Goal: Task Accomplishment & Management: Manage account settings

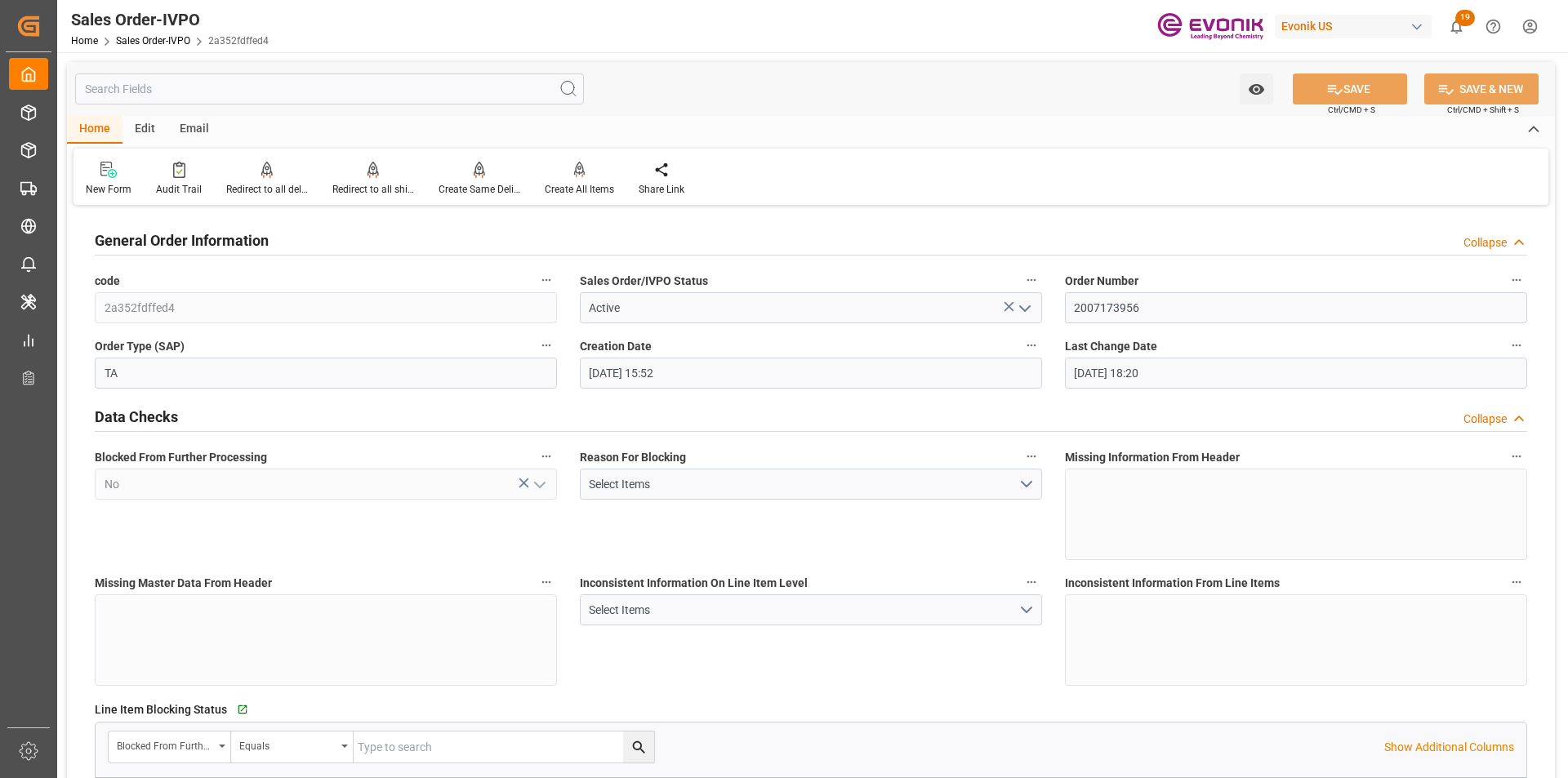
scroll to position [979, 0]
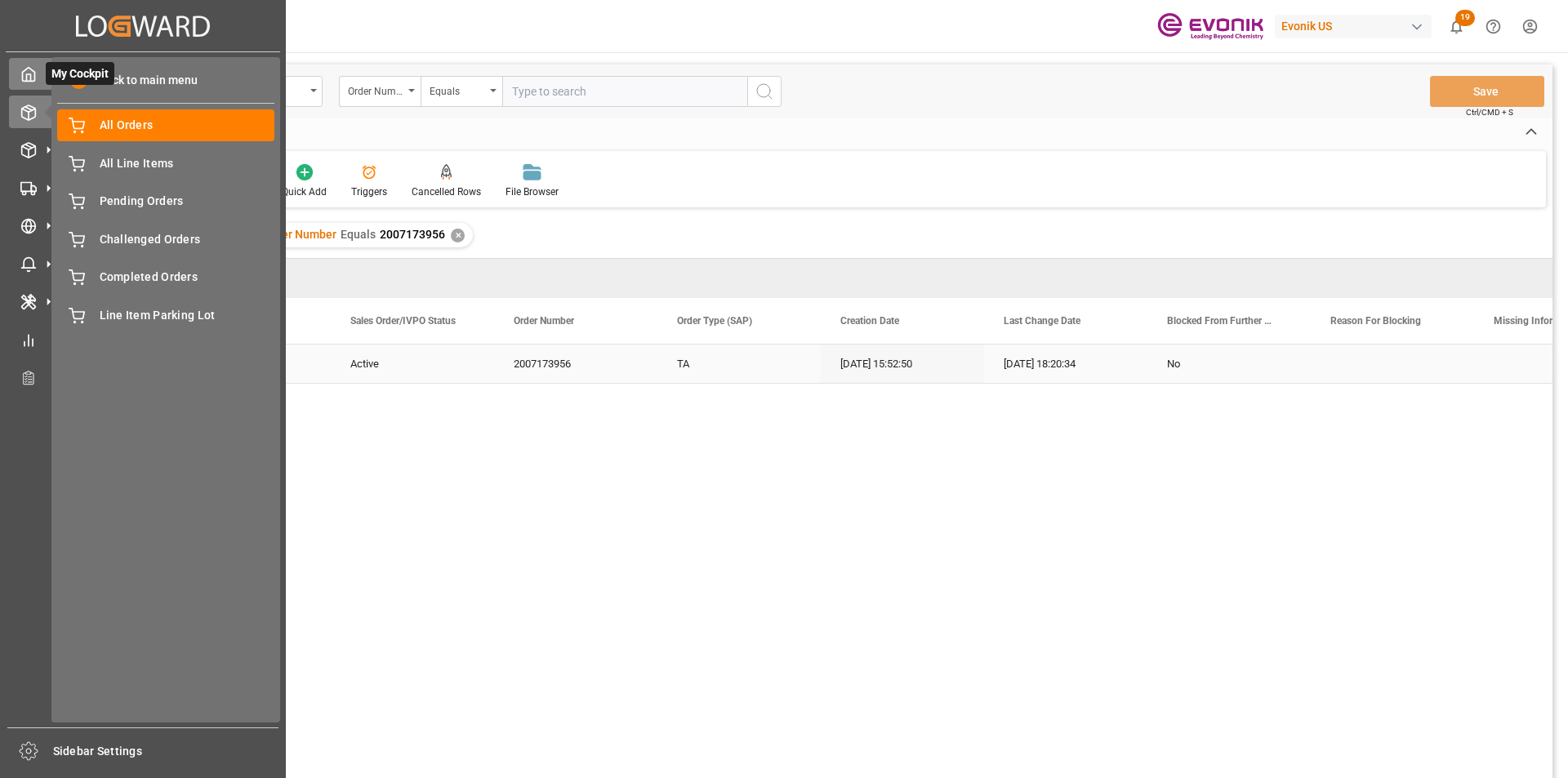
click at [106, 80] on span "My Cockpit" at bounding box center [80, 73] width 69 height 23
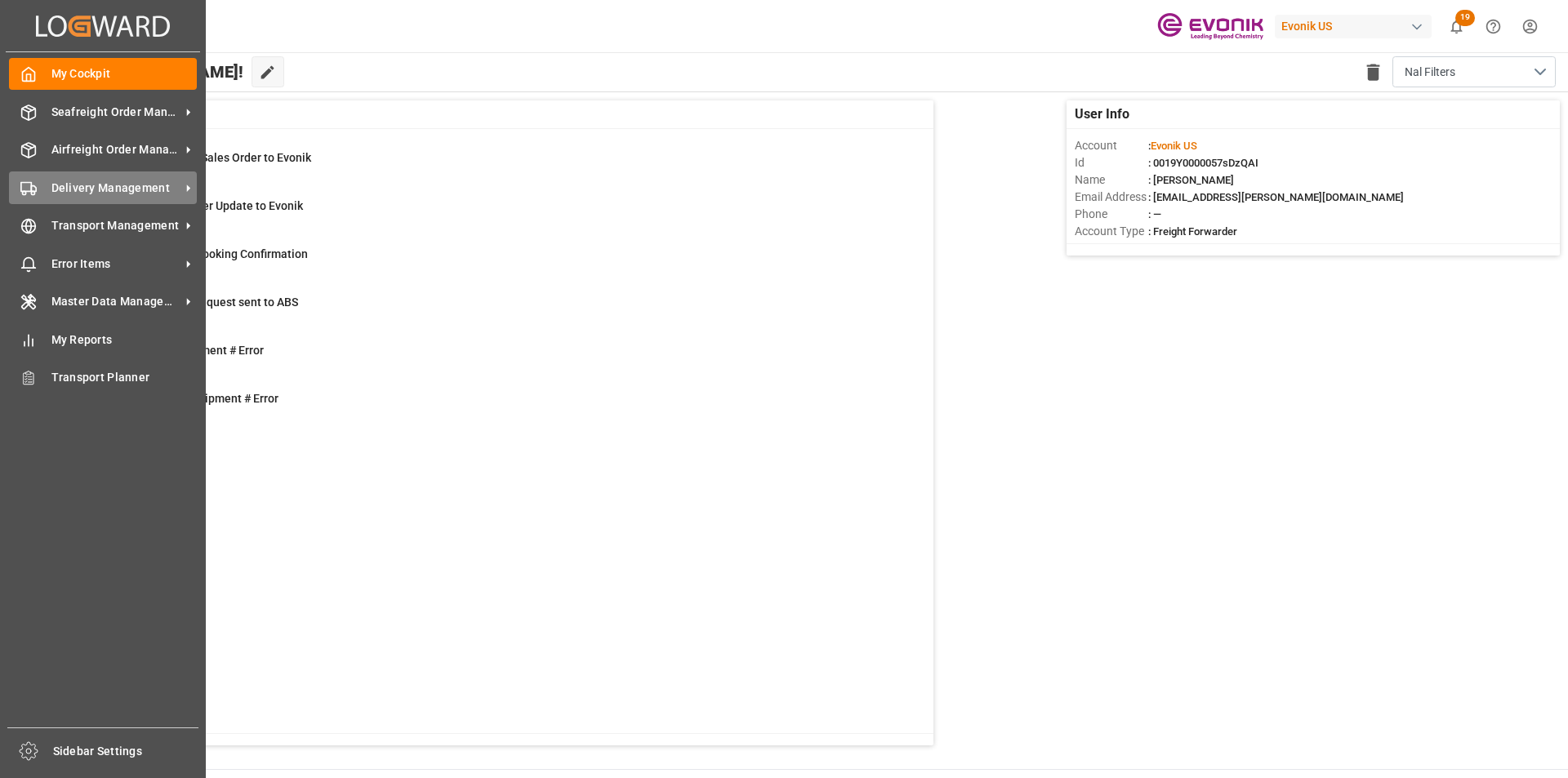
click at [91, 187] on span "Delivery Management" at bounding box center [116, 188] width 129 height 17
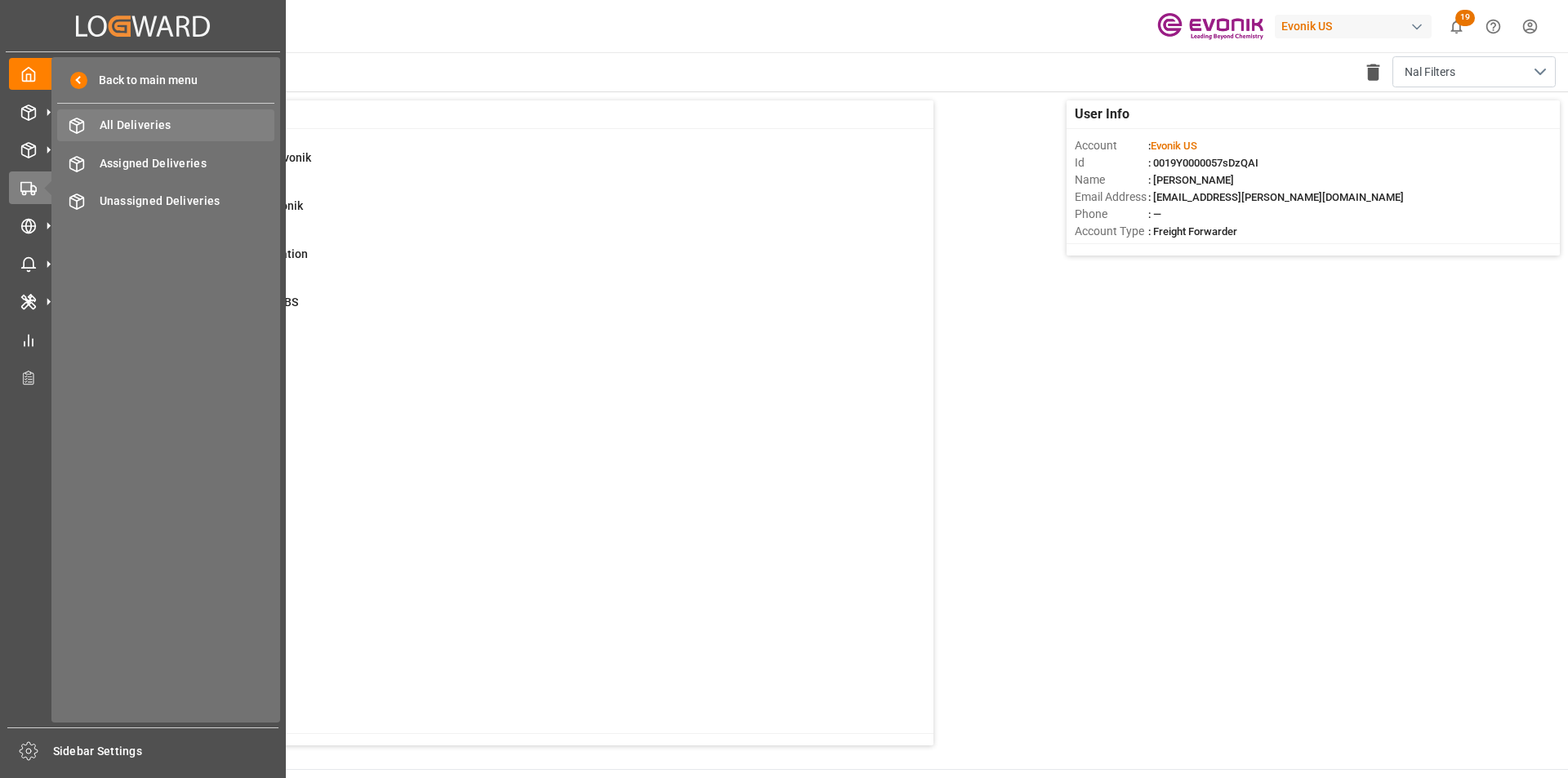
click at [110, 131] on span "All Deliveries" at bounding box center [187, 125] width 176 height 17
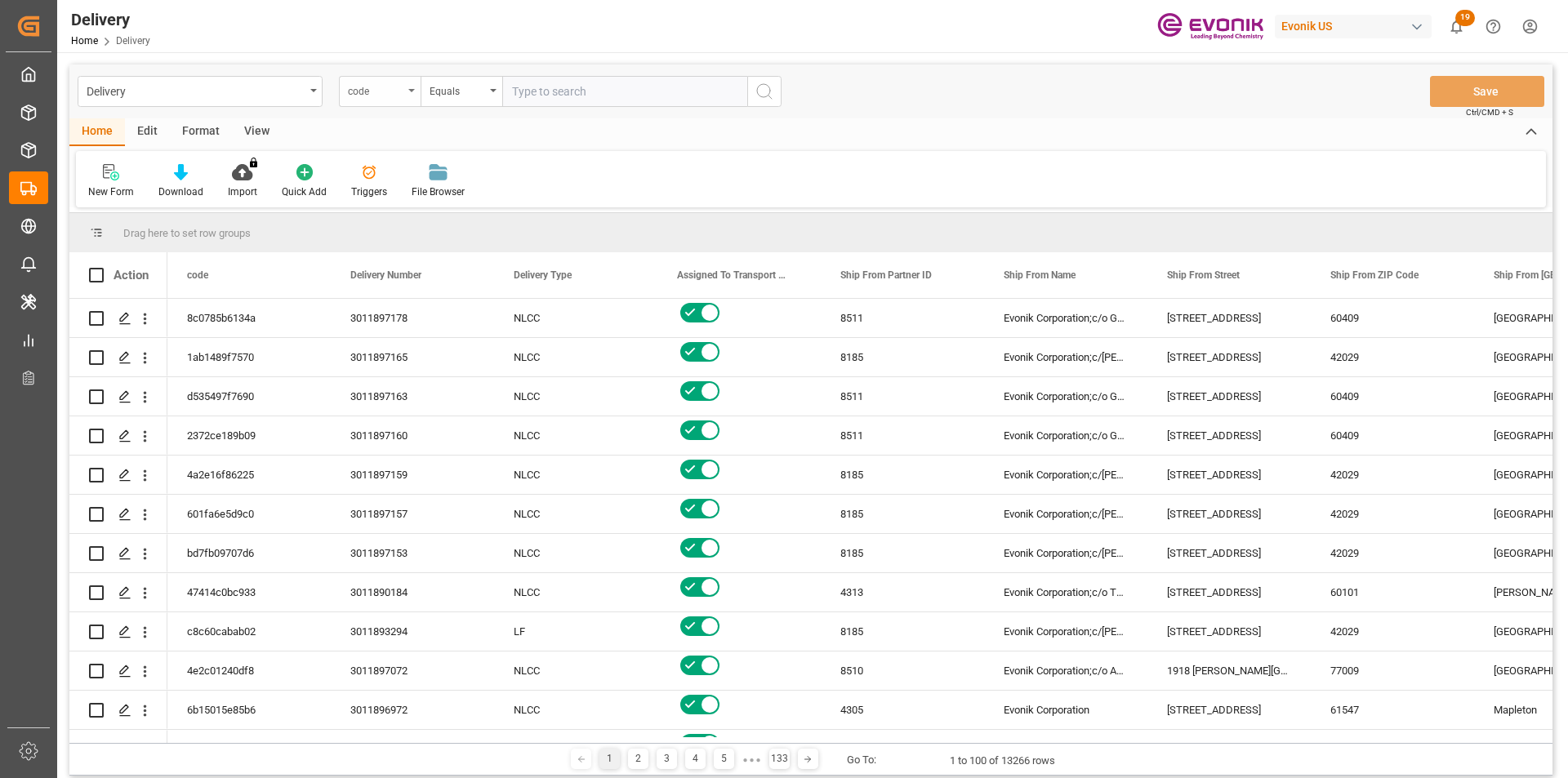
click at [403, 97] on div "code" at bounding box center [375, 89] width 55 height 18
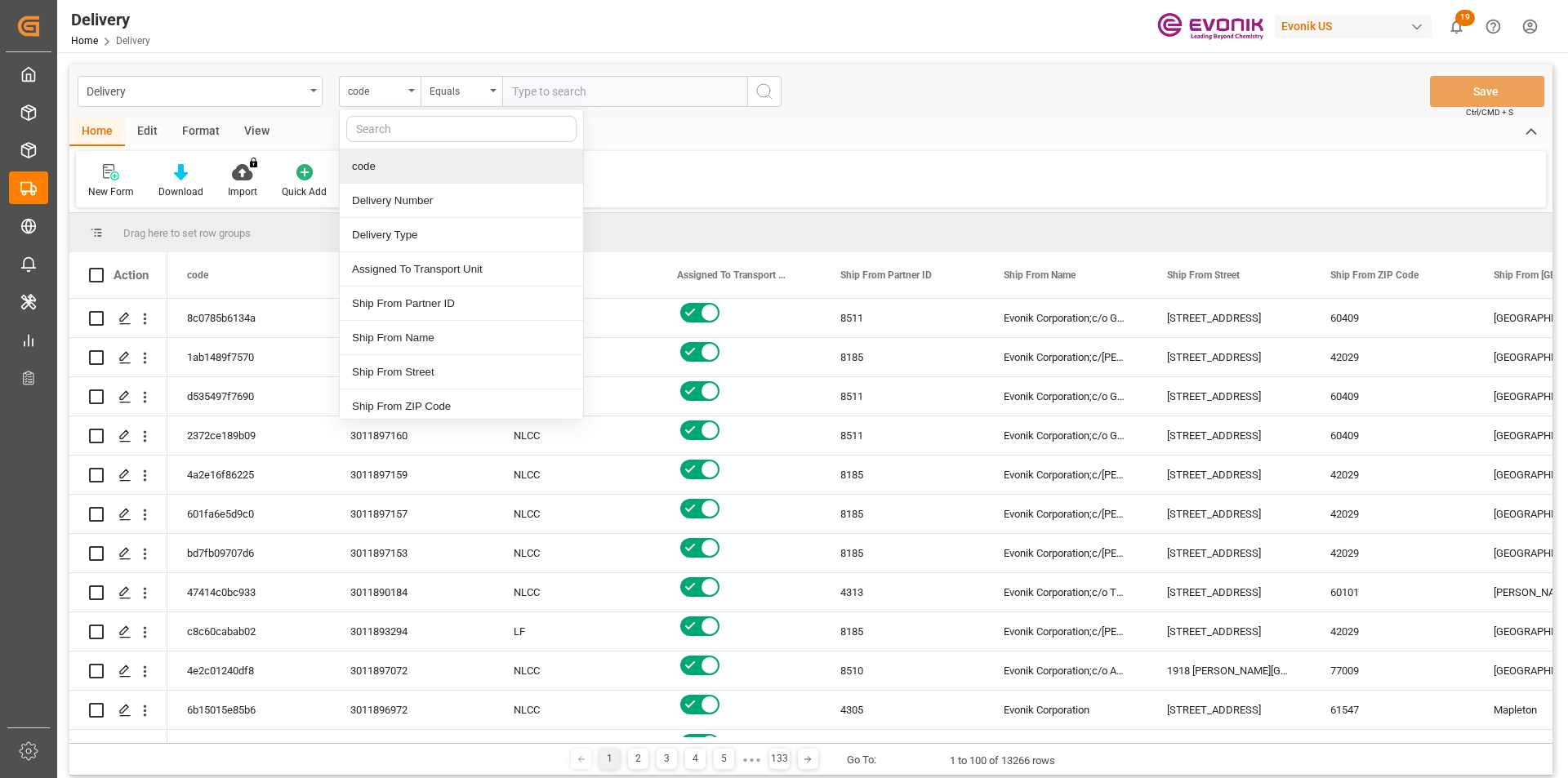
click at [399, 134] on input "text" at bounding box center [461, 129] width 230 height 26
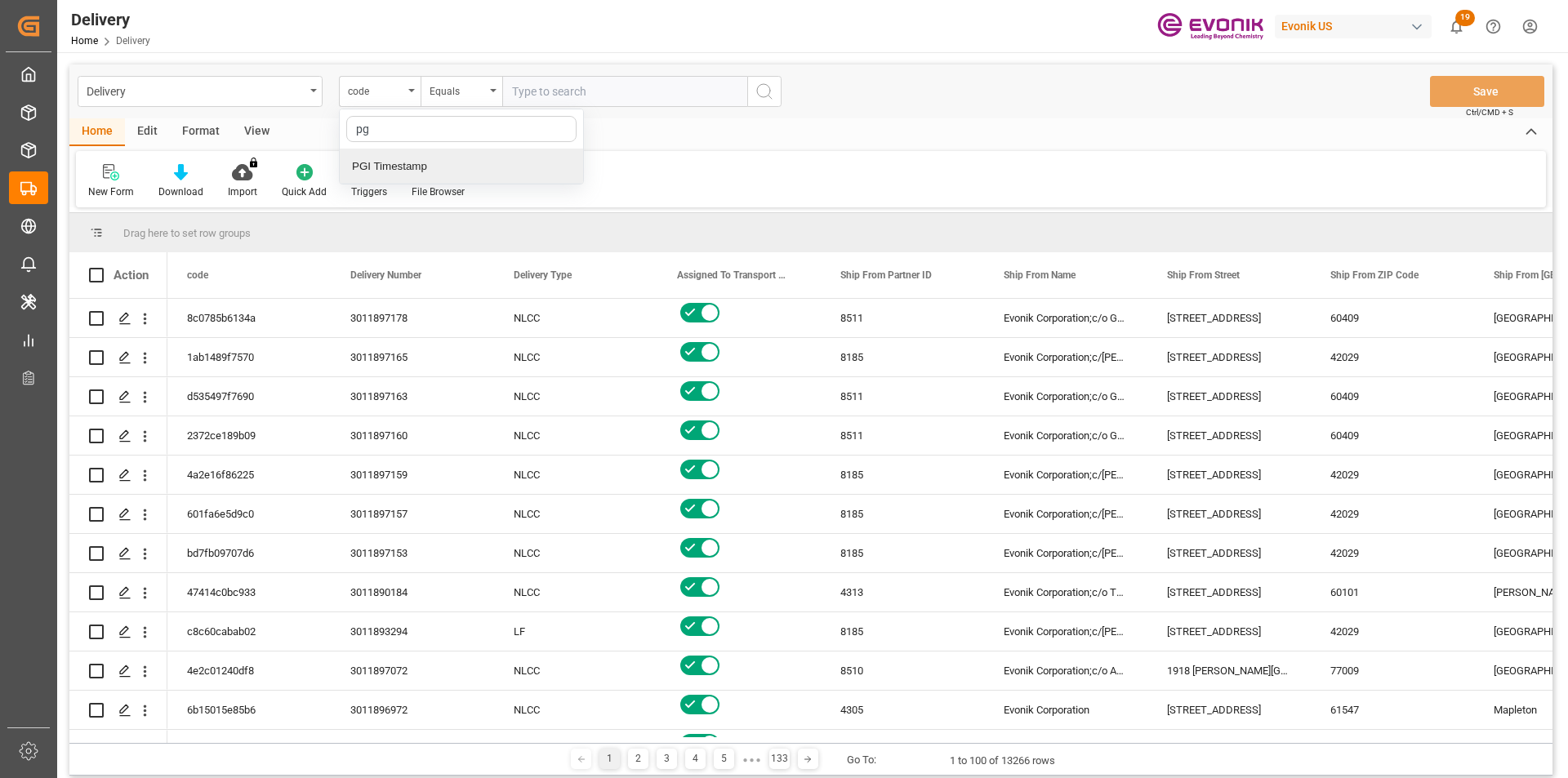
type input "pgi"
click at [389, 165] on div "PGI Timestamp" at bounding box center [461, 166] width 244 height 34
click at [475, 95] on div "Equals" at bounding box center [457, 89] width 55 height 18
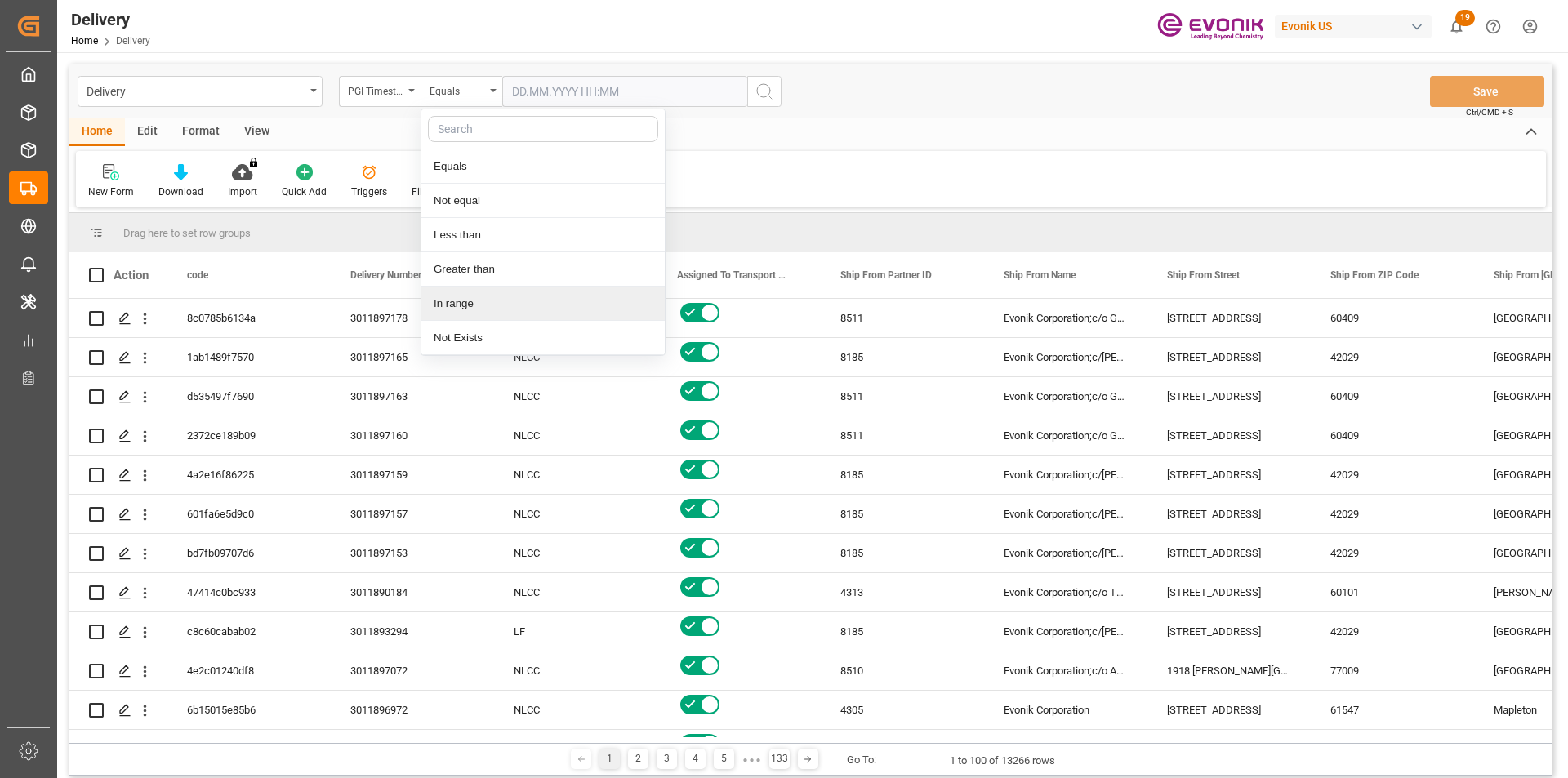
click at [513, 297] on div "In range" at bounding box center [543, 303] width 244 height 34
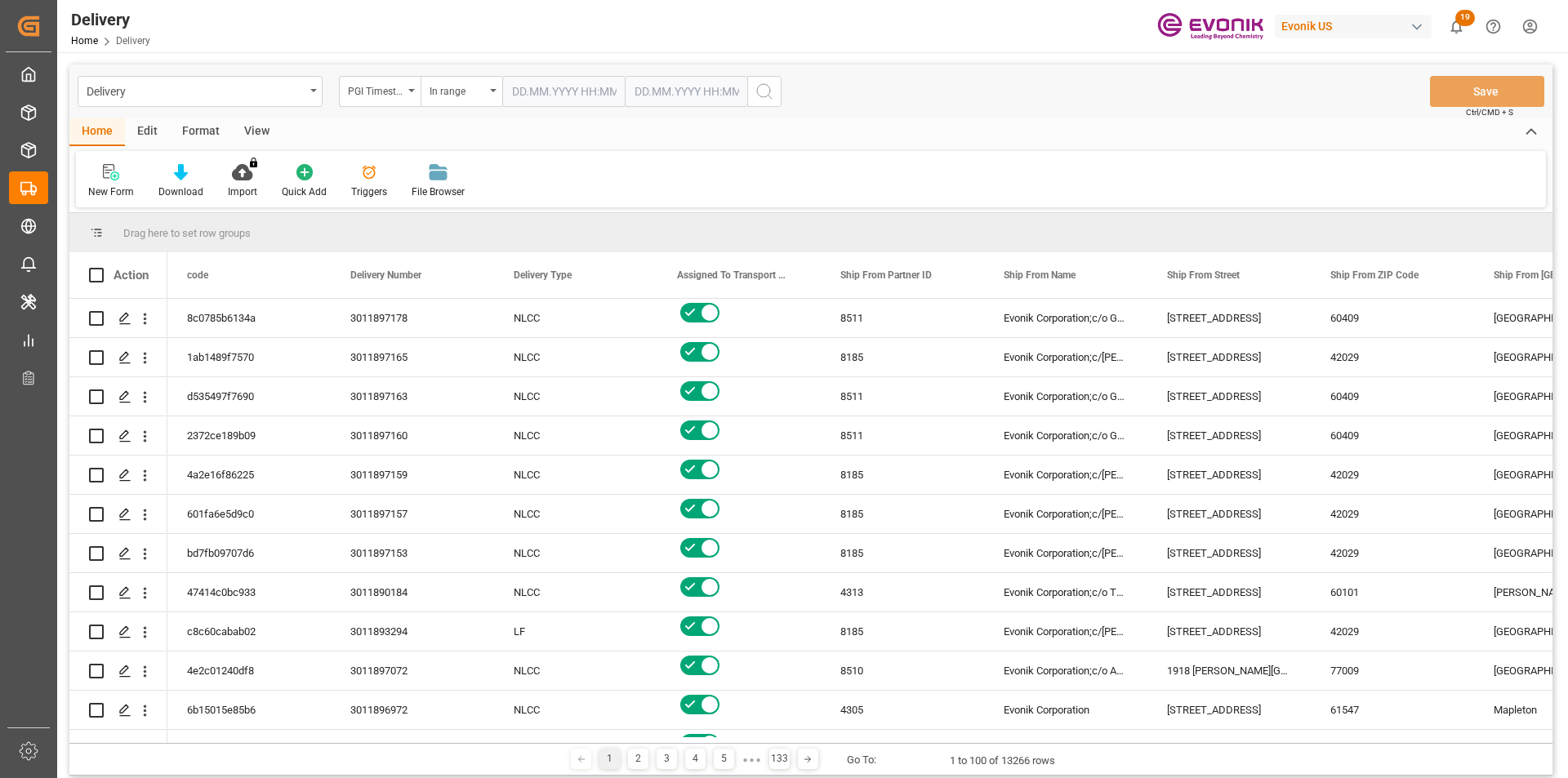
click at [595, 85] on input "text" at bounding box center [563, 92] width 122 height 31
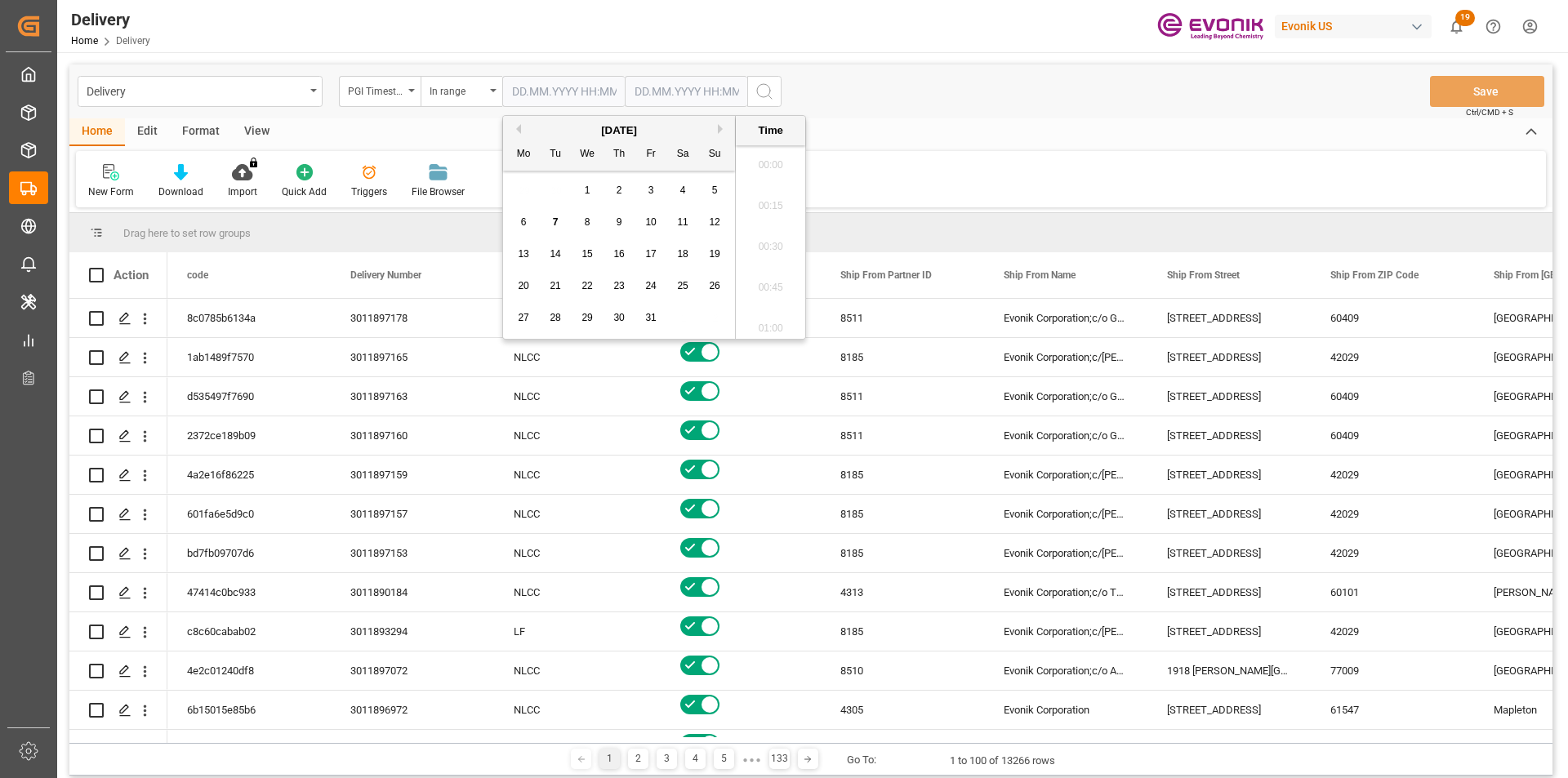
scroll to position [1721, 0]
click at [527, 227] on div "6" at bounding box center [523, 223] width 20 height 19
type input "06.10.2025 00:00"
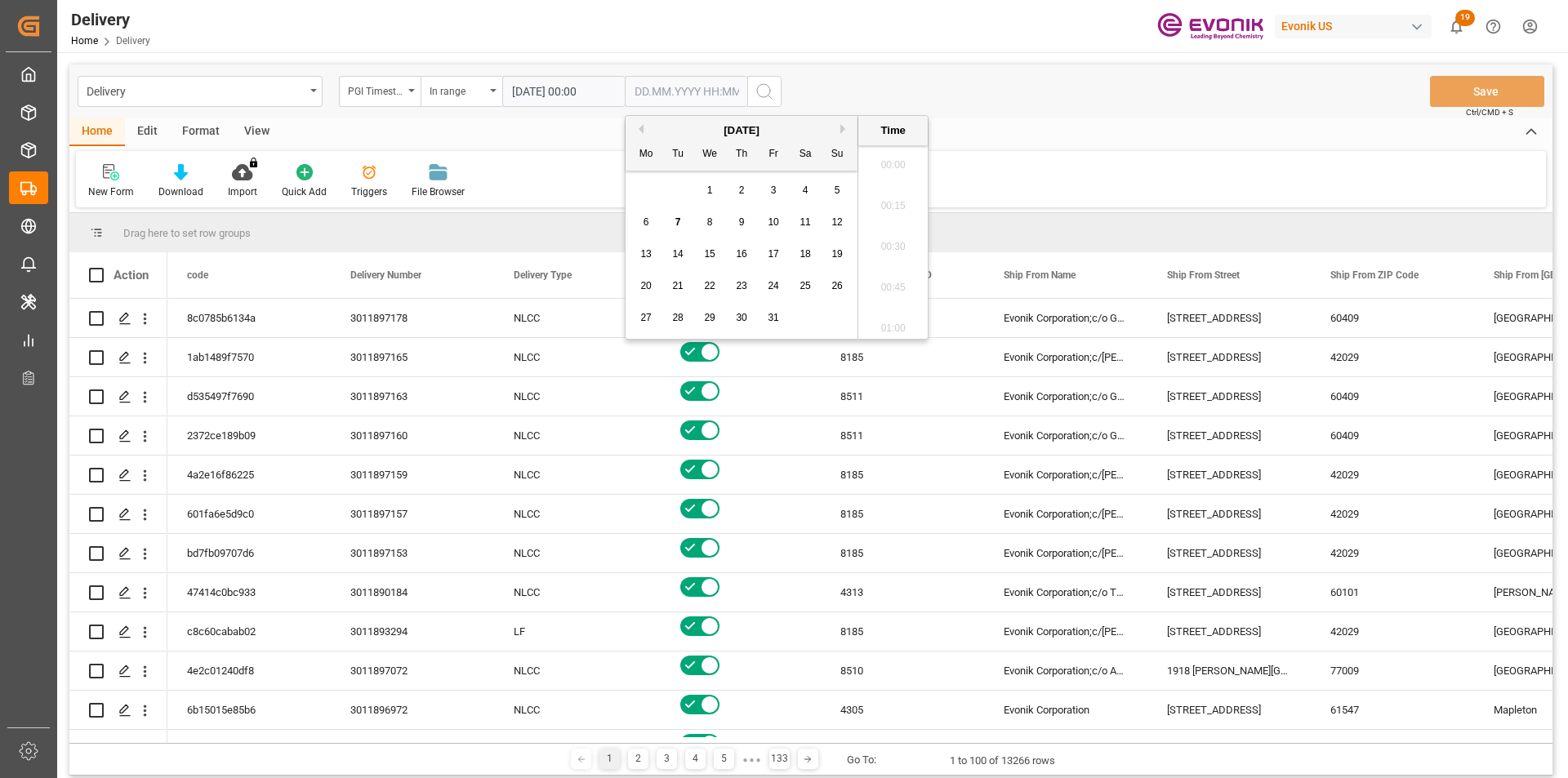
click at [673, 84] on input "text" at bounding box center [685, 92] width 122 height 31
click at [681, 219] on div "7" at bounding box center [678, 223] width 20 height 19
type input "07.10.2025 00:00"
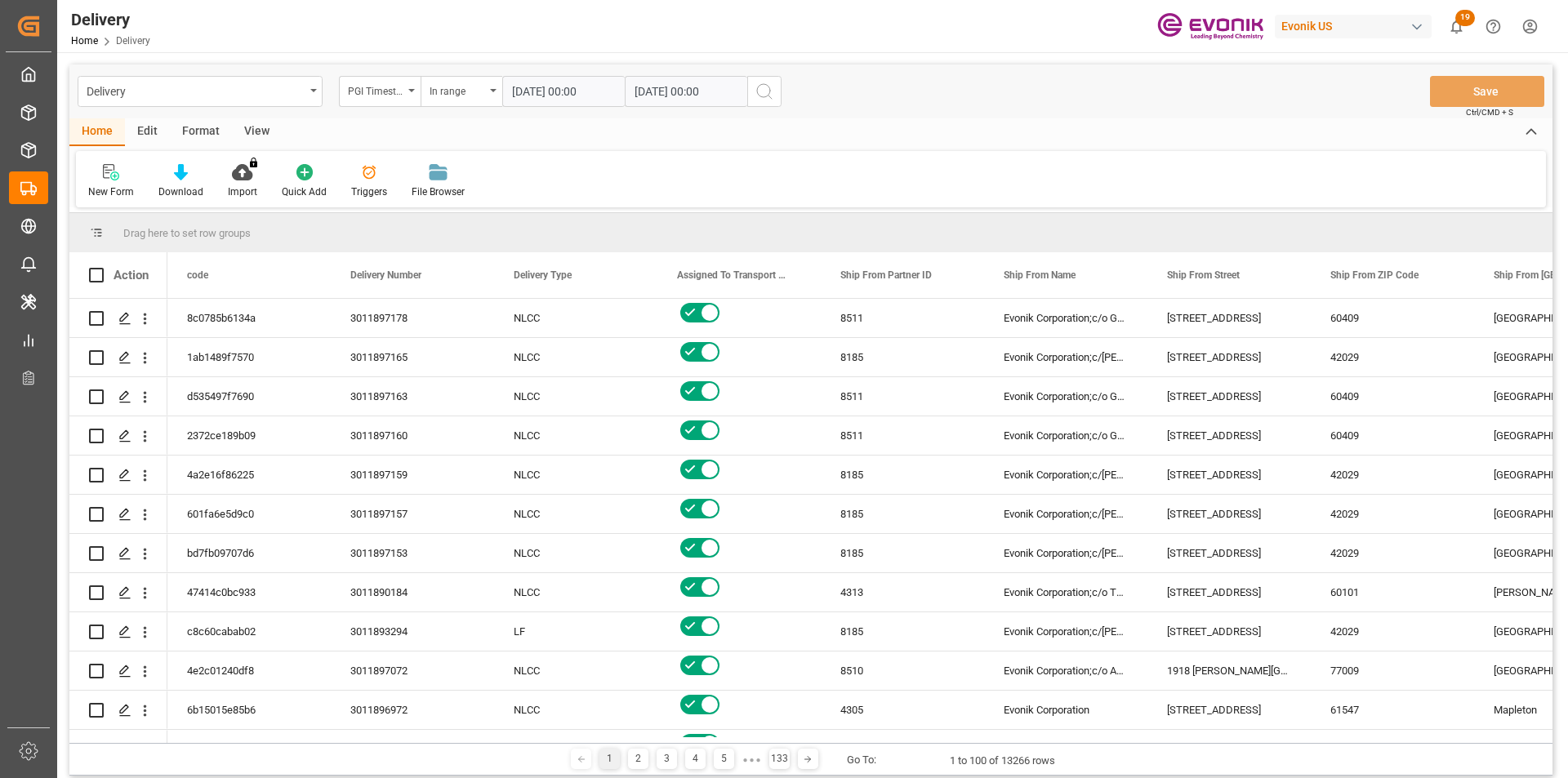
click at [768, 90] on icon "search button" at bounding box center [763, 91] width 19 height 19
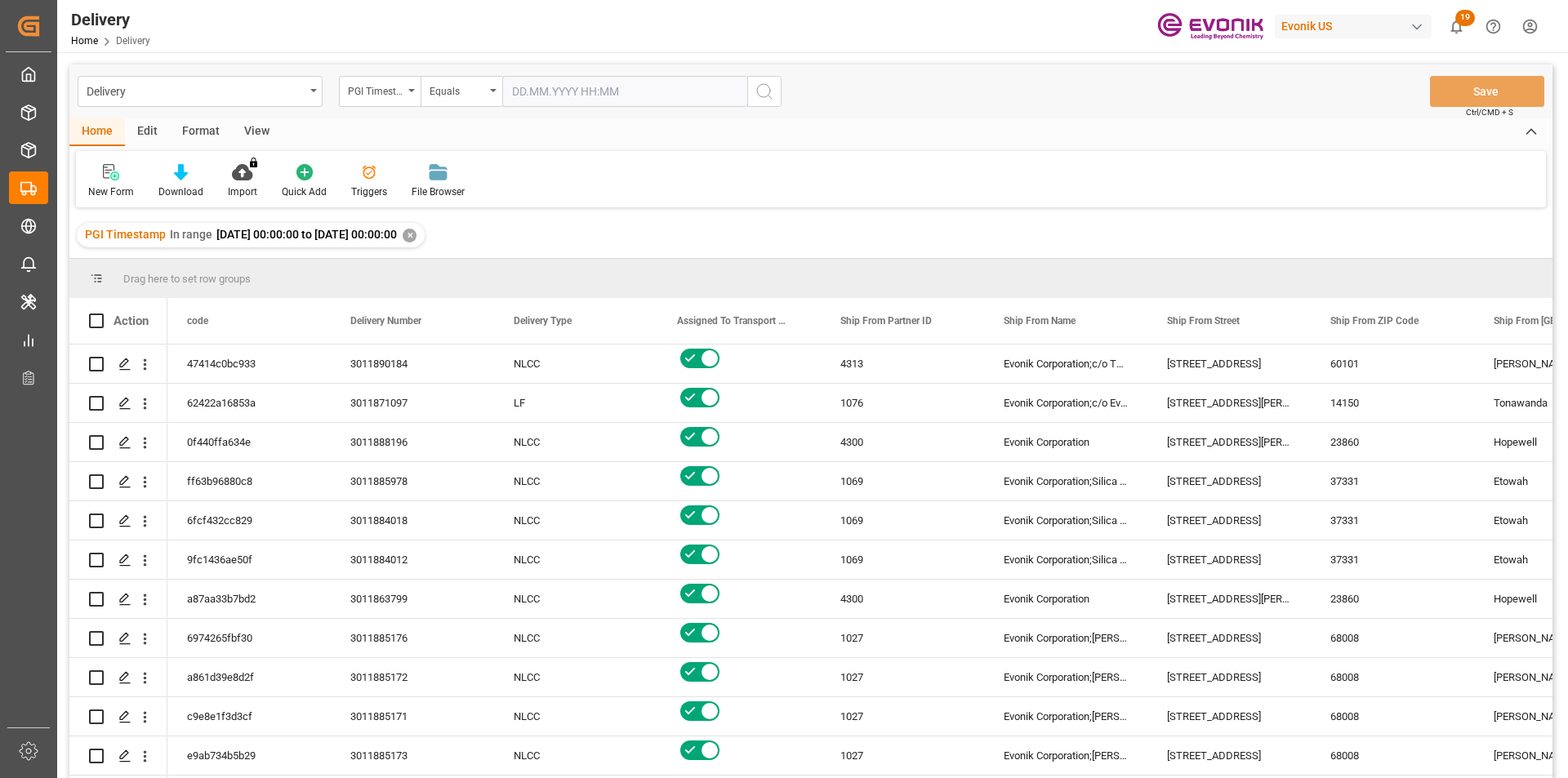
click at [253, 127] on div "View" at bounding box center [257, 132] width 50 height 28
click at [202, 186] on div "Standard Templates" at bounding box center [185, 192] width 82 height 15
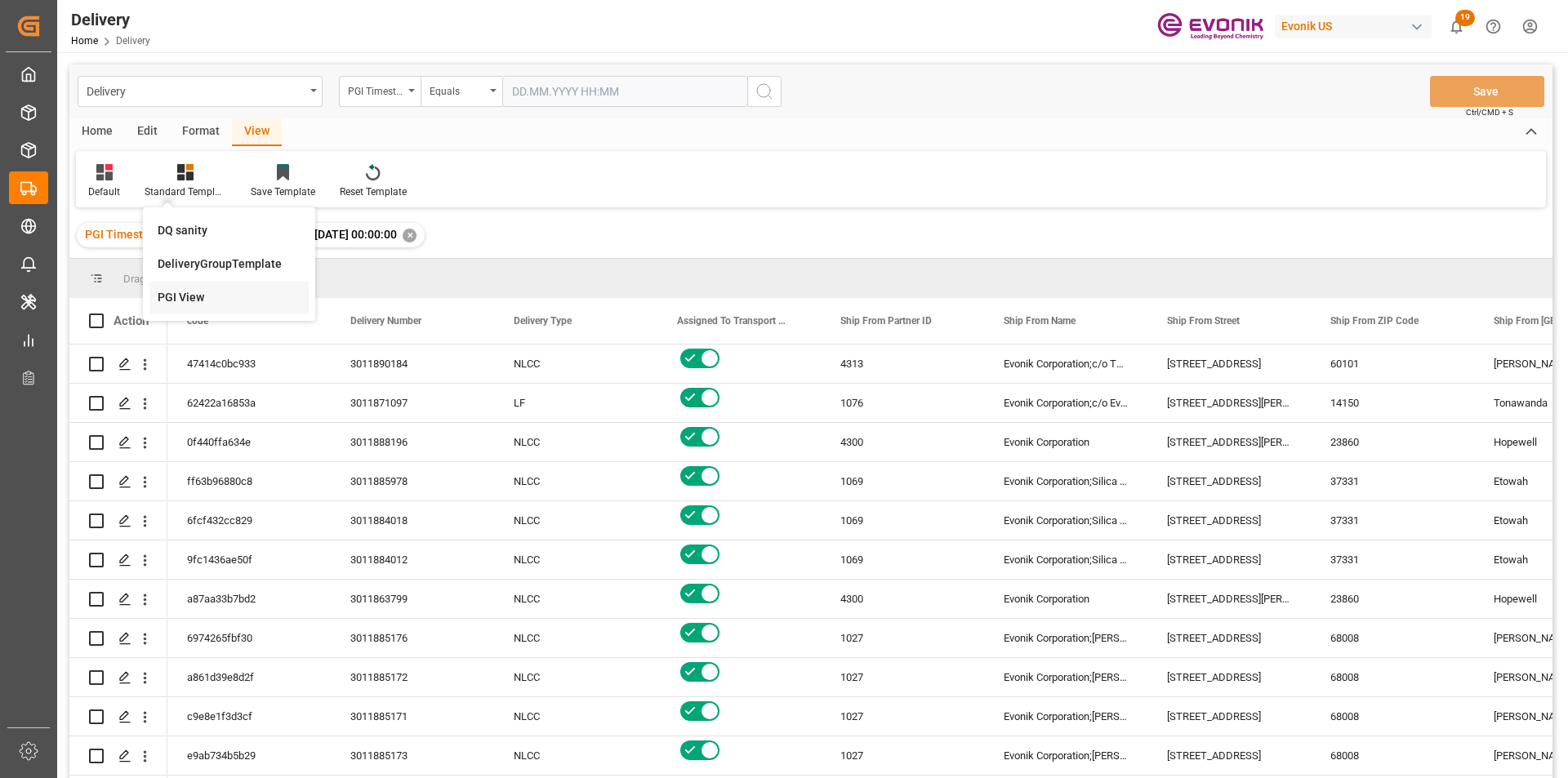
click at [215, 301] on div "PGI View" at bounding box center [228, 297] width 143 height 17
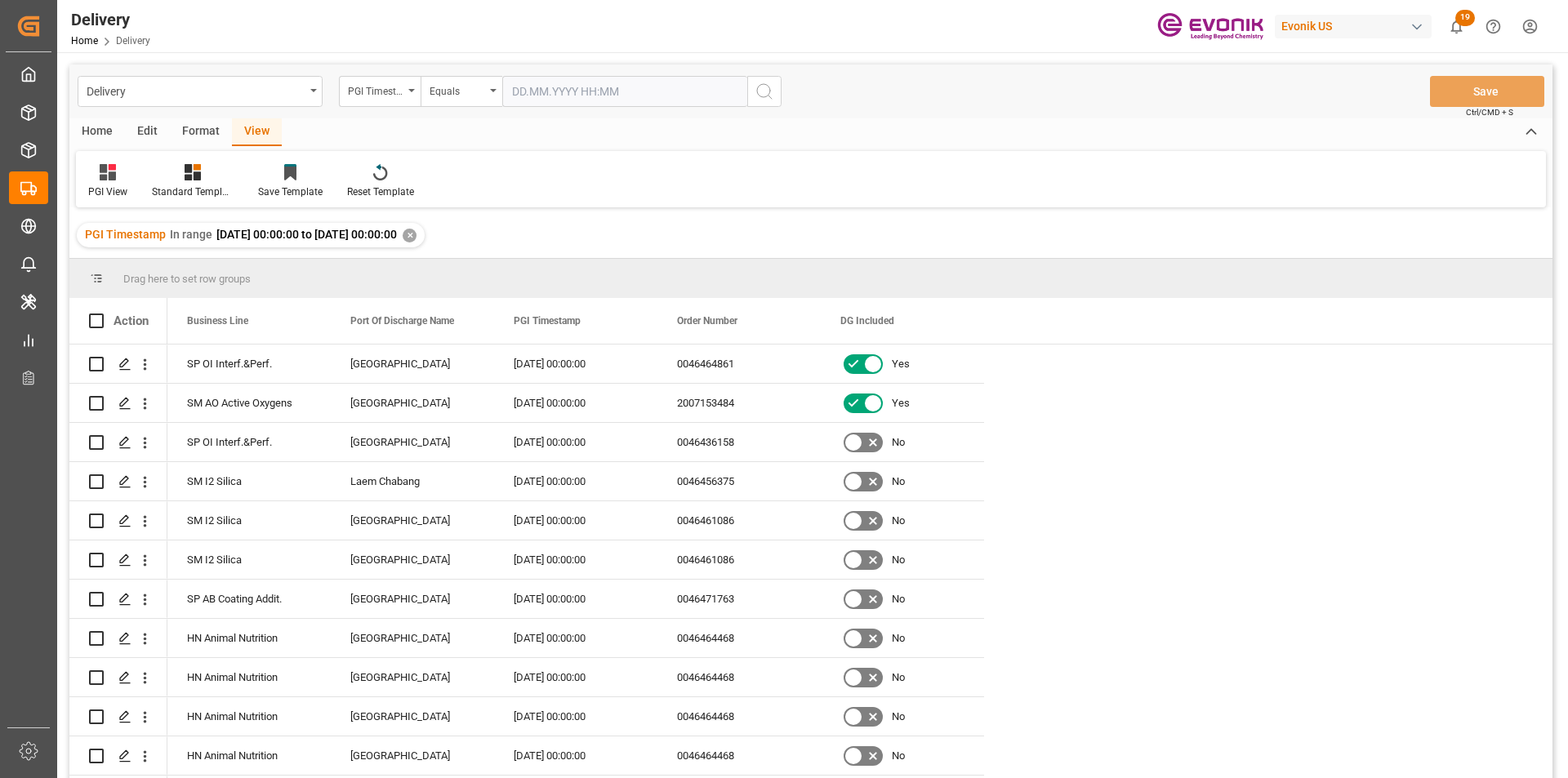
click at [105, 130] on div "Home" at bounding box center [97, 132] width 55 height 28
click at [189, 180] on div at bounding box center [180, 172] width 45 height 17
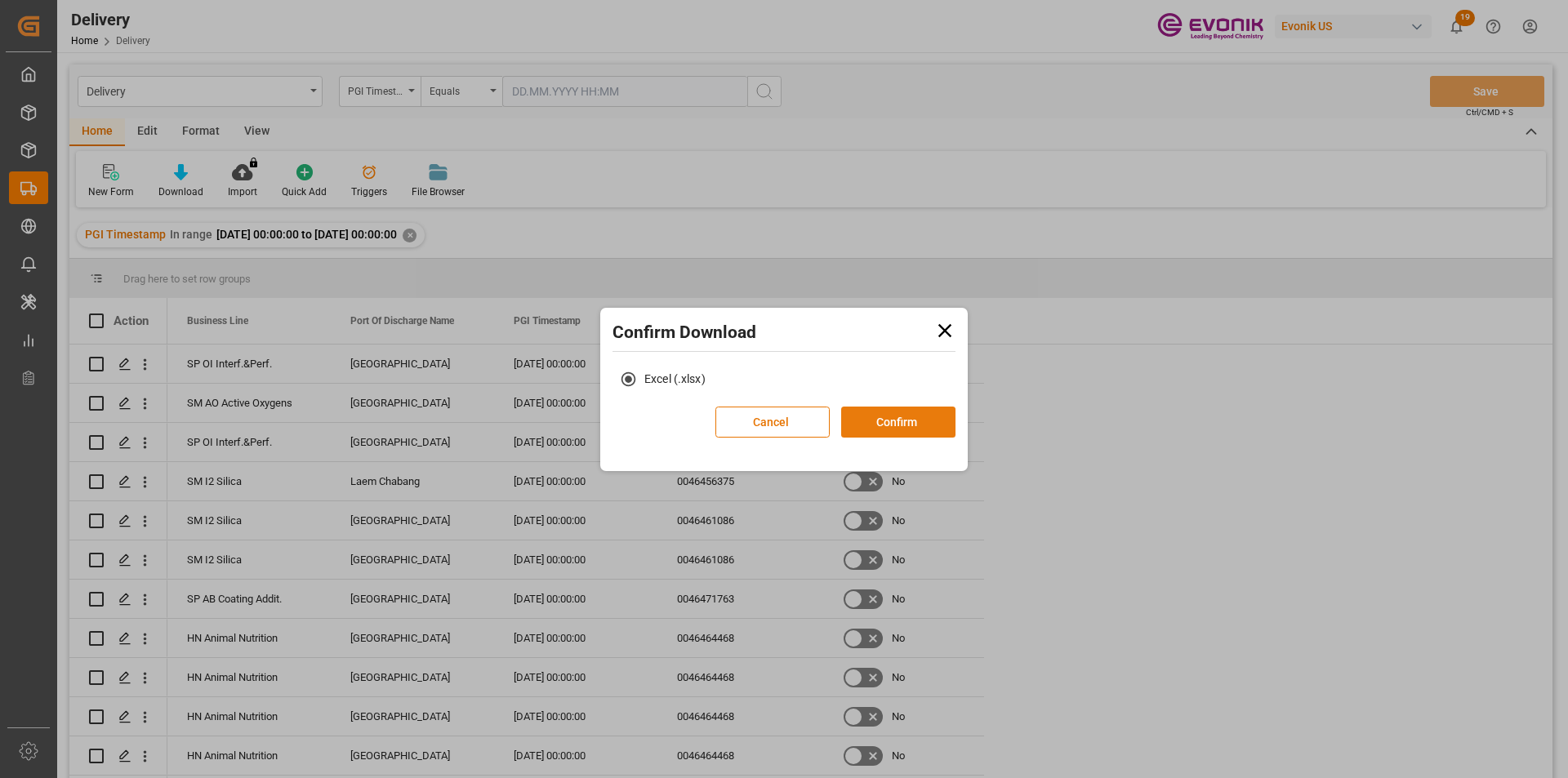
click at [898, 430] on button "Confirm" at bounding box center [898, 422] width 114 height 31
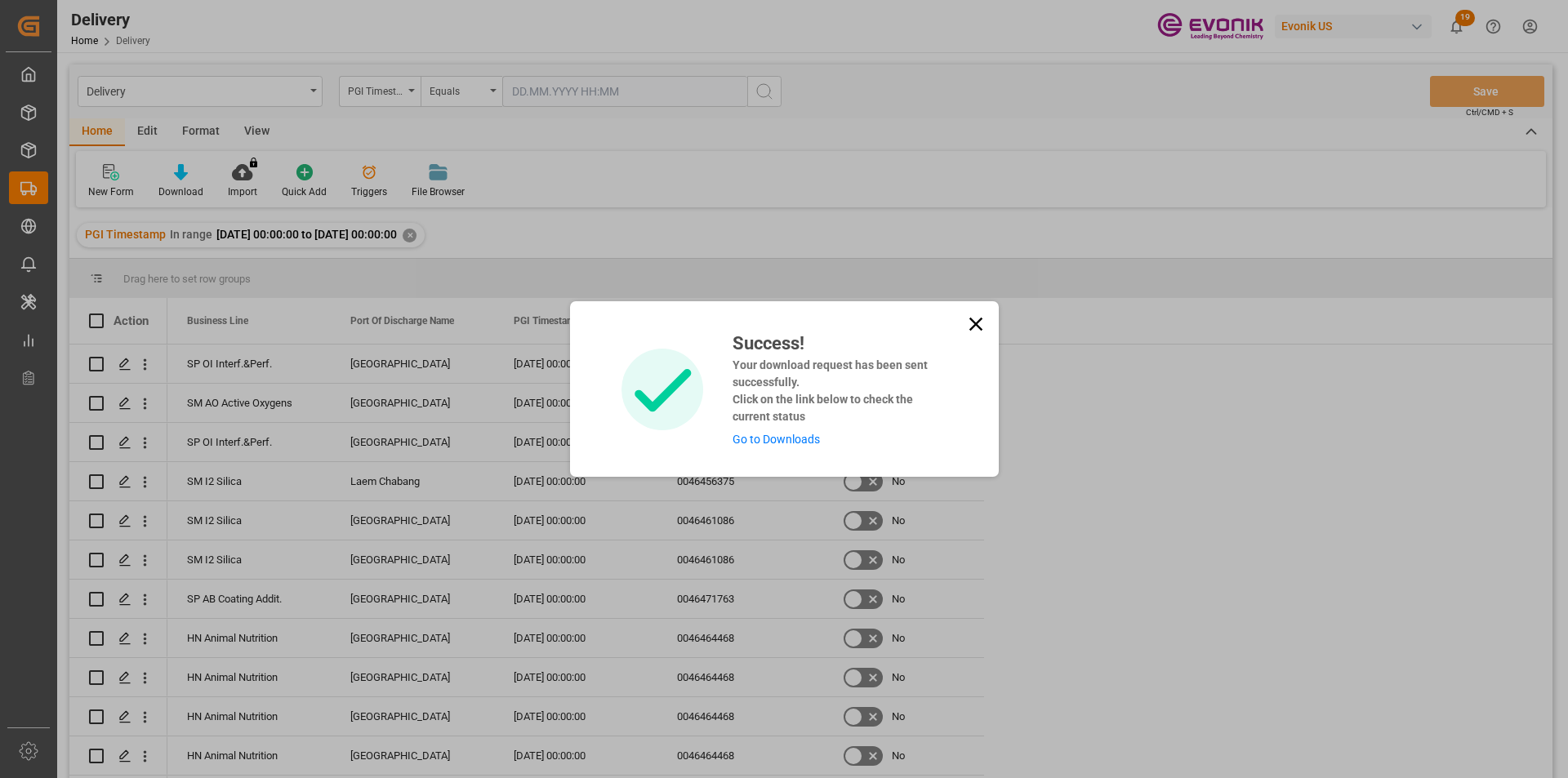
click at [756, 436] on link "Go to Downloads" at bounding box center [775, 440] width 87 height 13
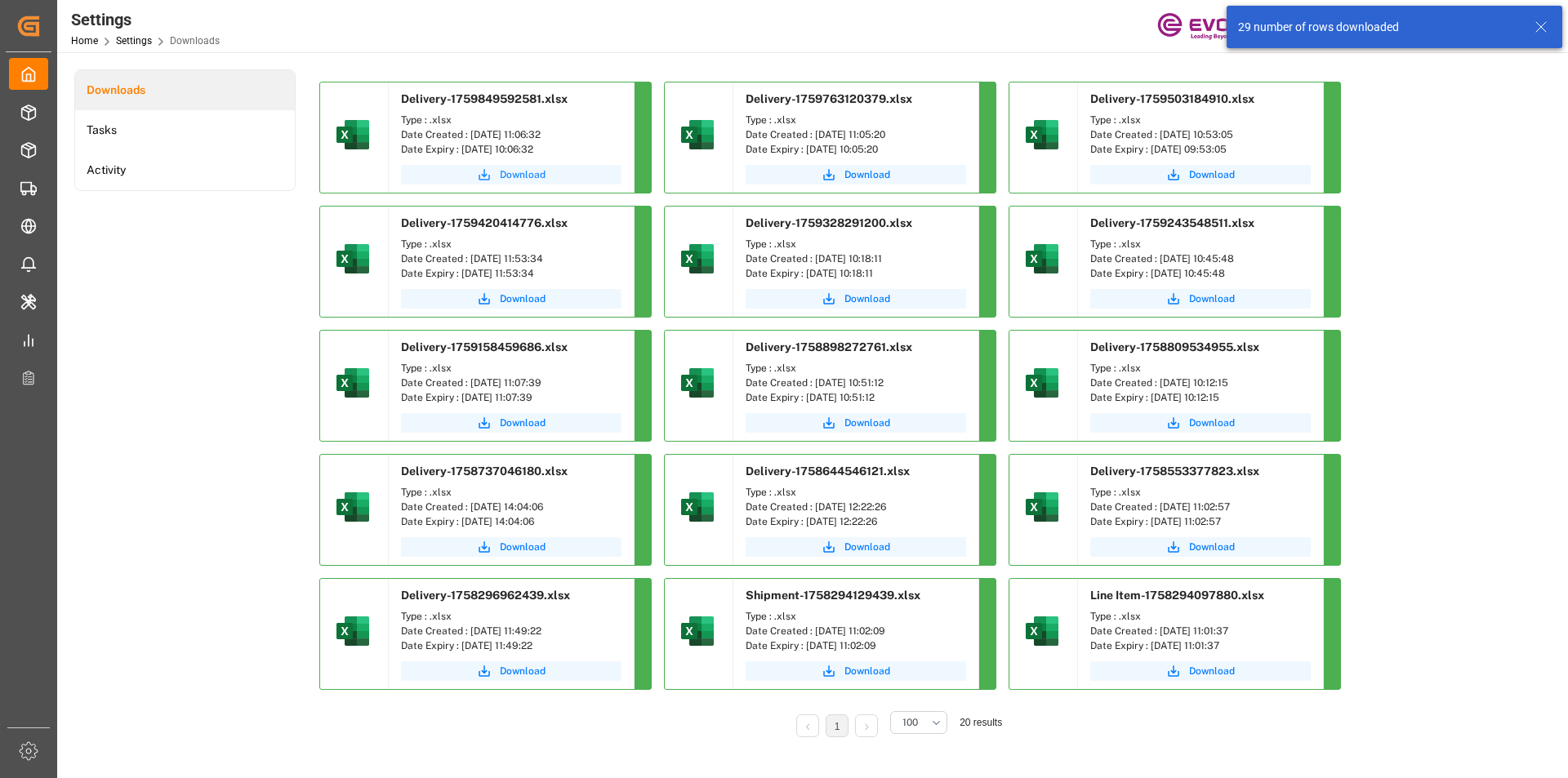
click at [529, 182] on button "Download" at bounding box center [511, 174] width 221 height 19
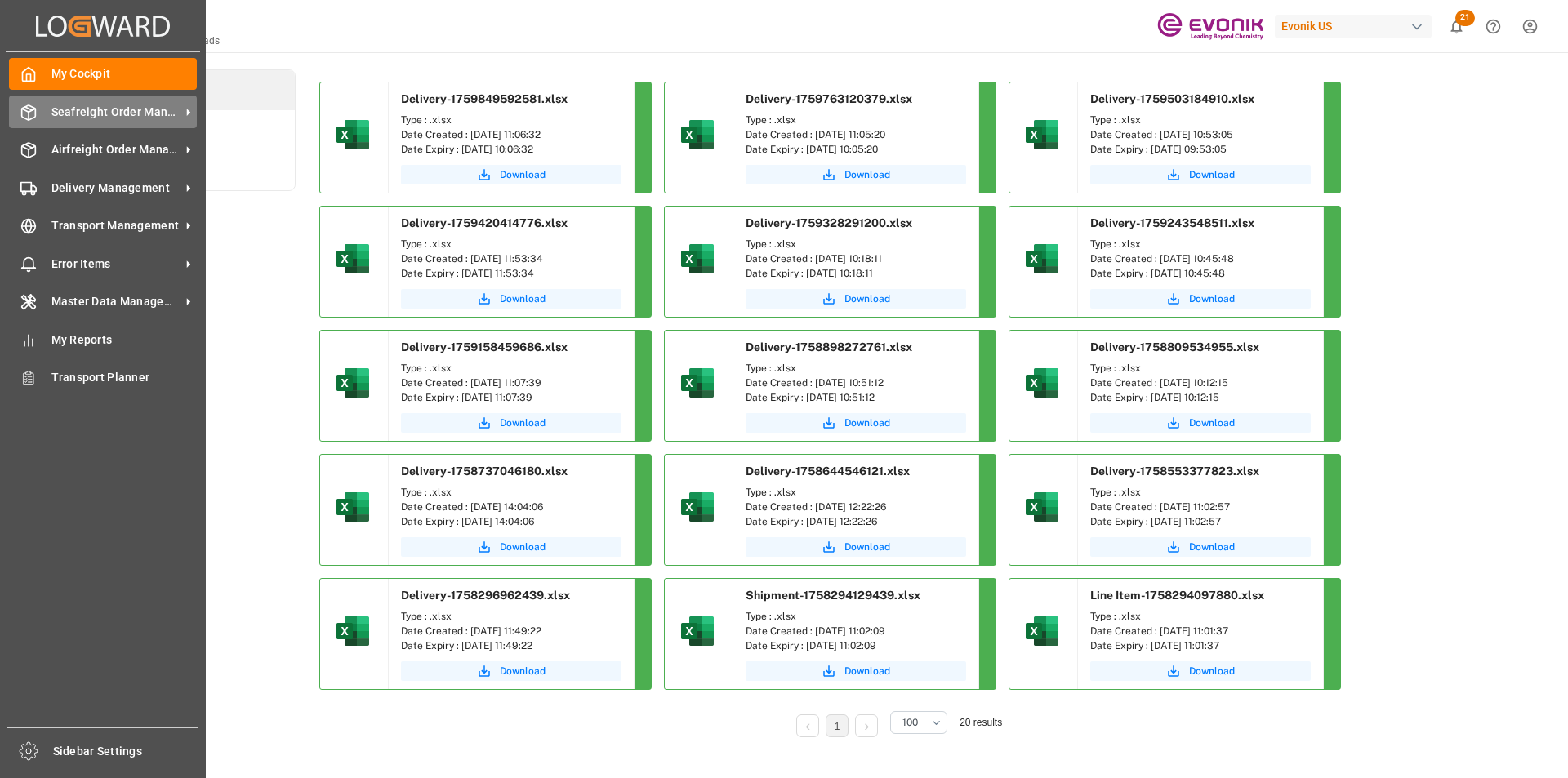
click at [39, 105] on div "Seafreight Order Management Seafreight Order Management" at bounding box center [103, 111] width 188 height 32
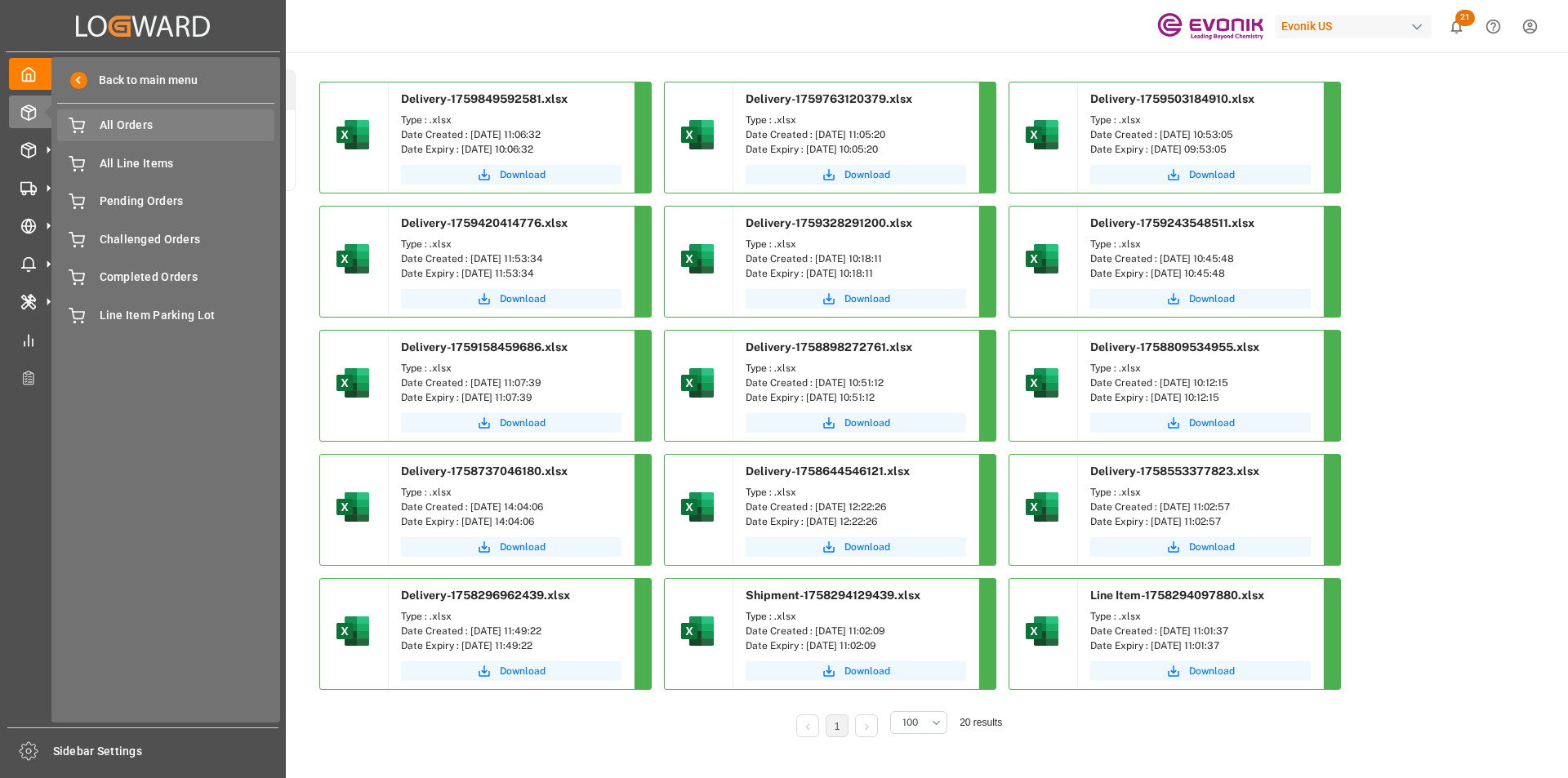
click at [142, 122] on span "All Orders" at bounding box center [187, 125] width 176 height 17
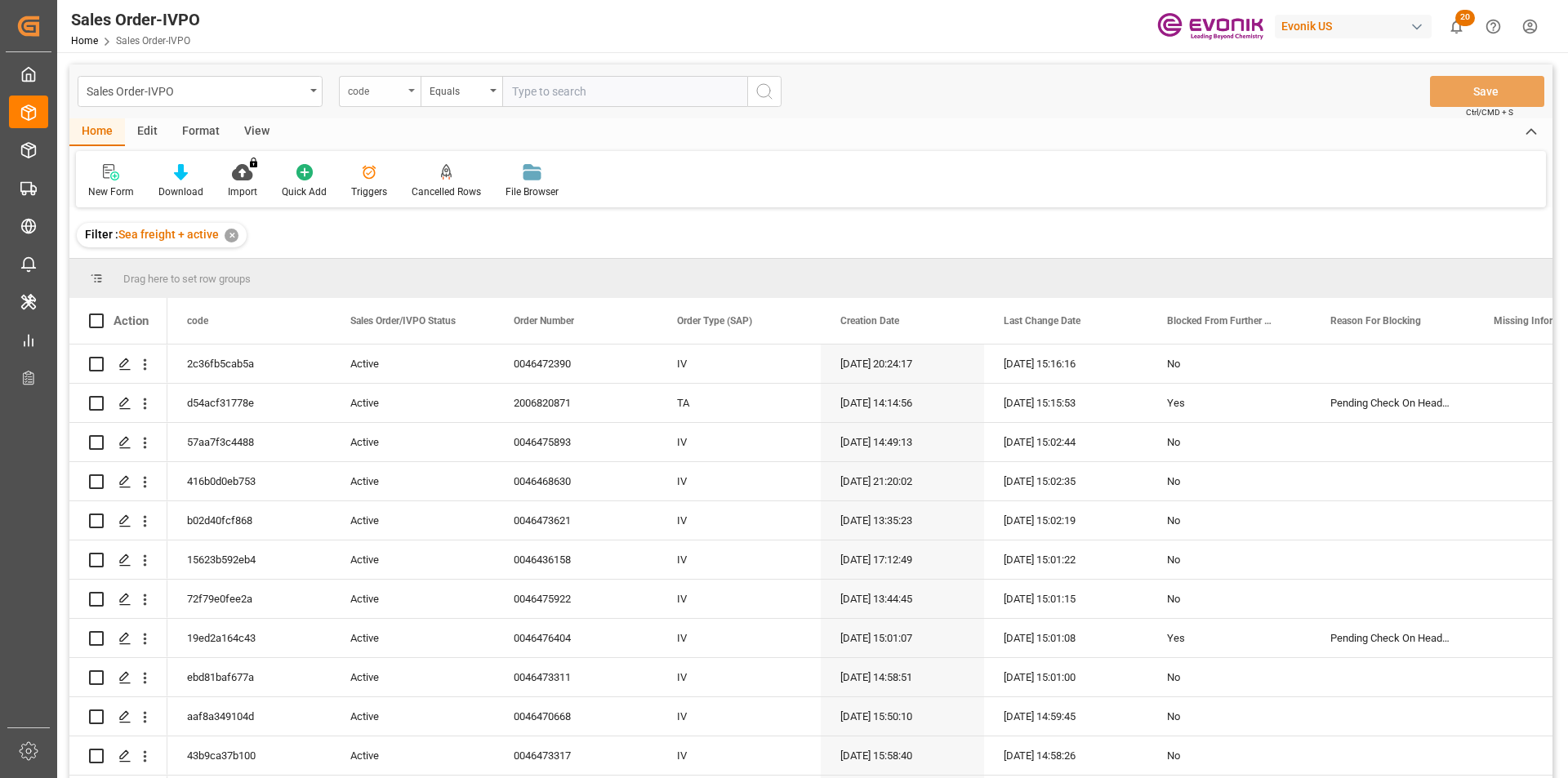
click at [399, 95] on div "code" at bounding box center [375, 89] width 55 height 18
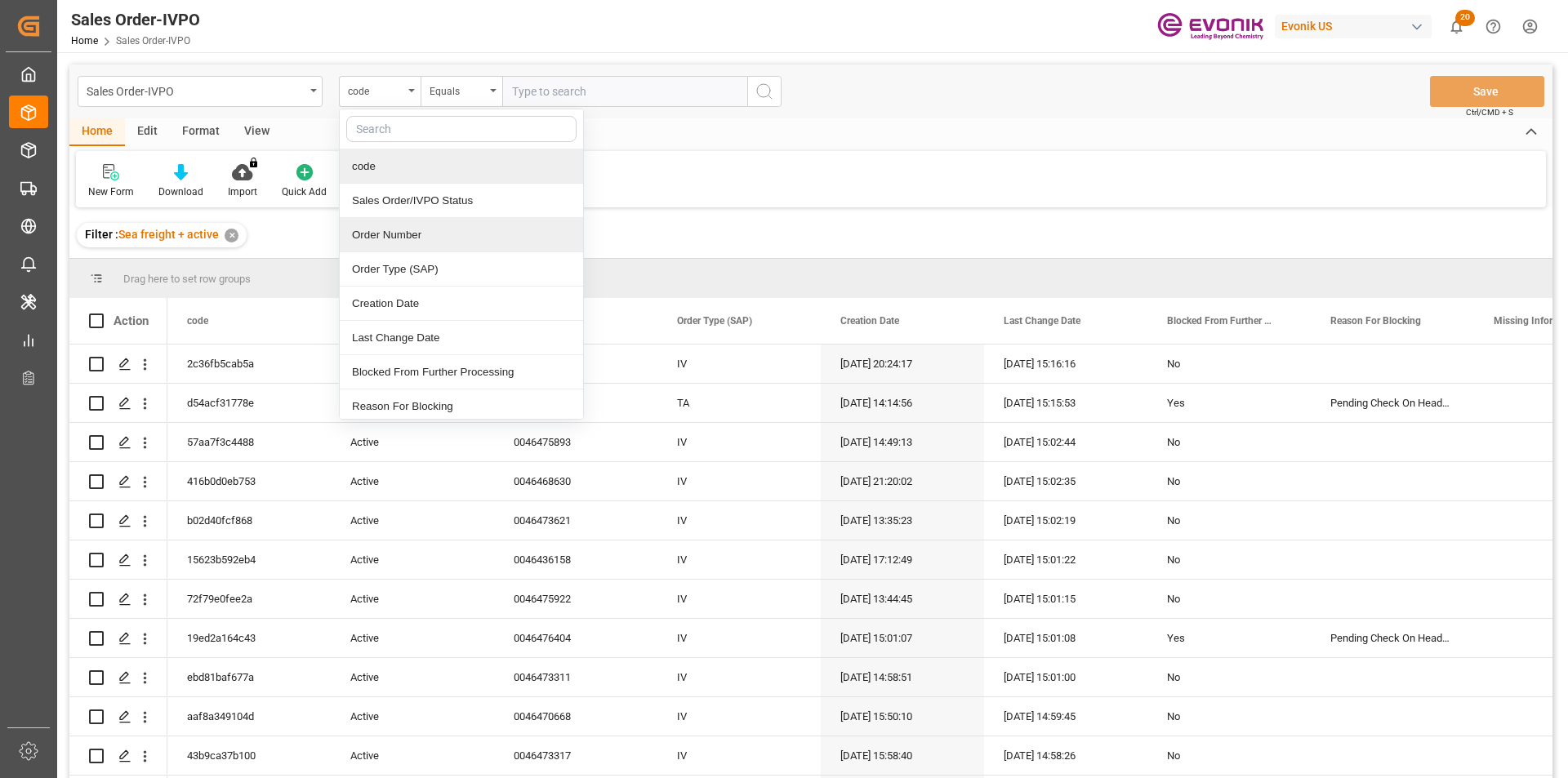
click at [395, 235] on div "Order Number" at bounding box center [461, 235] width 244 height 34
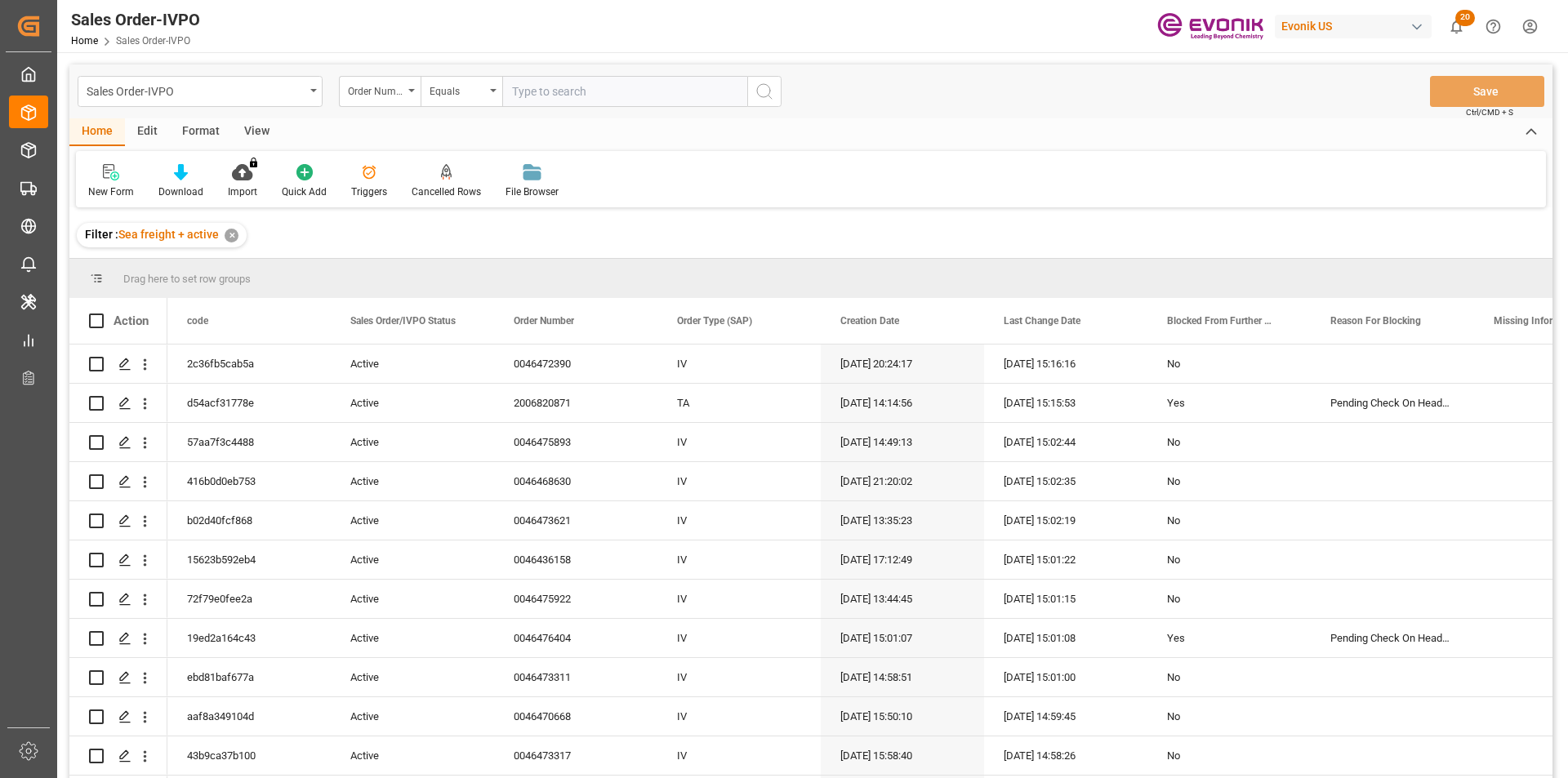
click at [567, 95] on input "text" at bounding box center [624, 92] width 245 height 31
paste input "46475169"
type input "0046475169"
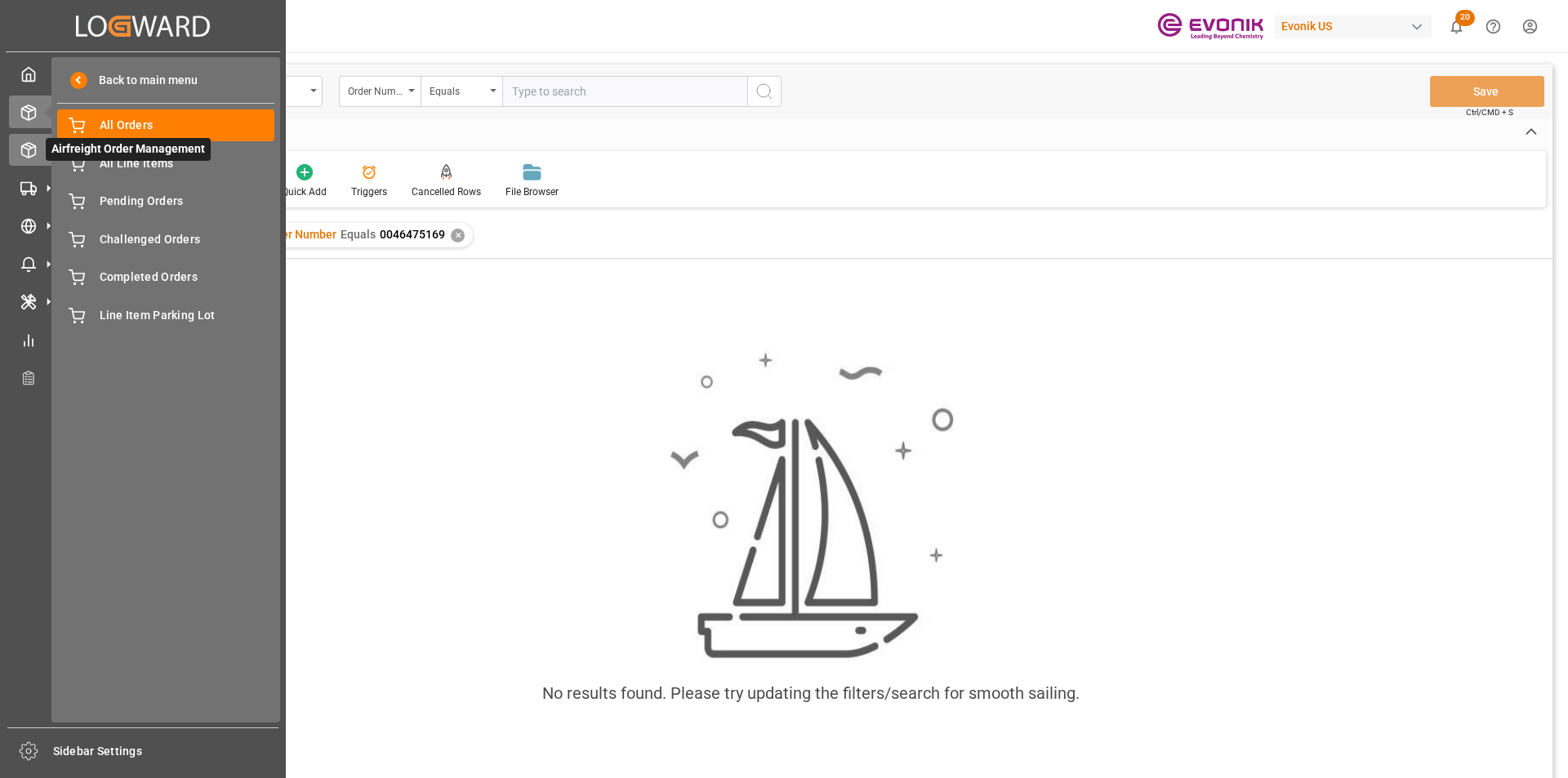
click at [33, 146] on icon at bounding box center [29, 150] width 17 height 17
click at [29, 147] on icon at bounding box center [29, 150] width 17 height 17
click at [33, 153] on icon at bounding box center [48, 150] width 34 height 34
click at [71, 80] on span at bounding box center [78, 80] width 17 height 17
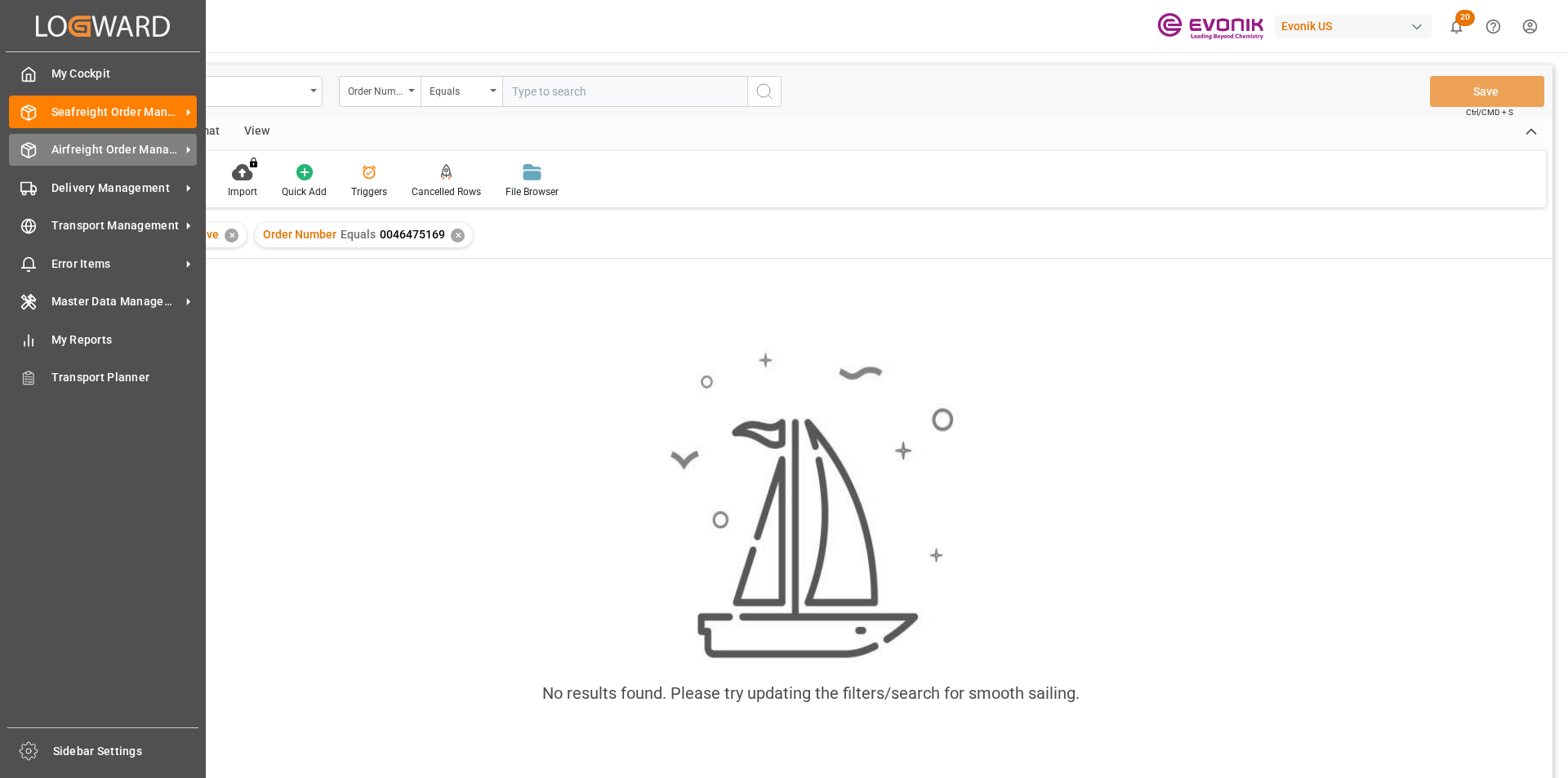
click at [29, 142] on icon at bounding box center [29, 150] width 17 height 17
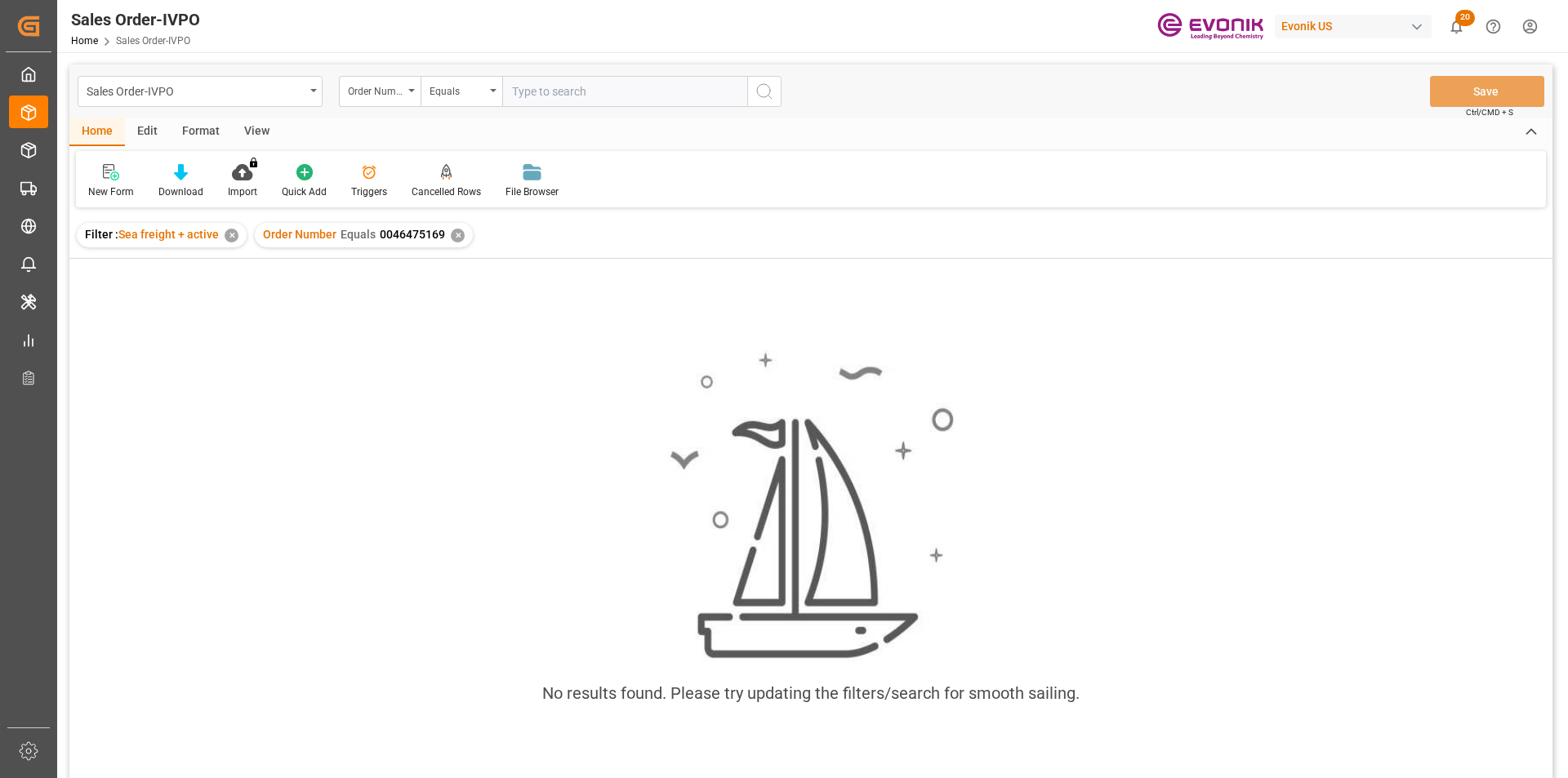
click at [608, 277] on div "No results found. Please try updating the filters/search for smooth sailing." at bounding box center [810, 540] width 1482 height 563
click at [451, 236] on div "✕" at bounding box center [457, 235] width 14 height 14
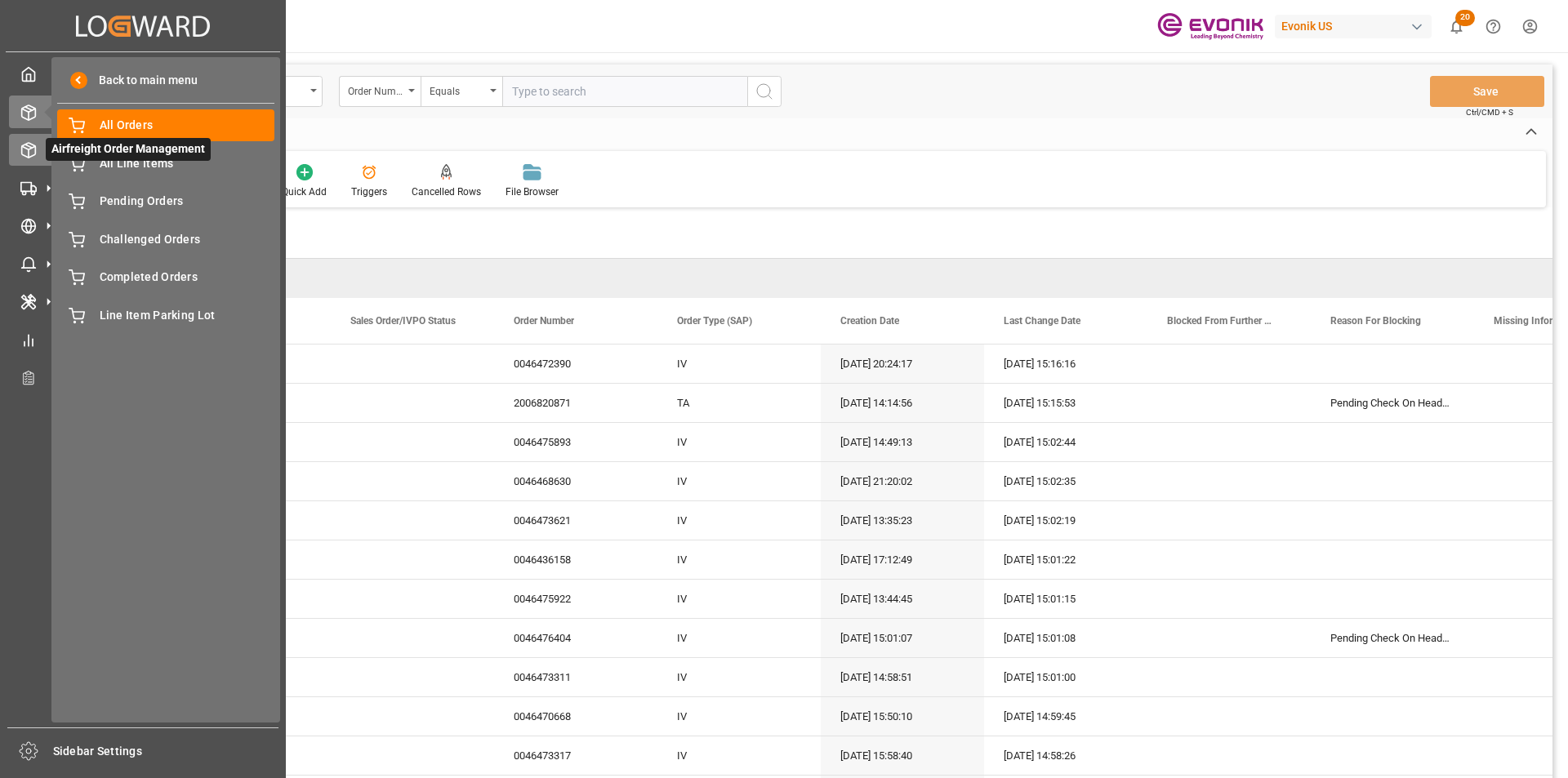
click at [34, 139] on div "Airfreight Order Management Airfreight Order Management" at bounding box center [143, 150] width 268 height 32
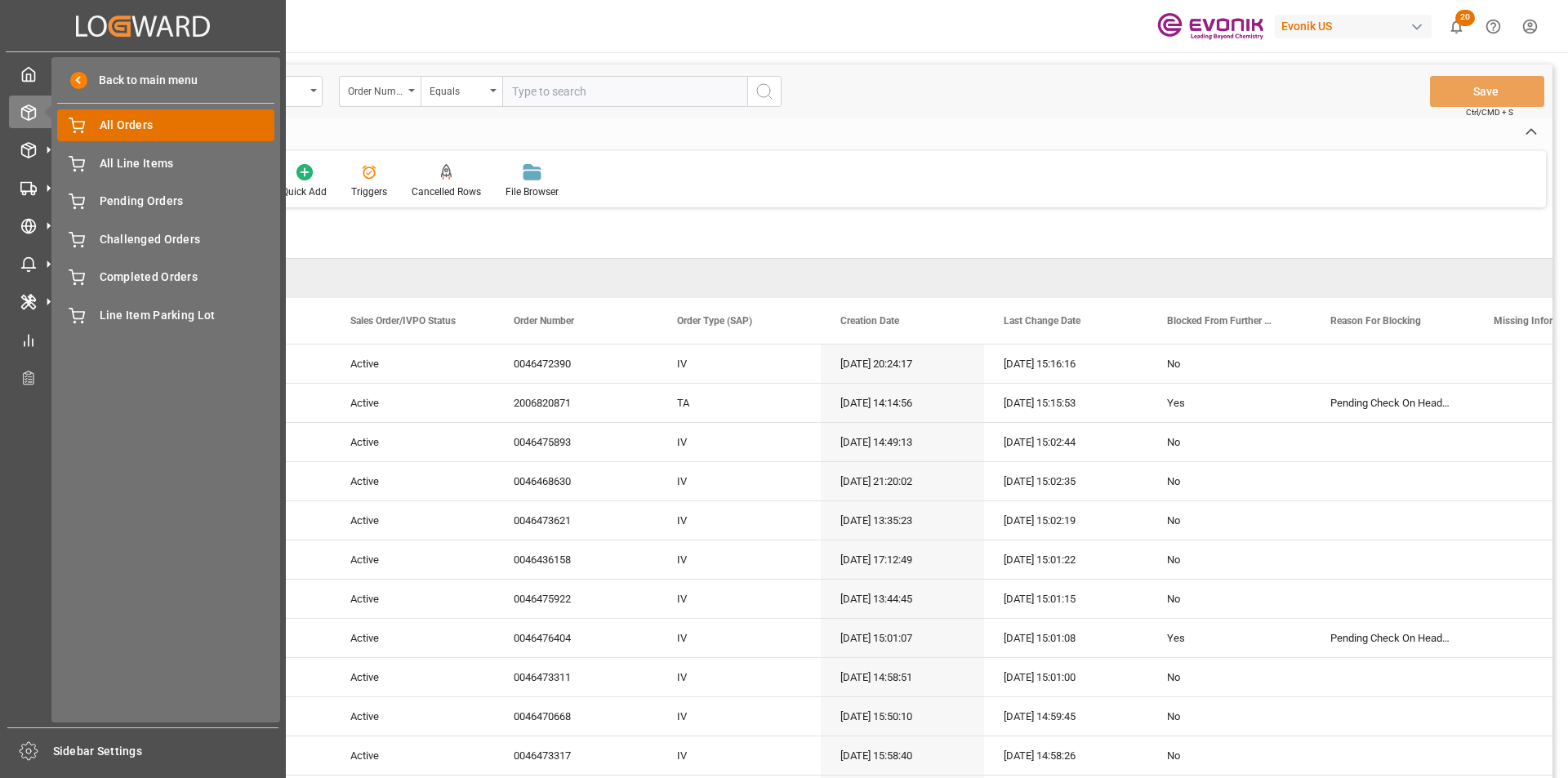
click at [158, 120] on span "All Orders" at bounding box center [187, 125] width 176 height 17
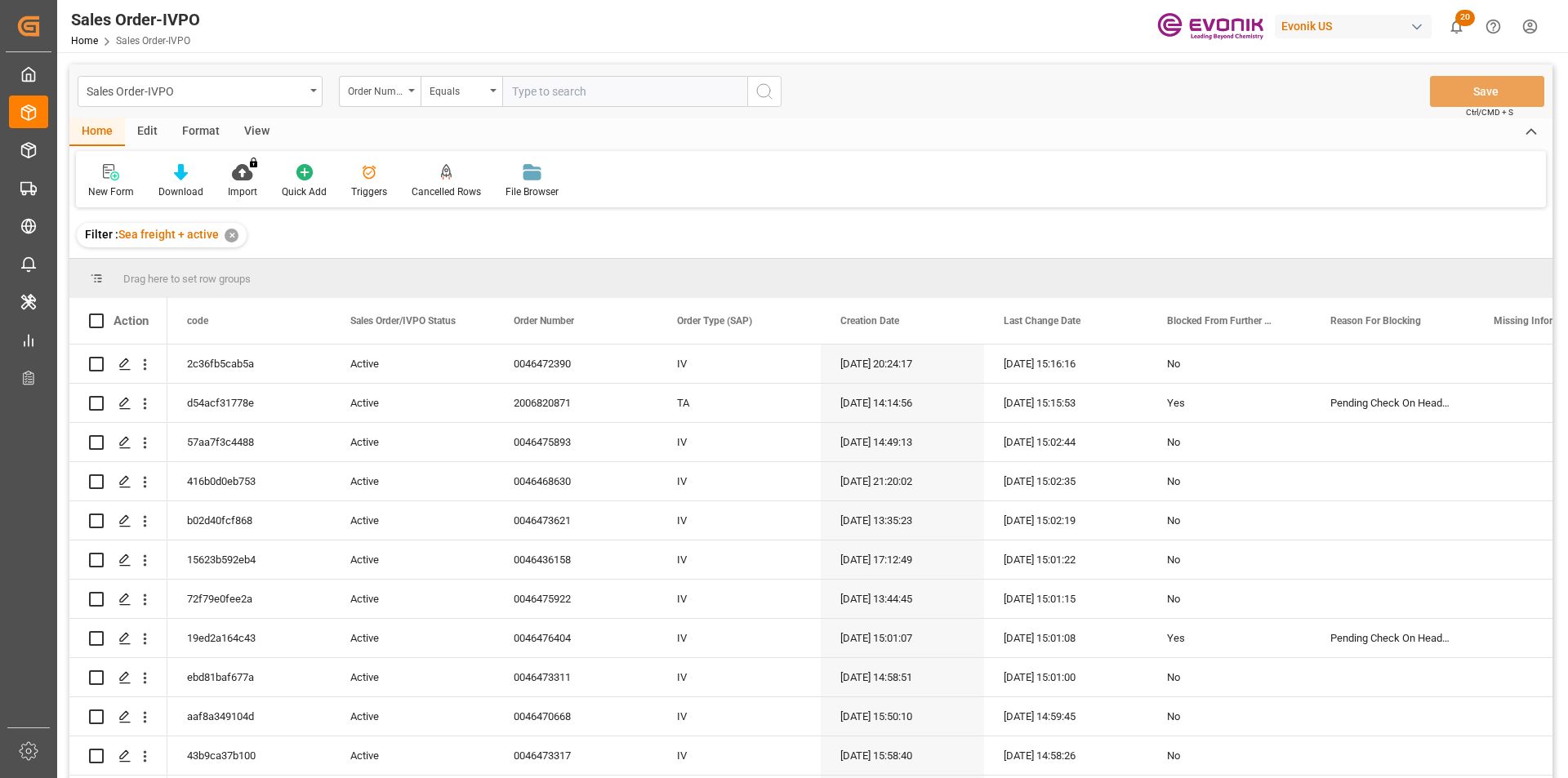
click at [543, 90] on input "text" at bounding box center [624, 92] width 245 height 31
click at [591, 96] on input "text" at bounding box center [624, 92] width 245 height 31
paste input "46475169"
type input "0046475169"
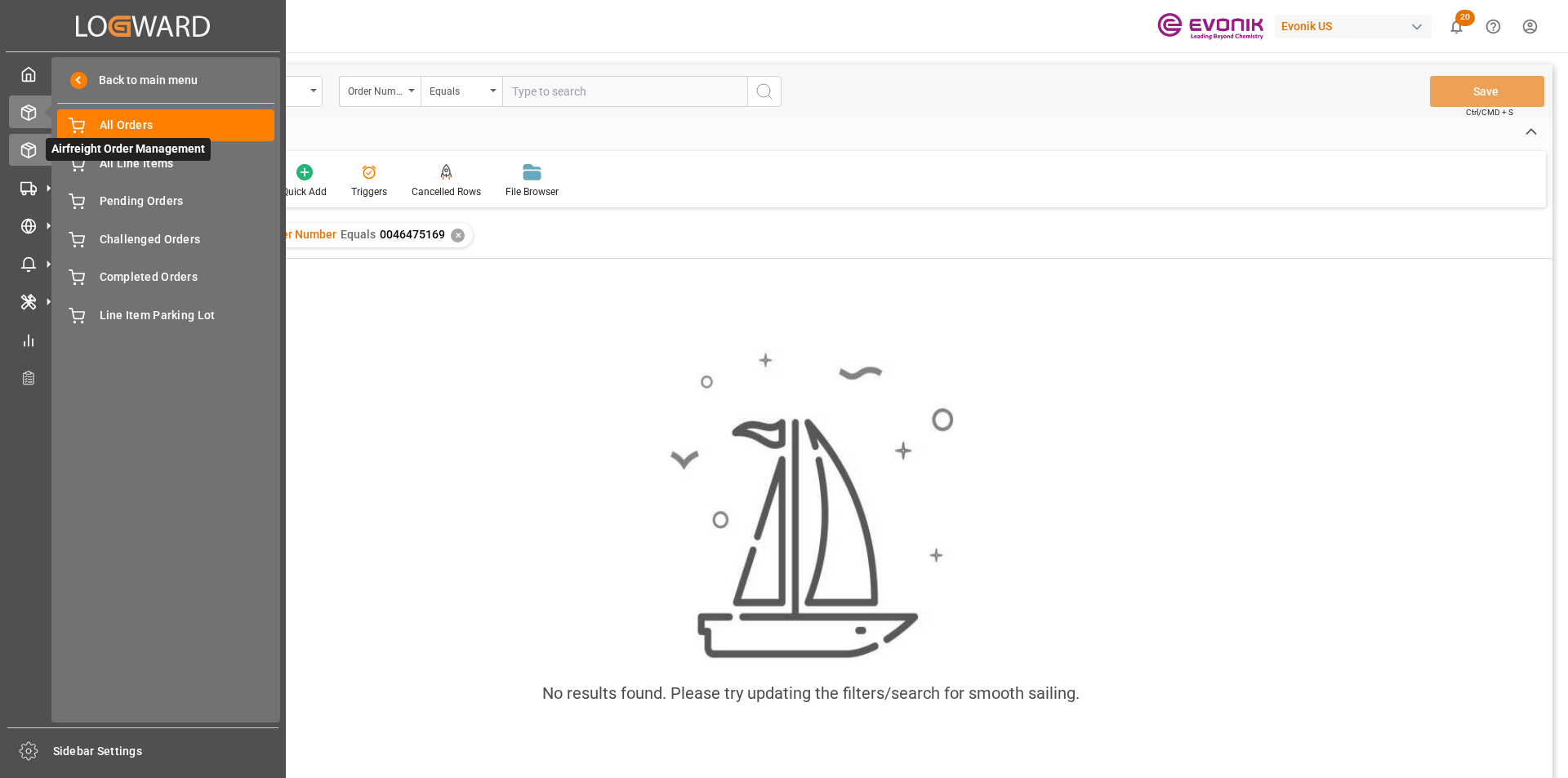
click at [31, 152] on icon at bounding box center [29, 150] width 17 height 17
click at [31, 152] on icon at bounding box center [48, 150] width 34 height 34
click at [29, 152] on icon at bounding box center [29, 150] width 17 height 17
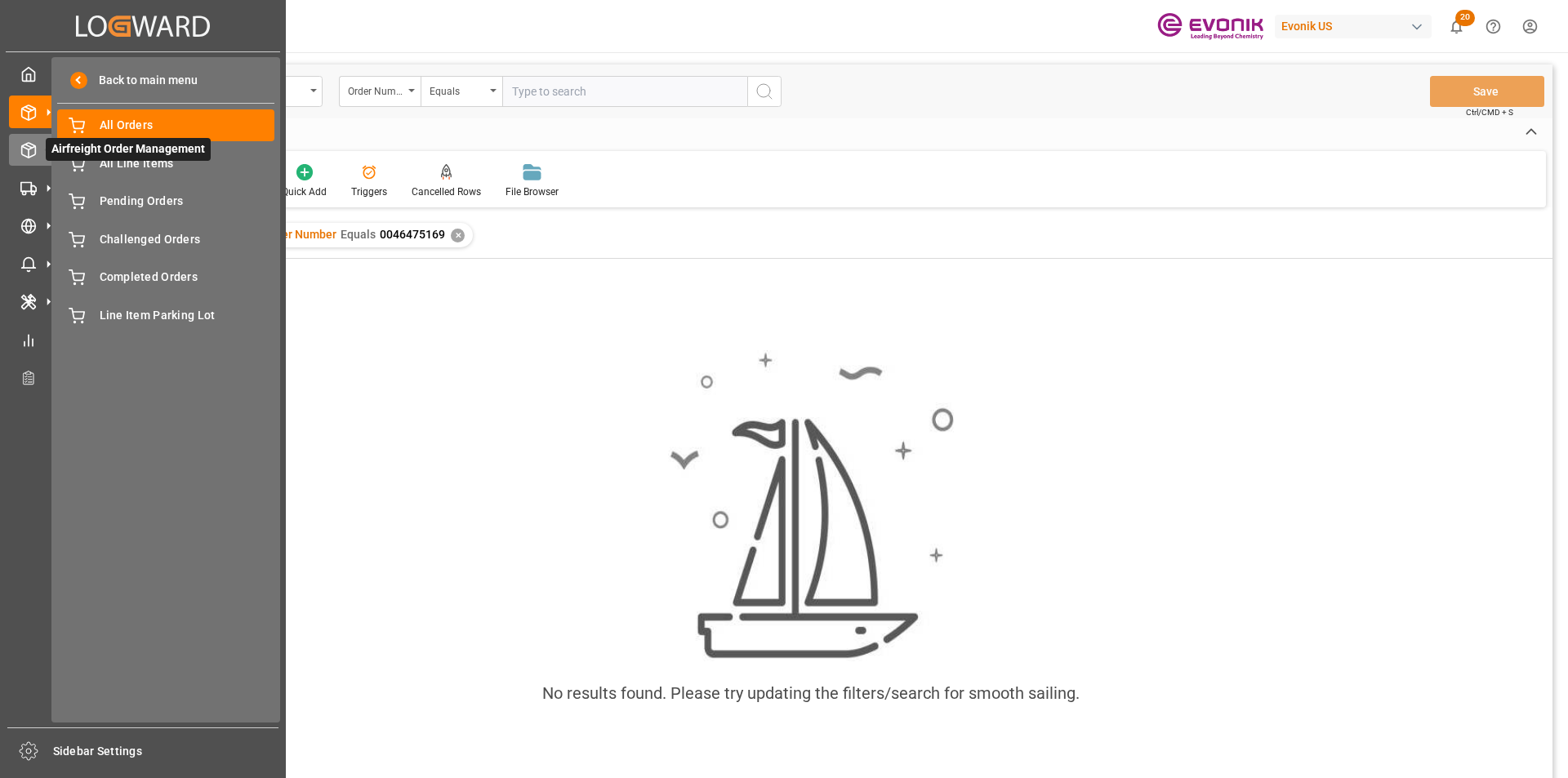
click at [29, 152] on icon at bounding box center [29, 150] width 17 height 17
click at [91, 80] on span "My Cockpit" at bounding box center [80, 73] width 69 height 23
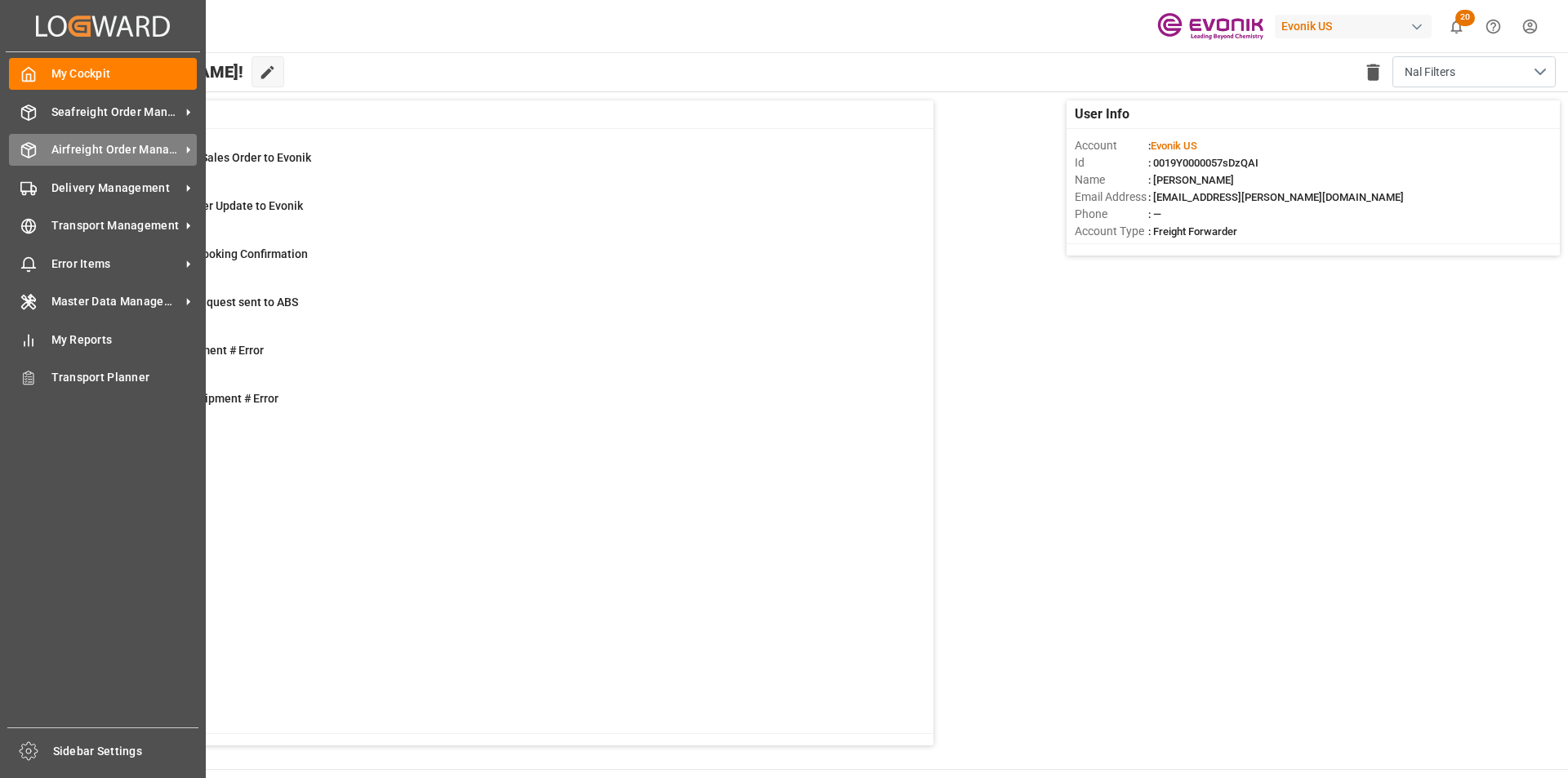
click at [25, 147] on icon at bounding box center [29, 150] width 17 height 17
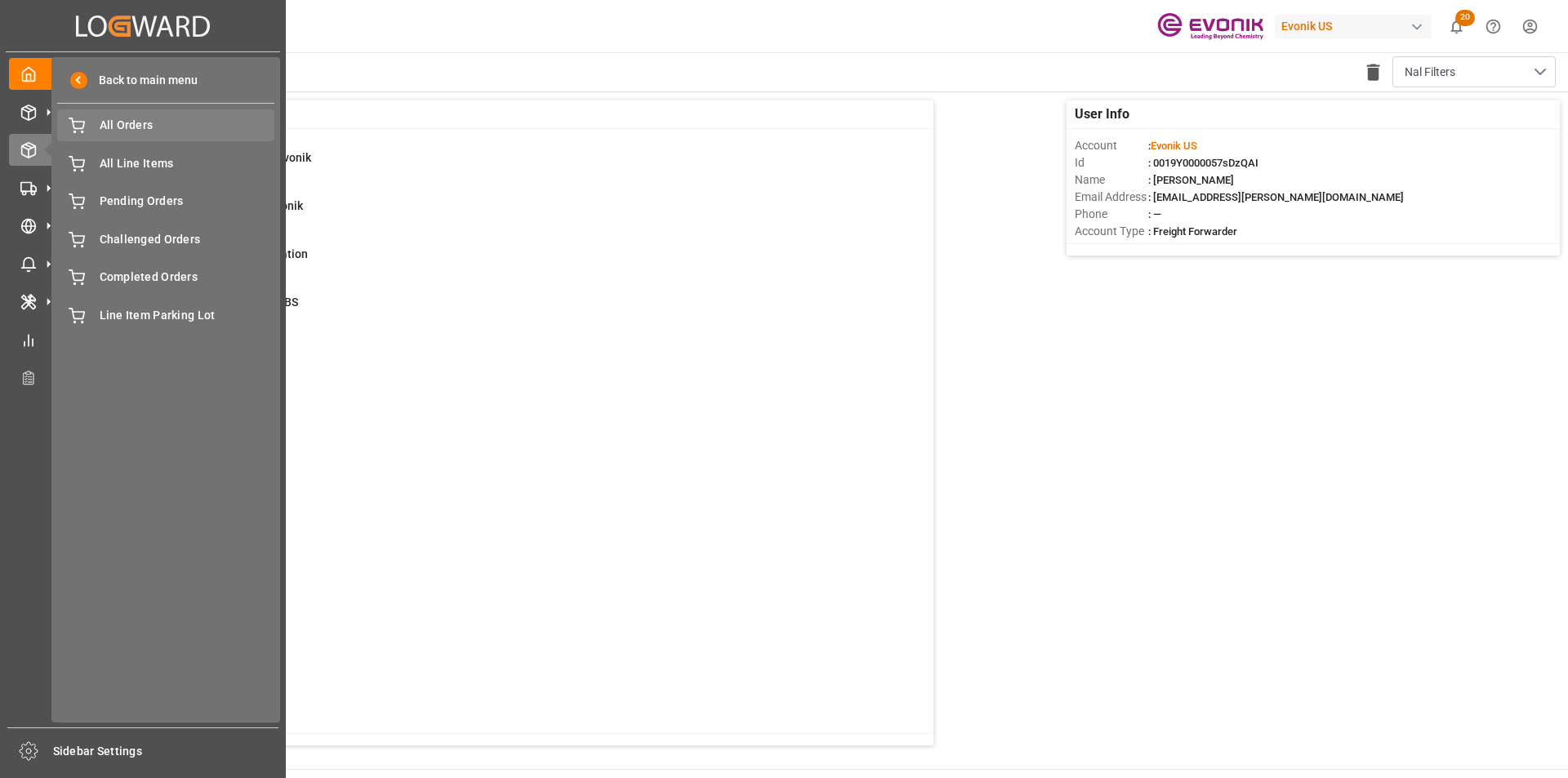
click at [85, 112] on div "All Orders All Orders" at bounding box center [166, 125] width 217 height 32
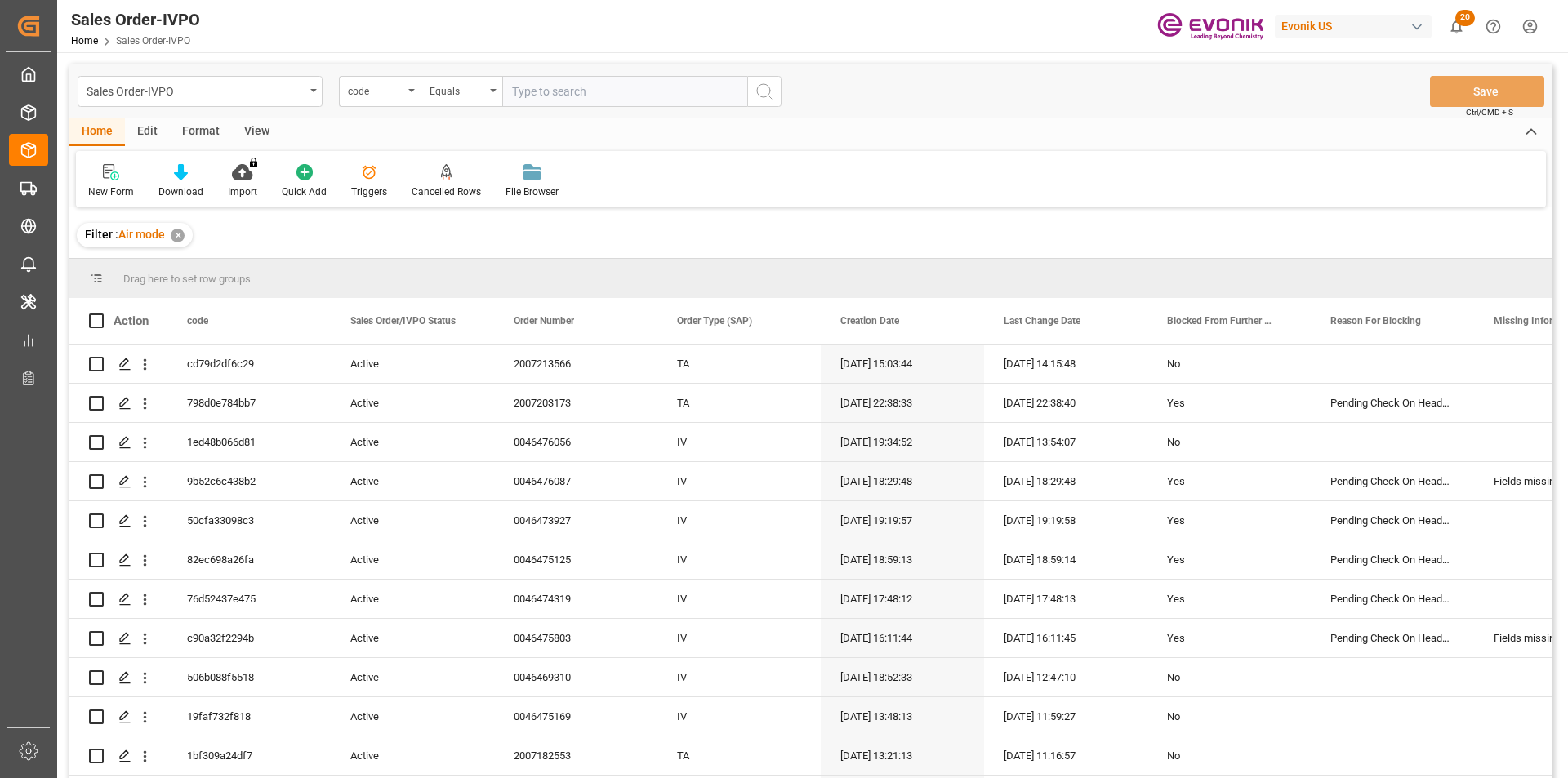
click at [407, 92] on div "code" at bounding box center [379, 92] width 82 height 31
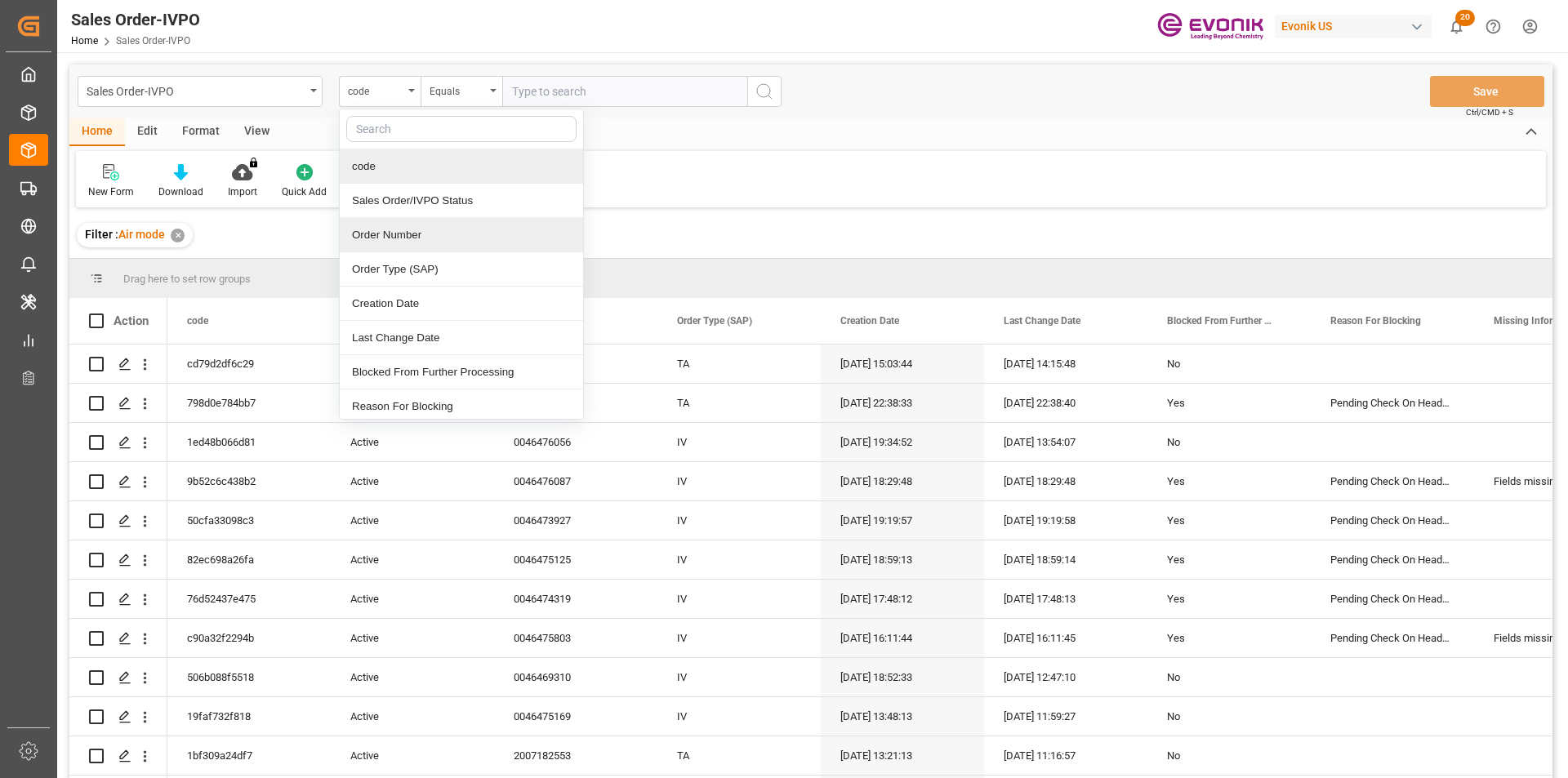
click at [397, 240] on div "Order Number" at bounding box center [461, 235] width 244 height 34
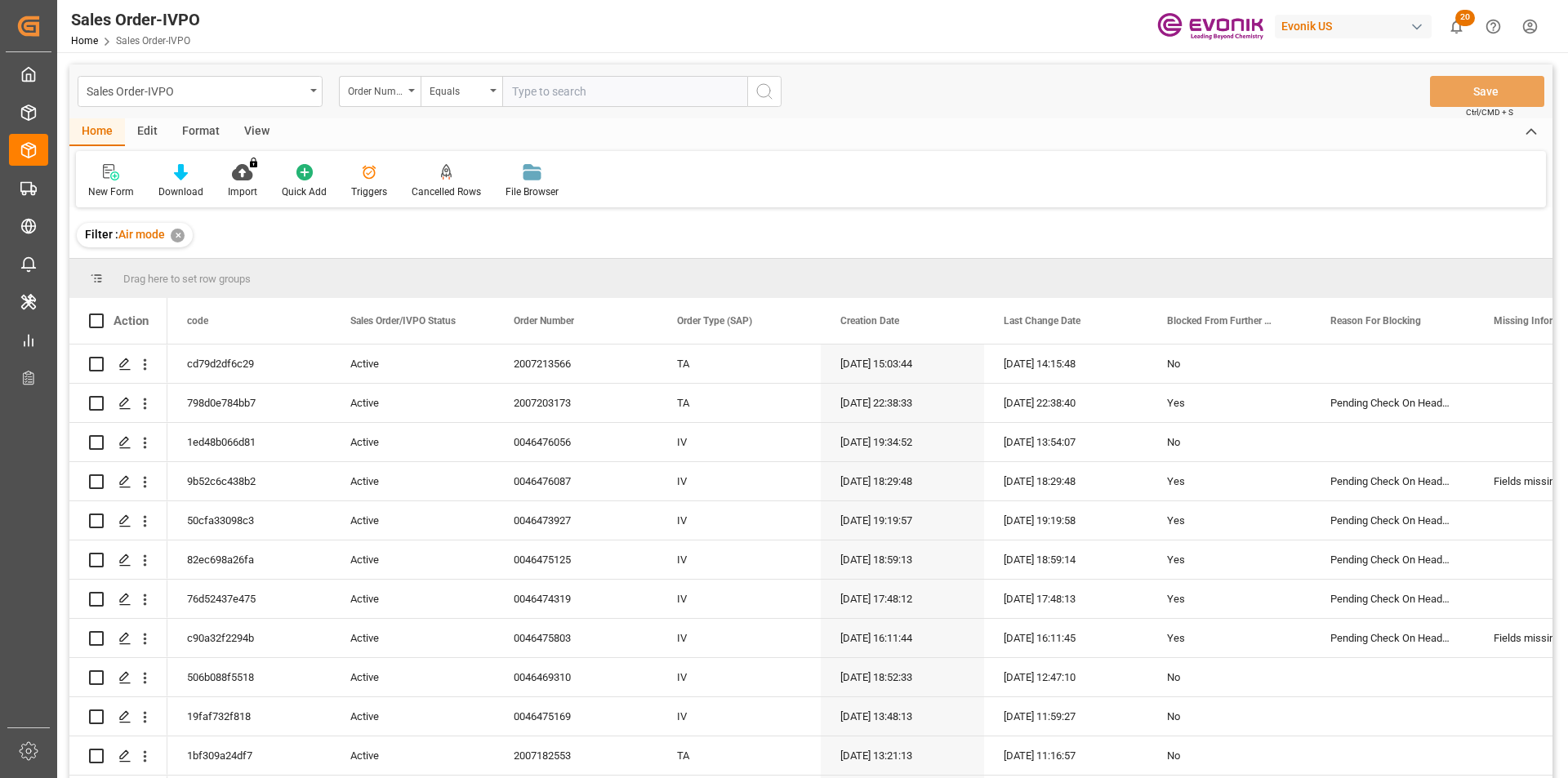
click at [552, 86] on input "text" at bounding box center [624, 92] width 245 height 31
paste input "46475169"
type input "0046475169"
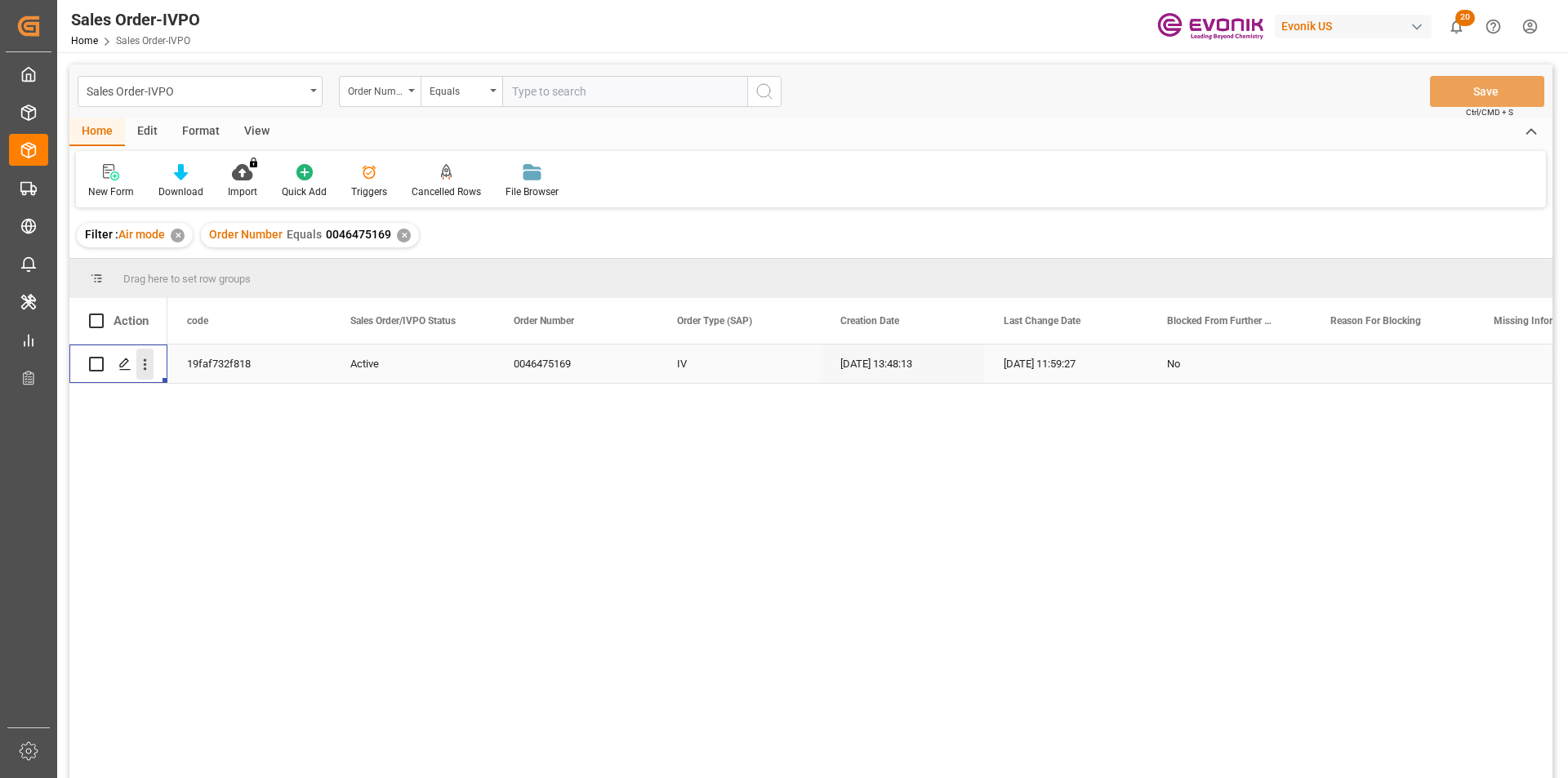
click at [144, 360] on icon "open menu" at bounding box center [145, 365] width 4 height 11
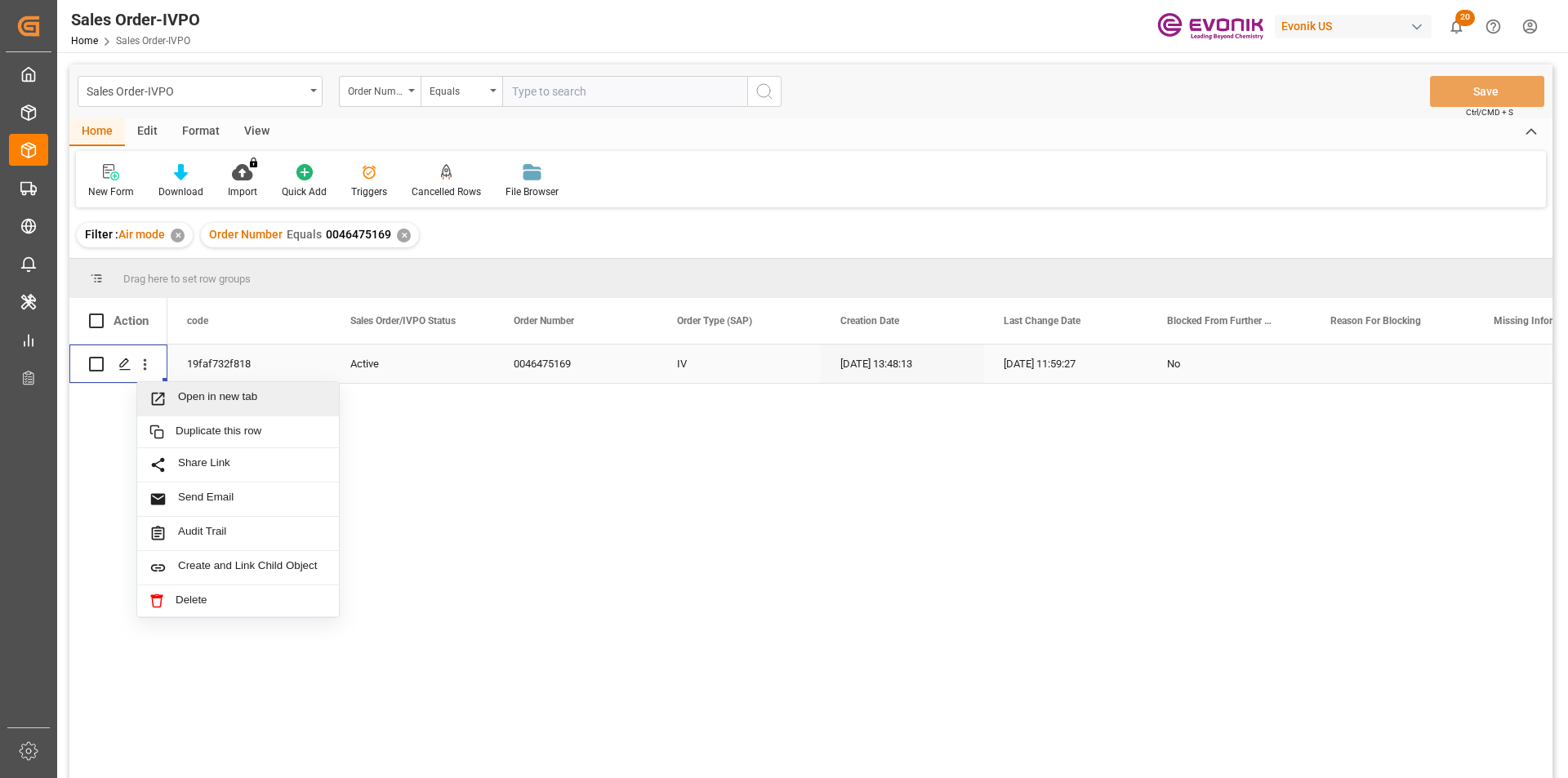
click at [306, 396] on span "Open in new tab" at bounding box center [253, 398] width 149 height 17
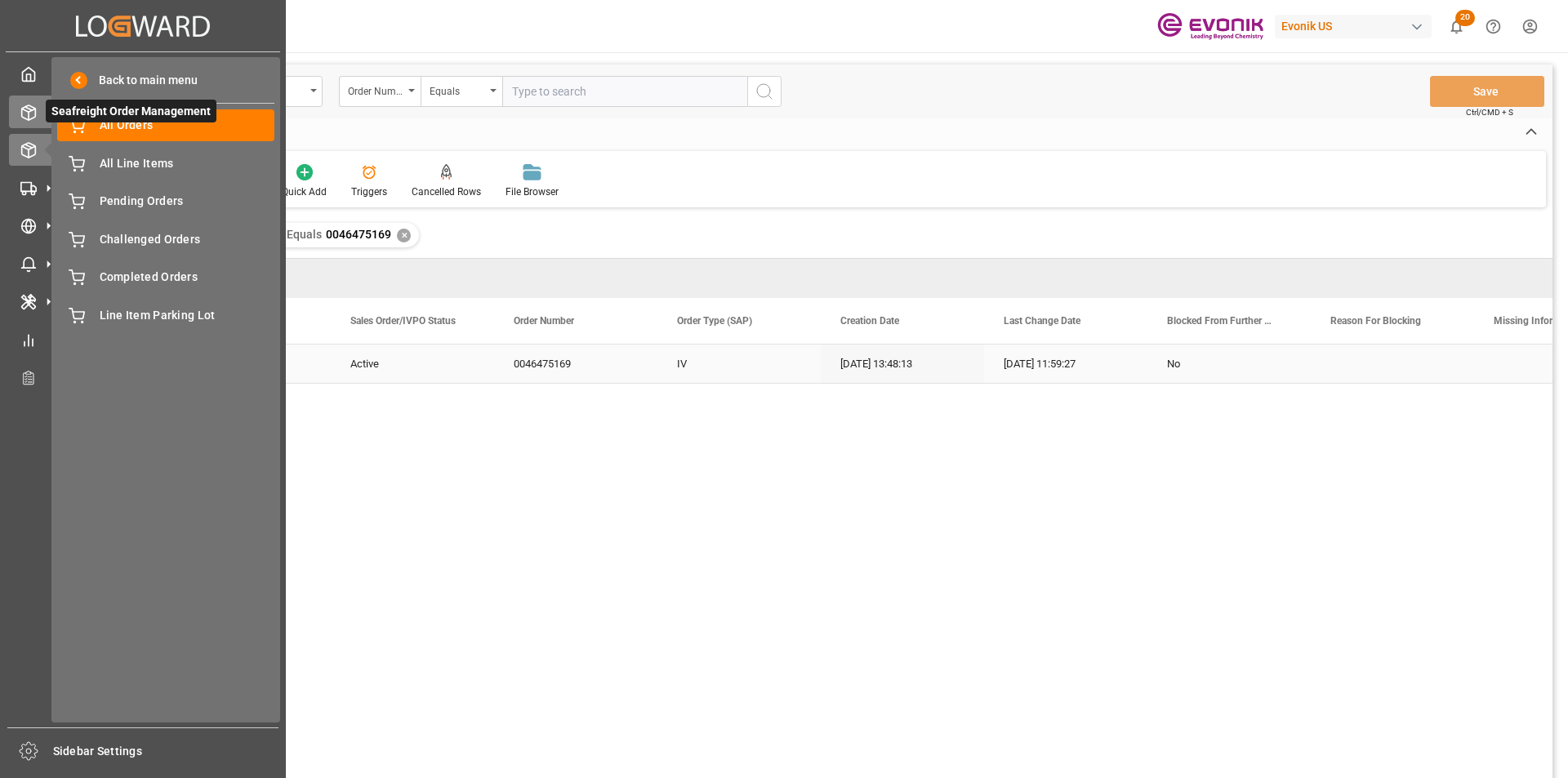
click at [35, 115] on icon at bounding box center [29, 113] width 14 height 15
click at [29, 108] on icon at bounding box center [29, 113] width 17 height 17
drag, startPoint x: 84, startPoint y: 77, endPoint x: 57, endPoint y: 85, distance: 28.2
click at [84, 78] on span at bounding box center [78, 80] width 17 height 17
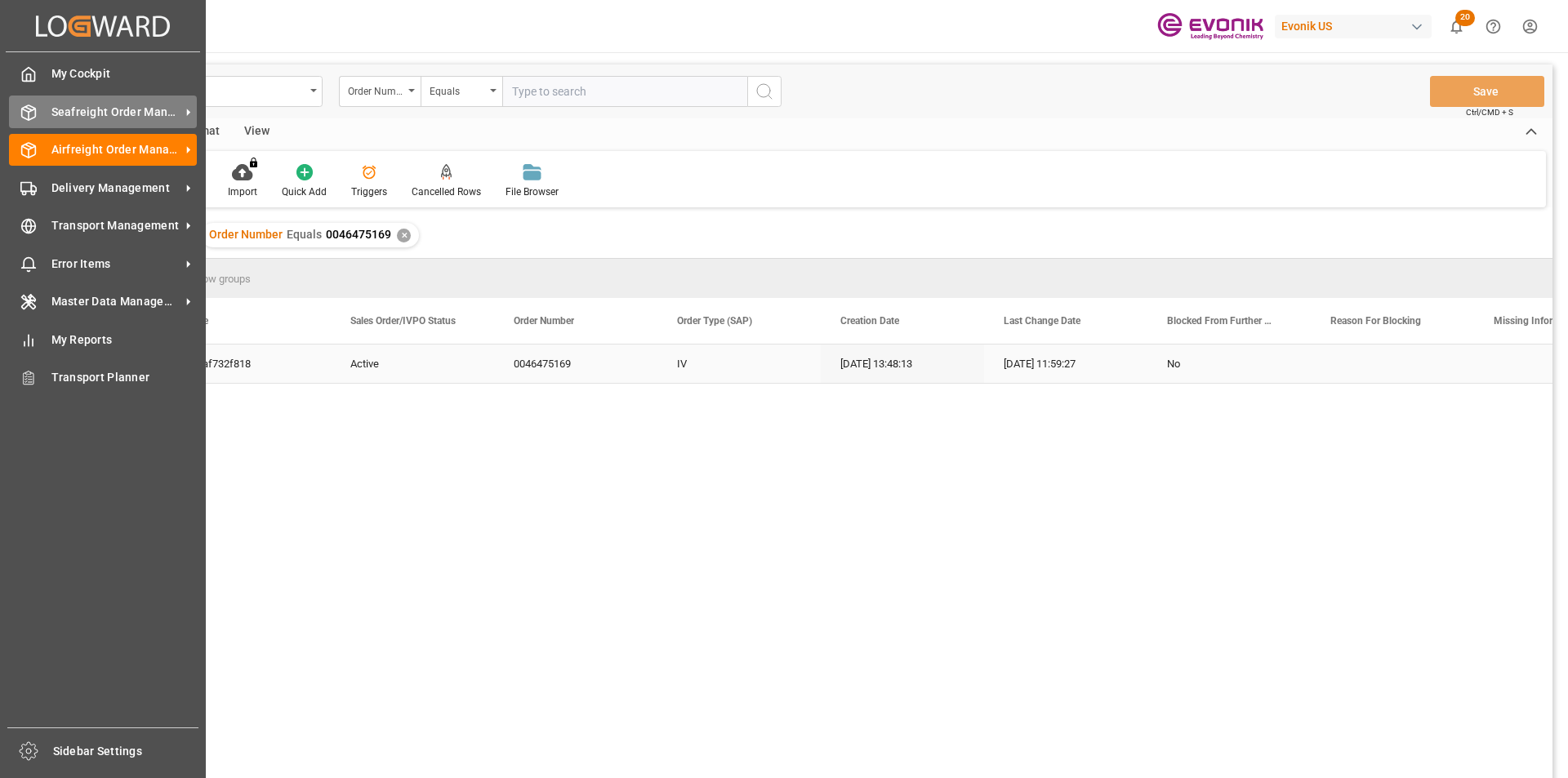
click at [54, 109] on span "Seafreight Order Management" at bounding box center [116, 112] width 129 height 17
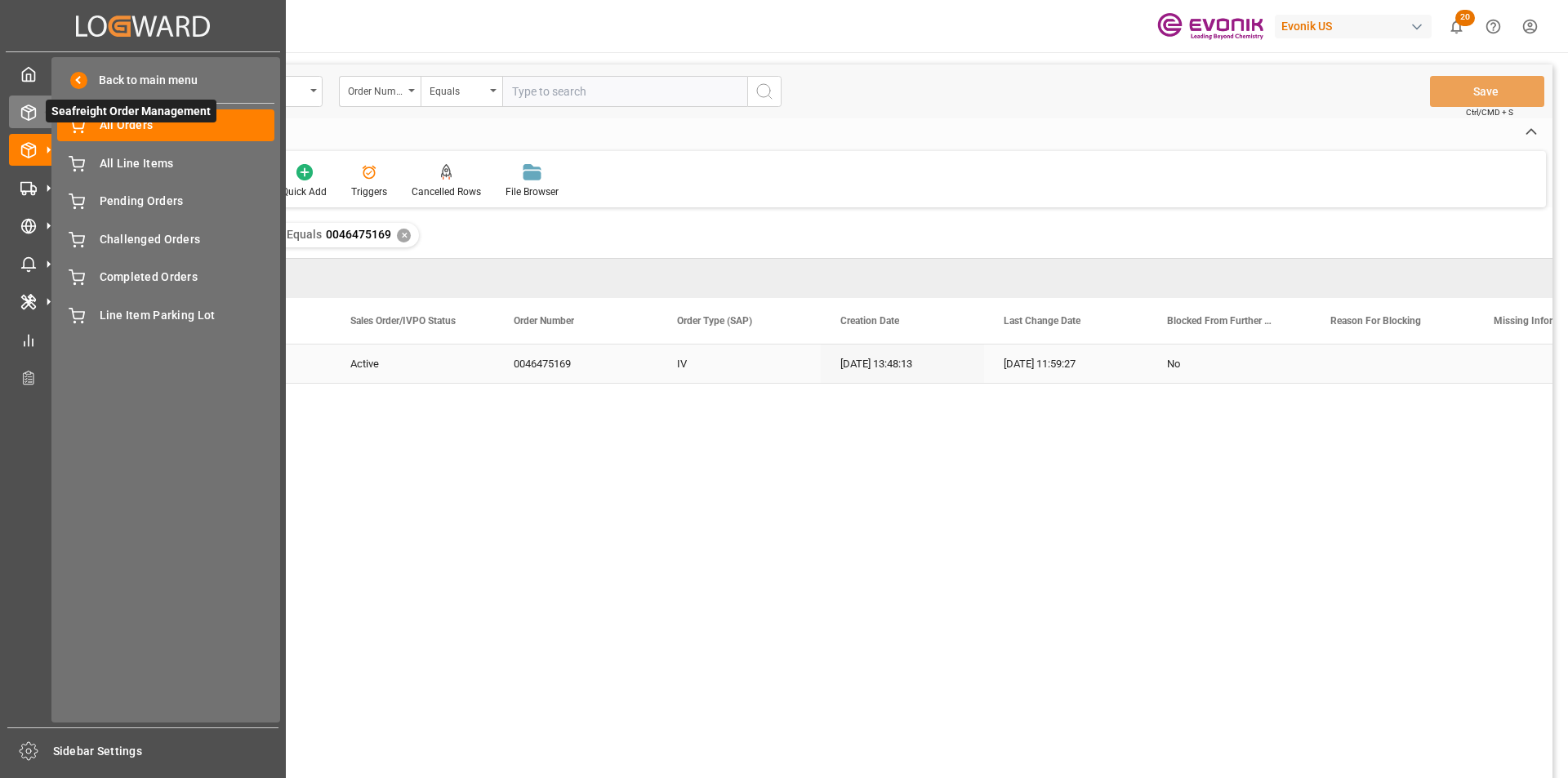
click at [136, 120] on span "Seafreight Order Management" at bounding box center [132, 110] width 171 height 23
click at [120, 76] on span "Back to main menu" at bounding box center [143, 80] width 110 height 17
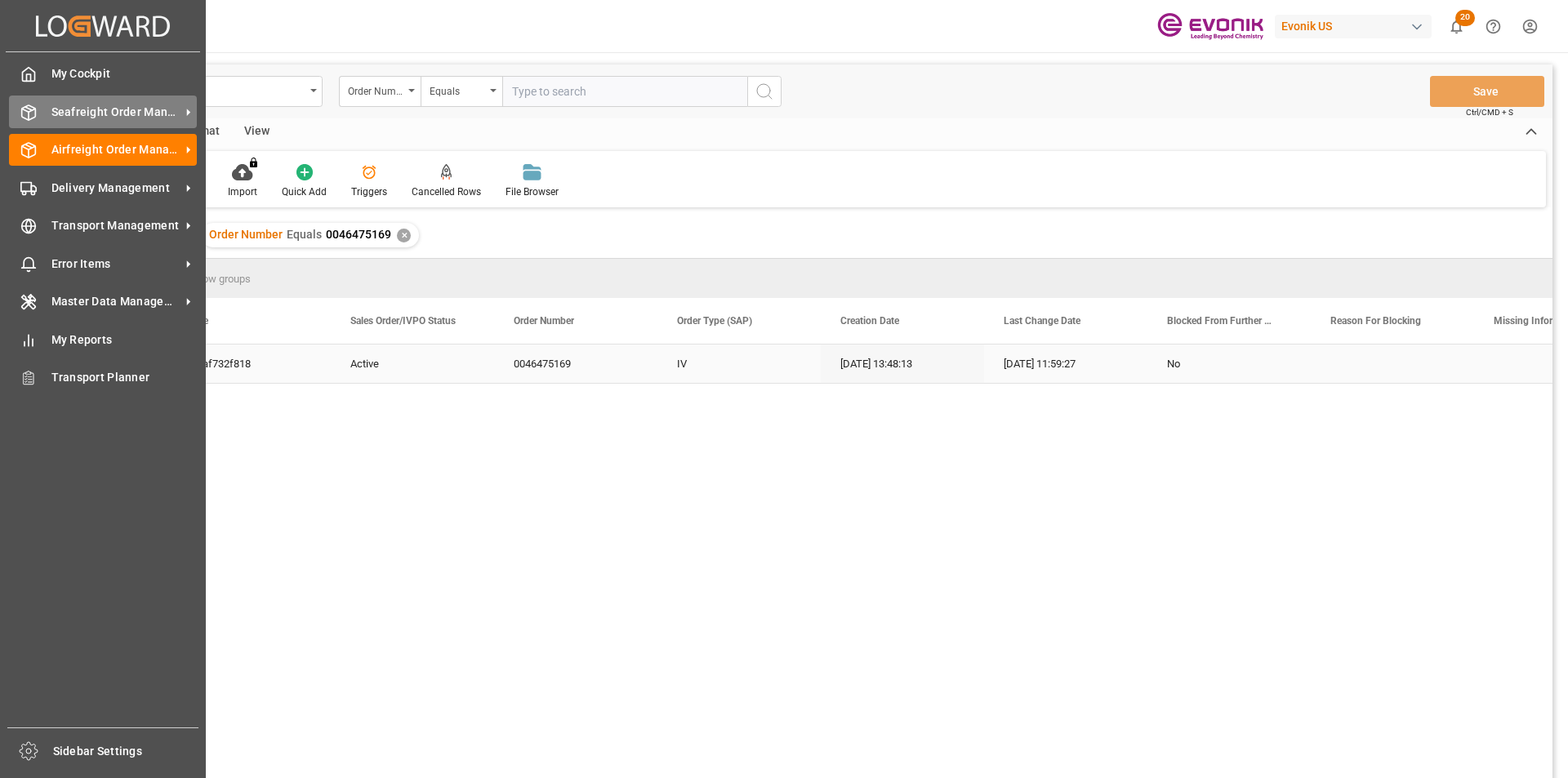
drag, startPoint x: 106, startPoint y: 113, endPoint x: 61, endPoint y: 113, distance: 45.0
click at [102, 113] on span "Seafreight Order Management" at bounding box center [116, 112] width 129 height 17
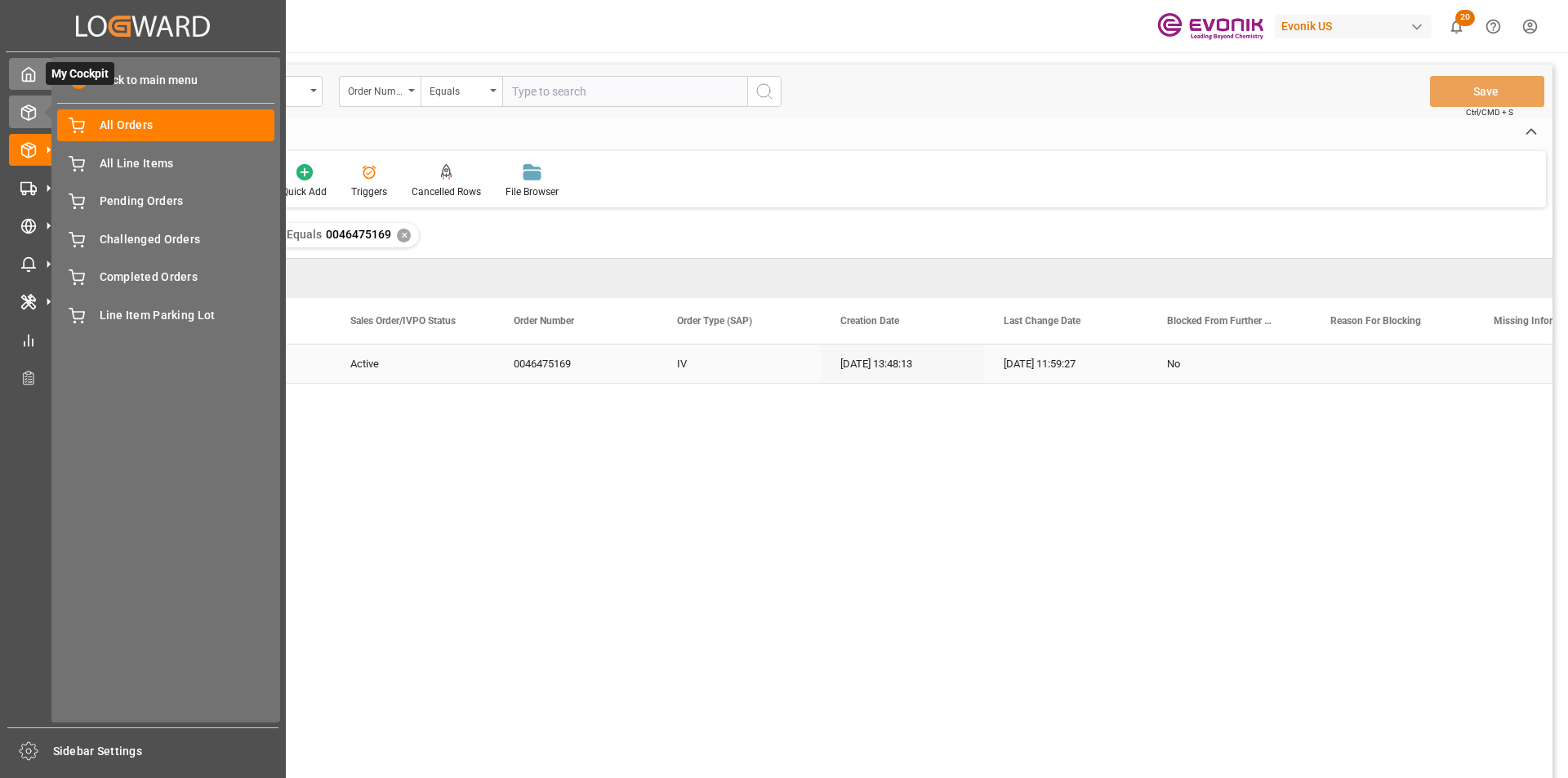
click at [76, 75] on span "My Cockpit" at bounding box center [80, 73] width 69 height 23
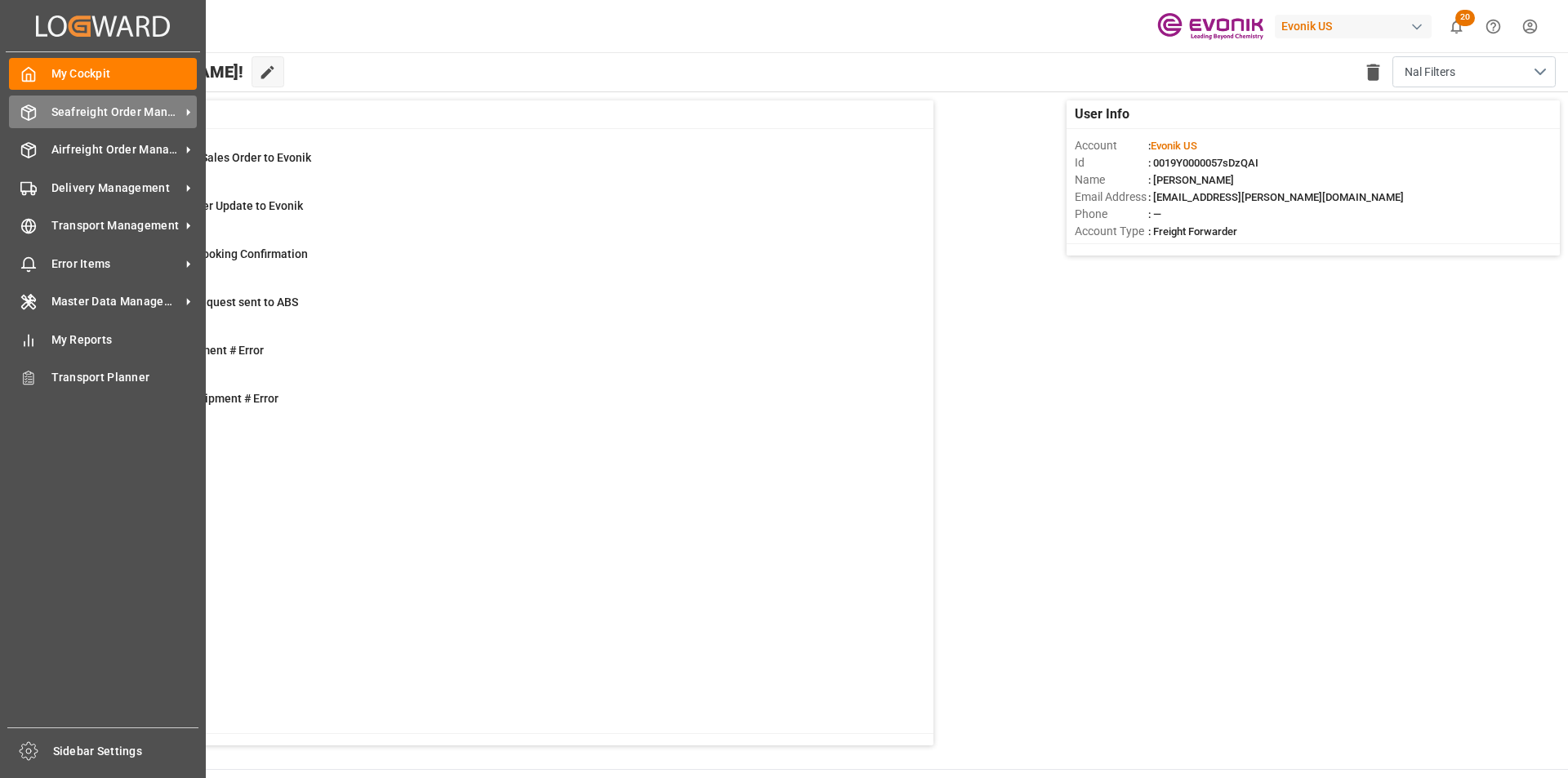
click at [47, 112] on div "Seafreight Order Management Seafreight Order Management" at bounding box center [103, 111] width 188 height 32
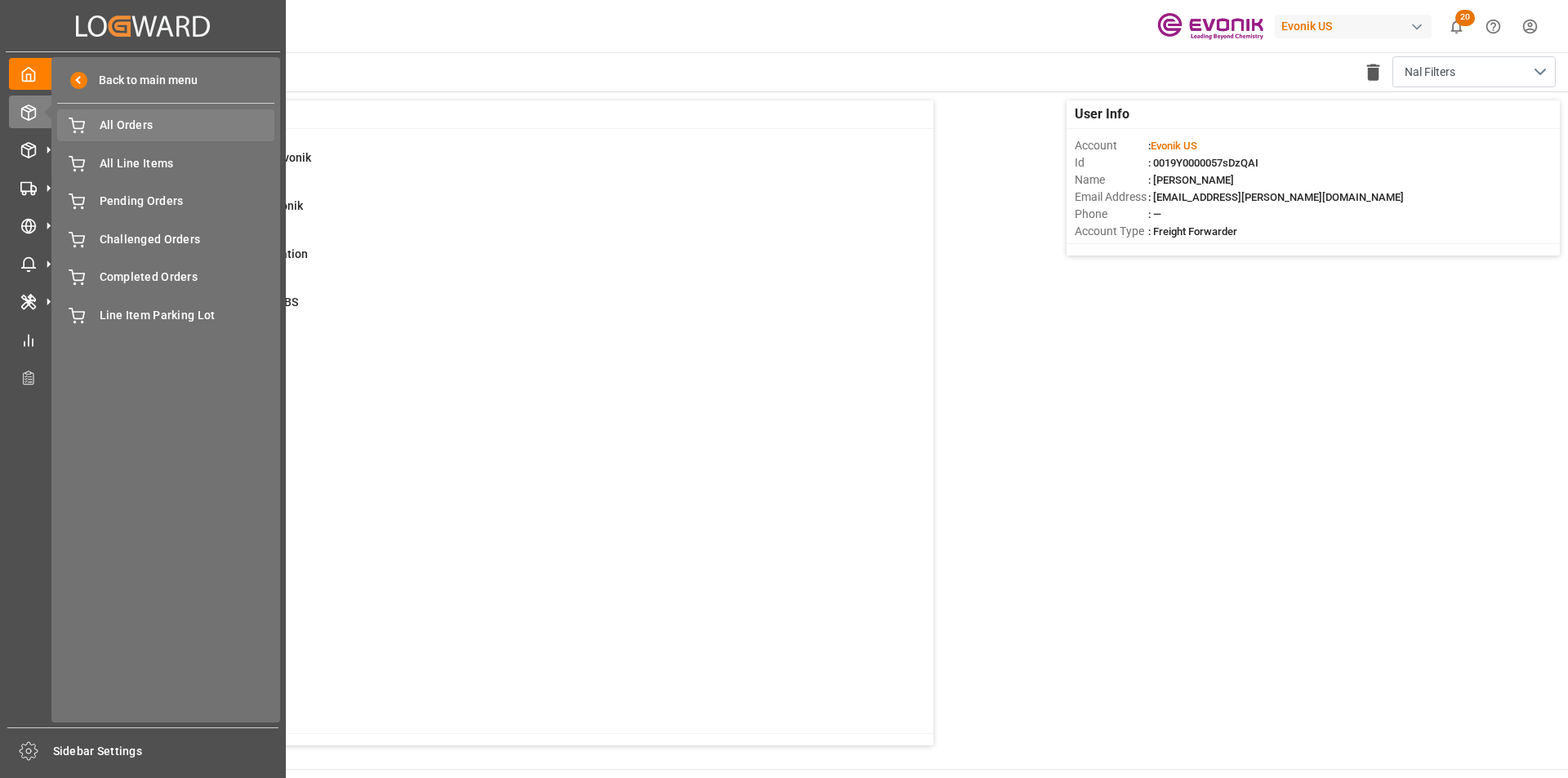
click at [133, 124] on span "All Orders" at bounding box center [187, 125] width 176 height 17
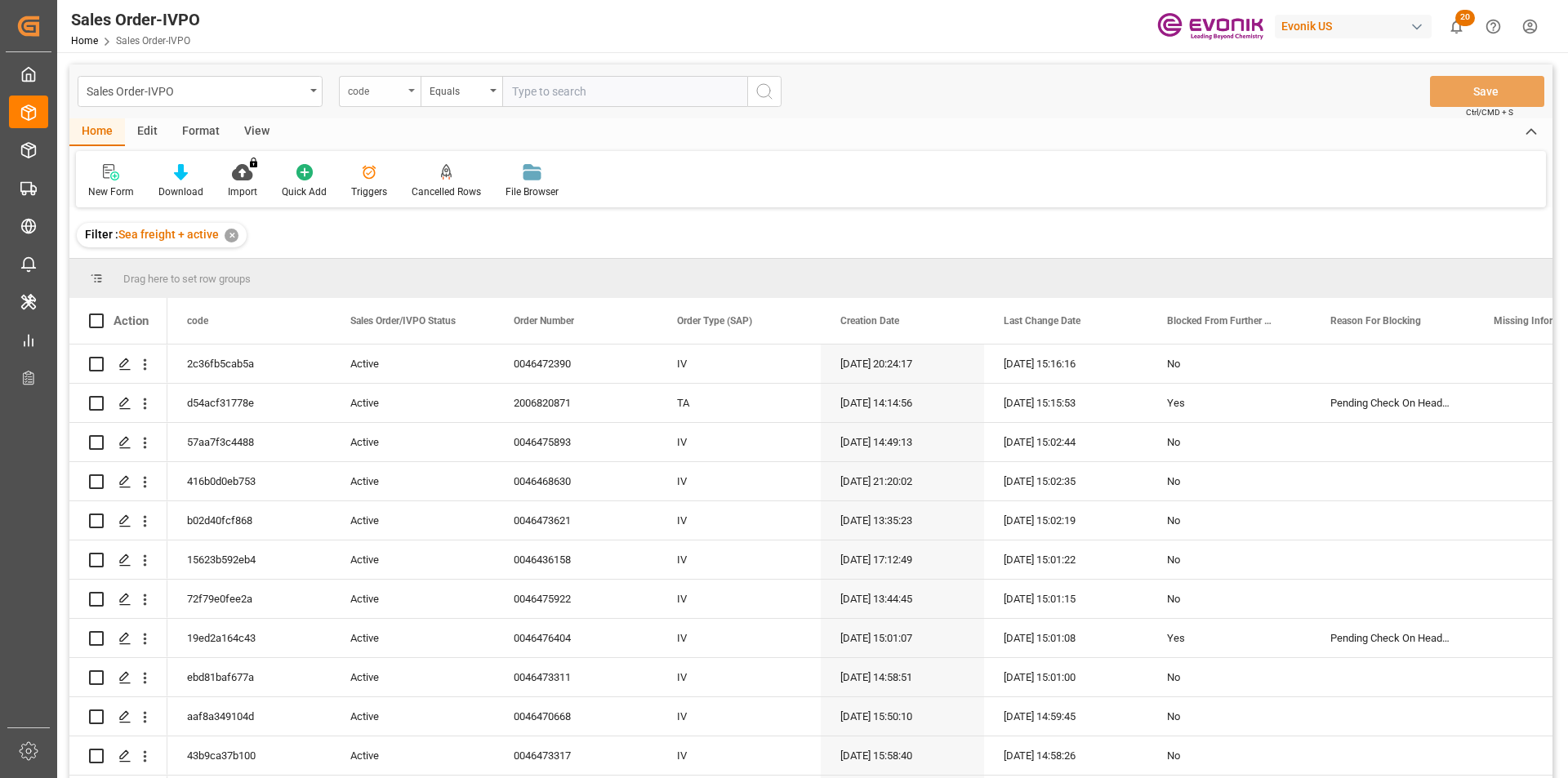
click at [397, 96] on div "code" at bounding box center [375, 89] width 55 height 18
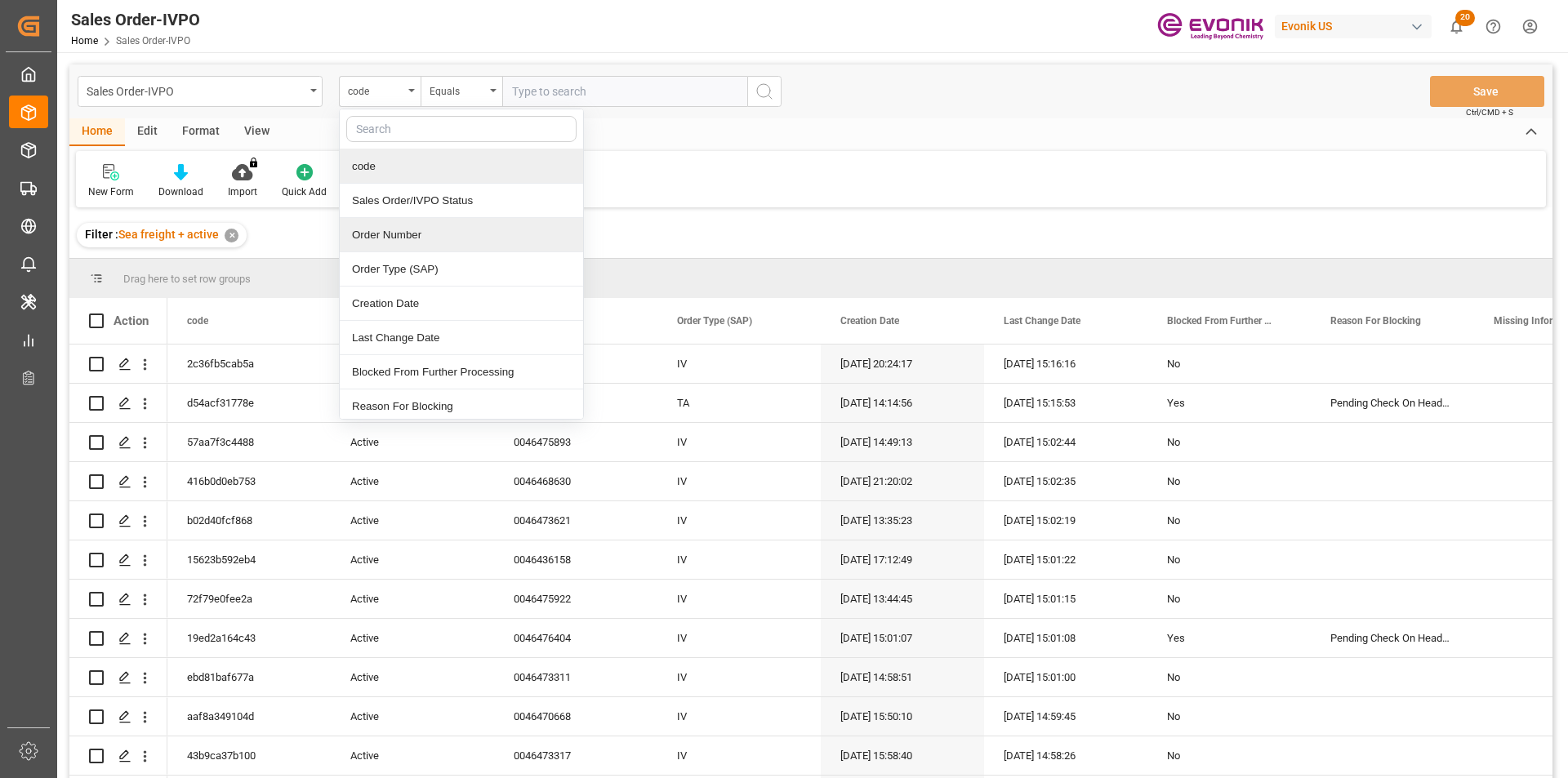
drag, startPoint x: 427, startPoint y: 236, endPoint x: 442, endPoint y: 225, distance: 18.6
click at [429, 236] on div "Order Number" at bounding box center [461, 235] width 244 height 34
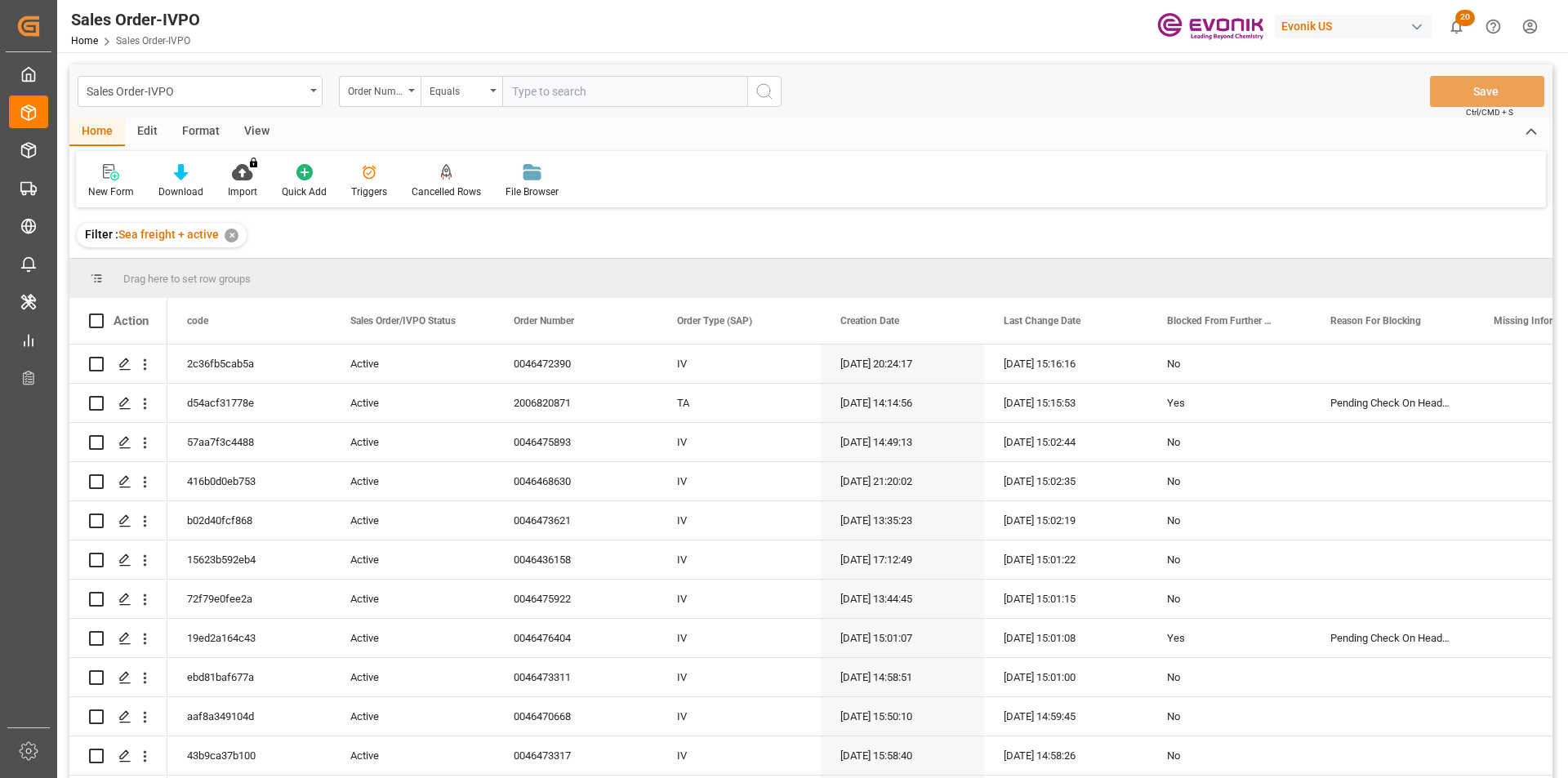
click at [560, 91] on input "text" at bounding box center [624, 92] width 245 height 31
paste input "2007180969"
type input "2007180969"
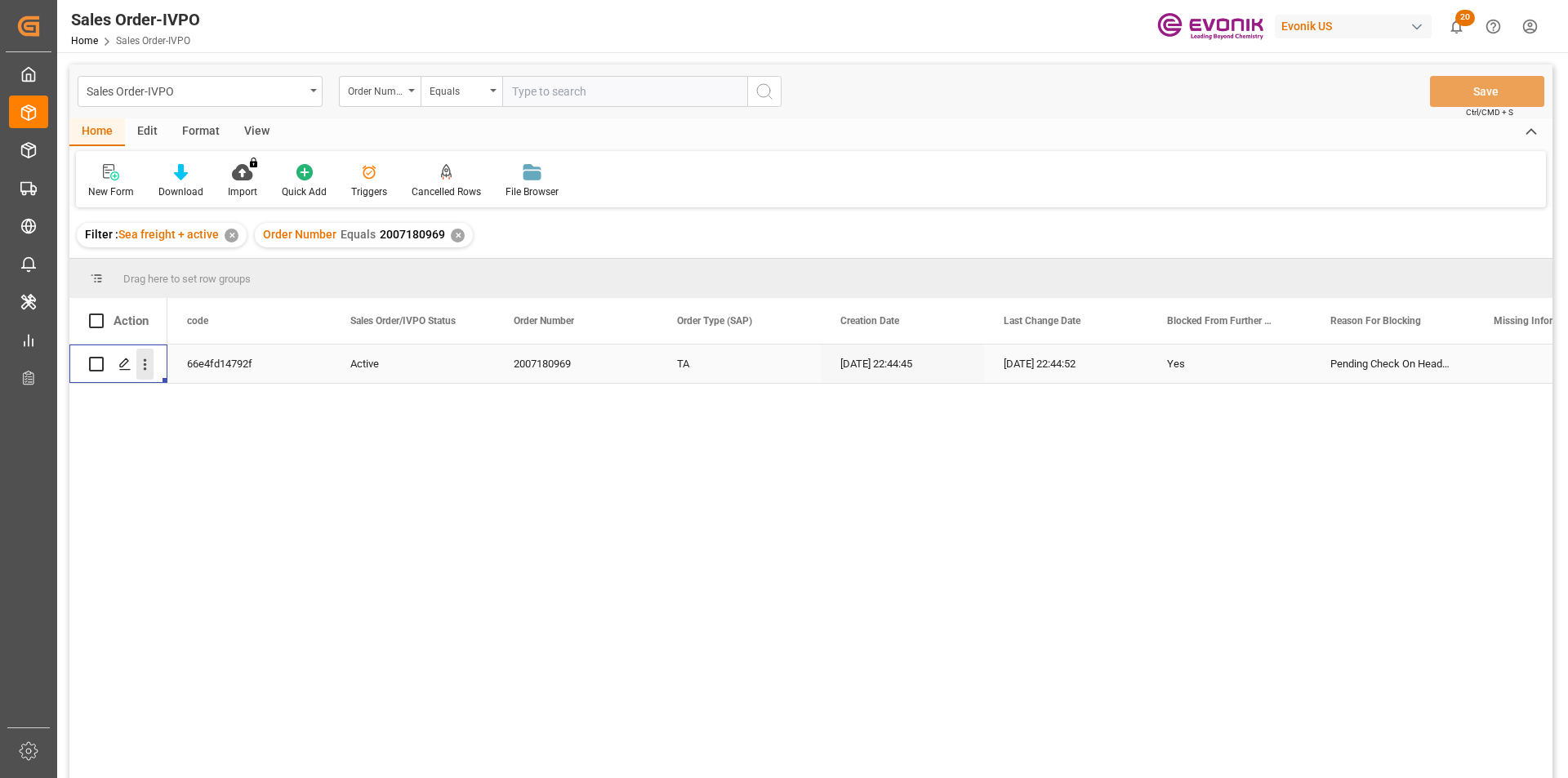
click at [149, 362] on icon "open menu" at bounding box center [144, 364] width 17 height 17
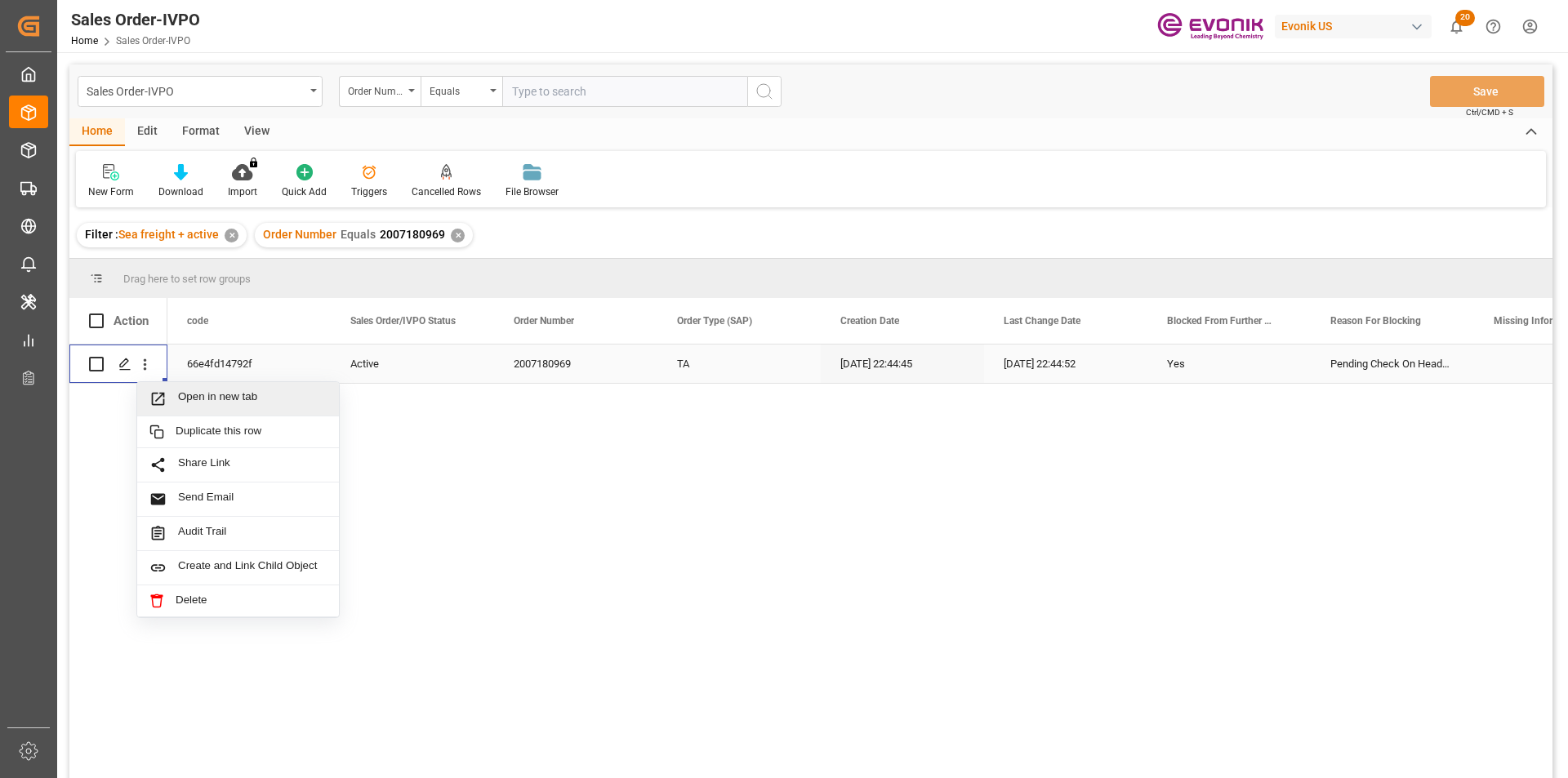
click at [274, 387] on div "Open in new tab" at bounding box center [237, 399] width 201 height 34
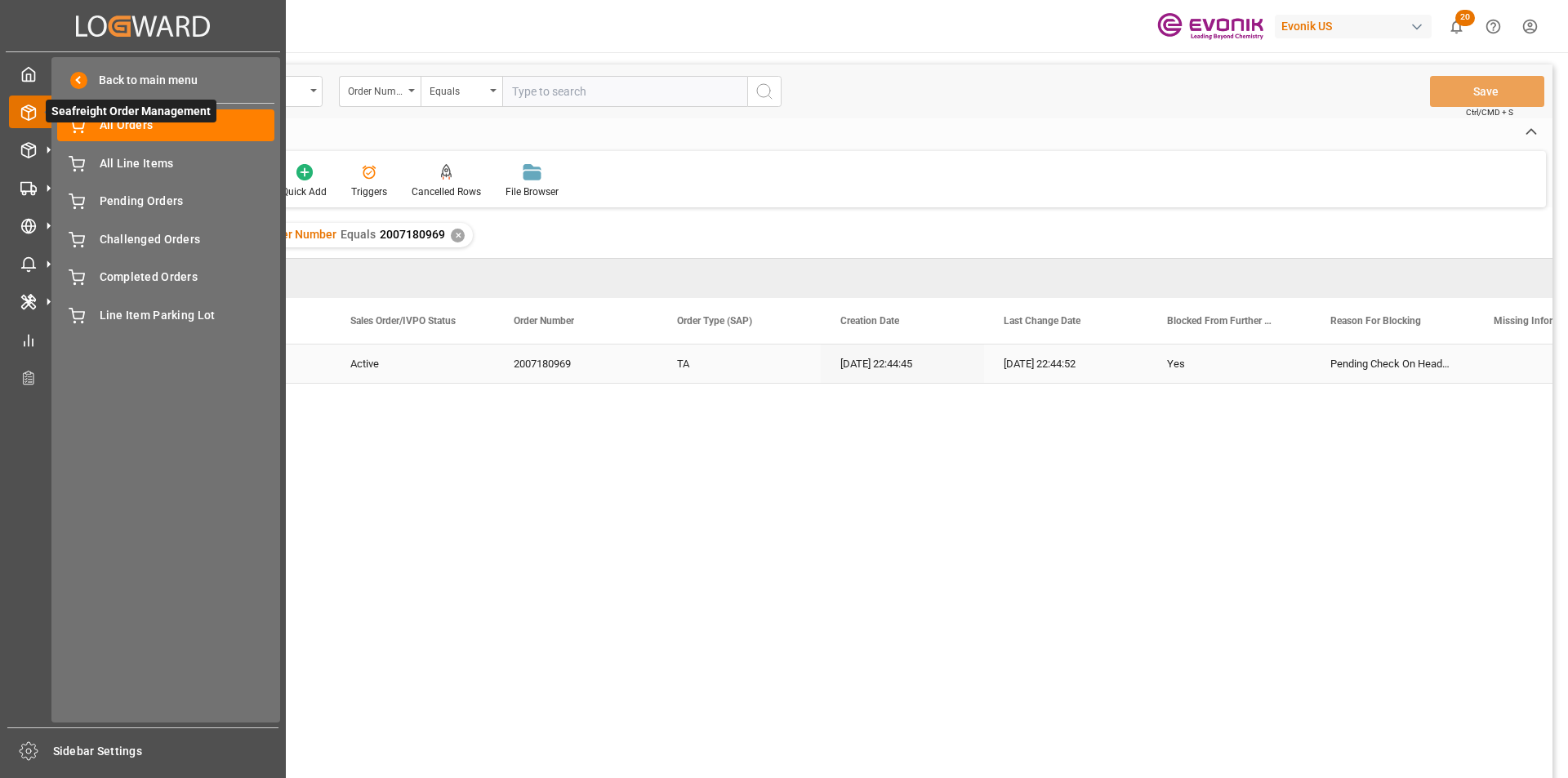
click at [84, 113] on span "Seafreight Order Management" at bounding box center [132, 110] width 171 height 23
click at [84, 124] on icon at bounding box center [76, 124] width 15 height 11
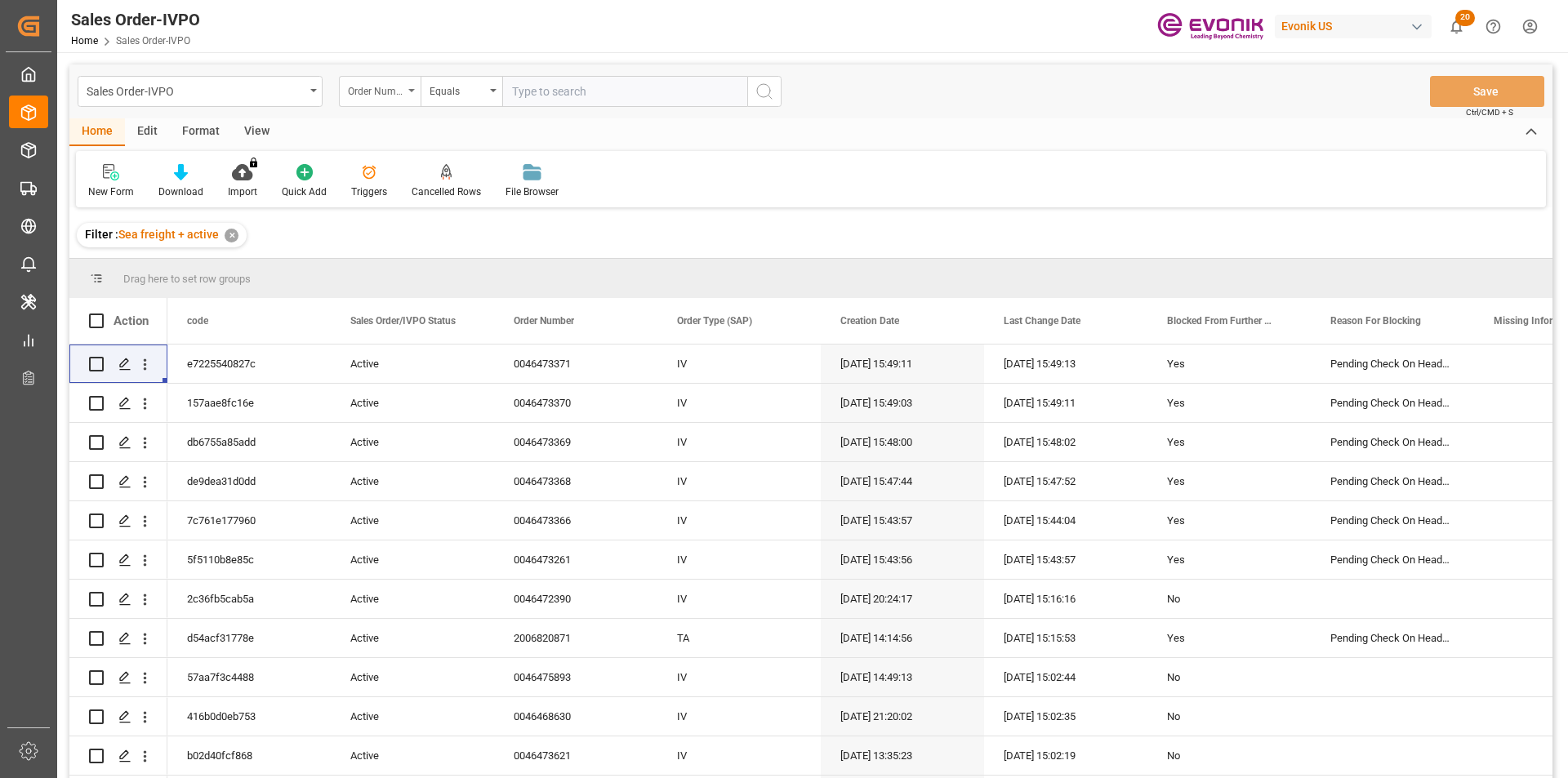
click at [407, 92] on div "Order Number" at bounding box center [379, 92] width 82 height 31
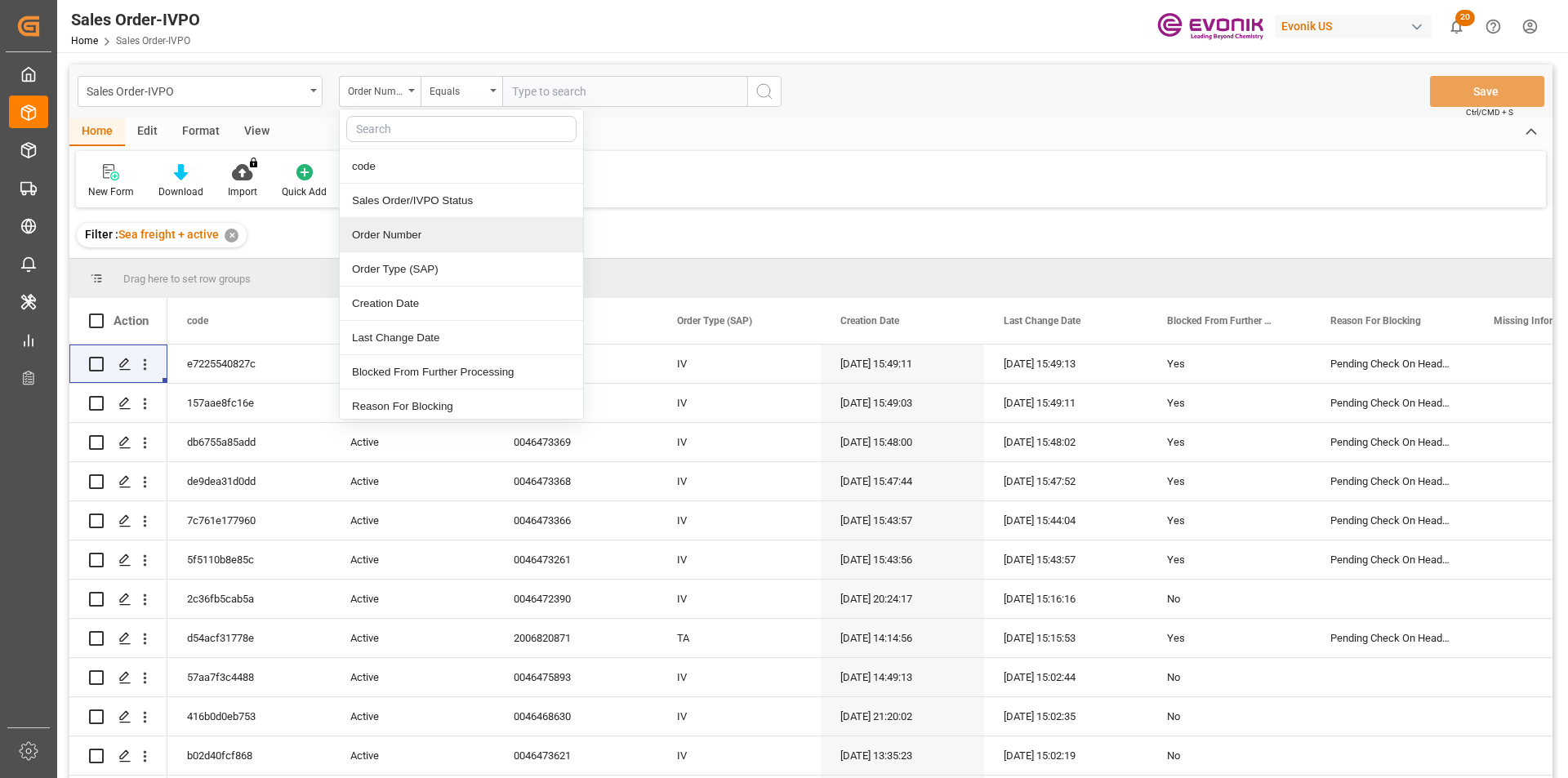
click at [428, 226] on div "Order Number" at bounding box center [461, 235] width 244 height 34
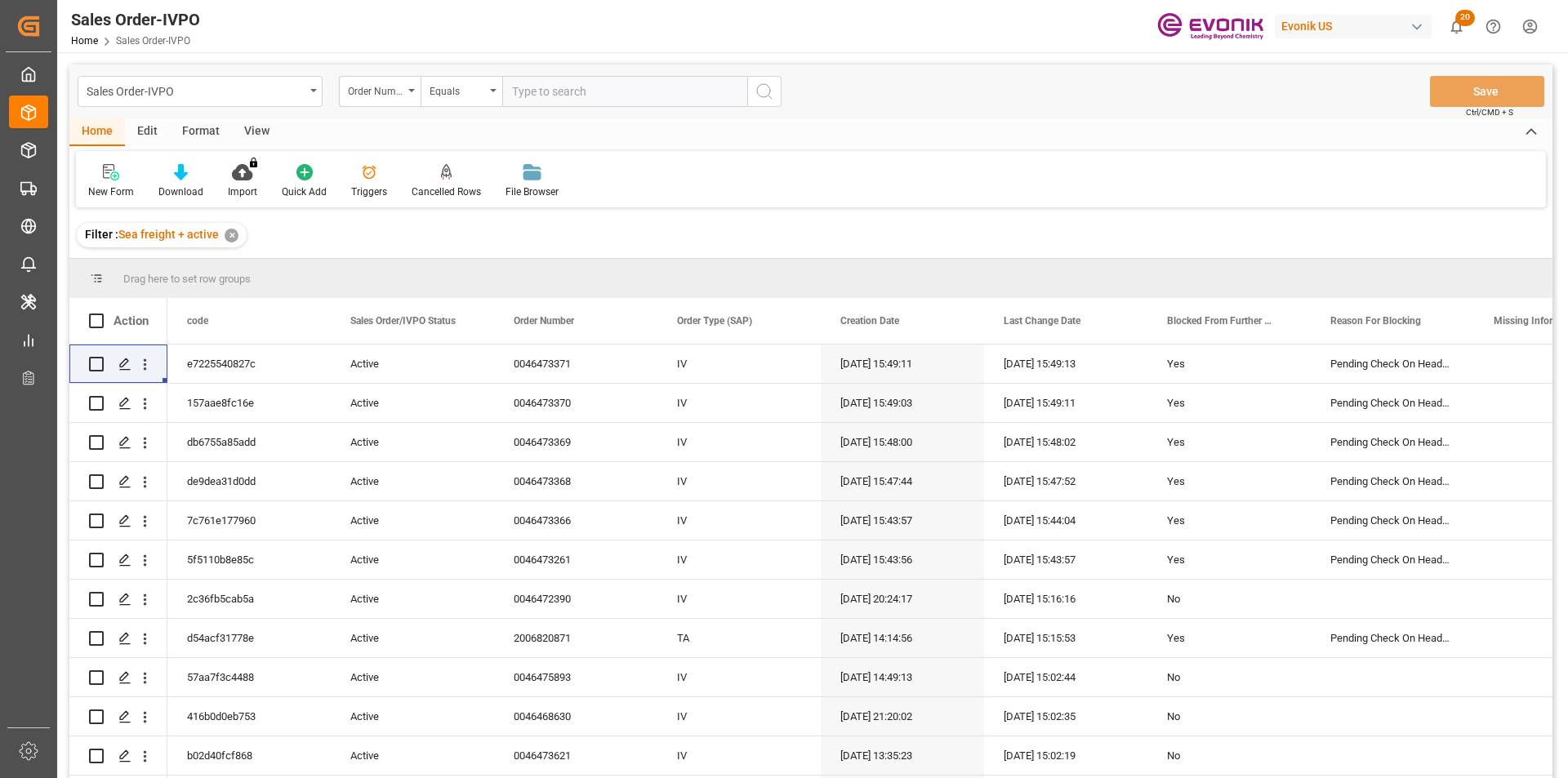
click at [550, 90] on input "text" at bounding box center [624, 92] width 245 height 31
paste input "0046460122"
type input "0046460122"
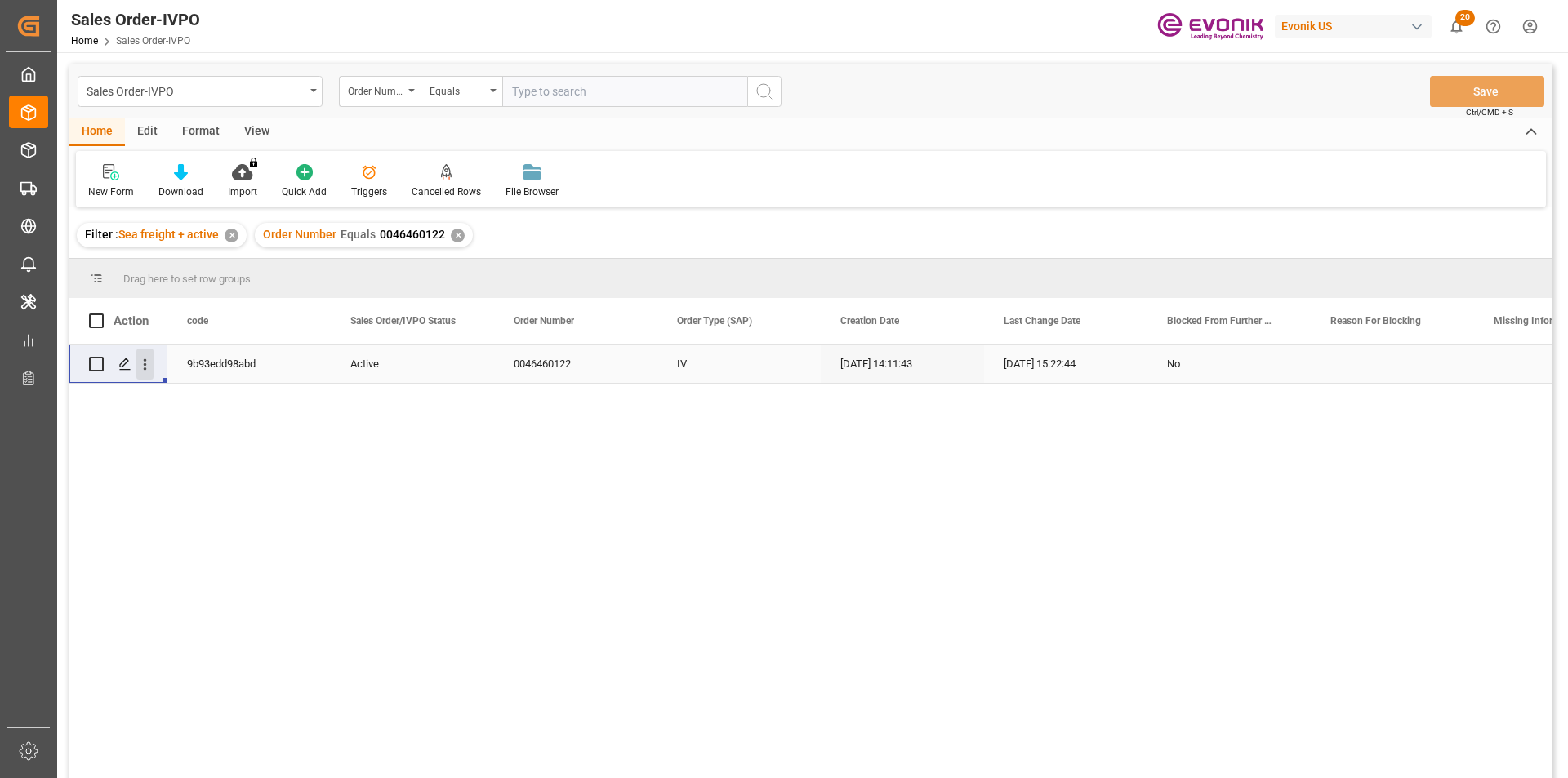
click at [148, 372] on icon "open menu" at bounding box center [144, 364] width 17 height 17
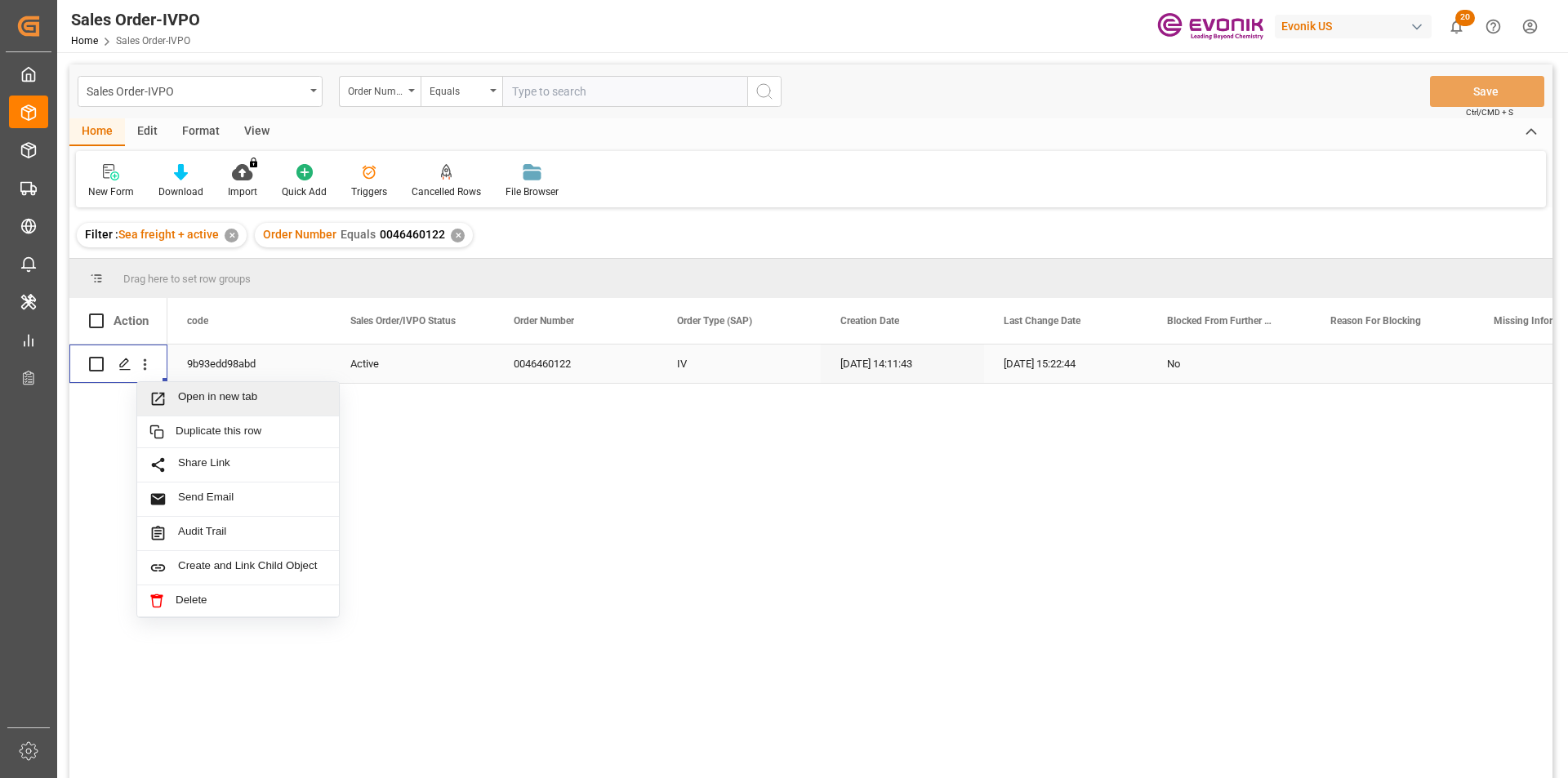
click at [250, 399] on span "Open in new tab" at bounding box center [253, 398] width 149 height 17
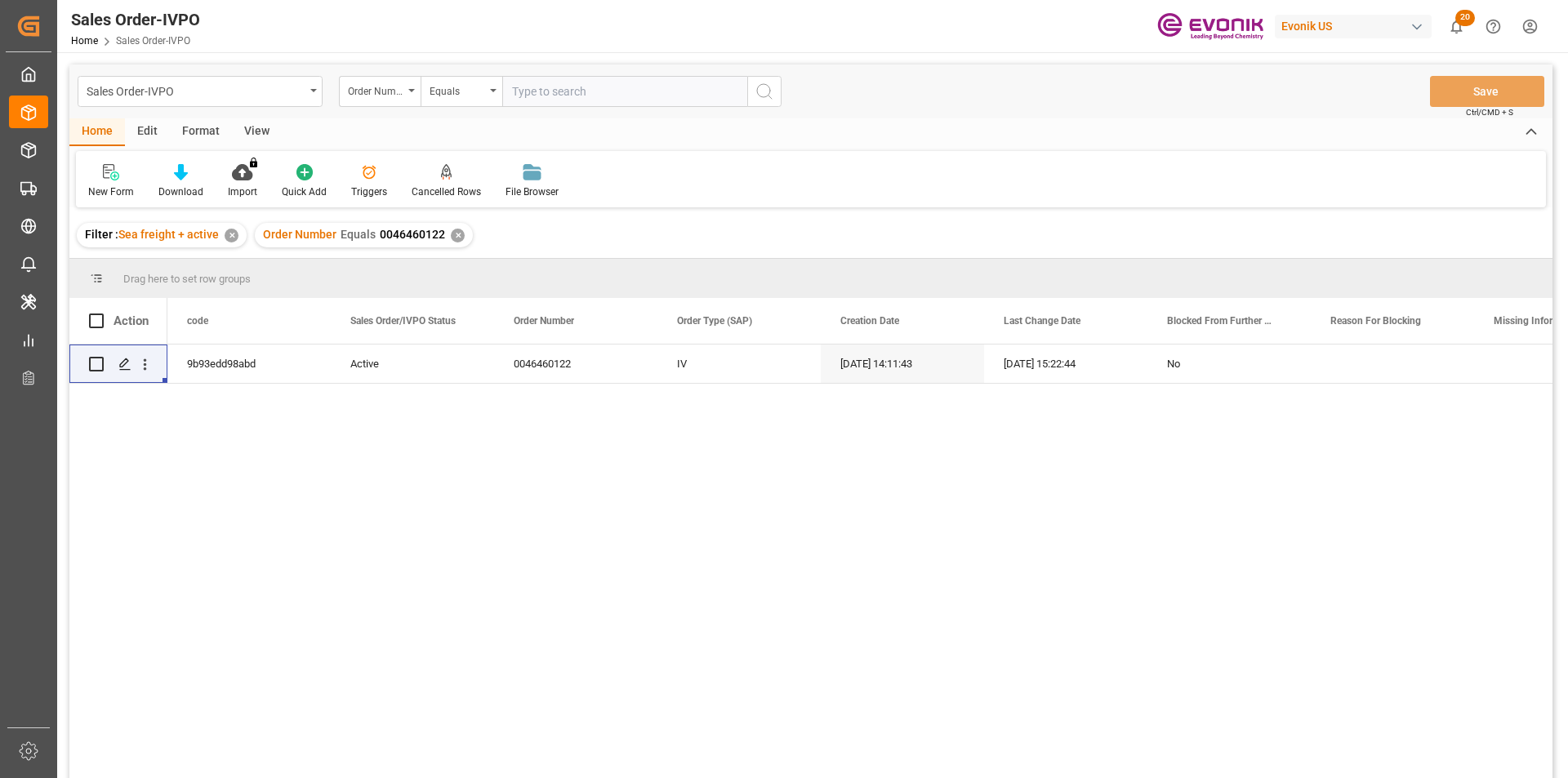
click at [455, 233] on div "✕" at bounding box center [457, 235] width 14 height 14
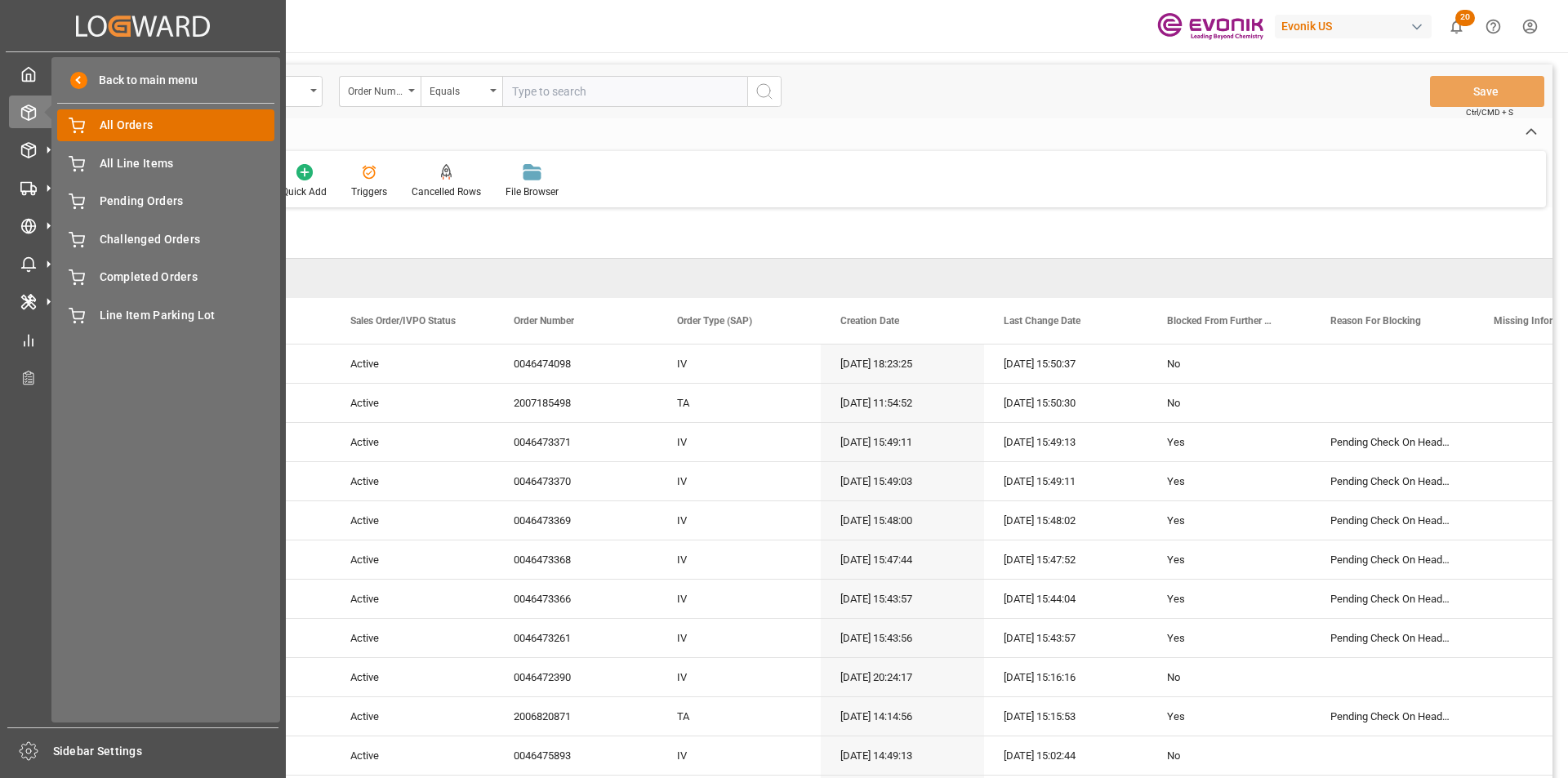
click at [145, 131] on span "All Orders" at bounding box center [187, 125] width 176 height 17
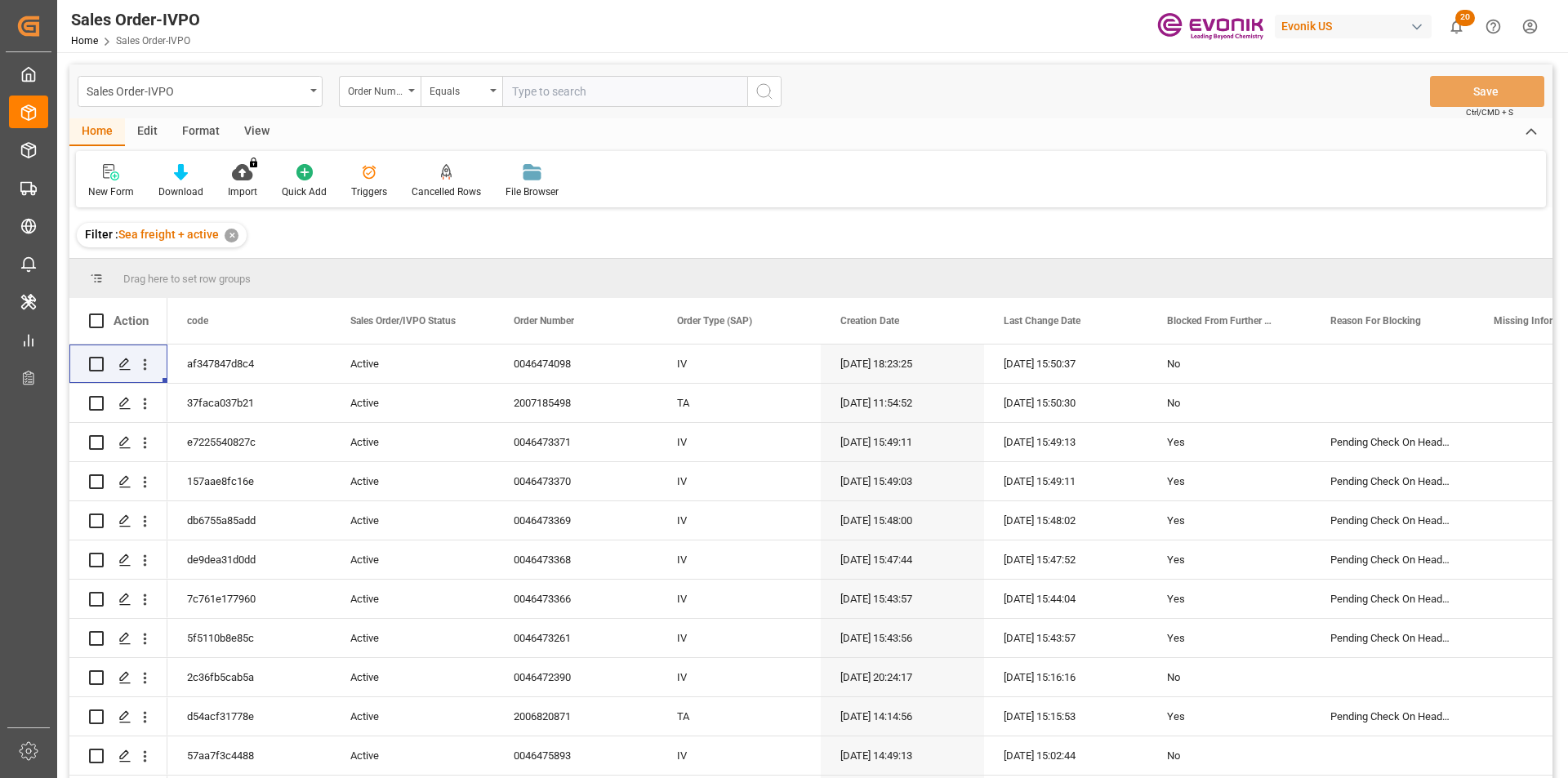
click at [560, 86] on input "text" at bounding box center [624, 92] width 245 height 31
paste input "46476328"
type input "0046476328"
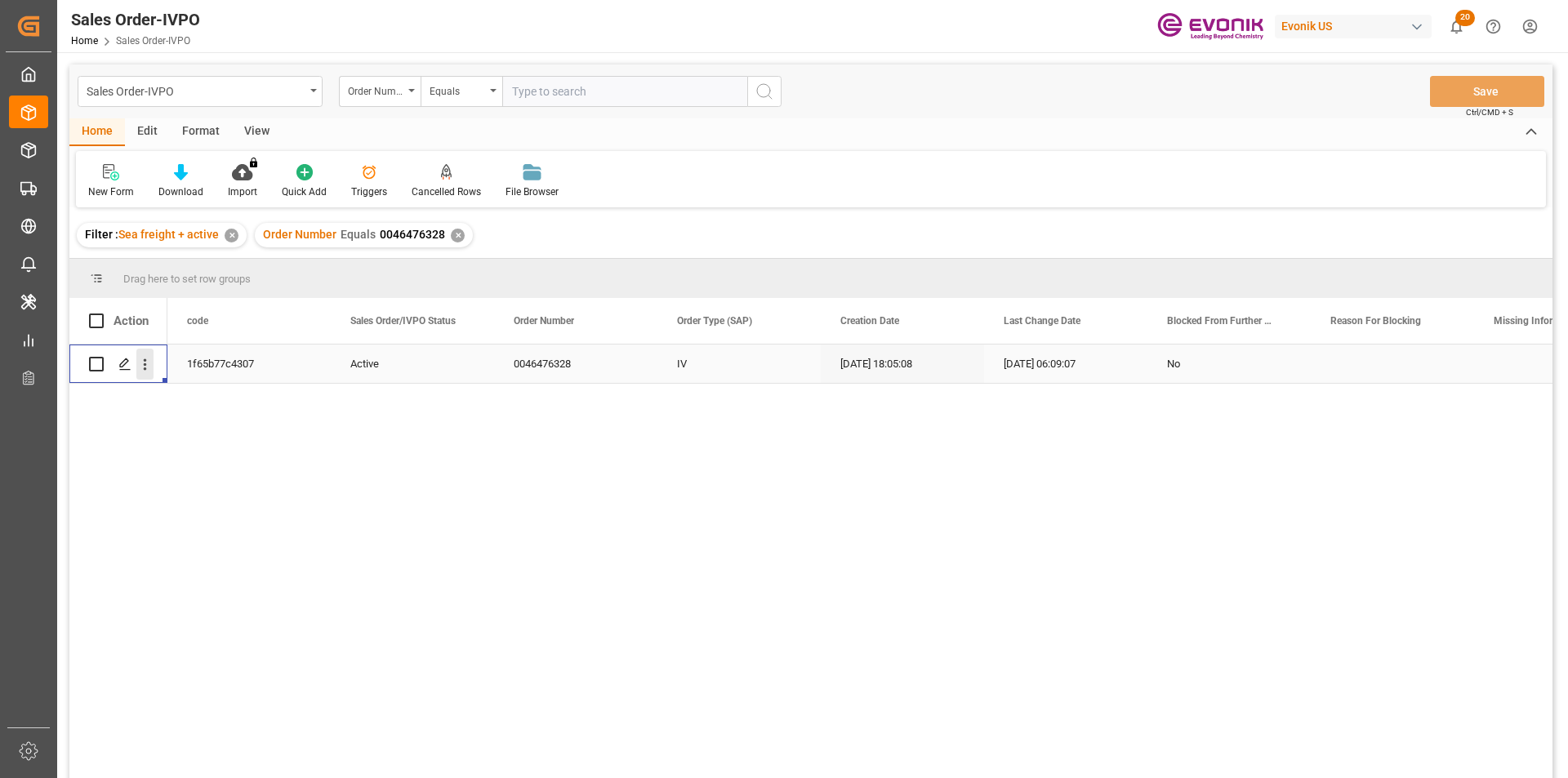
click at [142, 363] on icon "open menu" at bounding box center [144, 364] width 17 height 17
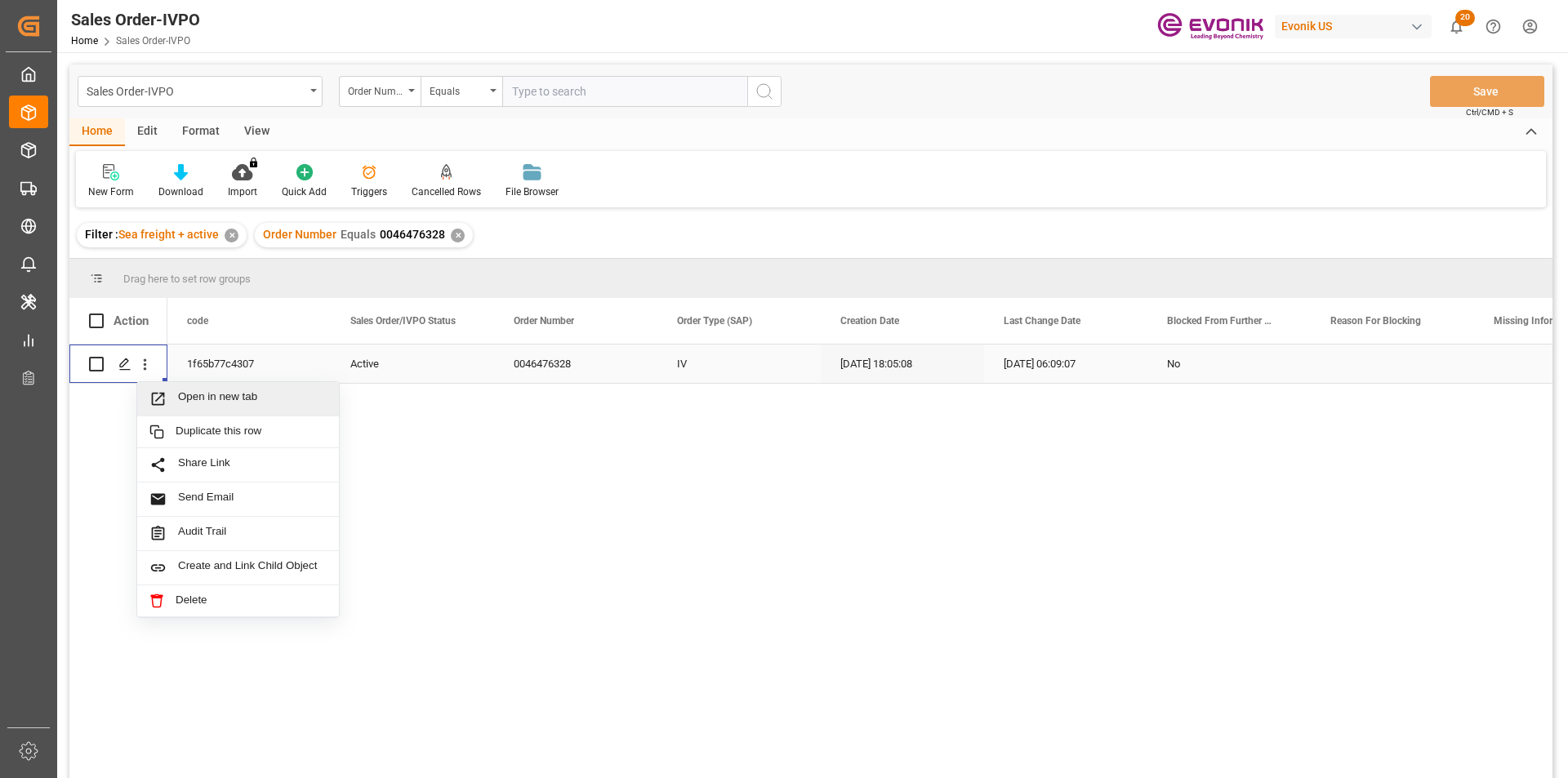
click at [239, 399] on span "Open in new tab" at bounding box center [253, 398] width 149 height 17
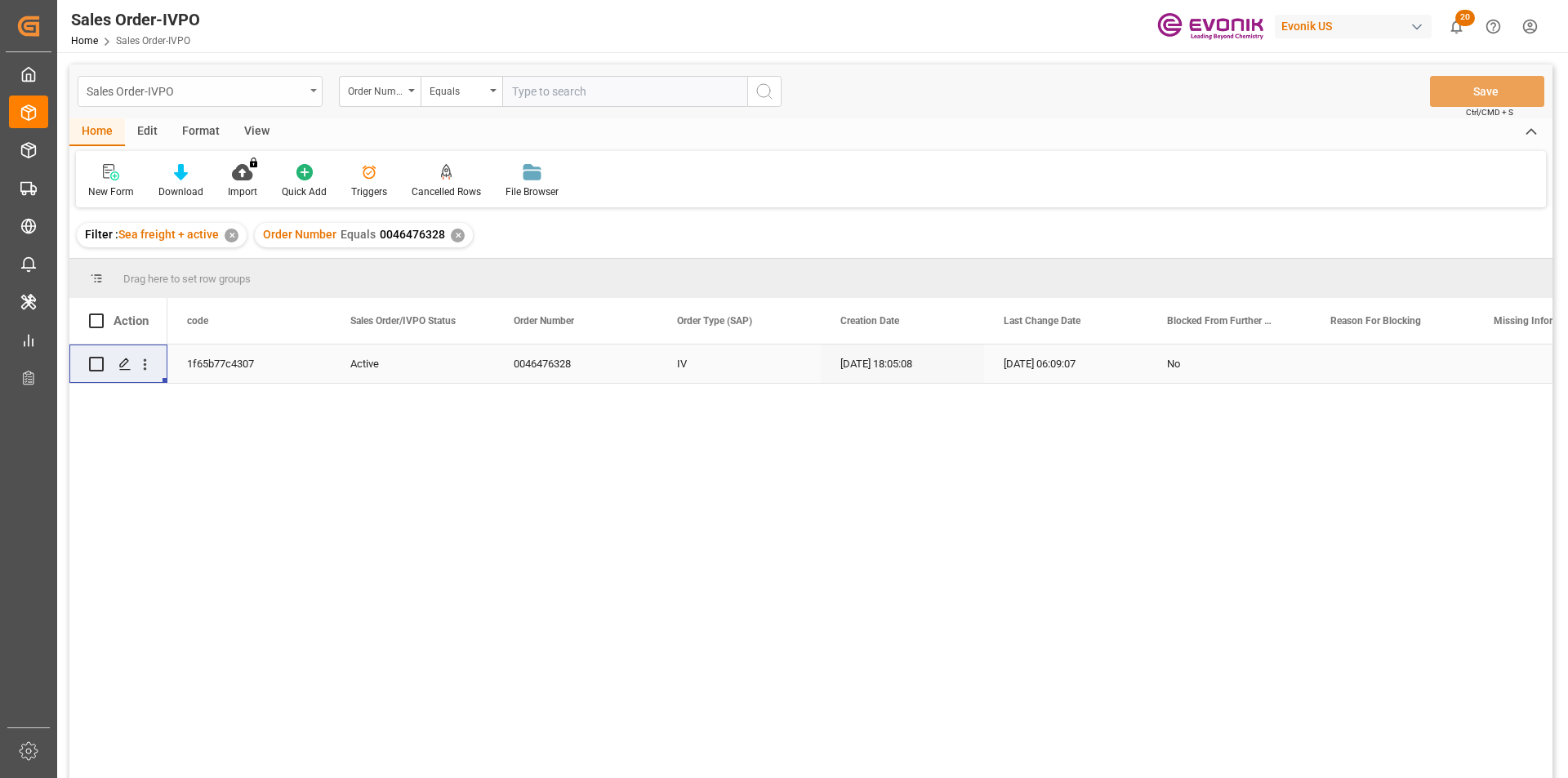
click at [271, 87] on div "Sales Order-IVPO" at bounding box center [195, 90] width 218 height 20
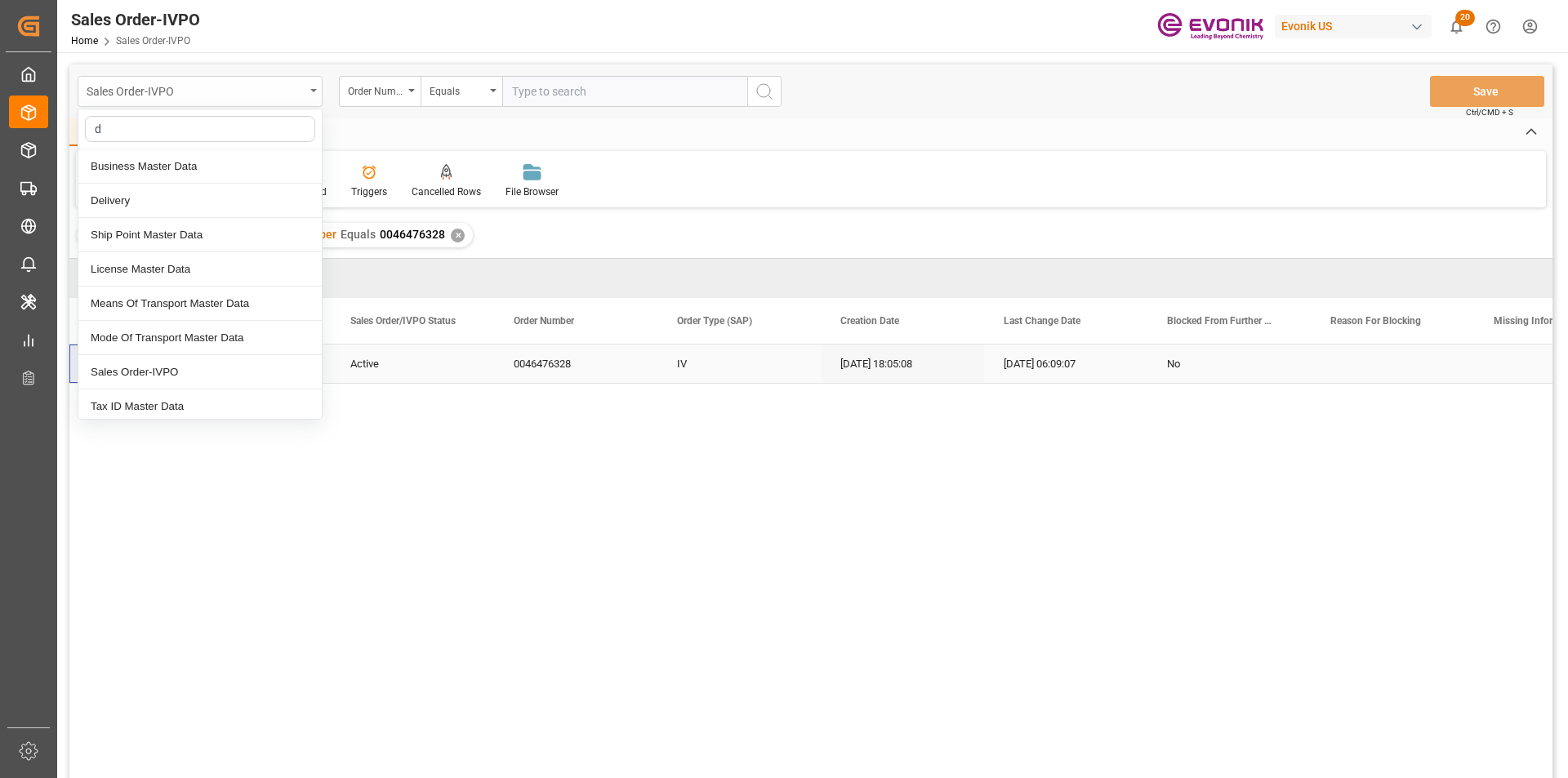
type input "de"
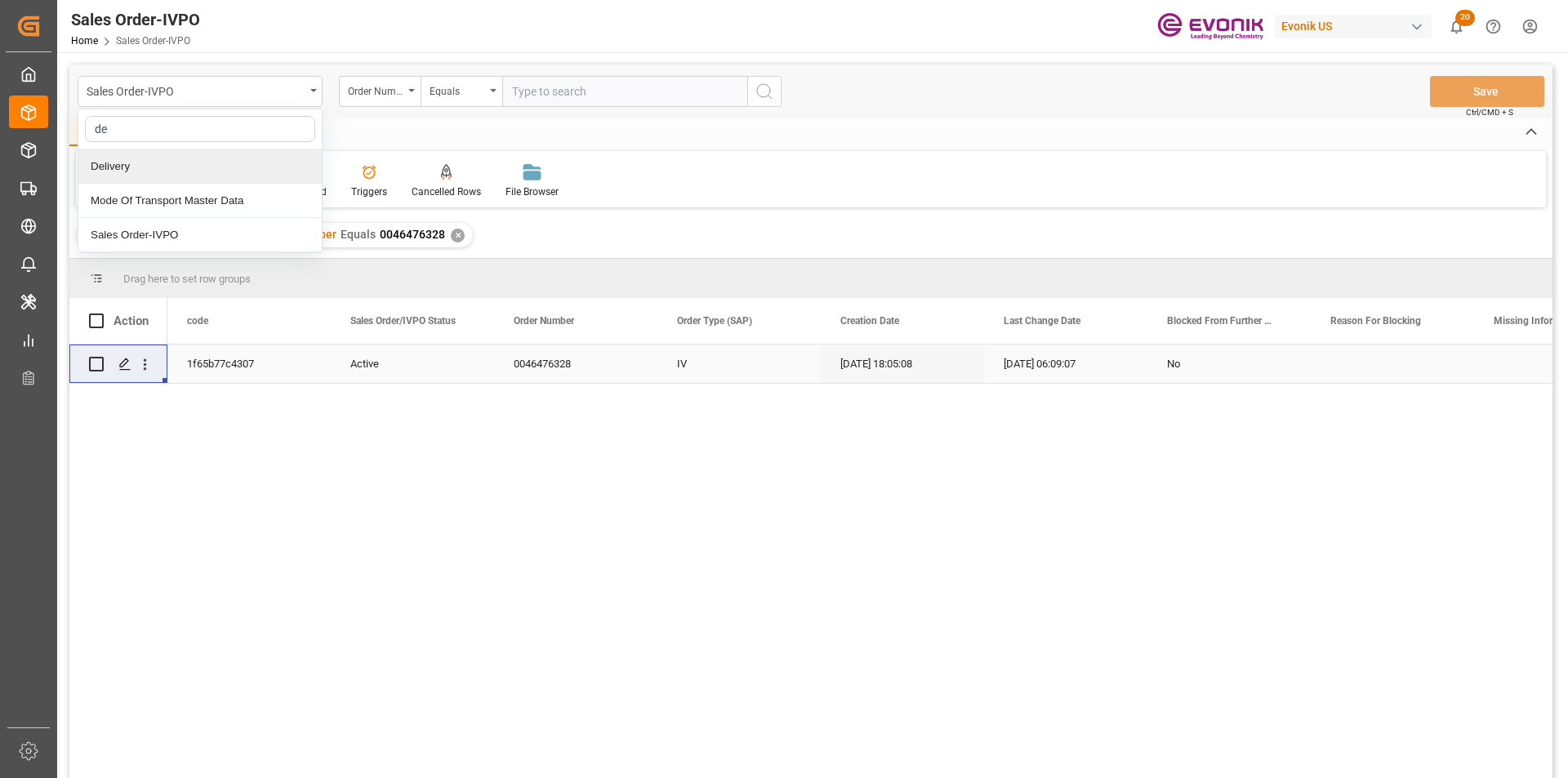
click at [216, 158] on div "Delivery" at bounding box center [200, 166] width 244 height 34
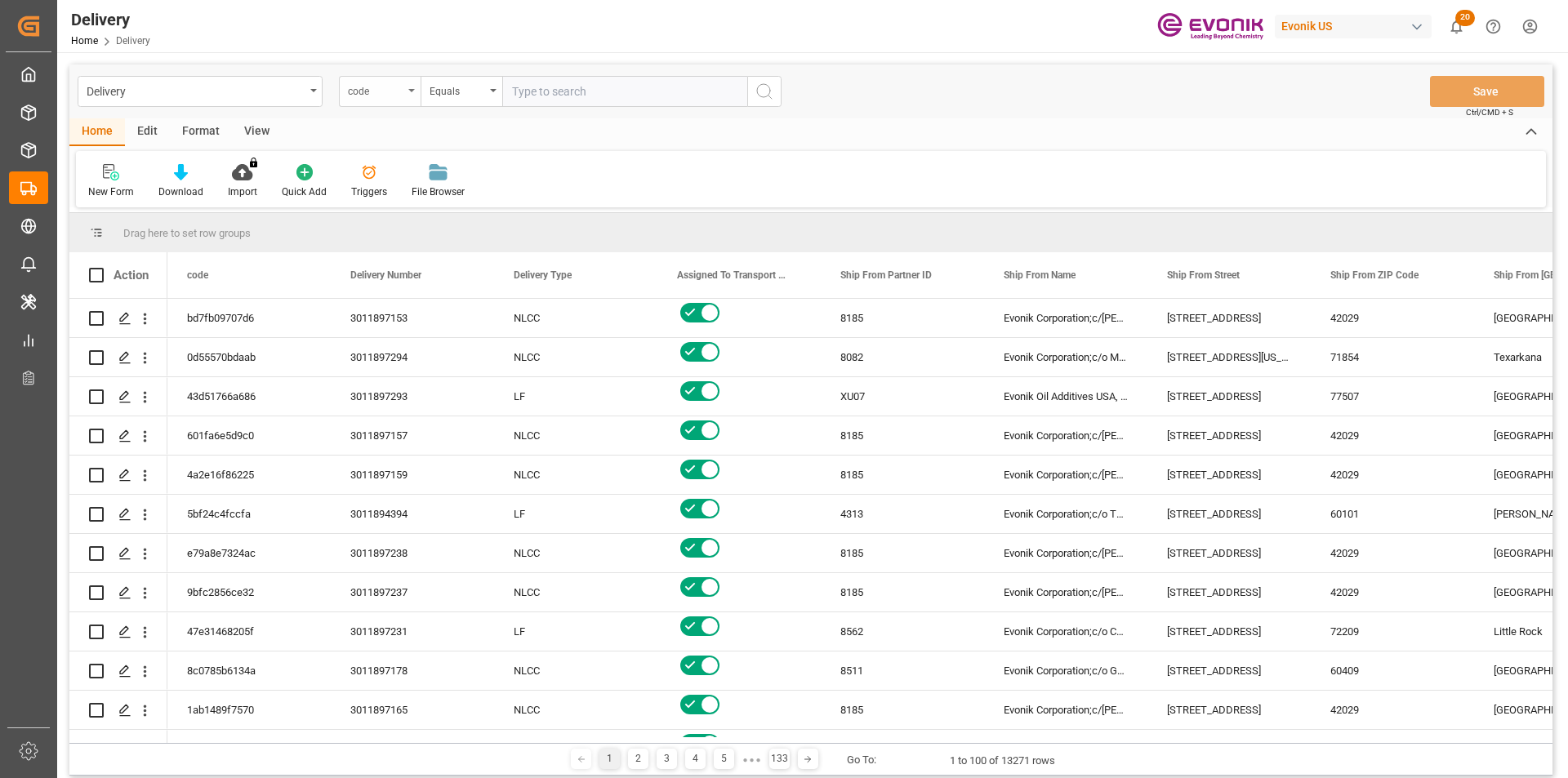
click at [402, 102] on div "code" at bounding box center [379, 92] width 82 height 31
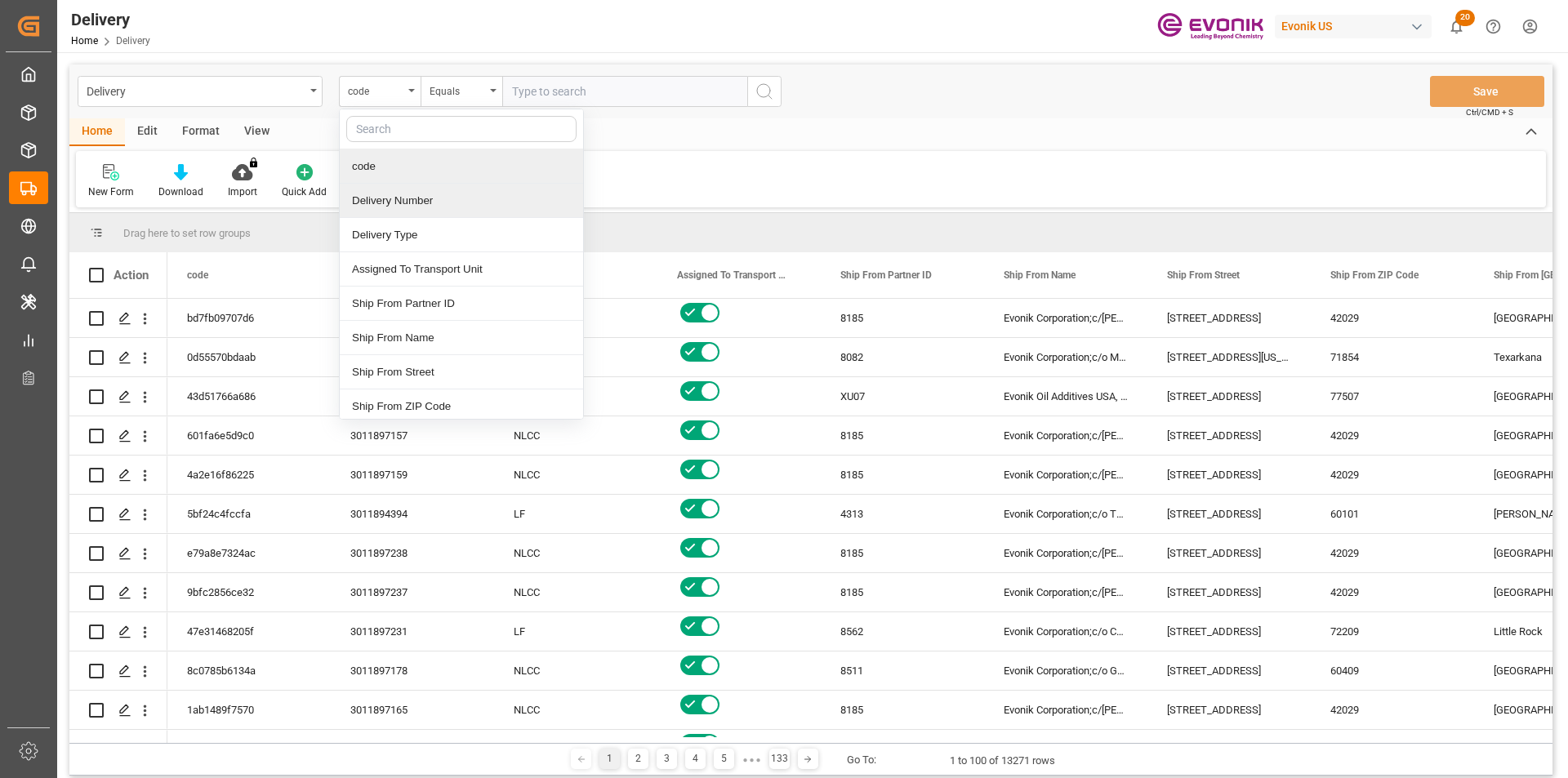
click at [418, 203] on div "Delivery Number" at bounding box center [461, 200] width 244 height 34
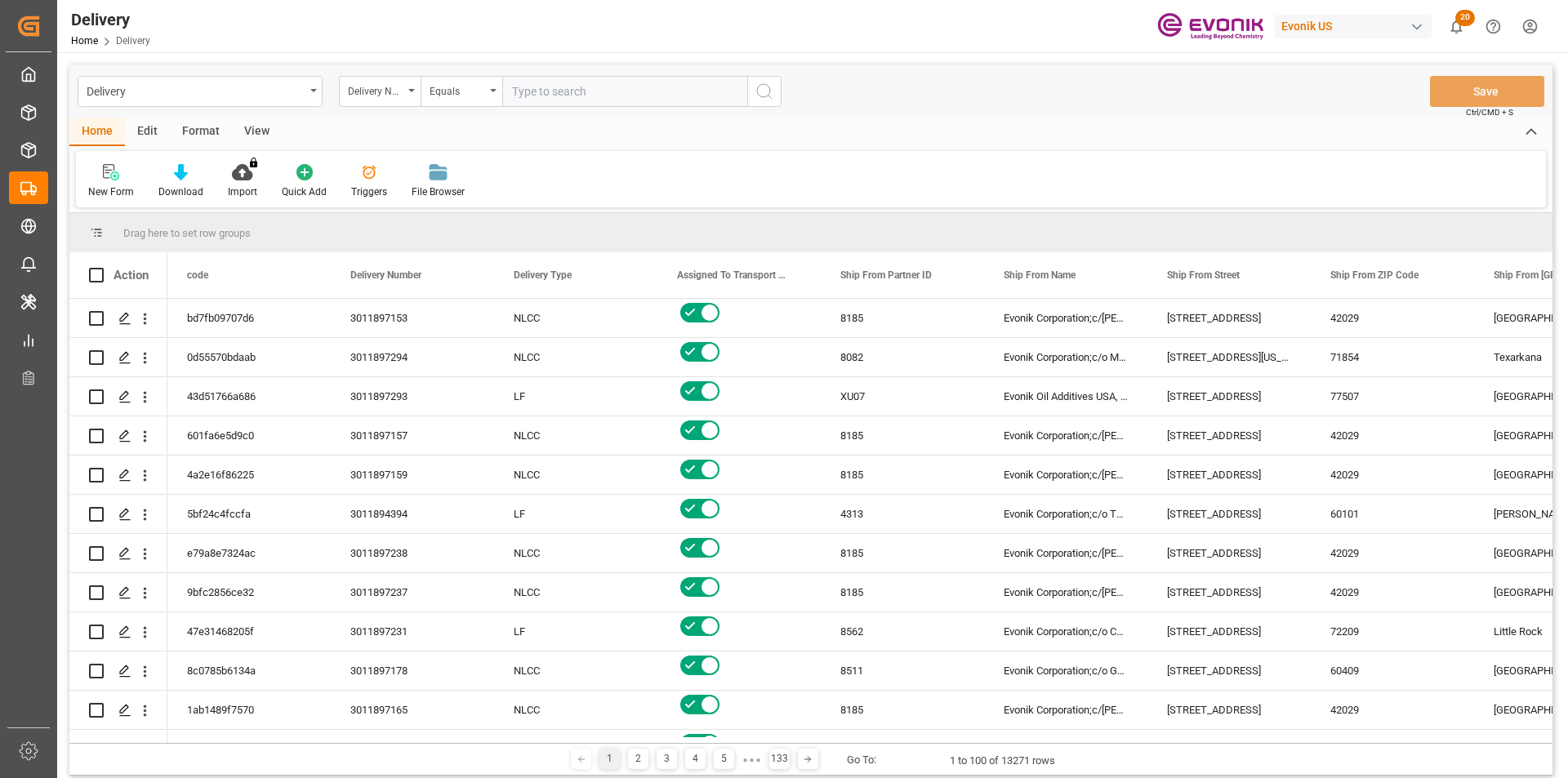
click at [610, 85] on input "text" at bounding box center [624, 92] width 245 height 31
paste input "3011826646"
type input "3011826646"
click at [773, 103] on button "search button" at bounding box center [763, 92] width 34 height 31
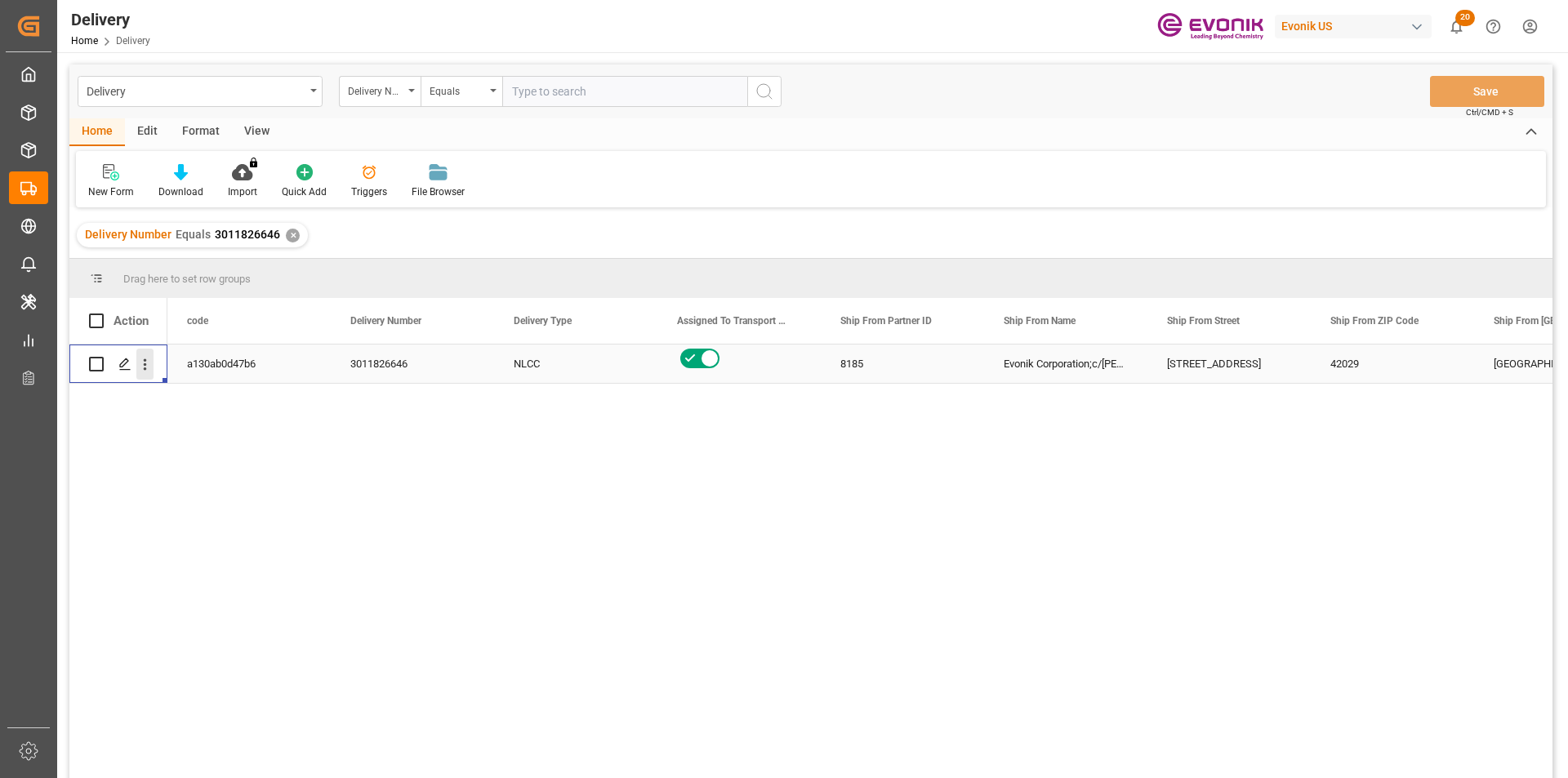
click at [151, 362] on div "Press SPACE to select this row." at bounding box center [144, 364] width 41 height 31
drag, startPoint x: 146, startPoint y: 363, endPoint x: 156, endPoint y: 375, distance: 15.6
click at [146, 364] on icon "open menu" at bounding box center [144, 364] width 17 height 17
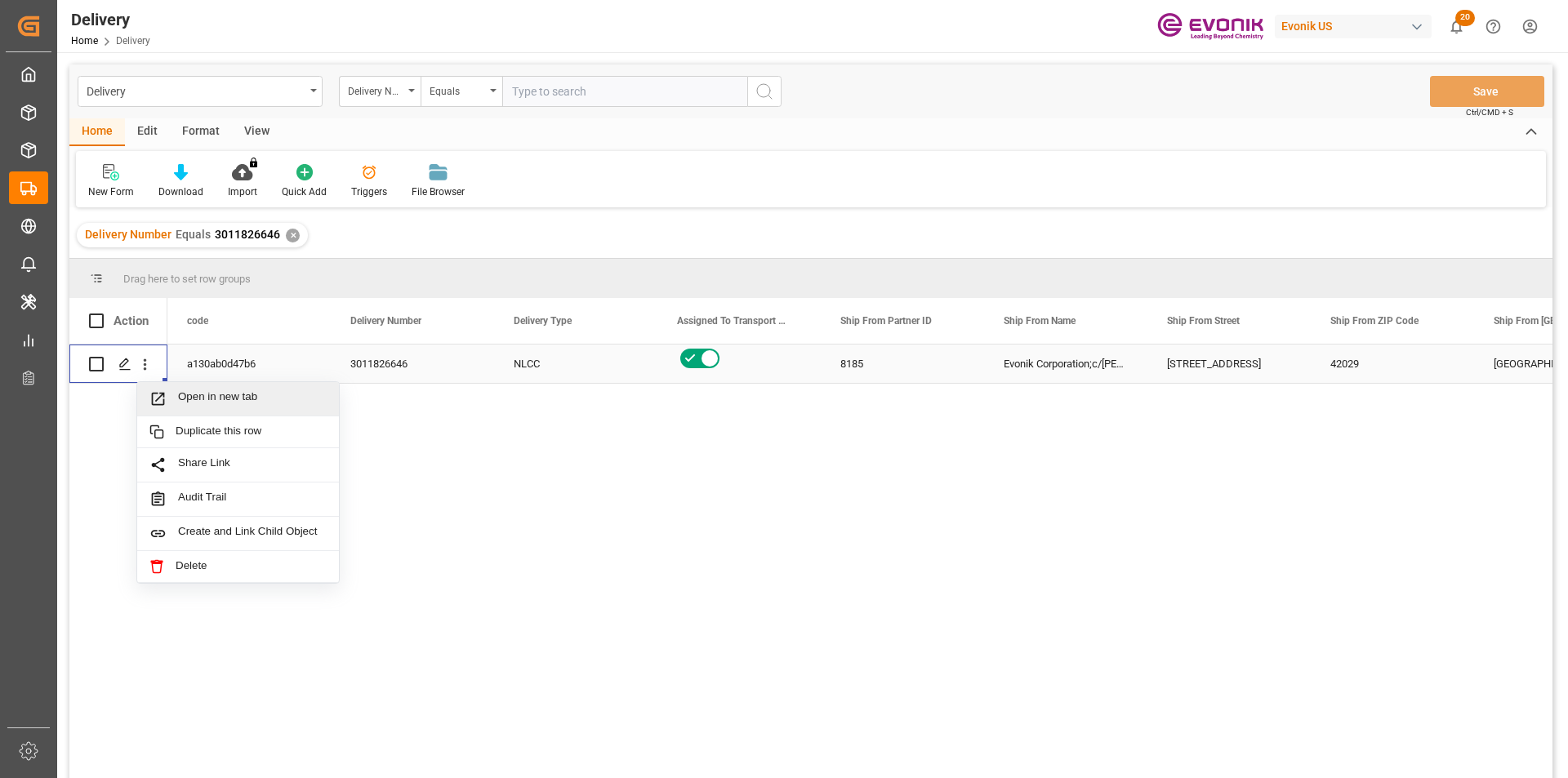
click at [184, 392] on span "Open in new tab" at bounding box center [253, 398] width 149 height 17
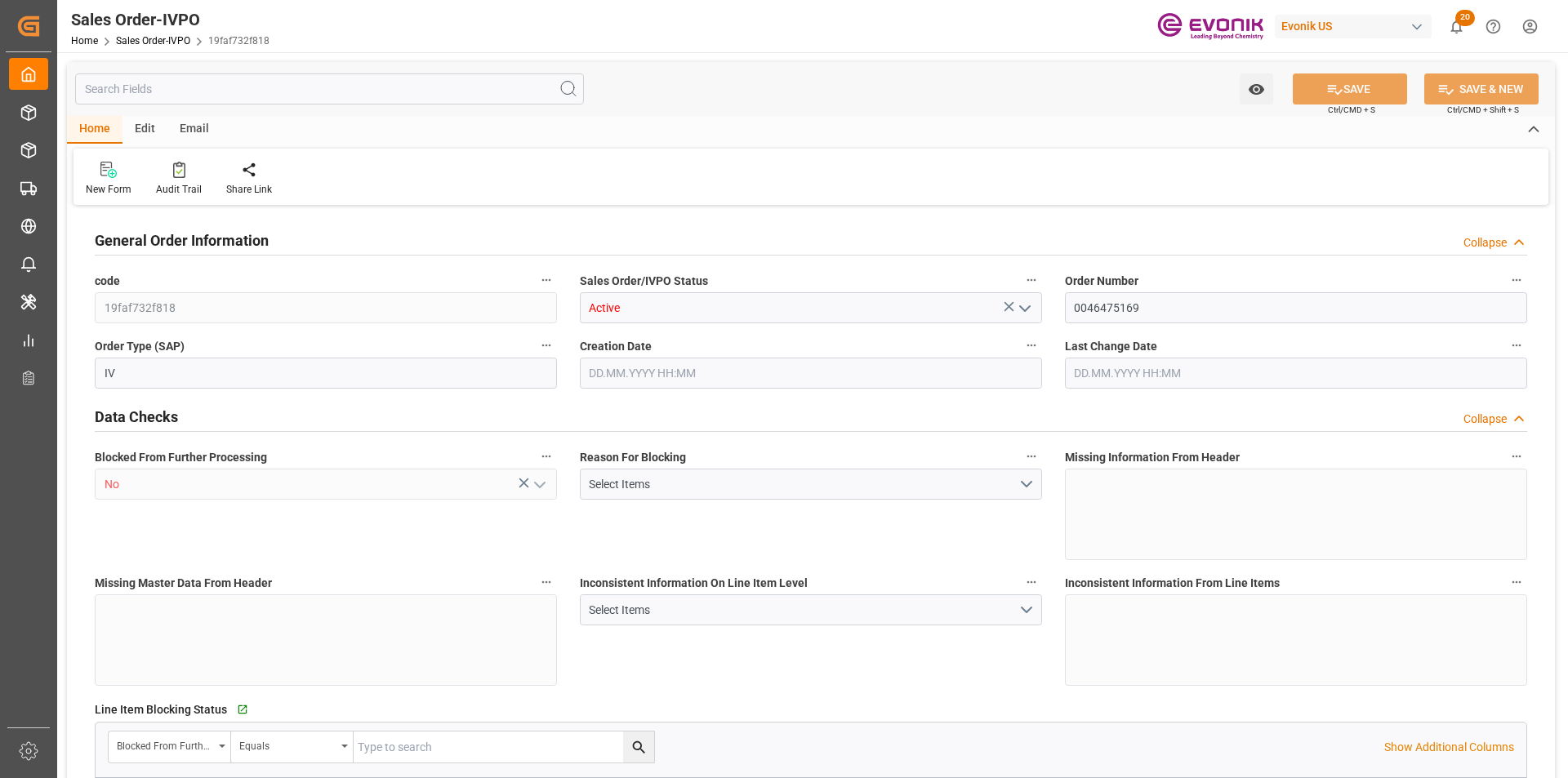
type input "BRVCP"
type input "2669.55"
type input "1"
type input "228.72"
type input "30.09.2025 13:48"
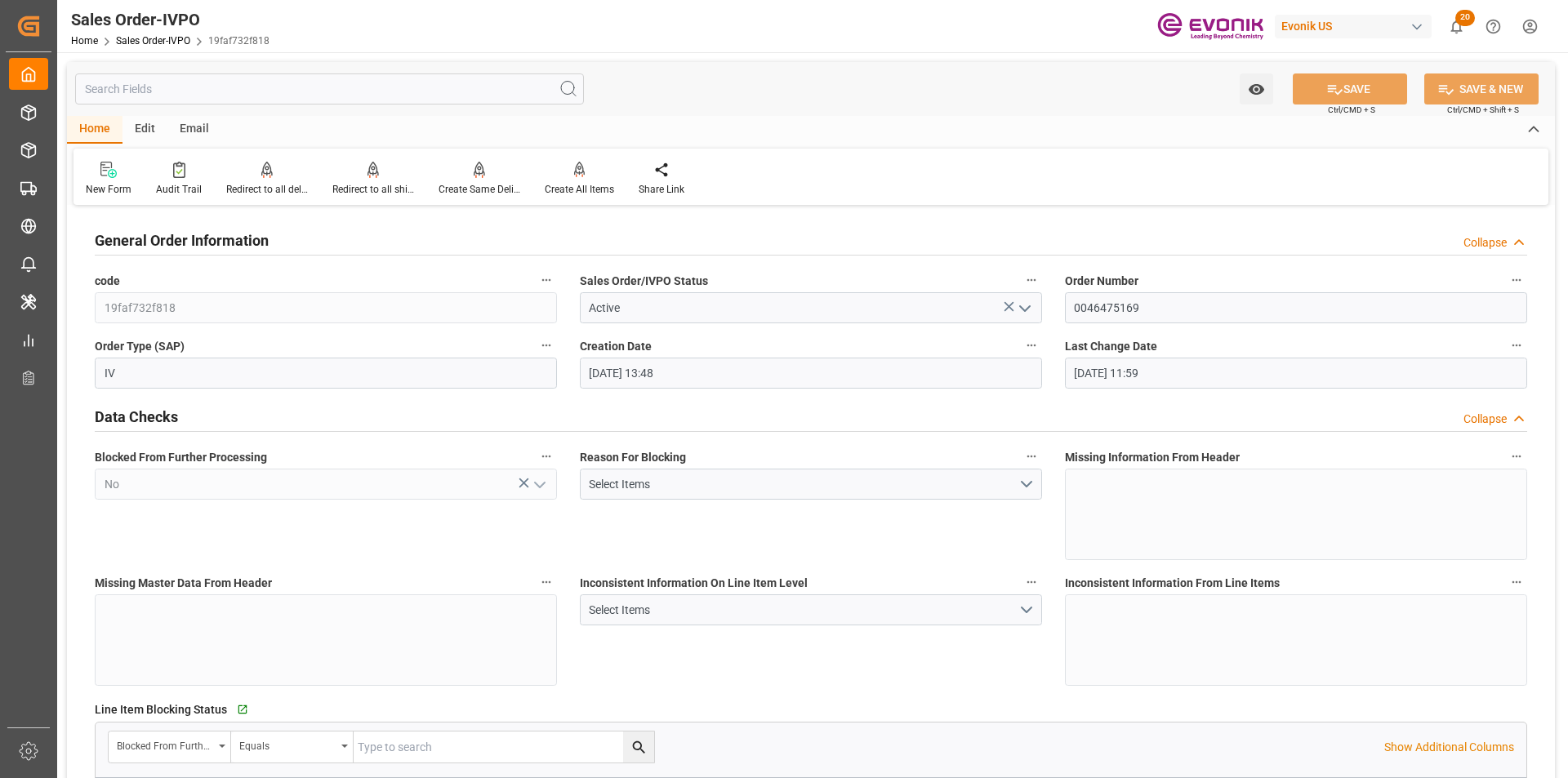
type input "01.10.2025 11:59"
click at [369, 177] on icon at bounding box center [373, 170] width 11 height 17
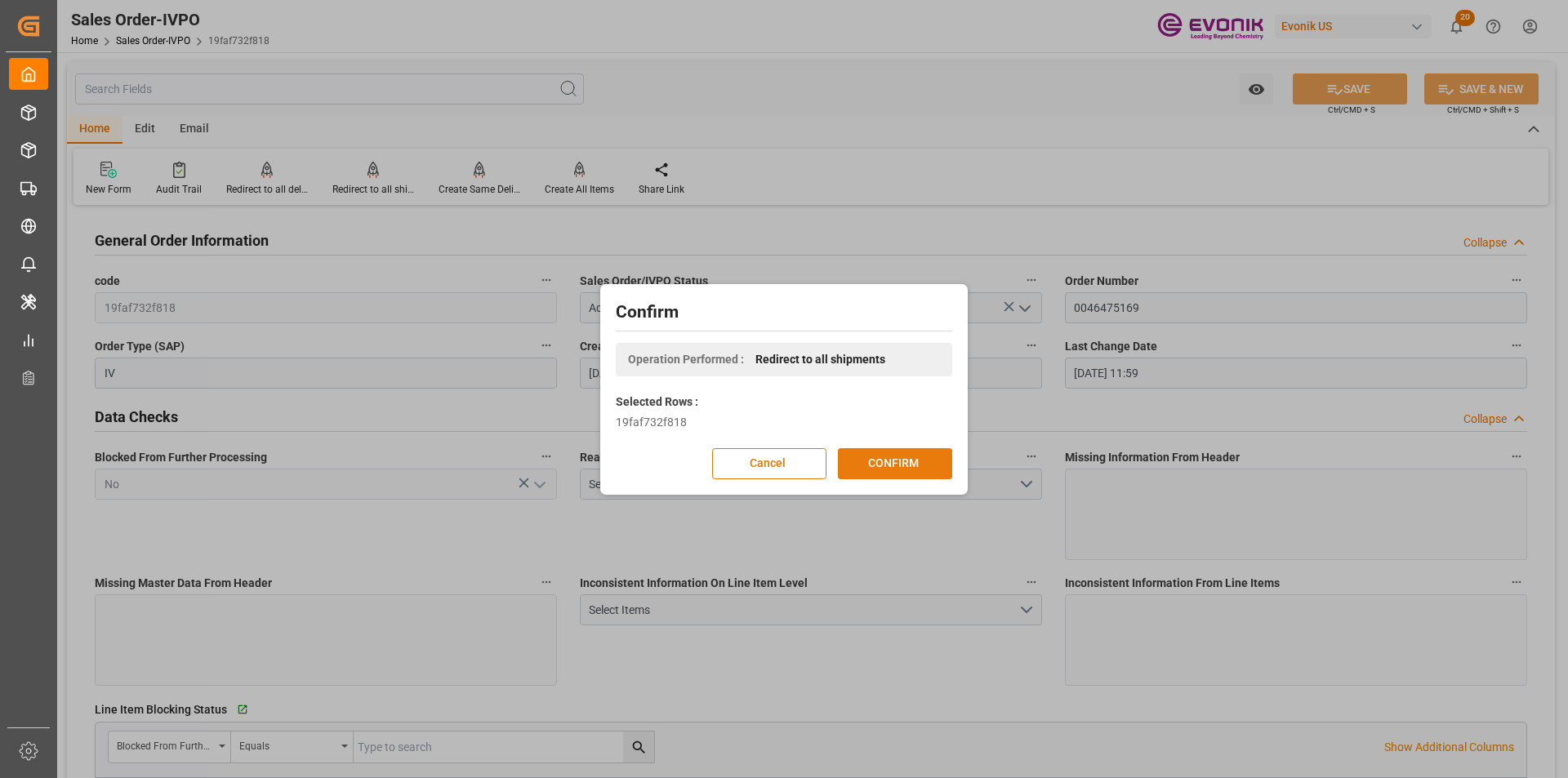
click at [899, 470] on button "CONFIRM" at bounding box center [895, 463] width 114 height 31
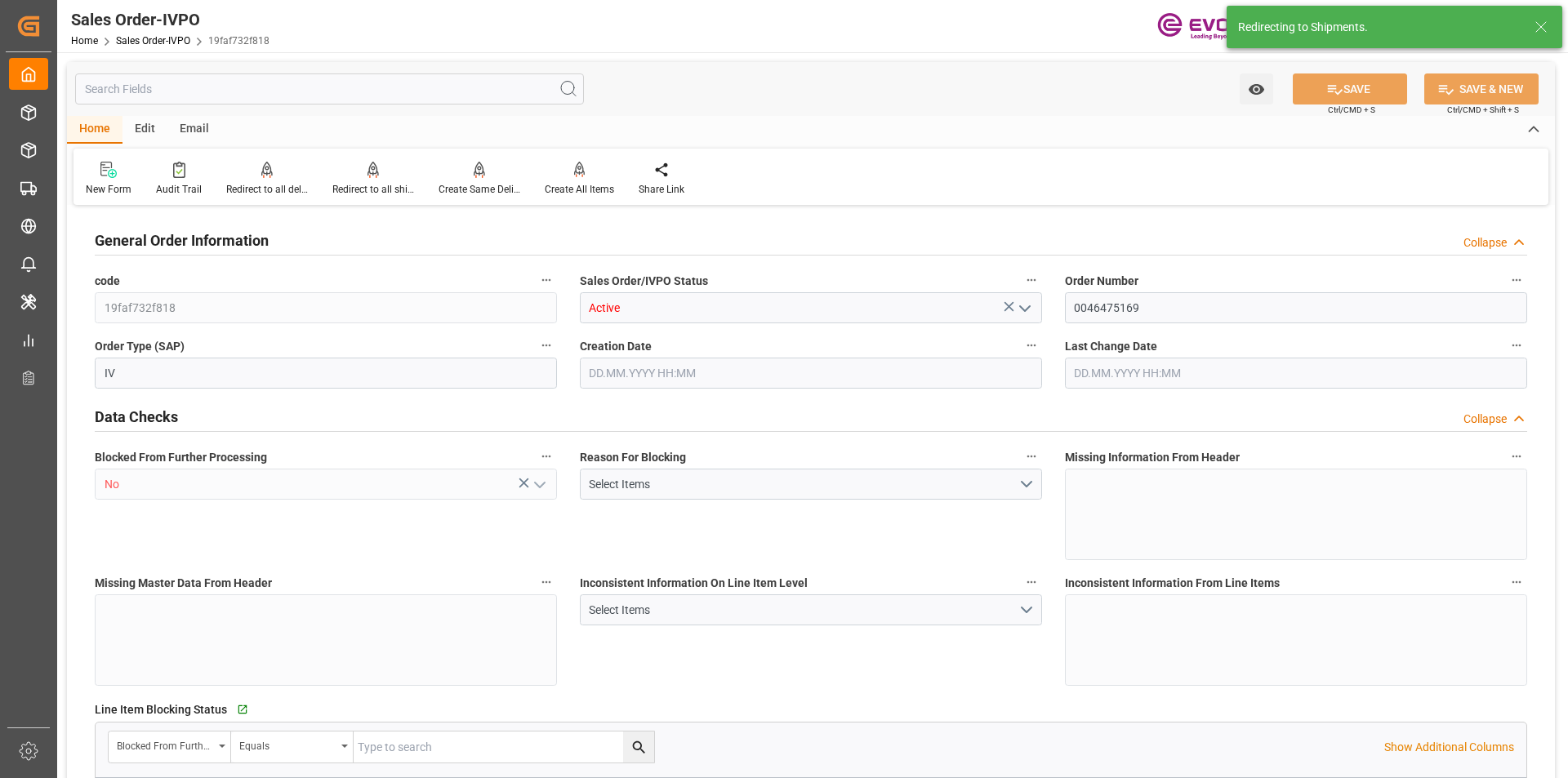
type input "BRVCP"
type input "2669.55"
type input "1"
type input "228.72"
type input "30.09.2025 13:48"
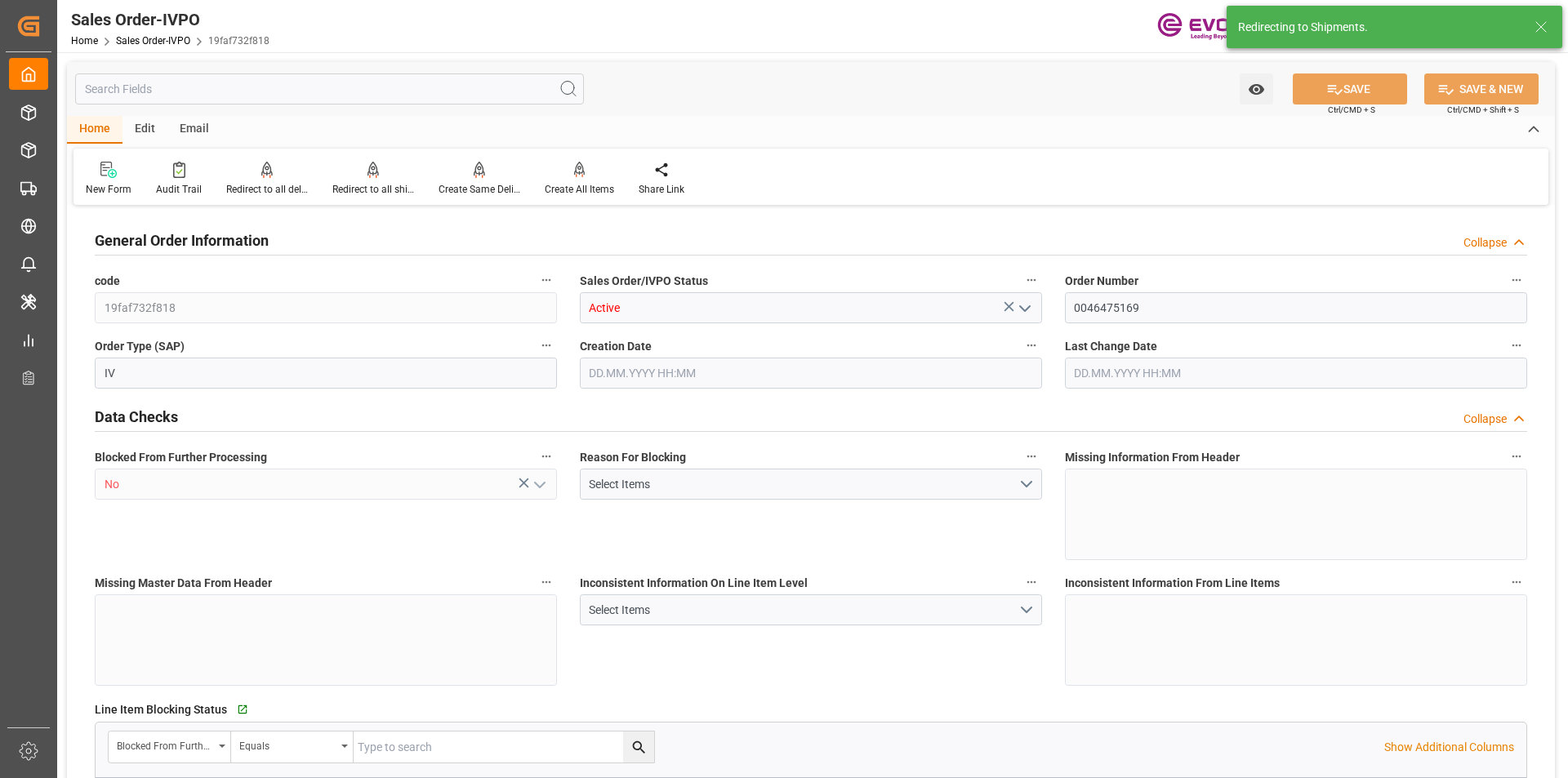
type input "01.10.2025 11:59"
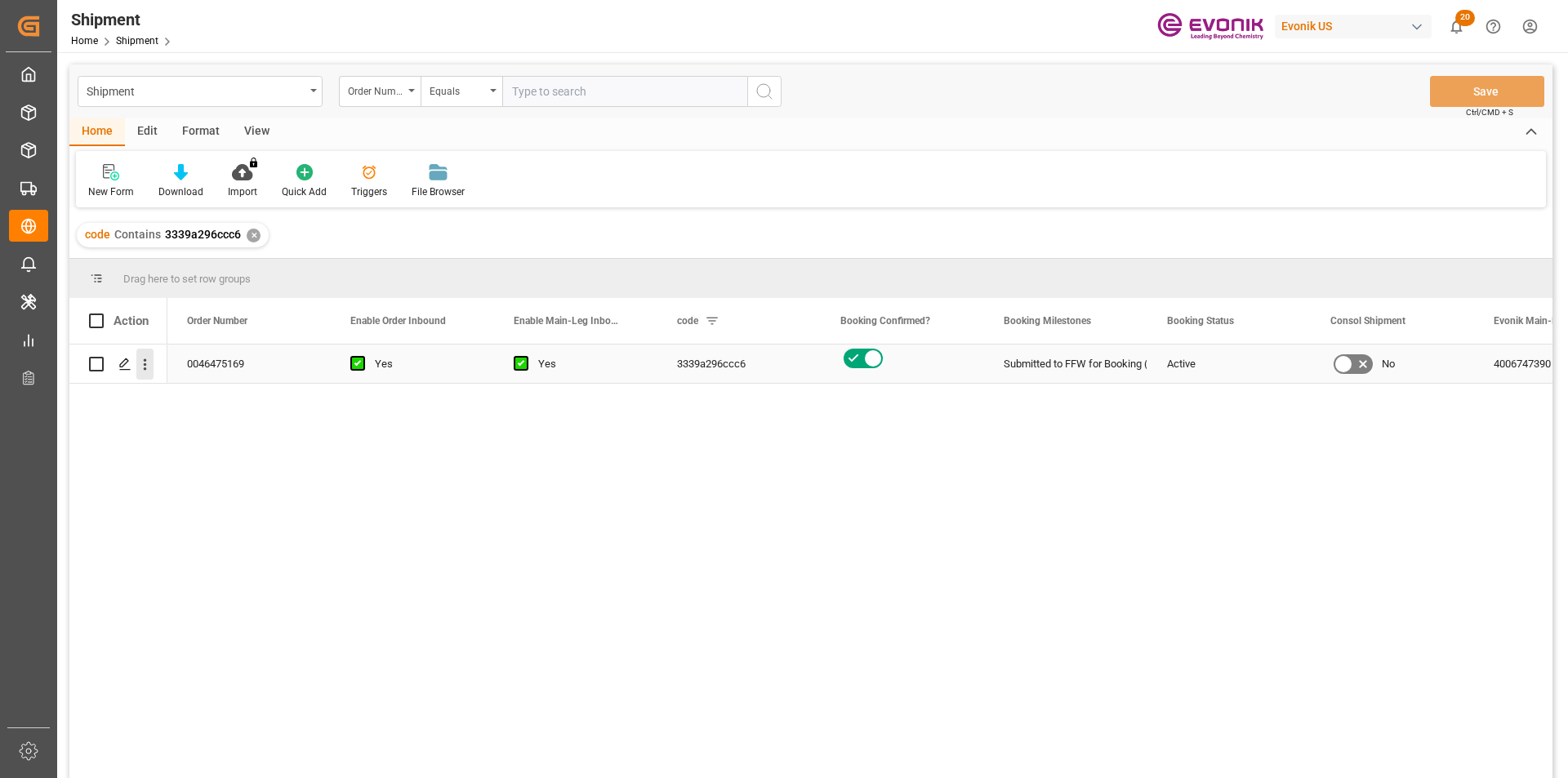
click at [142, 360] on icon "open menu" at bounding box center [144, 364] width 17 height 17
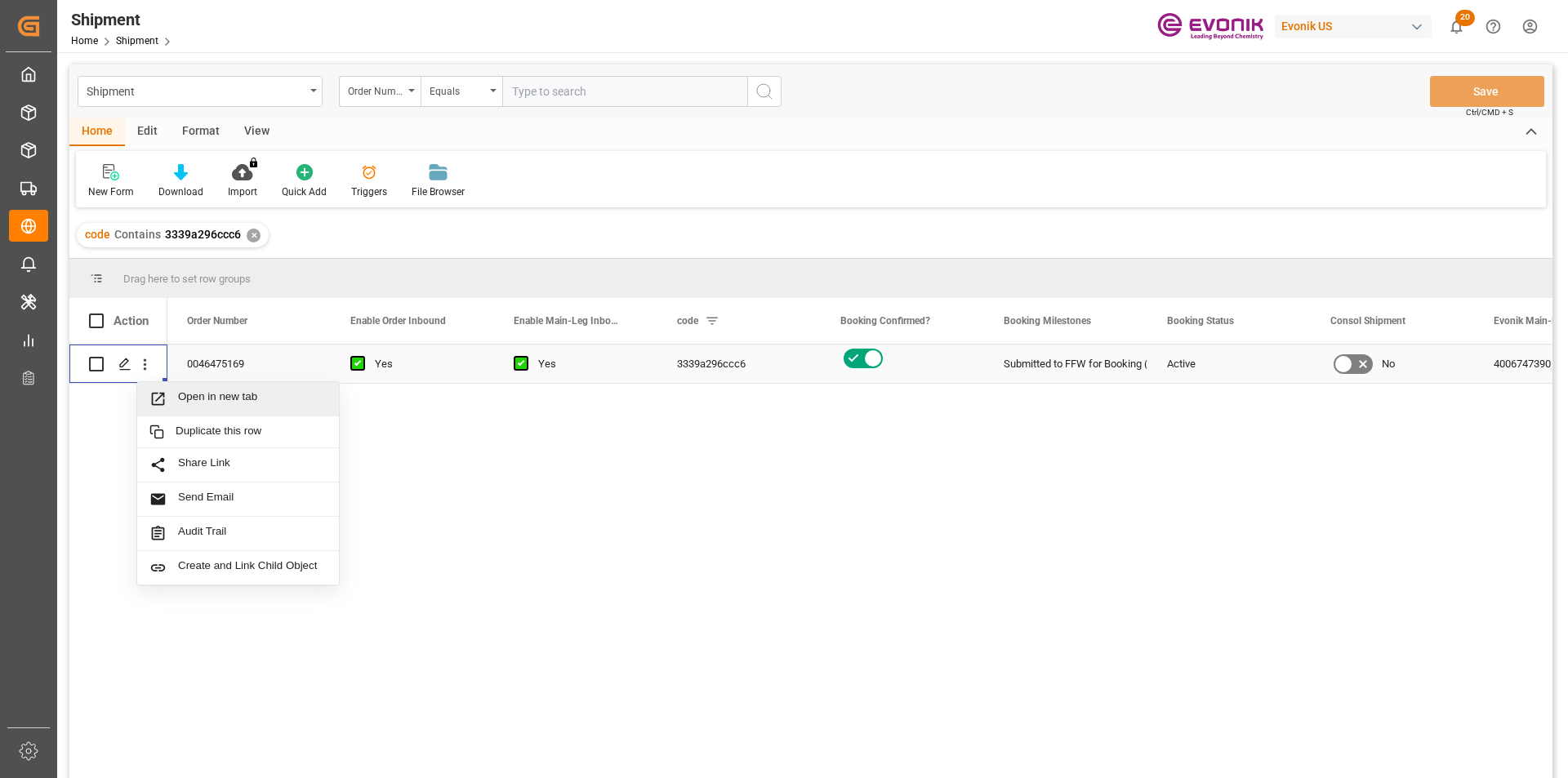
click at [265, 395] on span "Open in new tab" at bounding box center [253, 398] width 149 height 17
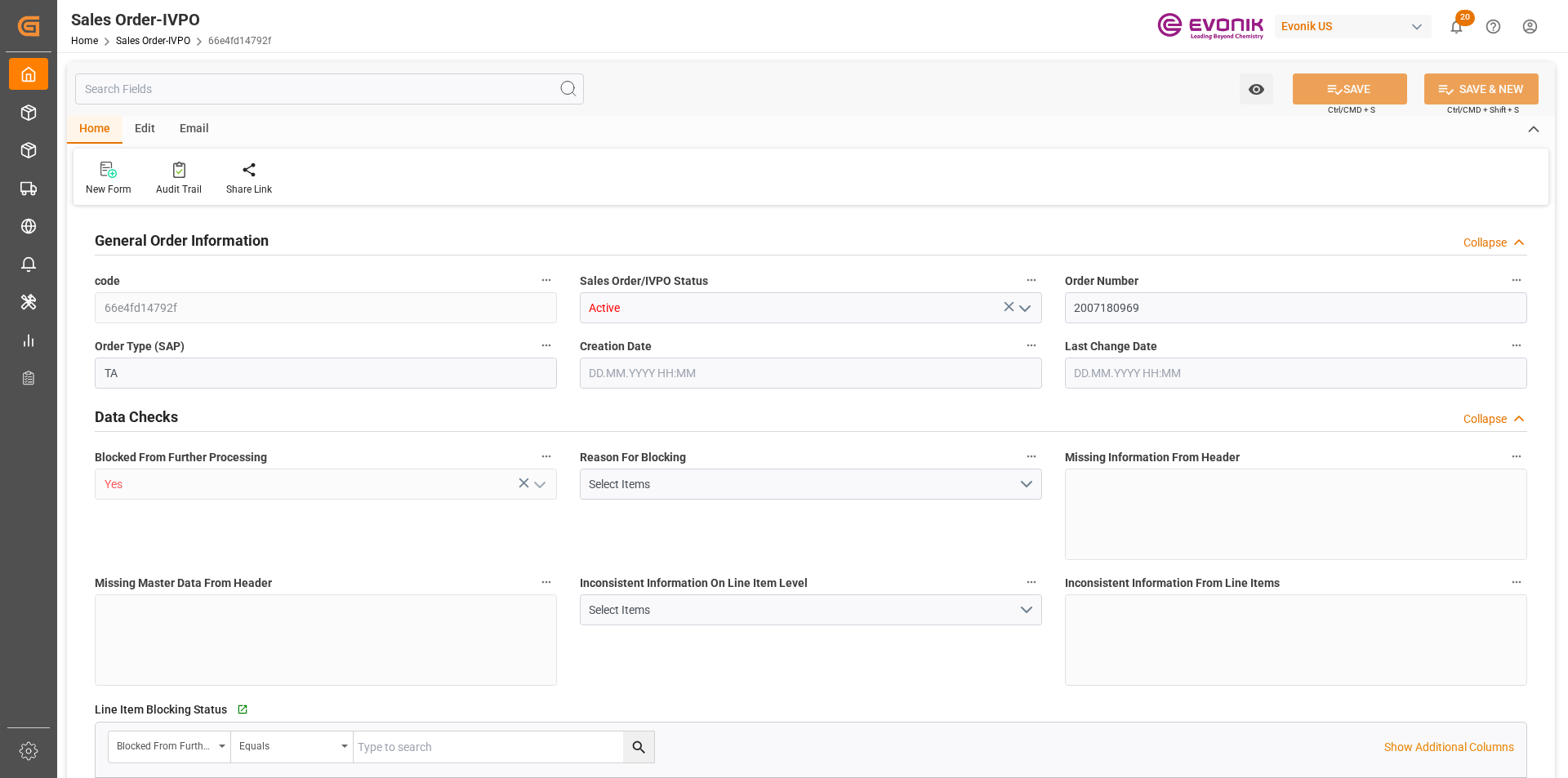
type input "JPSMZ"
type input "0"
type input "1"
type input "2325.6"
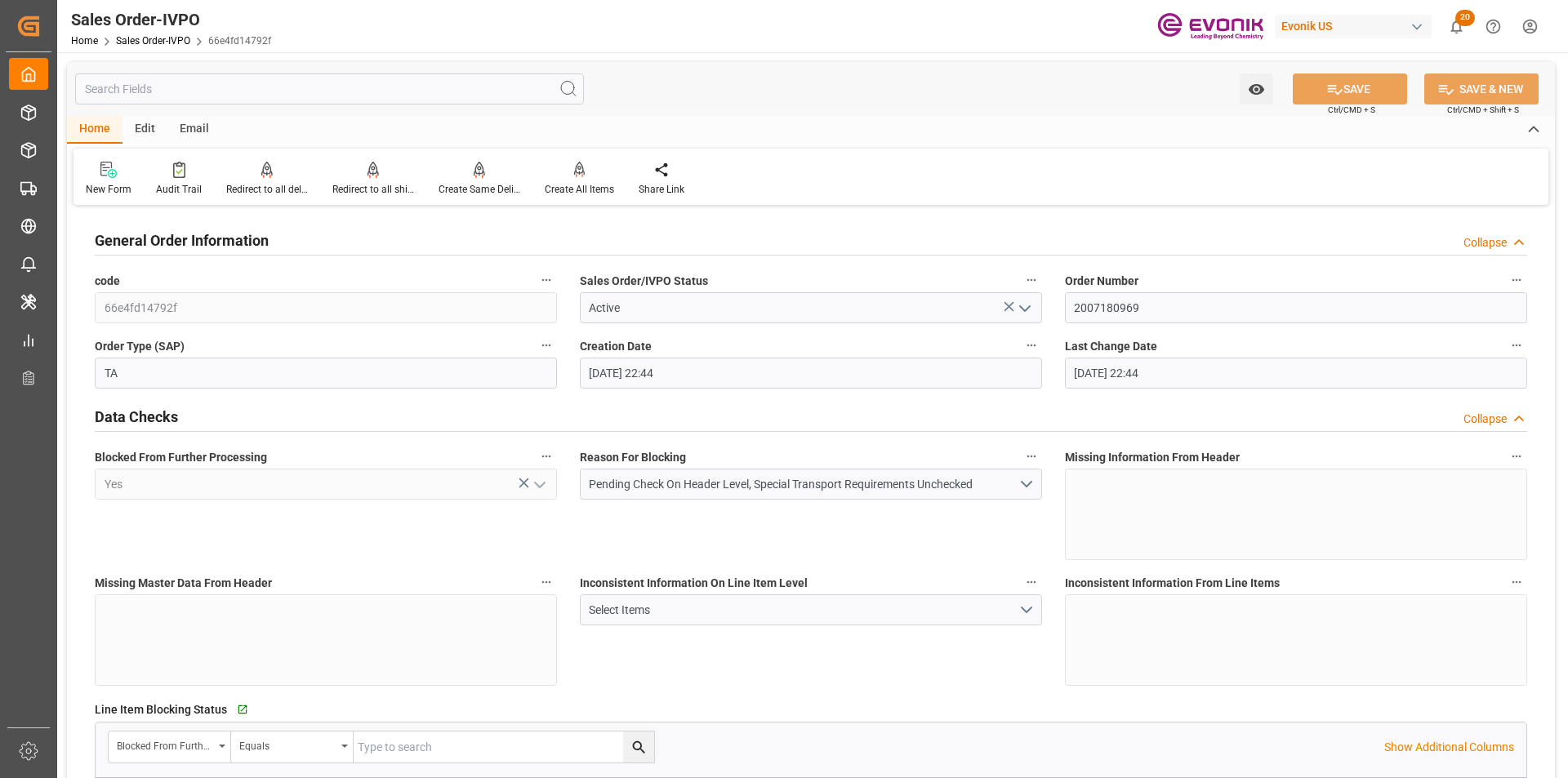
type input "06.10.2025 22:44"
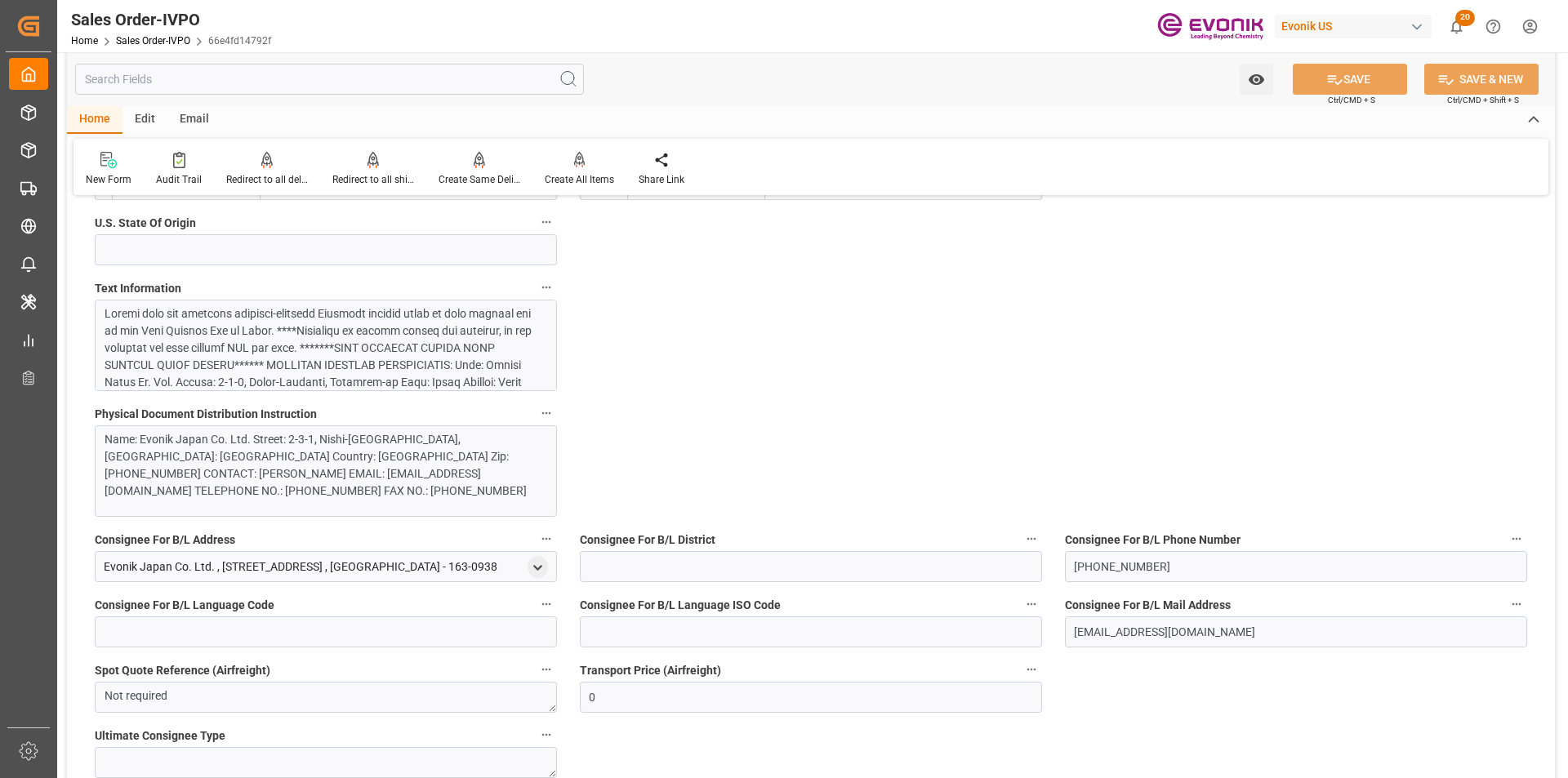
scroll to position [817, 0]
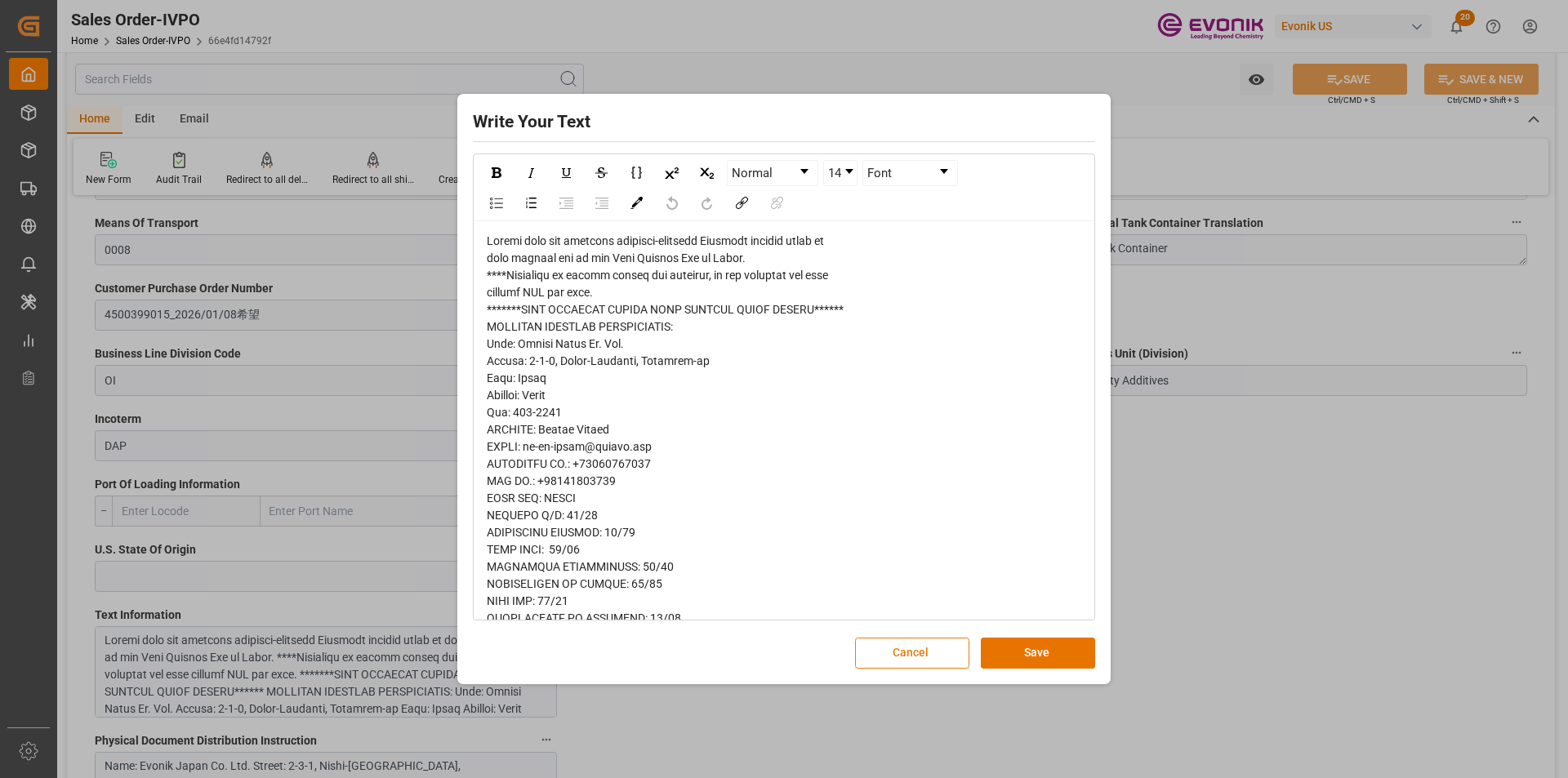
click at [884, 647] on button "Cancel" at bounding box center [912, 653] width 114 height 31
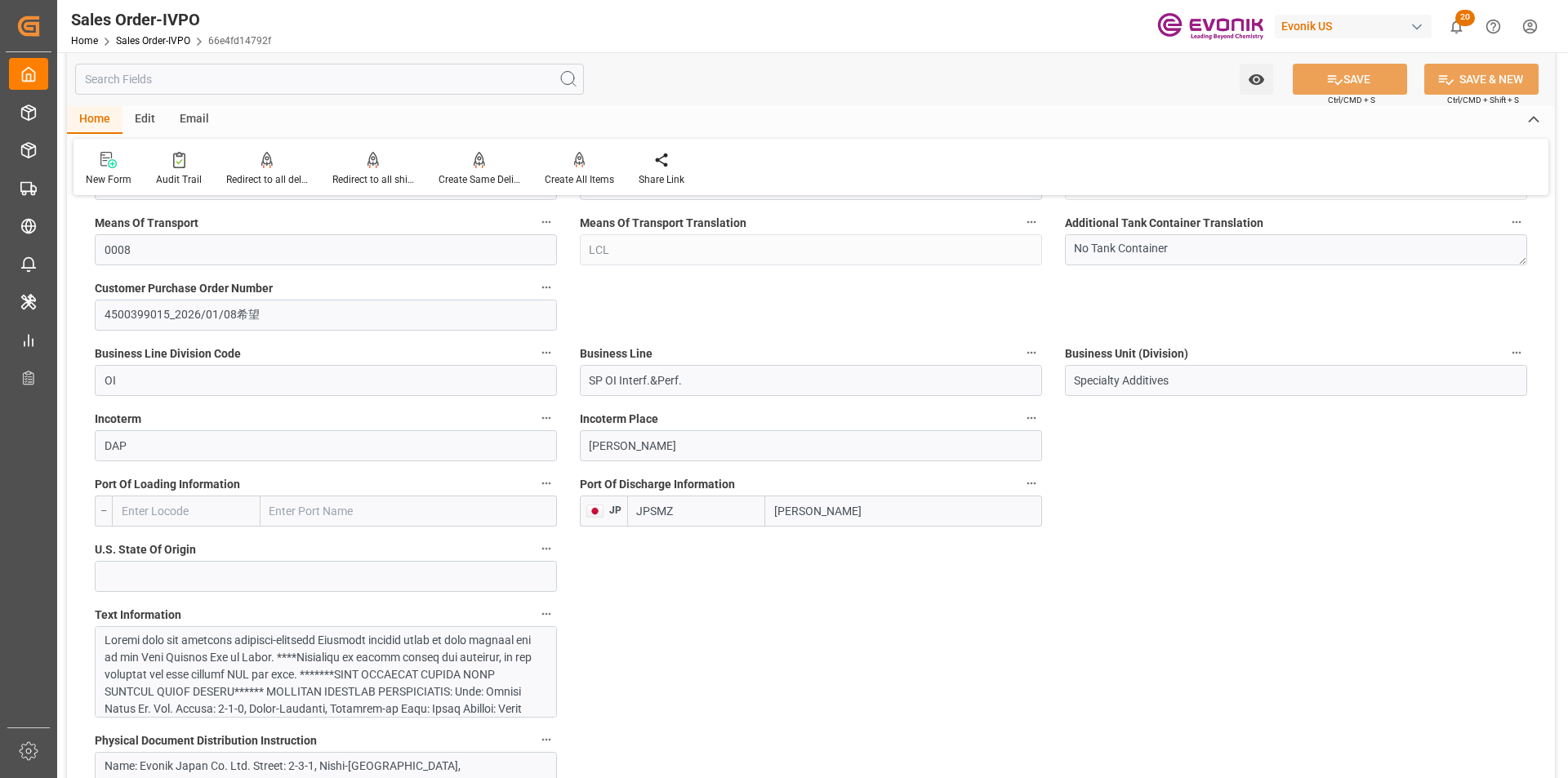
drag, startPoint x: 834, startPoint y: 513, endPoint x: 758, endPoint y: 510, distance: 76.1
click at [758, 510] on div "JPSMZ Shimizu" at bounding box center [834, 511] width 415 height 31
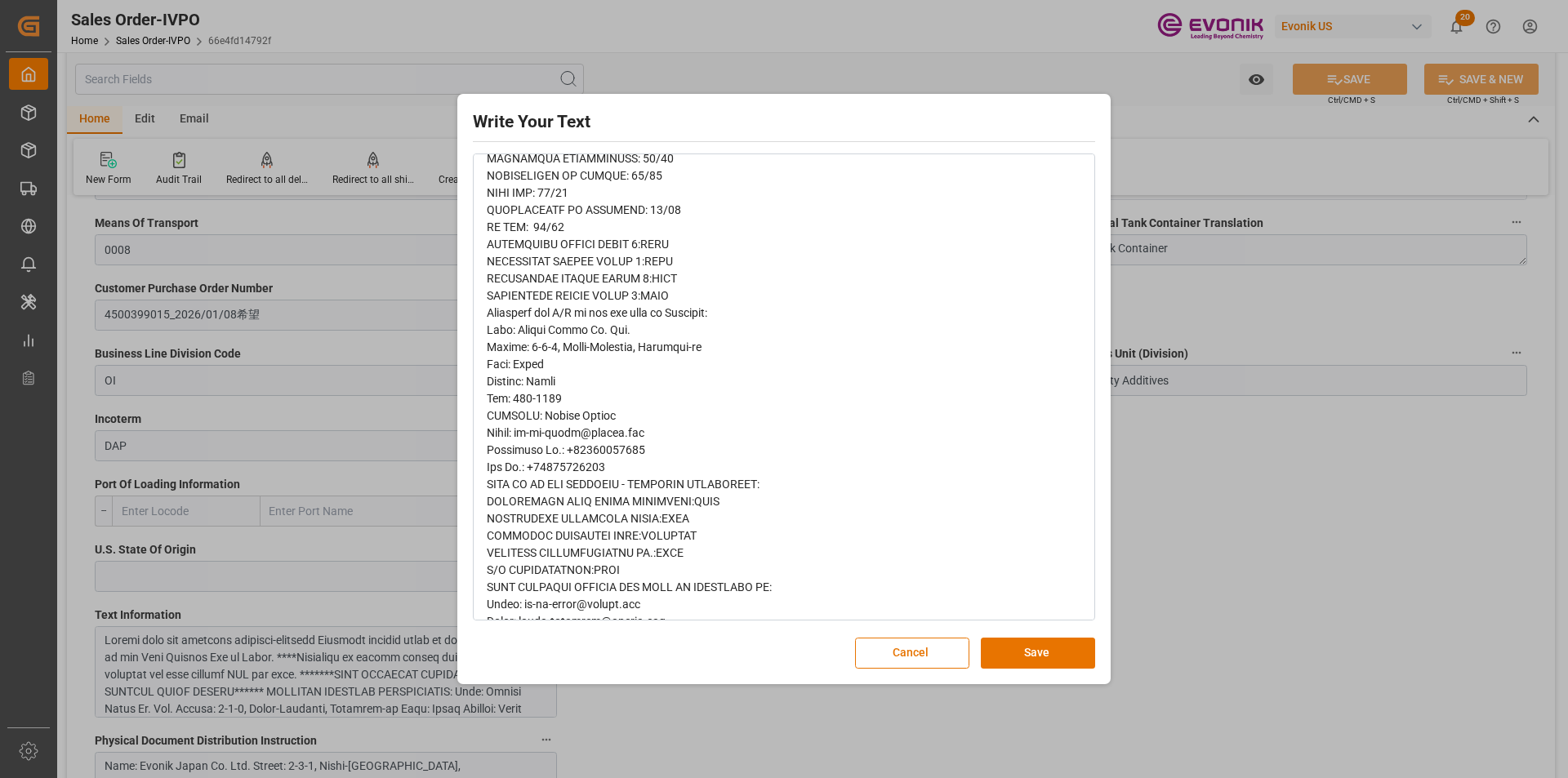
scroll to position [483, 0]
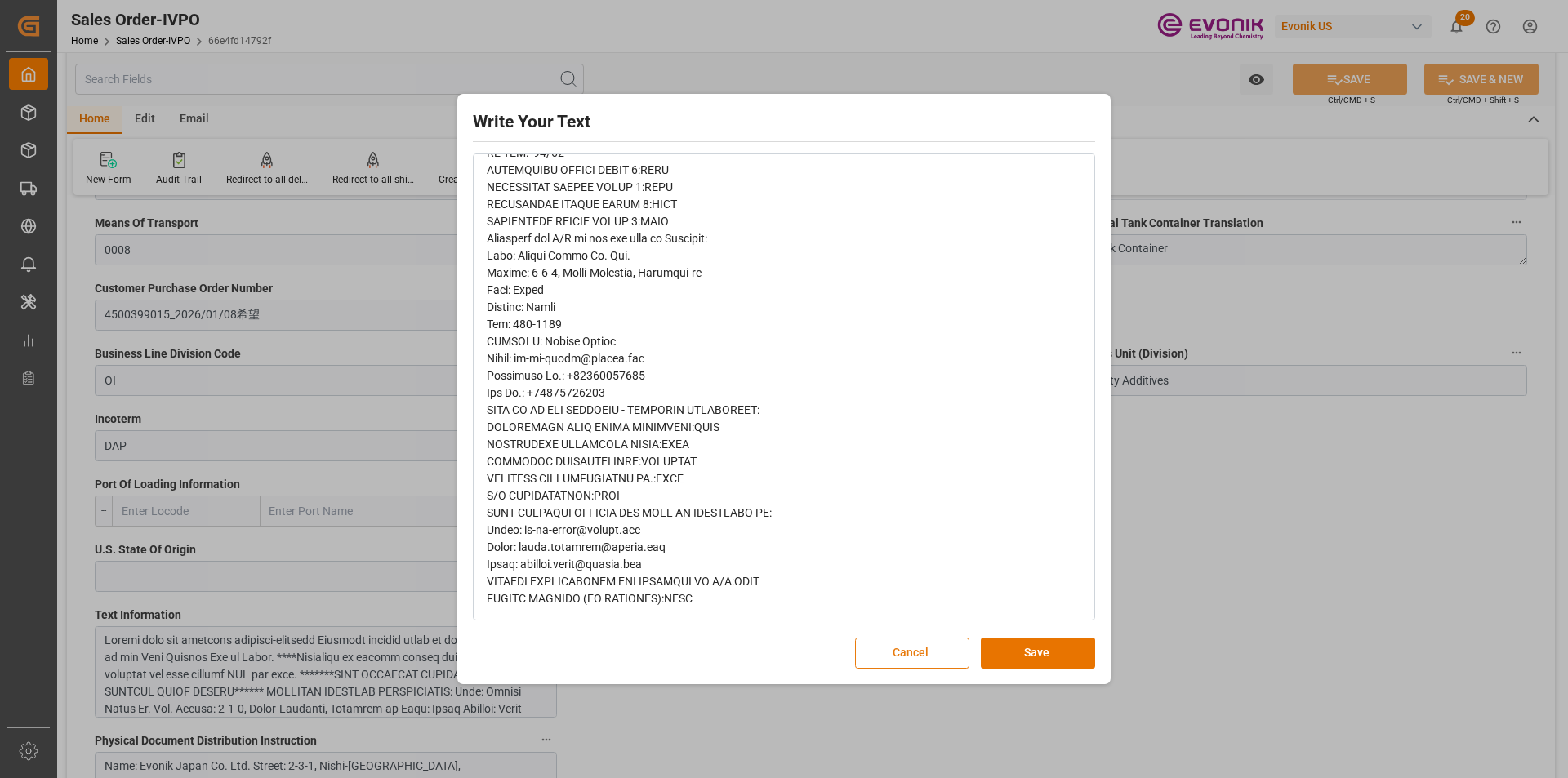
click at [940, 658] on button "Cancel" at bounding box center [912, 653] width 114 height 31
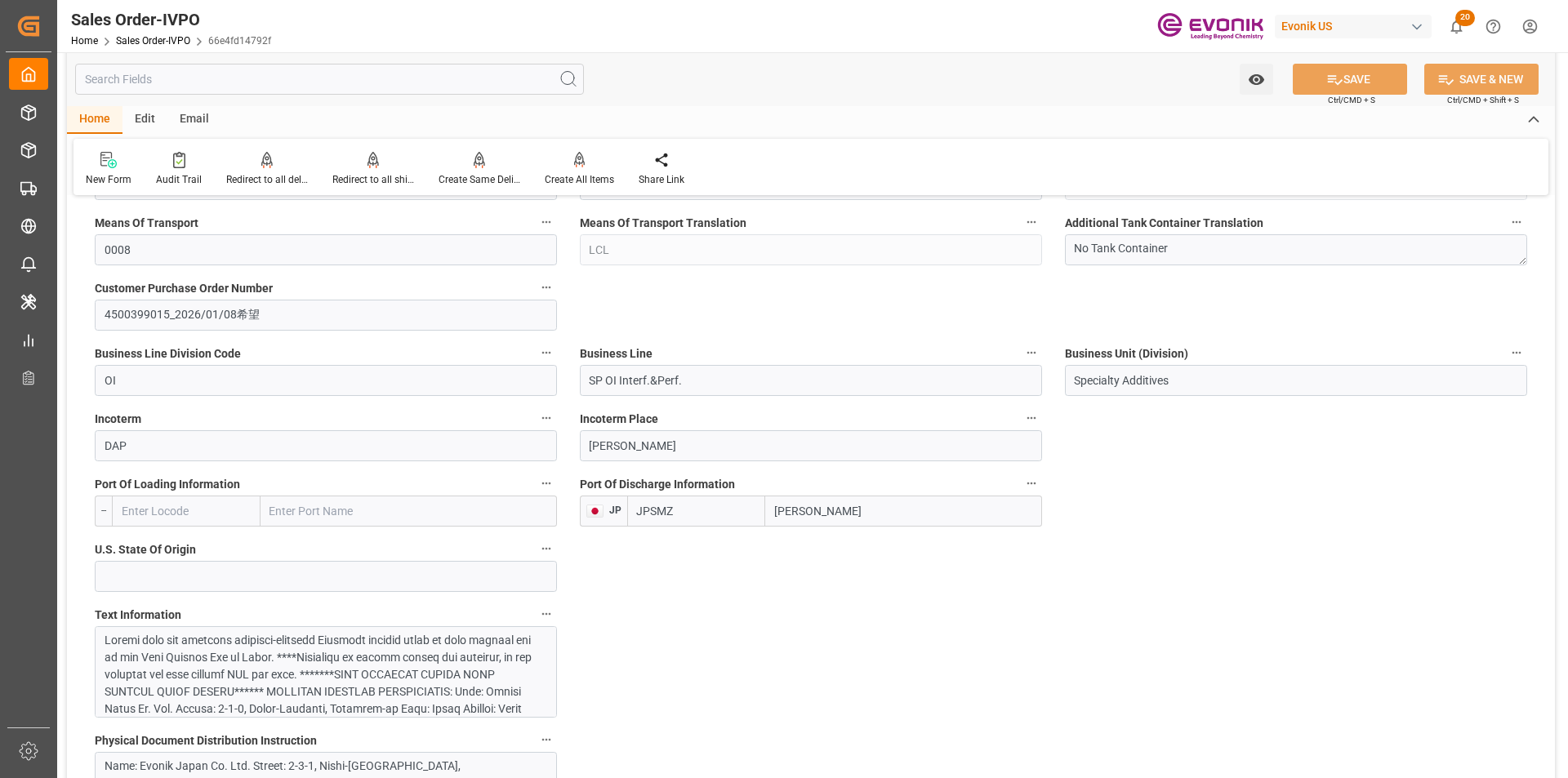
scroll to position [979, 0]
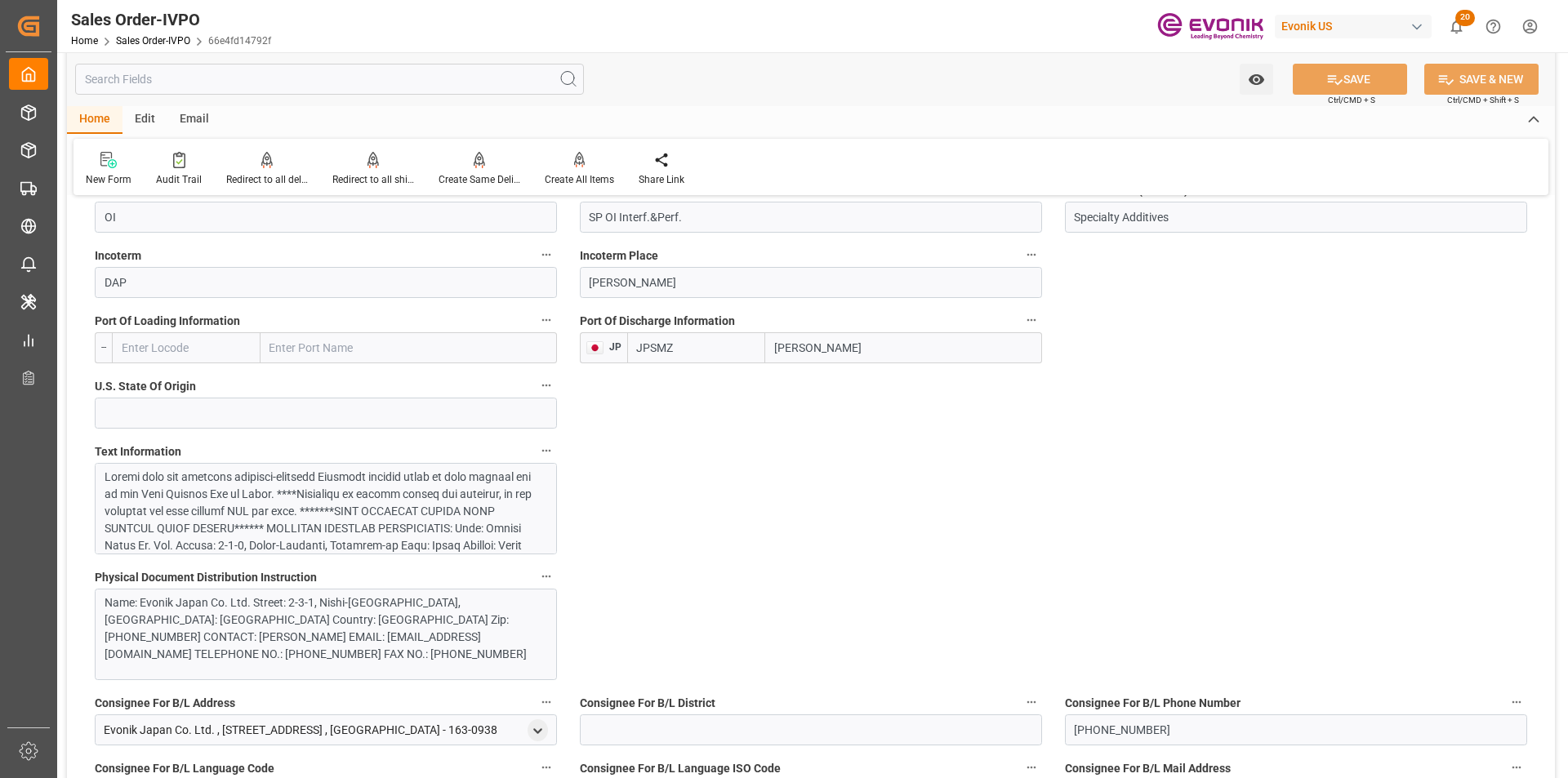
click at [246, 623] on div "Name: Evonik Japan Co. Ltd. Street: 2-3-1, Nishi-Shinjuku, Shinjuku-ku City: To…" at bounding box center [320, 628] width 430 height 69
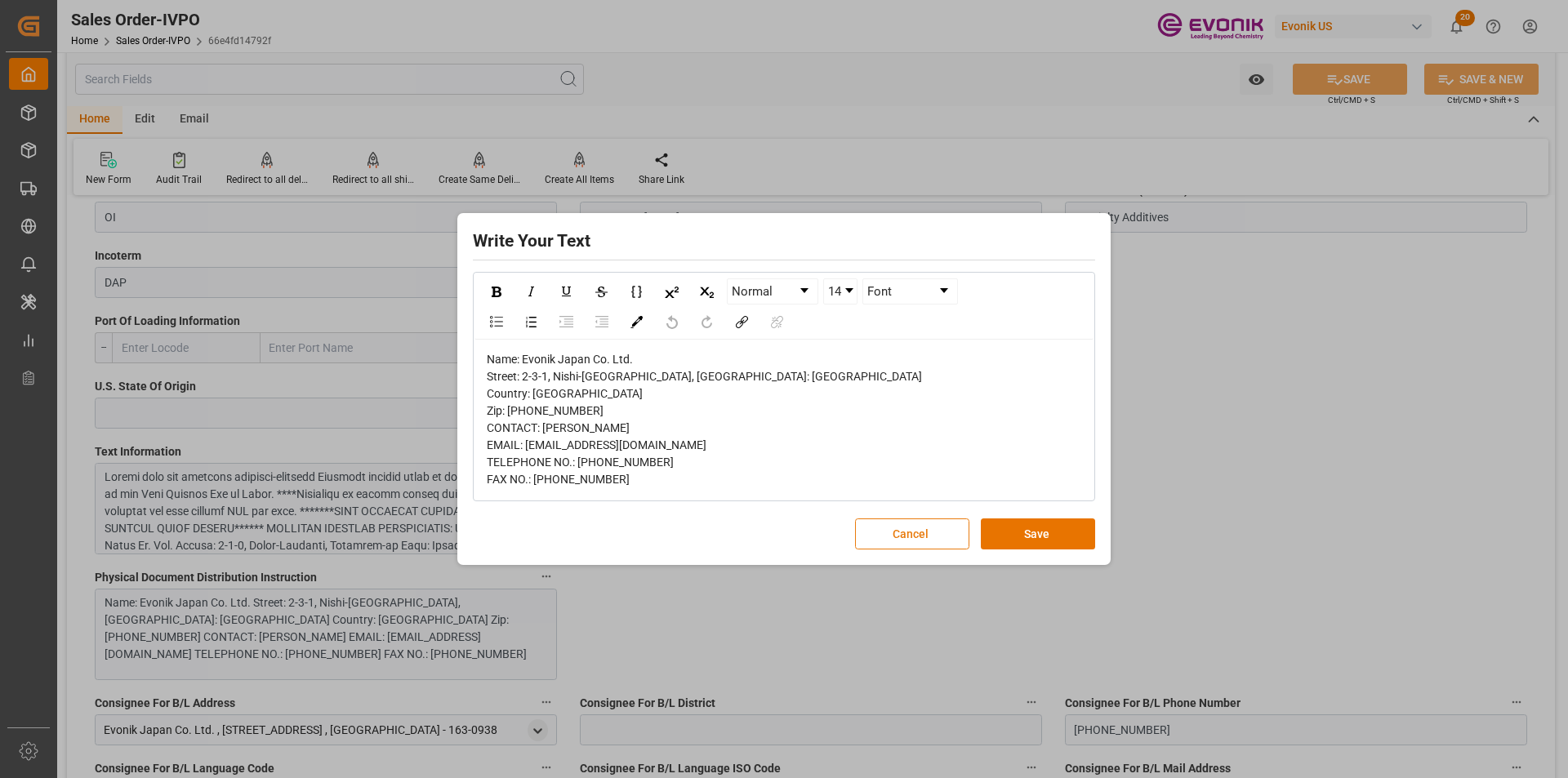
click at [944, 550] on button "Cancel" at bounding box center [912, 534] width 114 height 31
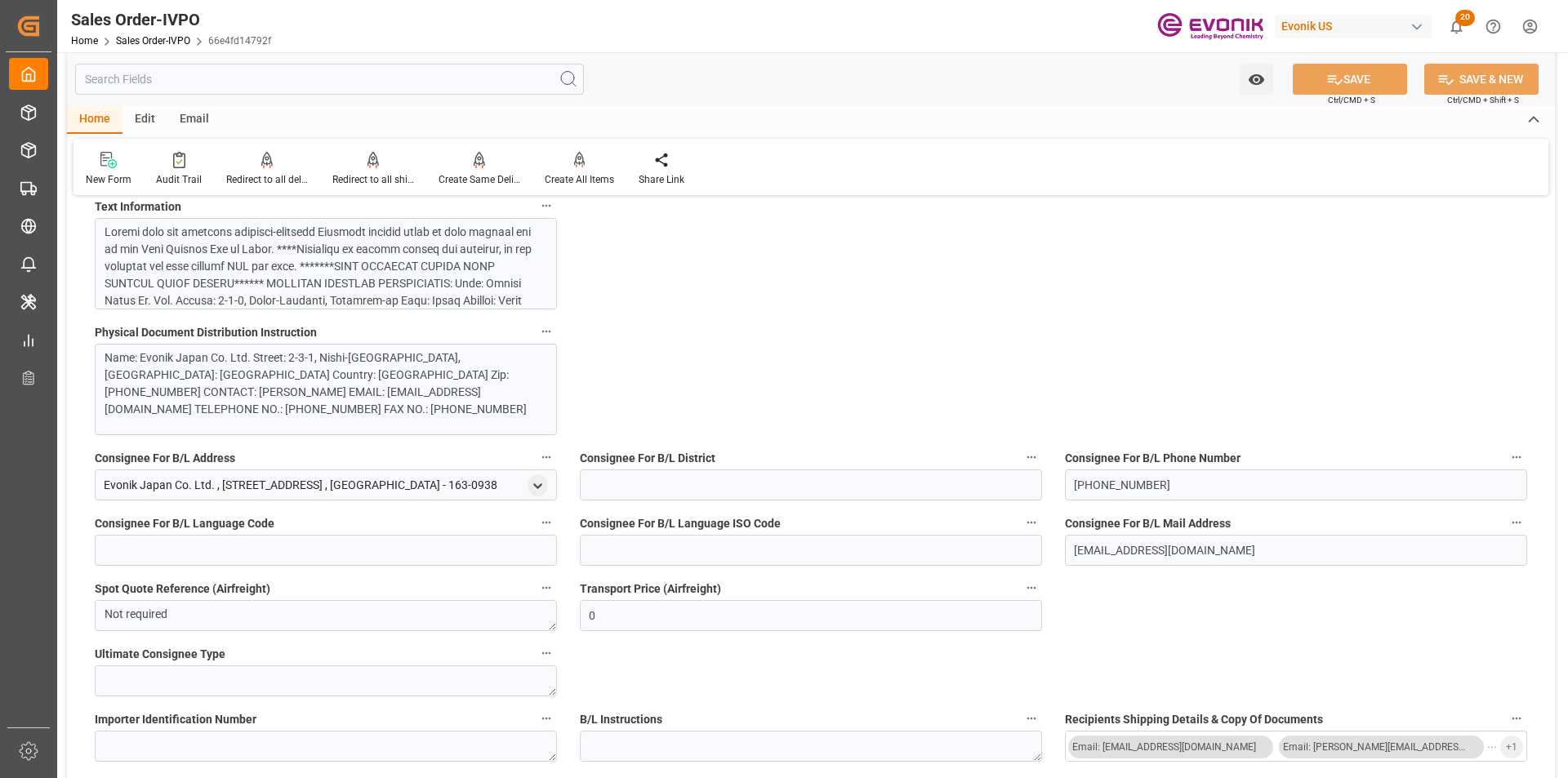
scroll to position [1307, 0]
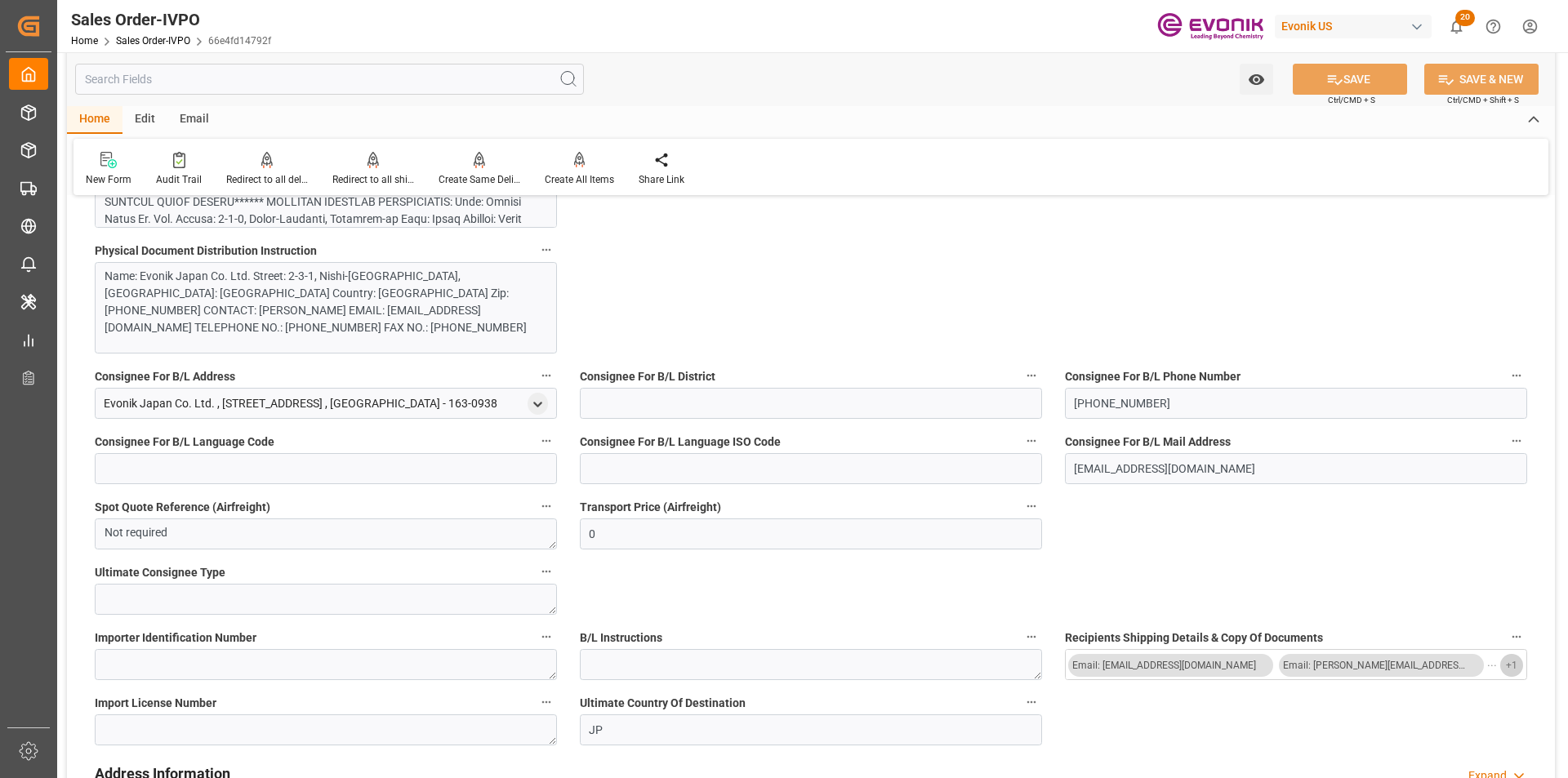
click at [1513, 665] on span "+ 1" at bounding box center [1511, 665] width 11 height 26
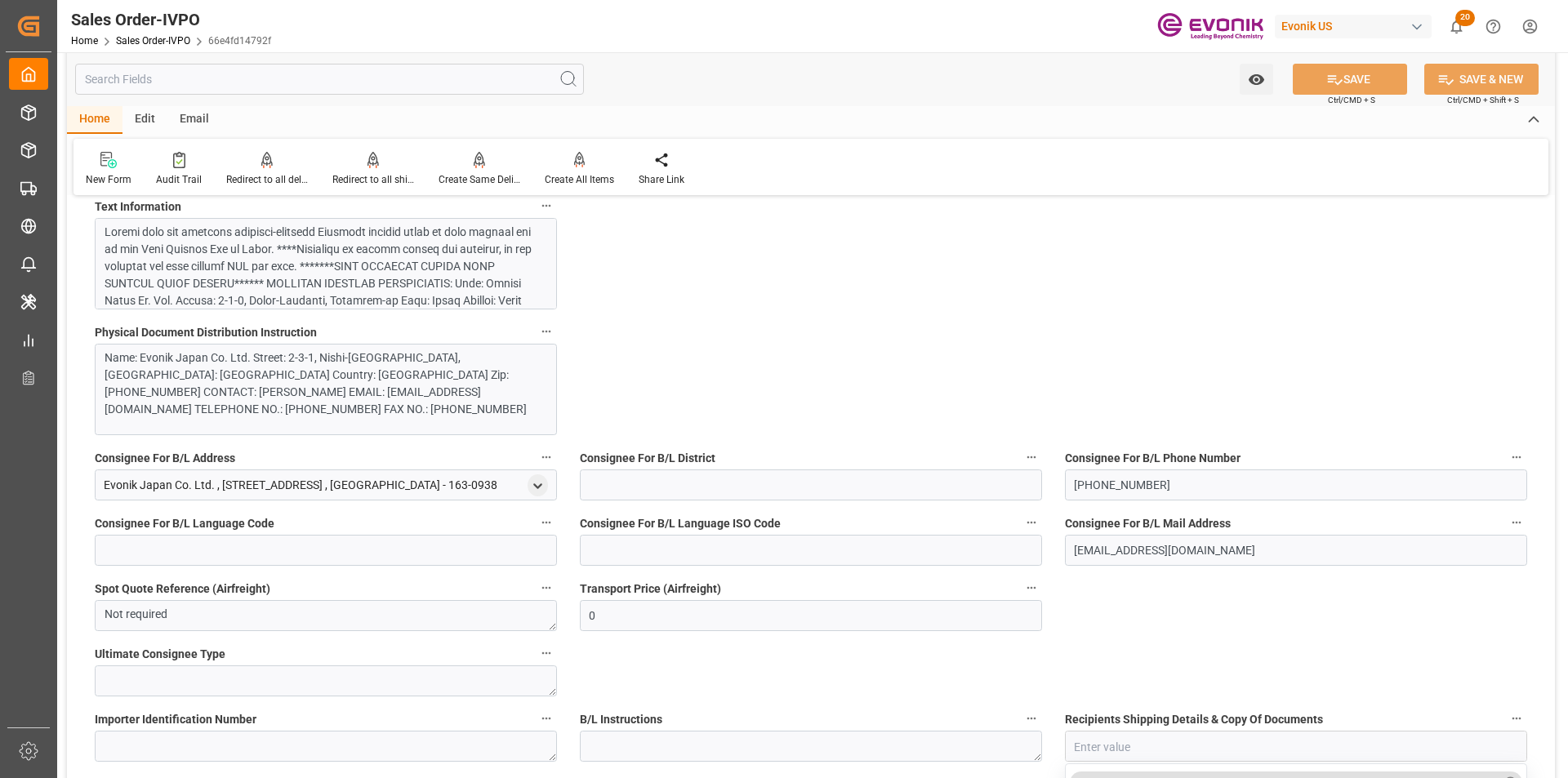
scroll to position [735, 0]
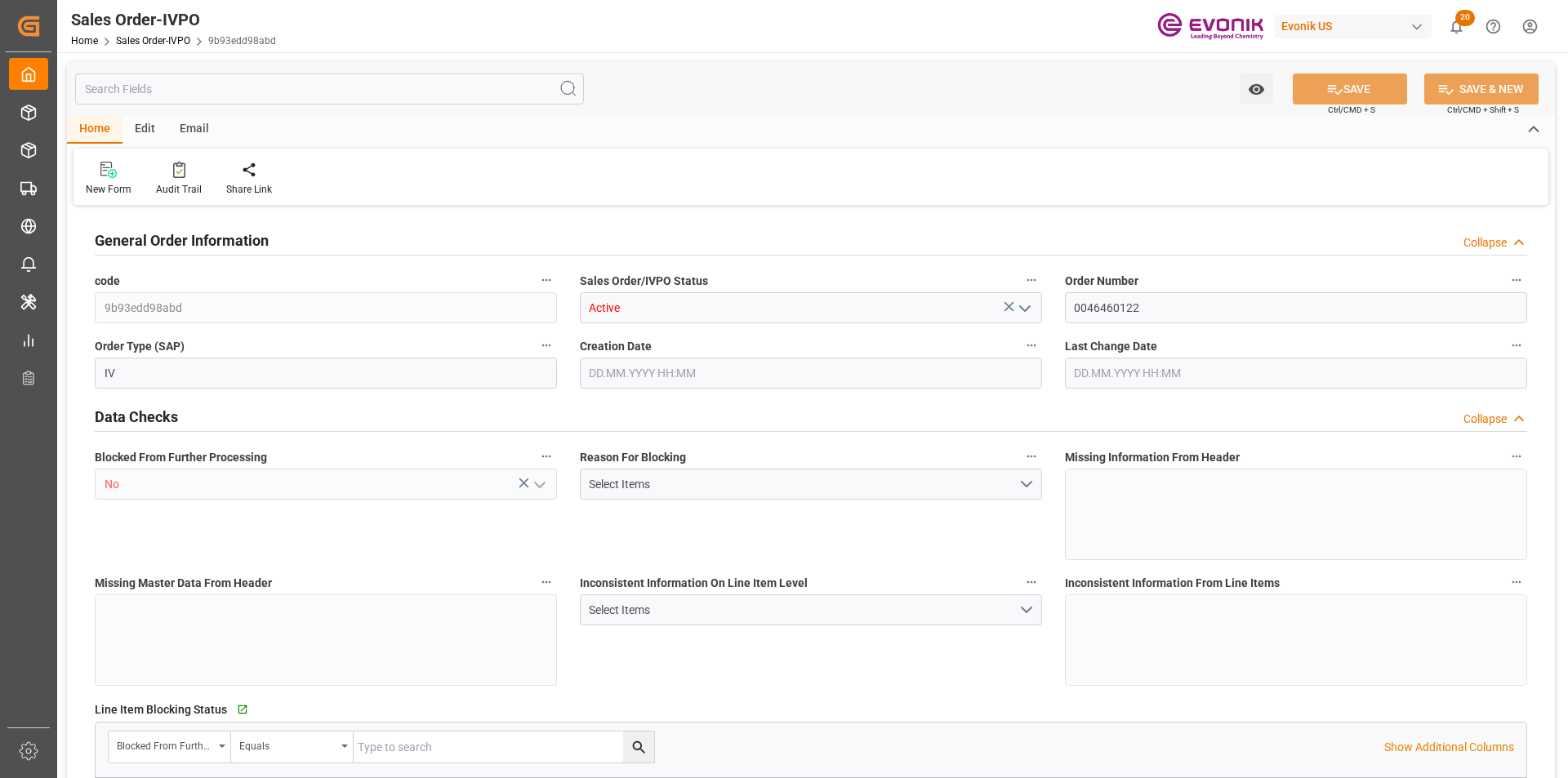
type input "IDSRG"
type input "0"
type input "1"
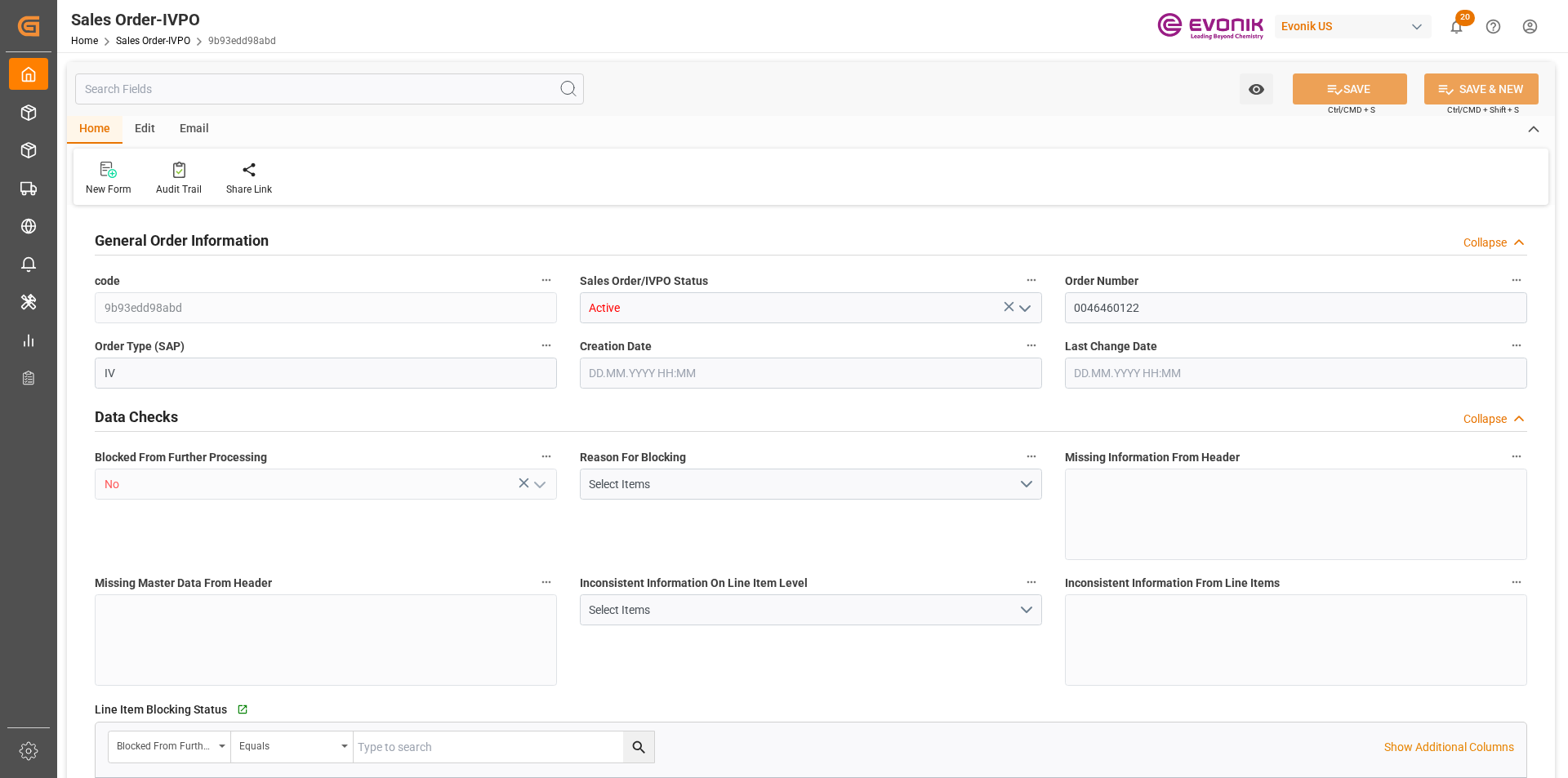
type input "7021.44"
type input "48.8764"
type input "19000"
type input "60"
type input "[DATE] 14:11"
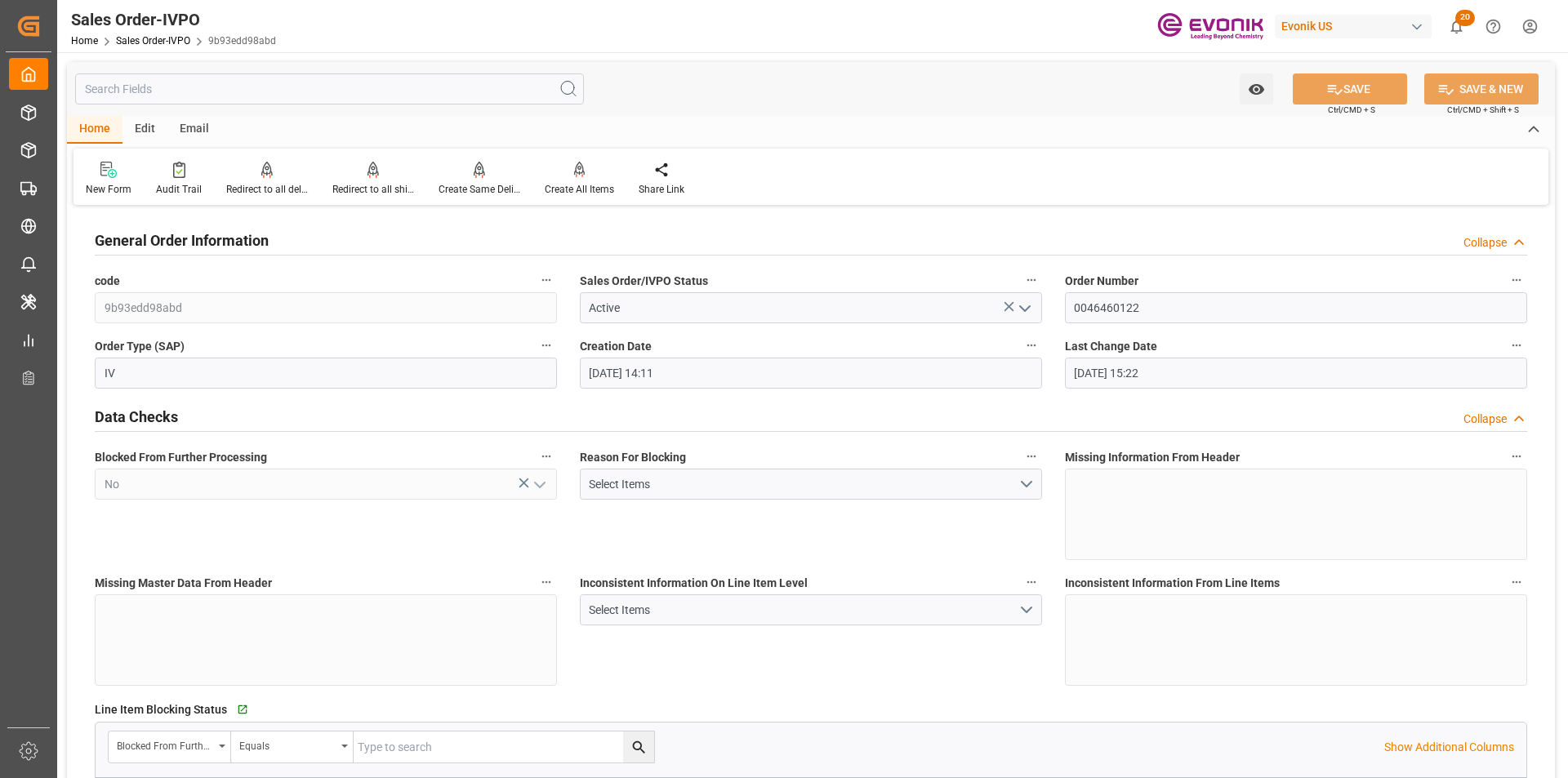
type input "[DATE] 15:22"
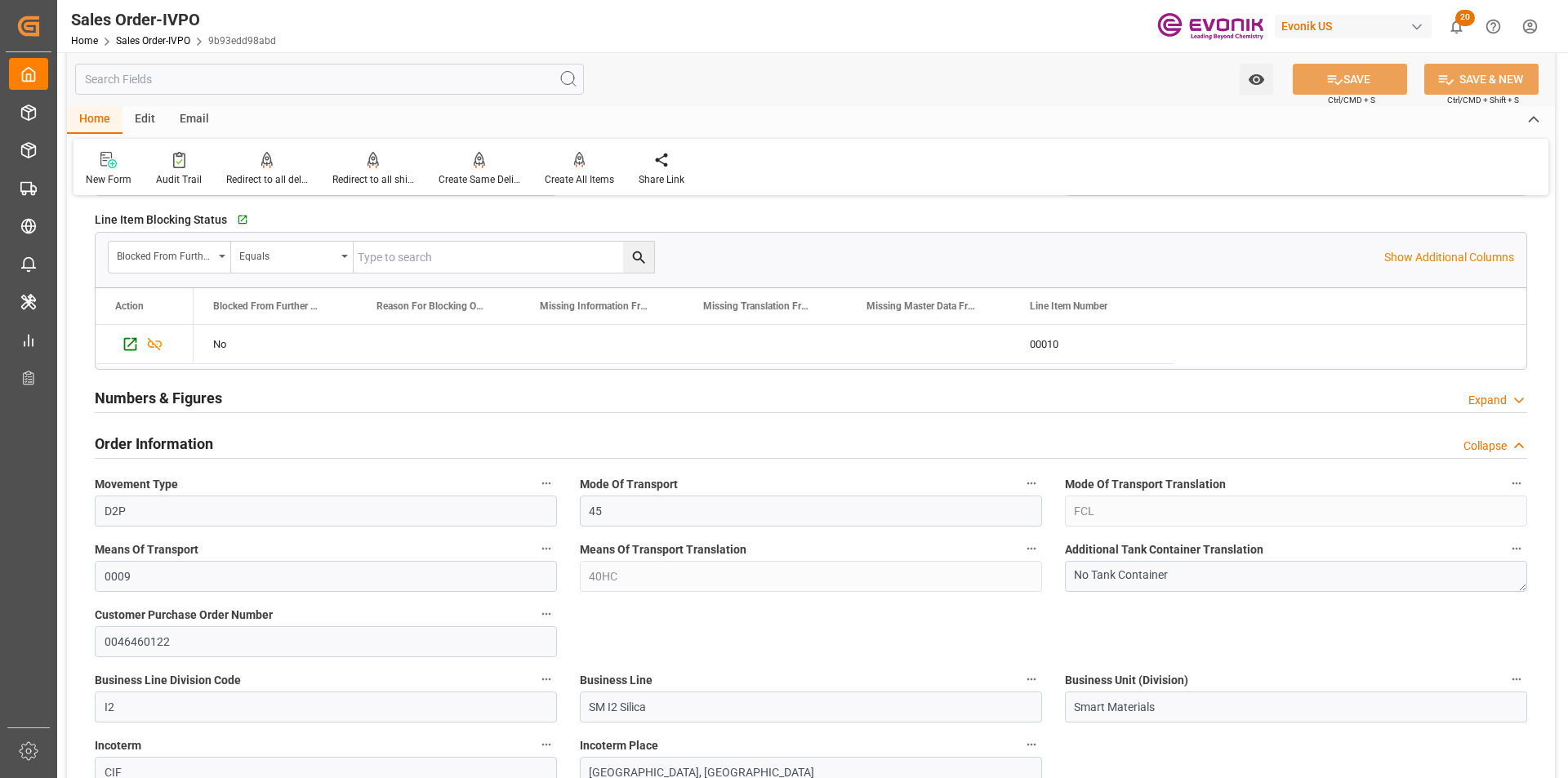
scroll to position [979, 0]
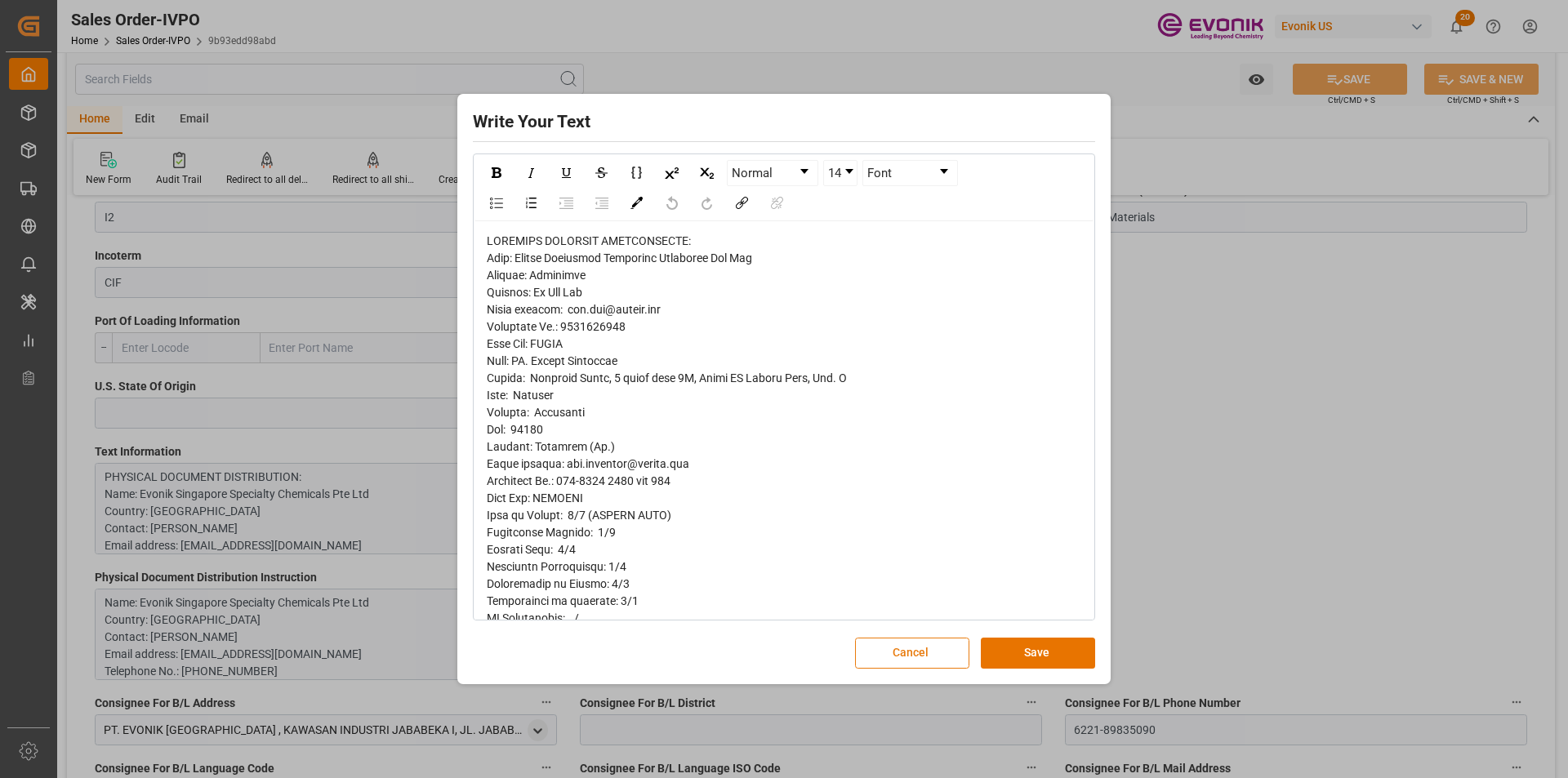
click at [885, 658] on button "Cancel" at bounding box center [912, 653] width 114 height 31
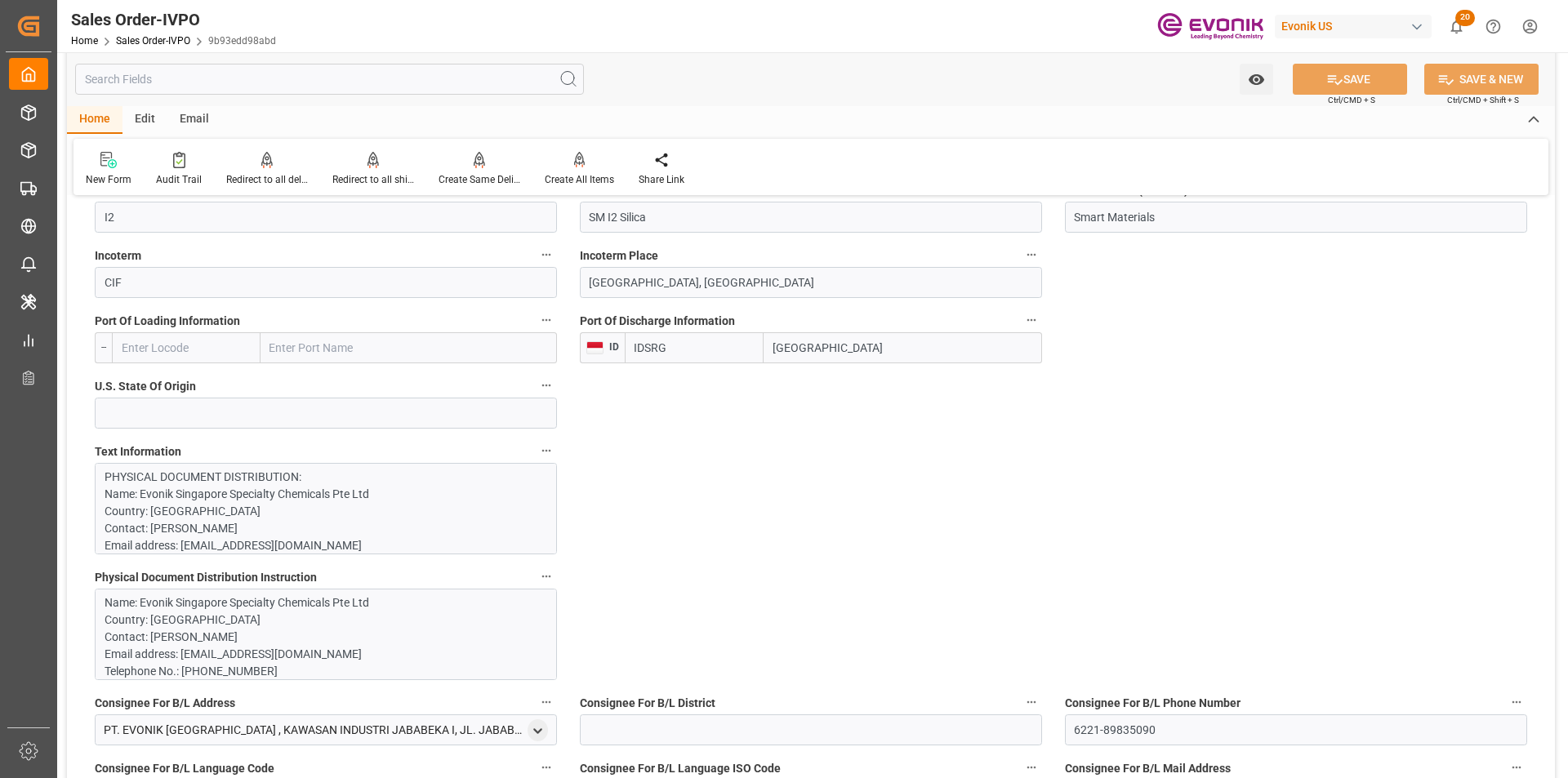
click at [244, 617] on p "Name: Evonik Singapore Specialty Chemicals Pte Ltd Country: Singapore Contact: …" at bounding box center [320, 646] width 430 height 103
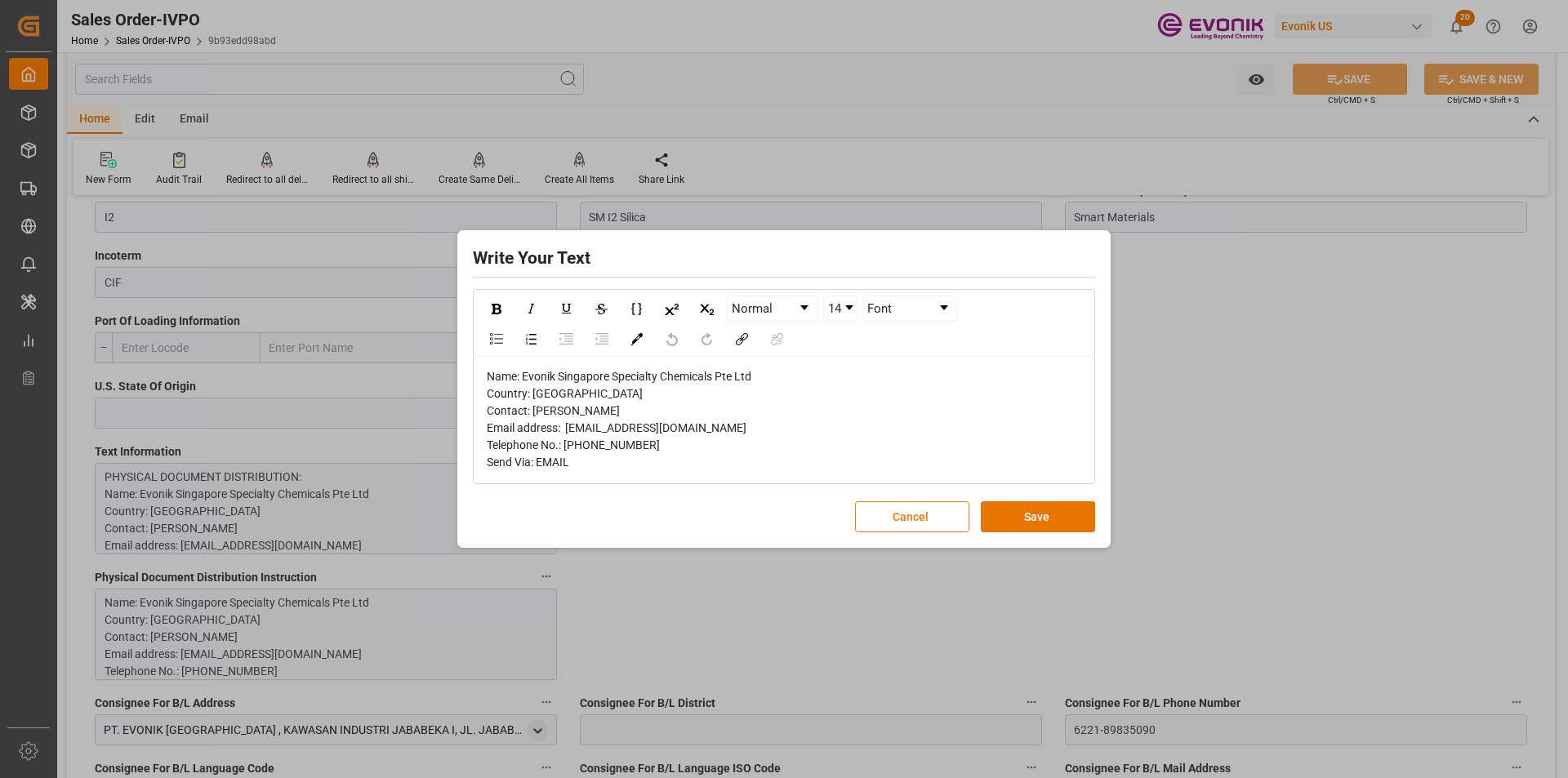
drag, startPoint x: 900, startPoint y: 511, endPoint x: 892, endPoint y: 512, distance: 8.1
click at [899, 511] on button "Cancel" at bounding box center [912, 517] width 114 height 31
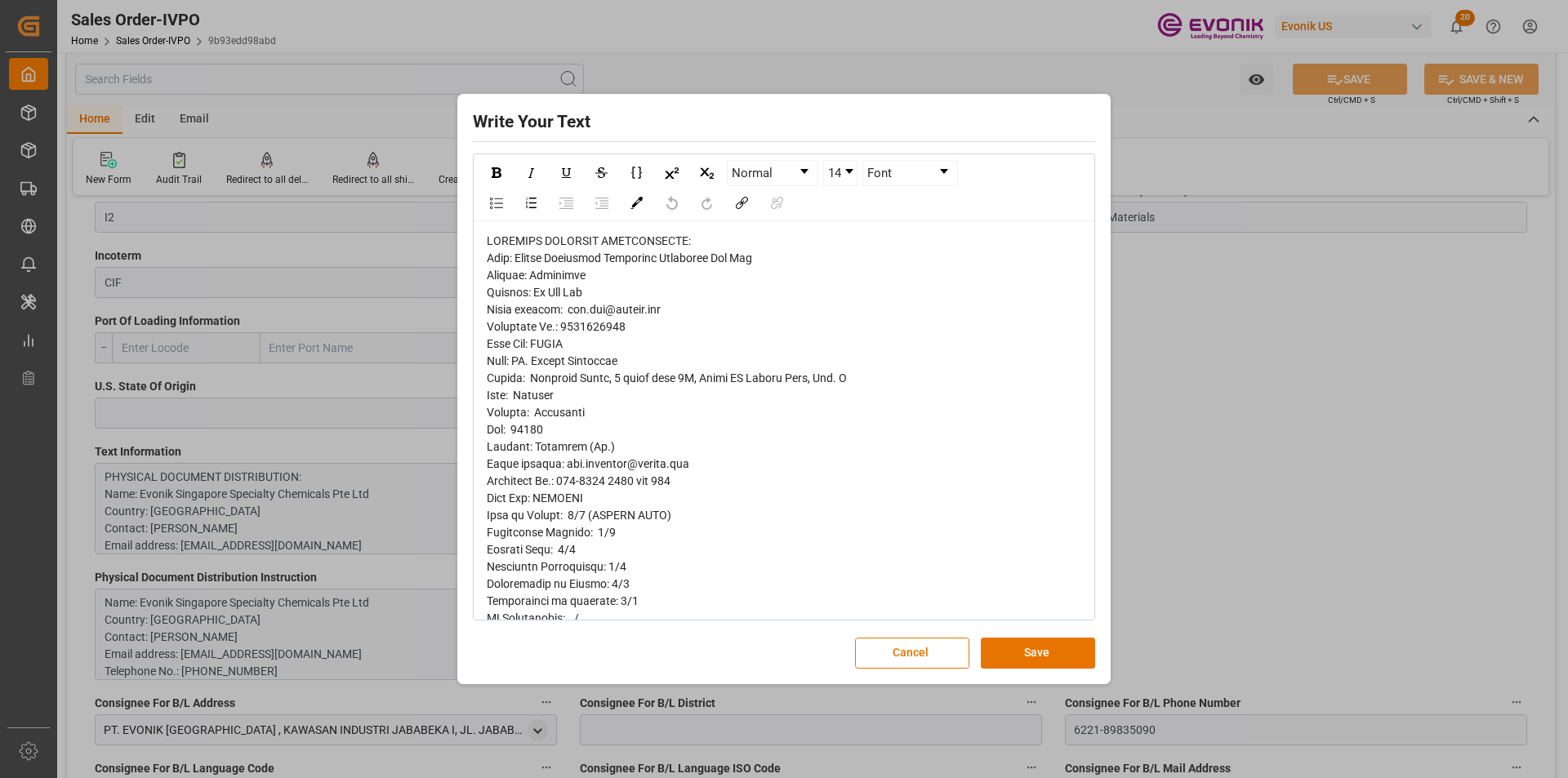
scroll to position [164, 0]
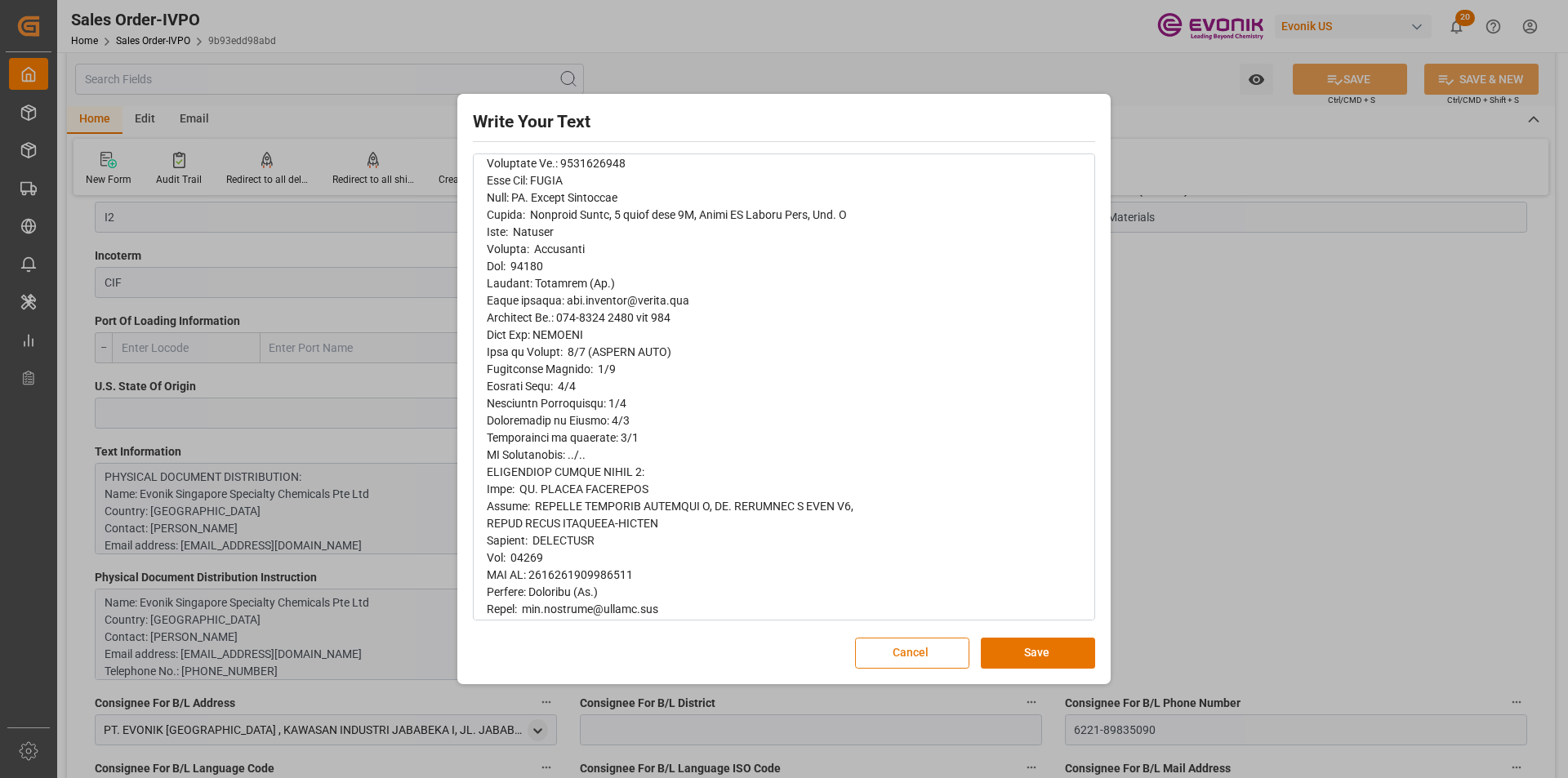
click at [919, 658] on button "Cancel" at bounding box center [912, 653] width 114 height 31
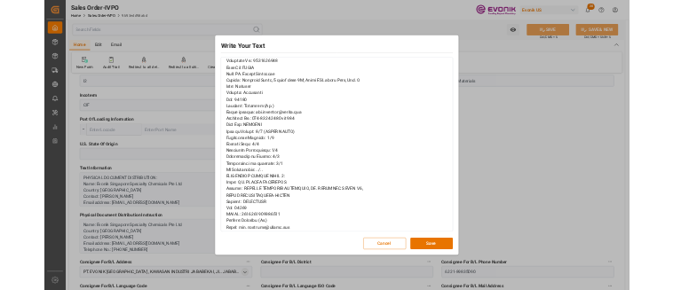
scroll to position [0, 0]
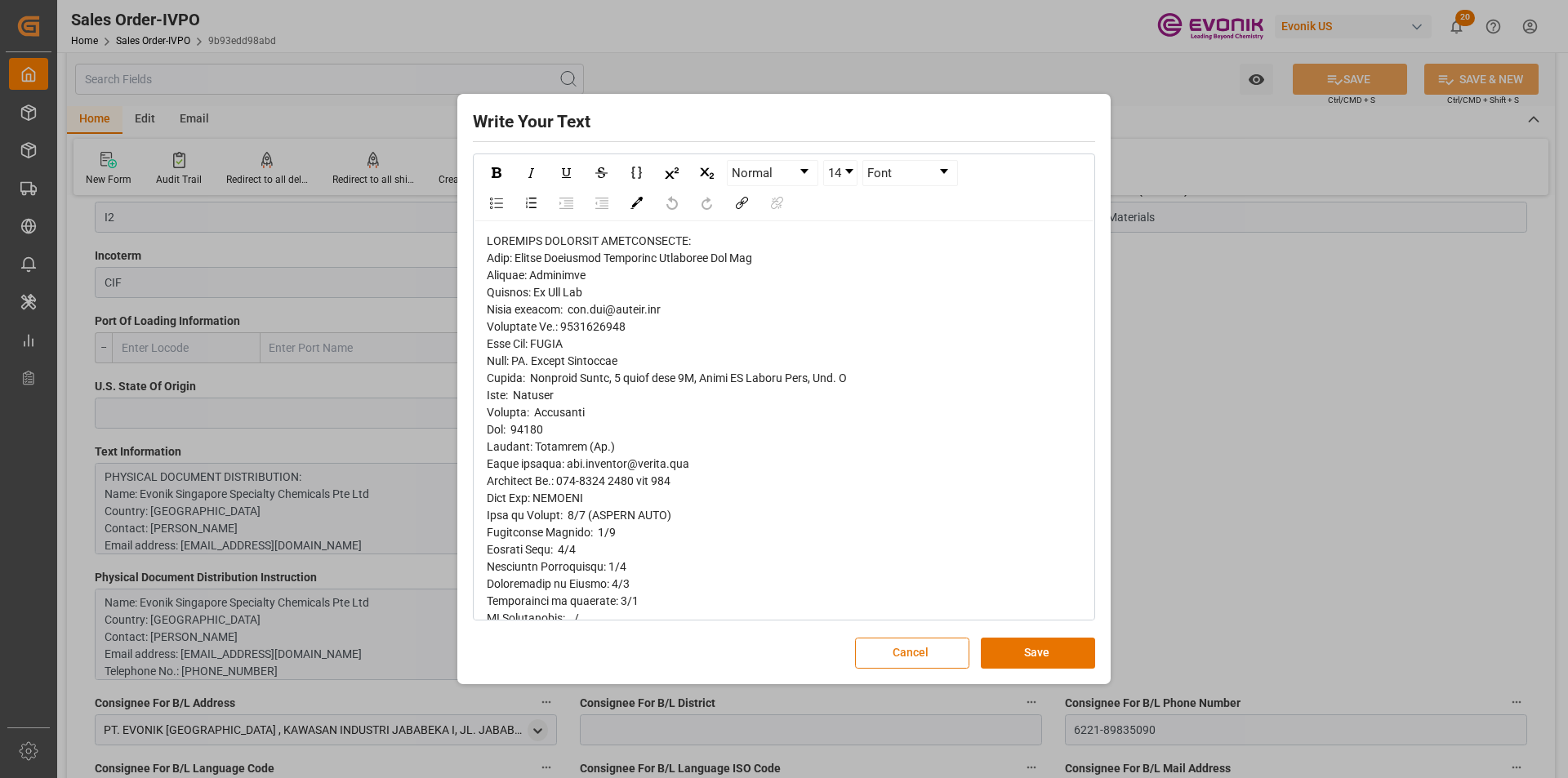
click at [905, 661] on button "Cancel" at bounding box center [912, 653] width 114 height 31
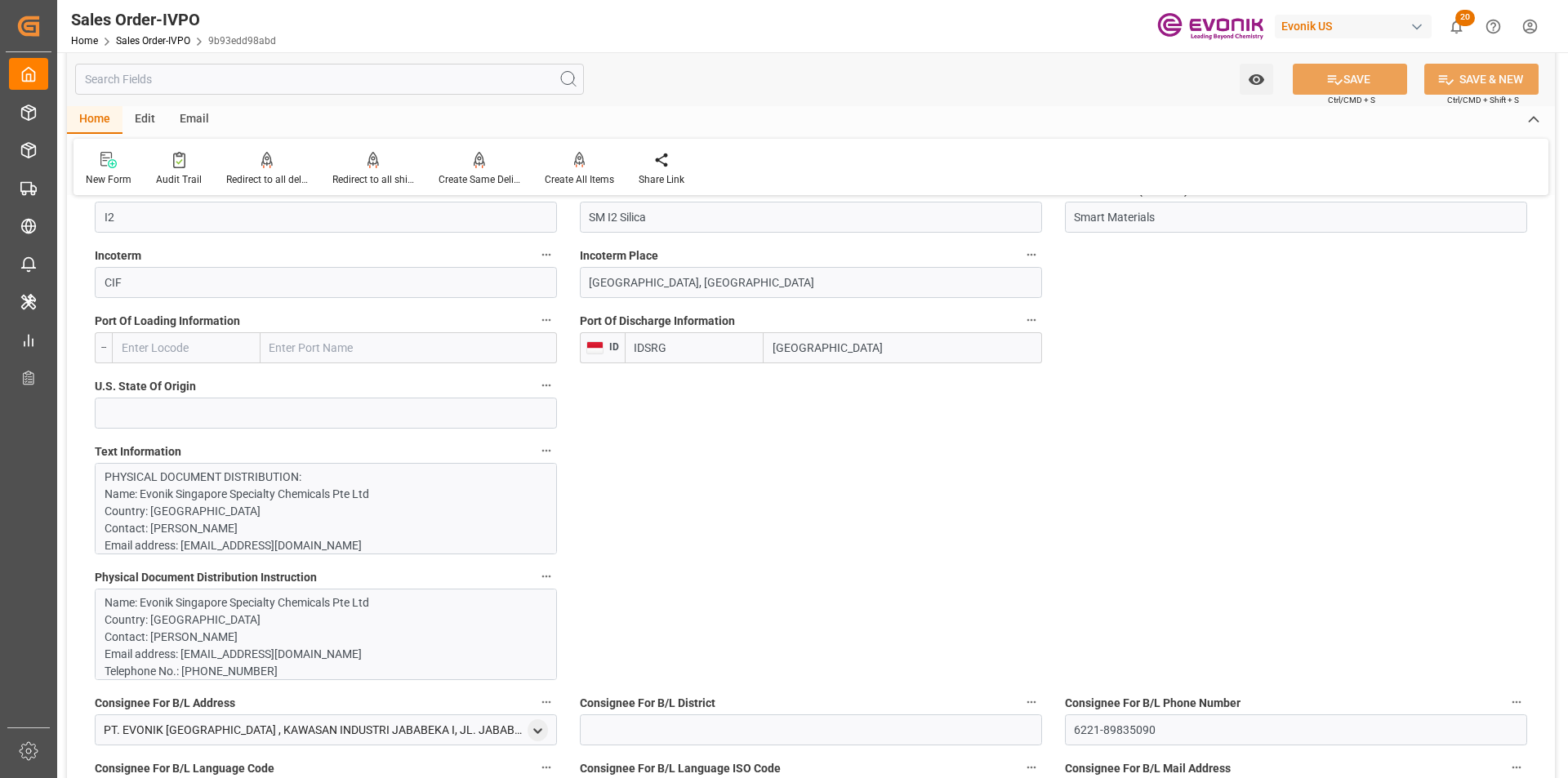
scroll to position [979, 0]
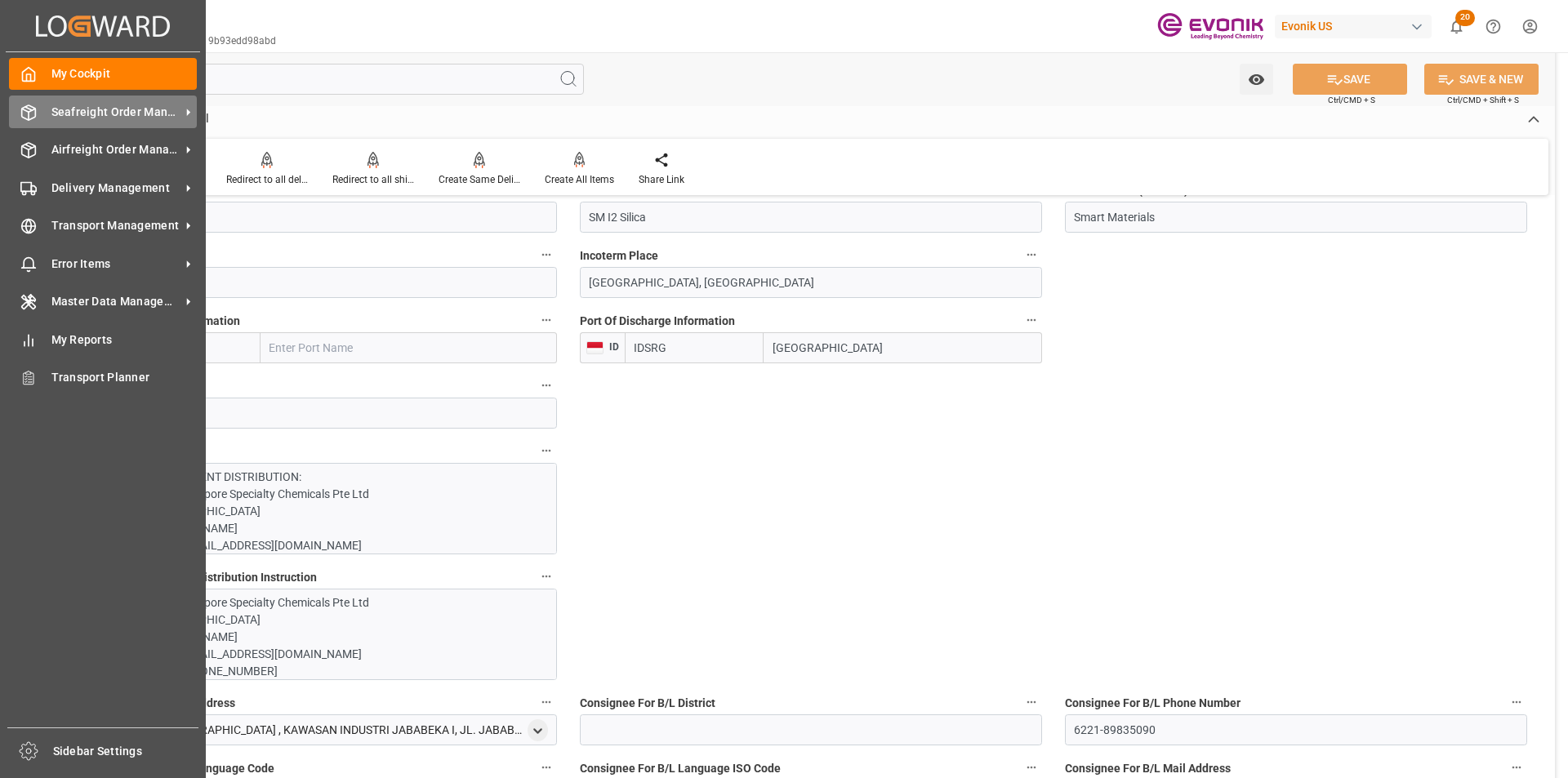
click at [39, 113] on div "Seafreight Order Management Seafreight Order Management" at bounding box center [103, 111] width 188 height 32
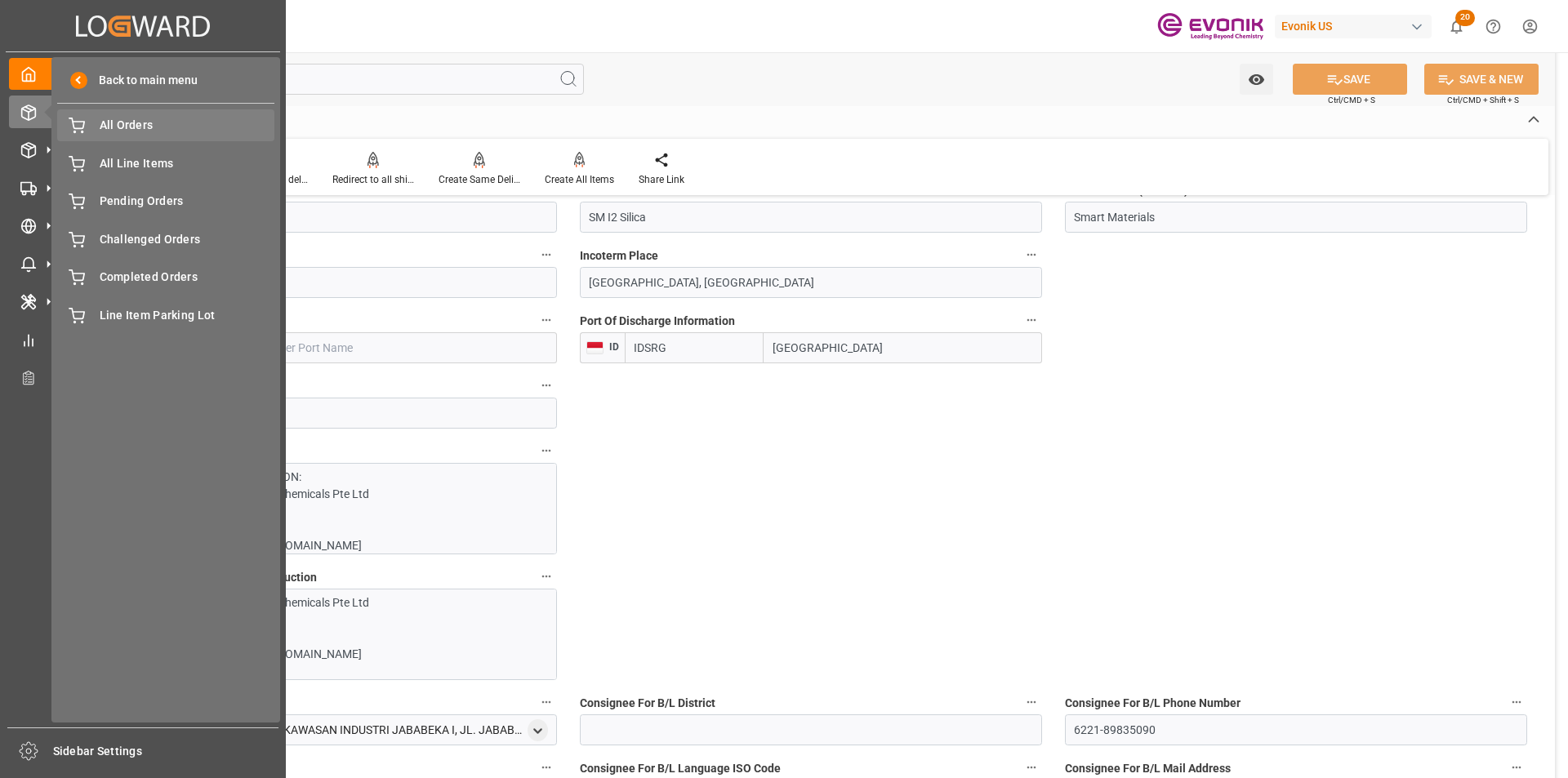
click at [149, 126] on span "All Orders" at bounding box center [187, 125] width 176 height 17
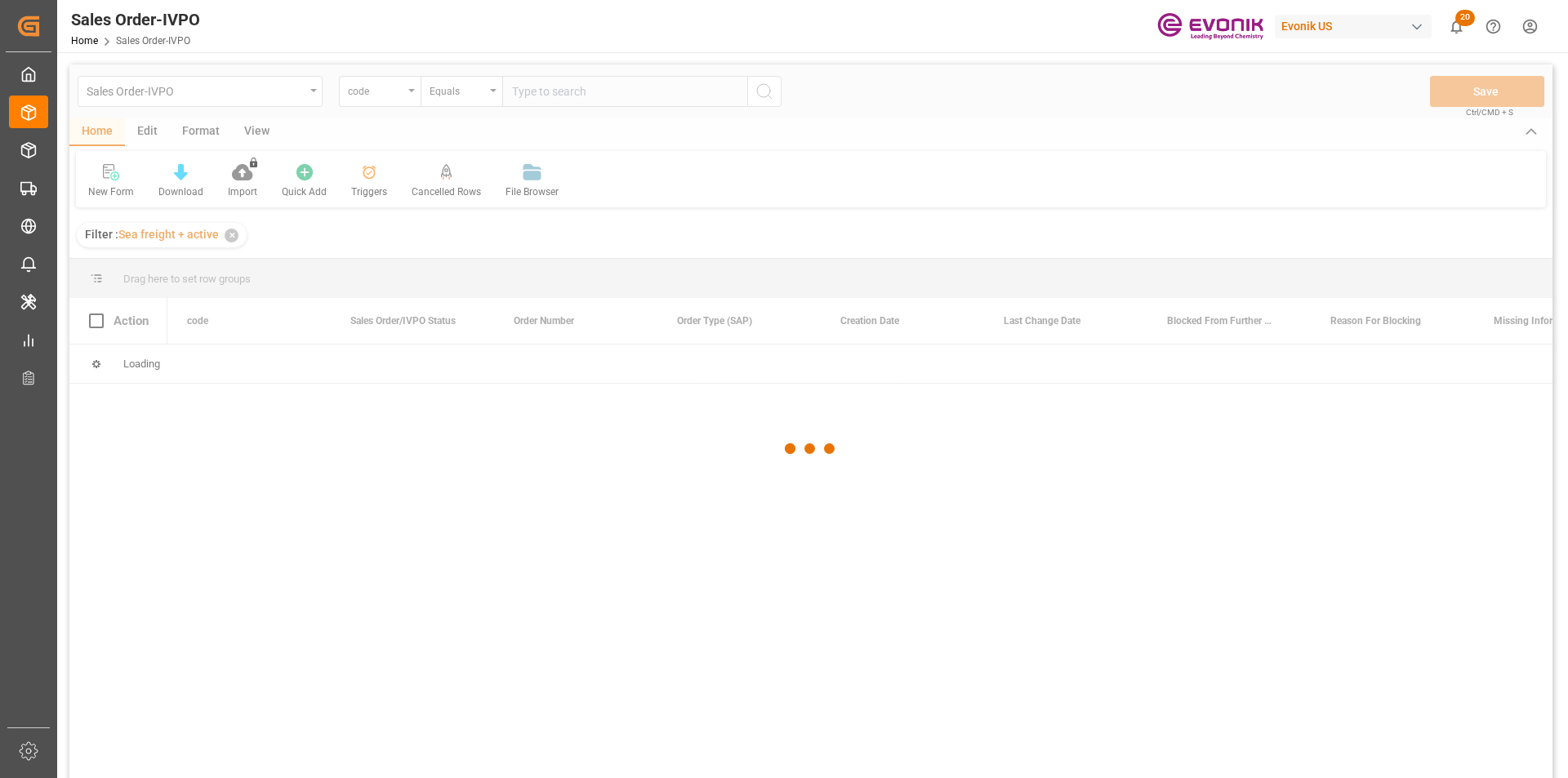
click at [387, 92] on div at bounding box center [810, 448] width 1482 height 768
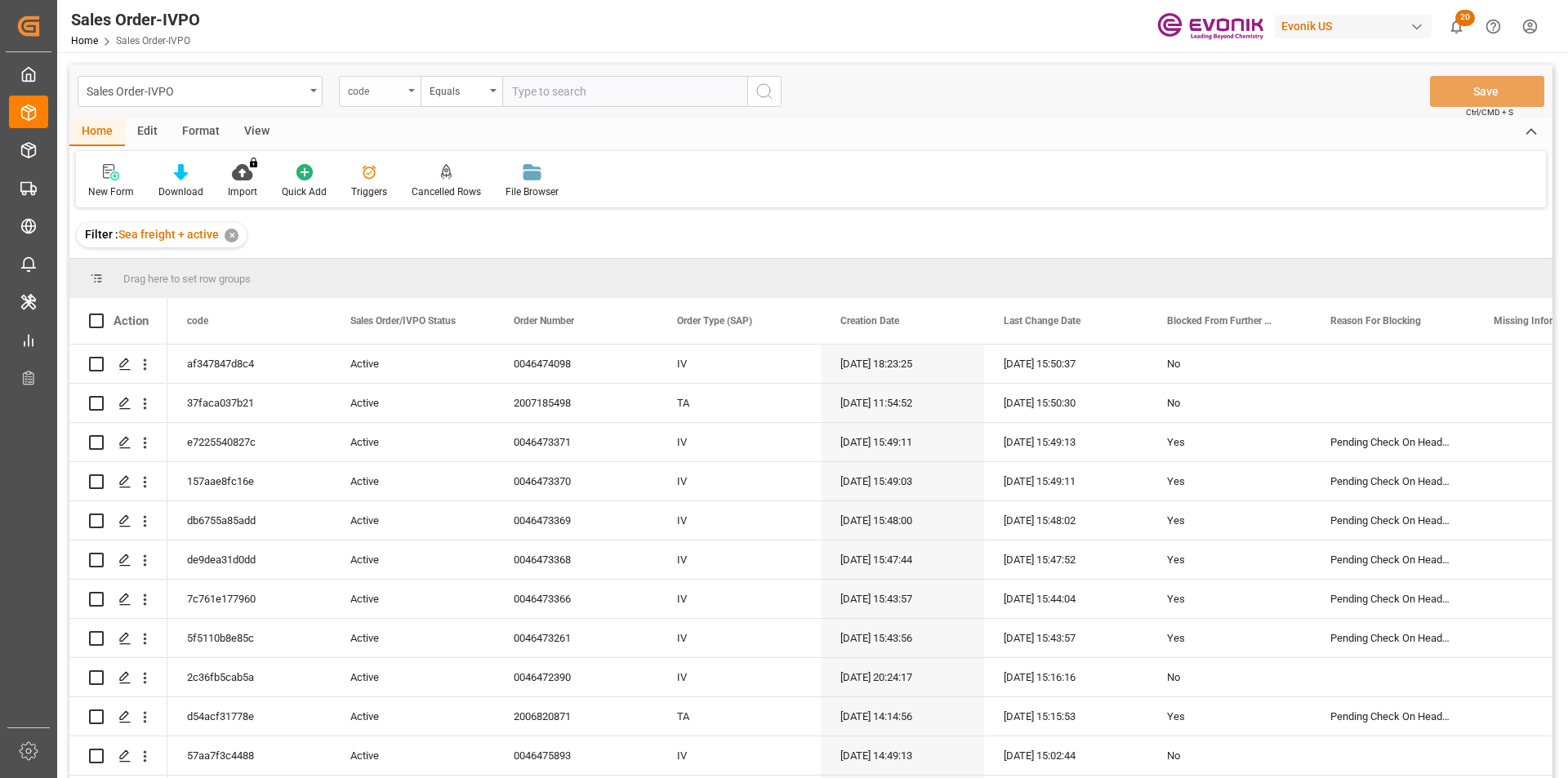
click at [389, 84] on div "code" at bounding box center [375, 89] width 55 height 18
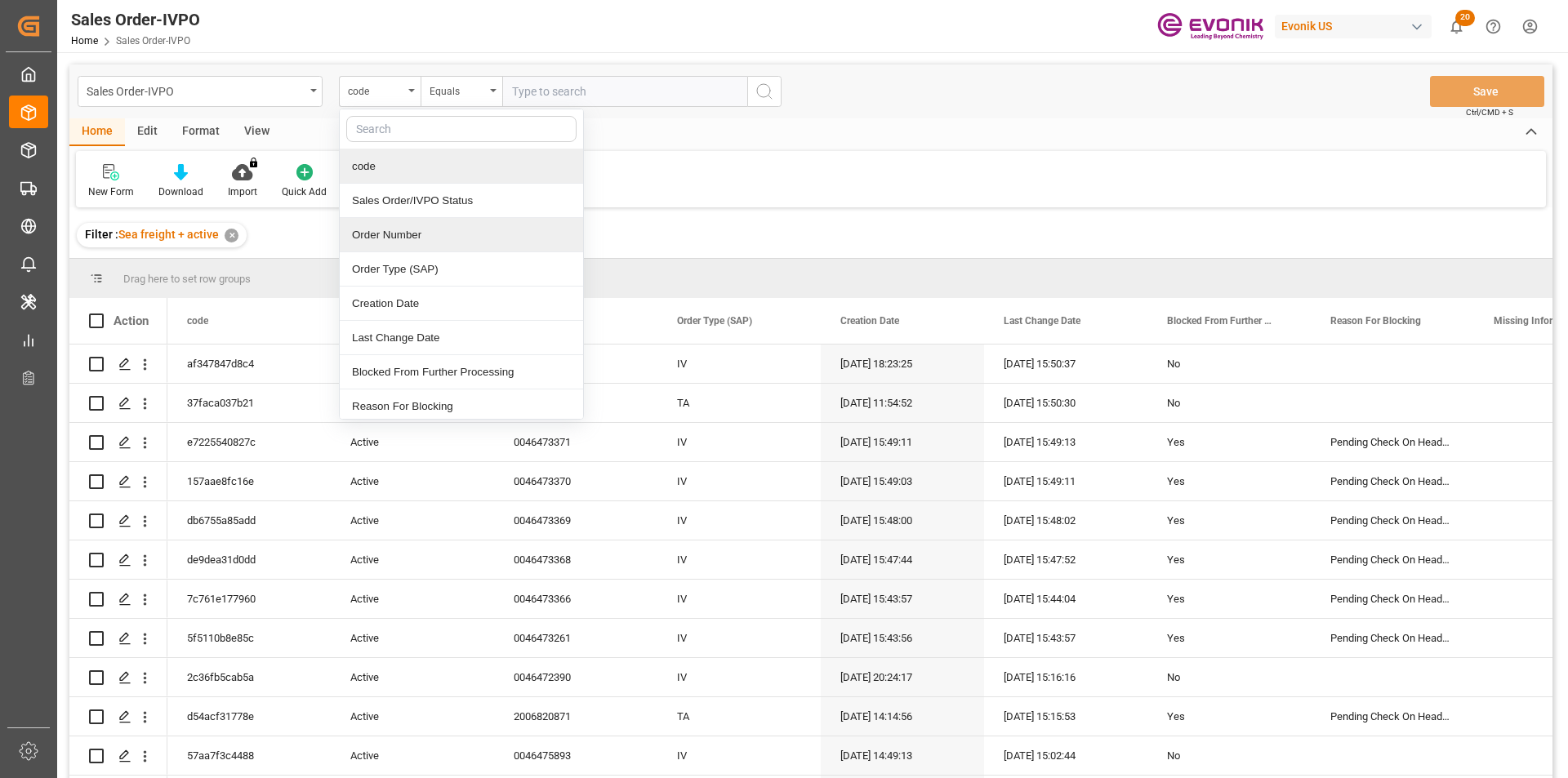
click at [409, 234] on div "Order Number" at bounding box center [461, 235] width 244 height 34
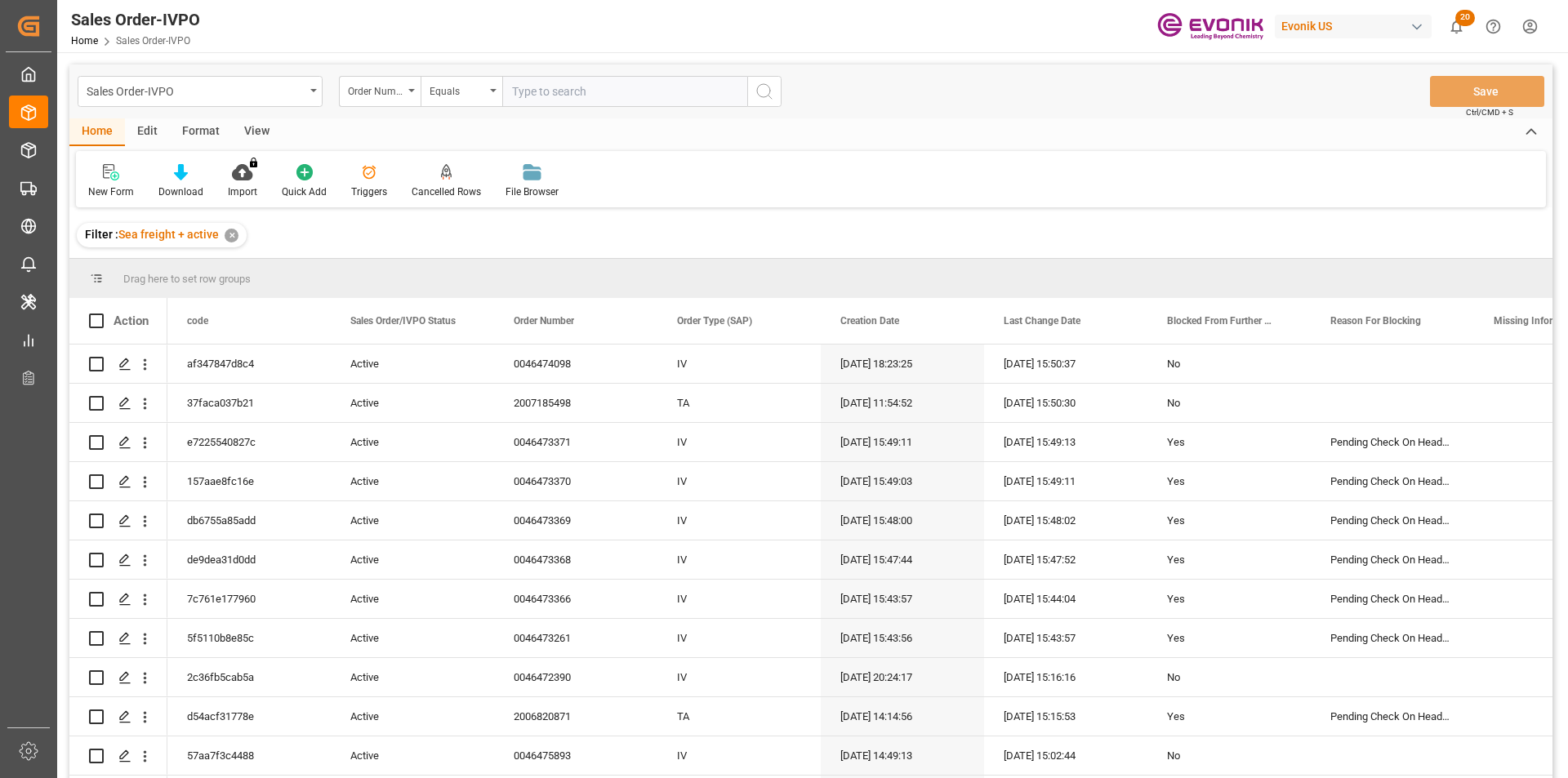
click at [521, 88] on input "text" at bounding box center [624, 92] width 245 height 31
paste input "0046471020"
type input "0046471020"
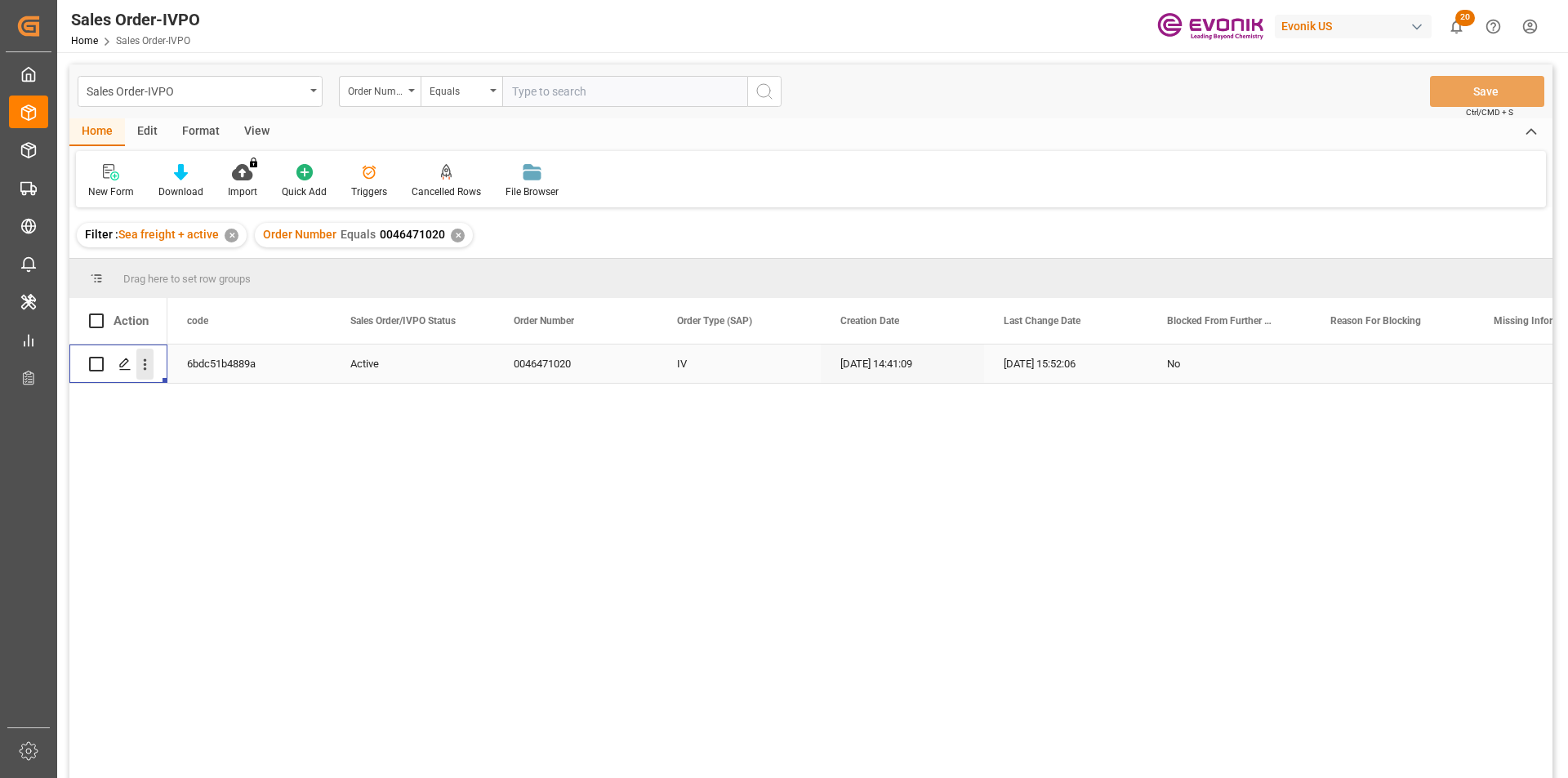
click at [150, 362] on icon "open menu" at bounding box center [144, 364] width 17 height 17
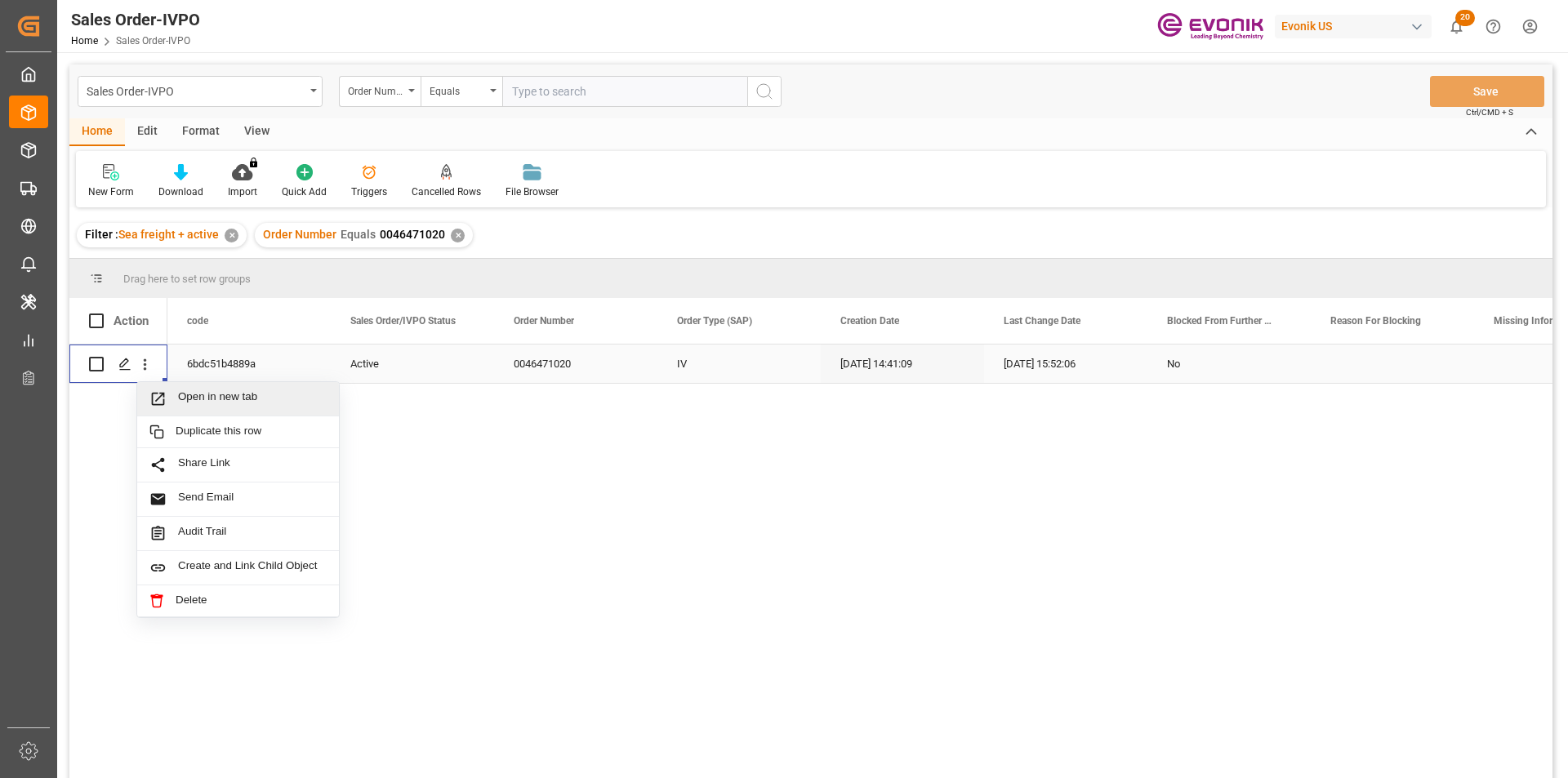
click at [210, 398] on span "Open in new tab" at bounding box center [253, 398] width 149 height 17
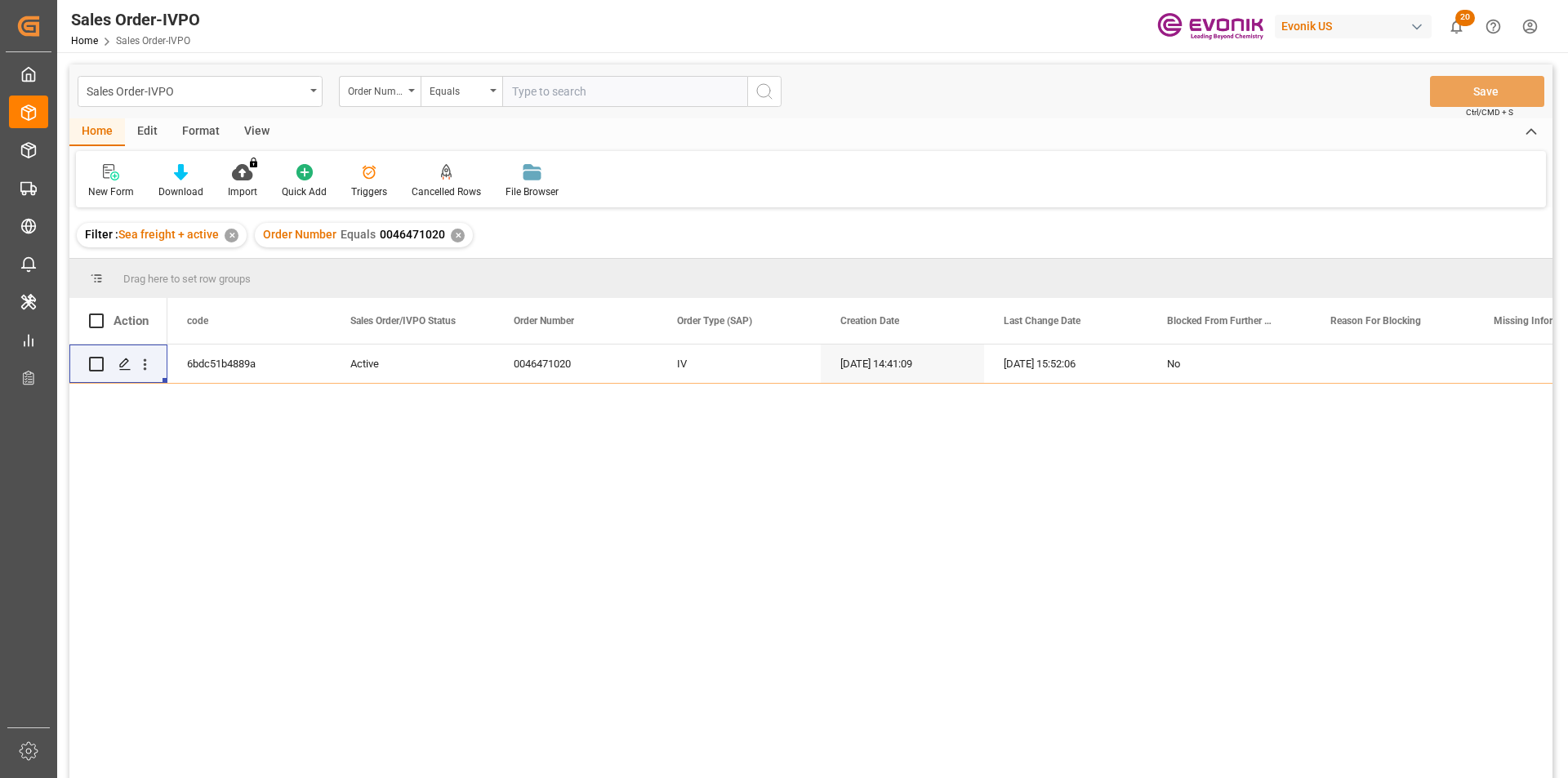
click at [441, 518] on div "6bdc51b4889a Active 0046471020 IV 04.09.2025 14:41:09 10.09.2025 15:52:06 No" at bounding box center [860, 566] width 1385 height 444
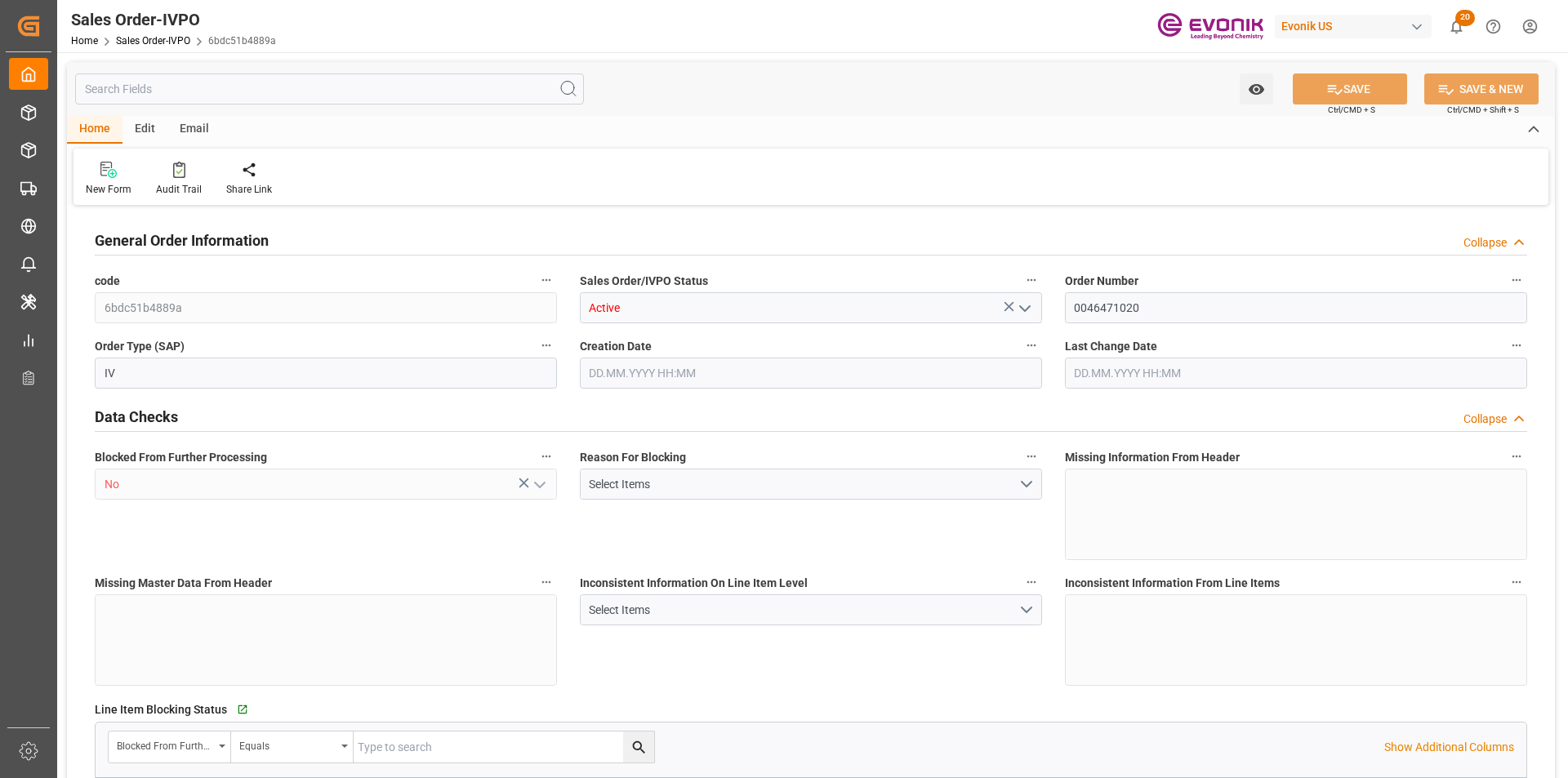
type input "BRSSZ"
type input "0"
type input "1"
type input "1283.744"
type input "[DATE] 14:41"
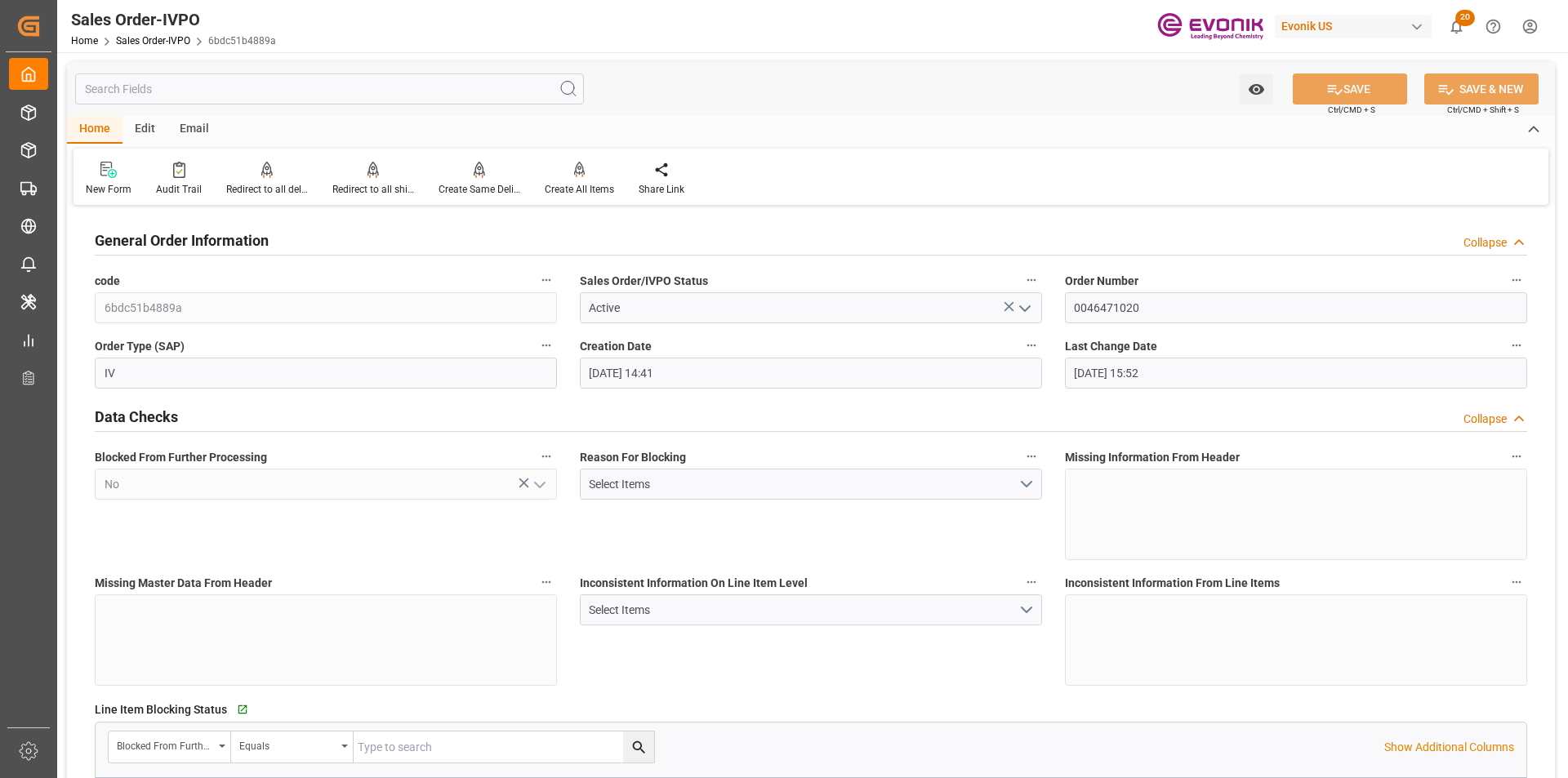
type input "[DATE] 15:52"
click at [1157, 305] on input "0046471020" at bounding box center [1296, 308] width 463 height 31
drag, startPoint x: 1168, startPoint y: 315, endPoint x: 1024, endPoint y: 309, distance: 144.1
click at [370, 175] on icon at bounding box center [373, 168] width 11 height 14
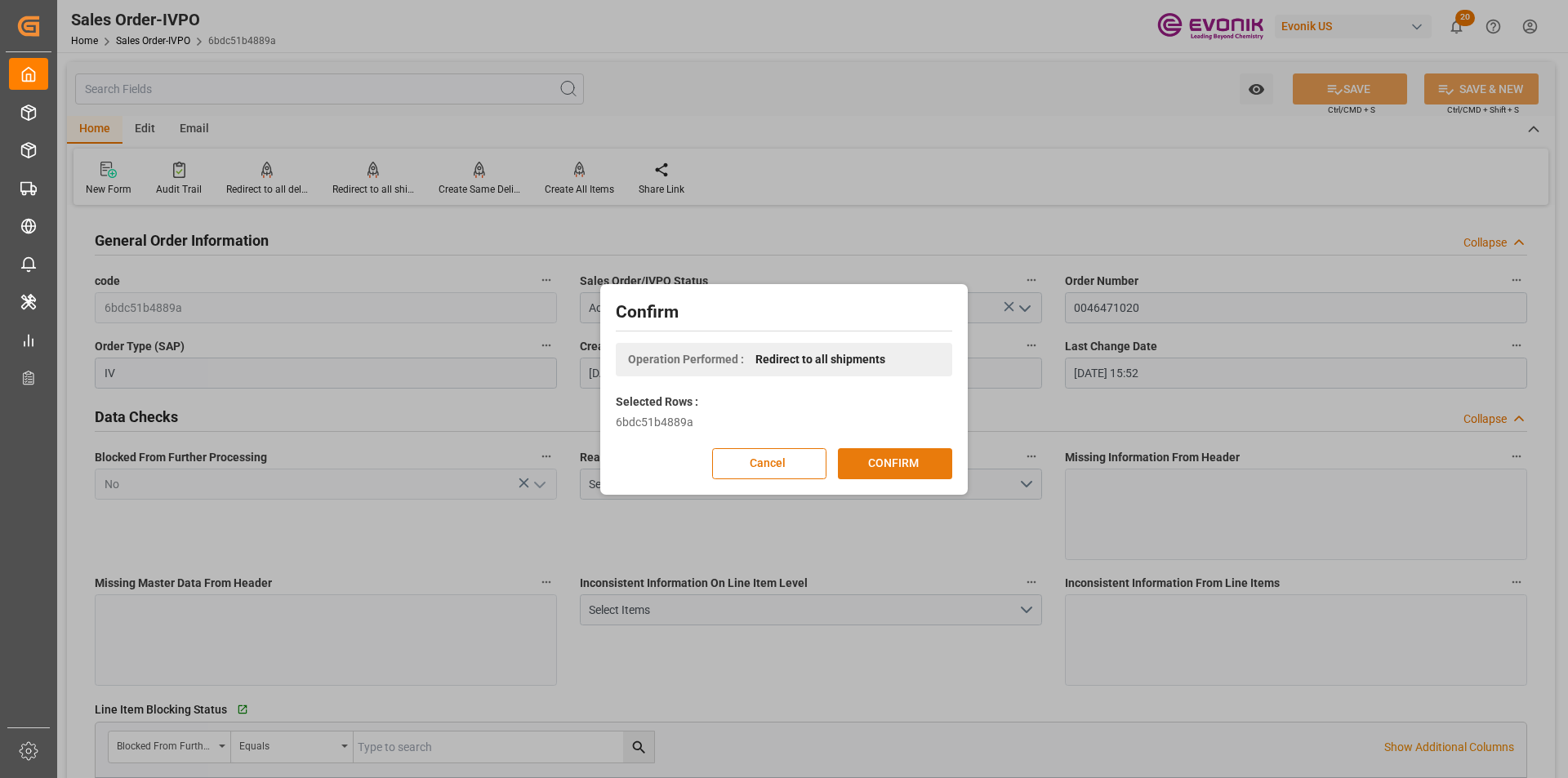
click at [870, 455] on button "CONFIRM" at bounding box center [895, 463] width 114 height 31
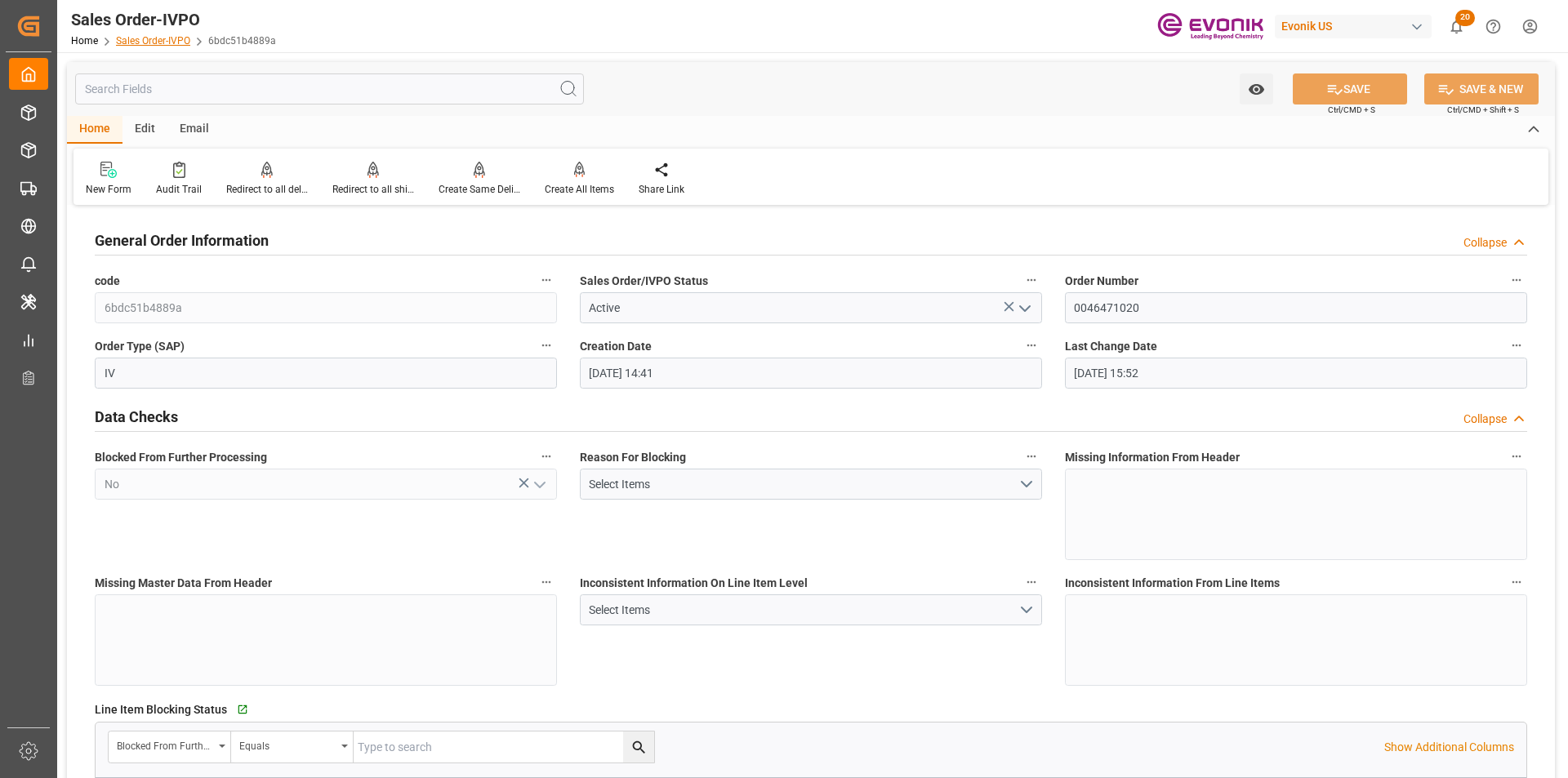
click at [132, 40] on link "Sales Order-IVPO" at bounding box center [153, 40] width 74 height 11
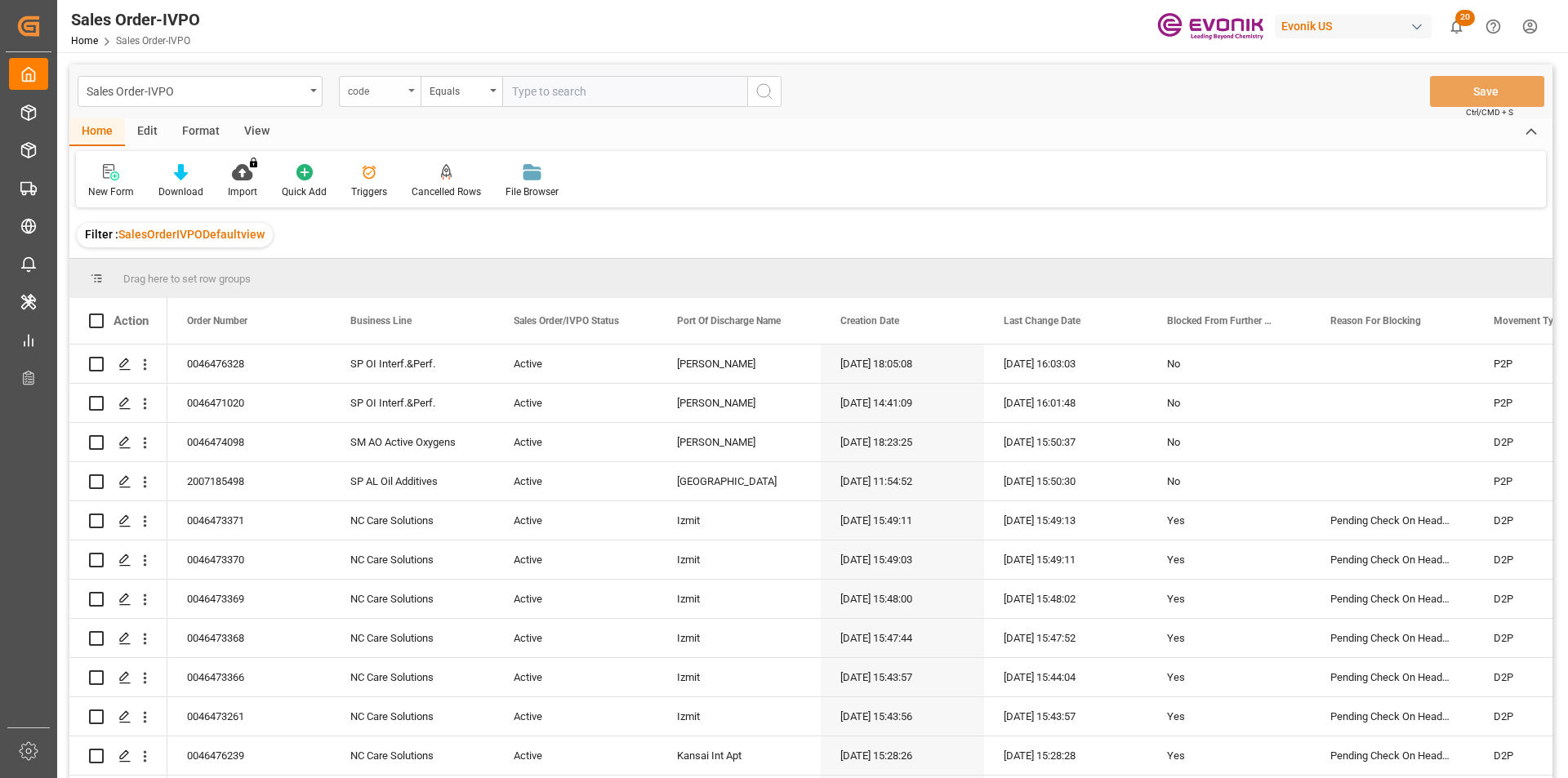
click at [353, 97] on div "code" at bounding box center [375, 89] width 55 height 18
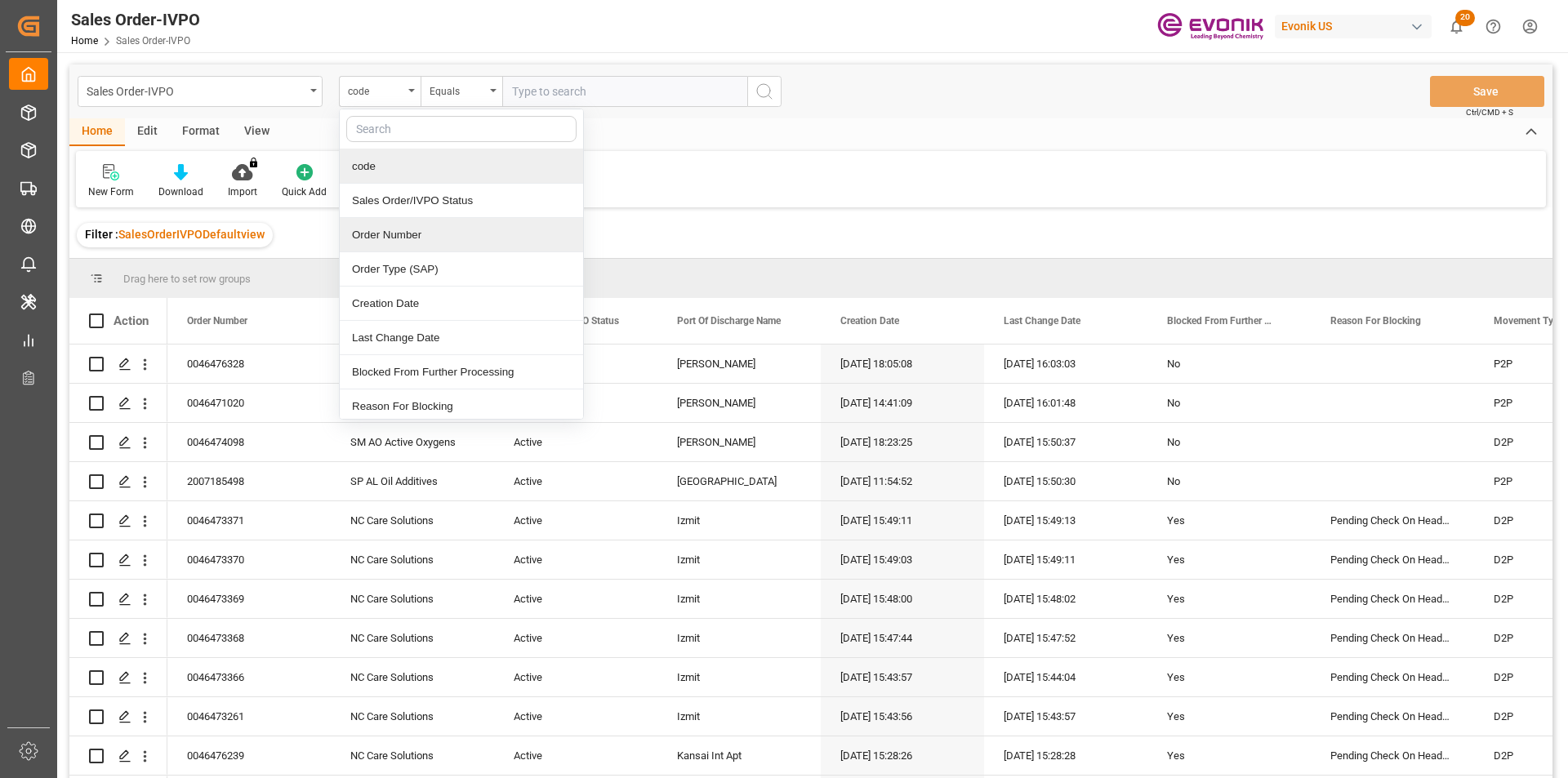
click at [424, 233] on div "Order Number" at bounding box center [461, 235] width 244 height 34
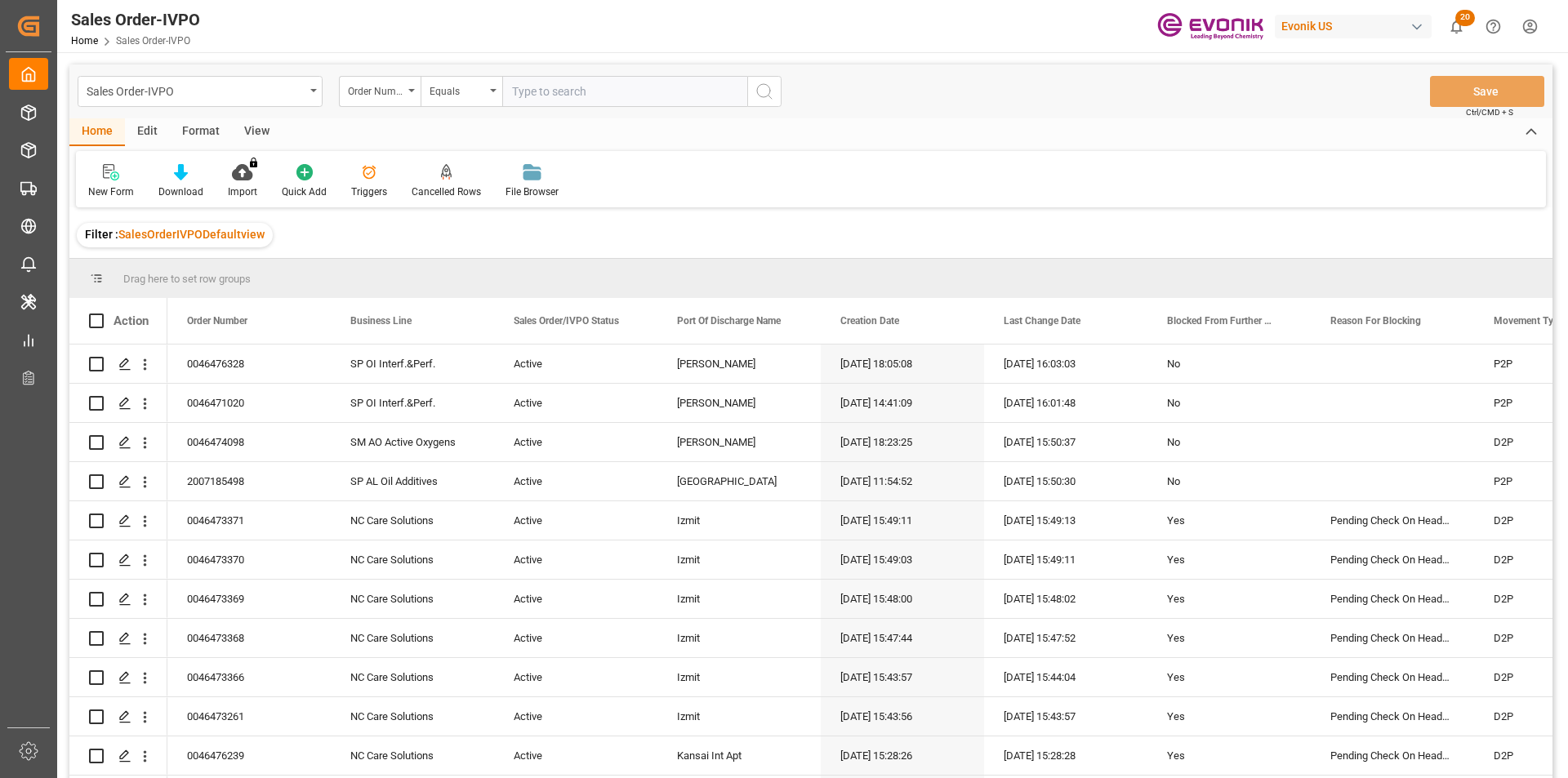
click at [543, 97] on input "text" at bounding box center [624, 92] width 245 height 31
paste input "0046471020"
type input "0046471020"
click at [750, 91] on button "search button" at bounding box center [763, 92] width 34 height 31
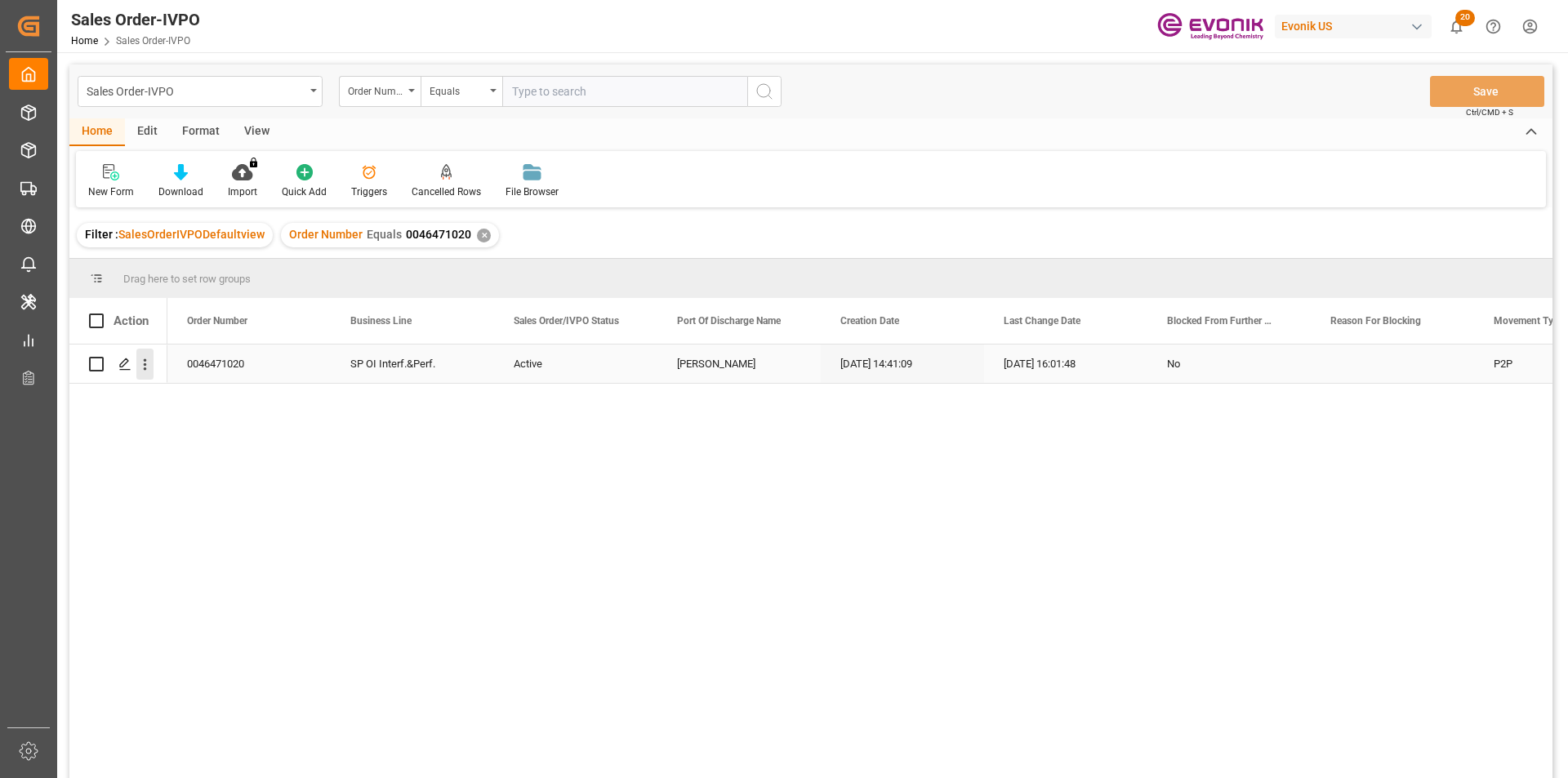
click at [148, 369] on icon "open menu" at bounding box center [144, 364] width 17 height 17
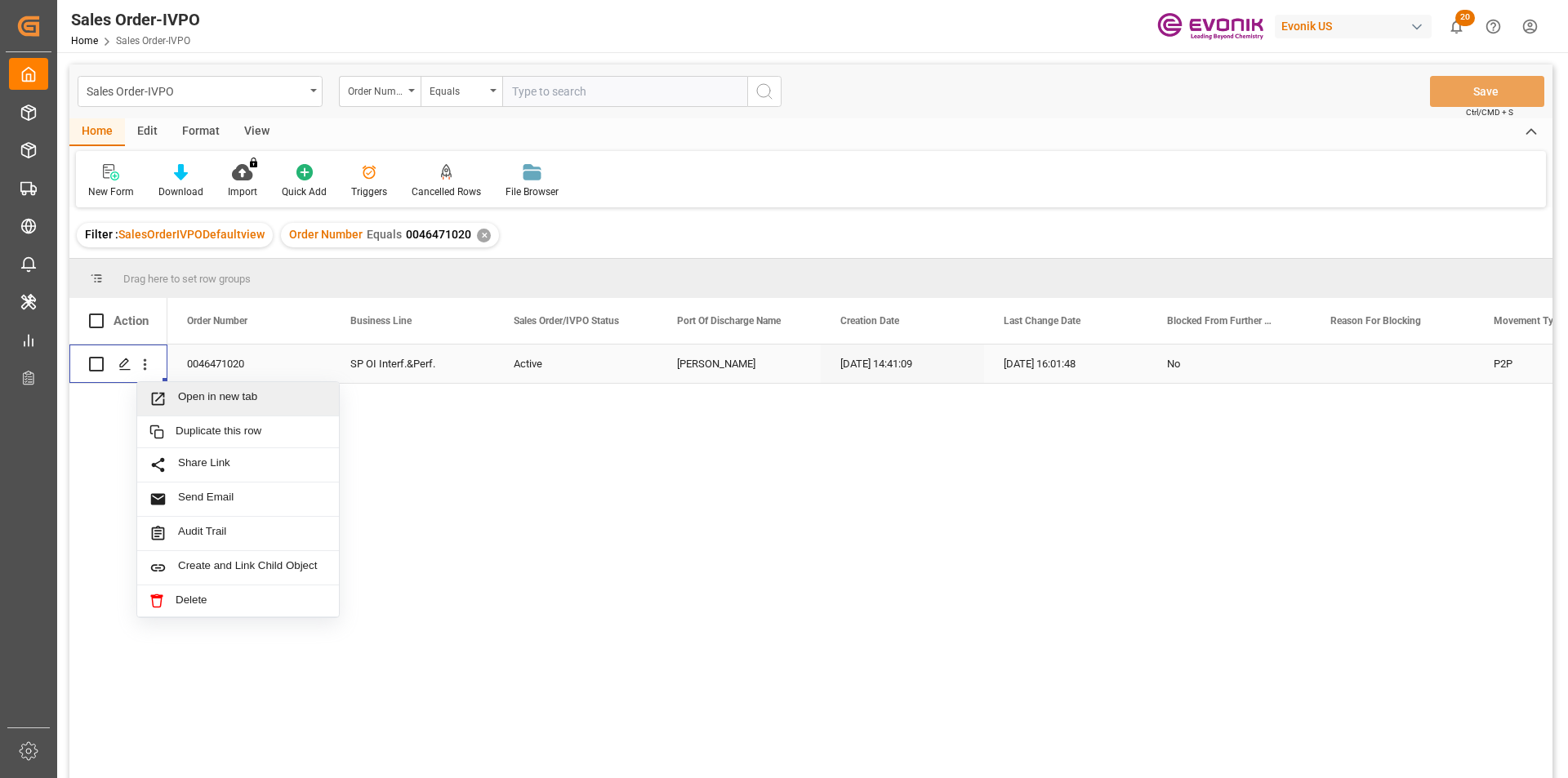
click at [240, 400] on span "Open in new tab" at bounding box center [253, 398] width 149 height 17
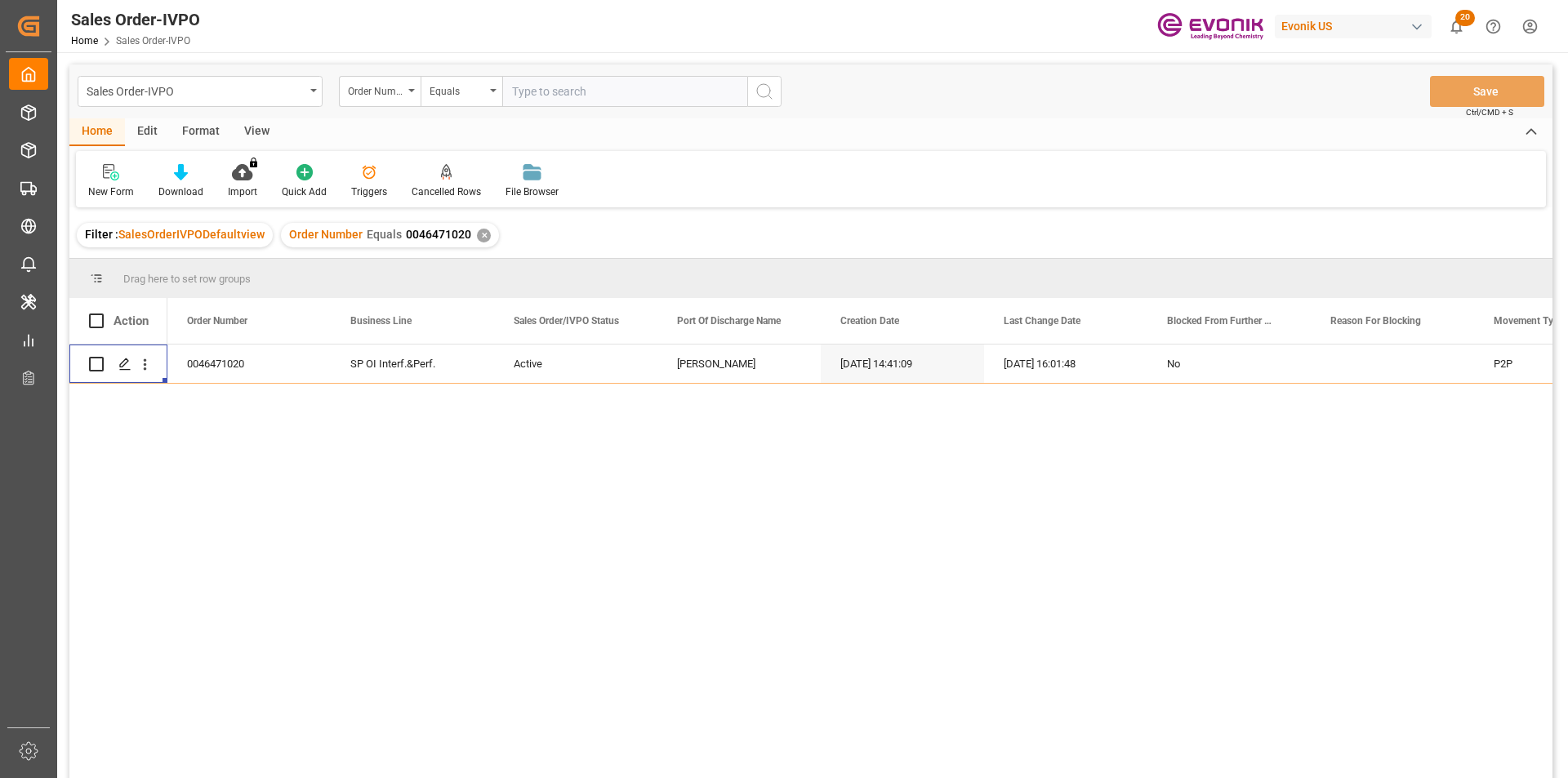
click at [470, 235] on div "Order Number Equals 0046471020 ✕" at bounding box center [389, 235] width 218 height 25
click at [477, 236] on div "✕" at bounding box center [483, 235] width 14 height 14
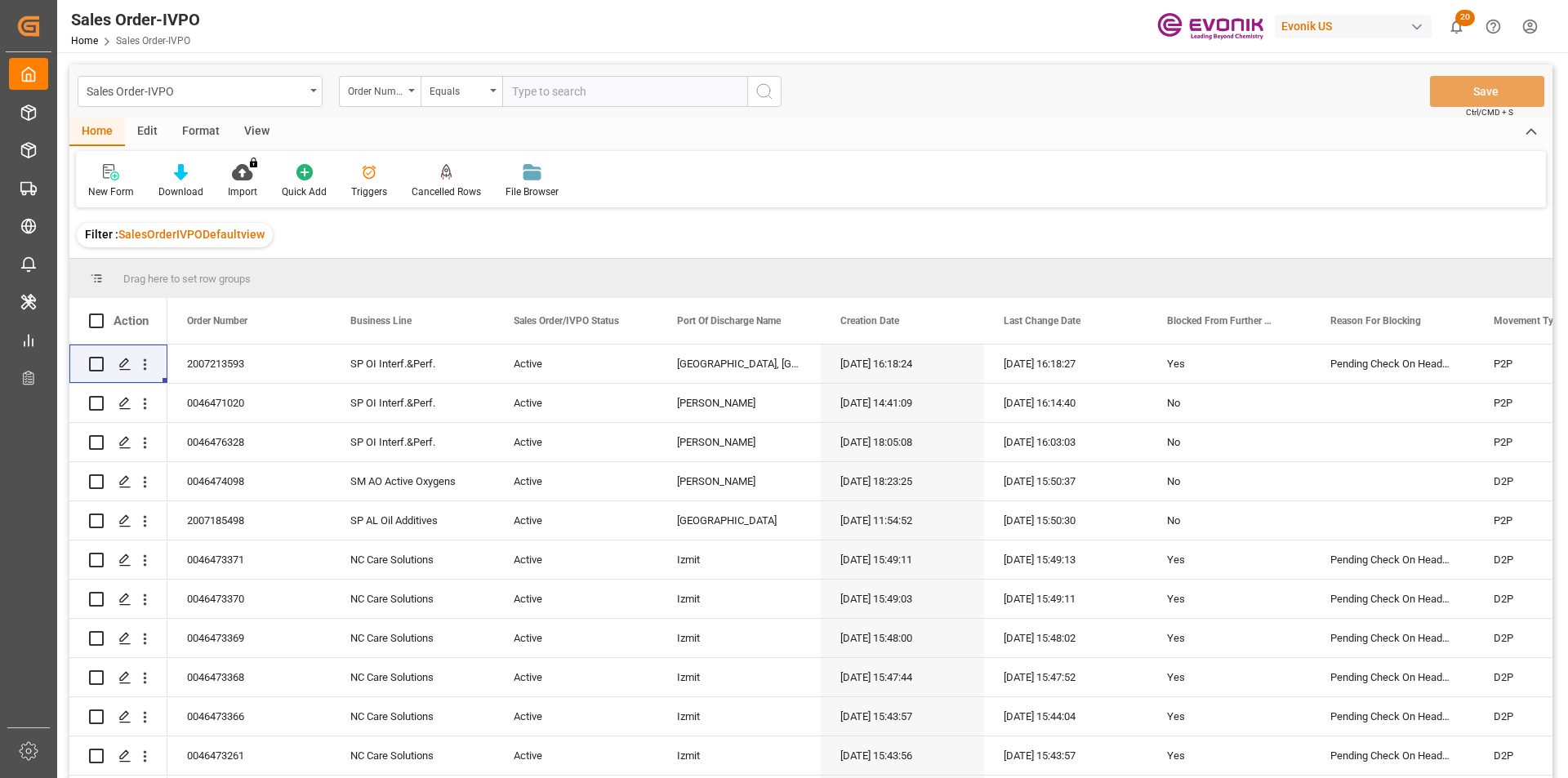
click at [544, 97] on input "text" at bounding box center [624, 92] width 245 height 31
paste input "0046472220"
type input "0046472220"
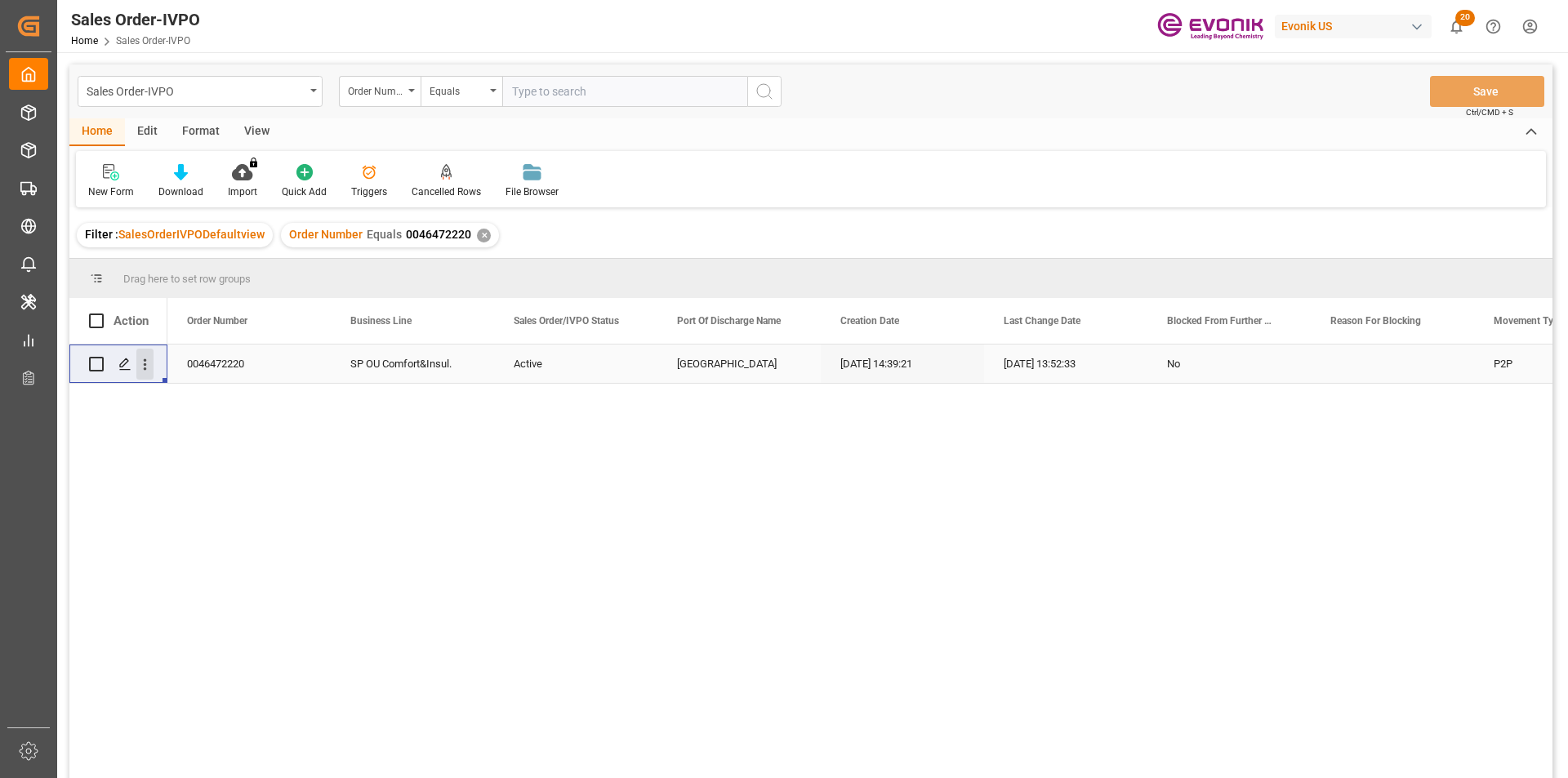
click at [142, 373] on icon "open menu" at bounding box center [144, 364] width 17 height 17
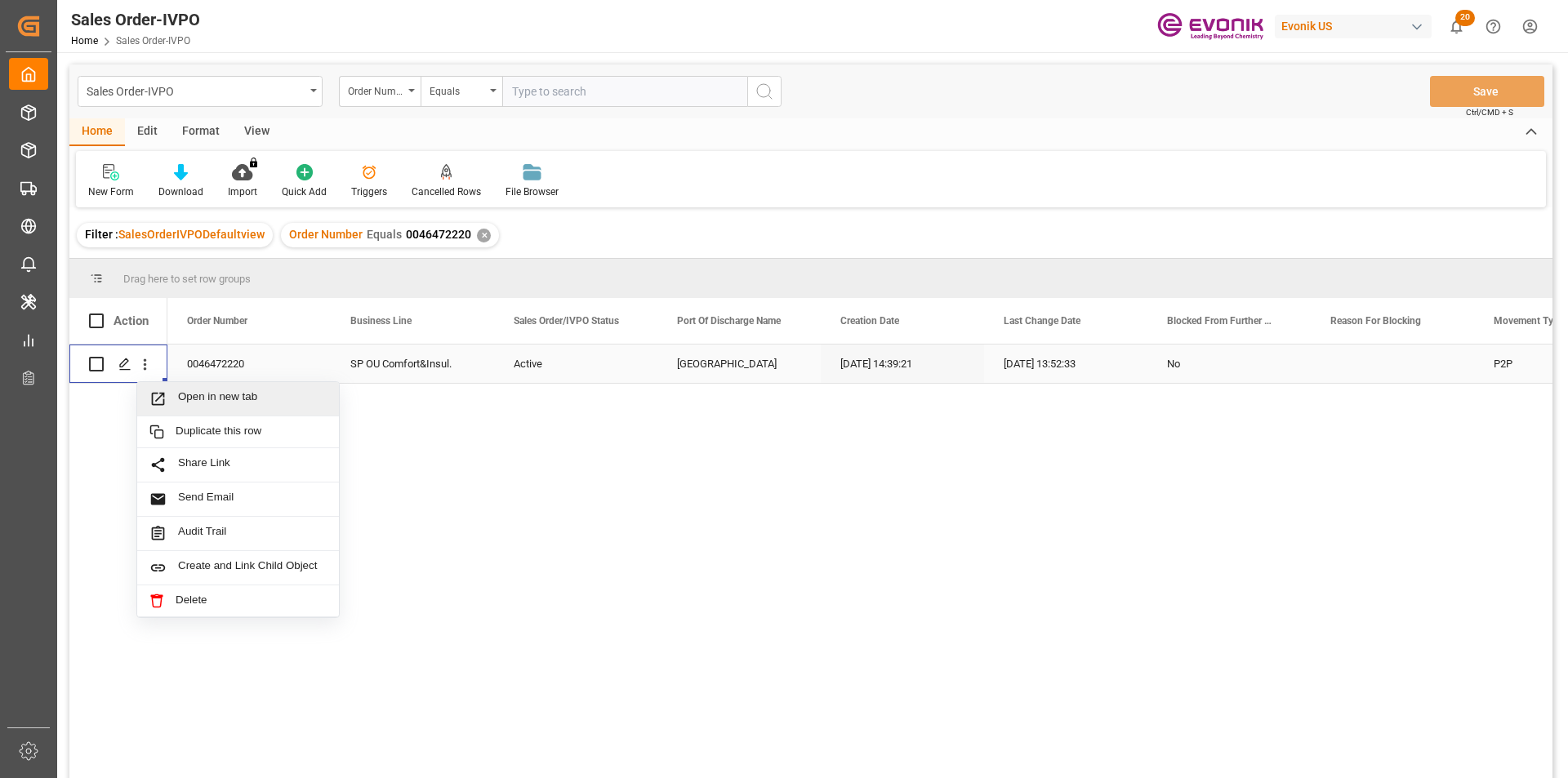
click at [286, 400] on span "Open in new tab" at bounding box center [253, 398] width 149 height 17
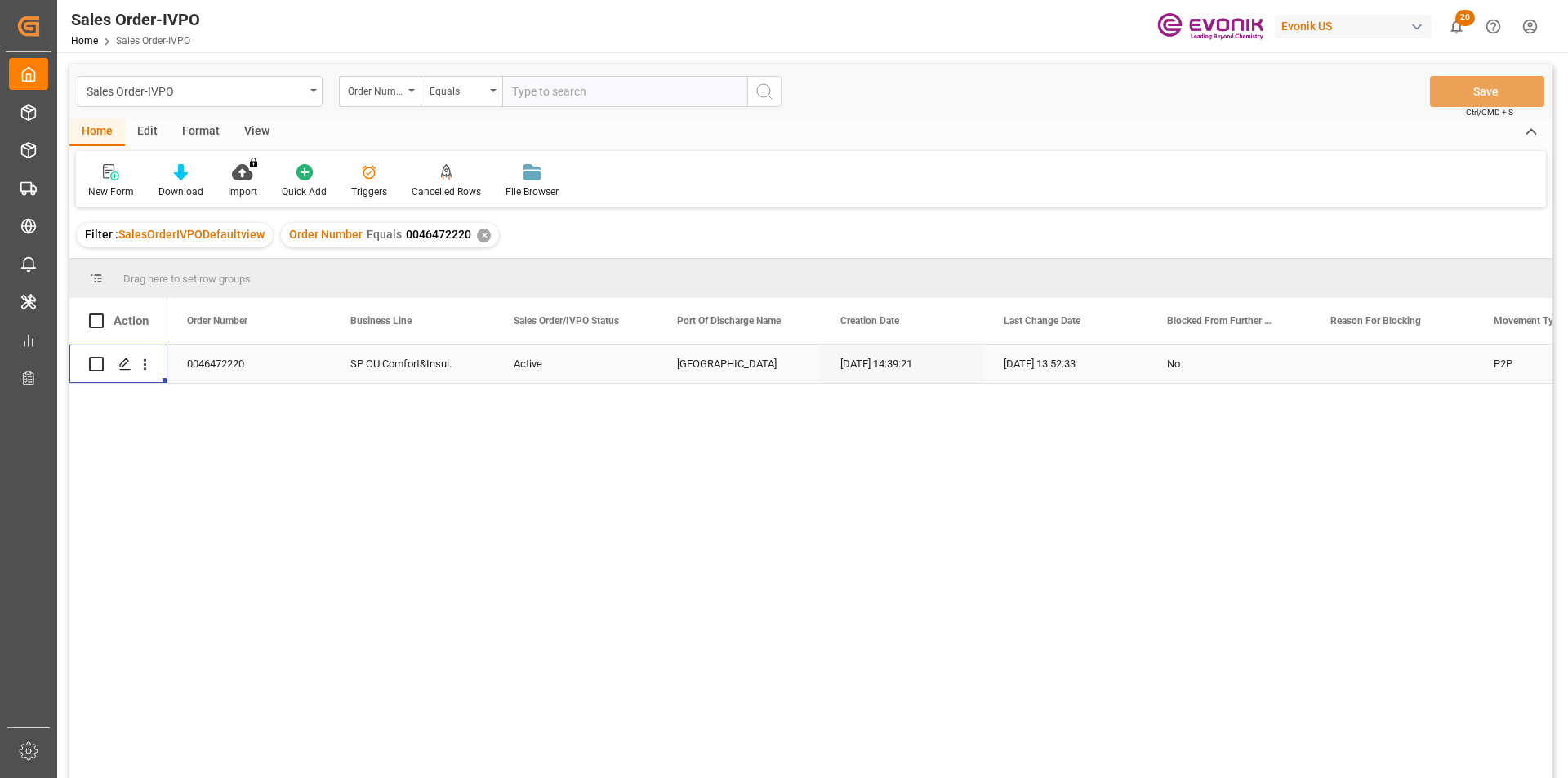
click at [478, 234] on div "✕" at bounding box center [483, 235] width 14 height 14
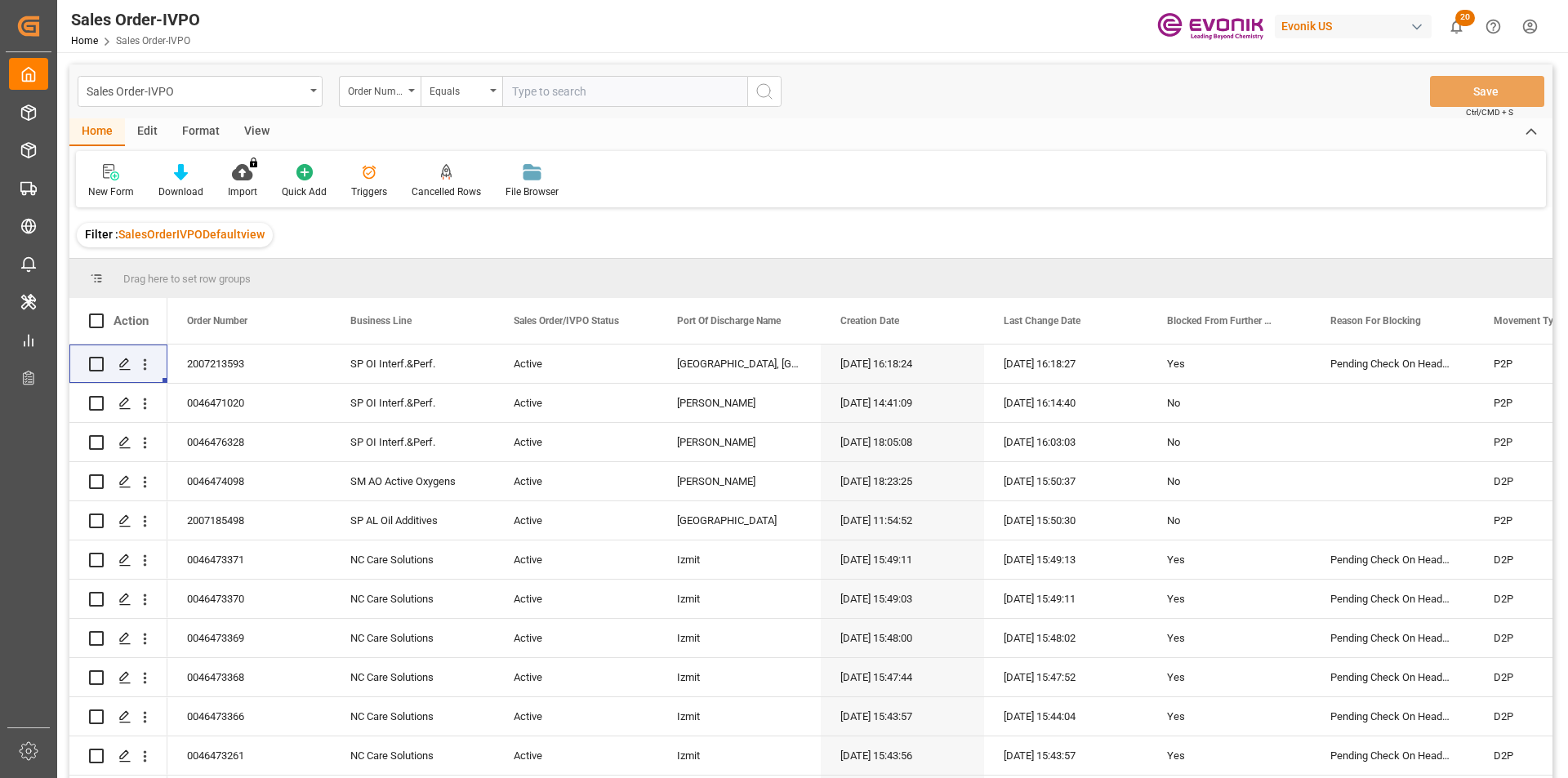
click at [539, 97] on input "text" at bounding box center [624, 92] width 245 height 31
paste input "46472717"
type input "0046472717"
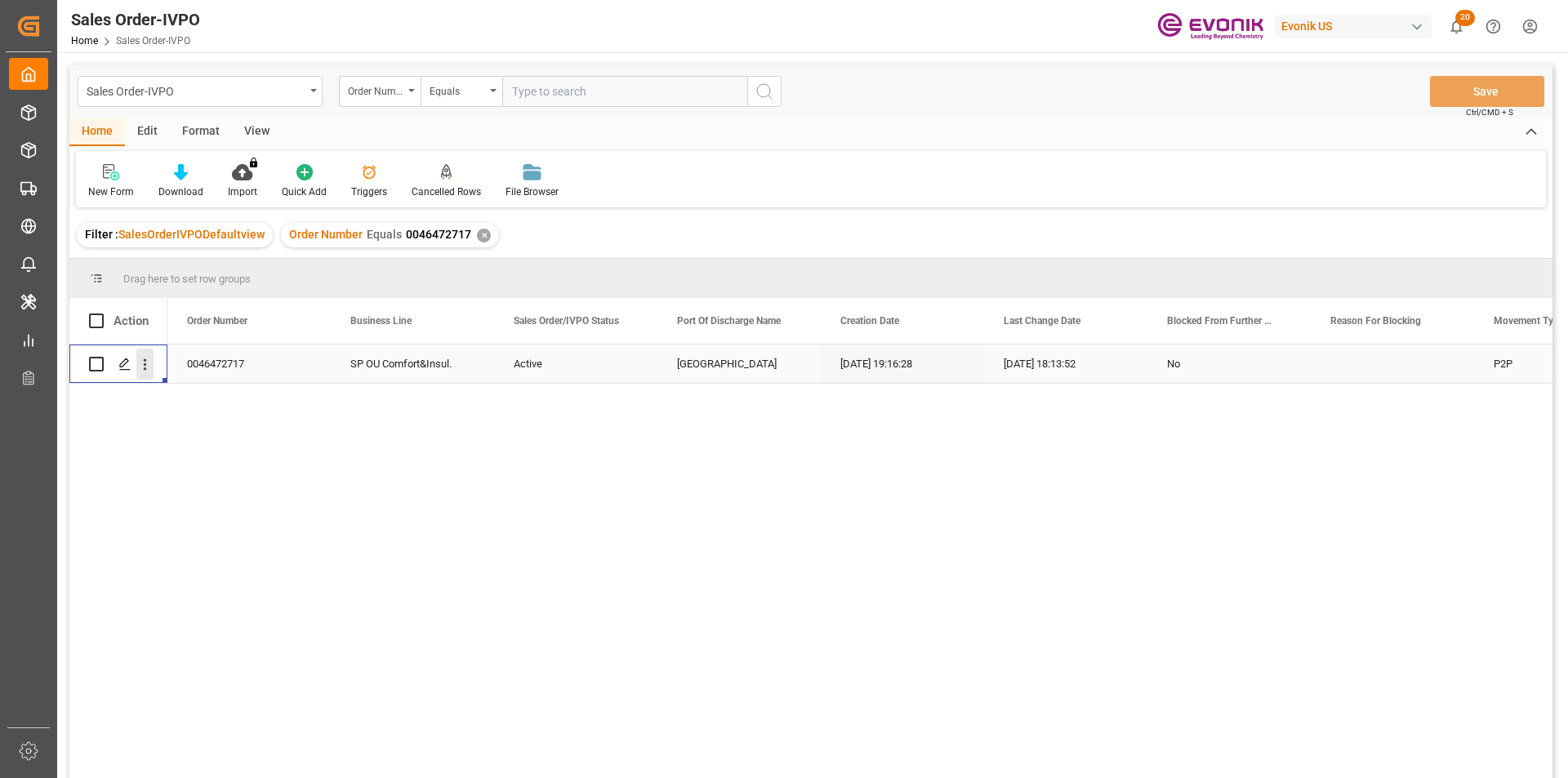
click at [141, 367] on icon "open menu" at bounding box center [144, 364] width 17 height 17
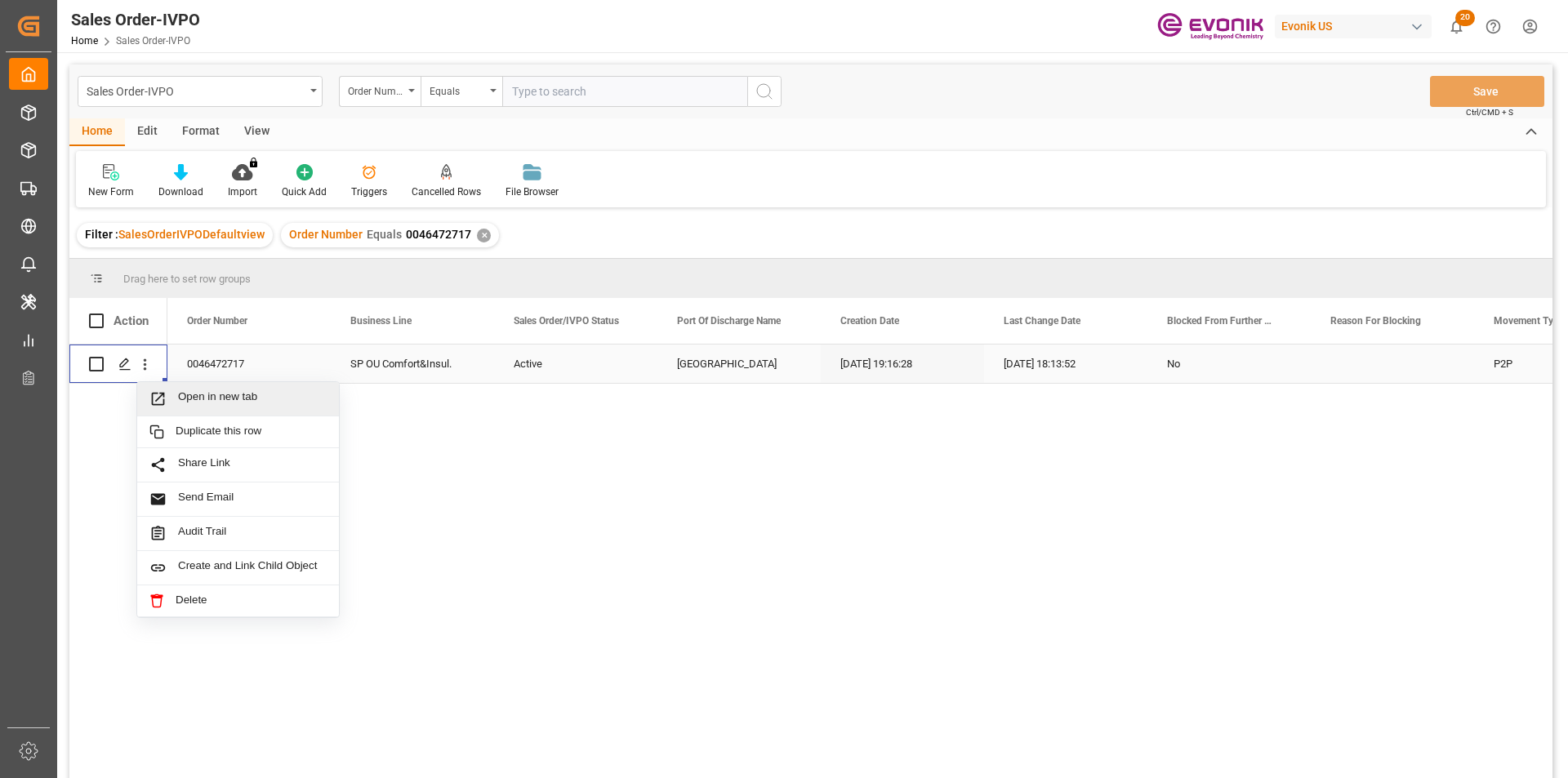
click at [237, 391] on span "Open in new tab" at bounding box center [253, 398] width 149 height 17
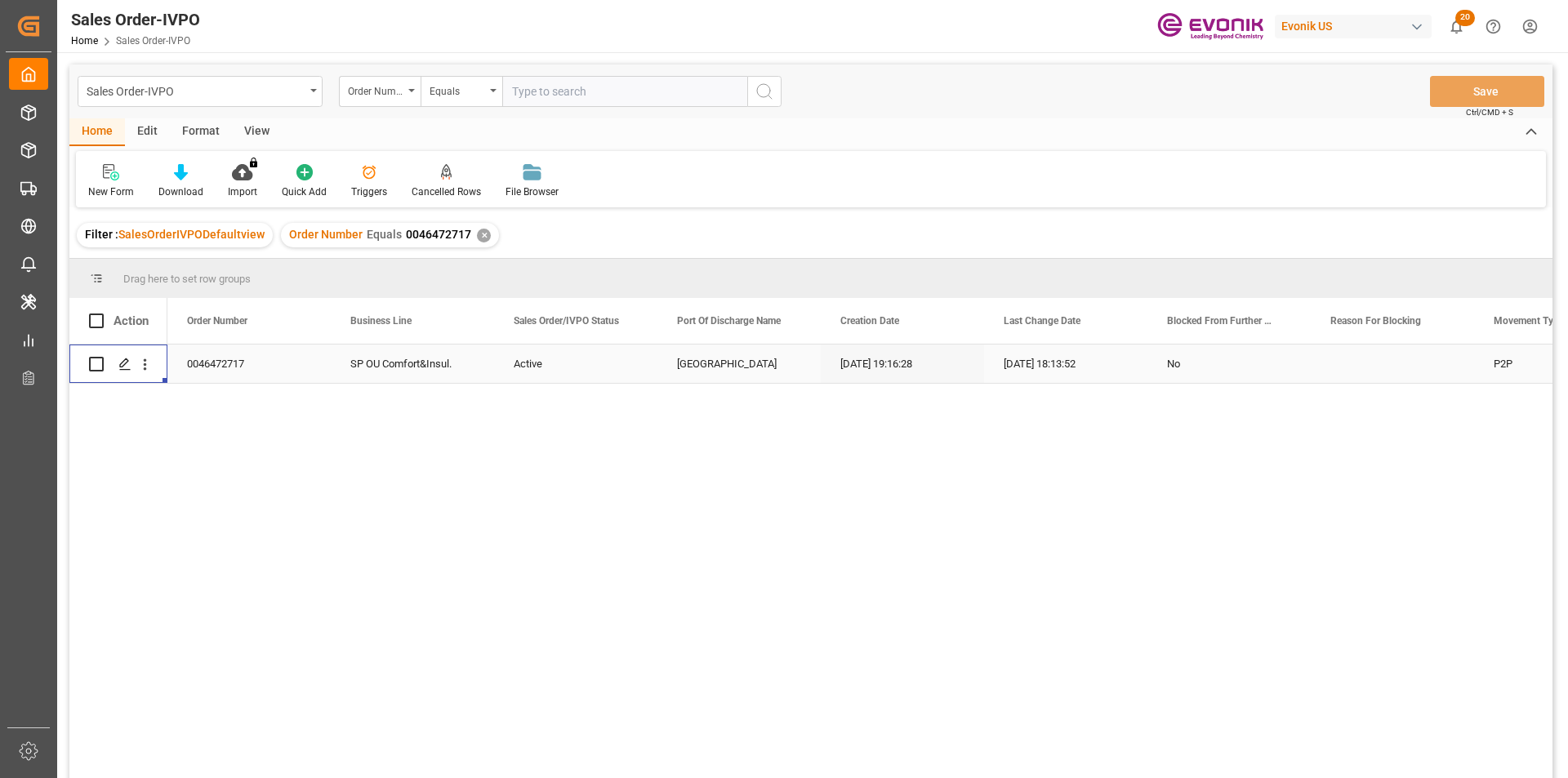
click at [476, 239] on div "✕" at bounding box center [483, 235] width 14 height 14
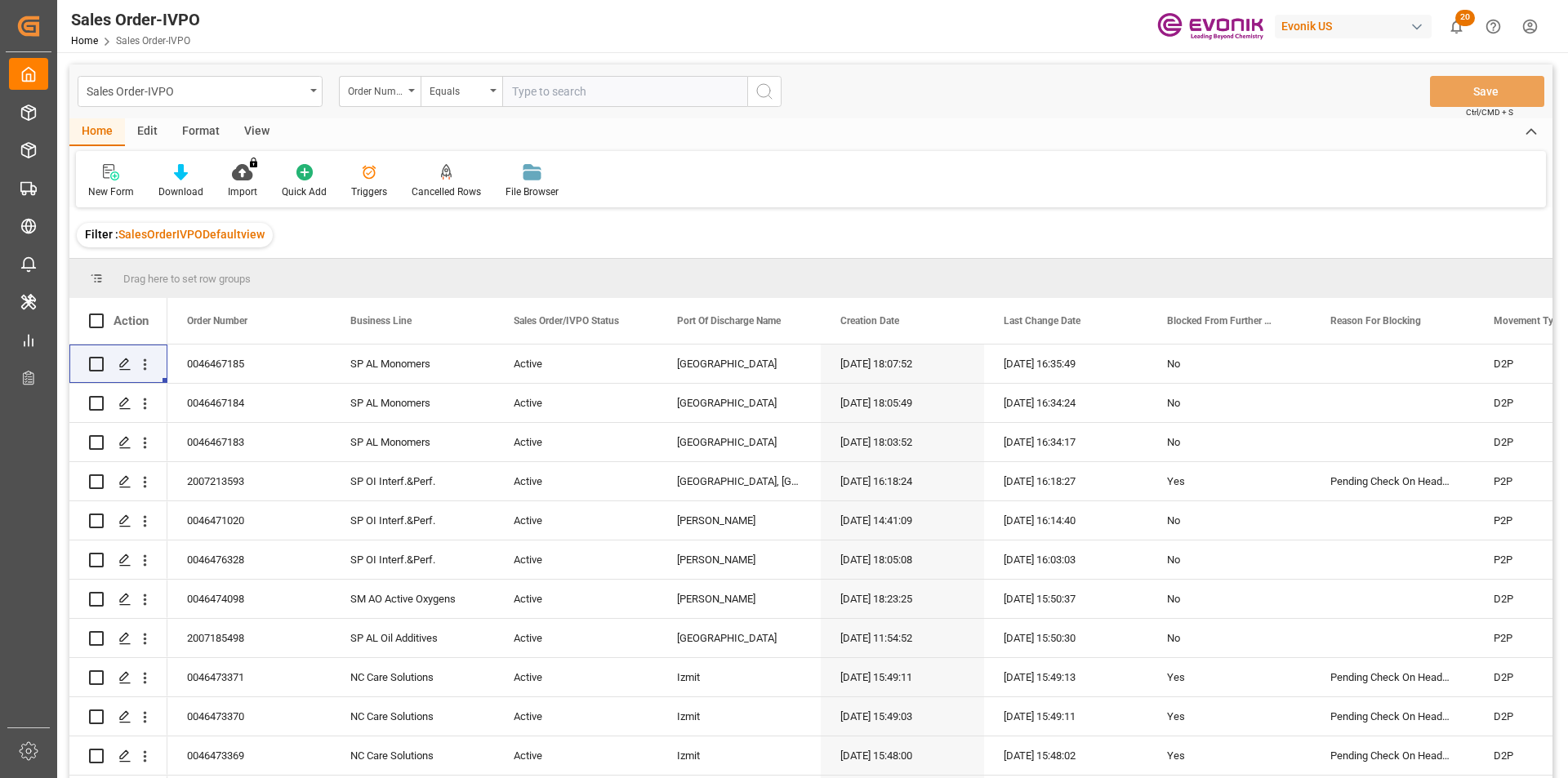
click at [543, 93] on input "text" at bounding box center [624, 92] width 245 height 31
click at [589, 86] on input "text" at bounding box center [624, 92] width 245 height 31
paste input "0046465998"
type input "0046465998"
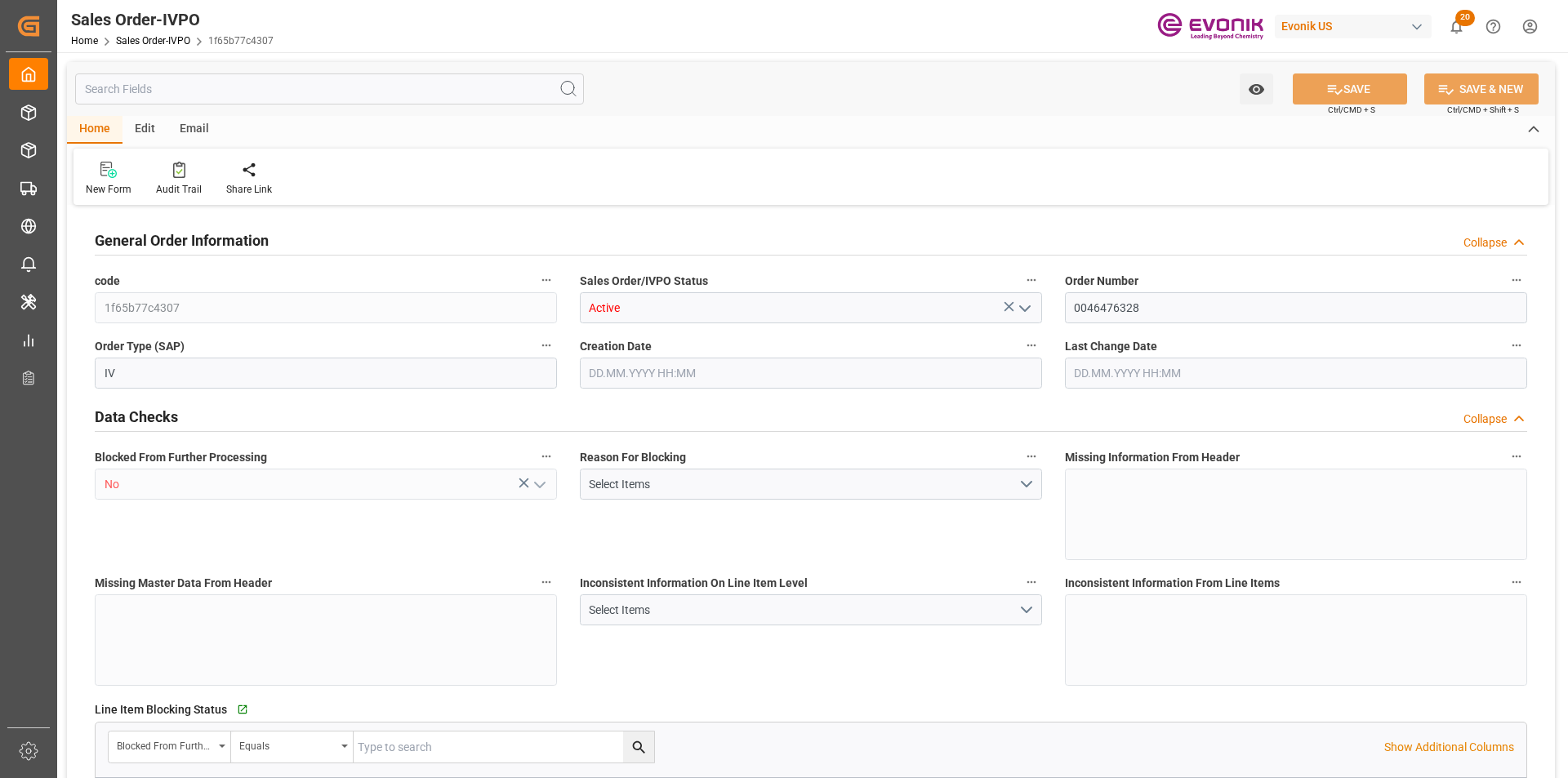
type input "BRSSZ"
type input "0"
type input "1"
type input "1283.744"
type input "[DATE] 18:05"
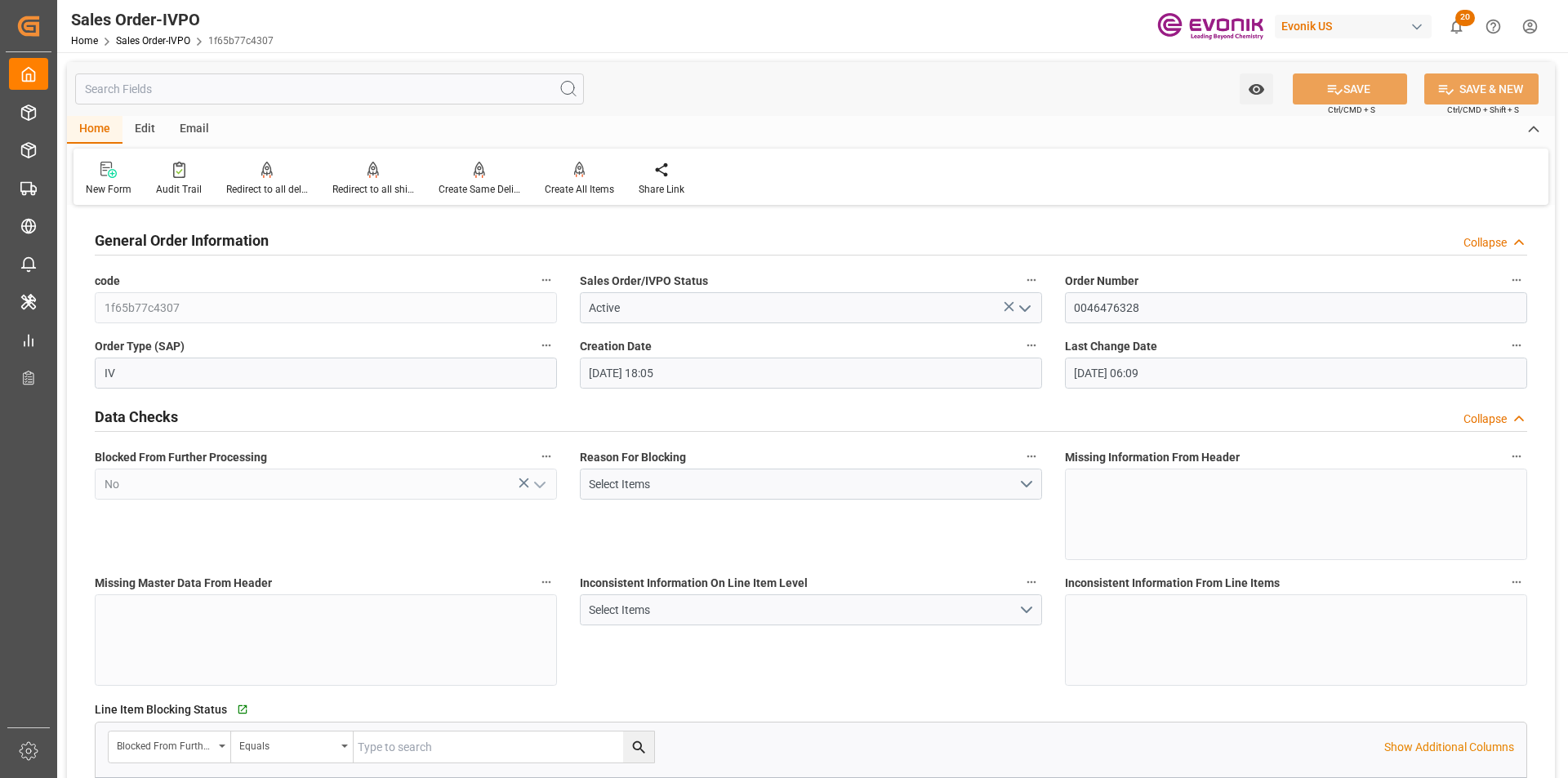
type input "[DATE] 06:09"
click at [361, 174] on div at bounding box center [372, 169] width 82 height 17
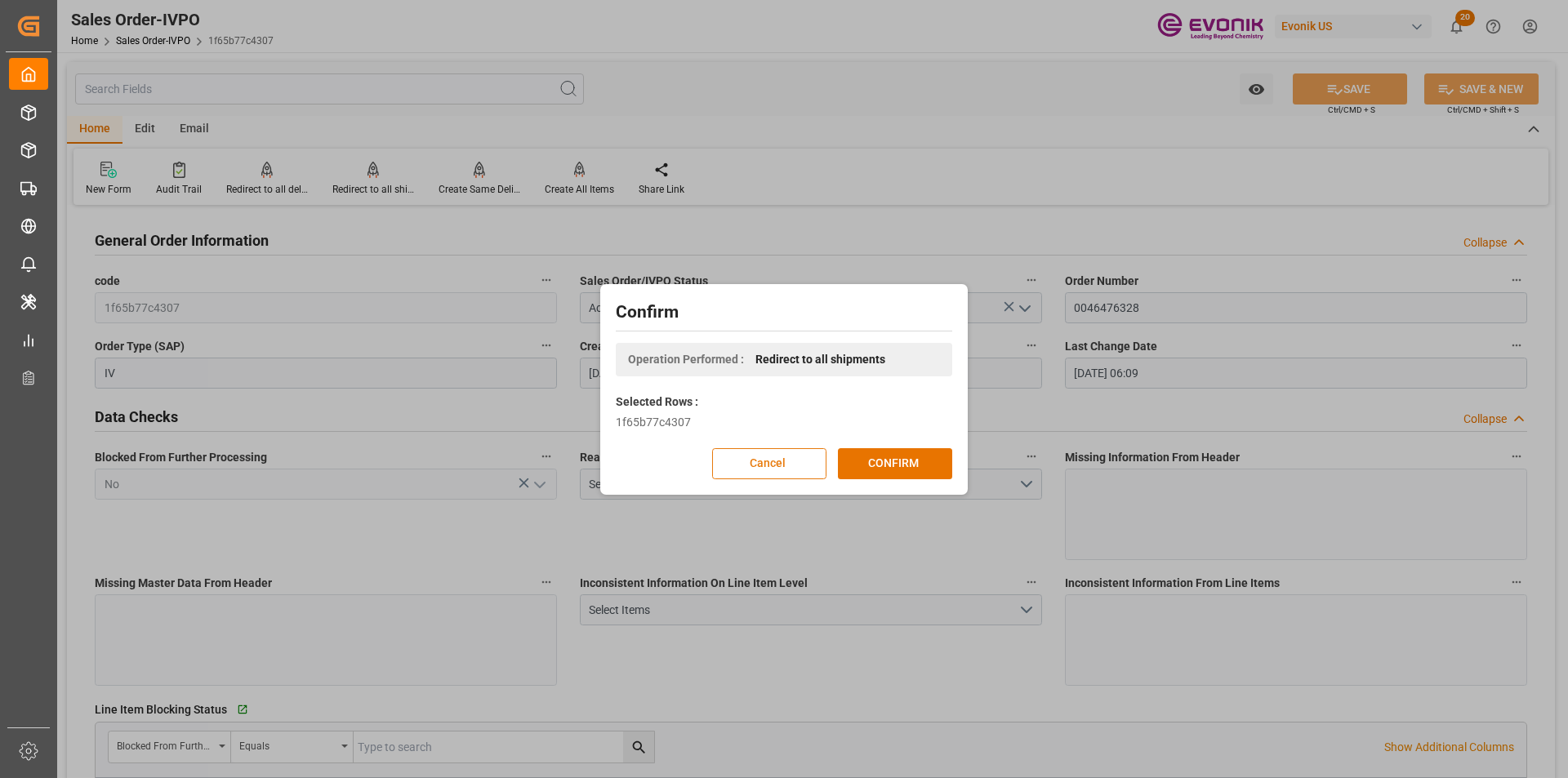
click at [746, 468] on button "Cancel" at bounding box center [769, 463] width 114 height 31
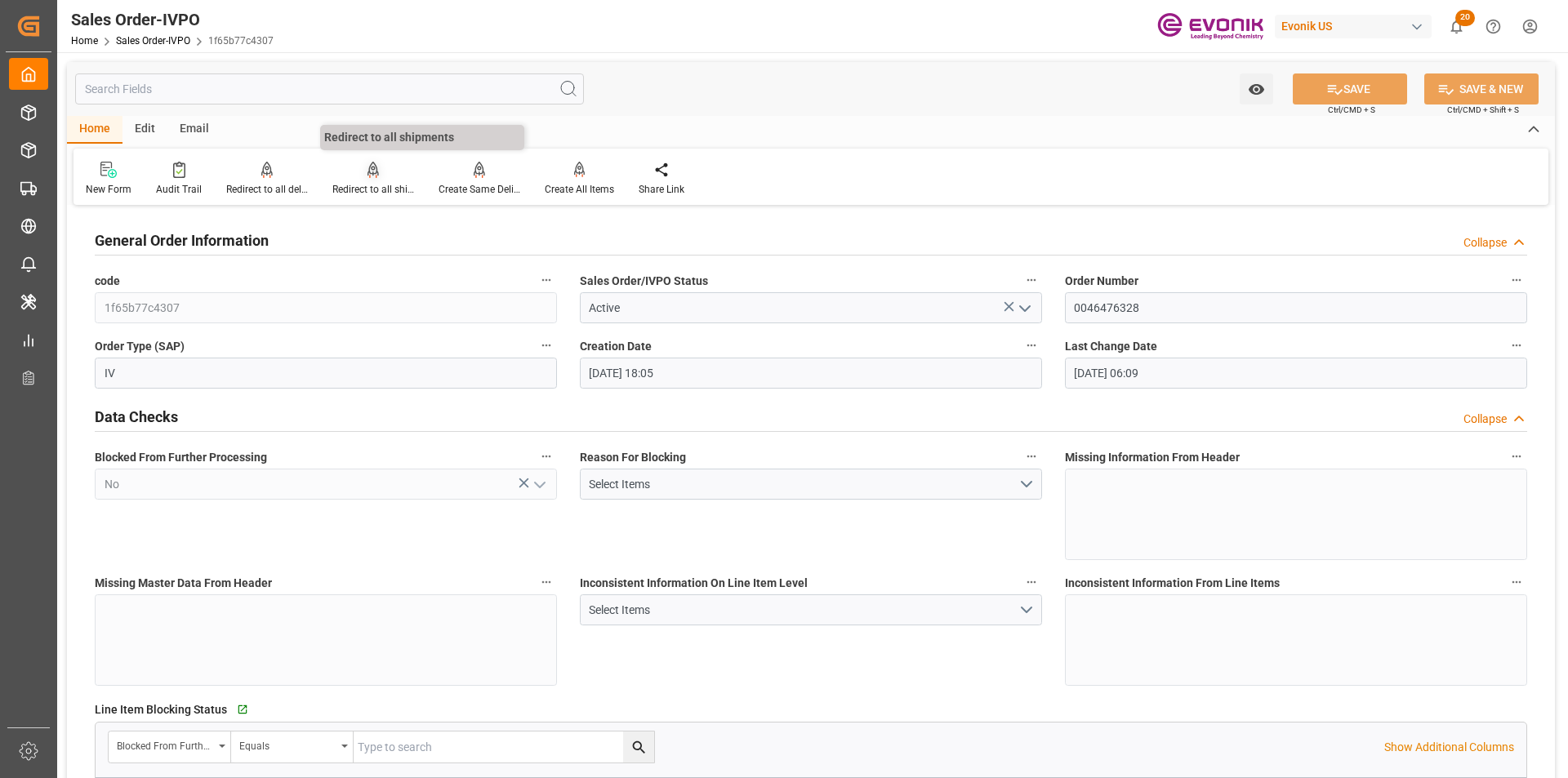
click at [368, 172] on icon at bounding box center [373, 168] width 11 height 14
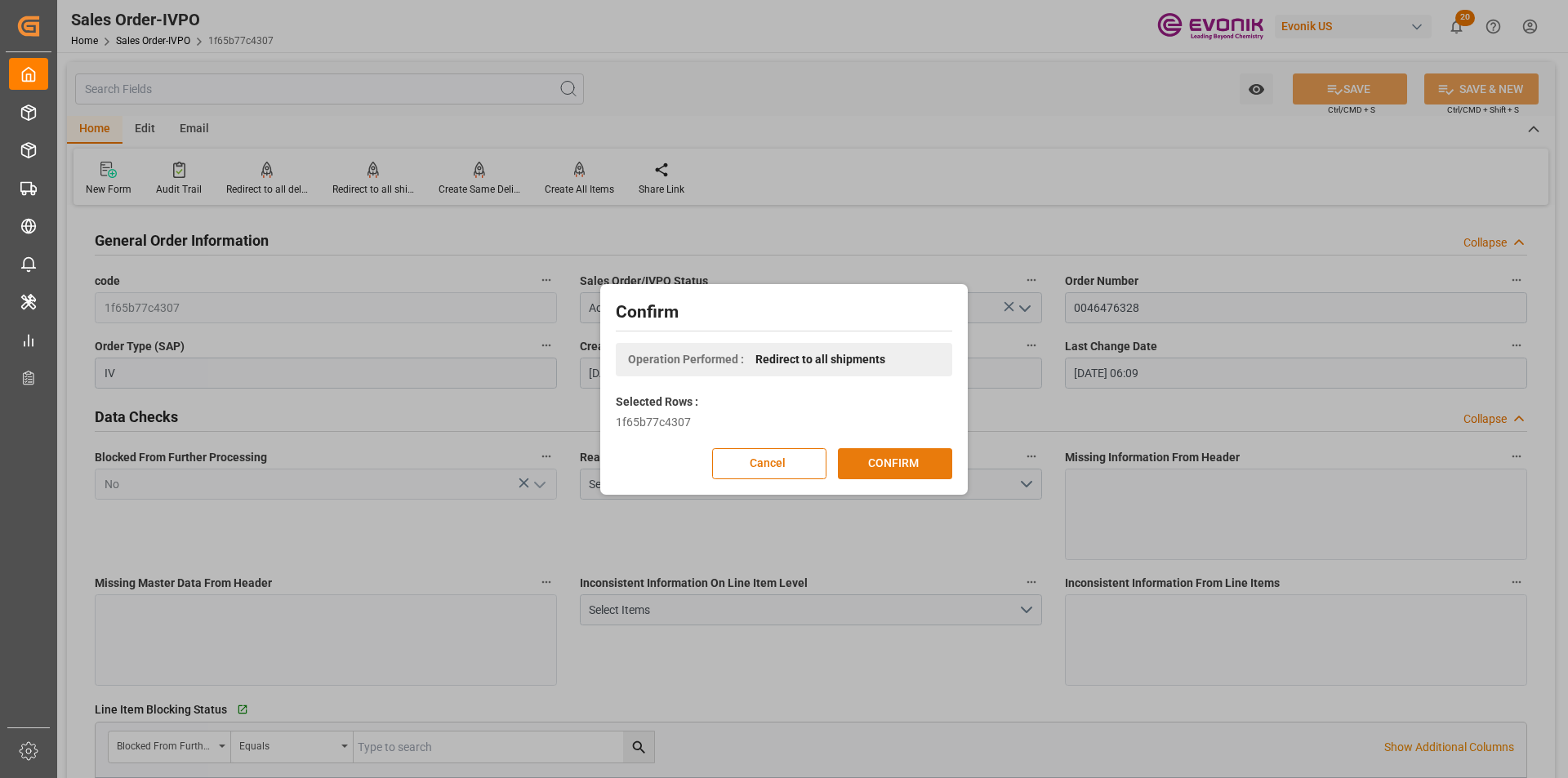
click at [926, 463] on button "CONFIRM" at bounding box center [895, 463] width 114 height 31
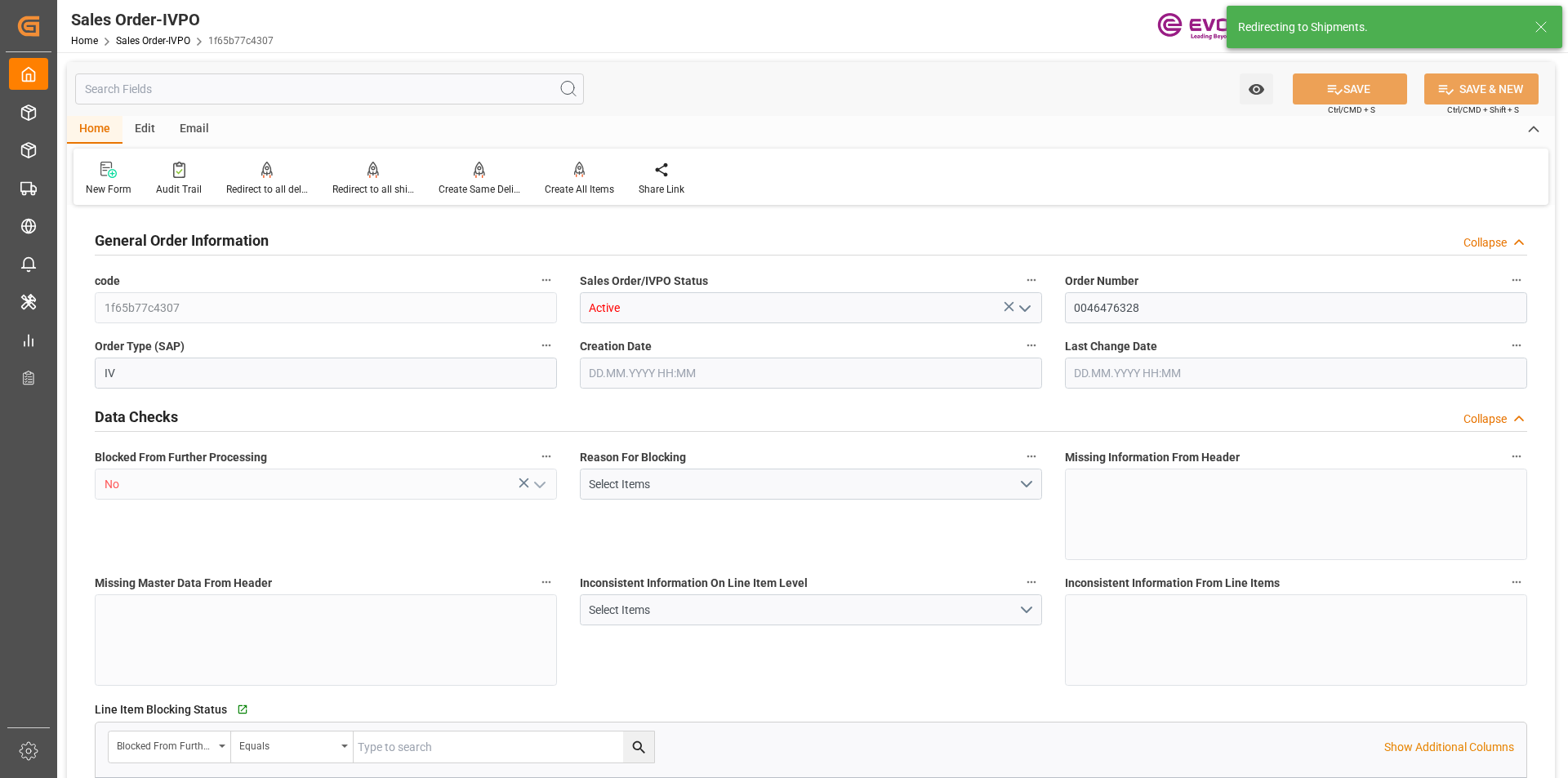
type input "BRSSZ"
type input "0"
type input "1"
type input "1283.744"
type input "[DATE] 18:05"
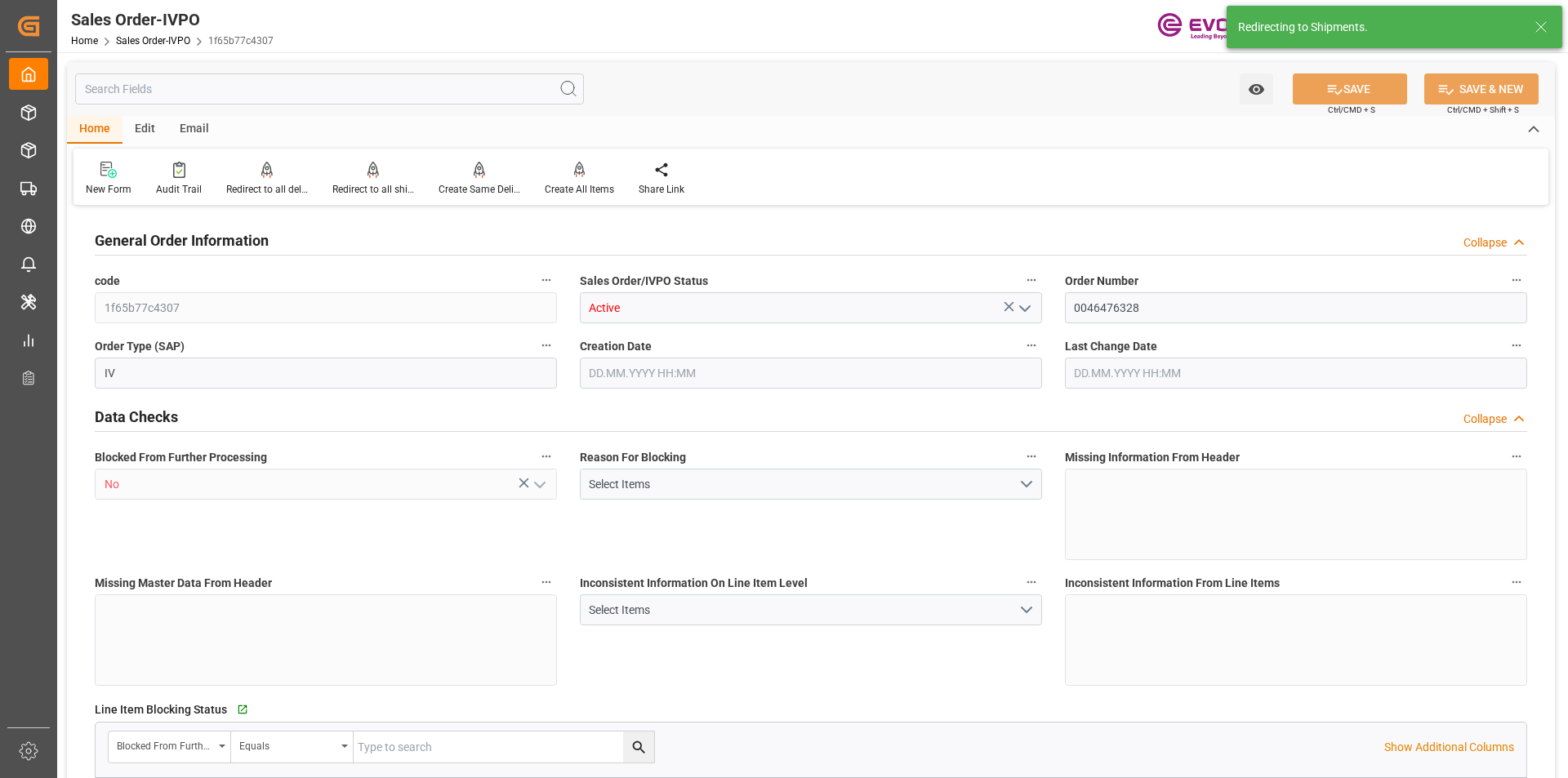
type input "[DATE] 06:09"
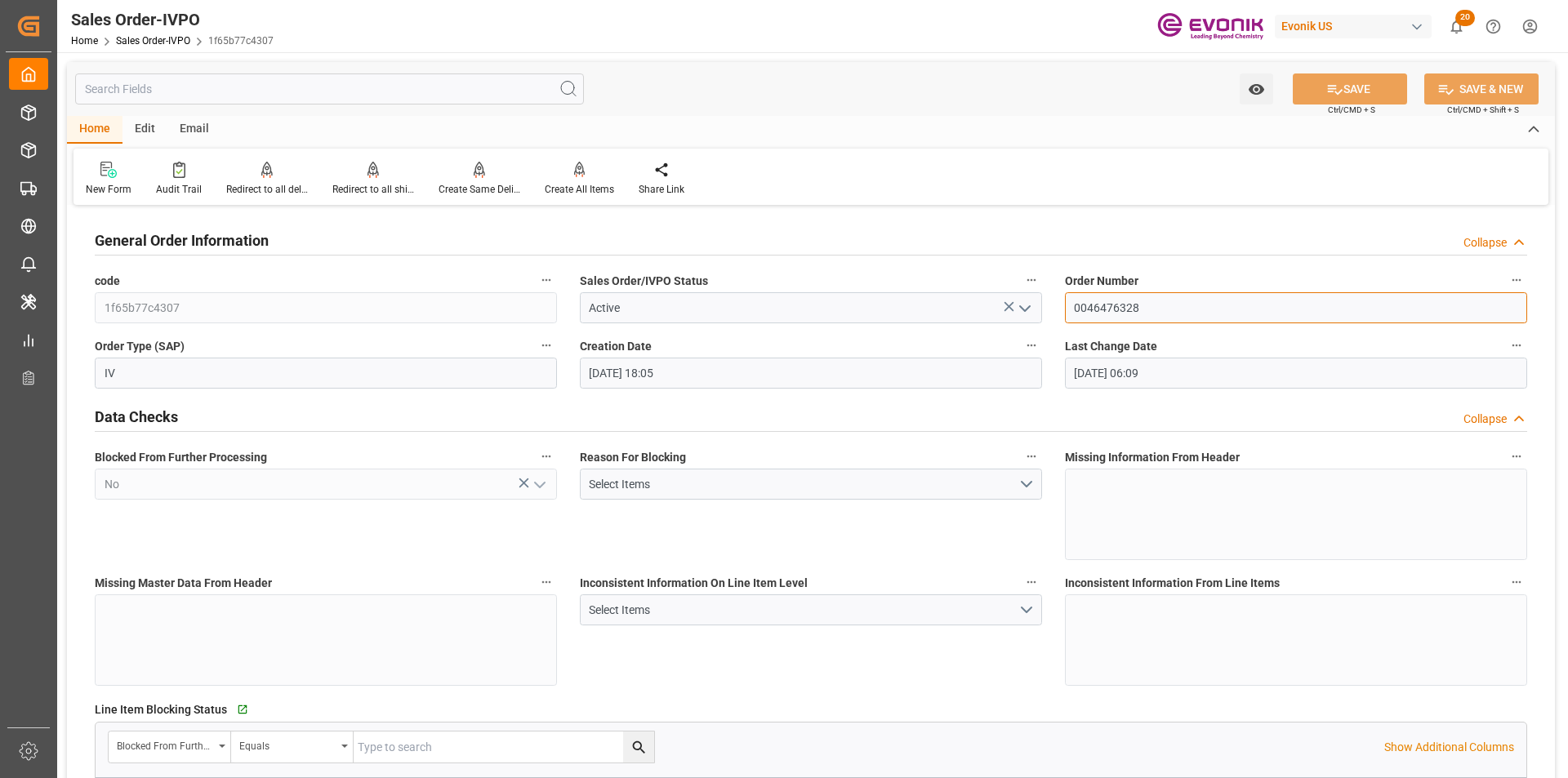
click at [1106, 314] on input "0046476328" at bounding box center [1296, 308] width 463 height 31
click at [1115, 309] on input "0046476328" at bounding box center [1296, 308] width 463 height 31
click at [1098, 309] on input "0046476328" at bounding box center [1296, 308] width 463 height 31
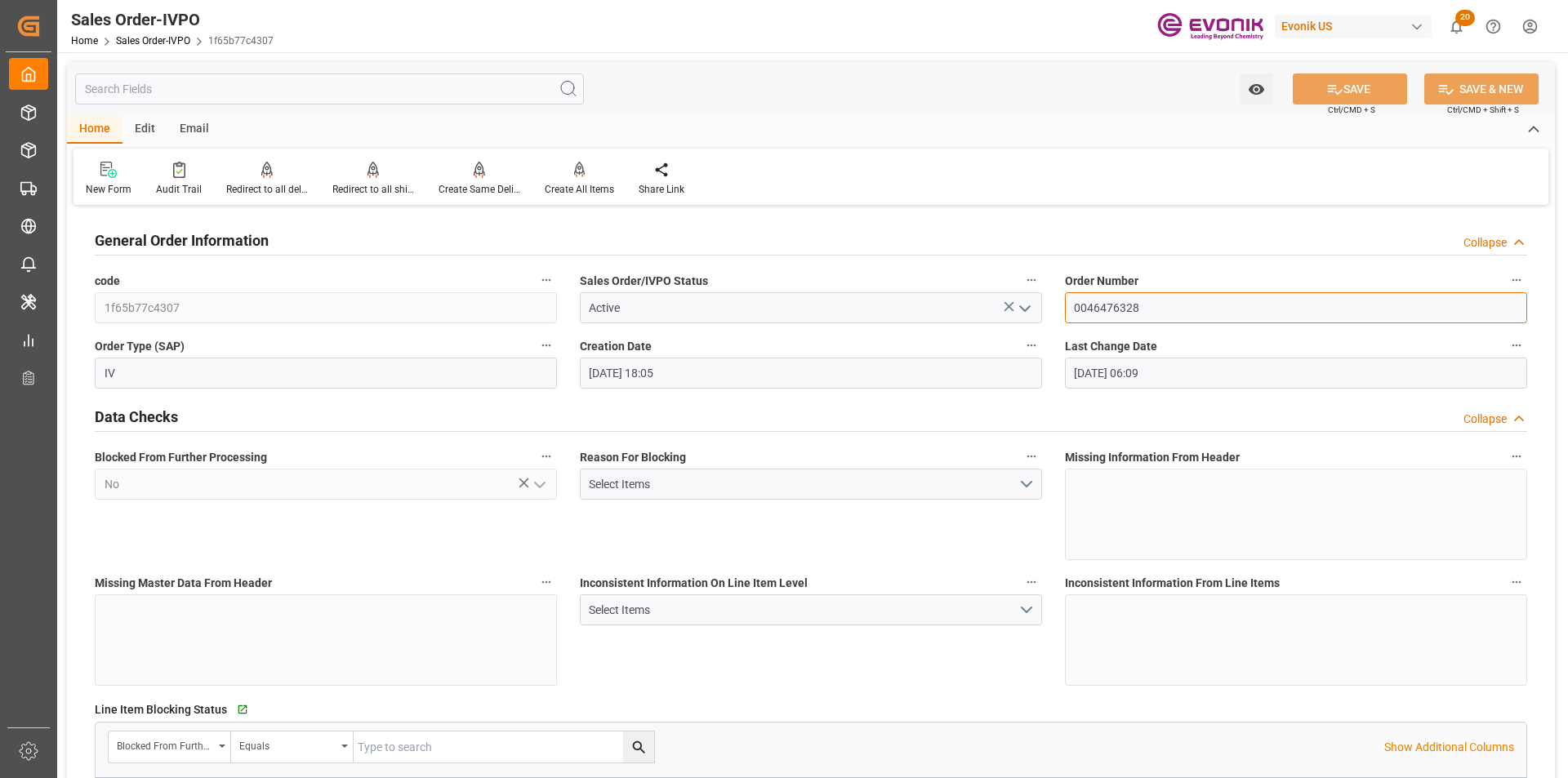
click at [1098, 308] on input "0046476328" at bounding box center [1296, 308] width 463 height 31
click at [1127, 306] on input "0046476328" at bounding box center [1296, 308] width 463 height 31
drag, startPoint x: 1127, startPoint y: 306, endPoint x: 1195, endPoint y: 305, distance: 68.0
click at [1195, 305] on input "0046476328" at bounding box center [1296, 308] width 463 height 31
drag, startPoint x: 1232, startPoint y: 306, endPoint x: 994, endPoint y: 302, distance: 238.0
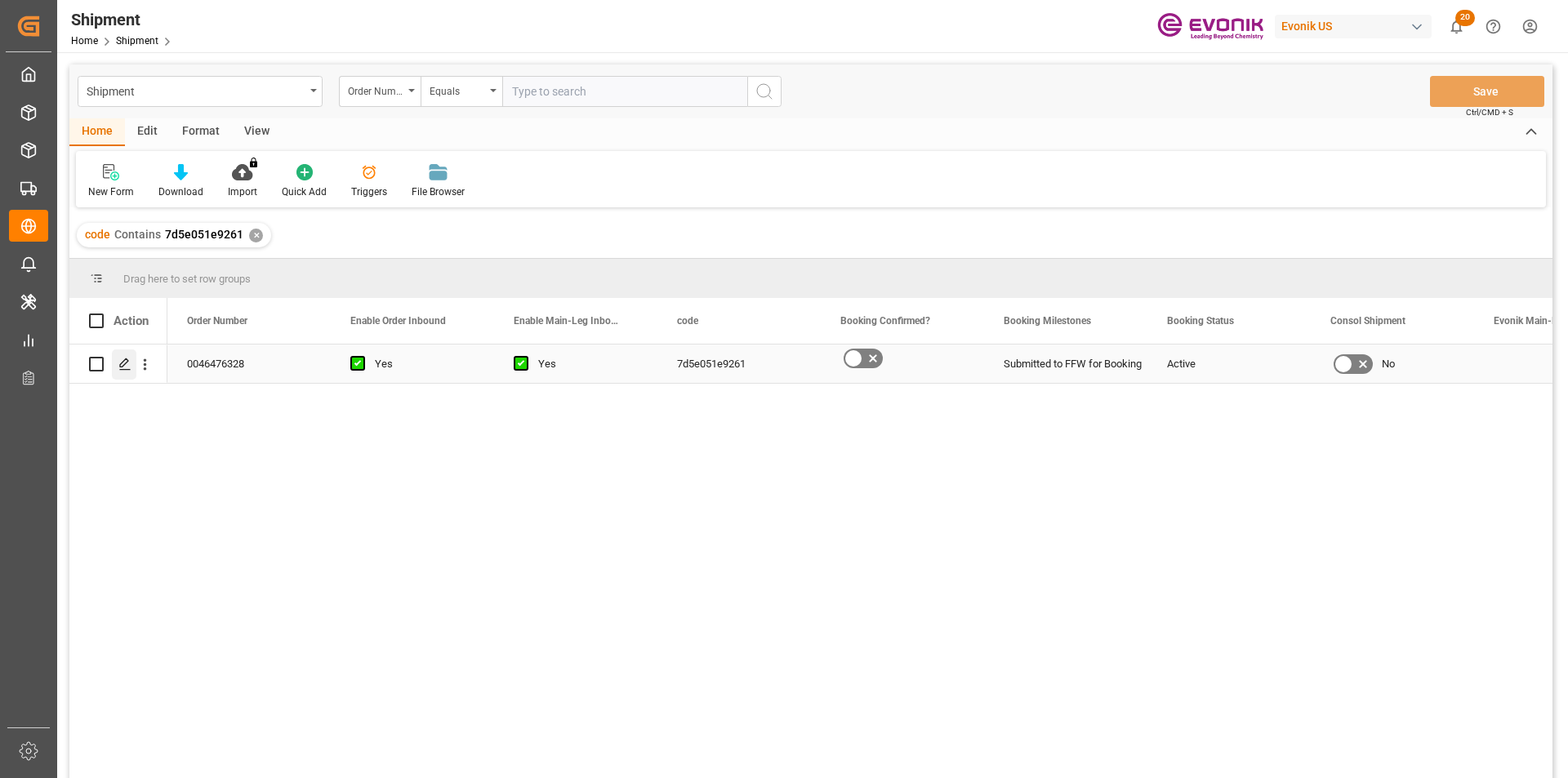
click at [131, 365] on icon "Press SPACE to select this row." at bounding box center [125, 364] width 13 height 13
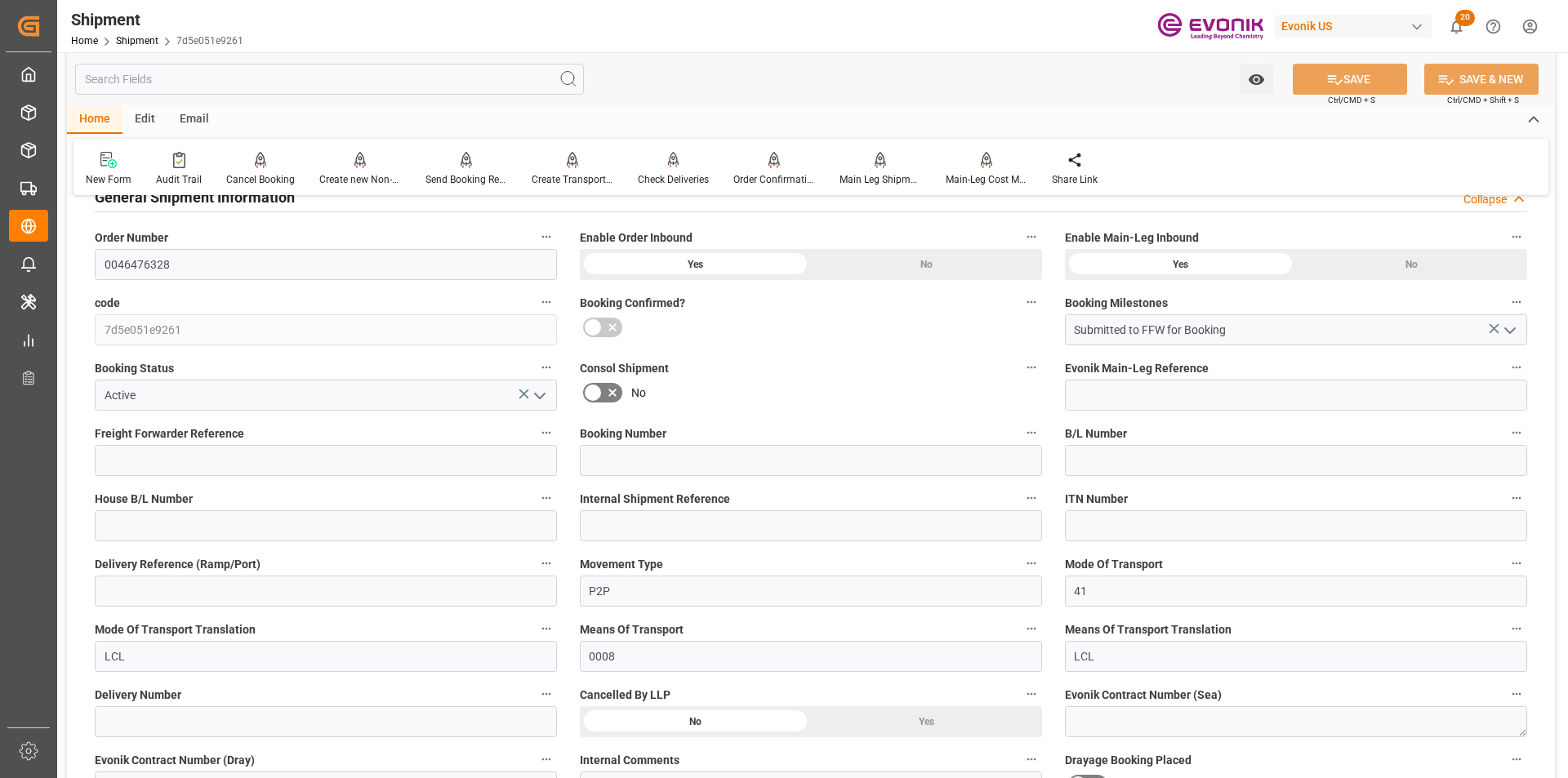
scroll to position [490, 0]
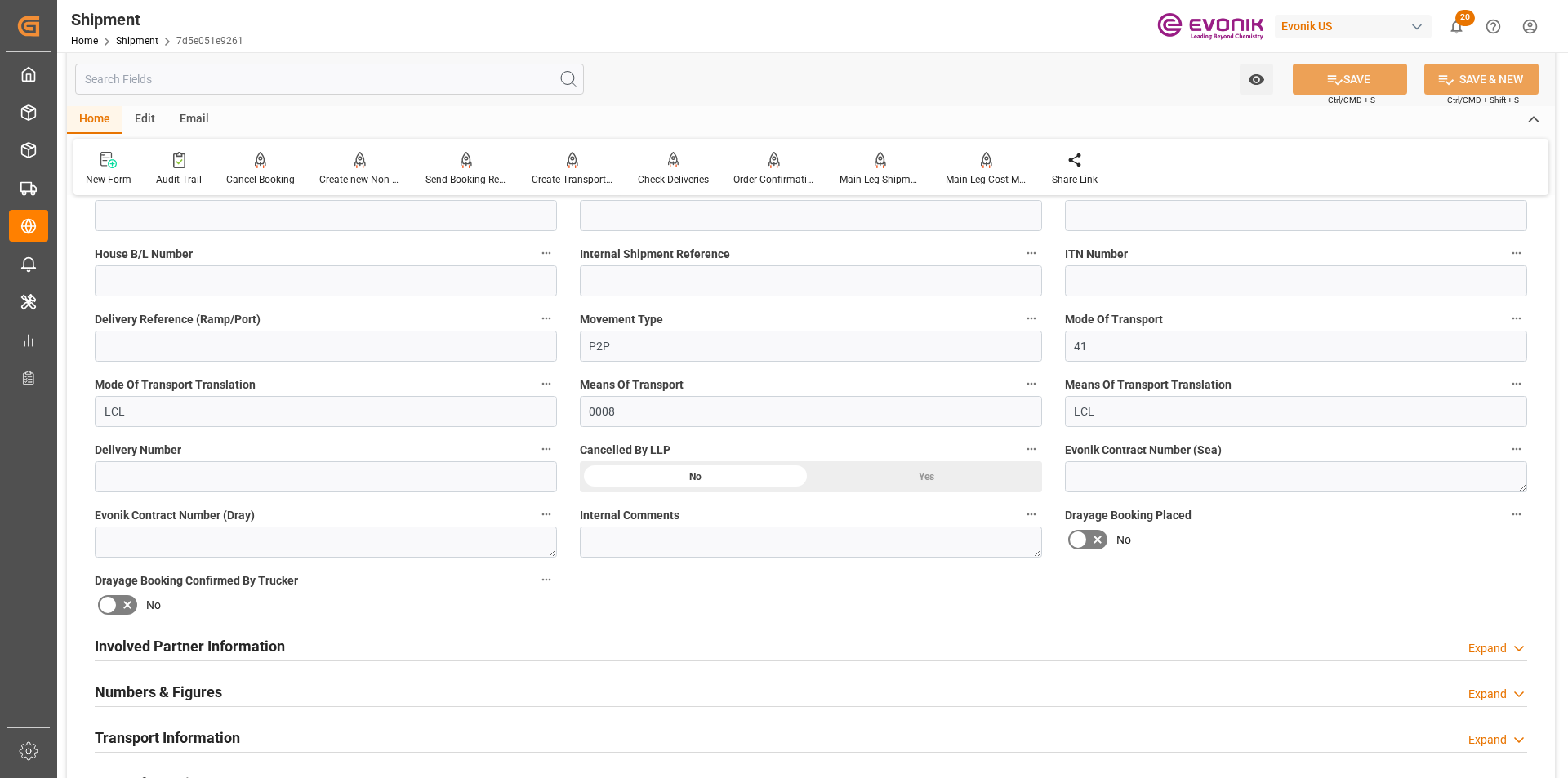
drag, startPoint x: 342, startPoint y: 72, endPoint x: 349, endPoint y: 79, distance: 9.9
click at [342, 74] on input "text" at bounding box center [329, 79] width 509 height 31
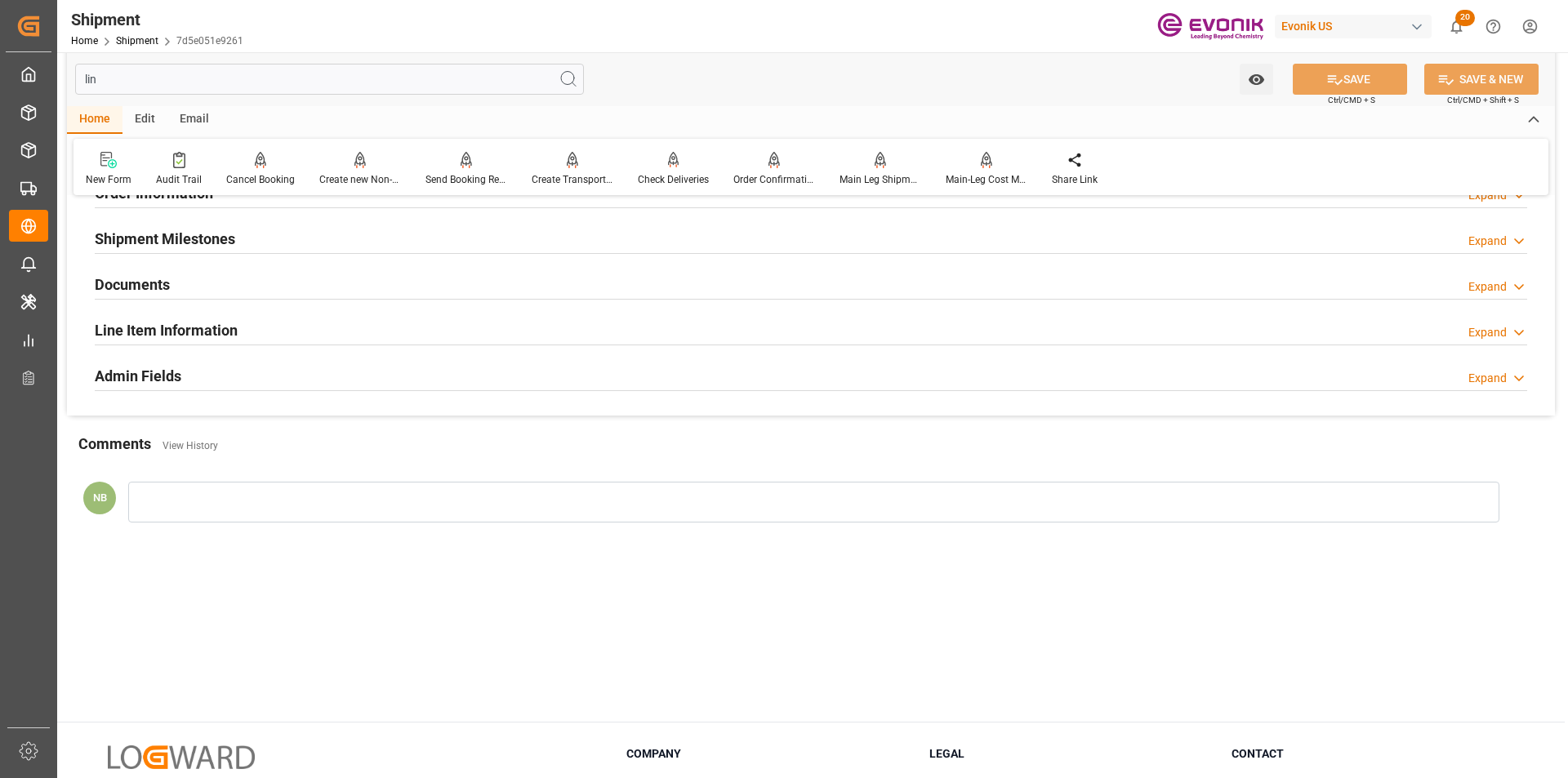
click at [1483, 324] on div "Expand" at bounding box center [1487, 332] width 39 height 17
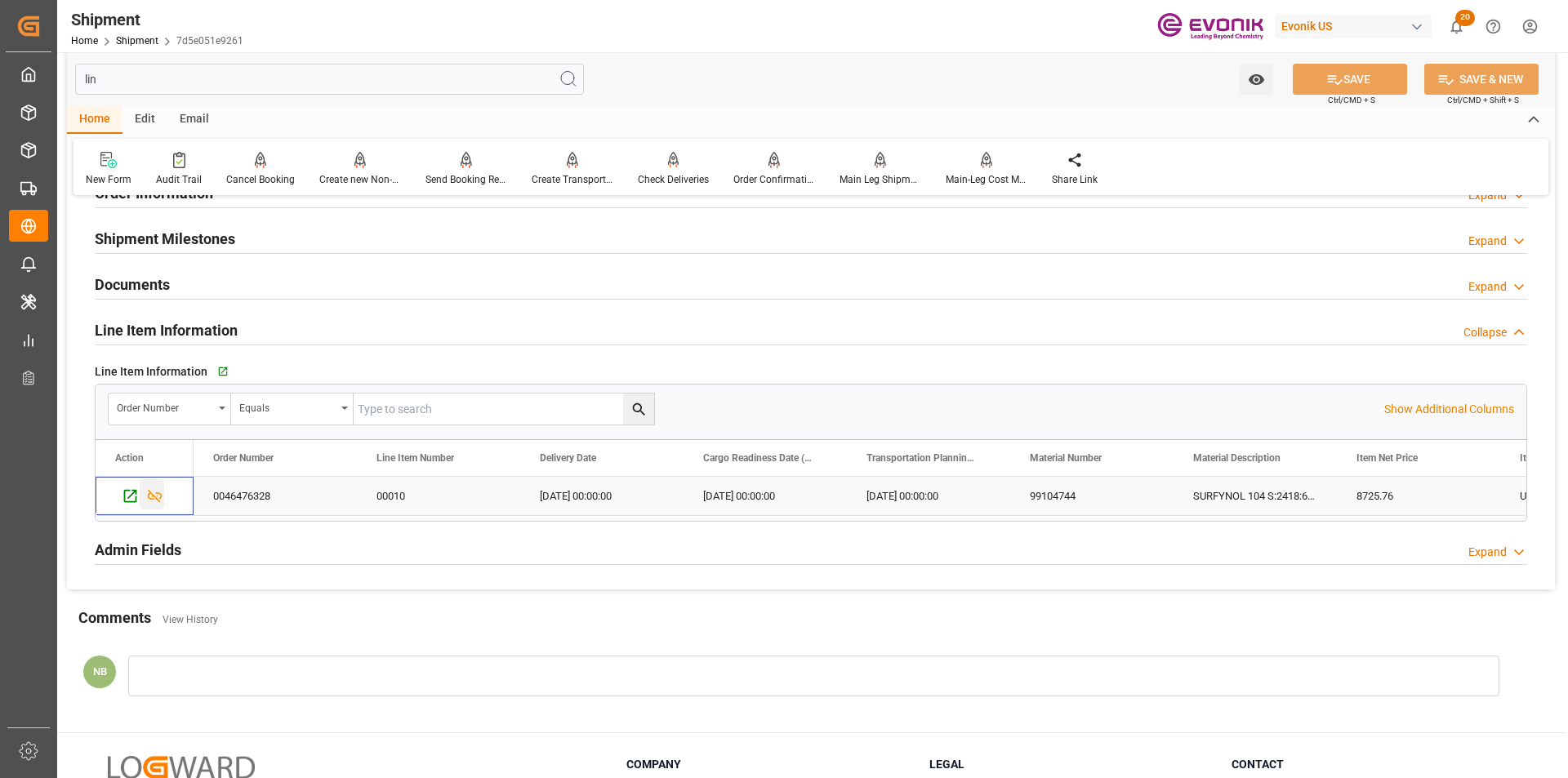
click at [161, 500] on icon "Press SPACE to select this row." at bounding box center [155, 496] width 17 height 17
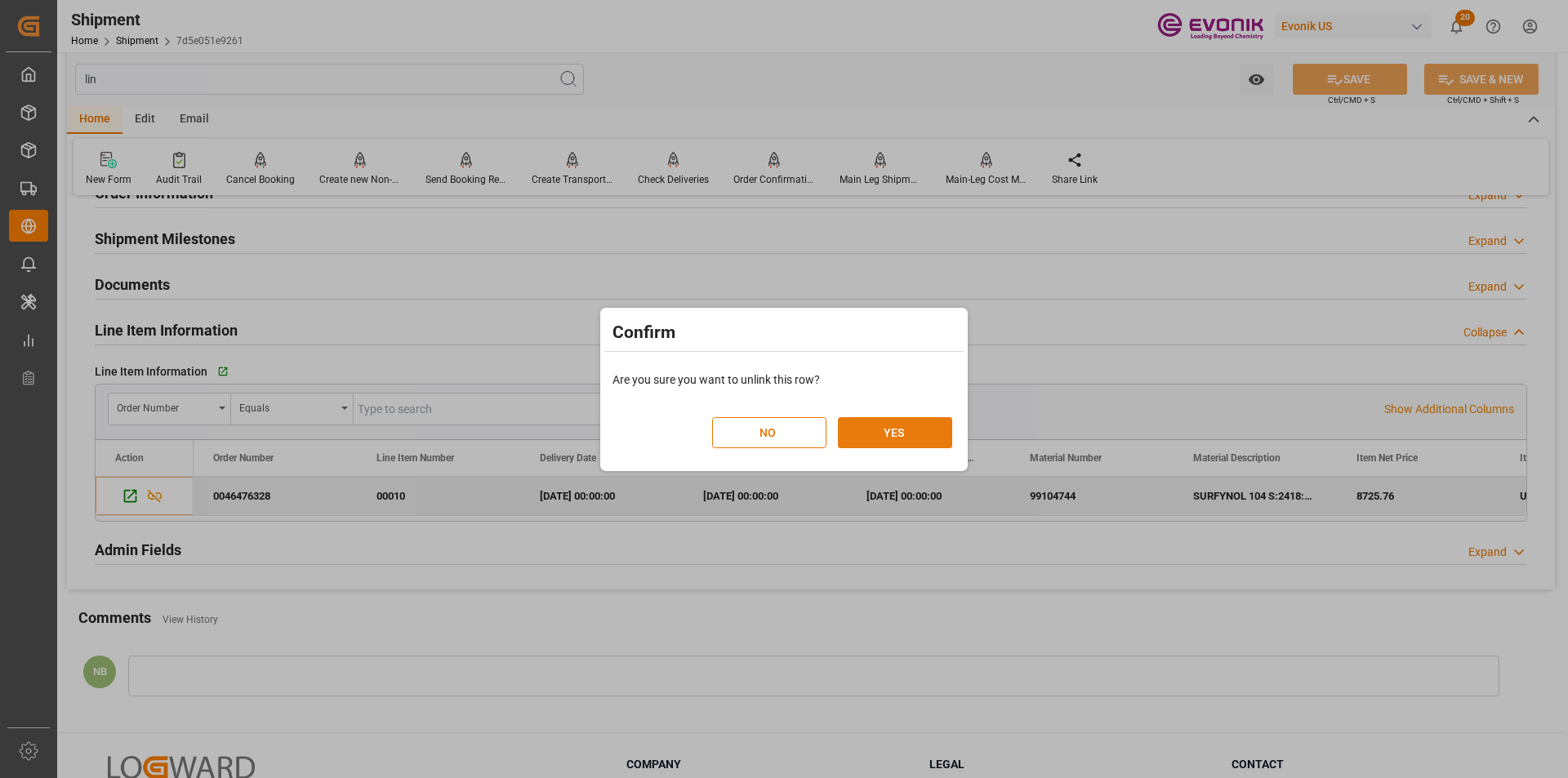
click at [902, 429] on button "YES" at bounding box center [895, 433] width 114 height 31
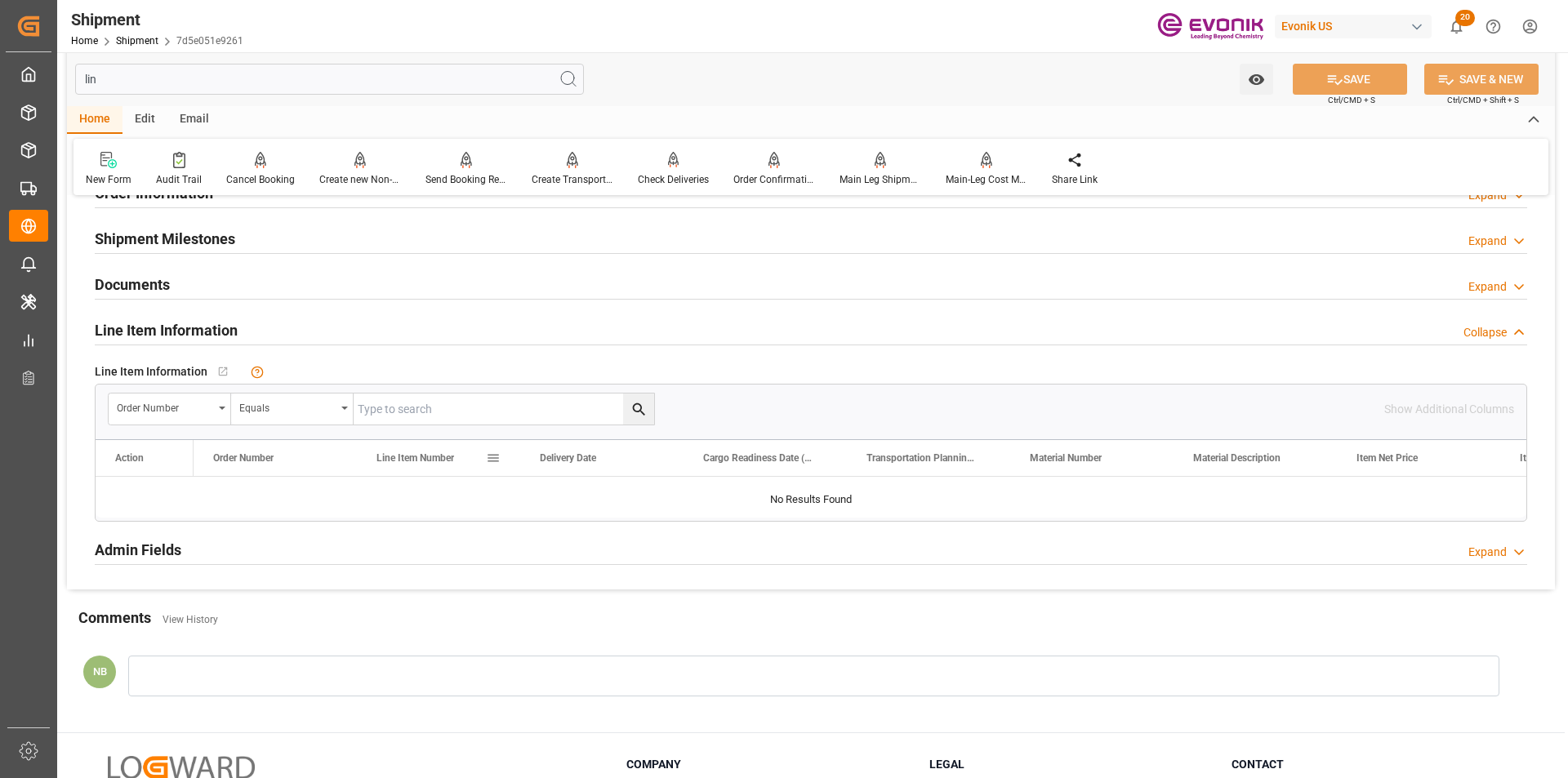
scroll to position [0, 0]
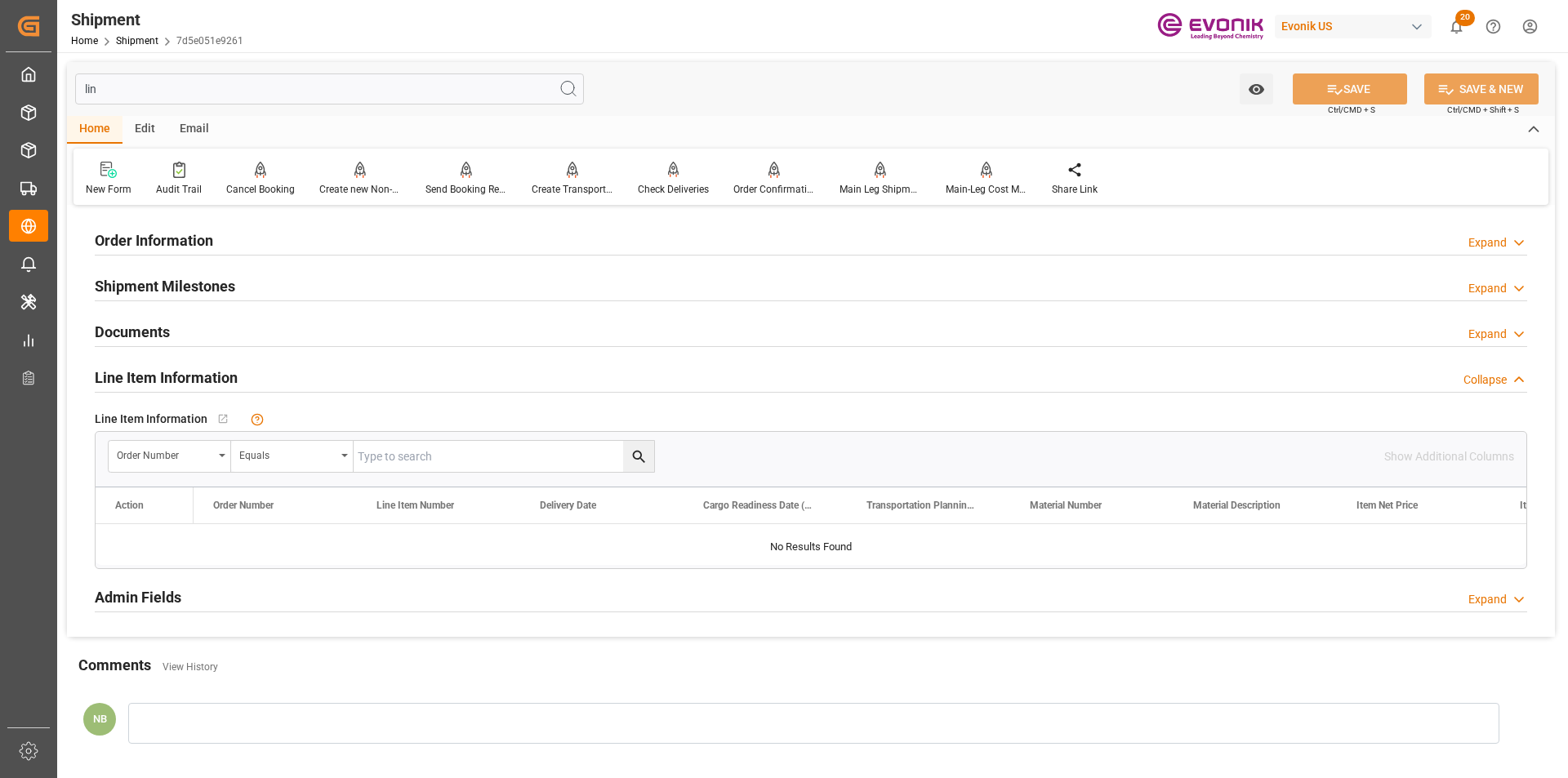
click at [128, 88] on input "lin" at bounding box center [329, 89] width 509 height 31
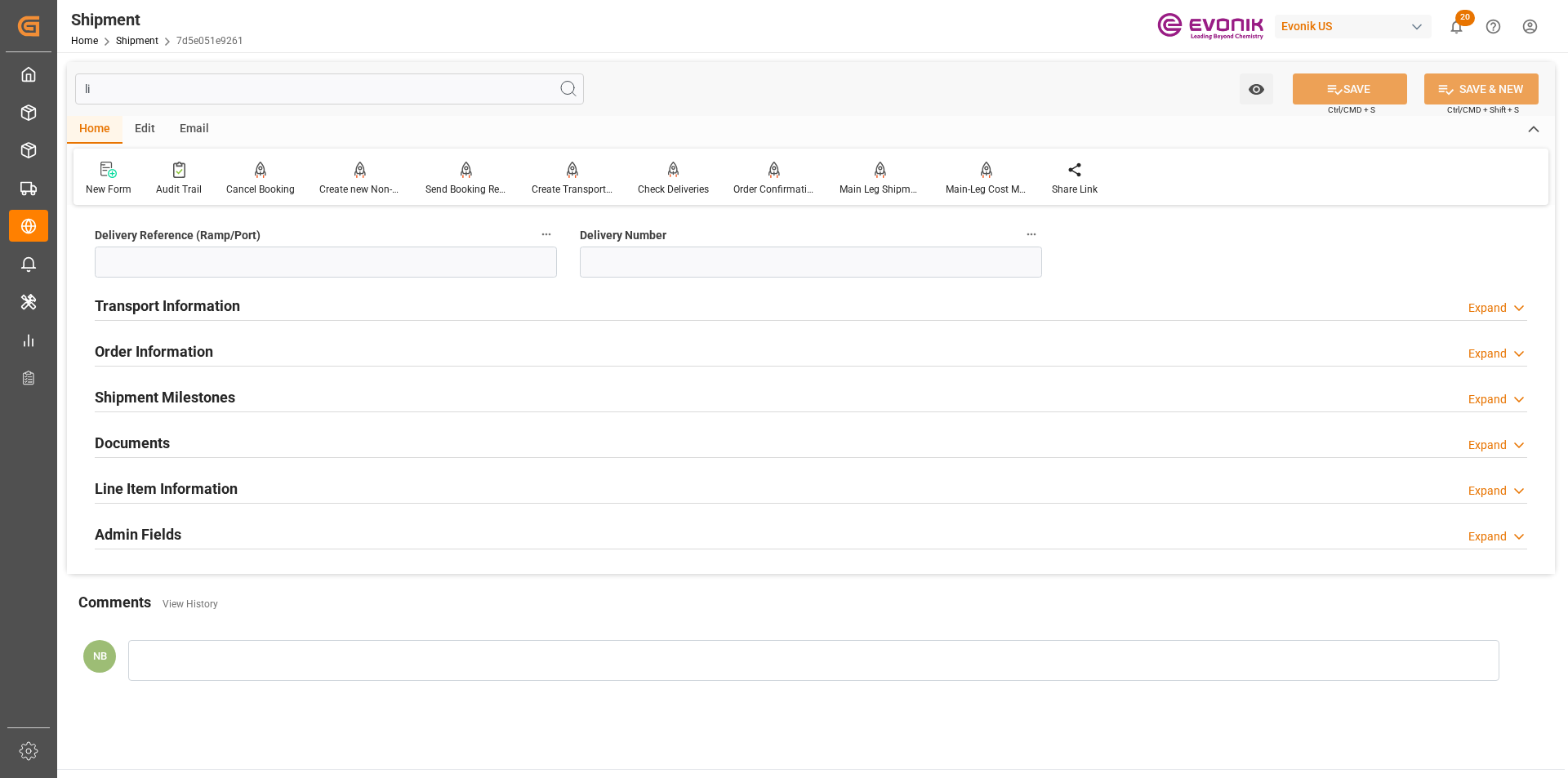
type input "l"
type input "t"
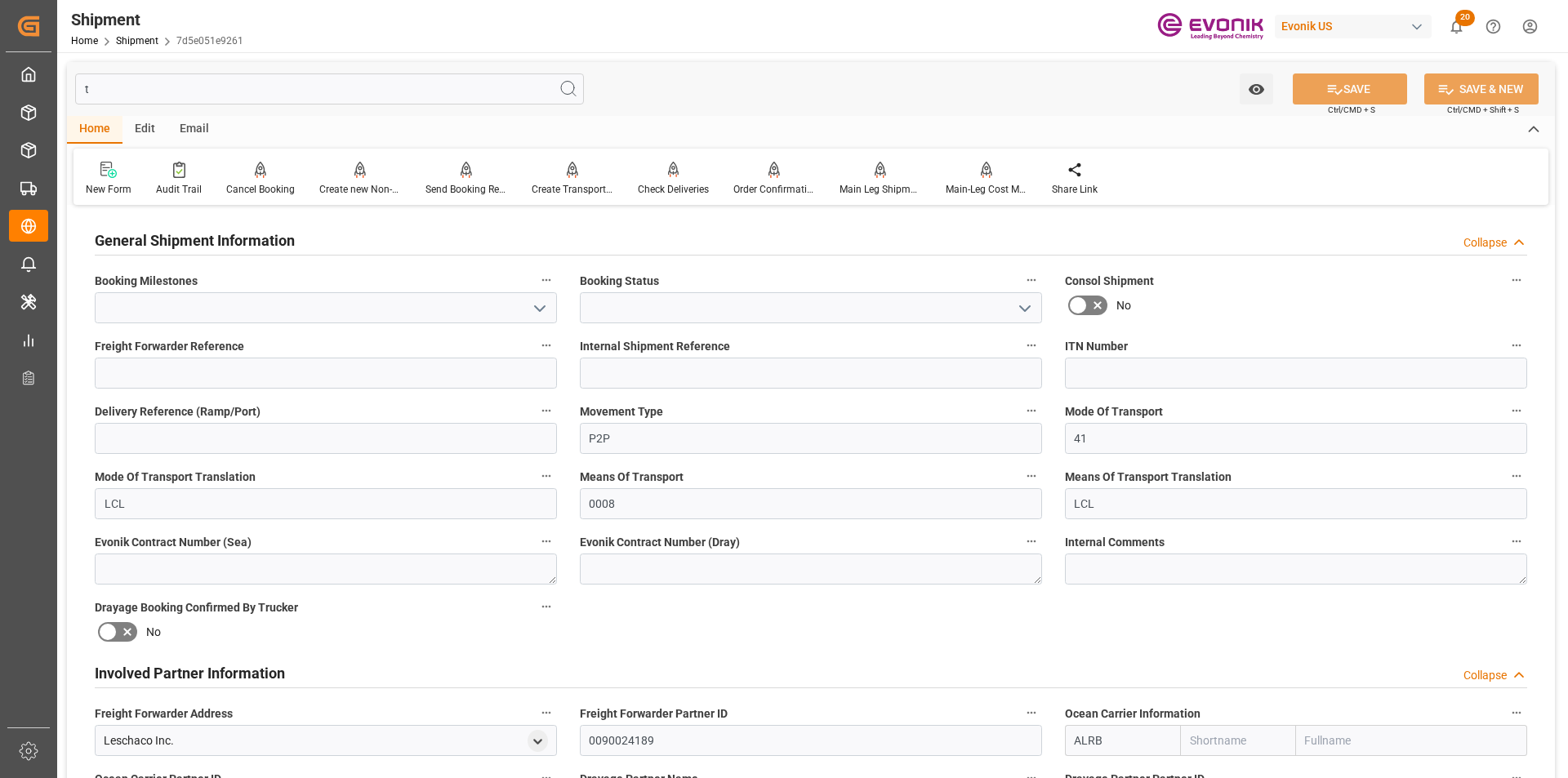
type input "Submitted to FFW for Booking"
type input "Active"
type input "AC Containerline"
type input "Leschaco Inc."
type input "[PERSON_NAME] Express Lines"
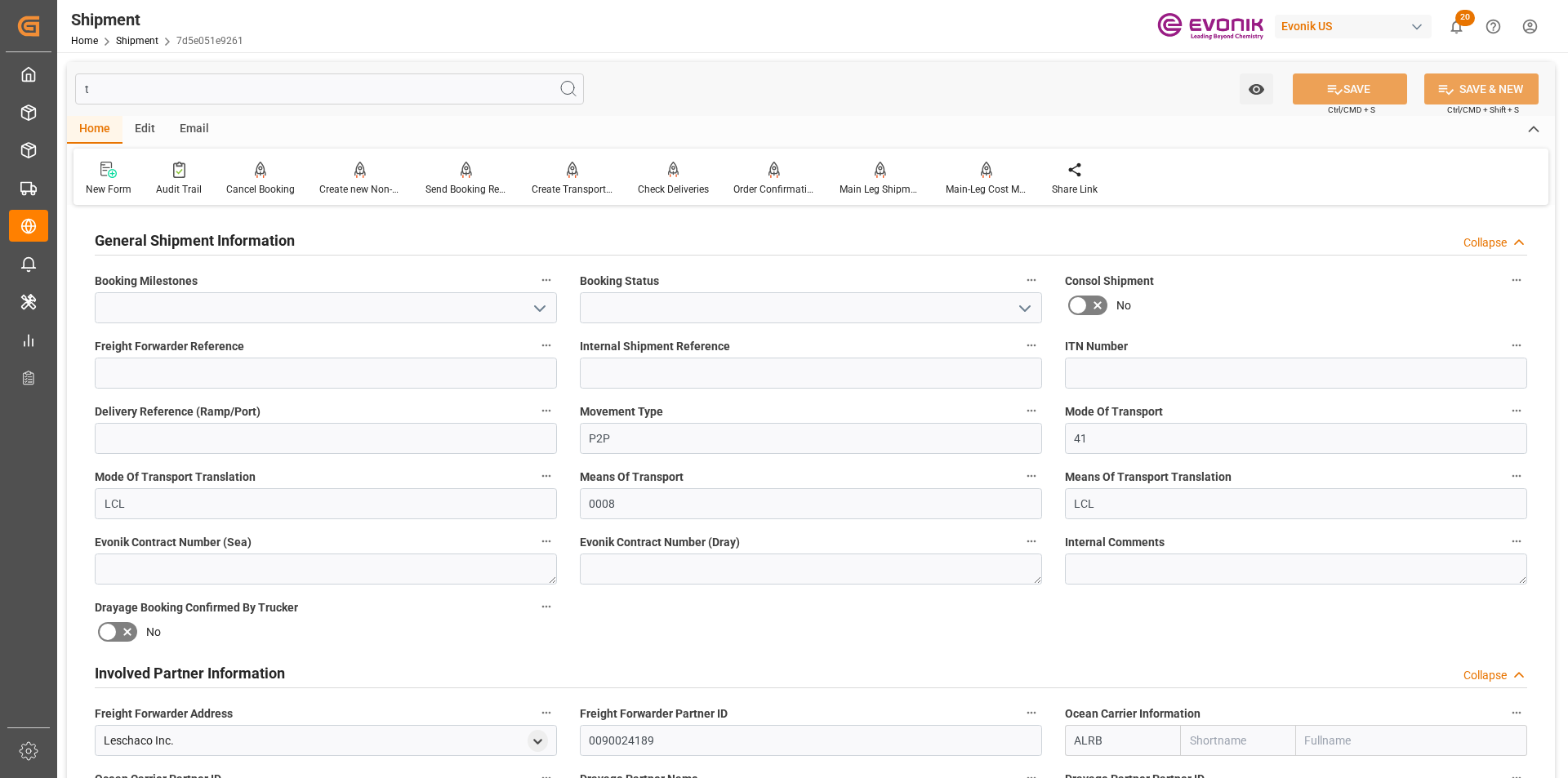
type input "4"
type input "100"
type input "1283.744"
type input "6.1164"
type input "USJAX"
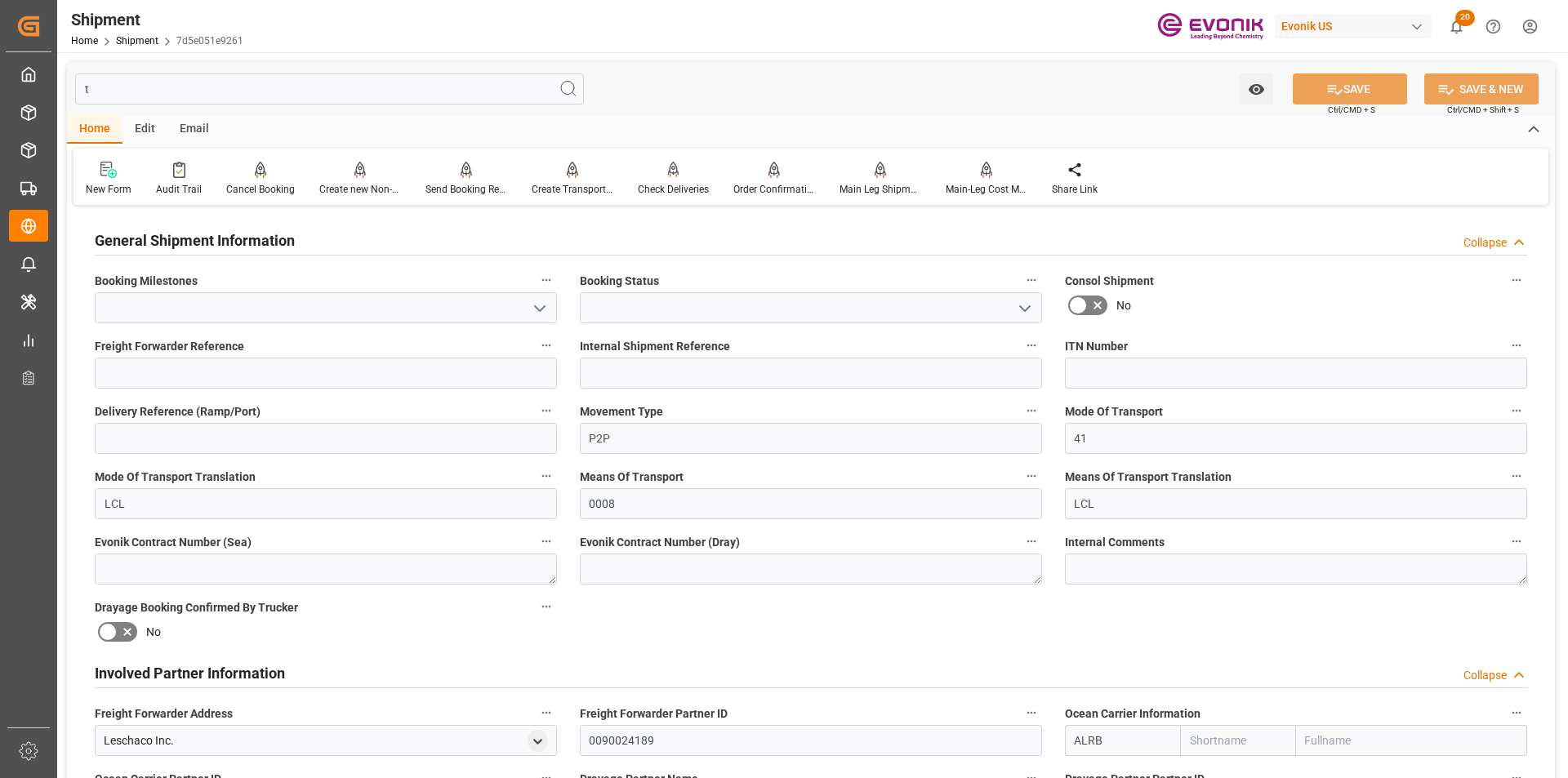
type input "BRSSZ"
type input "9623673"
type input "USCHI"
type input "659.6"
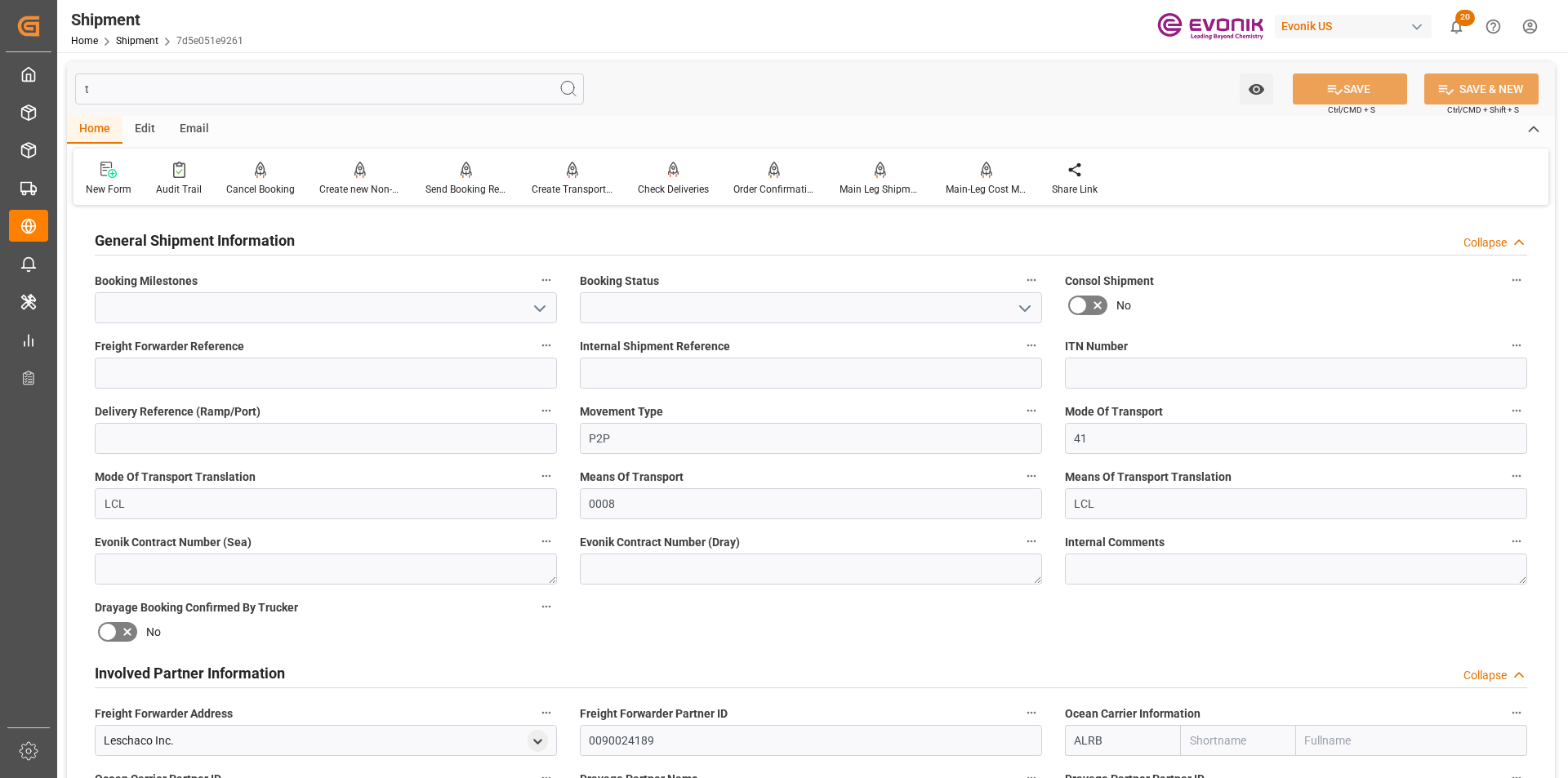
type input "368.6"
type input "0"
type input "291"
type input "16"
type input "DR"
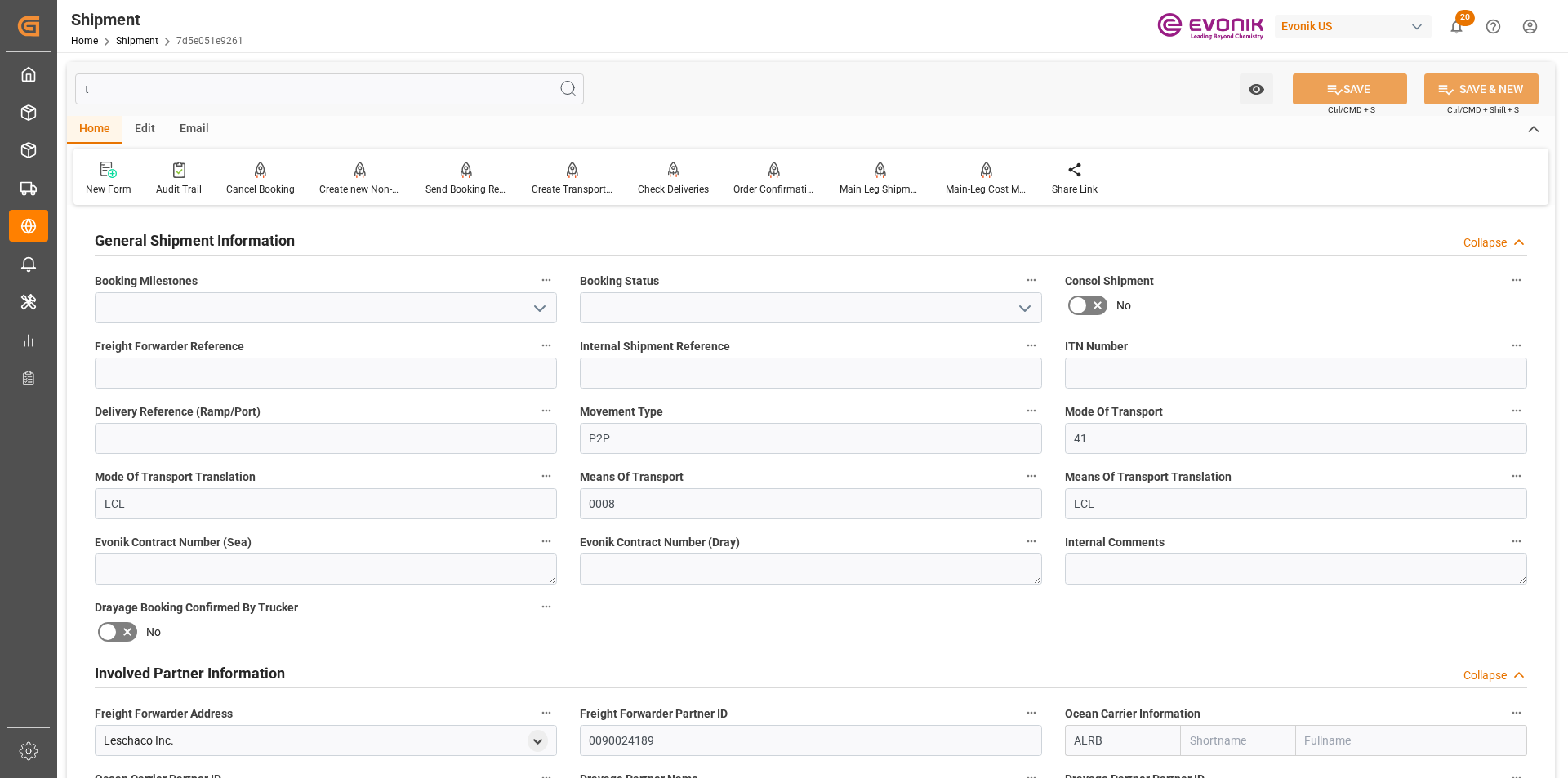
type input "0"
type input "AC Containerline"
type input "Leschaco Inc."
type input "Submitted to FFW for Booking (Pending)"
type input "Submitted to FFW for Booking"
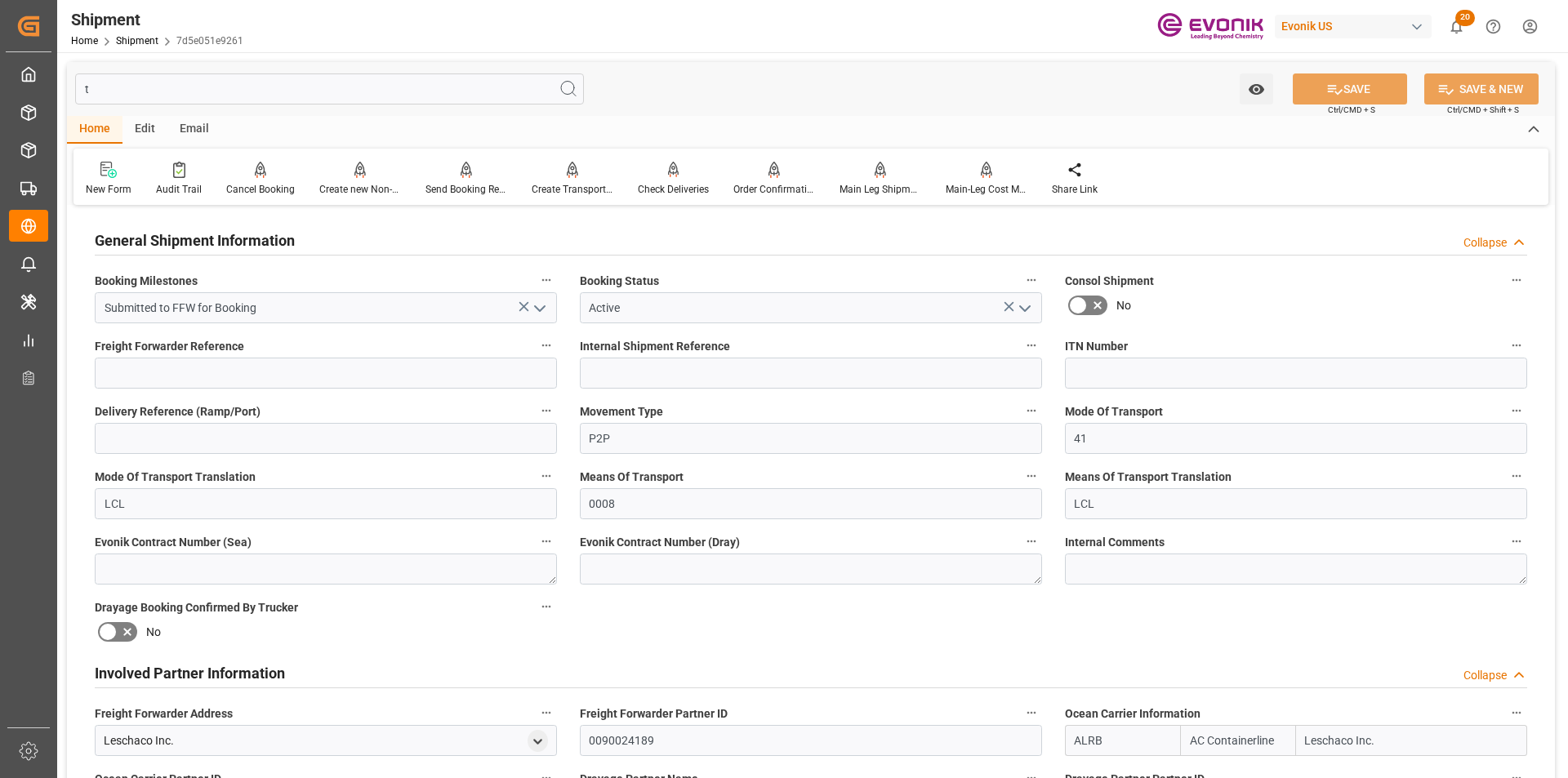
type input "[DATE] 00:00"
type input "12.11.2025 00:00"
type input "15.10.2025 00:00"
type input "07.10.2025 07:03"
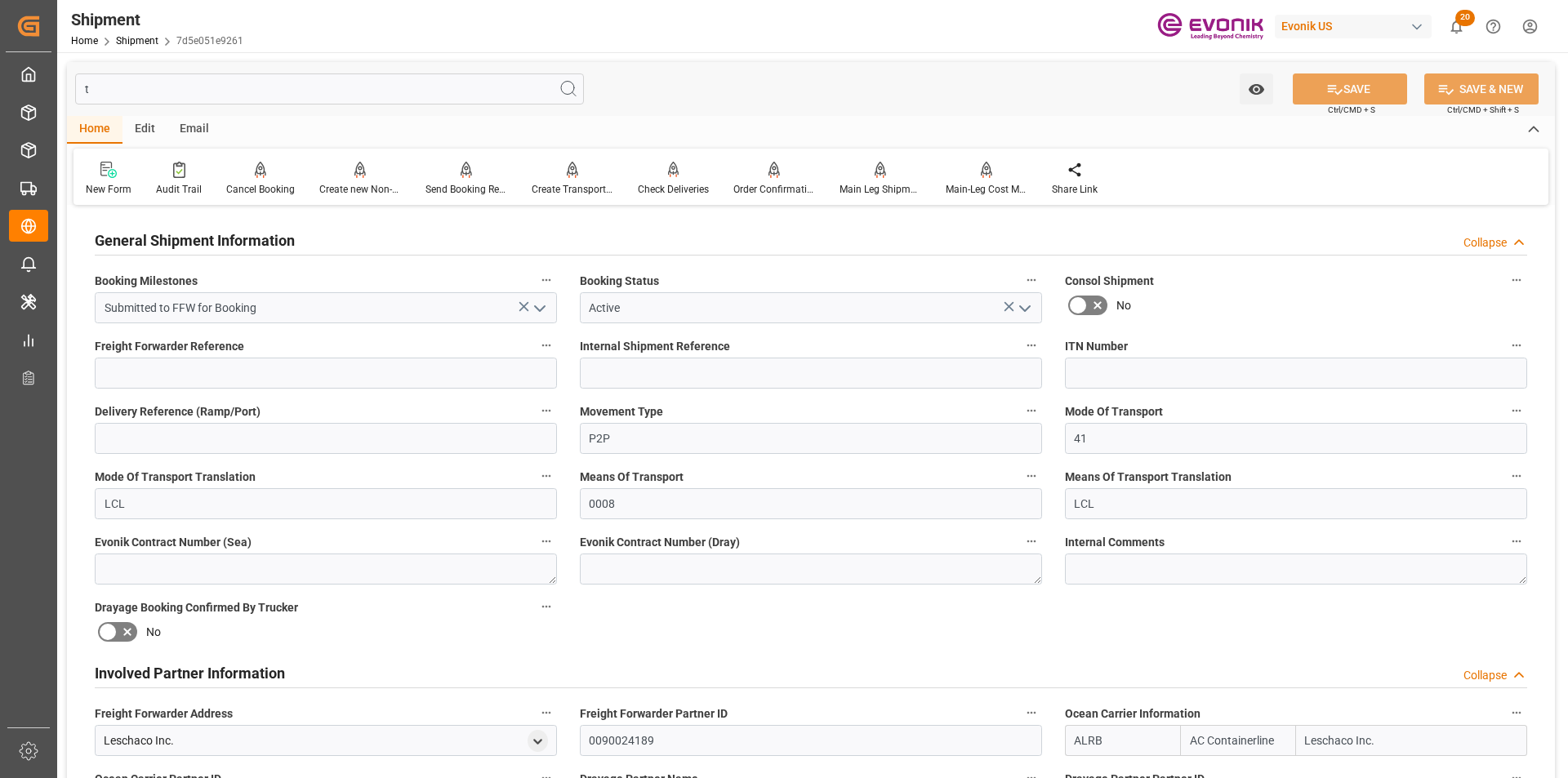
type input "07.10.2025 06:14"
type input "07.10.2025 06:09"
type input "07.10.2025 07:03"
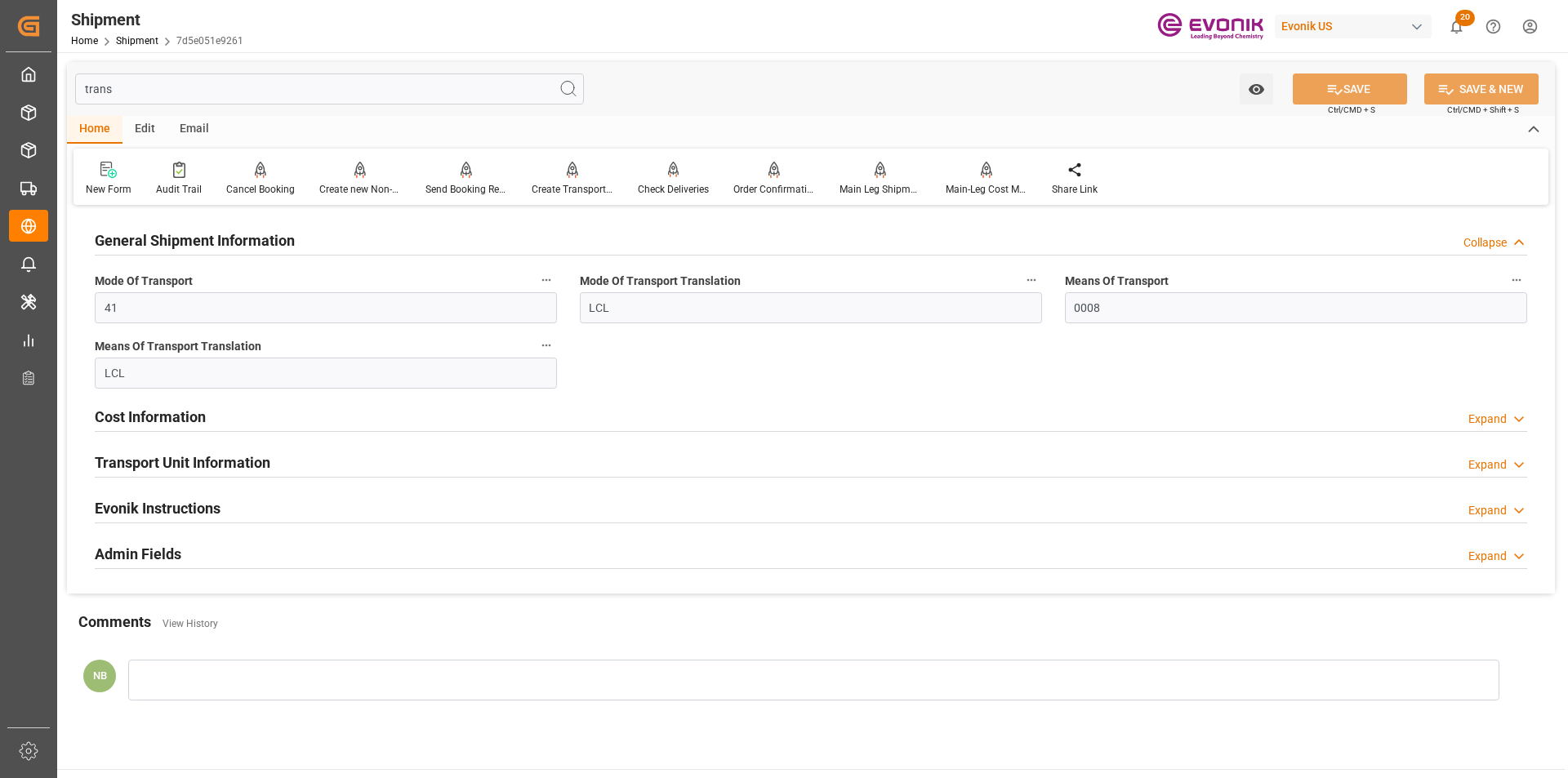
click at [1496, 455] on div "Transport Unit Information Expand" at bounding box center [810, 462] width 1432 height 31
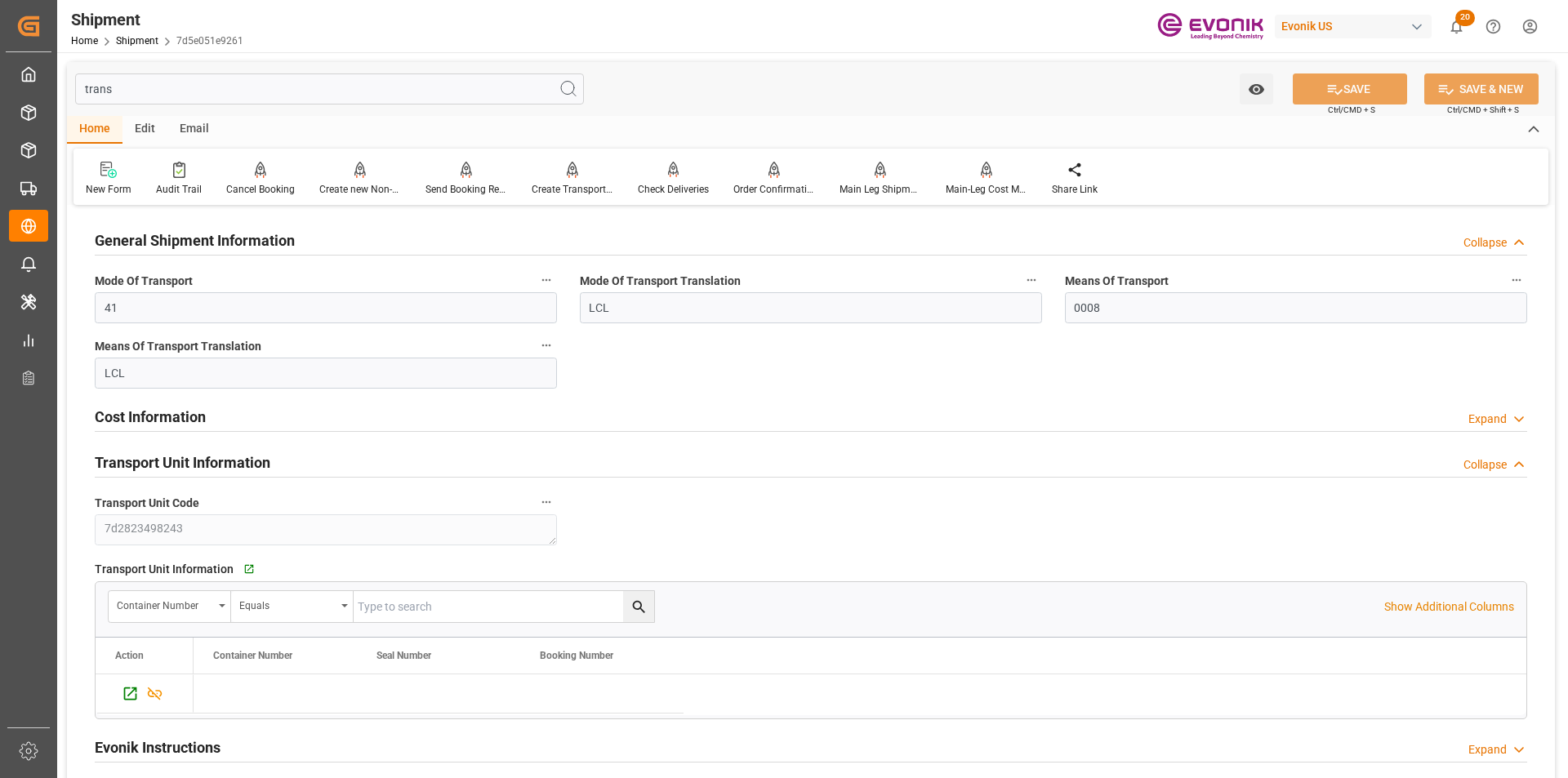
scroll to position [82, 0]
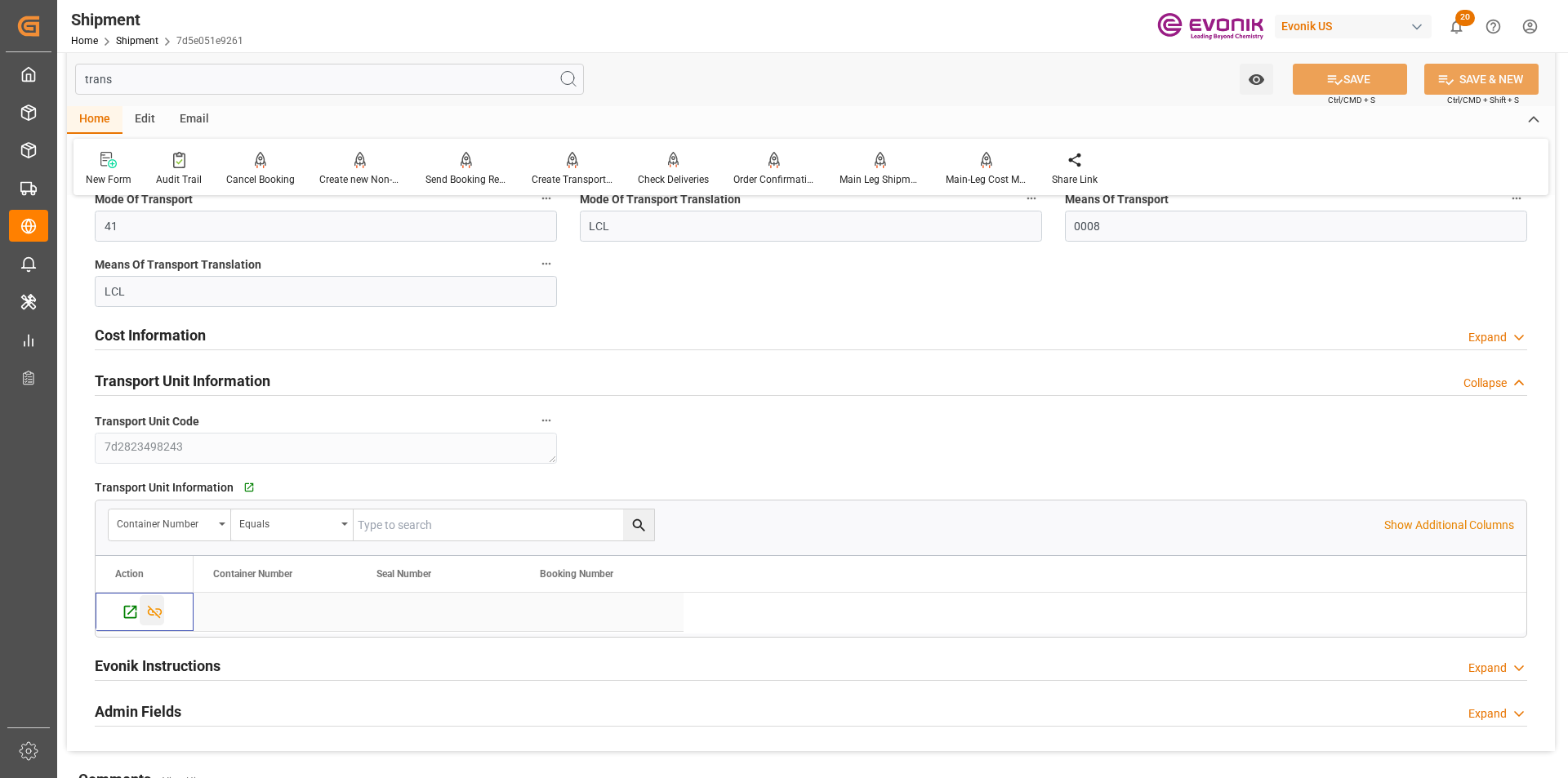
click at [157, 612] on icon "Press SPACE to select this row." at bounding box center [155, 612] width 15 height 13
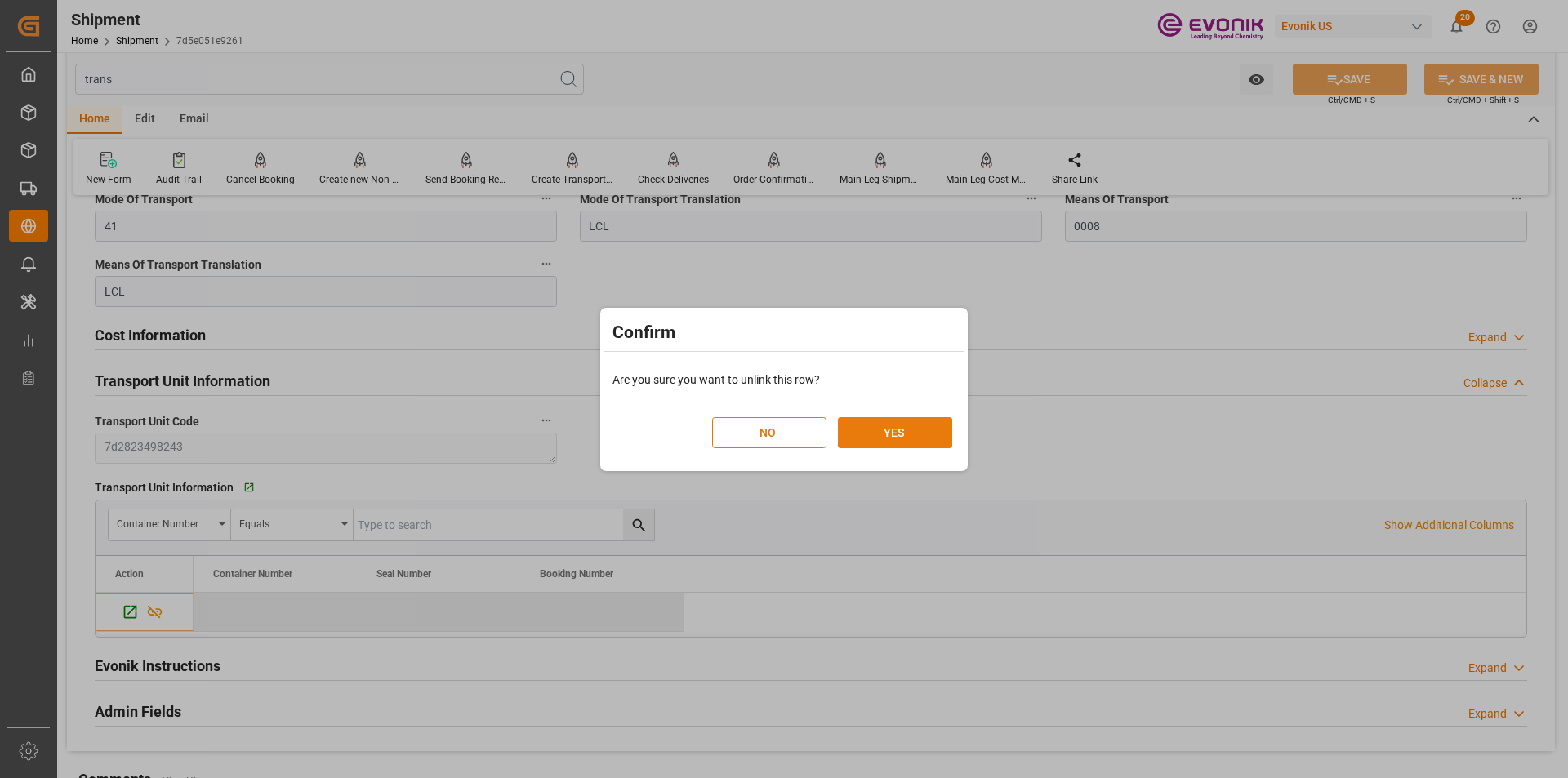
click at [860, 428] on button "YES" at bounding box center [895, 433] width 114 height 31
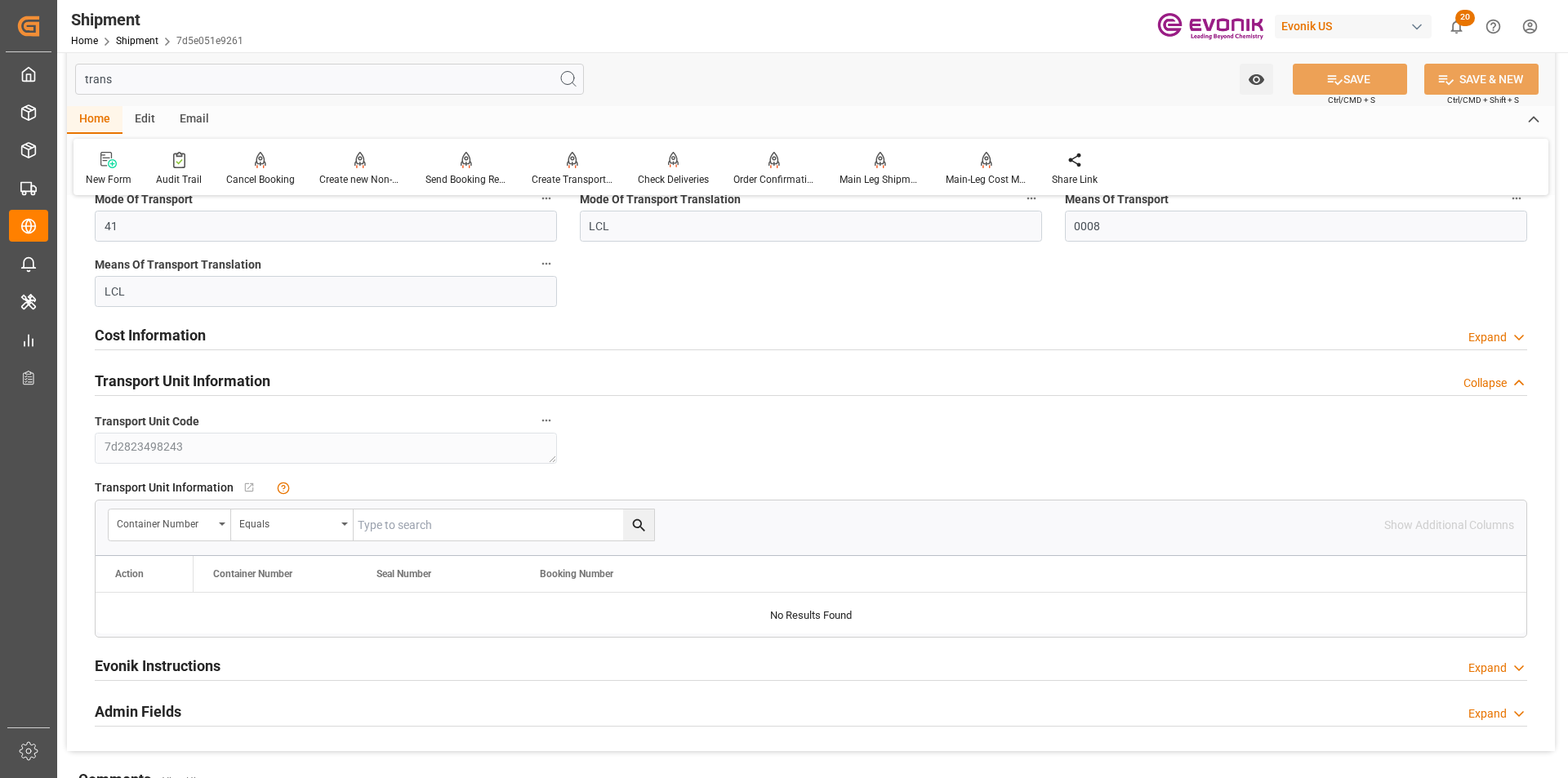
click at [244, 84] on input "trans" at bounding box center [329, 79] width 509 height 31
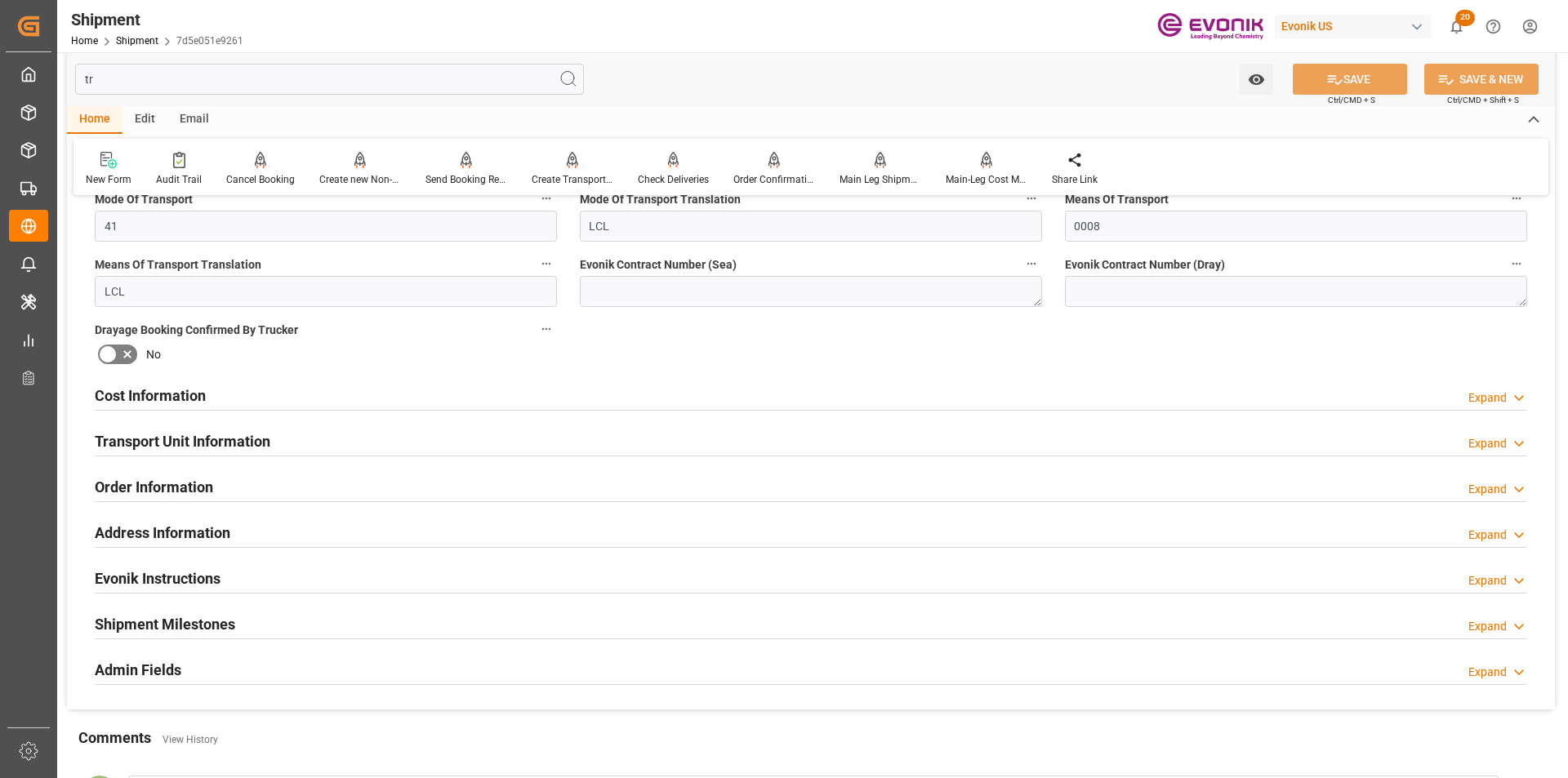
type input "t"
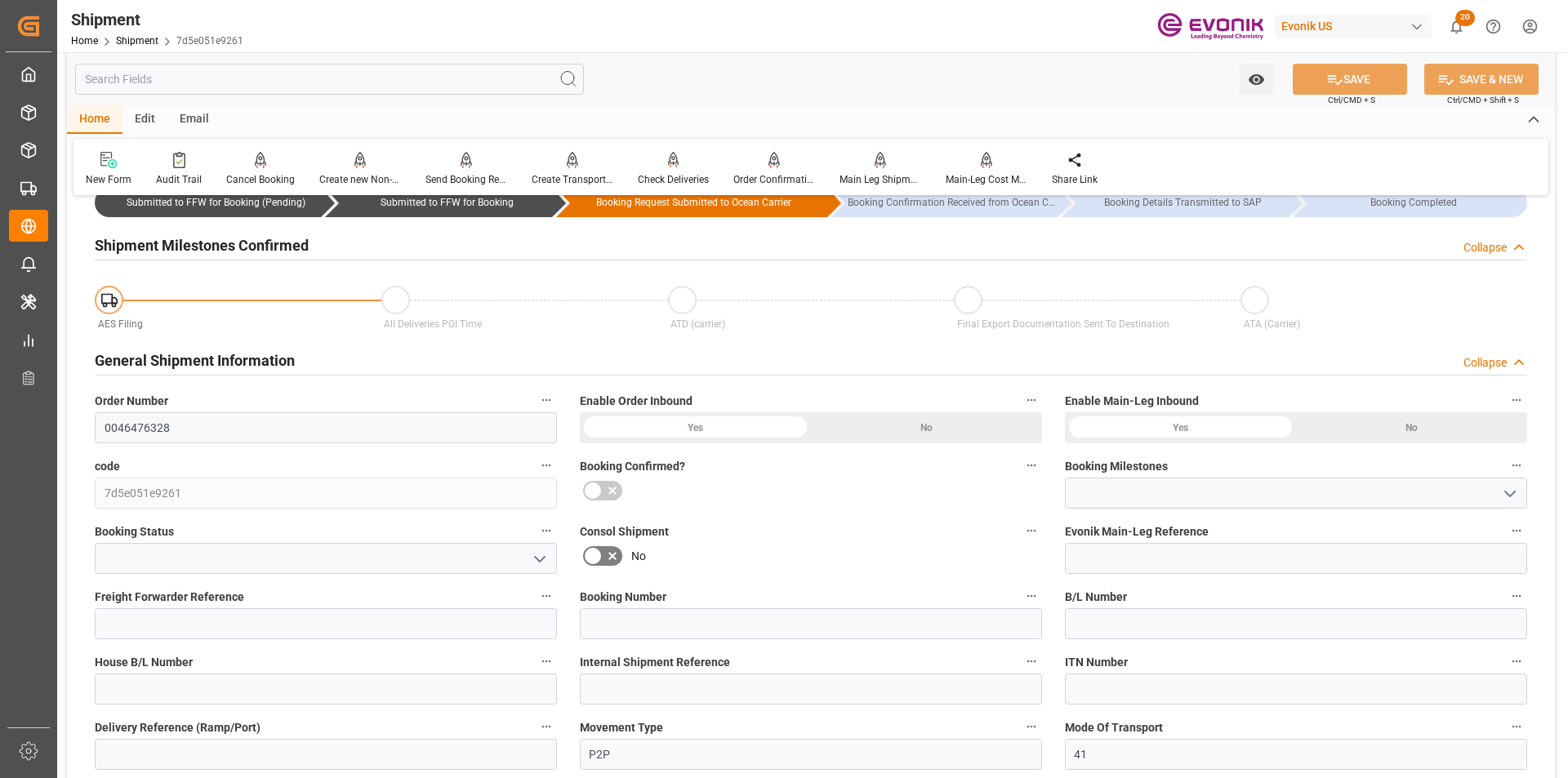
type input "Submitted to FFW for Booking"
type input "Active"
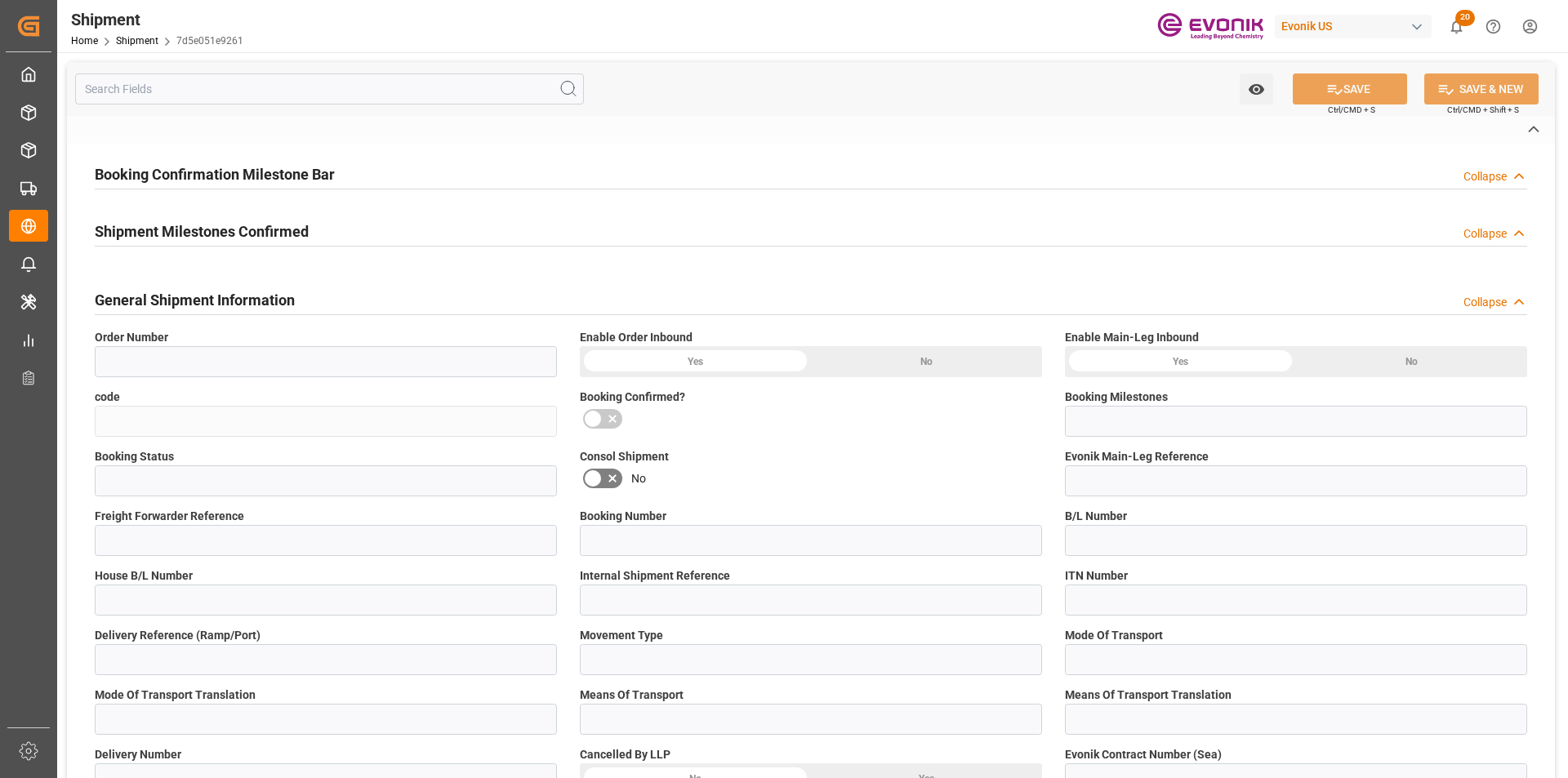
type input "7d5e051e9261"
type input "Submitted to FFW for Booking"
type input "Active"
type input "P2P"
type input "41"
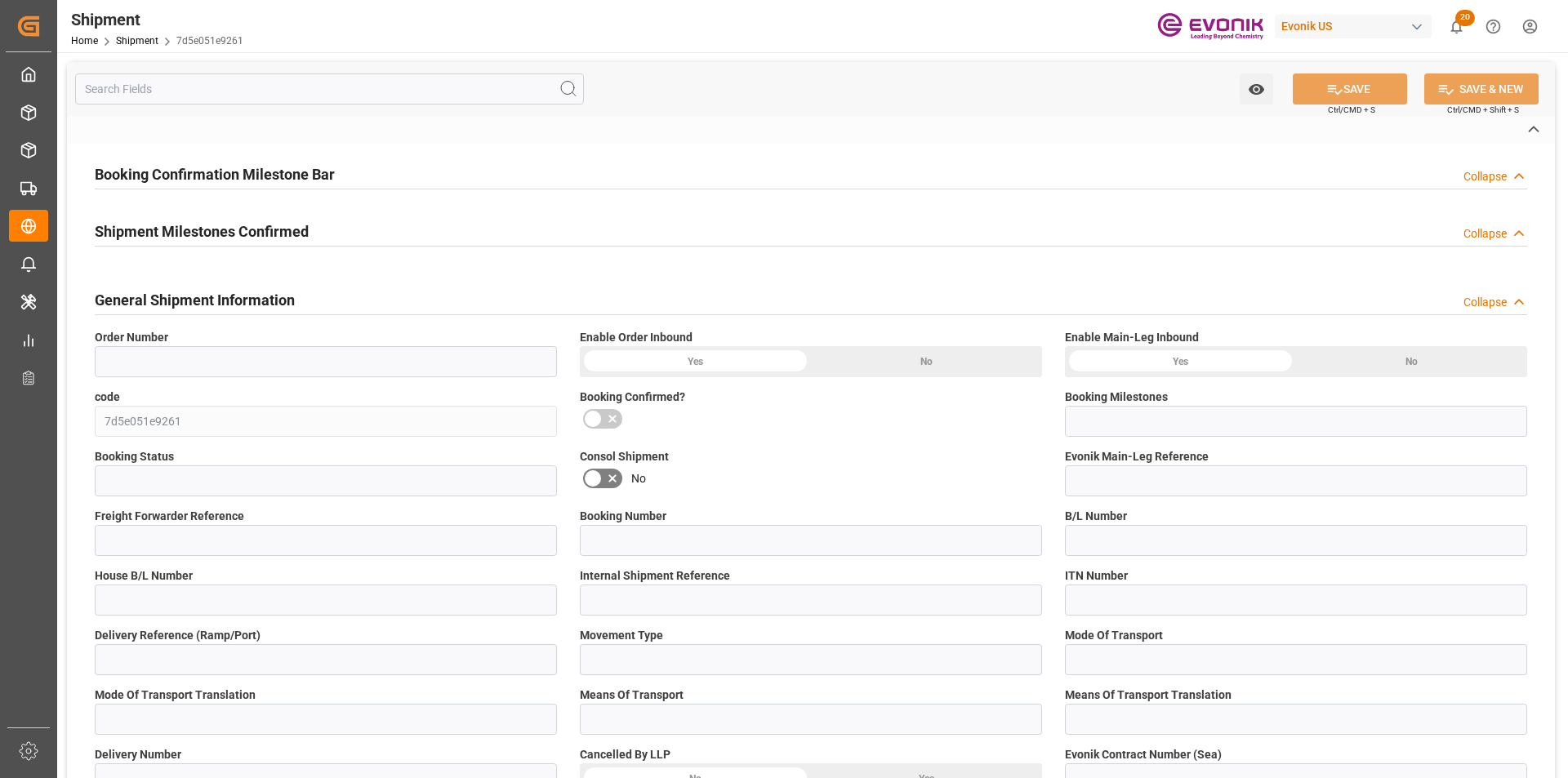
type input "LCL"
type input "0008"
type input "LCL"
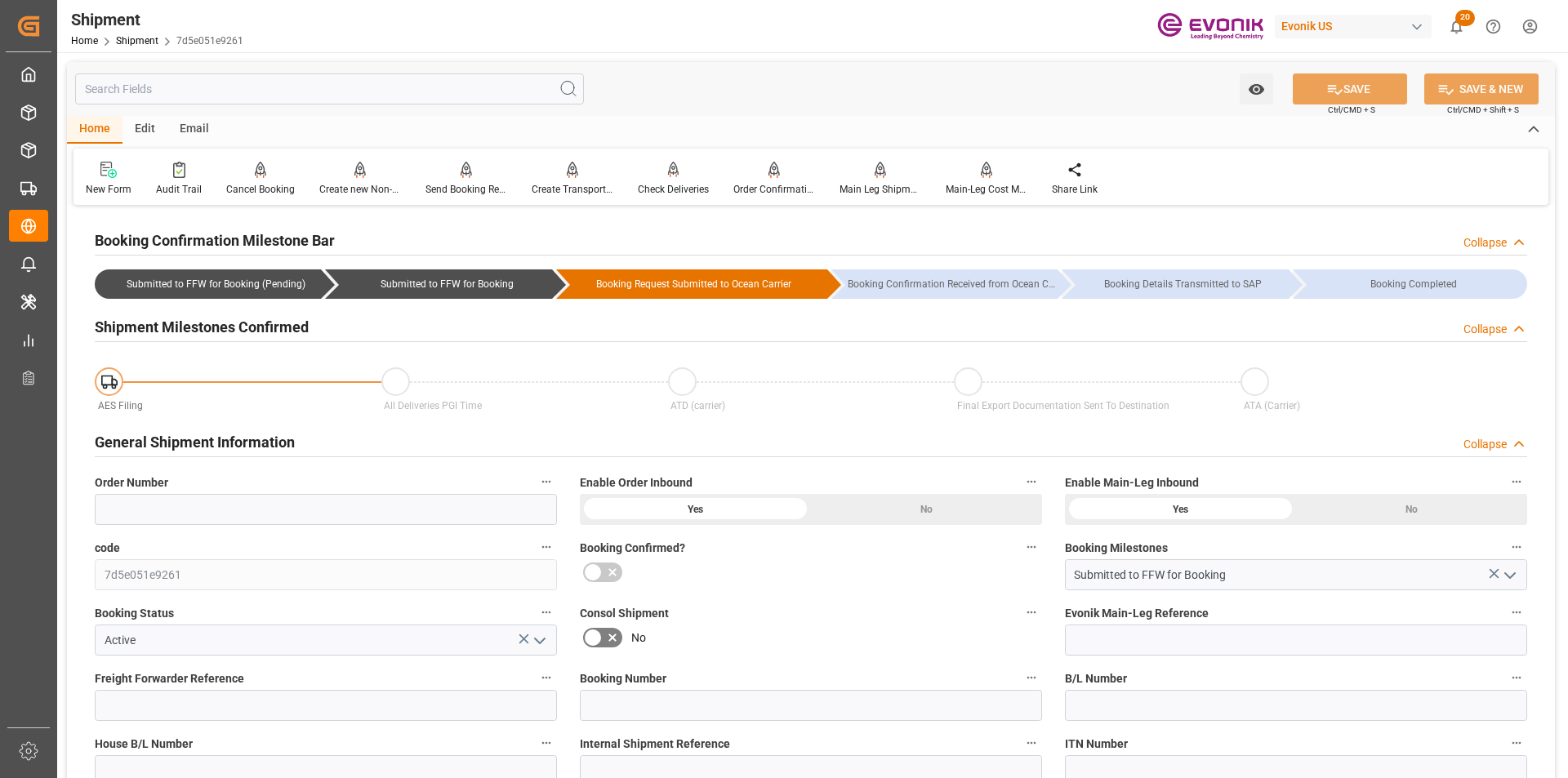
click at [544, 636] on icon "open menu" at bounding box center [539, 640] width 19 height 19
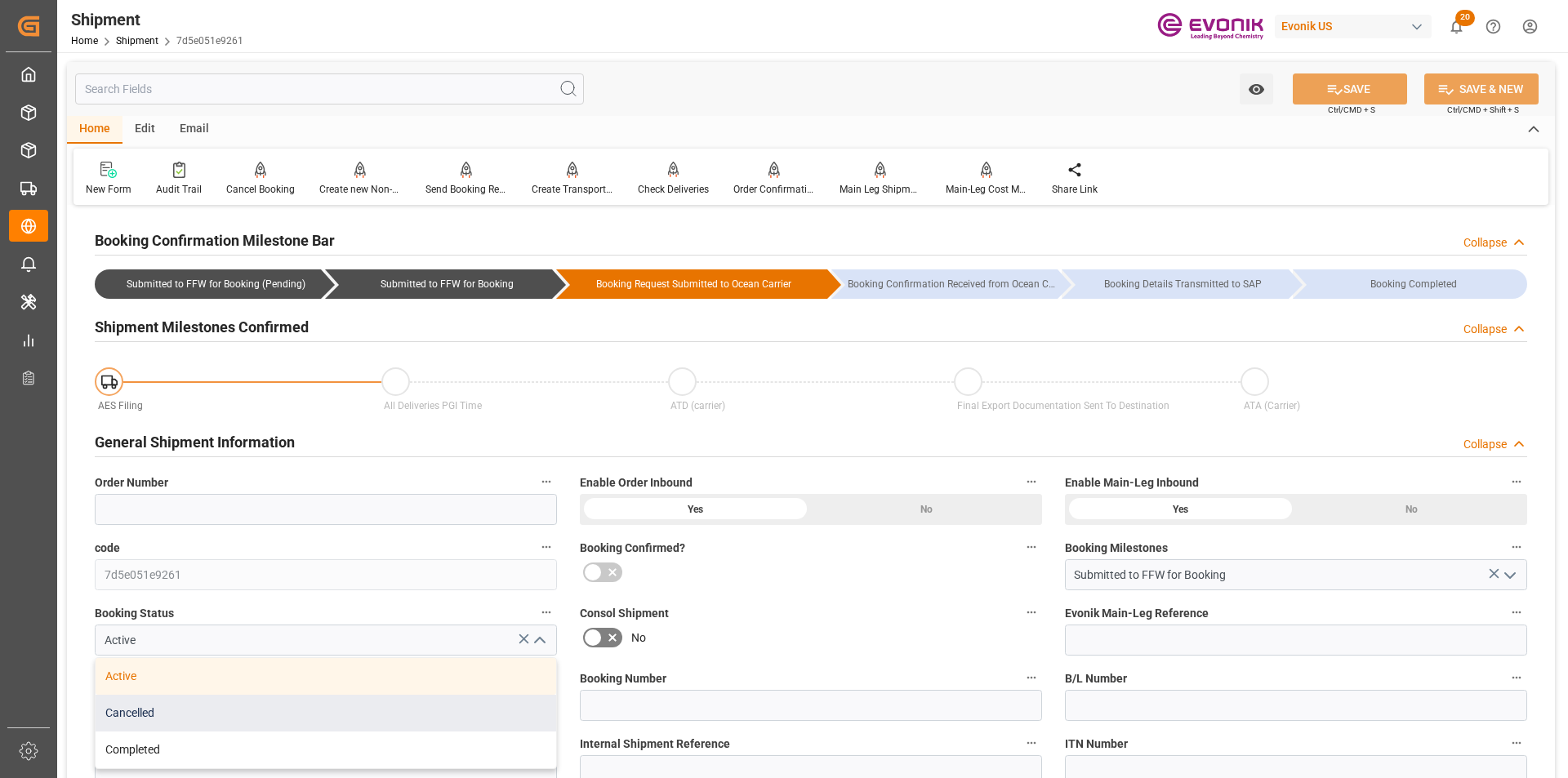
click at [156, 714] on div "Cancelled" at bounding box center [326, 714] width 461 height 37
type input "Cancelled"
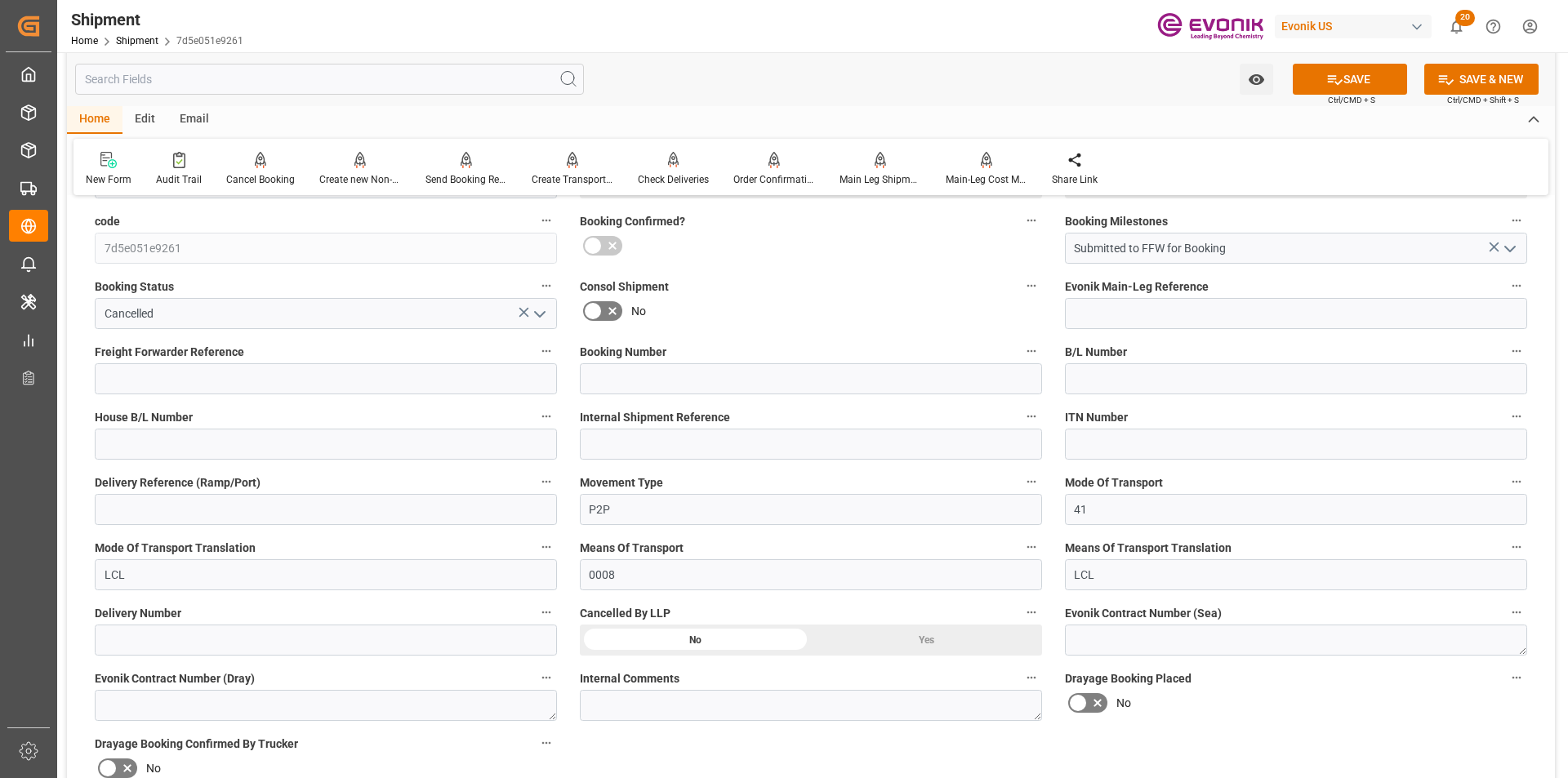
scroll to position [490, 0]
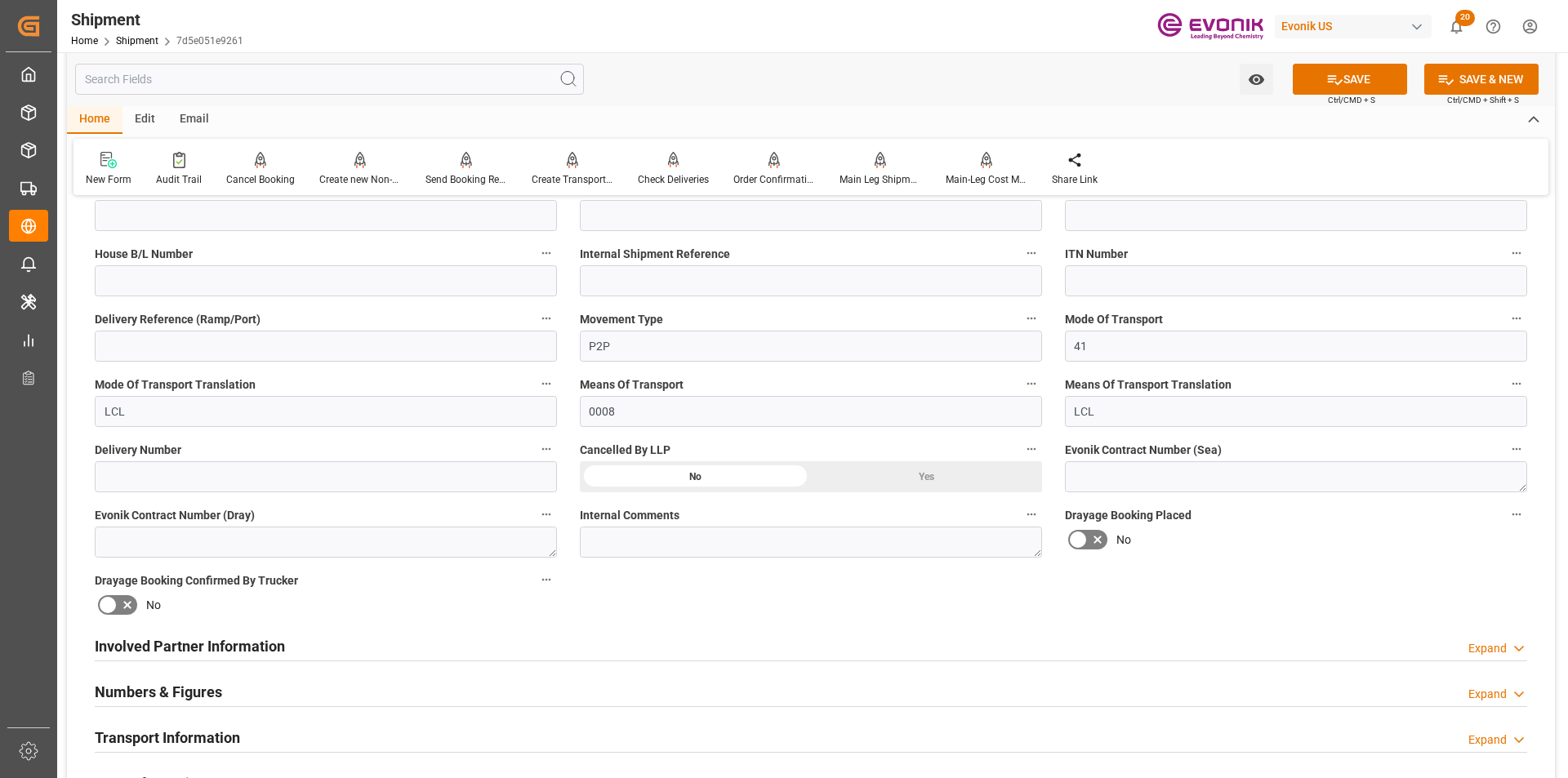
click at [953, 476] on div "Yes" at bounding box center [926, 477] width 231 height 31
click at [1348, 81] on button "SAVE" at bounding box center [1349, 79] width 114 height 31
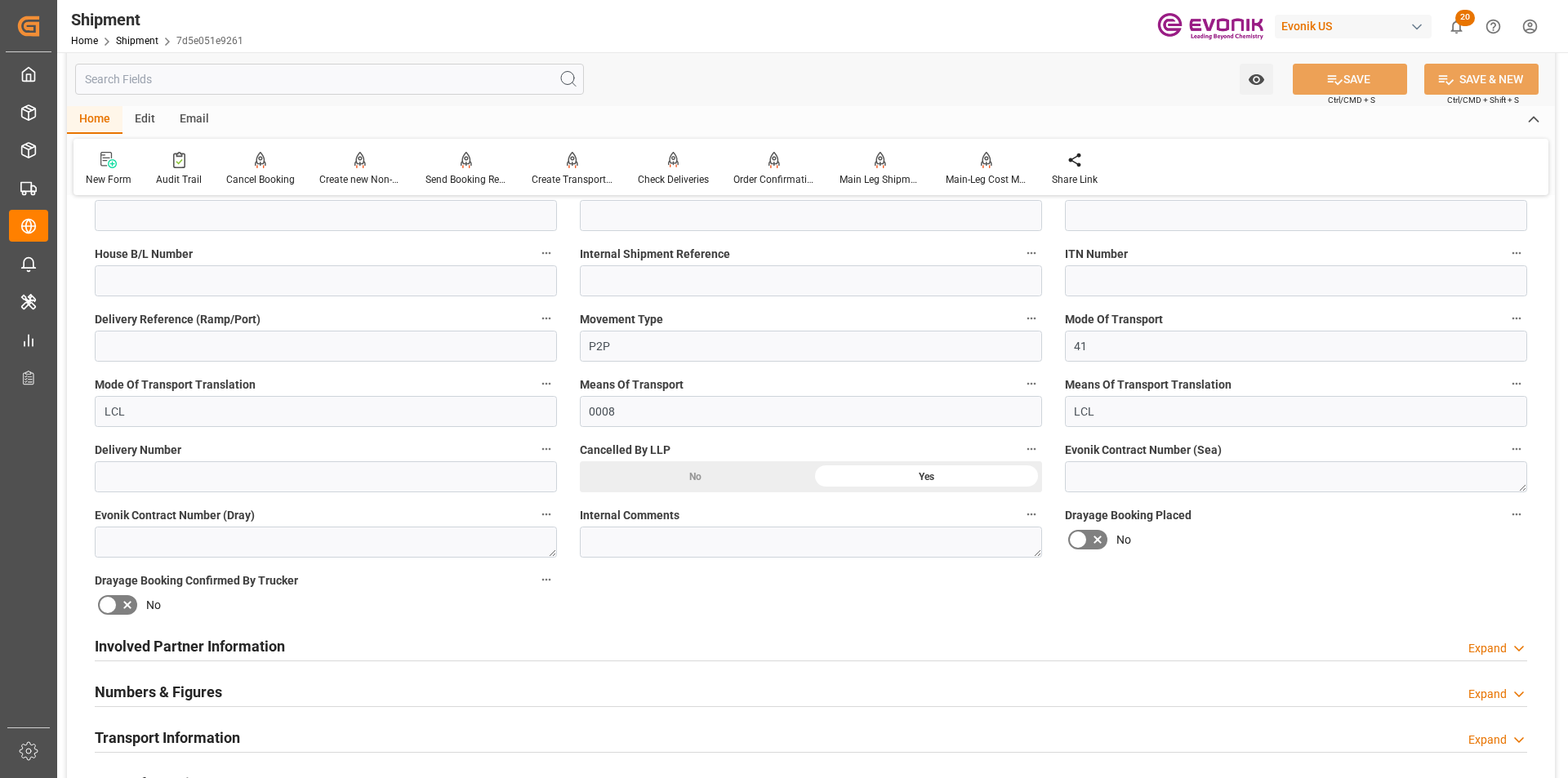
scroll to position [164, 0]
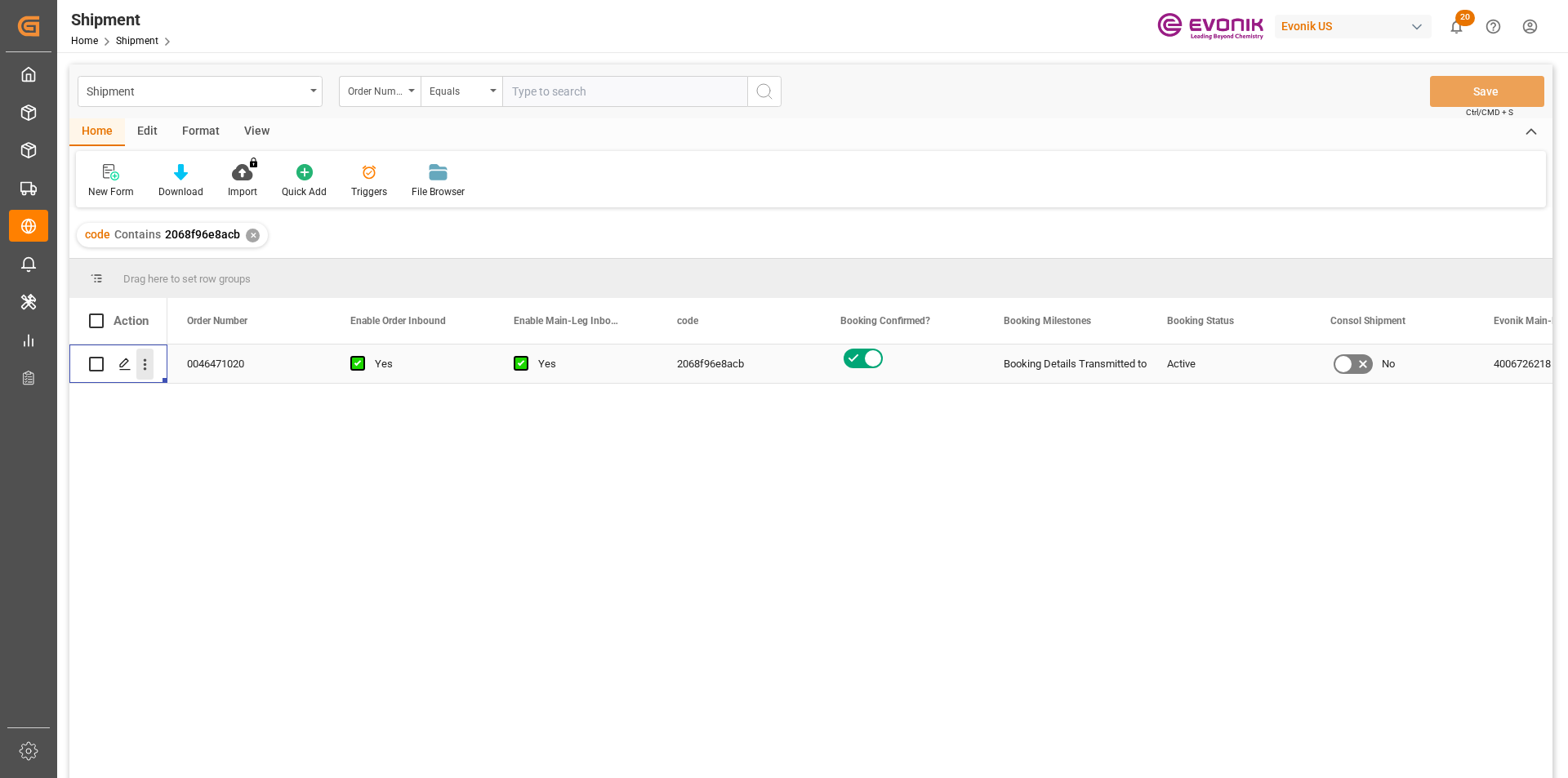
click at [142, 361] on icon "open menu" at bounding box center [144, 364] width 17 height 17
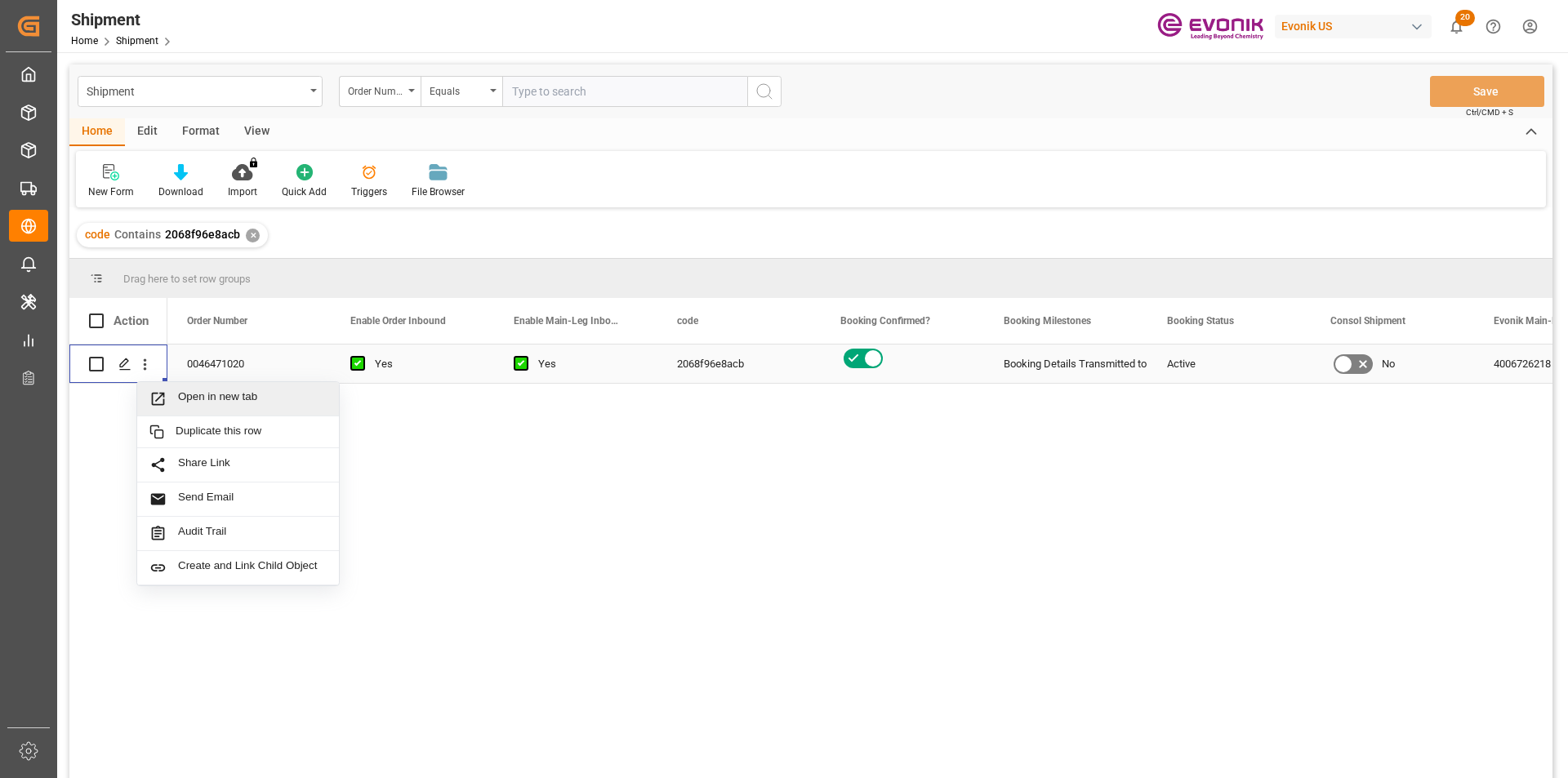
click at [235, 384] on div "Open in new tab" at bounding box center [237, 399] width 201 height 34
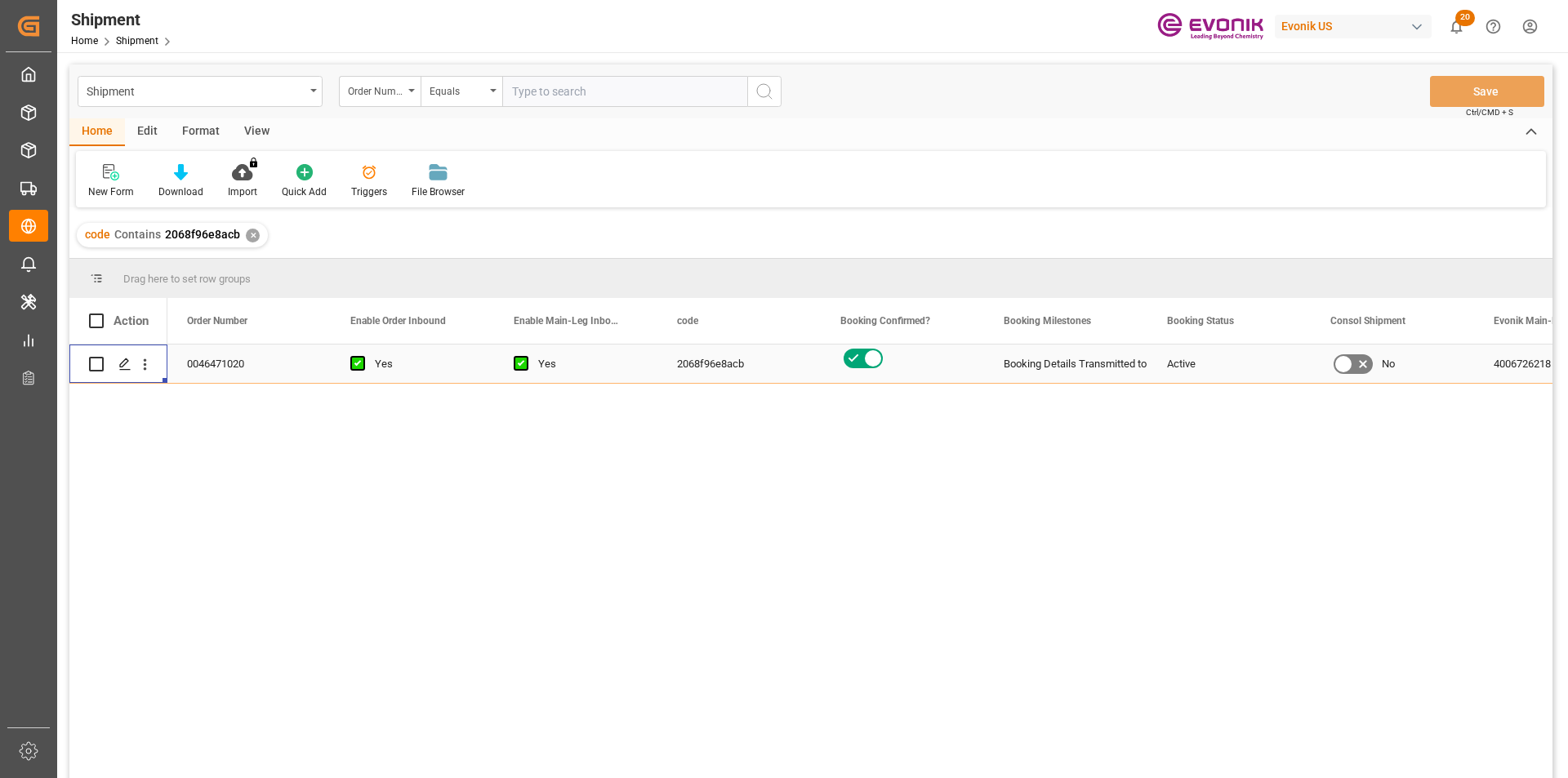
click at [214, 370] on div "0046471020" at bounding box center [249, 364] width 164 height 39
click at [195, 372] on div "0046471020" at bounding box center [249, 364] width 164 height 39
click at [258, 352] on div "0046471020" at bounding box center [249, 364] width 164 height 39
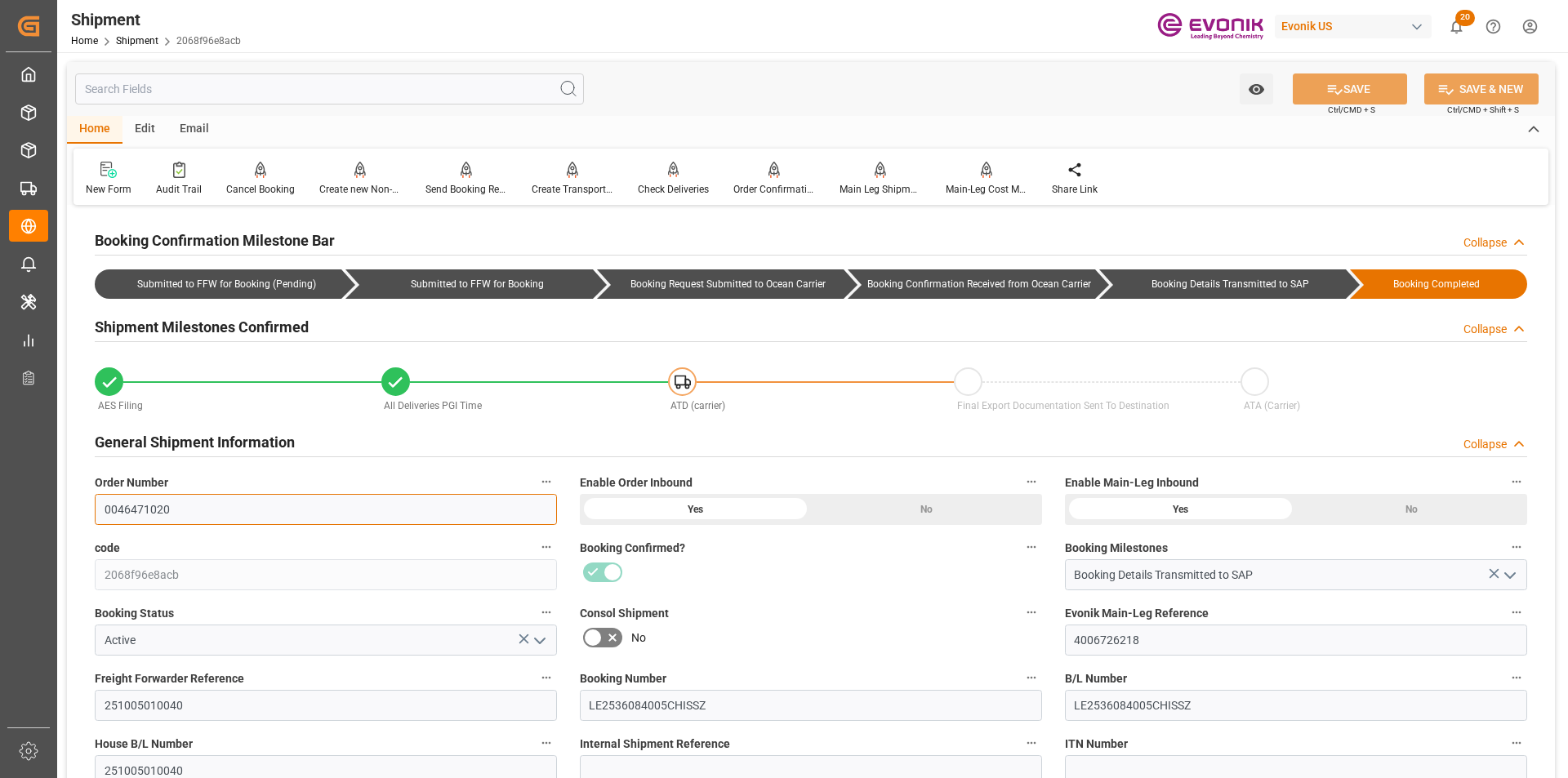
click at [219, 506] on input "0046471020" at bounding box center [326, 509] width 463 height 31
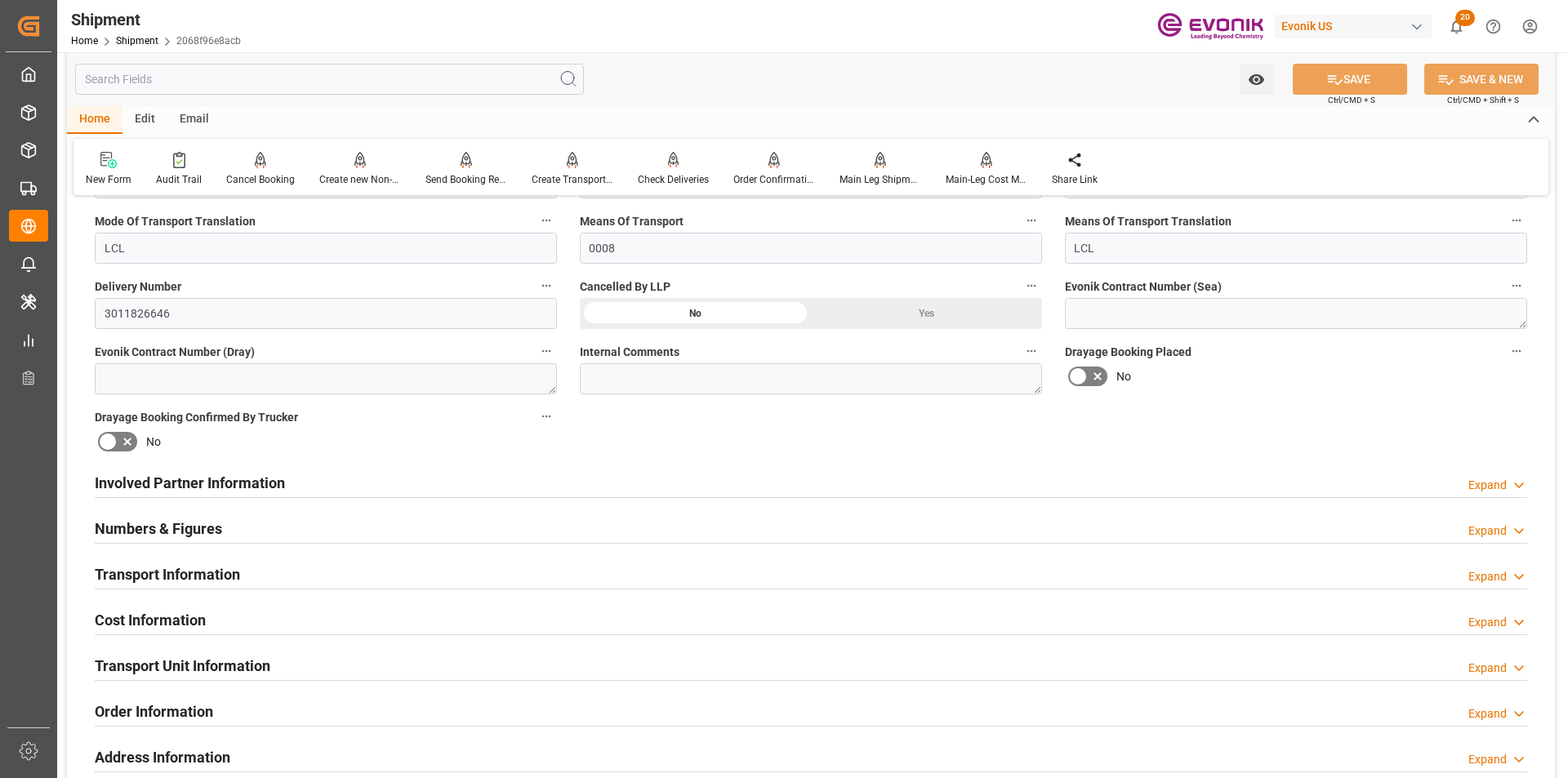
scroll to position [245, 0]
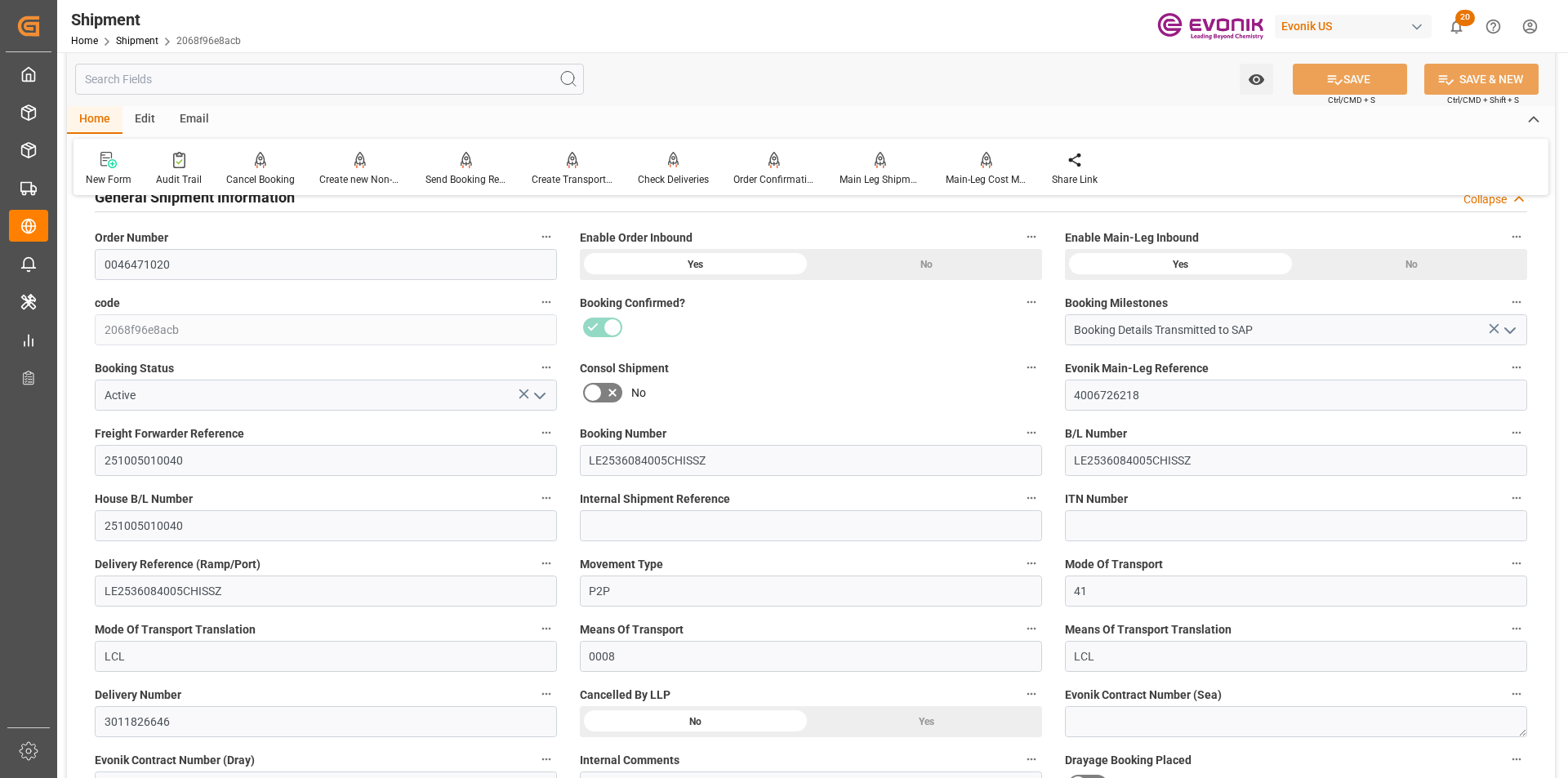
click at [266, 82] on input "text" at bounding box center [329, 79] width 509 height 31
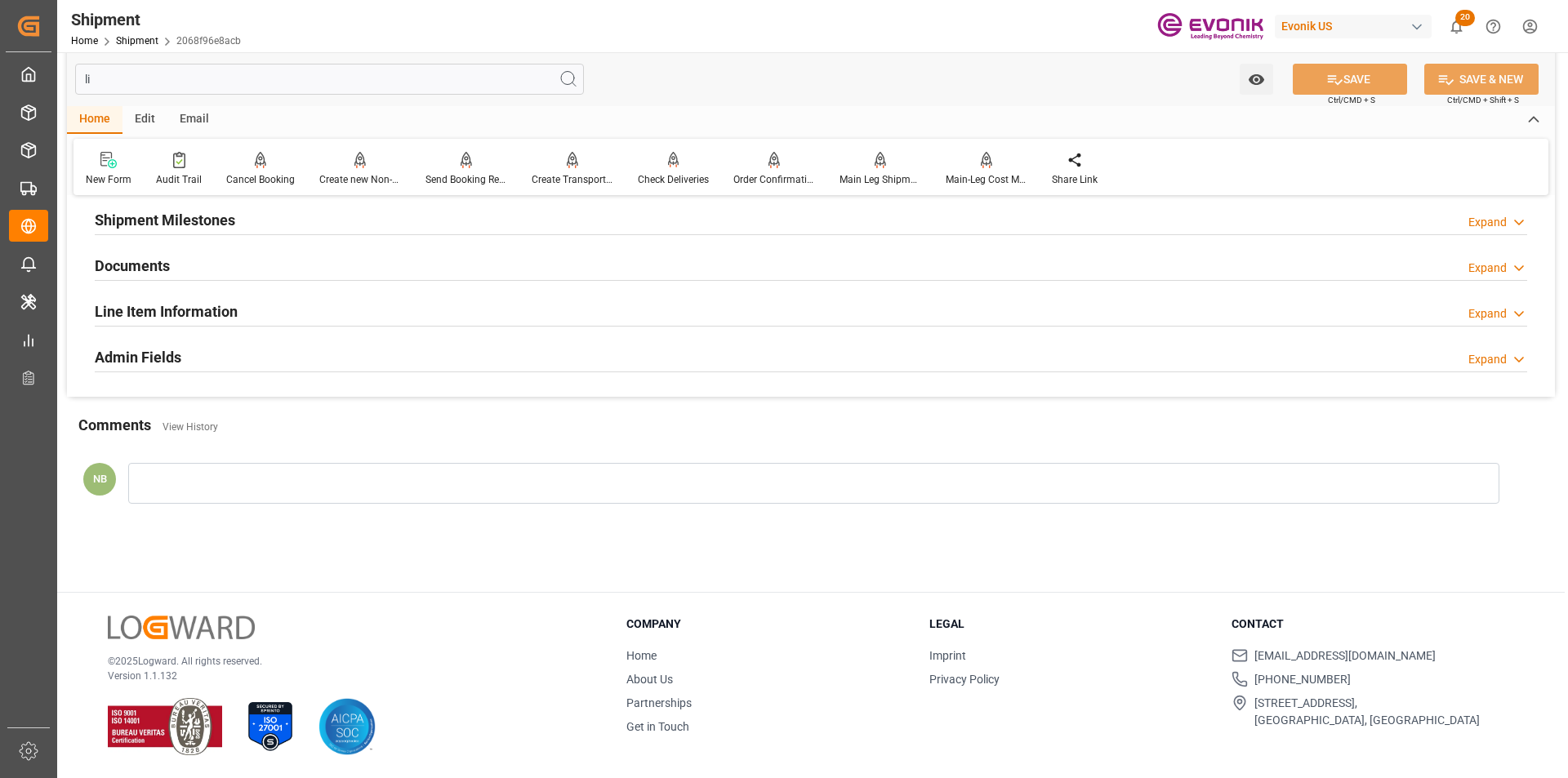
scroll to position [0, 0]
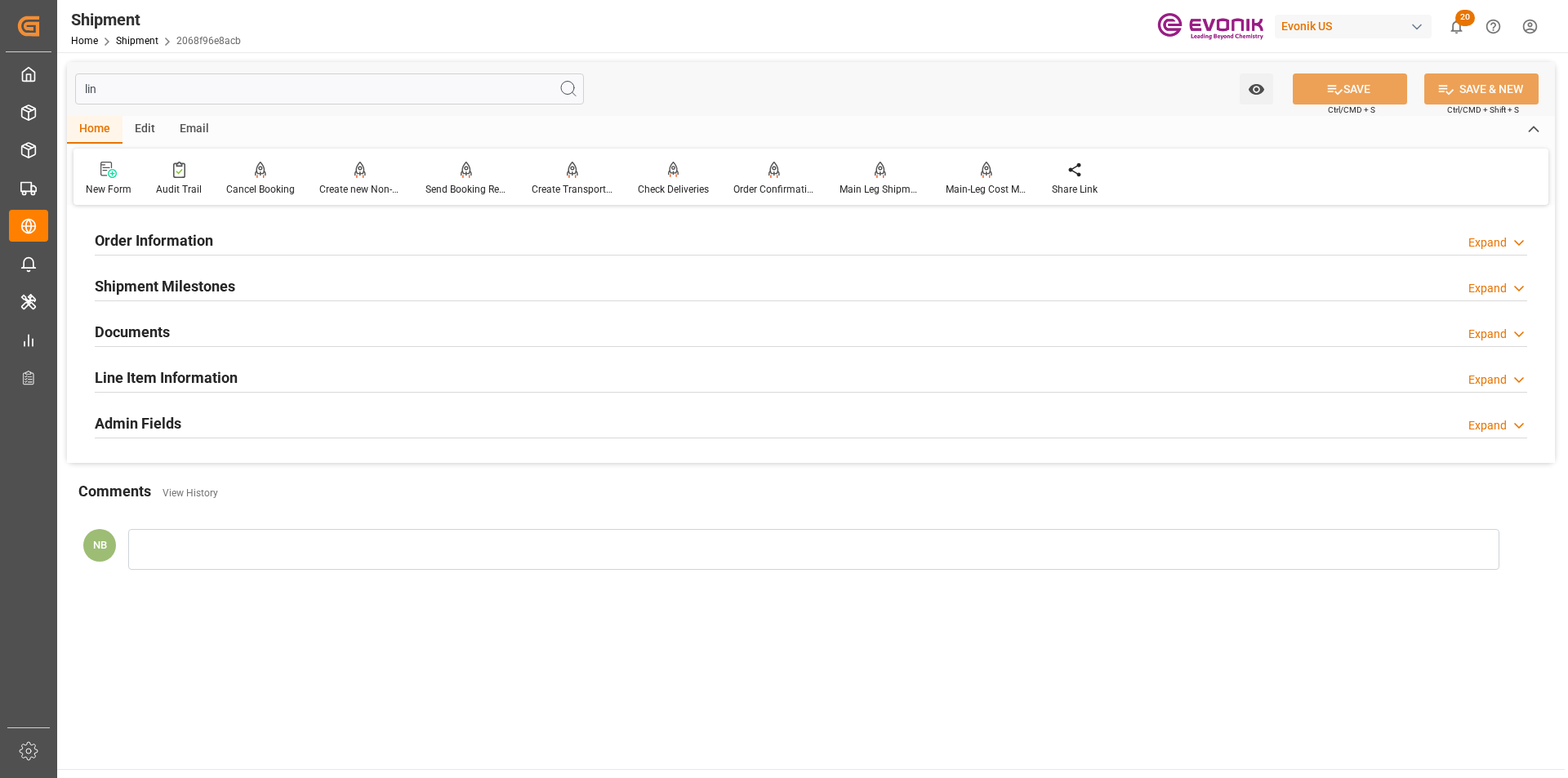
click at [181, 375] on h2 "Line Item Information" at bounding box center [166, 378] width 143 height 22
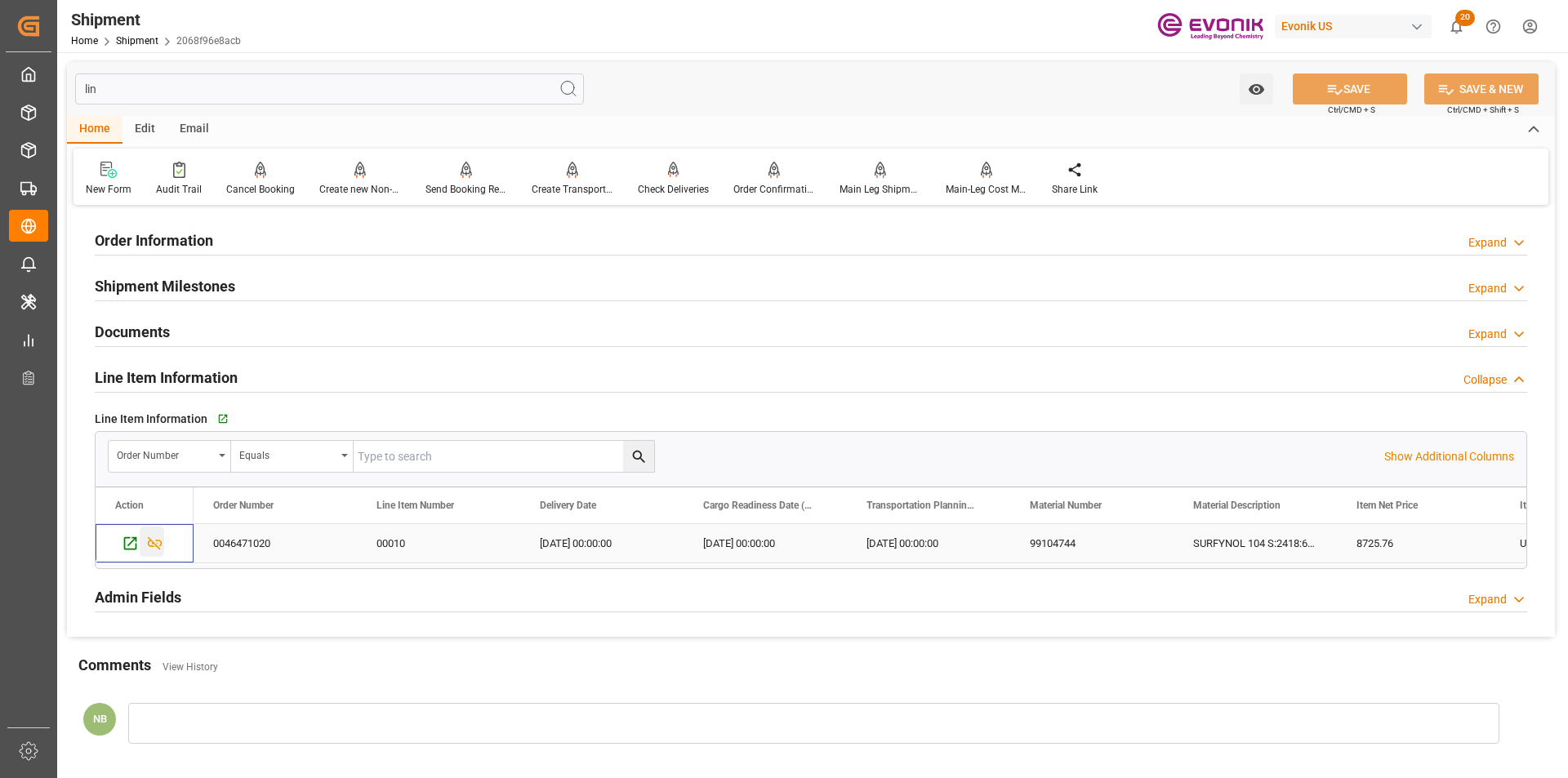
click at [157, 543] on icon "Press SPACE to select this row." at bounding box center [155, 543] width 17 height 17
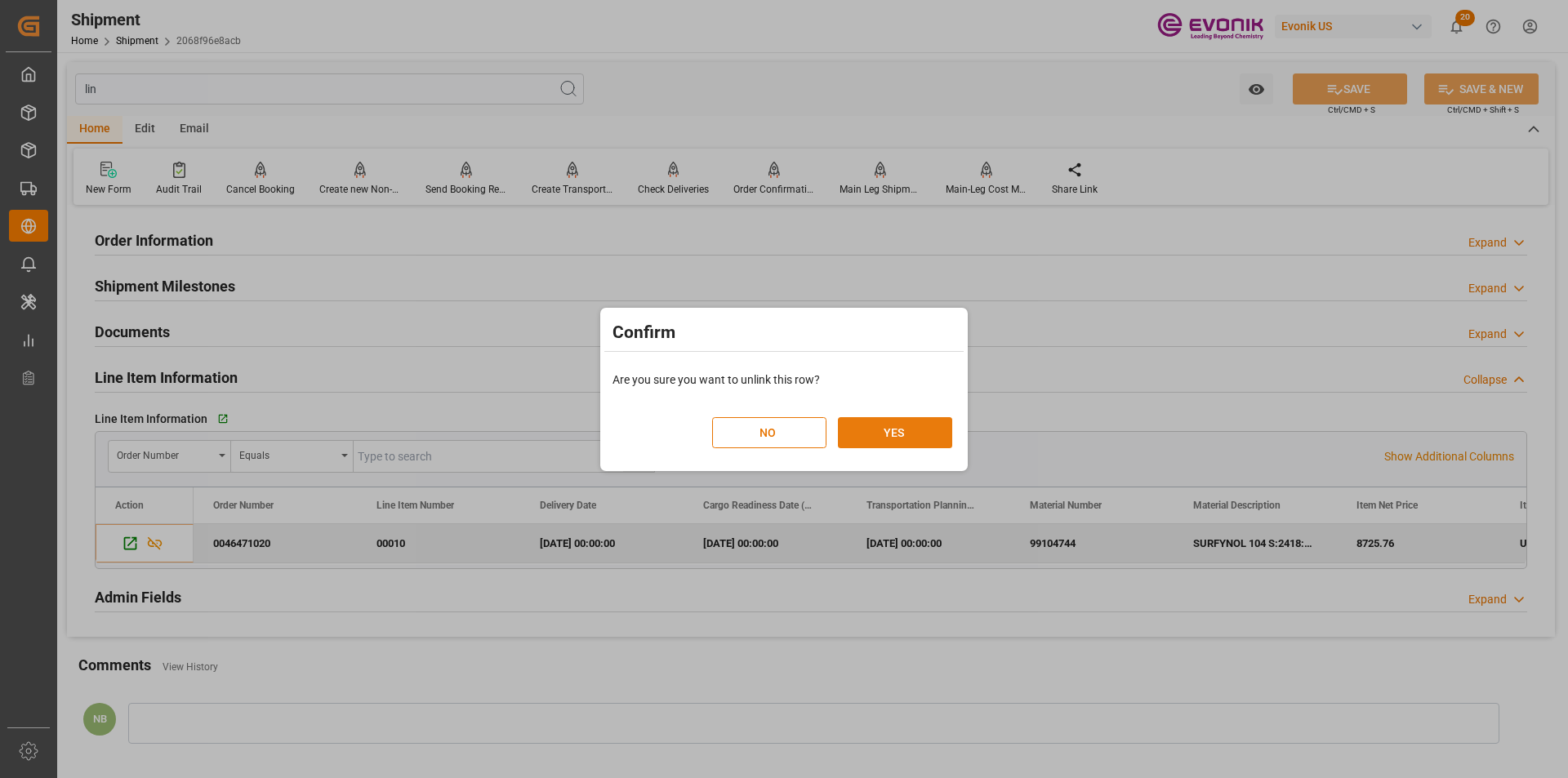
click at [908, 429] on button "YES" at bounding box center [895, 433] width 114 height 31
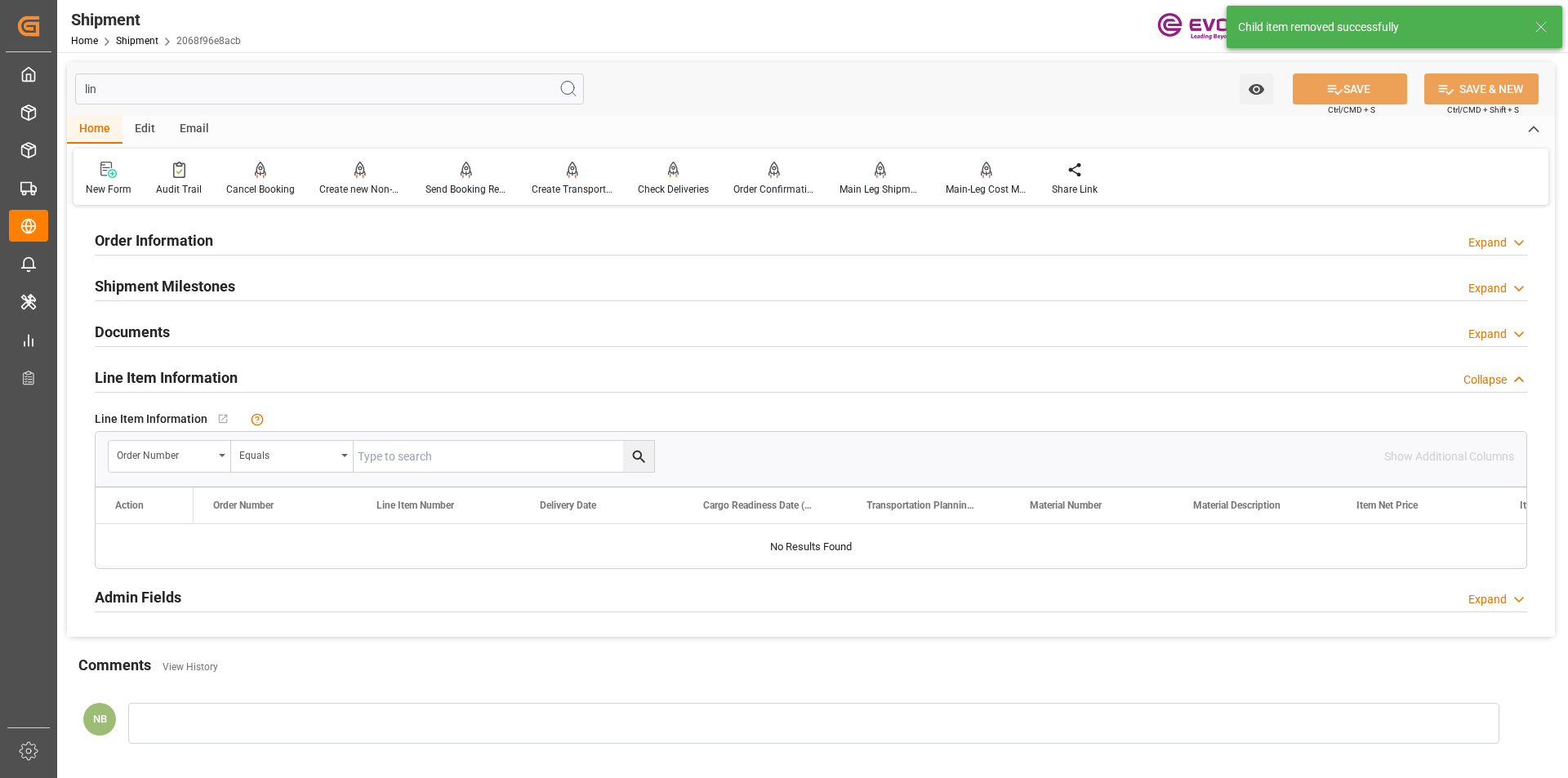
click at [140, 92] on input "lin" at bounding box center [329, 89] width 509 height 31
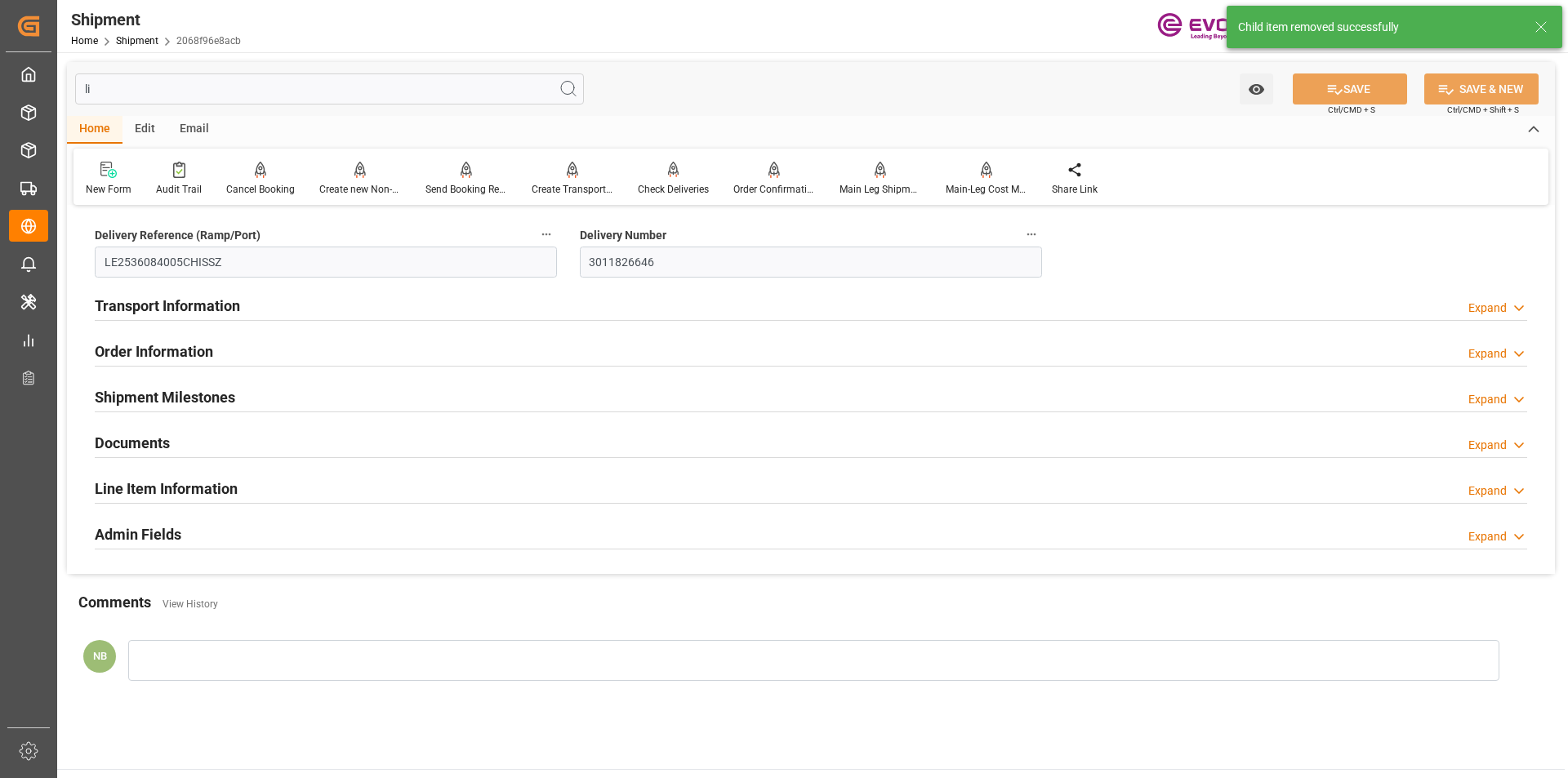
type input "l"
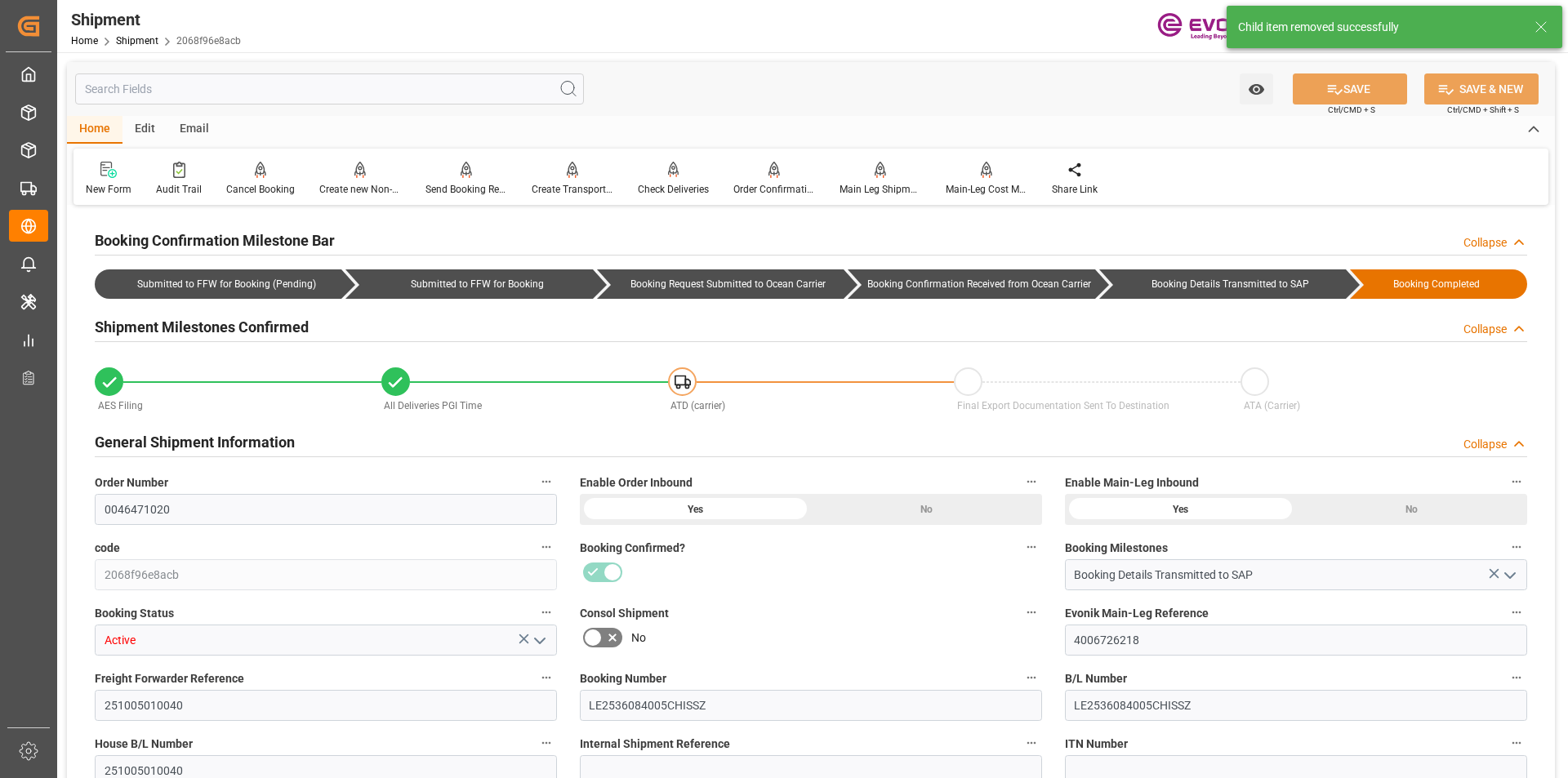
type input "t"
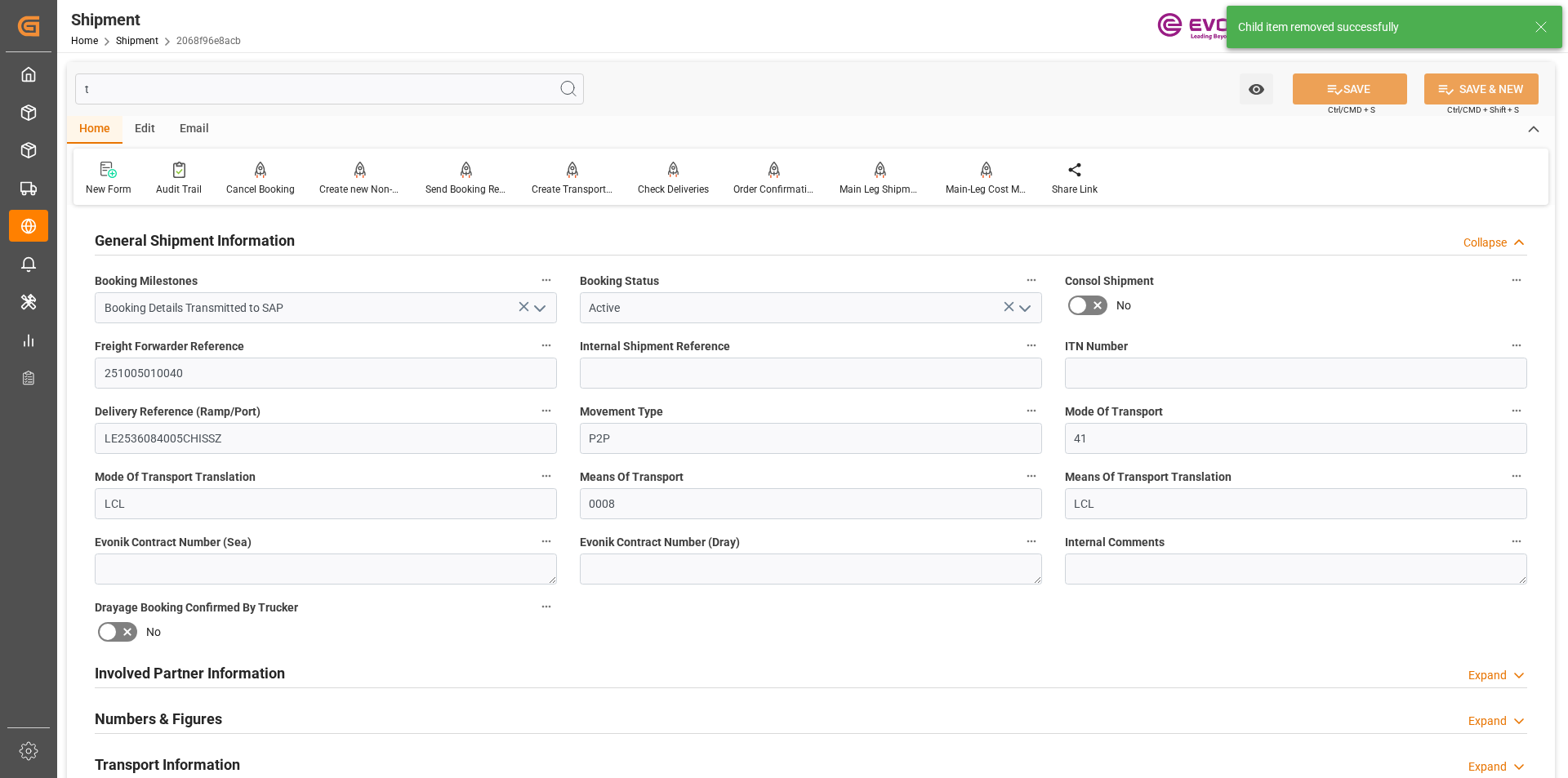
type input "0"
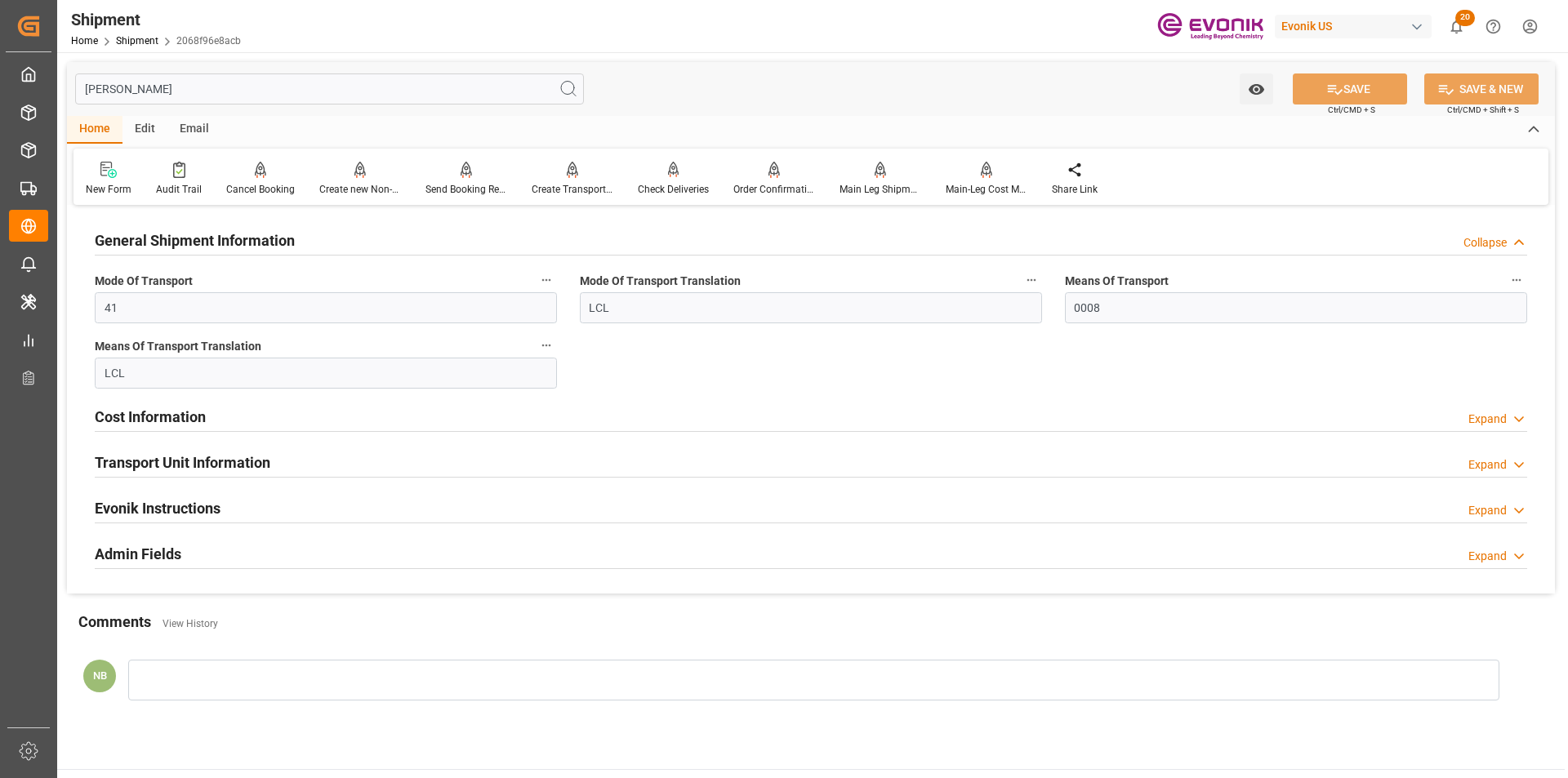
type input "tran"
click at [258, 465] on h2 "Transport Unit Information" at bounding box center [182, 463] width 176 height 22
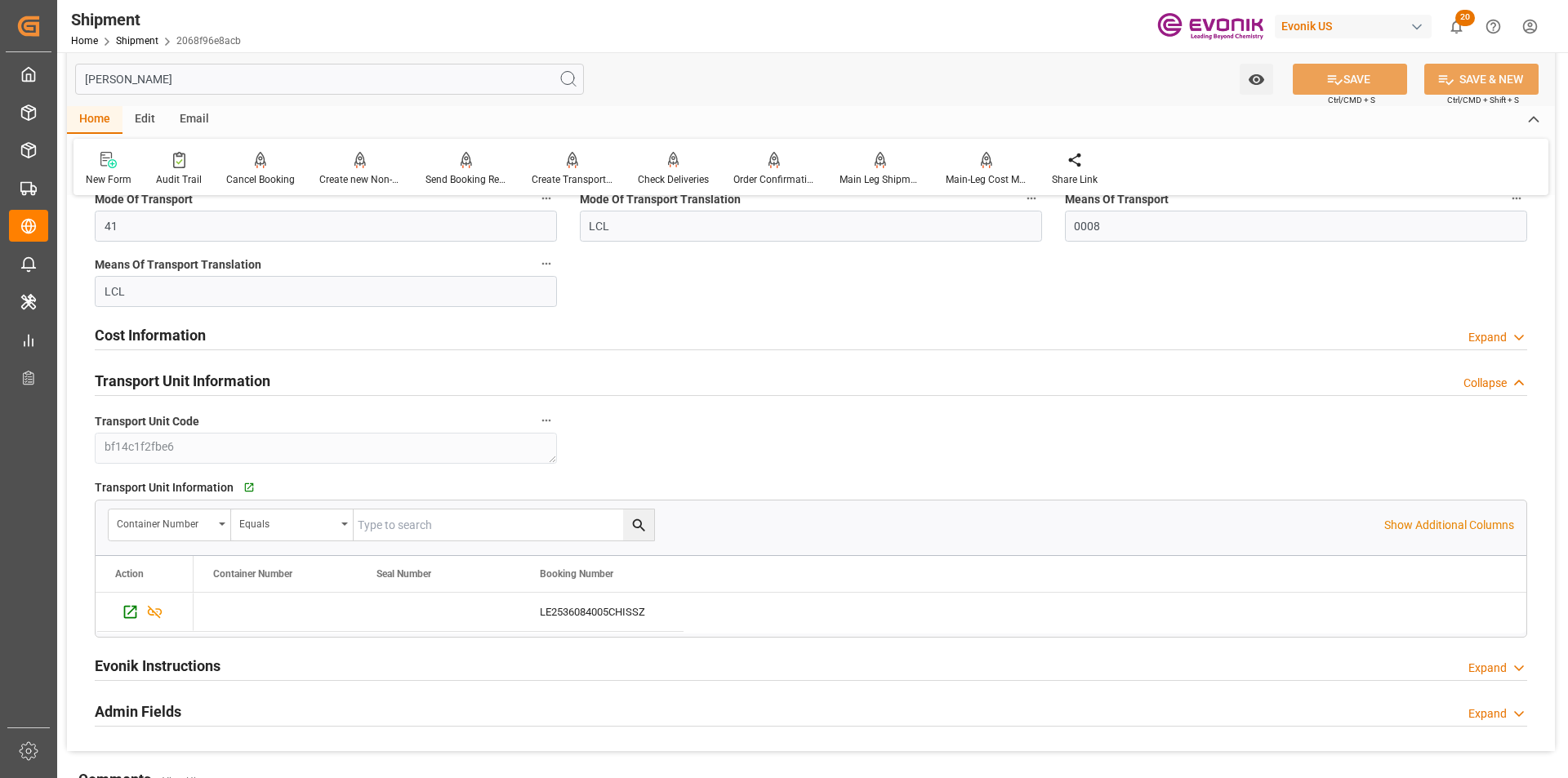
scroll to position [164, 0]
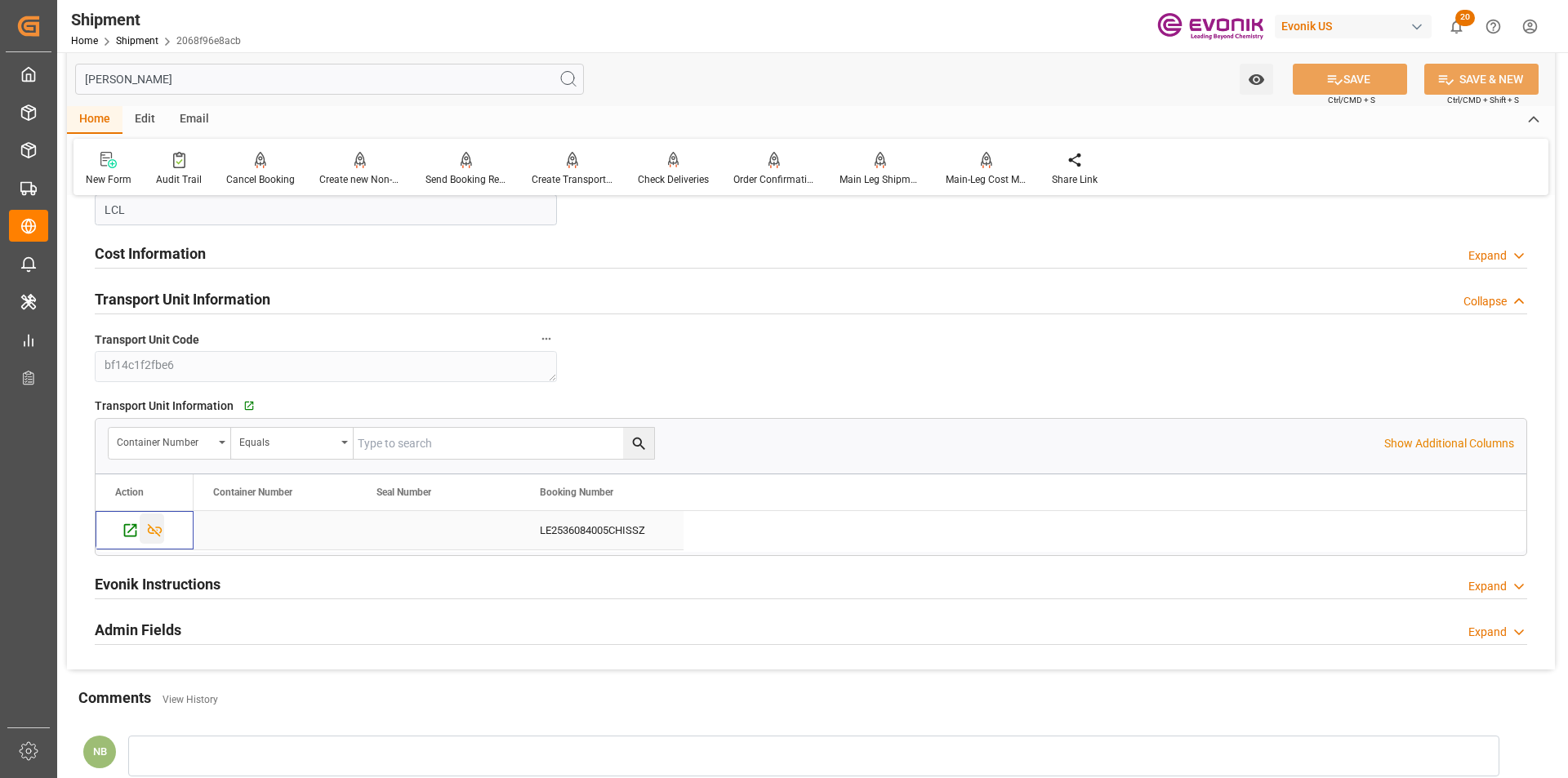
click at [157, 525] on icon "Press SPACE to select this row." at bounding box center [155, 530] width 17 height 17
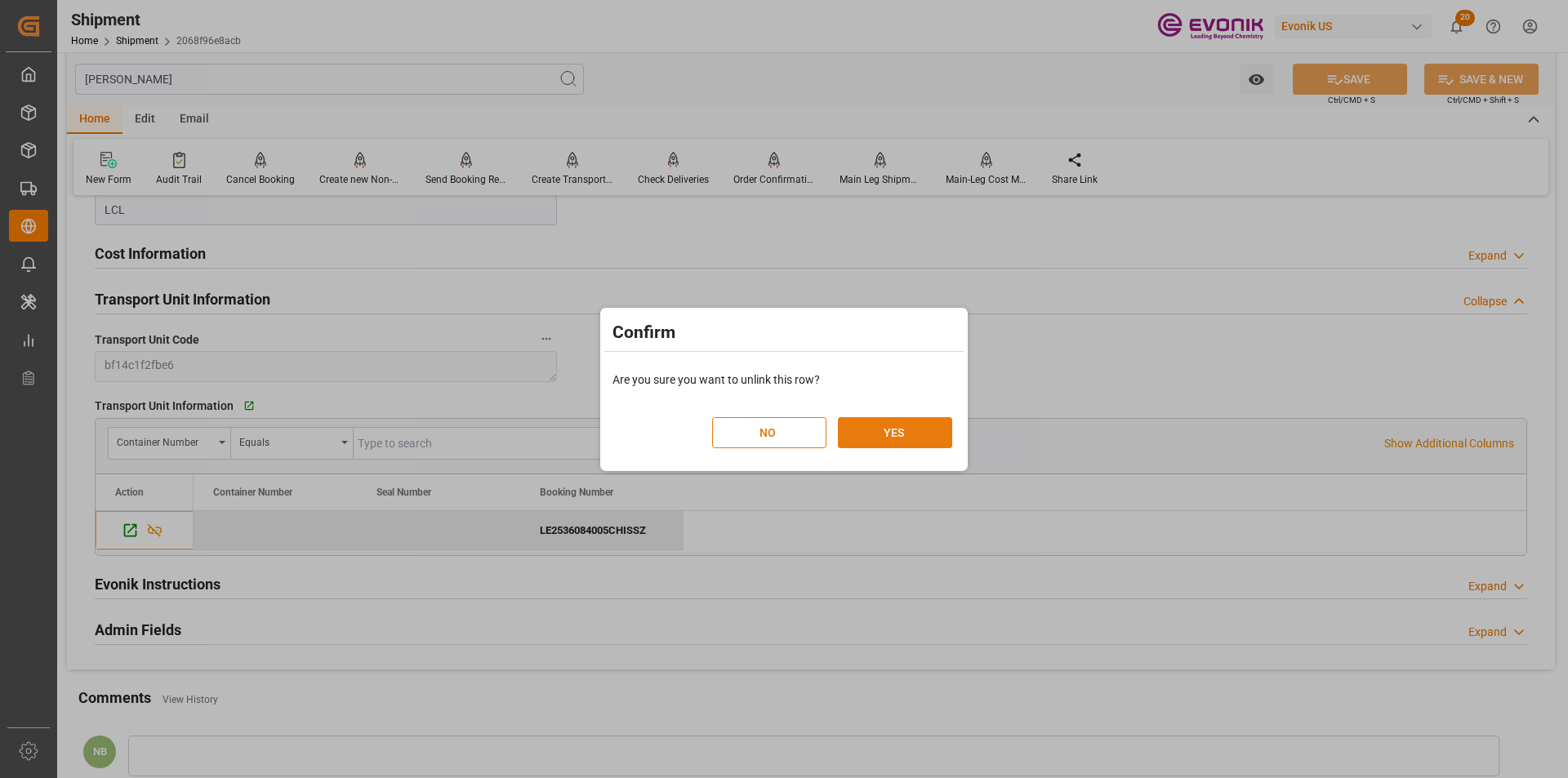
click at [861, 429] on button "YES" at bounding box center [895, 433] width 114 height 31
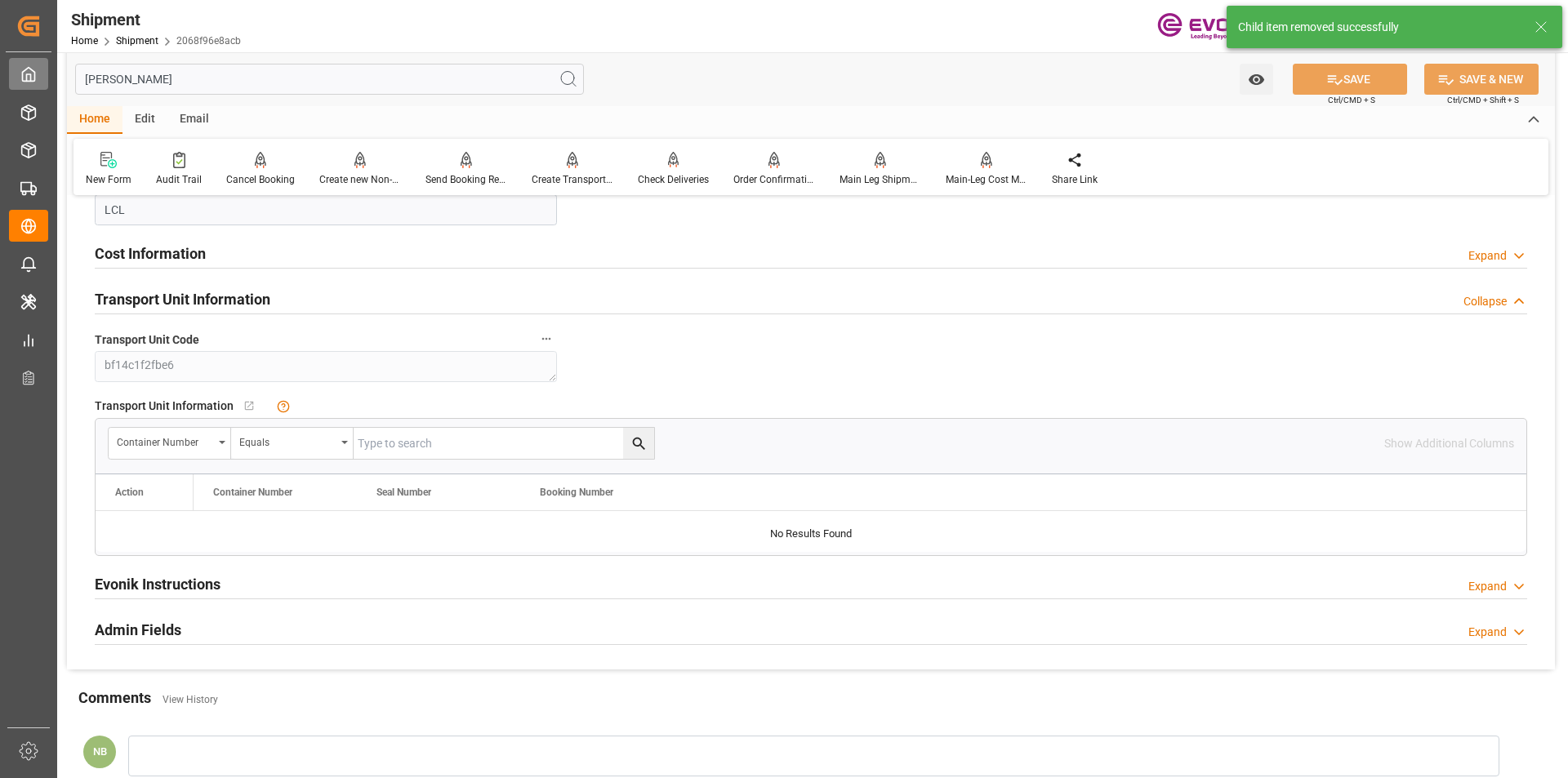
drag, startPoint x: 143, startPoint y: 84, endPoint x: 43, endPoint y: 76, distance: 100.3
click at [45, 77] on div "Created by potrace 1.15, written by Peter Selinger 2001-2017 Created by potrace…" at bounding box center [784, 389] width 1568 height 778
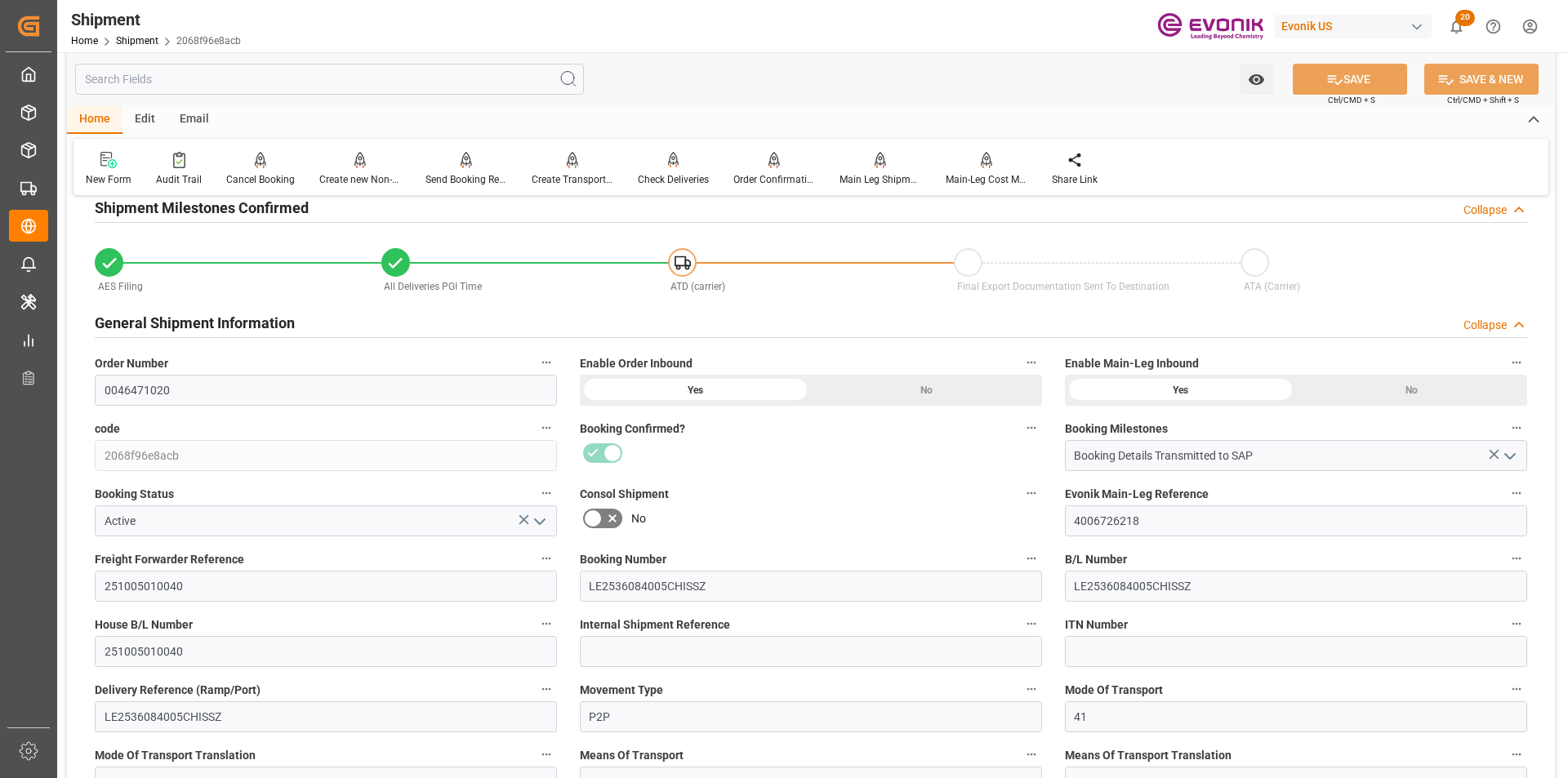
scroll to position [0, 0]
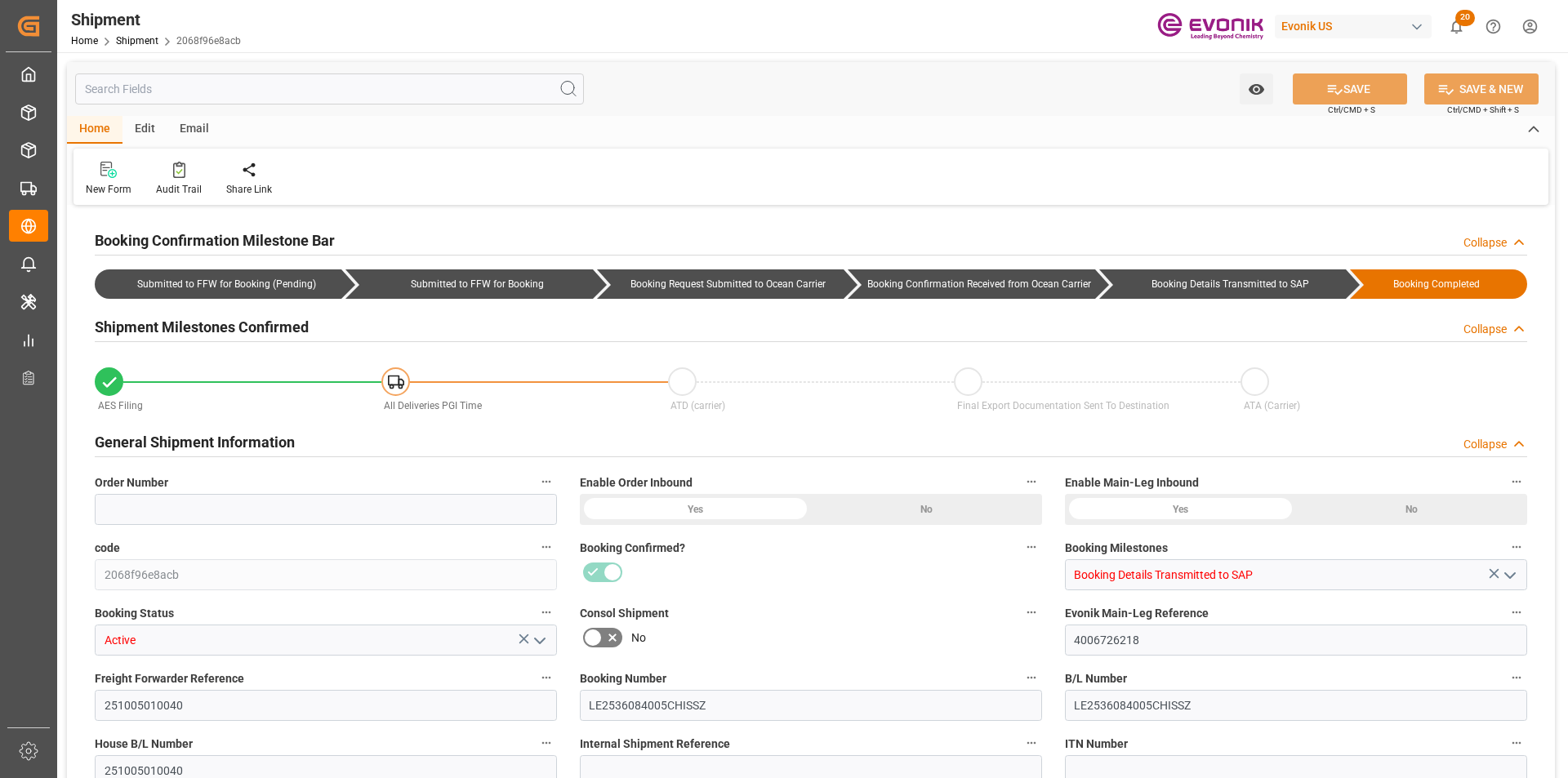
type input "2068f96e8acb"
type input "Booking Details Transmitted to SAP"
type input "Active"
type input "4006726218"
type input "251005010040"
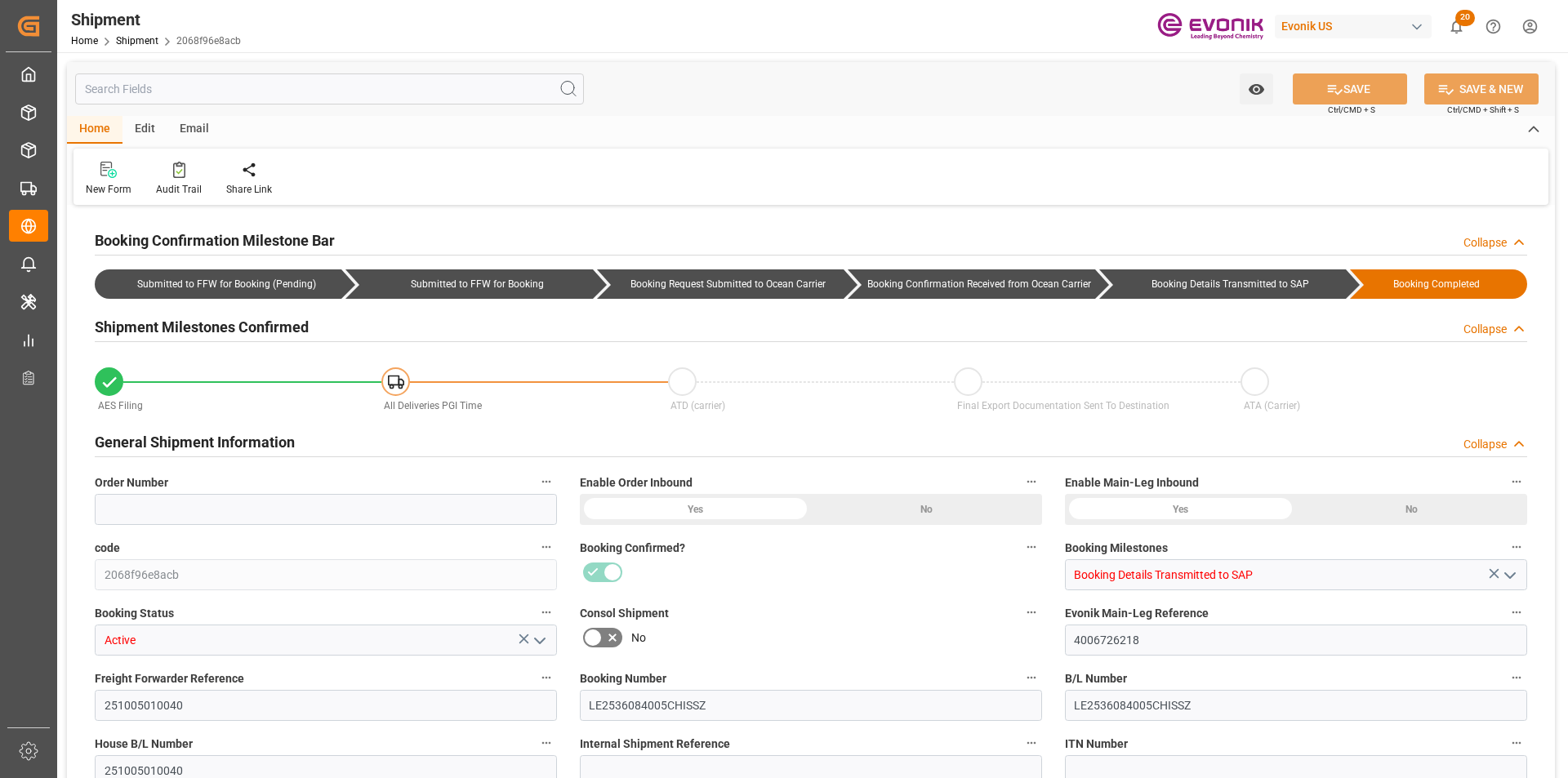
type input "LE2536084005CHISSZ"
type input "251005010040"
type input "LE2536084005CHISSZ"
type input "P2P"
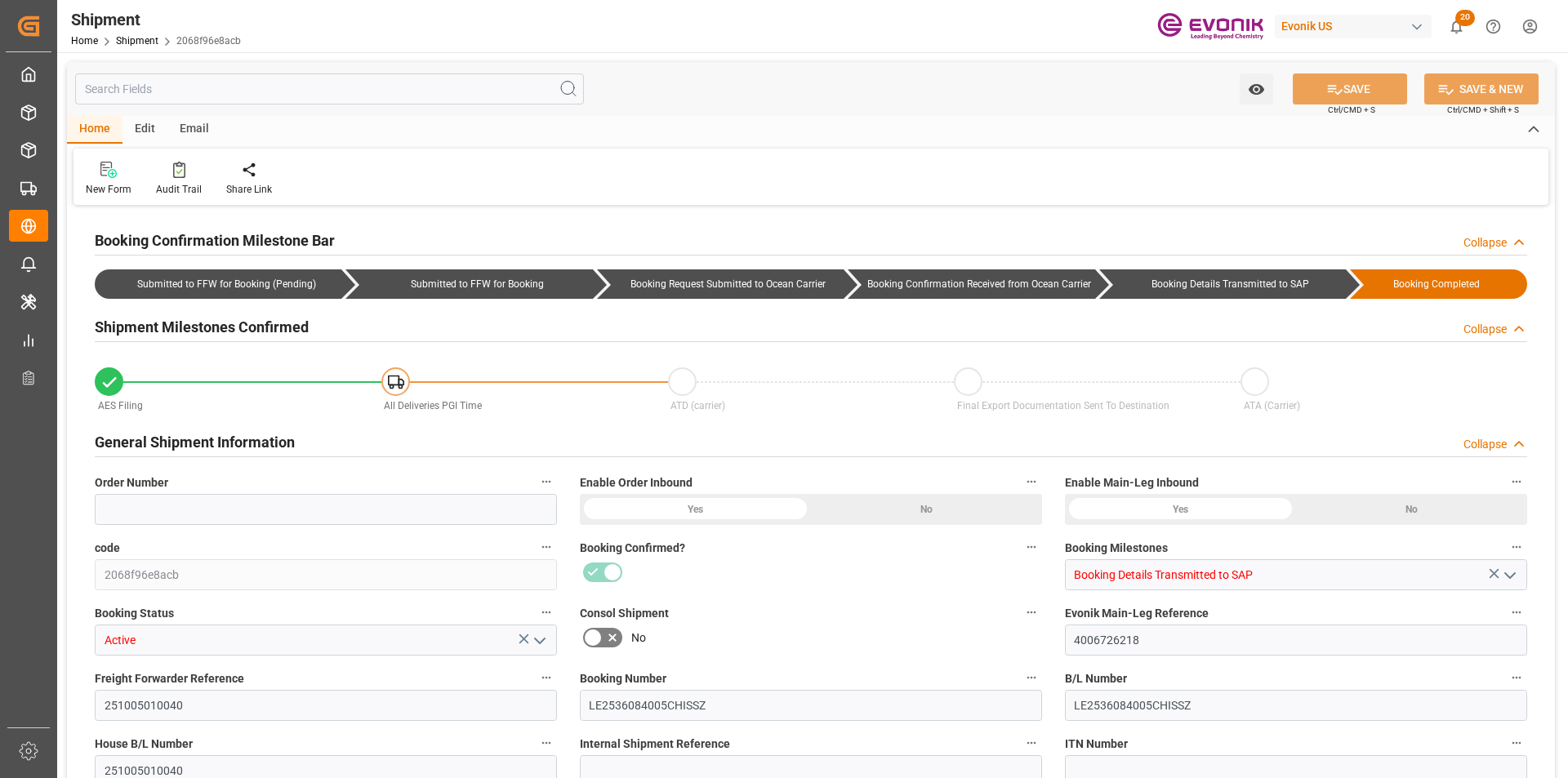
type input "41"
type input "LCL"
type input "0008"
type input "LCL"
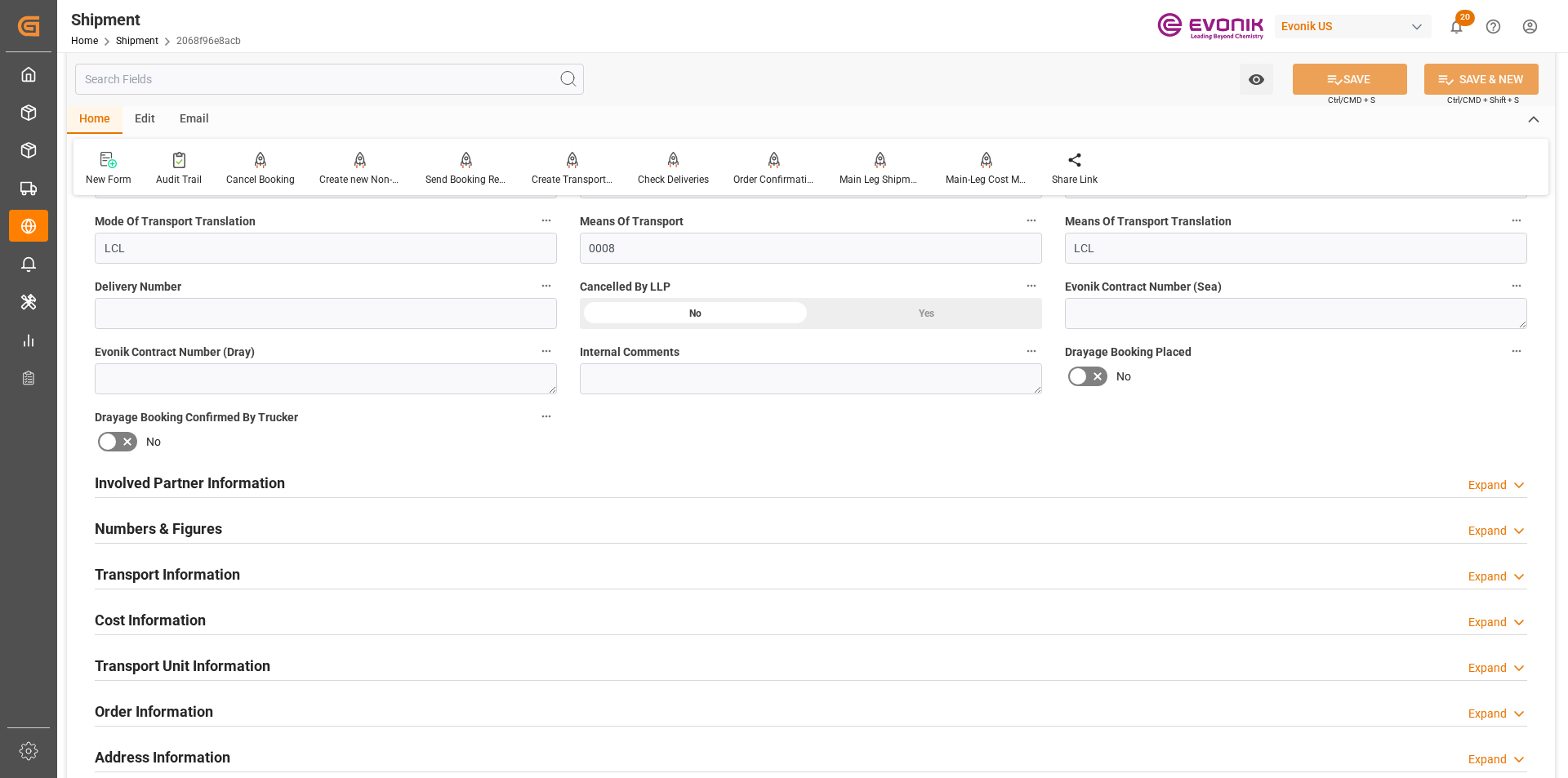
scroll to position [898, 0]
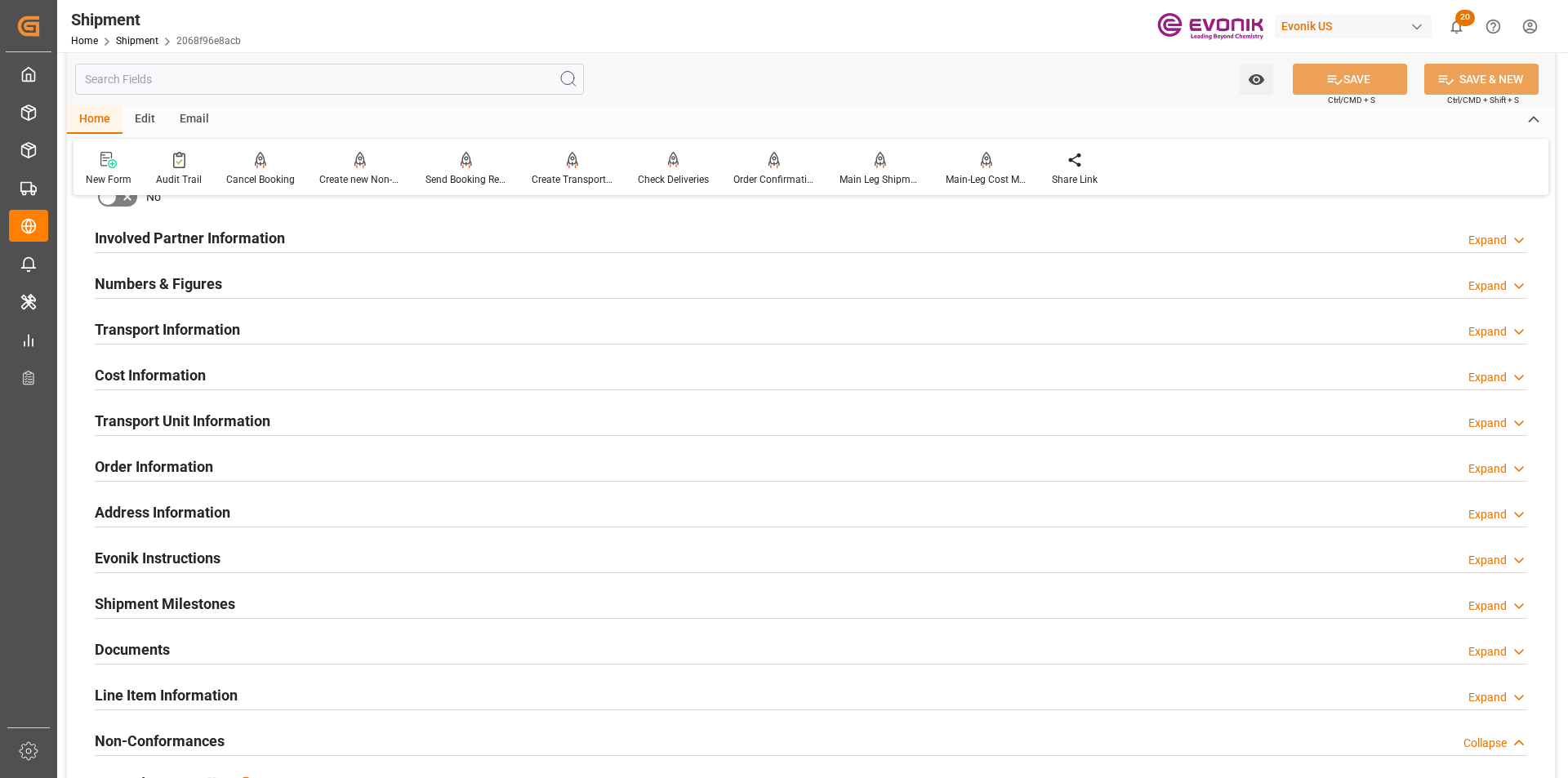
click at [174, 84] on input "text" at bounding box center [329, 79] width 509 height 31
click at [1486, 423] on div "Expand" at bounding box center [1487, 423] width 39 height 17
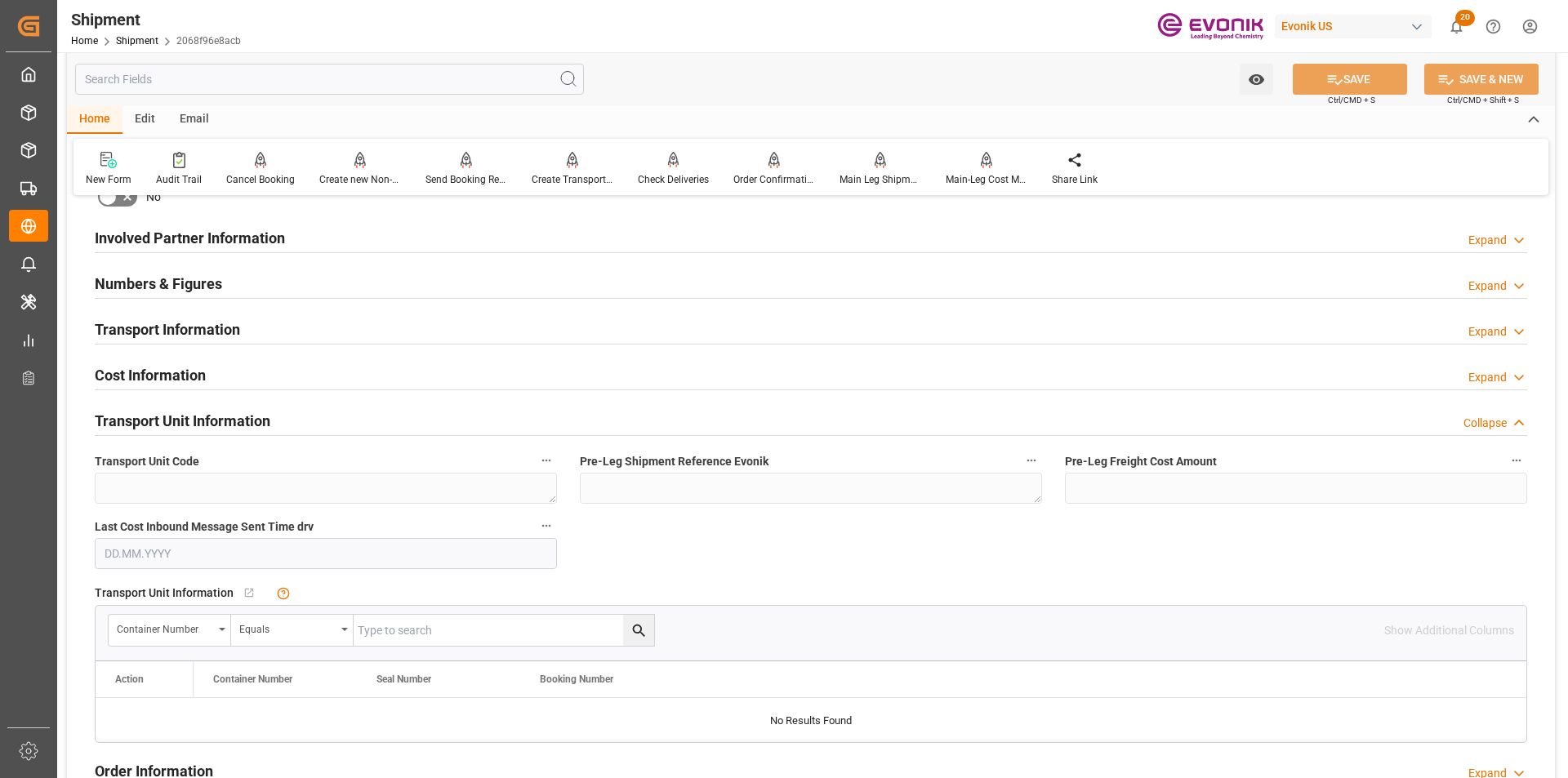
scroll to position [979, 0]
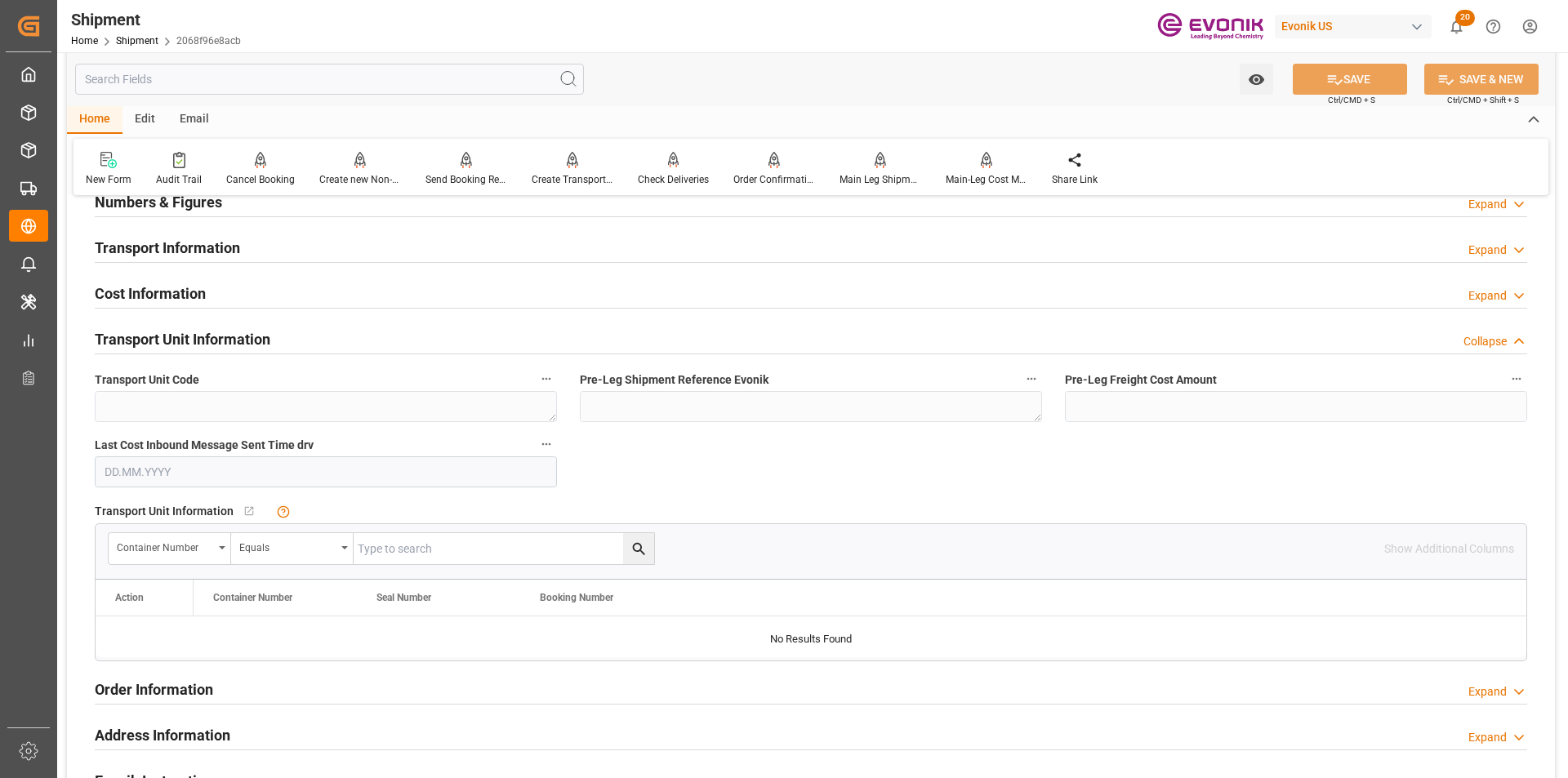
click at [447, 544] on input "text" at bounding box center [503, 549] width 301 height 31
paste input "0046476328"
type input "0046476328"
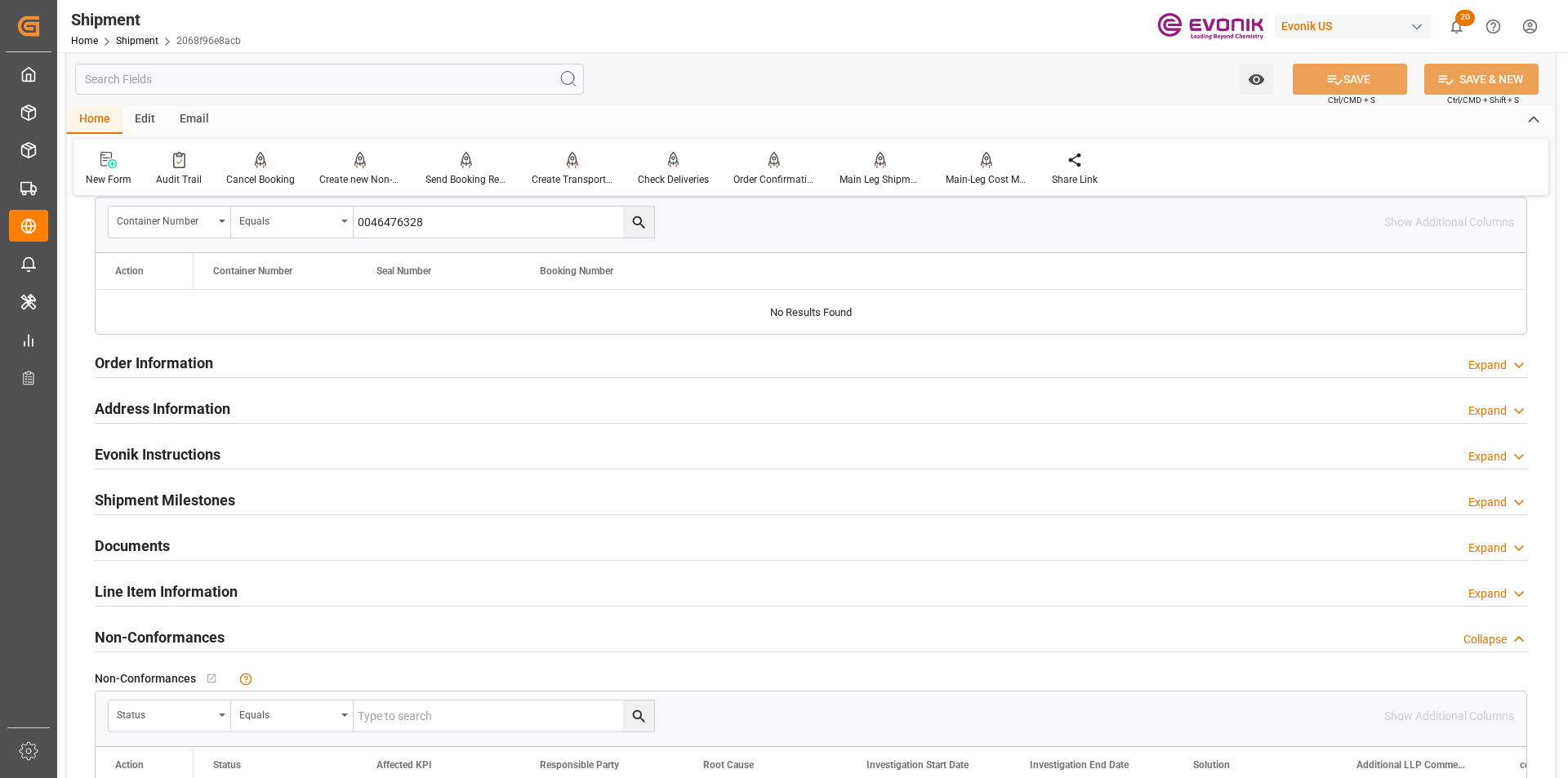
scroll to position [1470, 0]
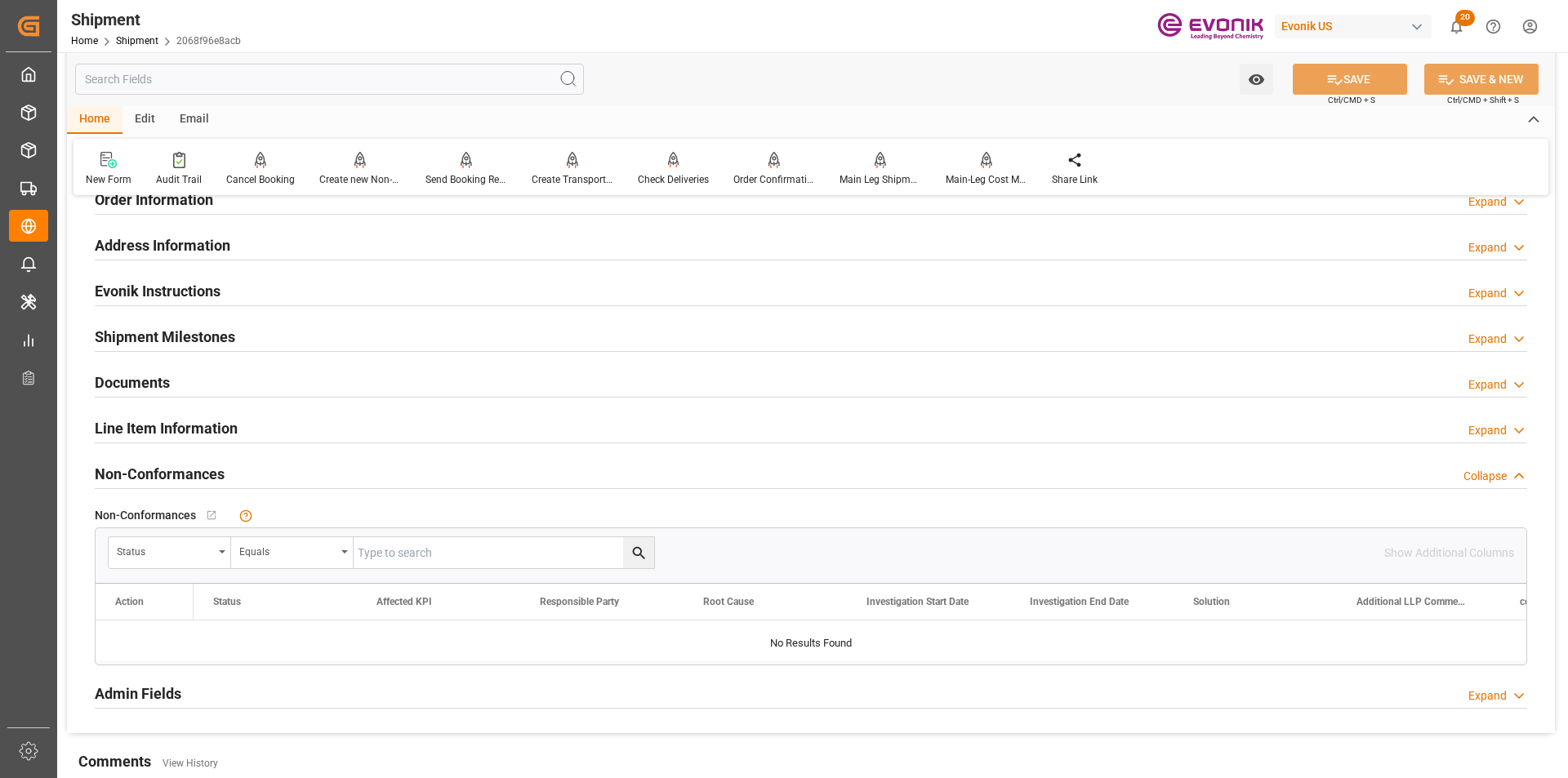
click at [432, 408] on div "Line Item Information Expand" at bounding box center [811, 429] width 1455 height 46
click at [422, 421] on div "Line Item Information Expand" at bounding box center [810, 427] width 1432 height 31
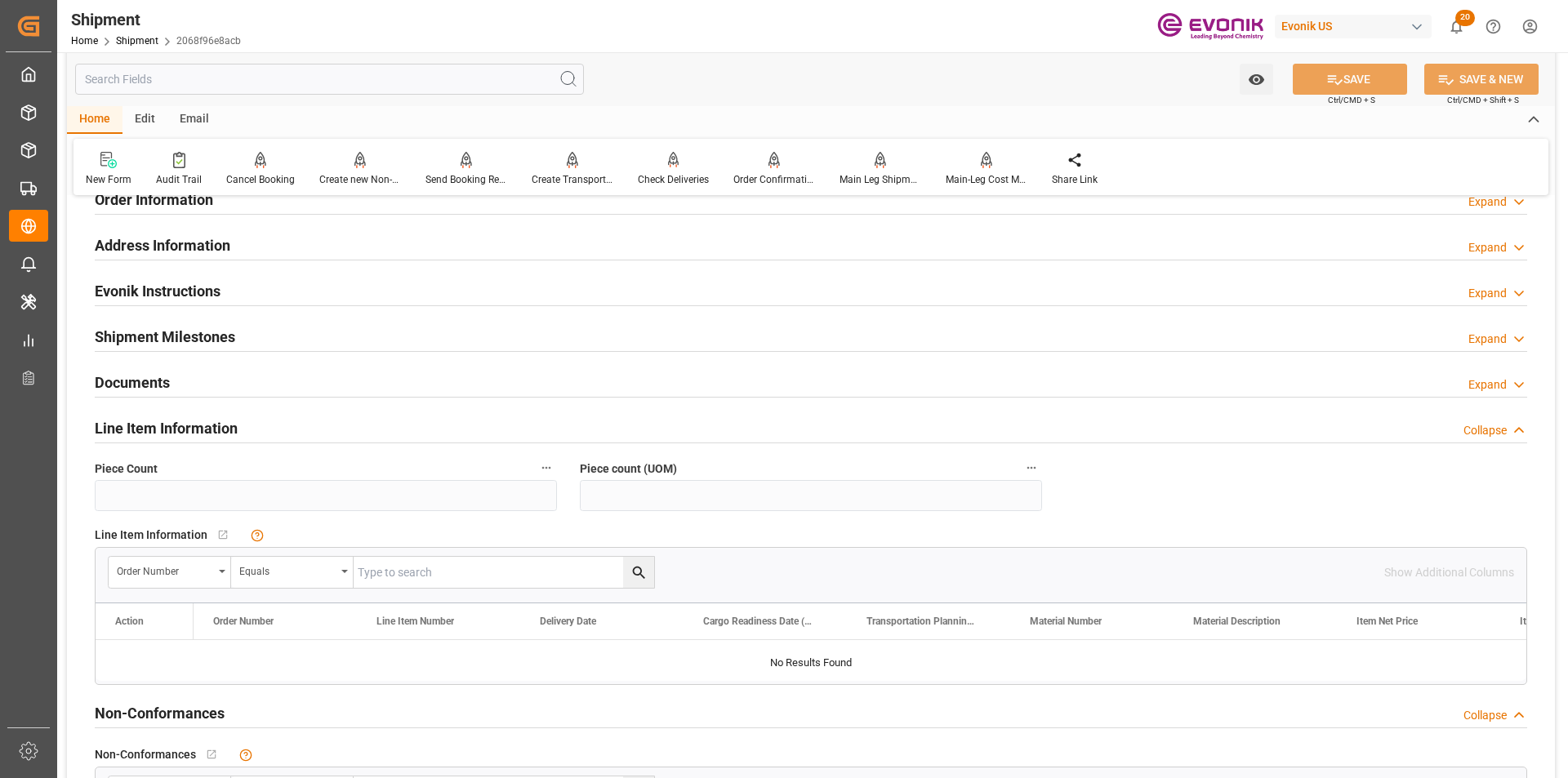
click at [543, 569] on input "text" at bounding box center [503, 573] width 301 height 31
click at [508, 564] on input "text" at bounding box center [503, 573] width 301 height 31
paste input "0046476328"
type input "0046476328"
click at [648, 570] on button "search button" at bounding box center [638, 573] width 31 height 31
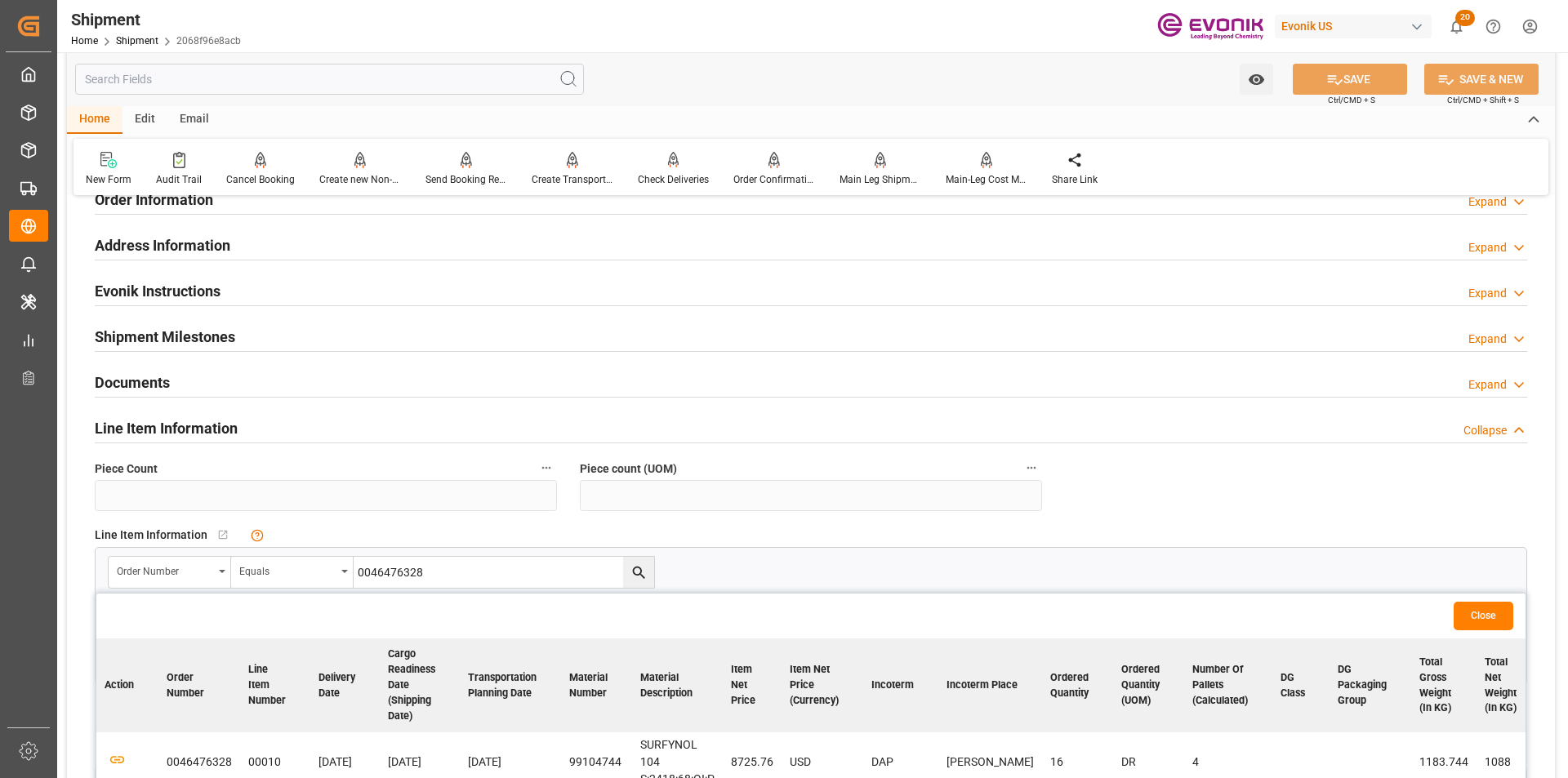
scroll to position [1633, 0]
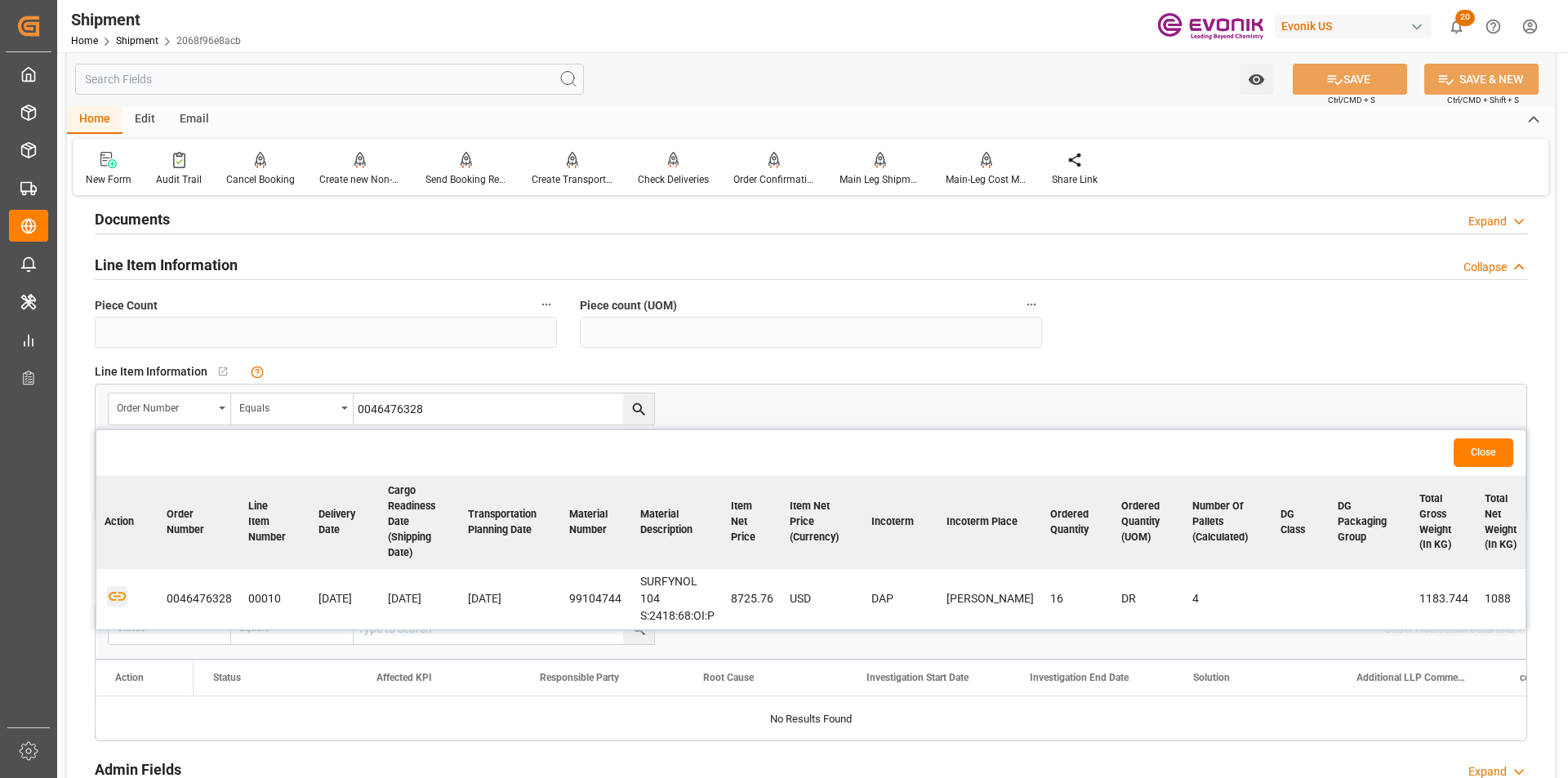
click at [119, 593] on icon "button" at bounding box center [117, 596] width 20 height 20
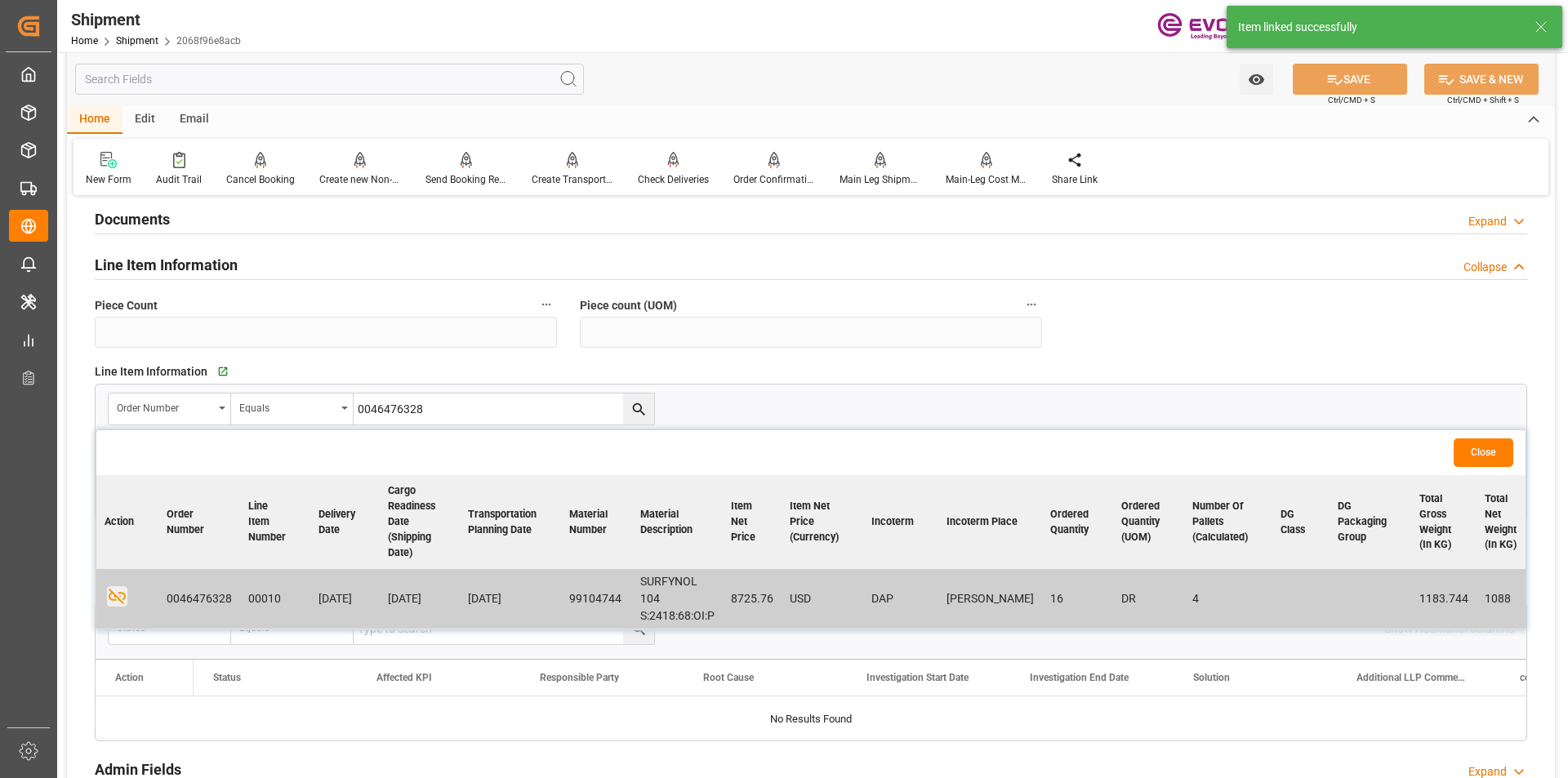
click at [1480, 455] on button "Close" at bounding box center [1482, 452] width 60 height 29
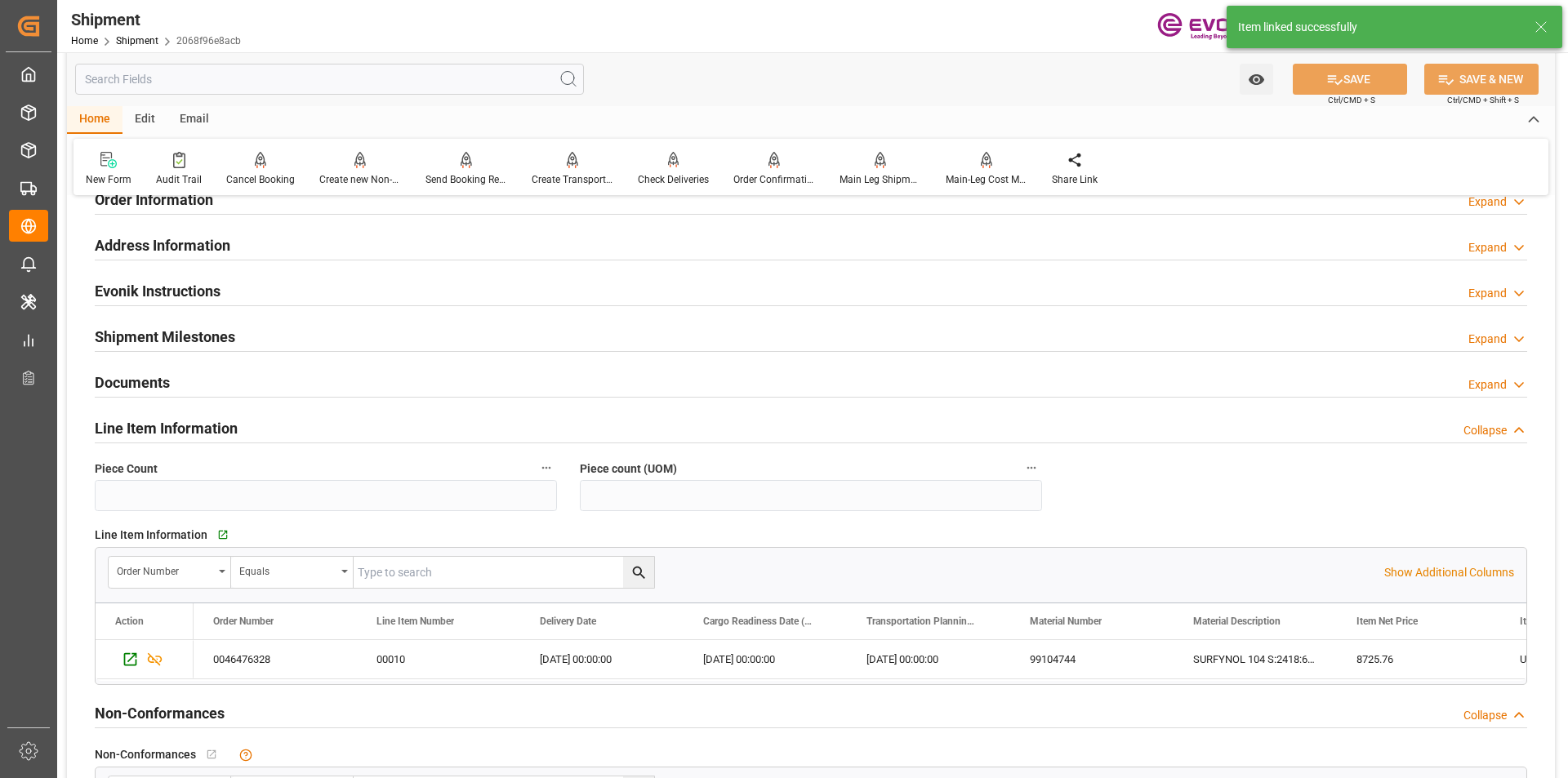
scroll to position [1225, 0]
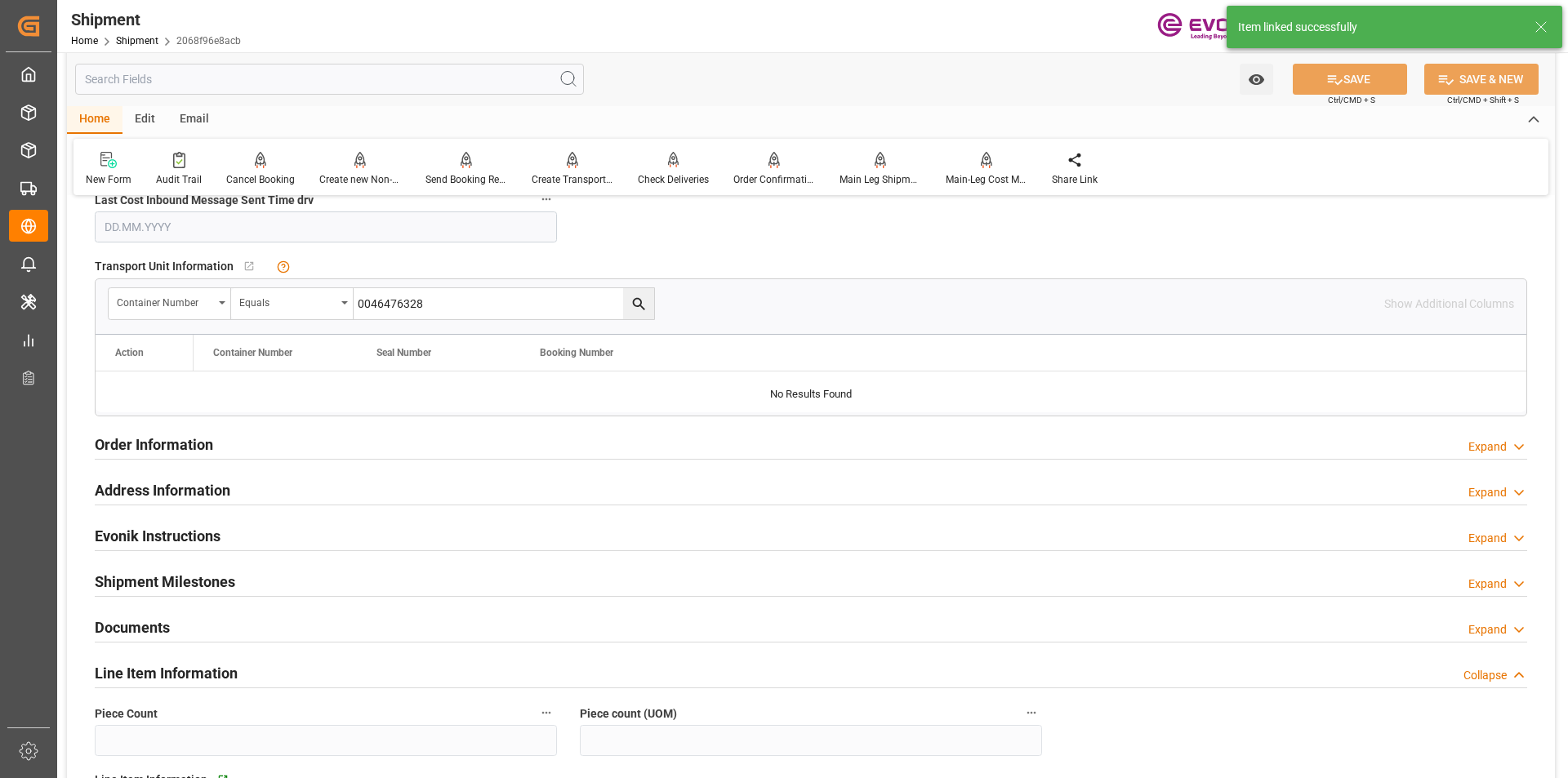
click at [467, 318] on div "Container Number Equals 0046476328 Show Additional Columns" at bounding box center [810, 303] width 1430 height 49
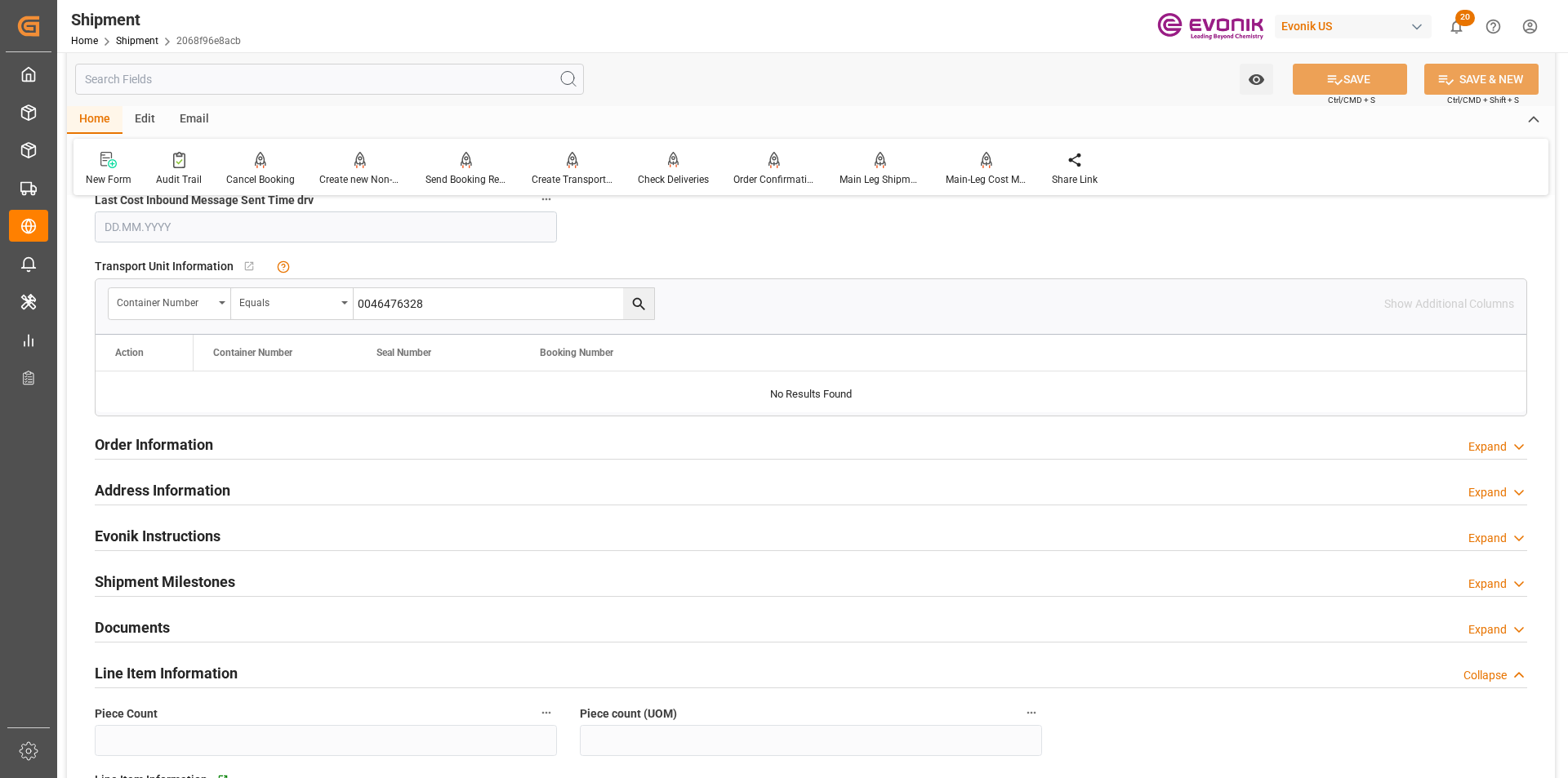
click at [473, 309] on input "0046476328" at bounding box center [503, 303] width 301 height 31
click at [630, 305] on icon "search button" at bounding box center [638, 303] width 17 height 17
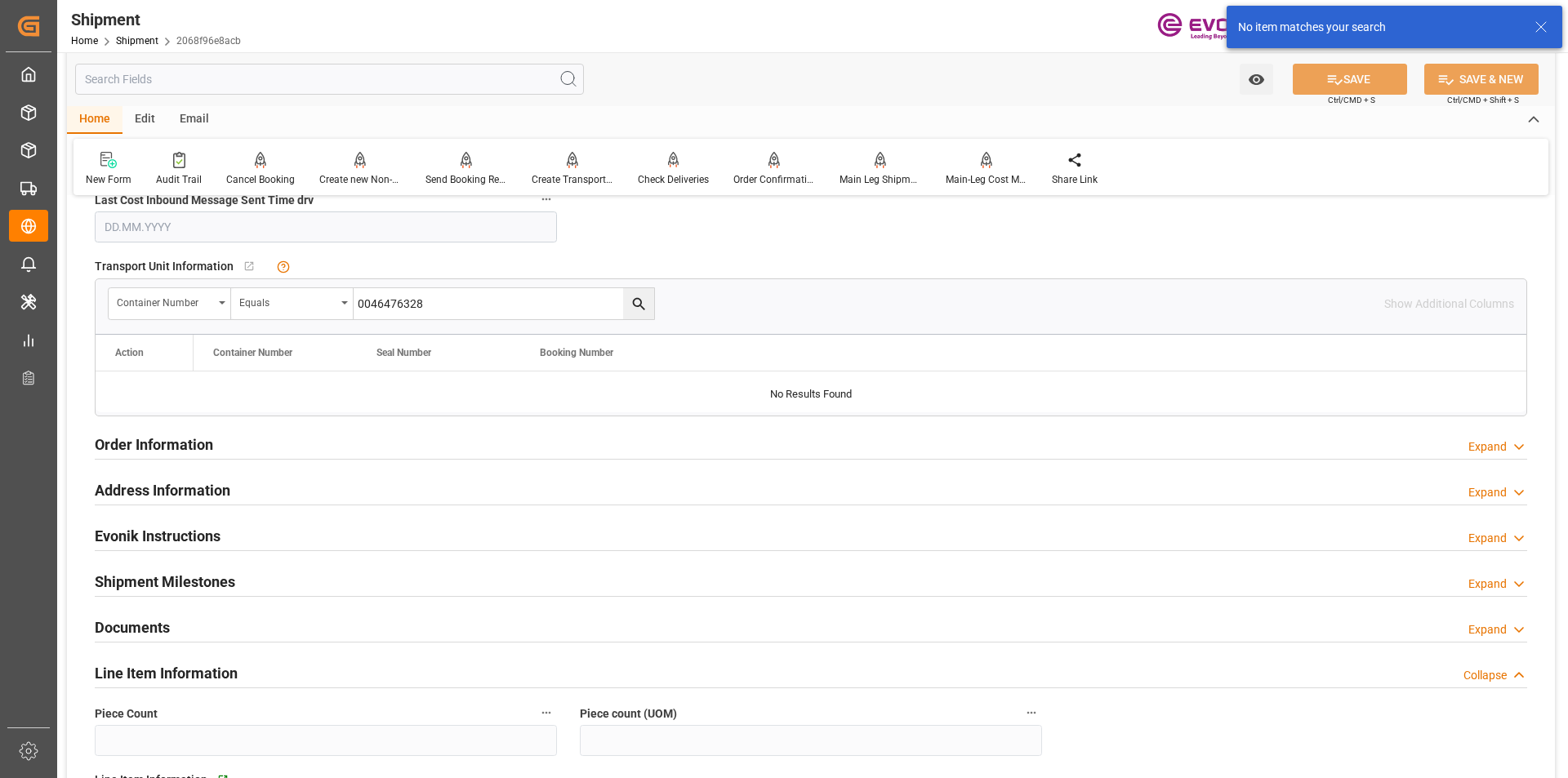
click at [196, 267] on span "Transport Unit Information" at bounding box center [164, 267] width 139 height 17
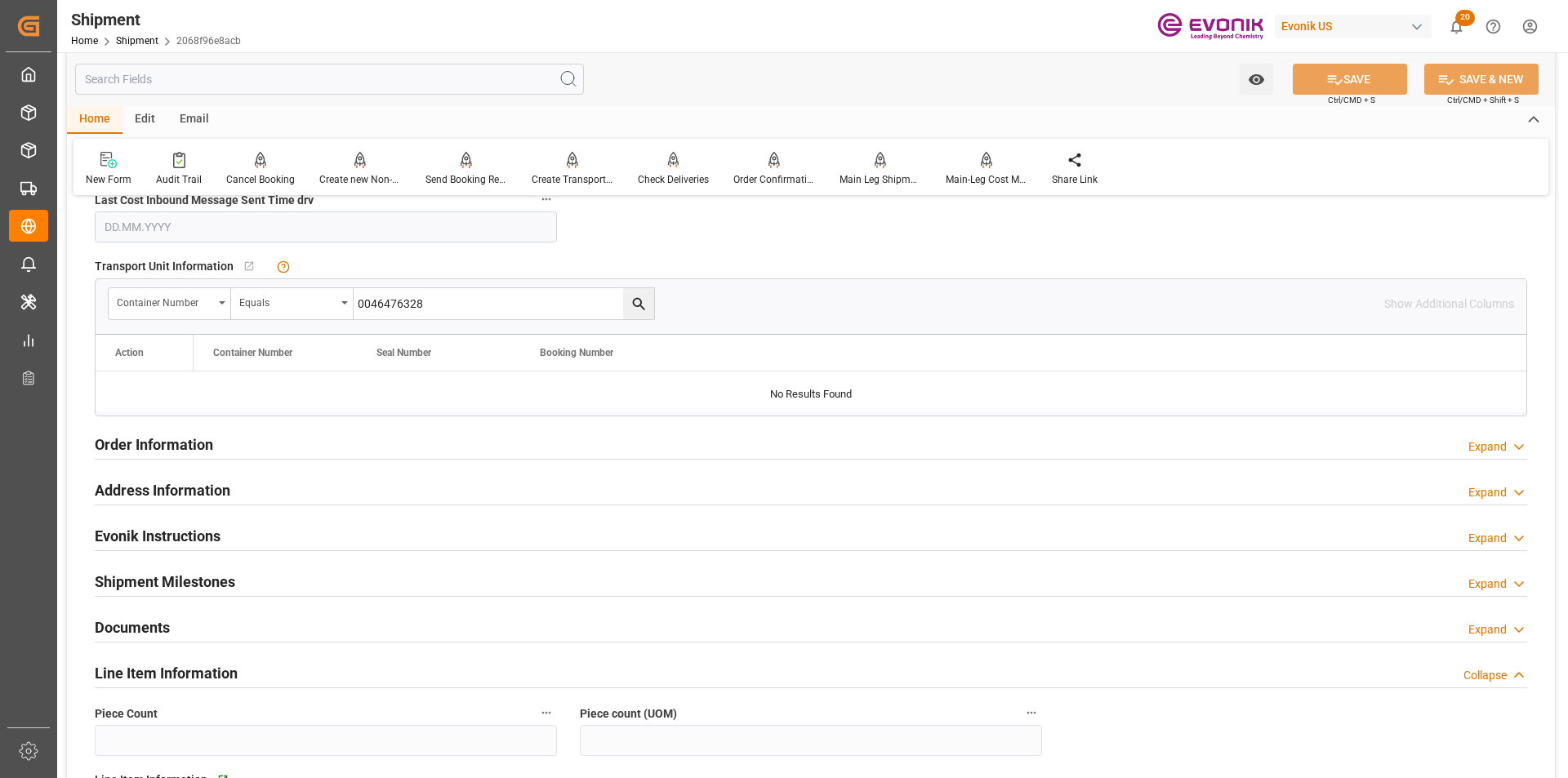
click at [449, 307] on input "0046476328" at bounding box center [503, 303] width 301 height 31
drag, startPoint x: 460, startPoint y: 302, endPoint x: 305, endPoint y: 287, distance: 155.7
click at [307, 288] on div "Container Number Equals 0046476328" at bounding box center [381, 304] width 547 height 33
paste input "1020"
type input "0046471020"
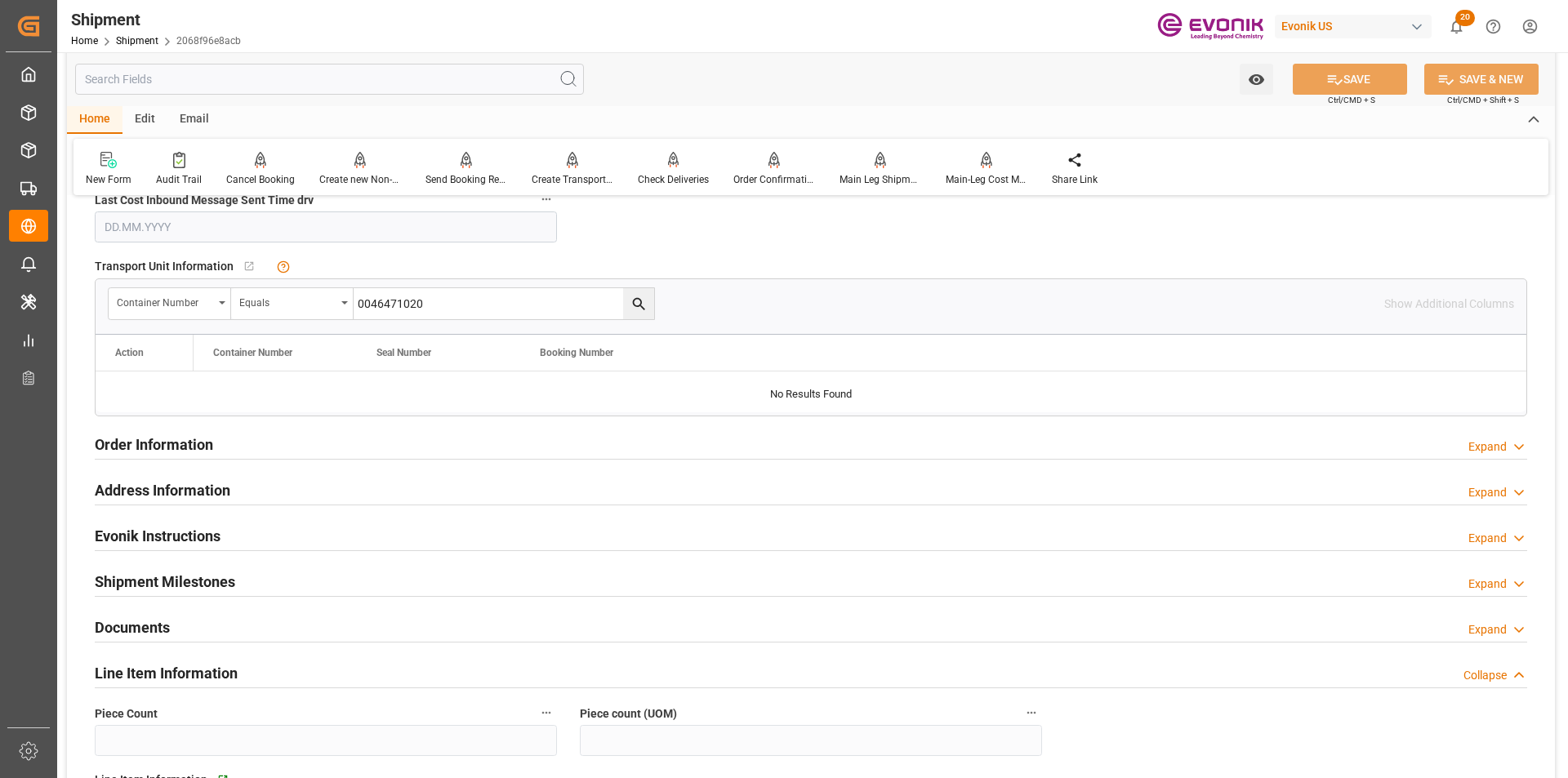
click at [633, 301] on icon "search button" at bounding box center [637, 303] width 12 height 12
drag, startPoint x: 447, startPoint y: 306, endPoint x: 286, endPoint y: 284, distance: 162.5
click at [286, 284] on div "Container Number Equals 0046471020 Show Additional Columns" at bounding box center [810, 303] width 1430 height 49
click at [168, 178] on div "Audit Trail" at bounding box center [179, 179] width 46 height 15
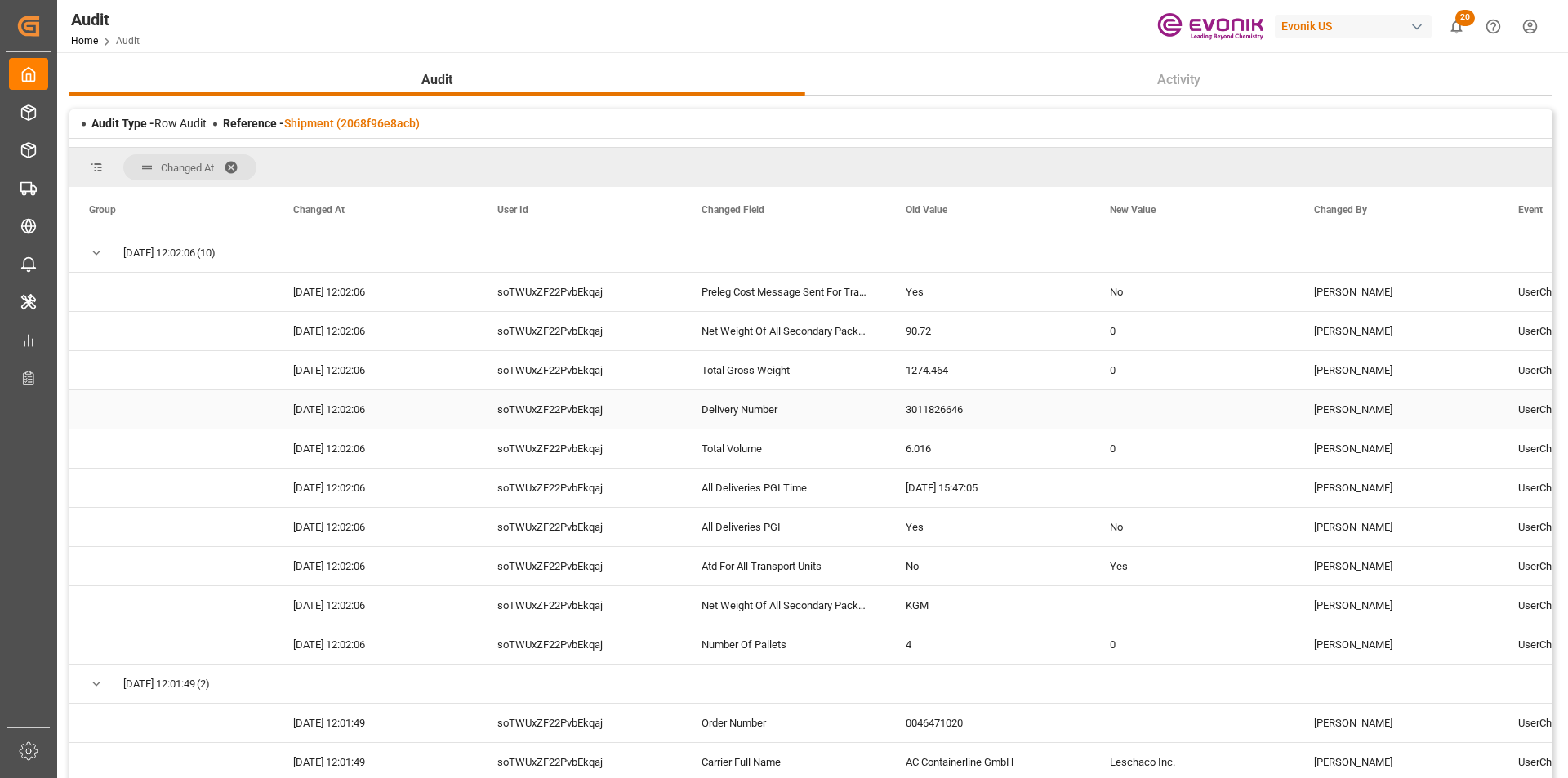
click at [938, 414] on div "3011826646" at bounding box center [988, 409] width 204 height 39
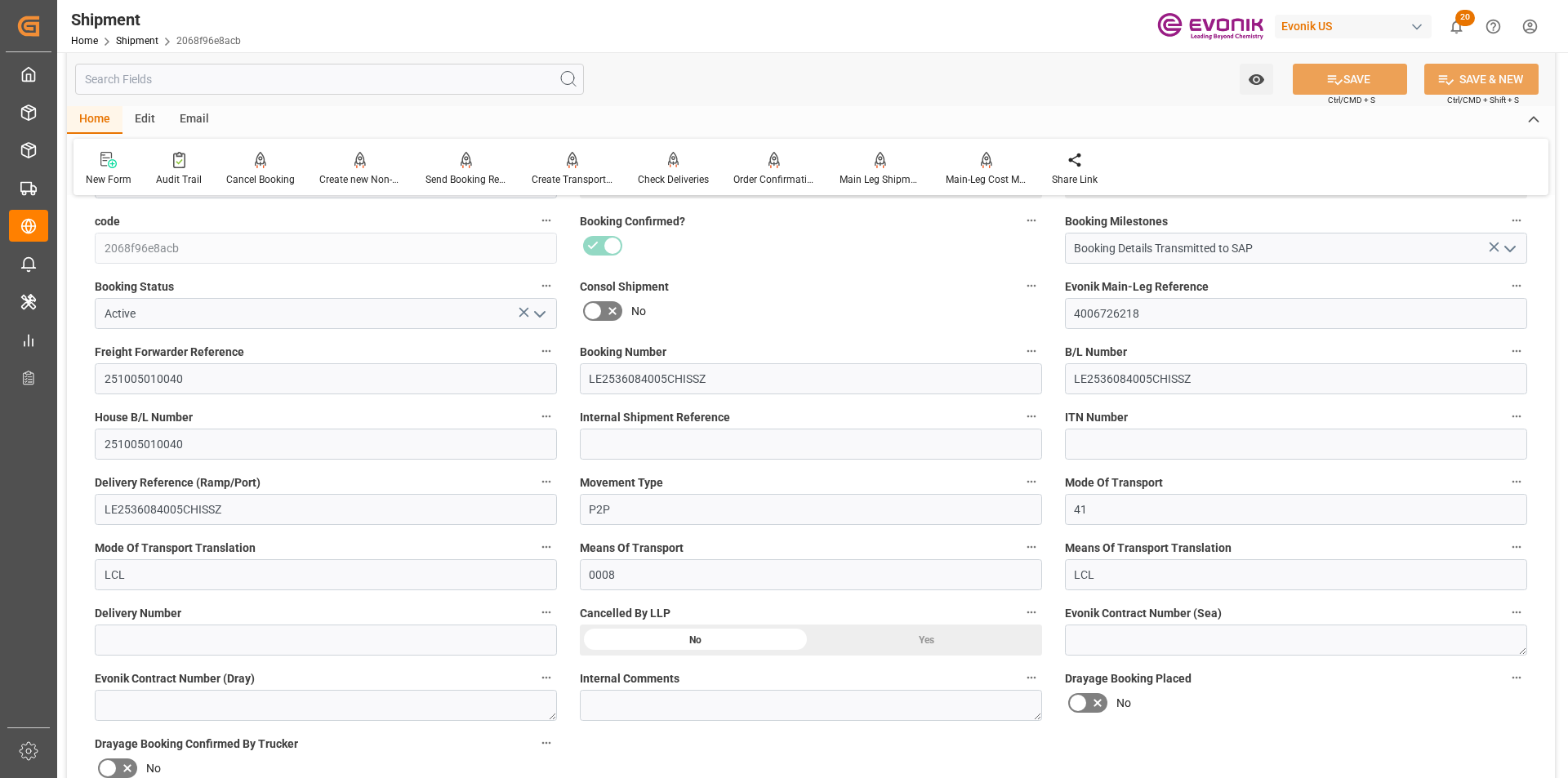
scroll to position [735, 0]
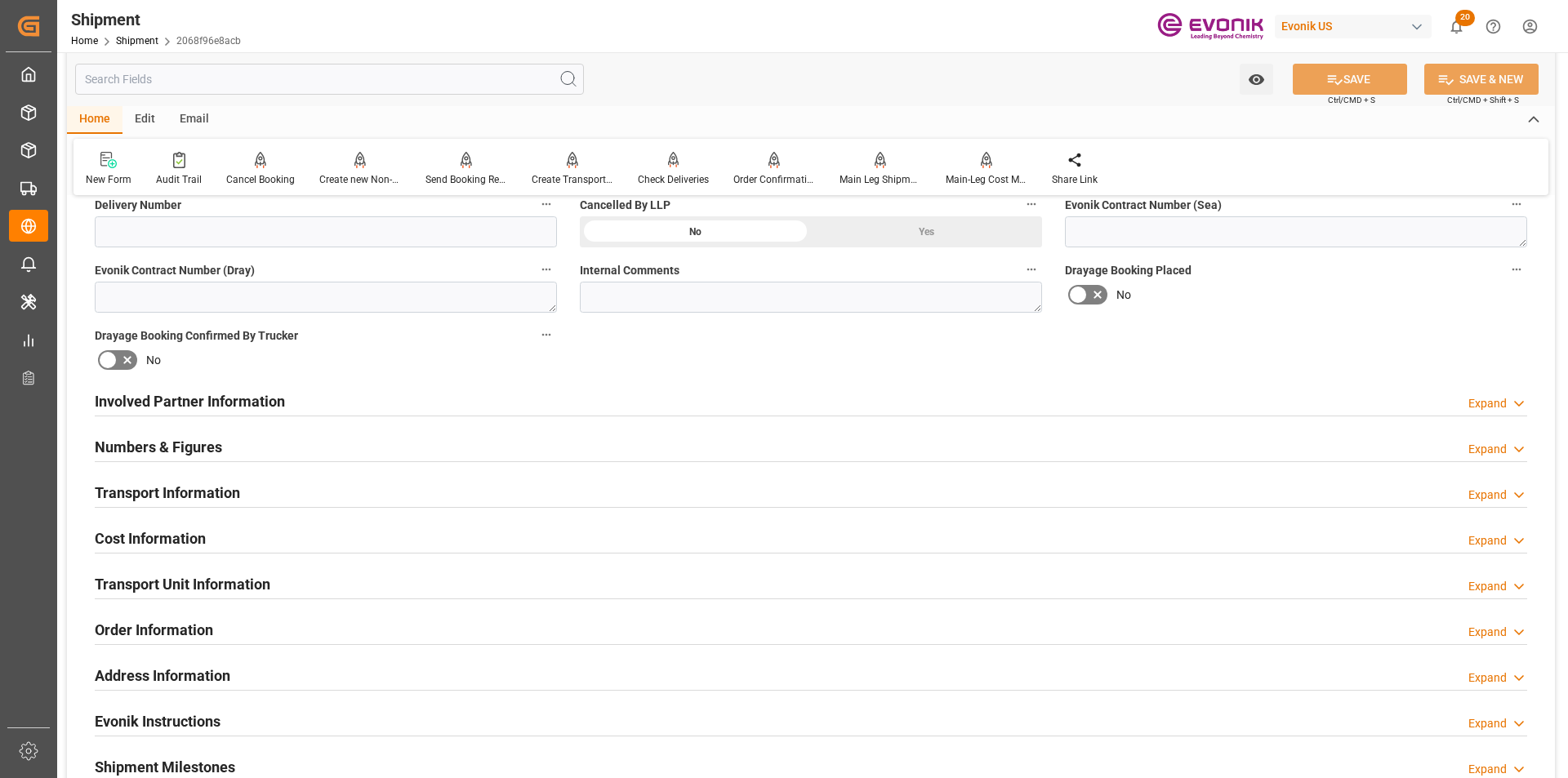
click at [256, 582] on h2 "Transport Unit Information" at bounding box center [182, 584] width 176 height 22
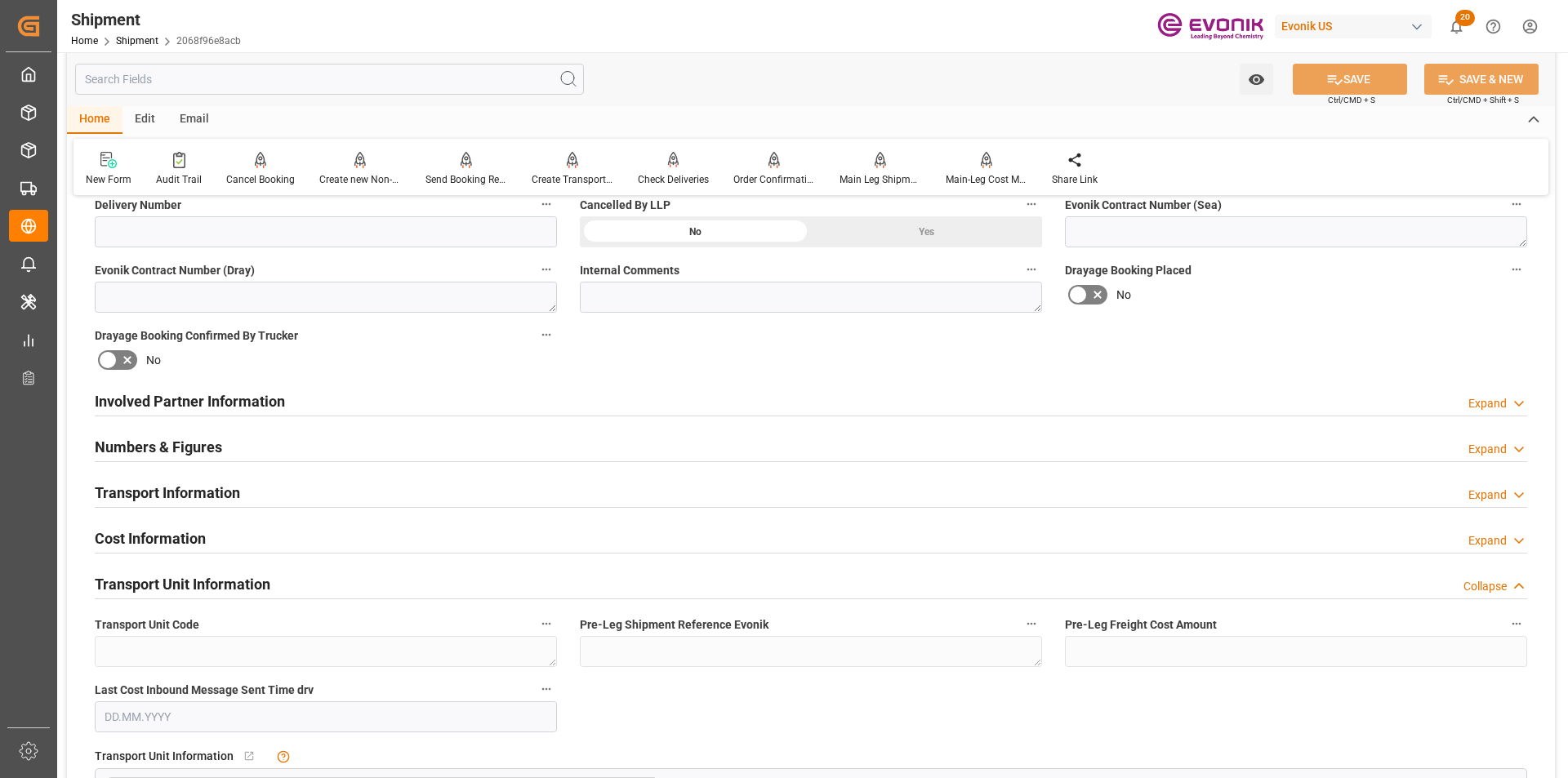
scroll to position [979, 0]
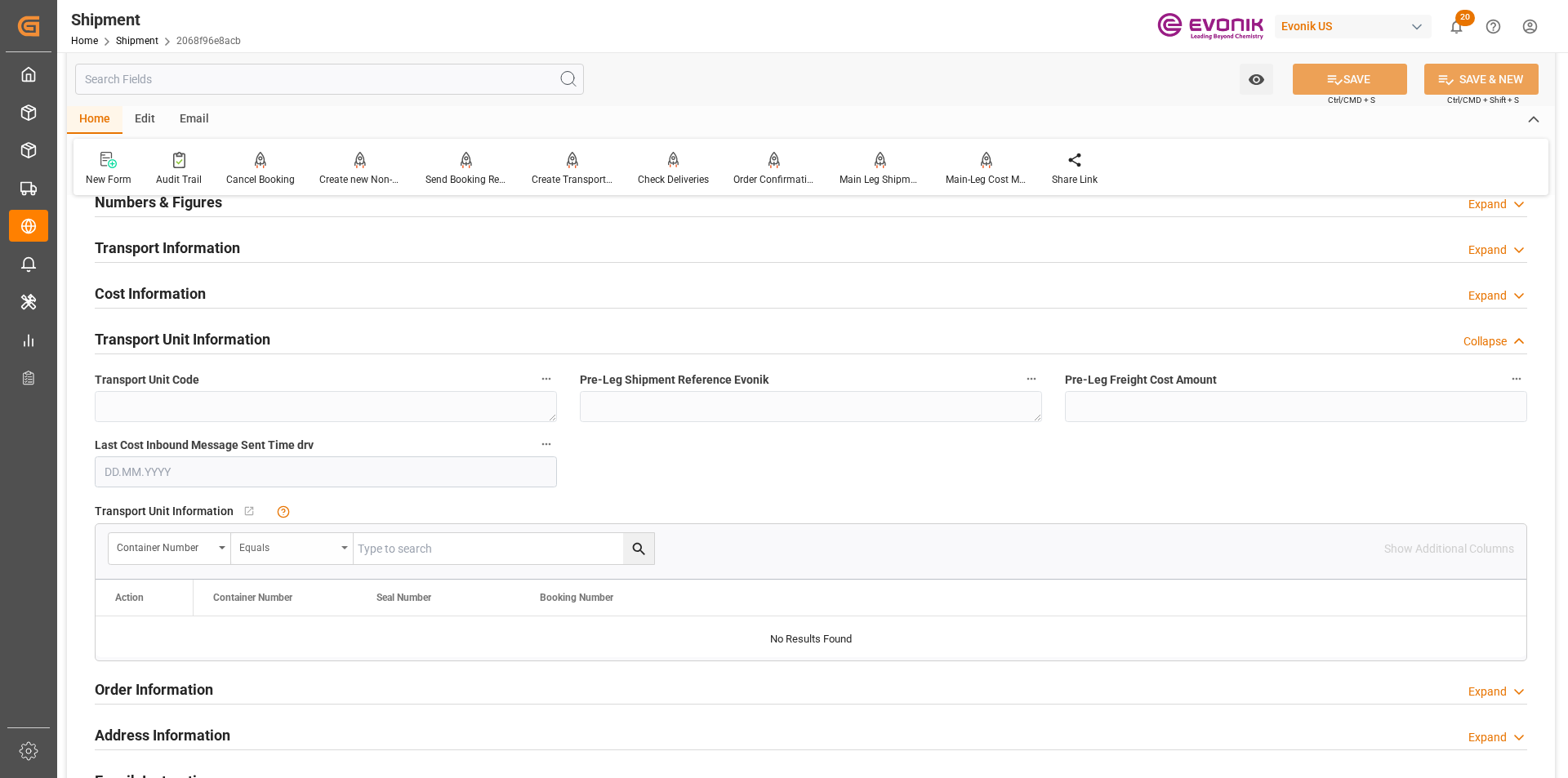
click at [271, 550] on div "Equals" at bounding box center [287, 545] width 97 height 18
type input "co"
click at [173, 544] on div "Container Number" at bounding box center [165, 545] width 97 height 18
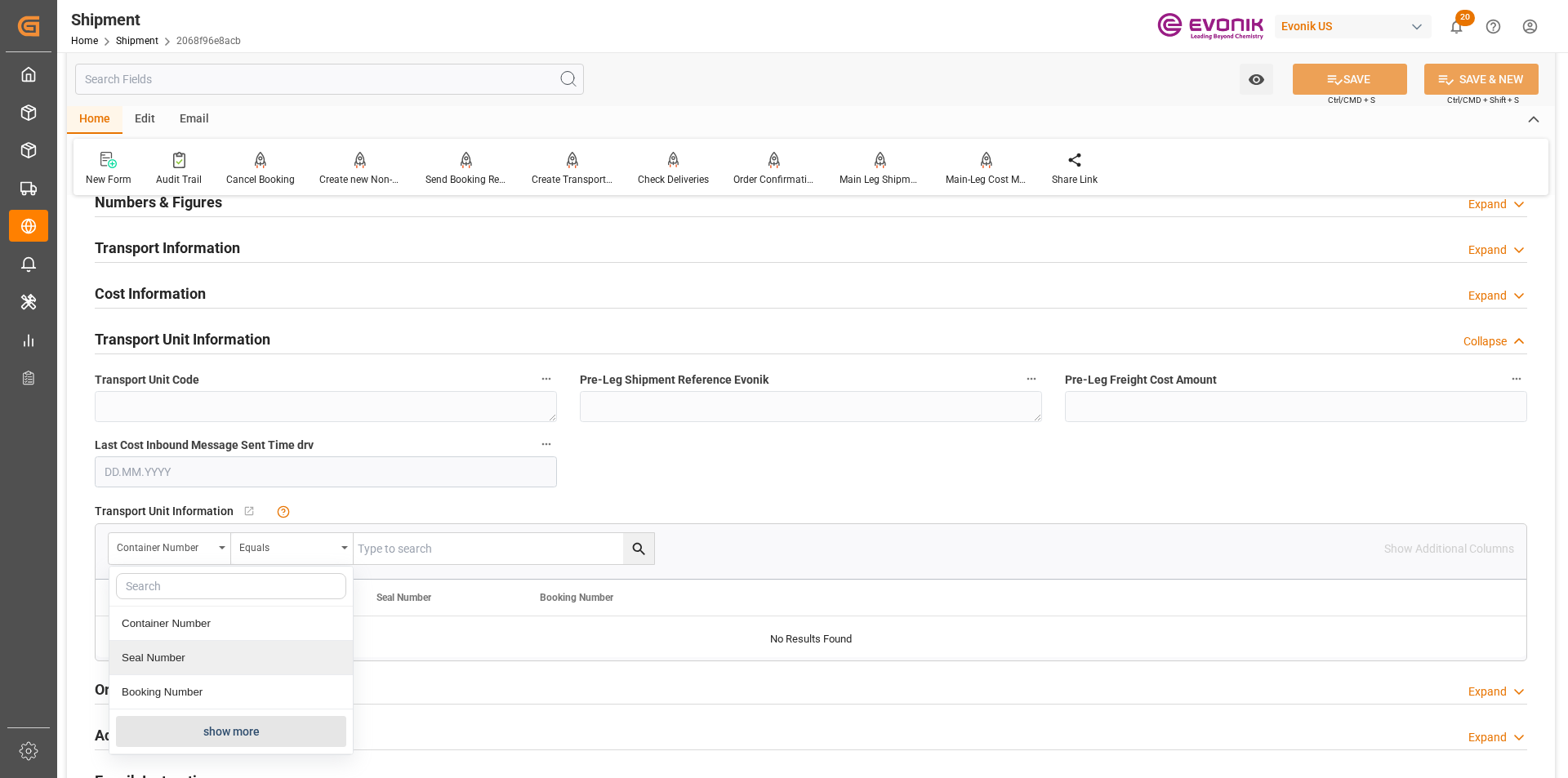
scroll to position [1143, 0]
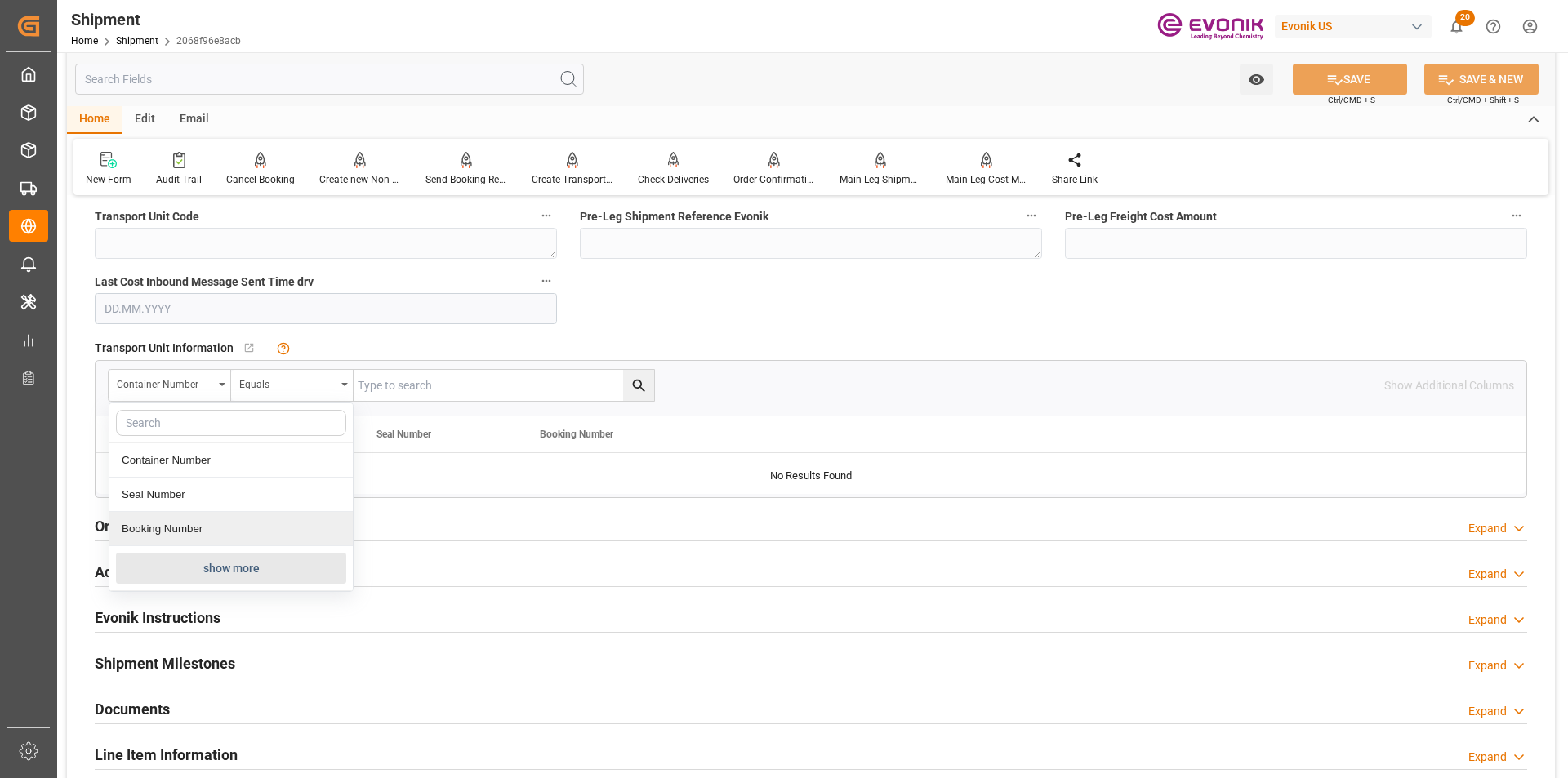
click at [215, 572] on button "show more" at bounding box center [231, 568] width 230 height 31
click at [230, 520] on div "Booking Number" at bounding box center [231, 529] width 244 height 34
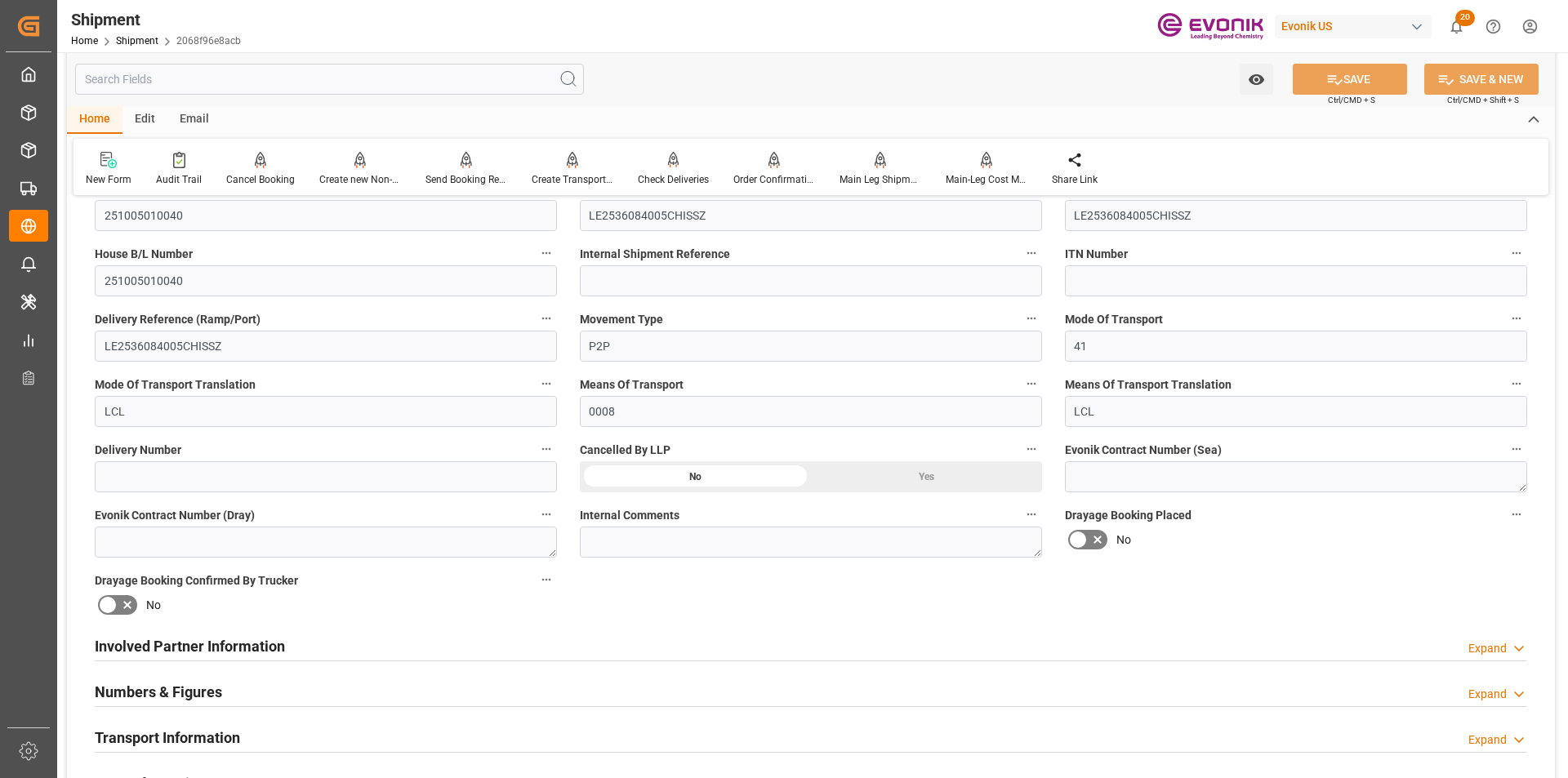
scroll to position [164, 0]
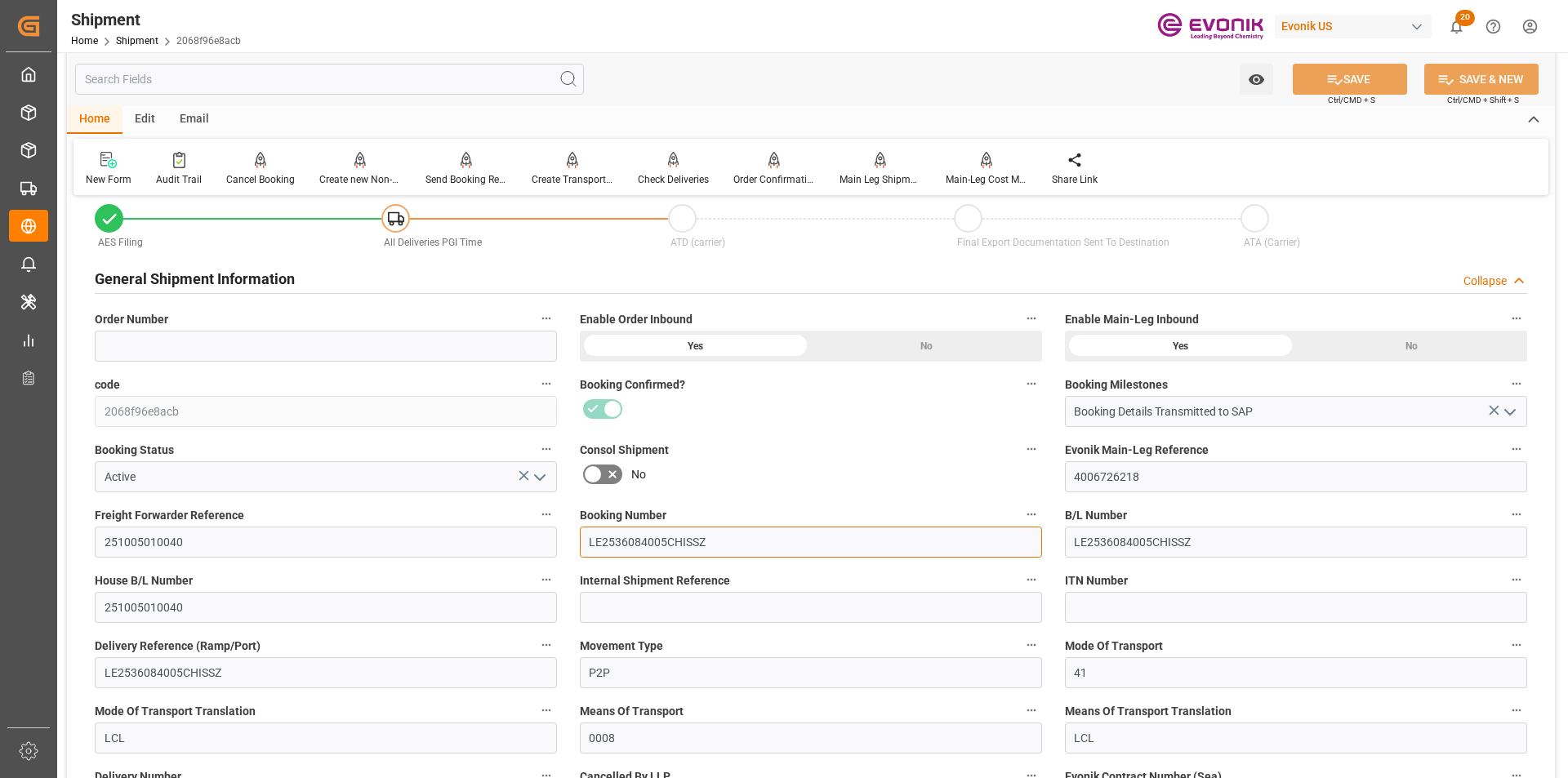
drag, startPoint x: 761, startPoint y: 536, endPoint x: 473, endPoint y: 512, distance: 289.0
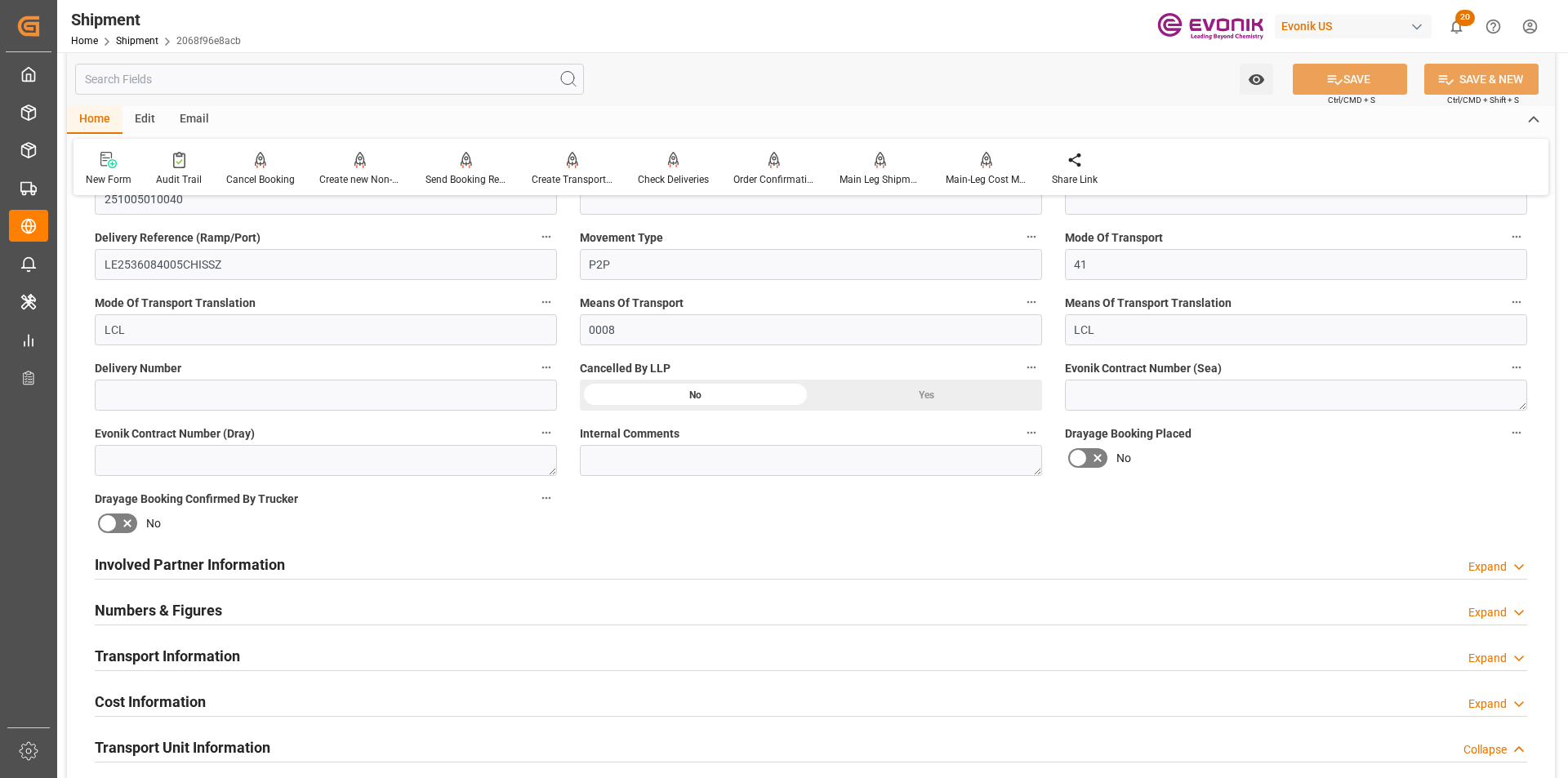
scroll to position [1061, 0]
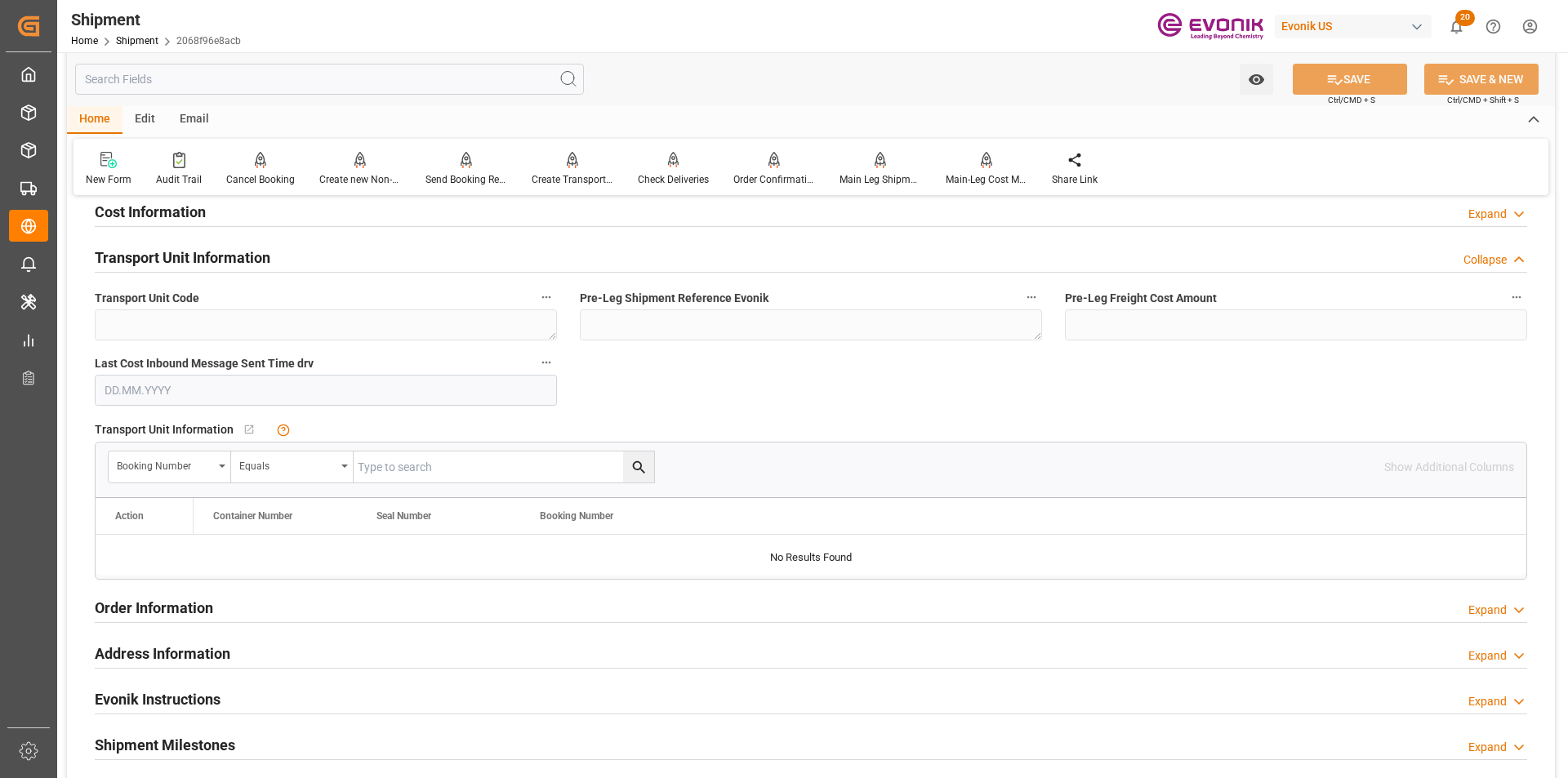
click at [471, 475] on input "text" at bounding box center [503, 467] width 301 height 31
paste input "LE2536084005CHISSZ"
type input "LE2536084005CHISSZ"
click at [630, 466] on icon "search button" at bounding box center [638, 467] width 17 height 17
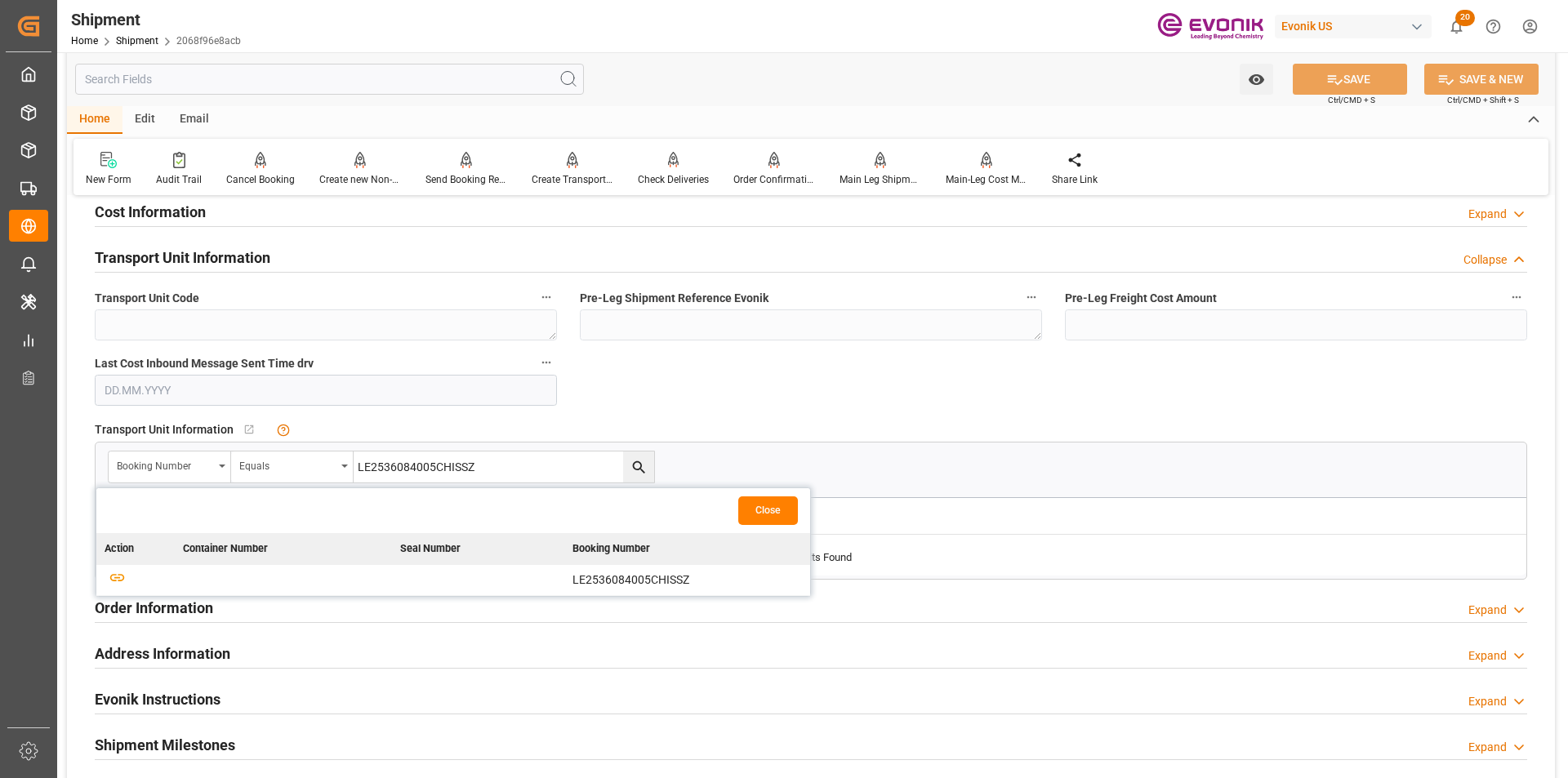
click at [128, 578] on td at bounding box center [135, 580] width 78 height 31
click at [120, 577] on icon "button" at bounding box center [117, 578] width 20 height 20
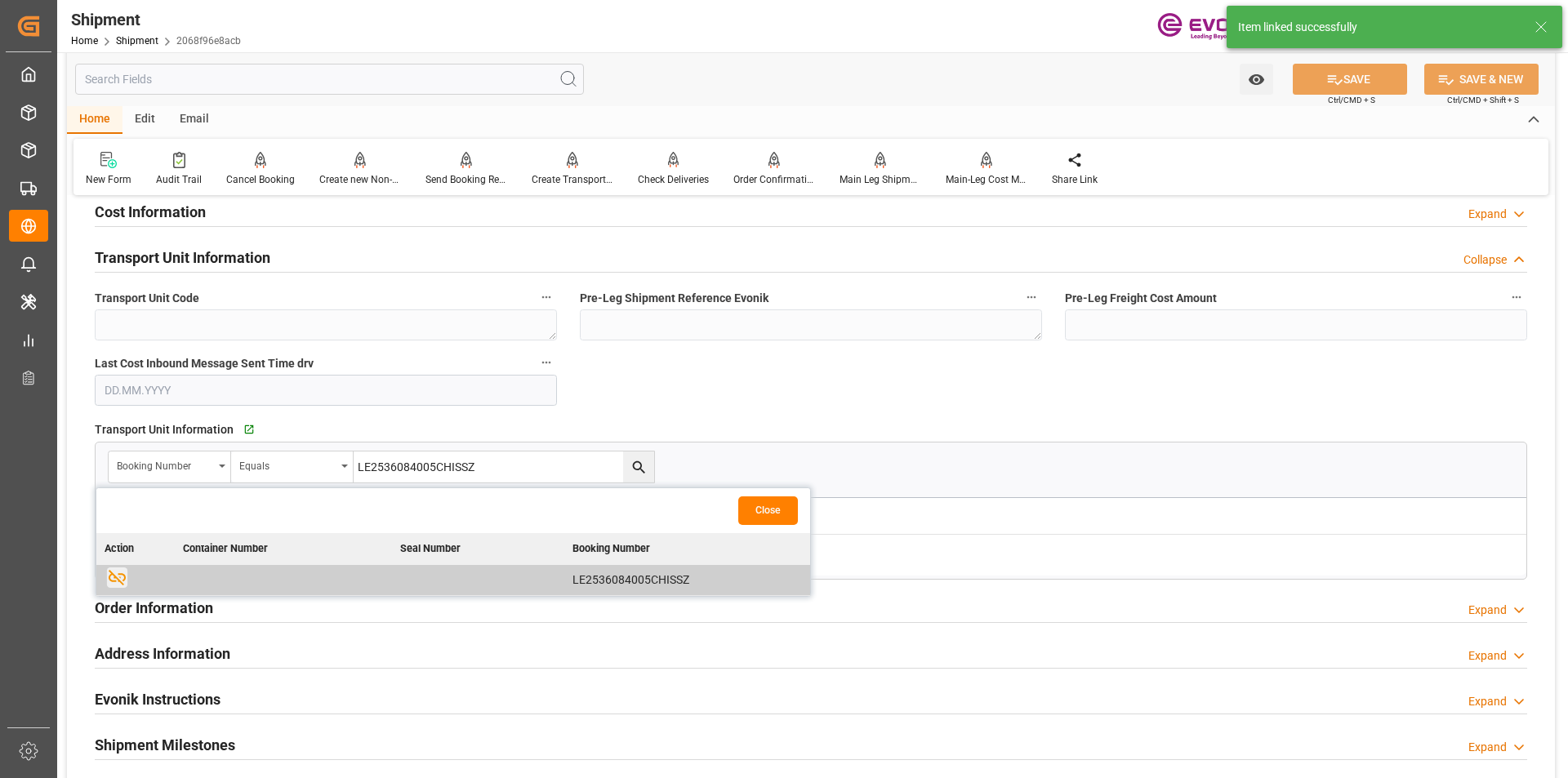
click at [794, 379] on div "Booking Confirmation Milestone Bar Collapse Submitted to FFW for Booking (Pendi…" at bounding box center [811, 144] width 1488 height 1993
click at [772, 501] on button "Close" at bounding box center [768, 510] width 60 height 29
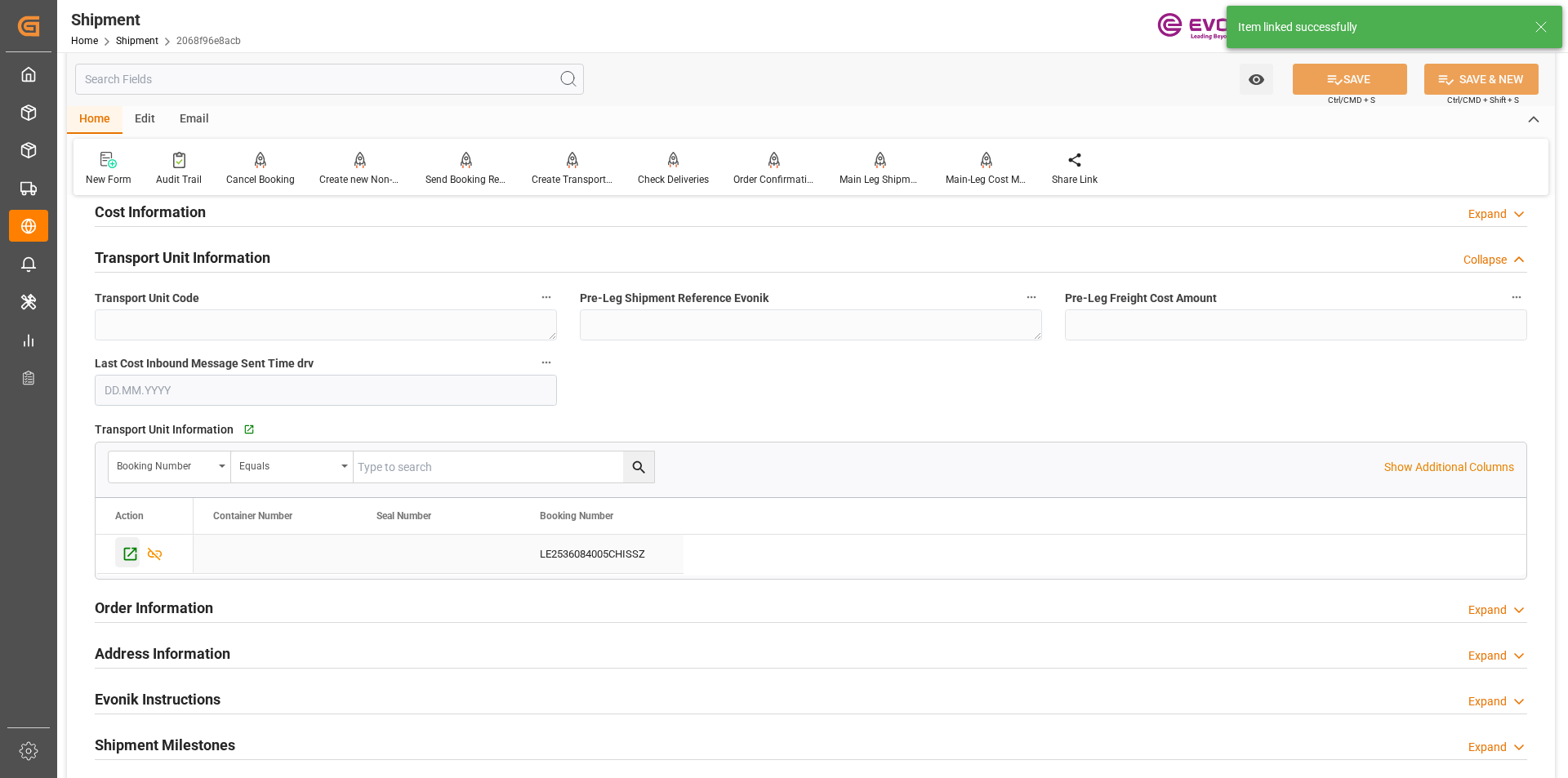
click at [122, 557] on icon "Press SPACE to select this row." at bounding box center [130, 554] width 17 height 17
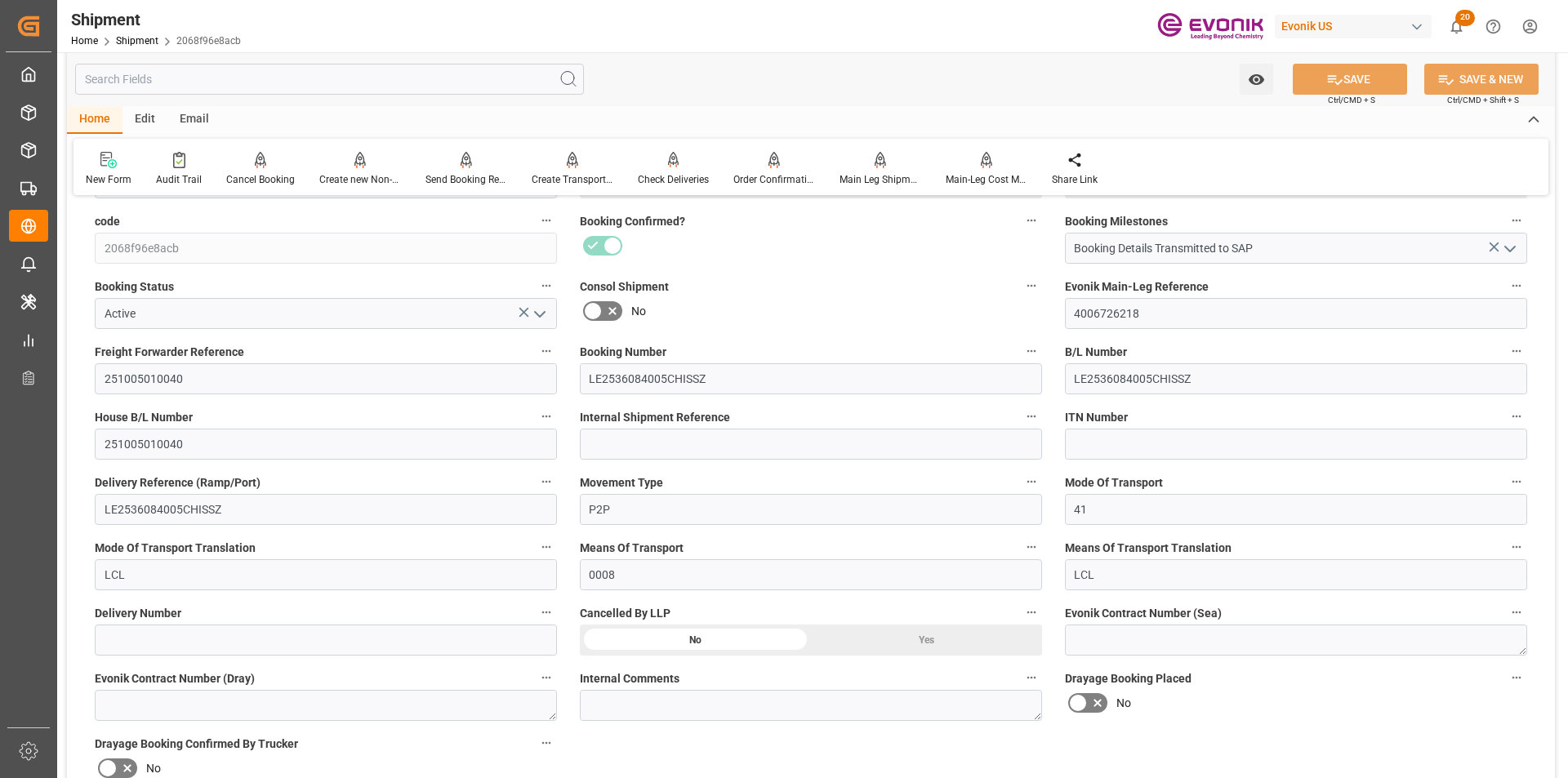
scroll to position [0, 0]
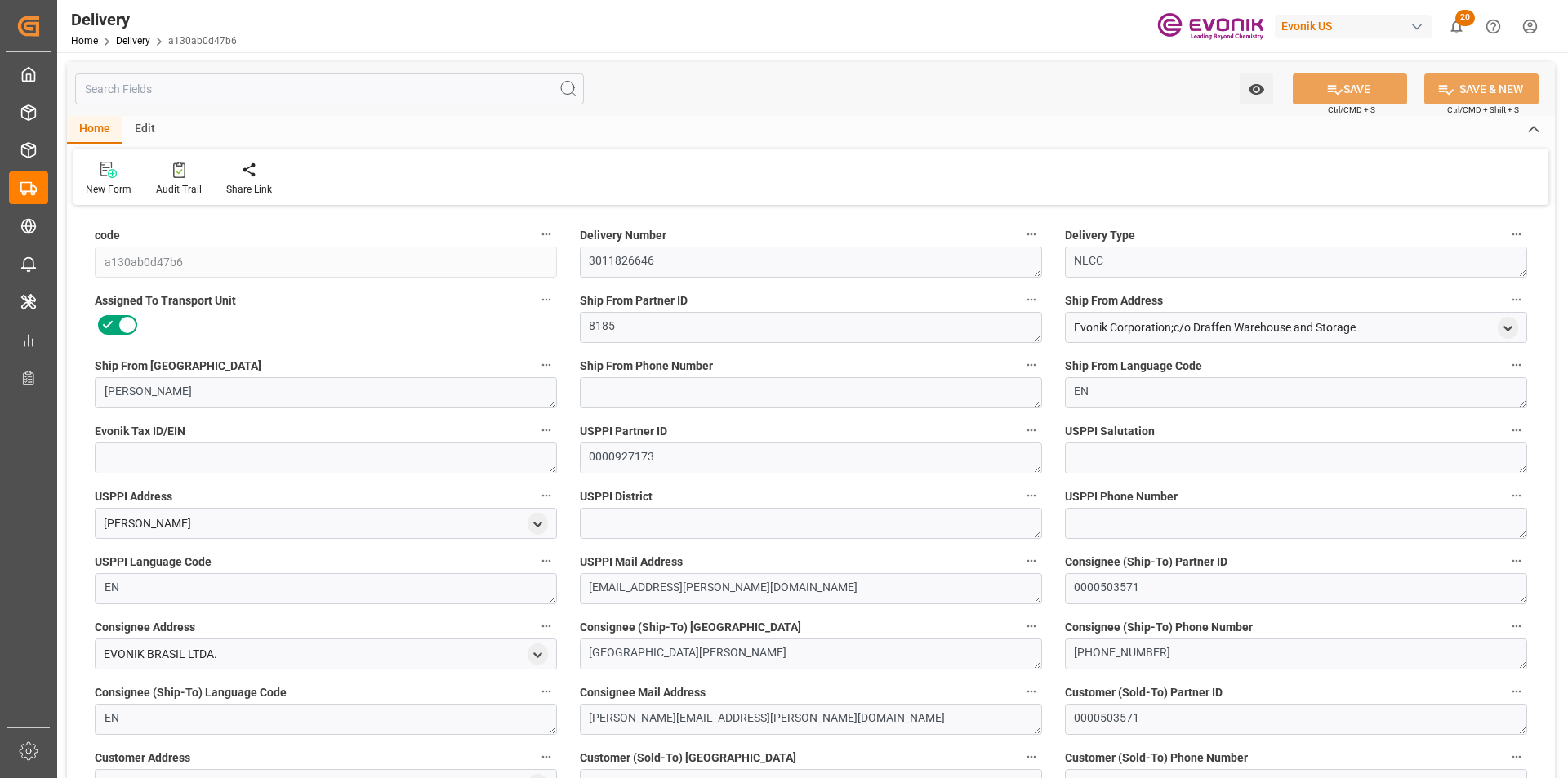
type input "USJAX"
type input "BRSSZ"
type input "0"
type input "0.7316"
type input "90.72"
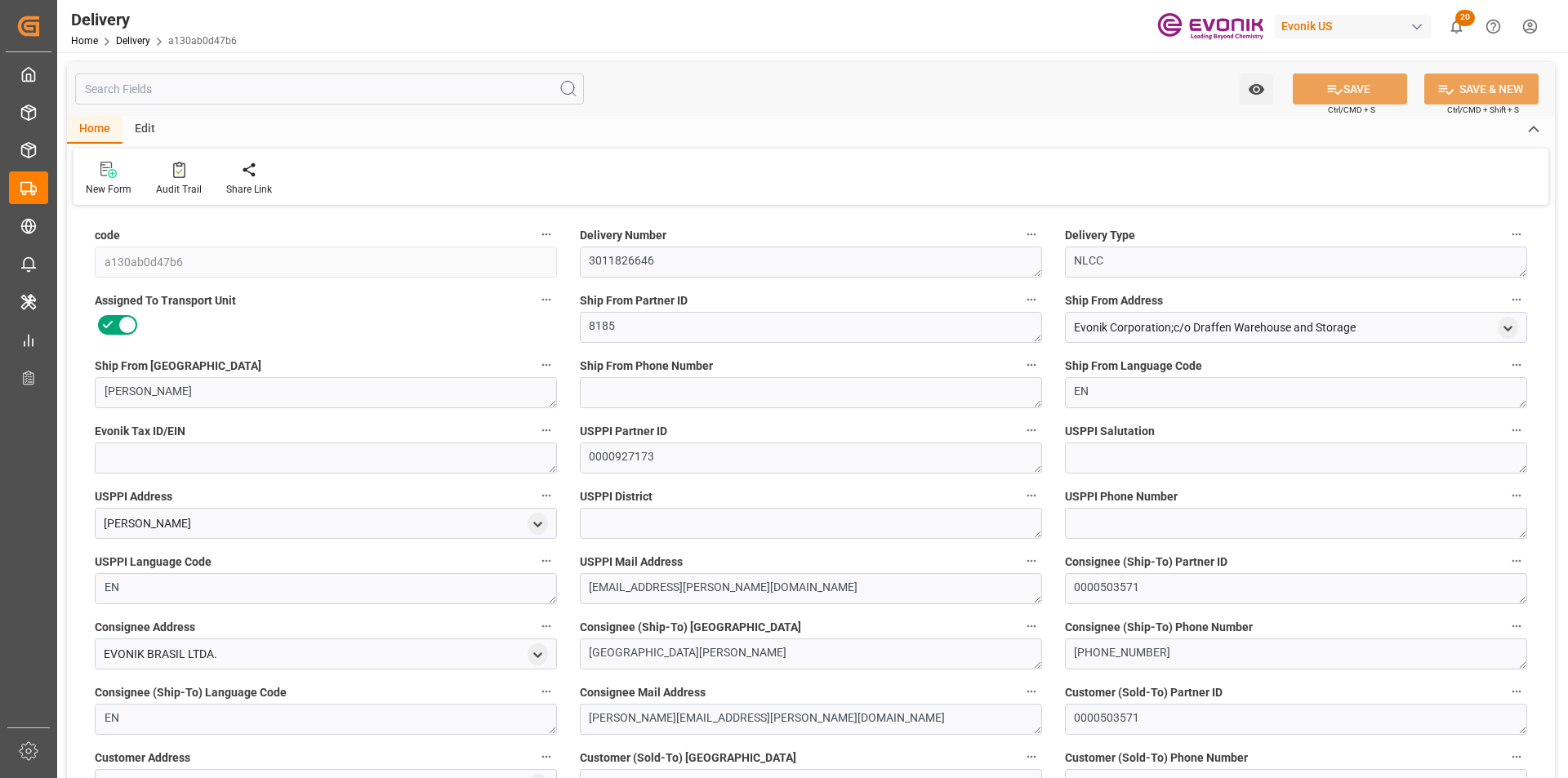
type input "4"
type input "731.612"
type input "90.72"
type input "[DATE]"
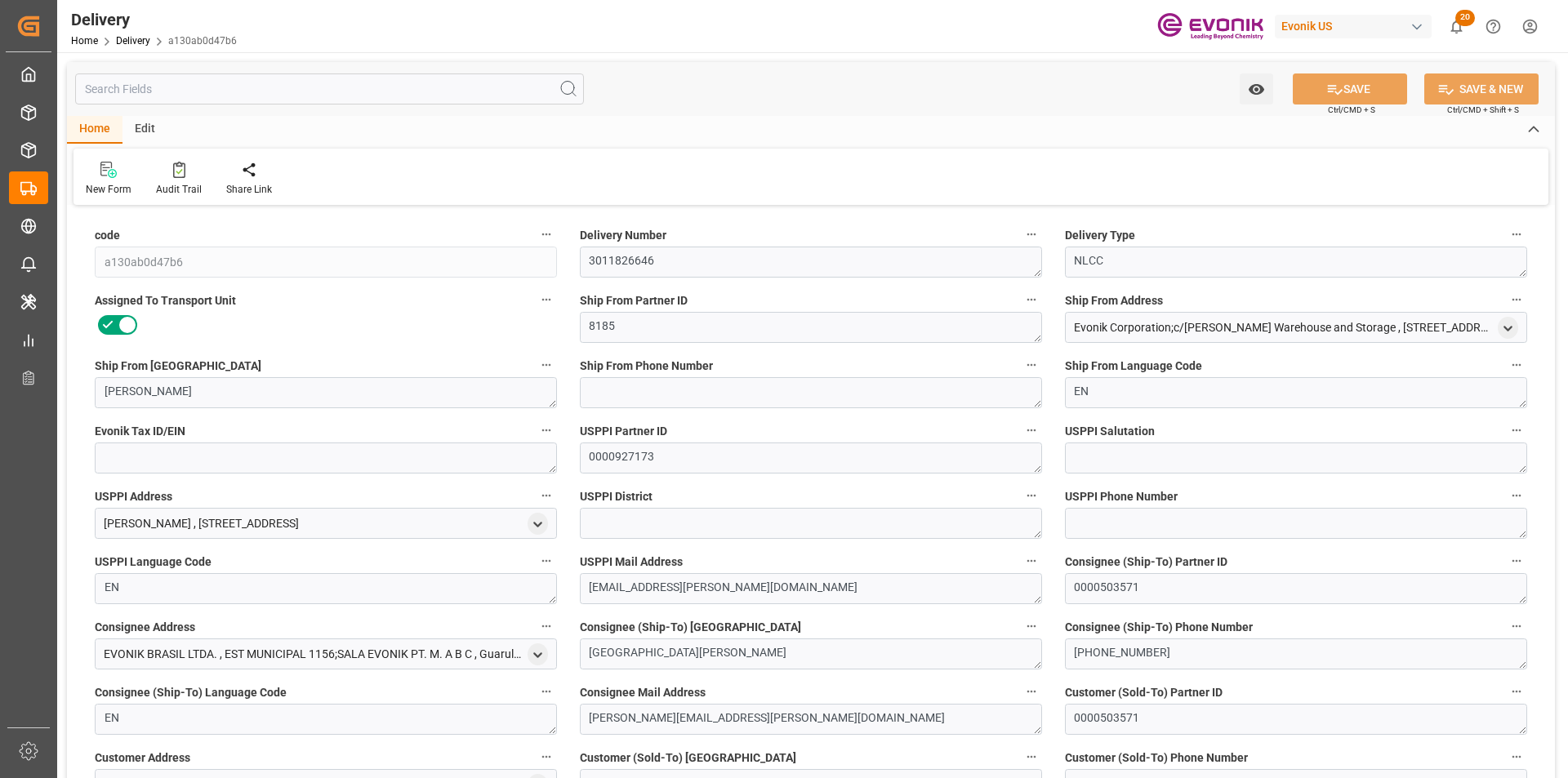
type input "[DATE]"
type input "[DATE] 00:00"
type input "[DATE] 15:52"
type input "[DATE] 15:47"
click at [0, 241] on html "Created by potrace 1.15, written by [PERSON_NAME] [DATE]-[DATE] Created by potr…" at bounding box center [784, 389] width 1568 height 778
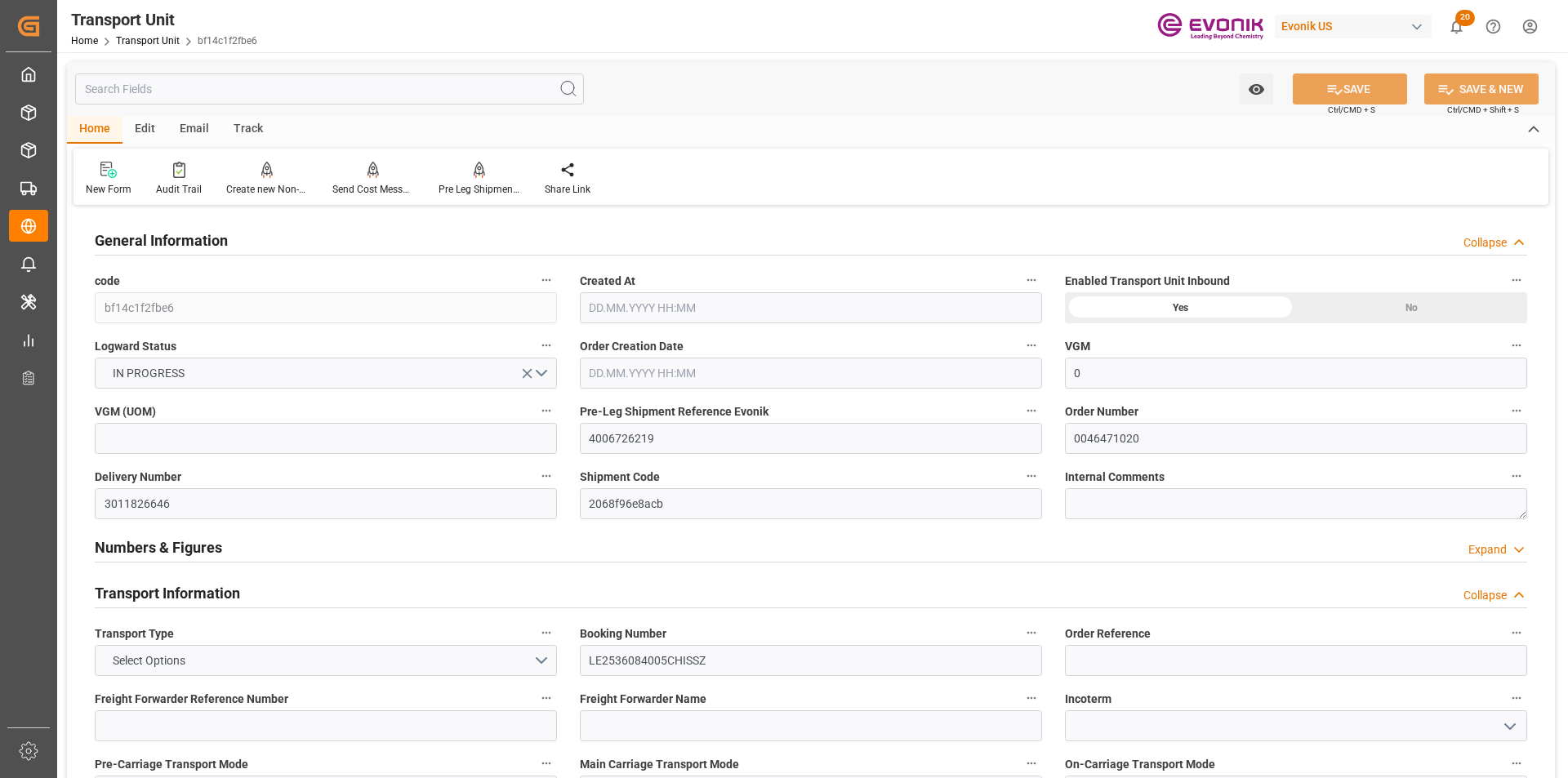
type input "0"
type input "AC Containerline"
type input "Leschaco Inc."
type input "USJAX"
type input "BRSSZ"
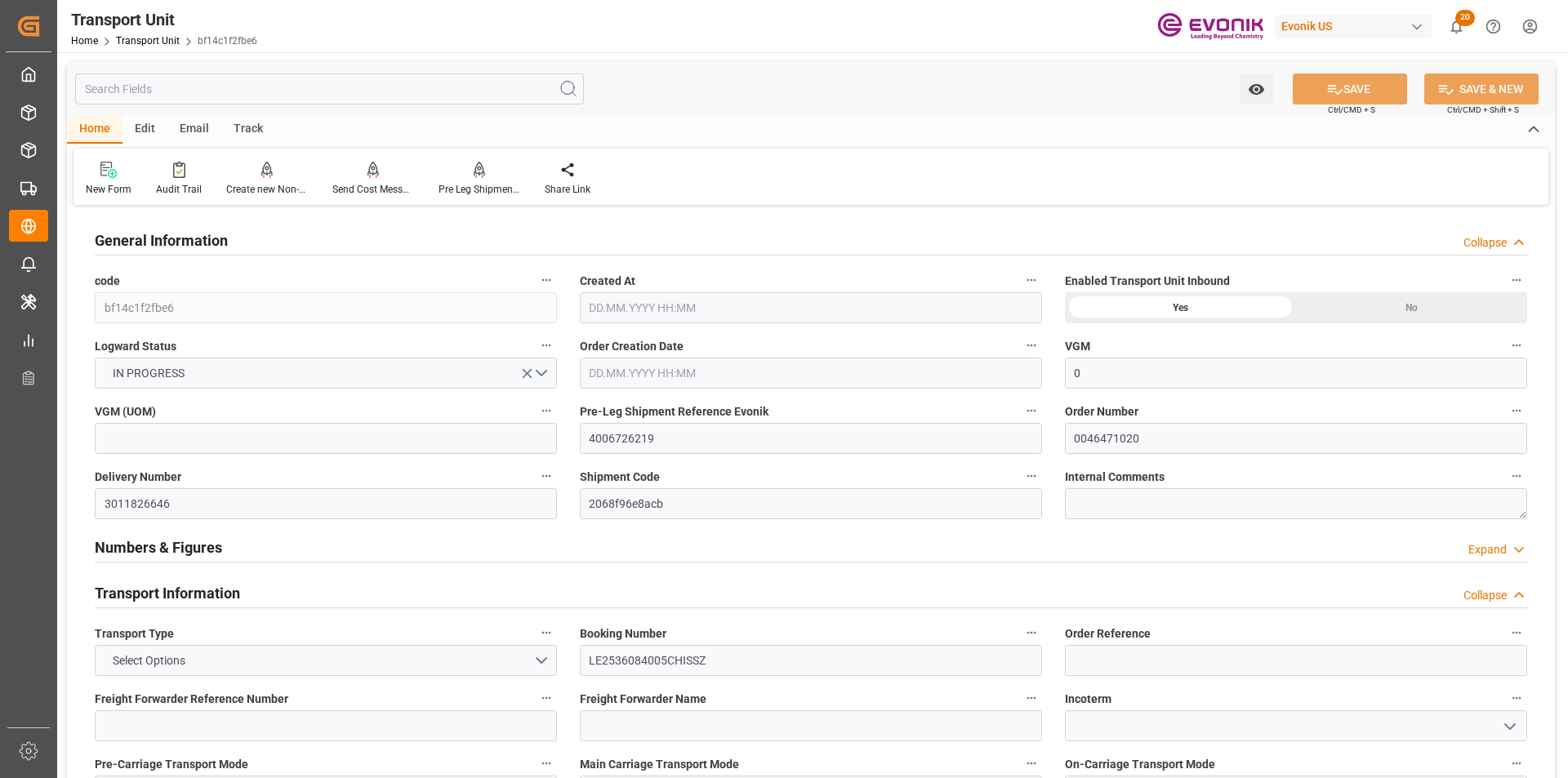
type input "1274.464"
type input "[DATE] 10:04"
type input "[DATE]"
type input "[DATE] 00:00"
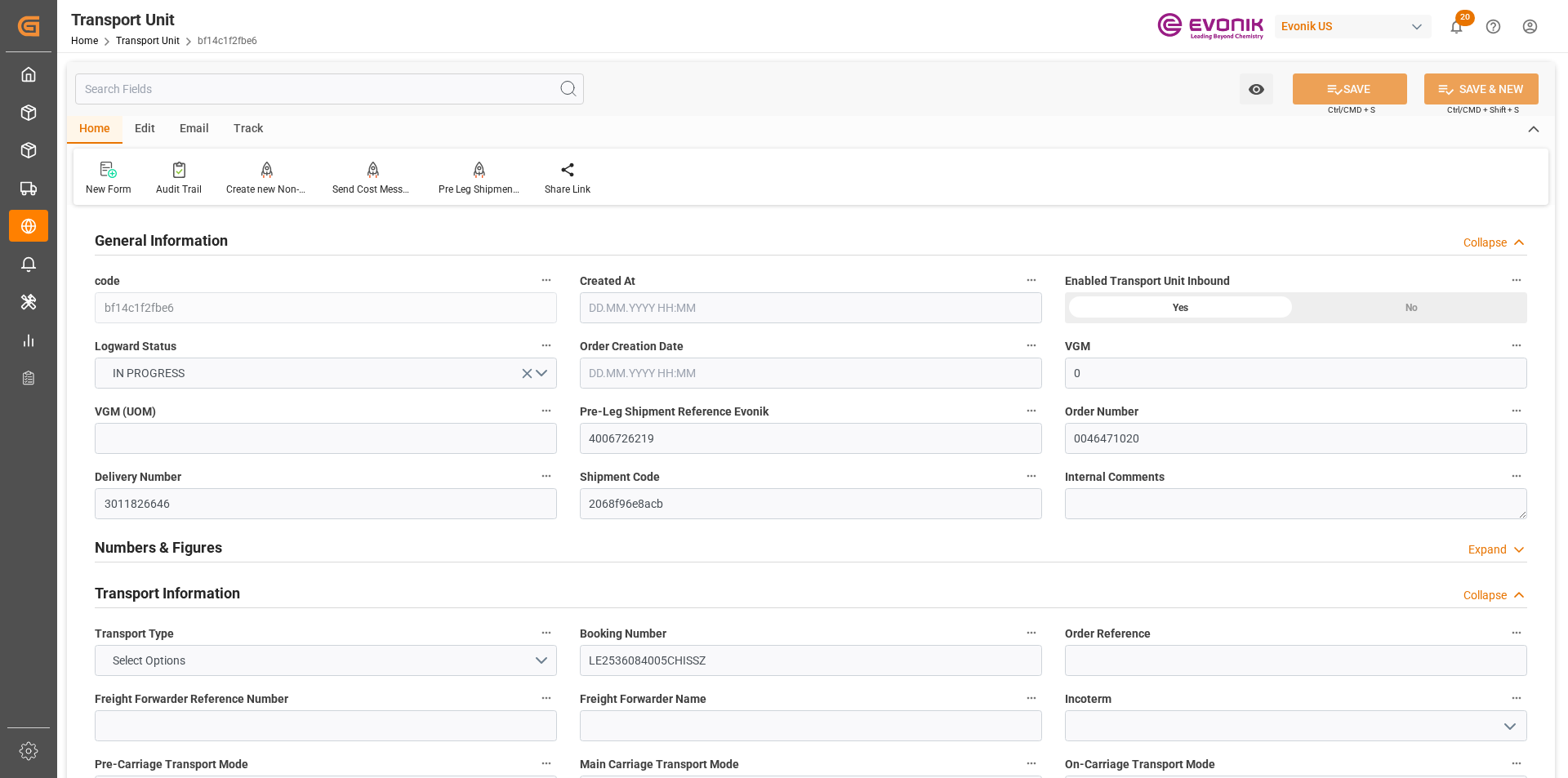
type input "[DATE] 00:00"
type input "[DATE] 10:00"
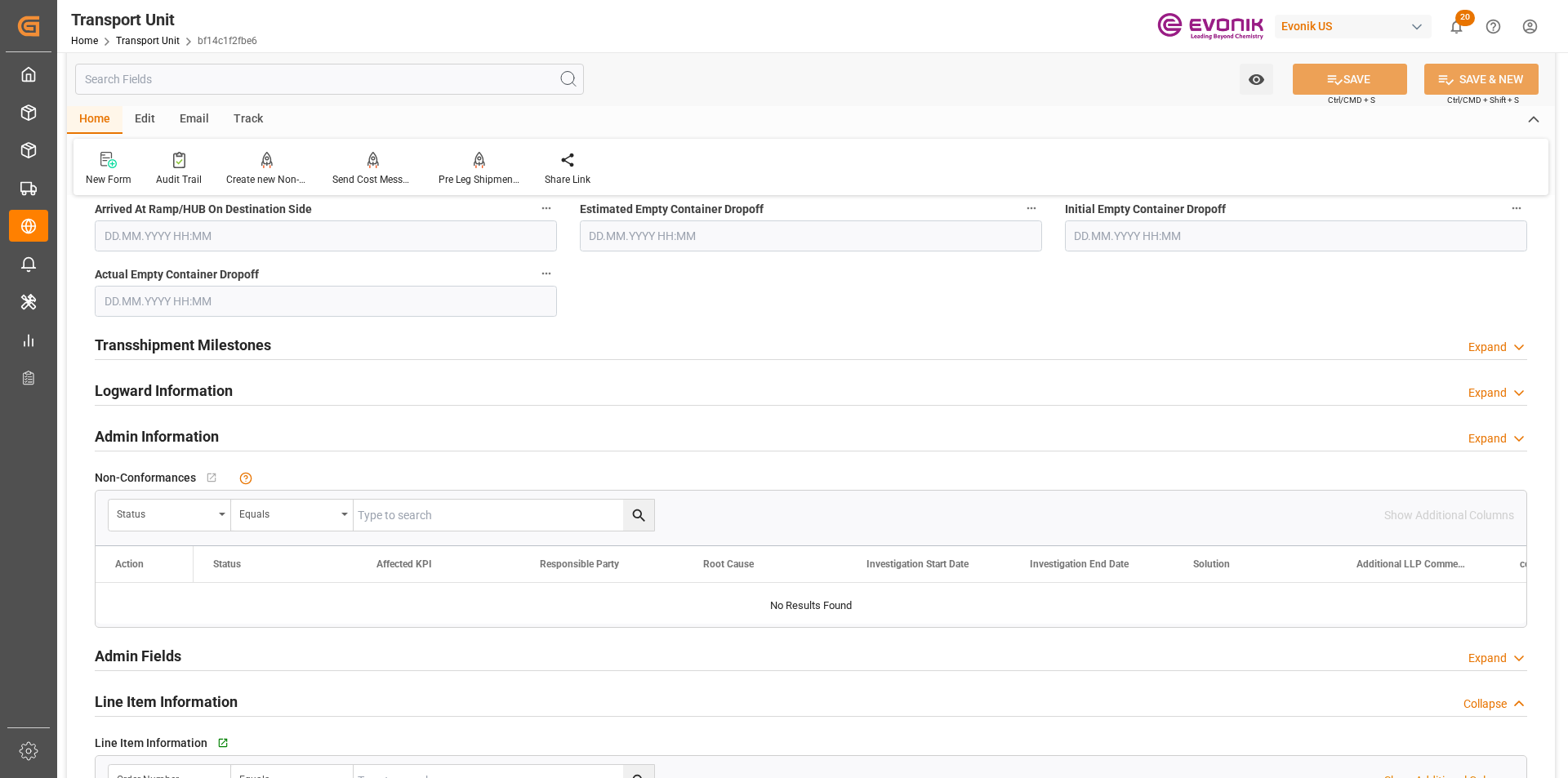
scroll to position [2122, 0]
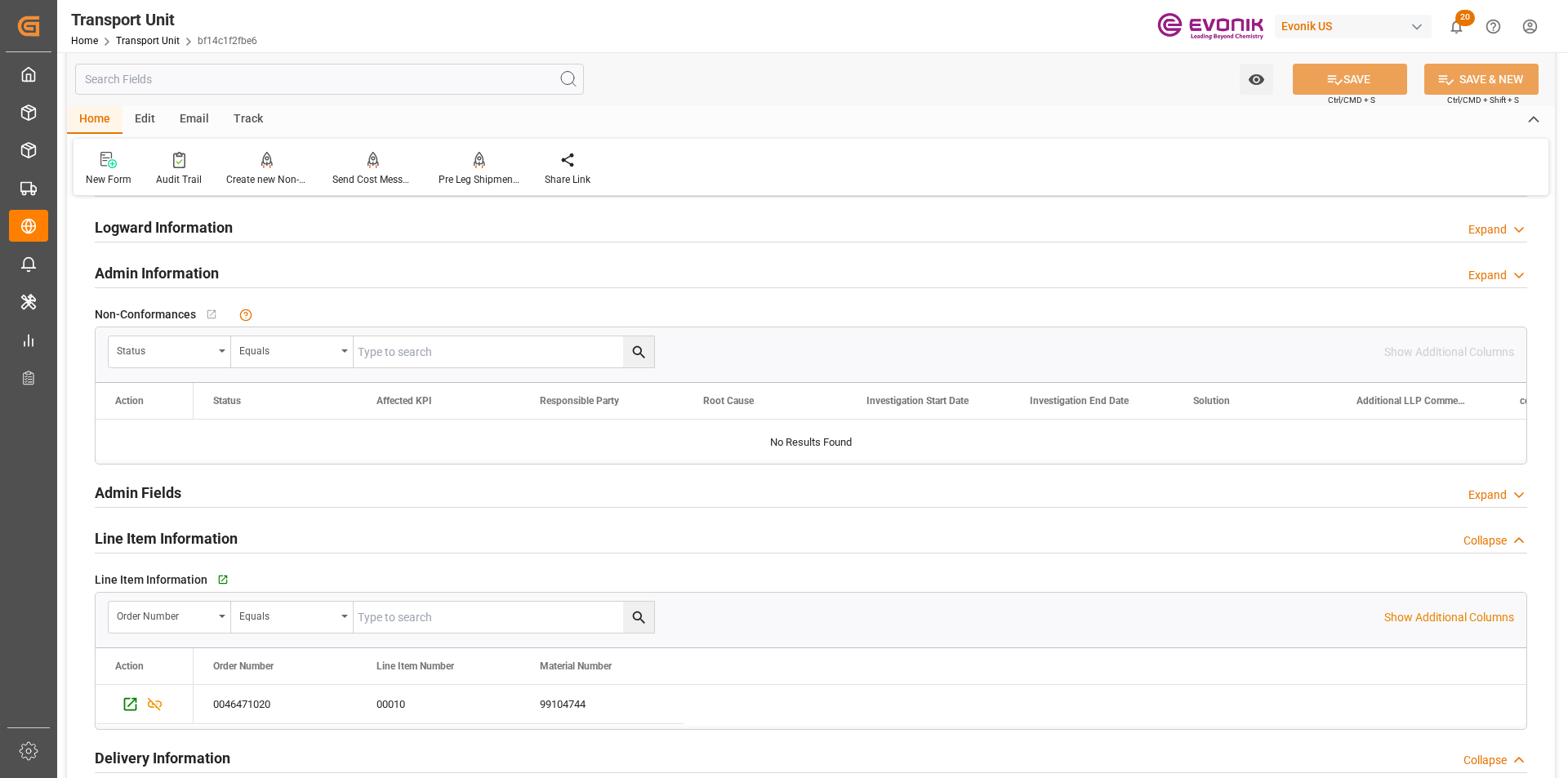
click at [172, 549] on h2 "Line Item Information" at bounding box center [166, 539] width 143 height 22
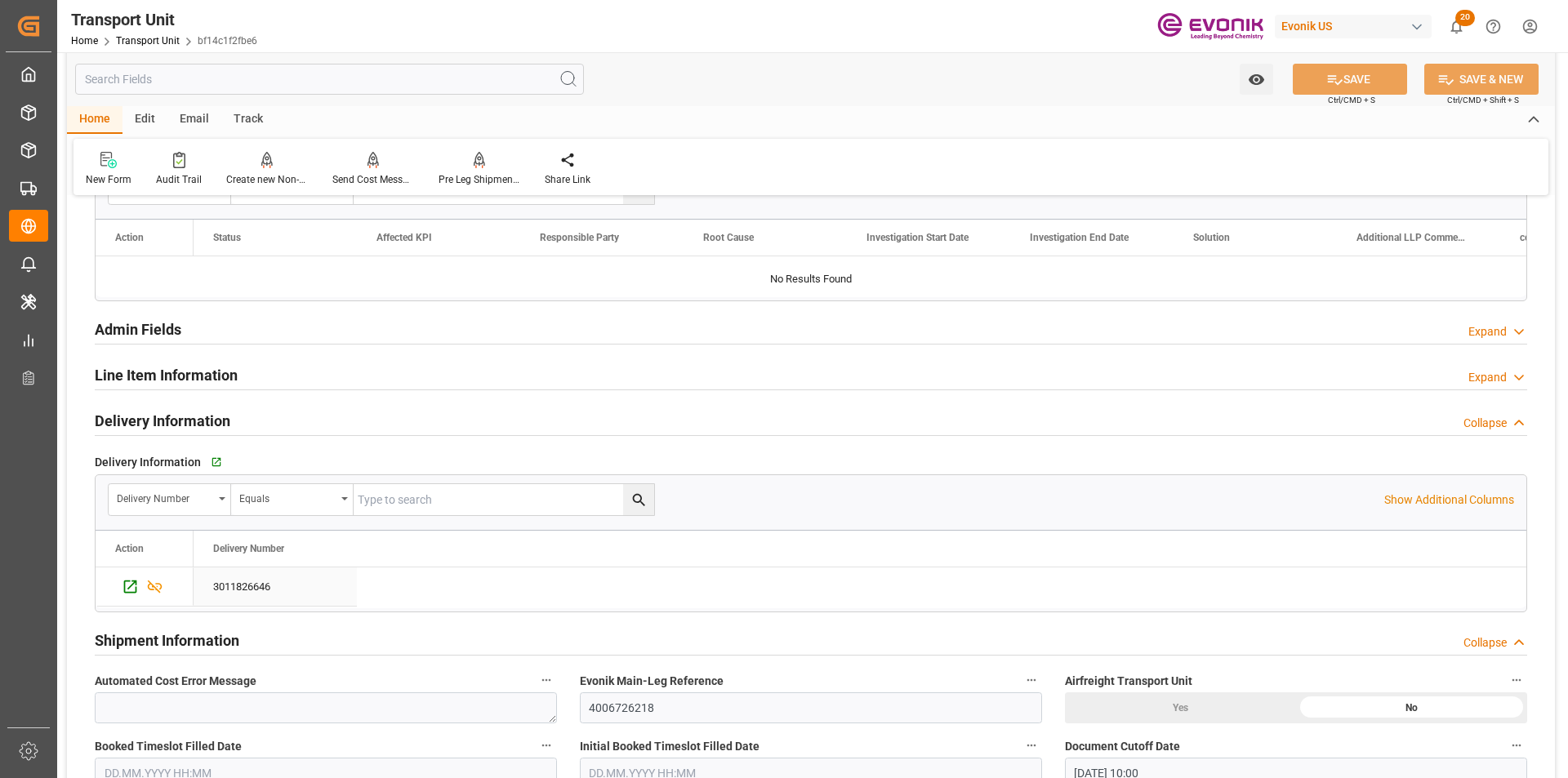
scroll to position [2368, 0]
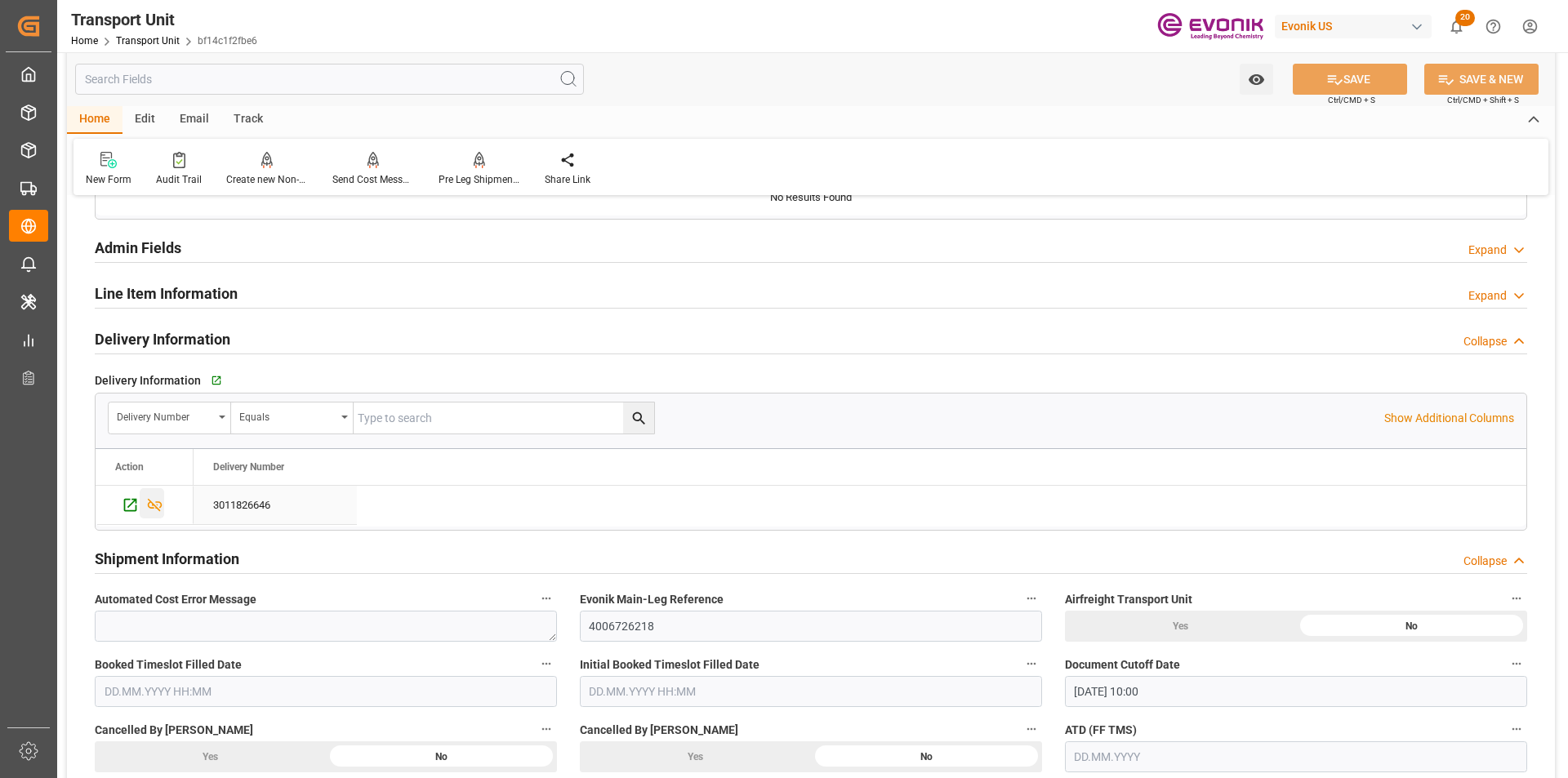
click at [155, 502] on icon "Press SPACE to select this row." at bounding box center [155, 505] width 17 height 17
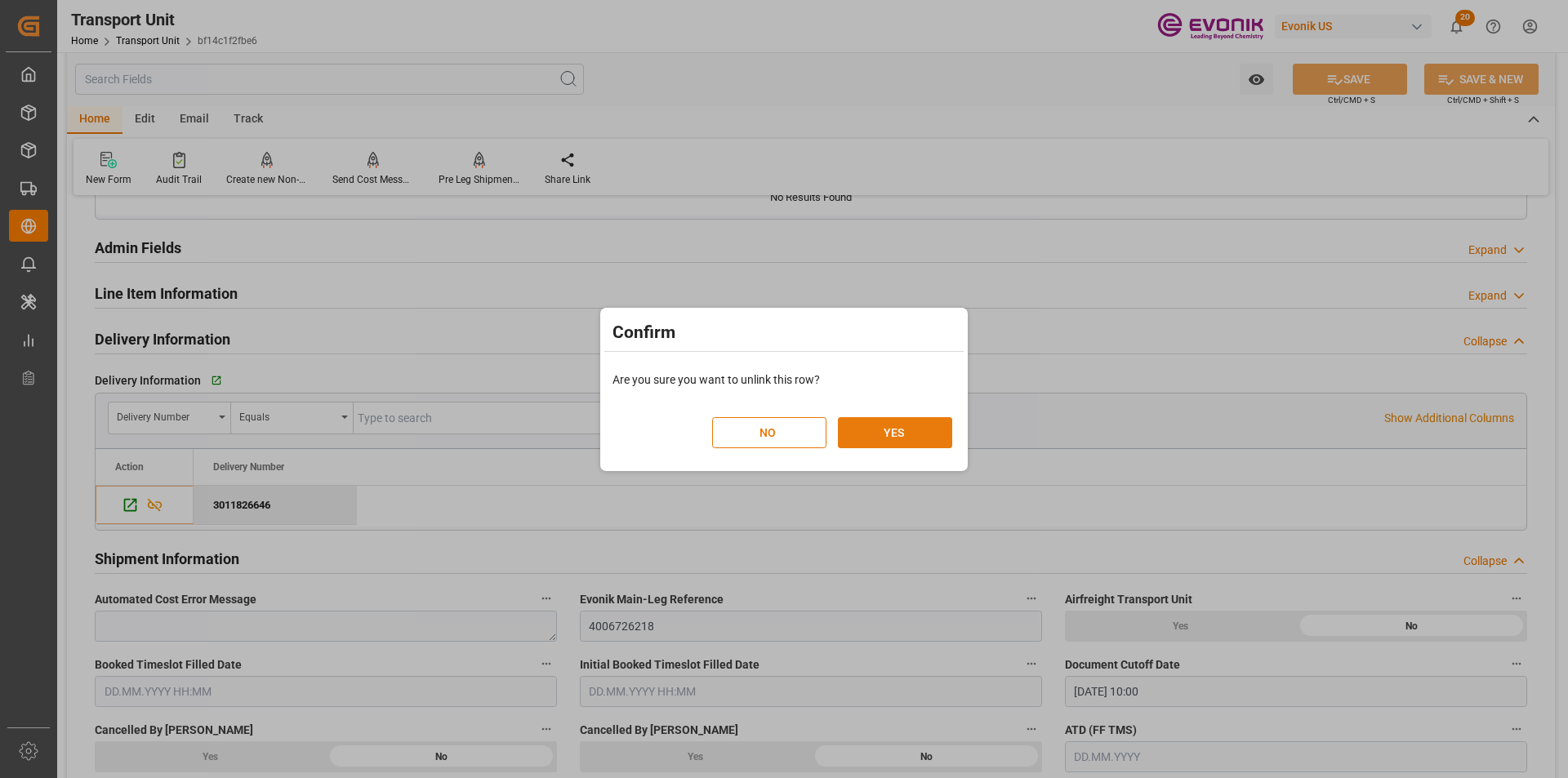
click at [920, 428] on button "YES" at bounding box center [895, 433] width 114 height 31
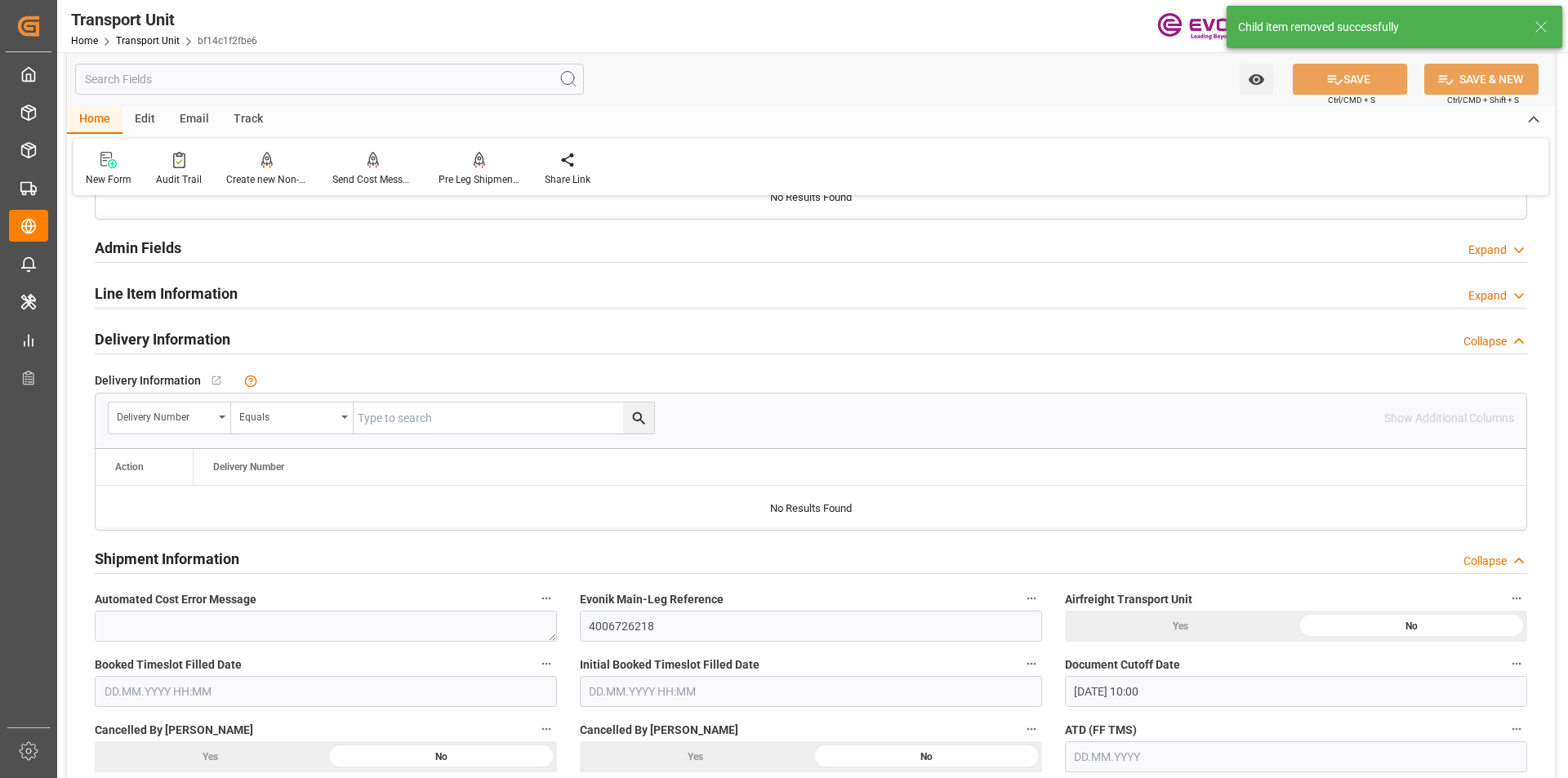
click at [424, 418] on input "text" at bounding box center [503, 418] width 301 height 31
paste input "0046476328"
type input "0046476328"
click at [640, 425] on icon "search button" at bounding box center [638, 418] width 17 height 17
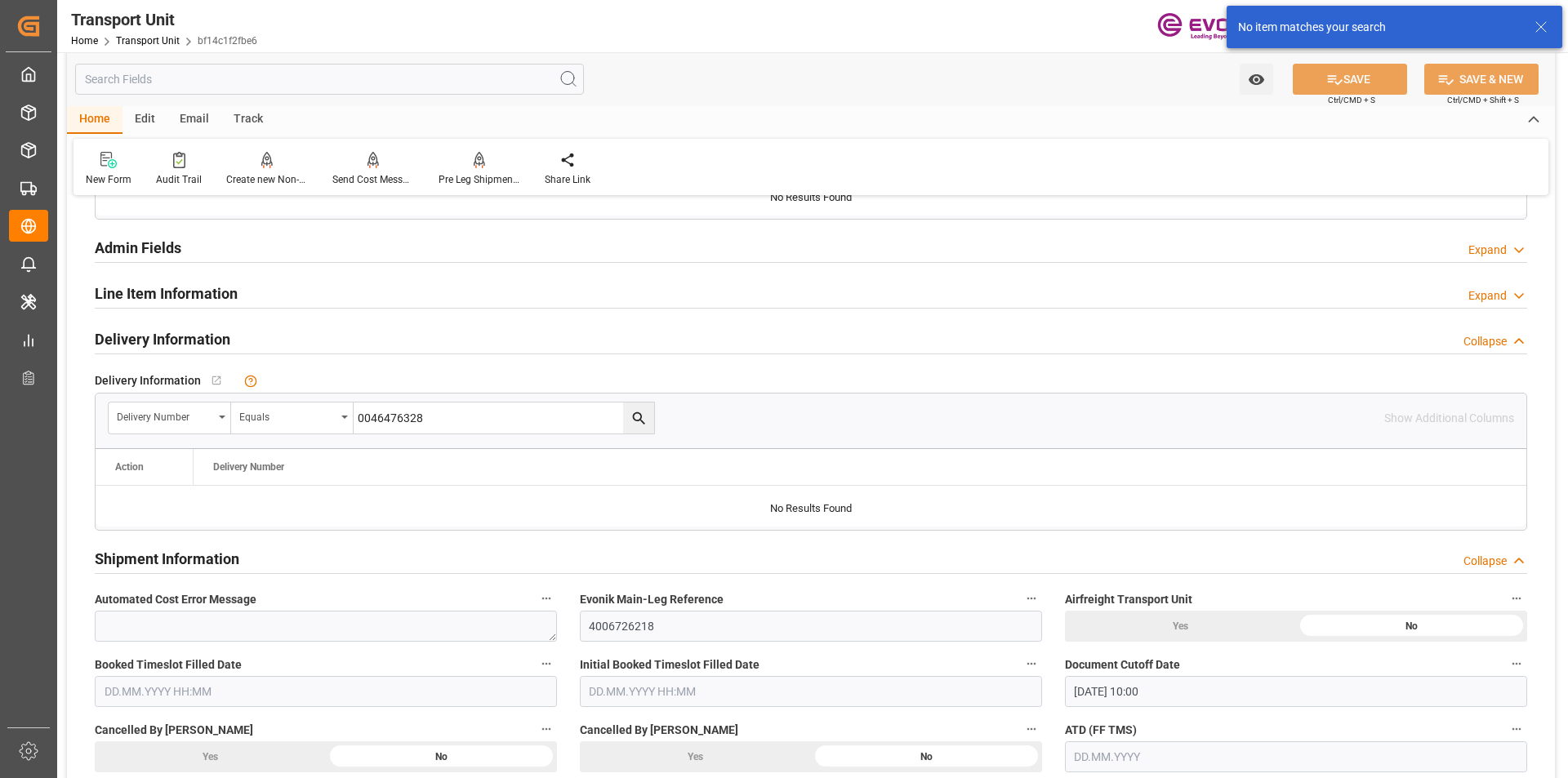
click at [640, 421] on icon "search button" at bounding box center [638, 418] width 17 height 17
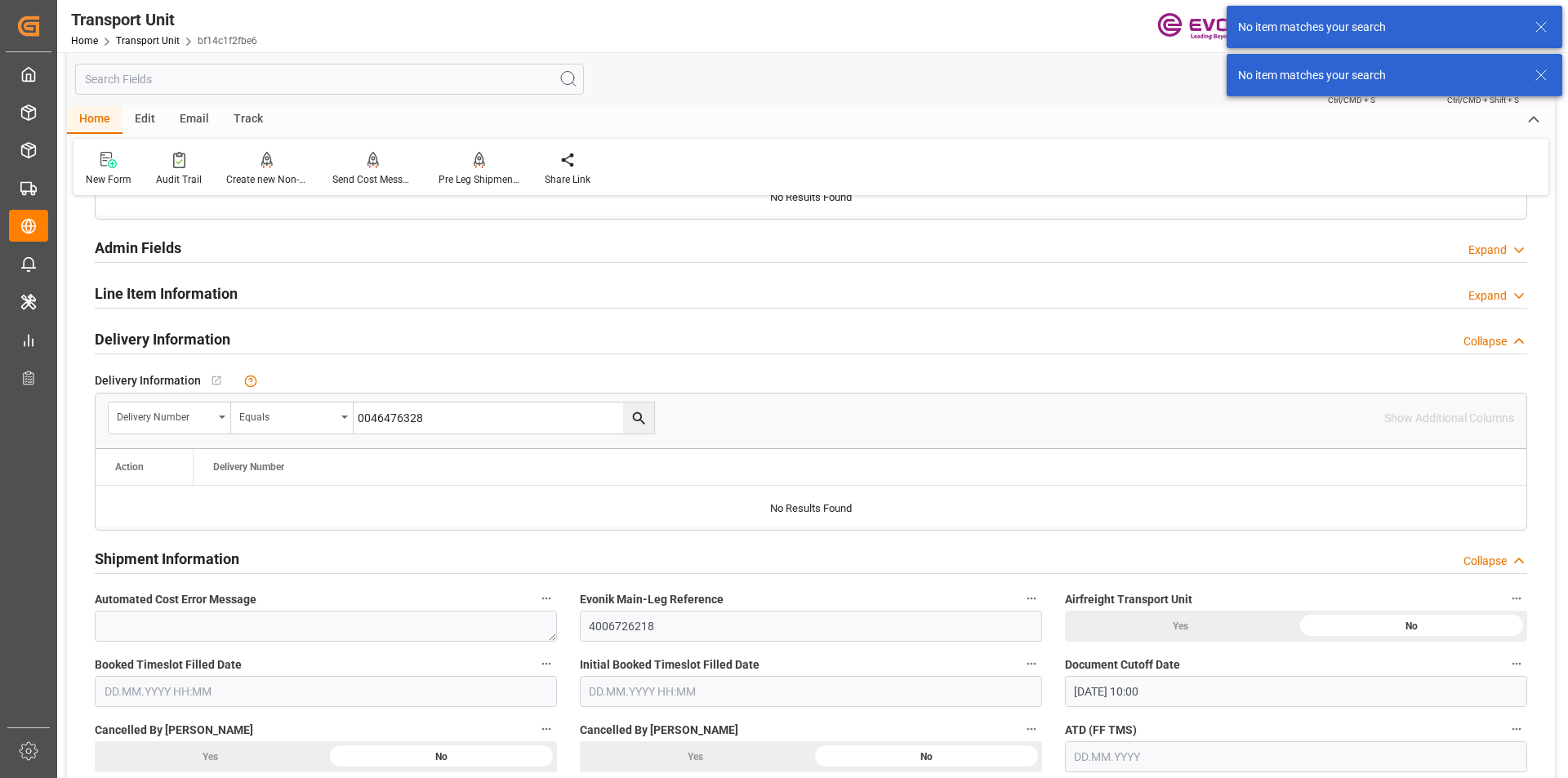
click at [643, 420] on icon "search button" at bounding box center [638, 418] width 17 height 17
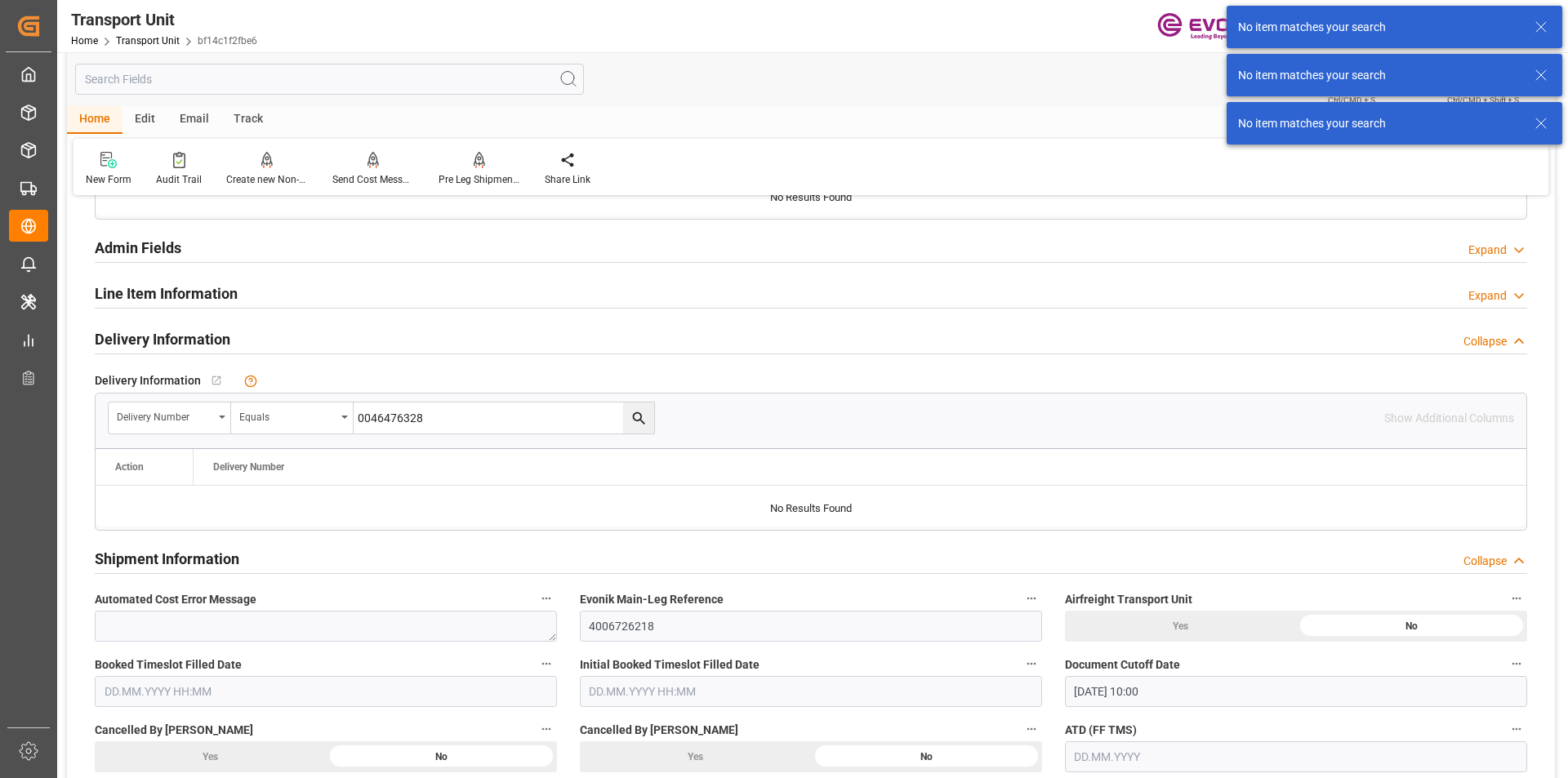
click at [643, 419] on icon "search button" at bounding box center [638, 418] width 17 height 17
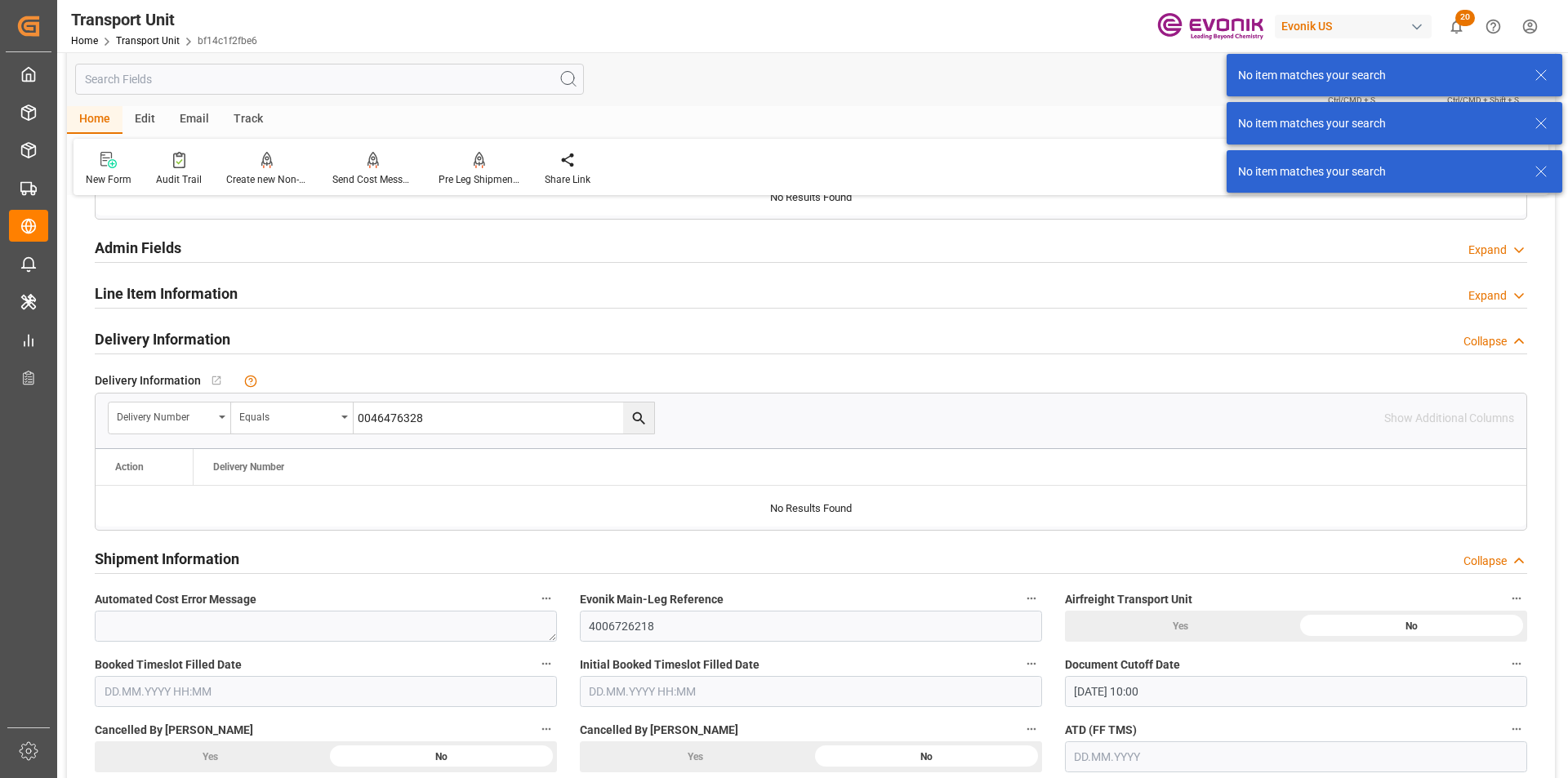
click at [643, 419] on icon "search button" at bounding box center [638, 418] width 17 height 17
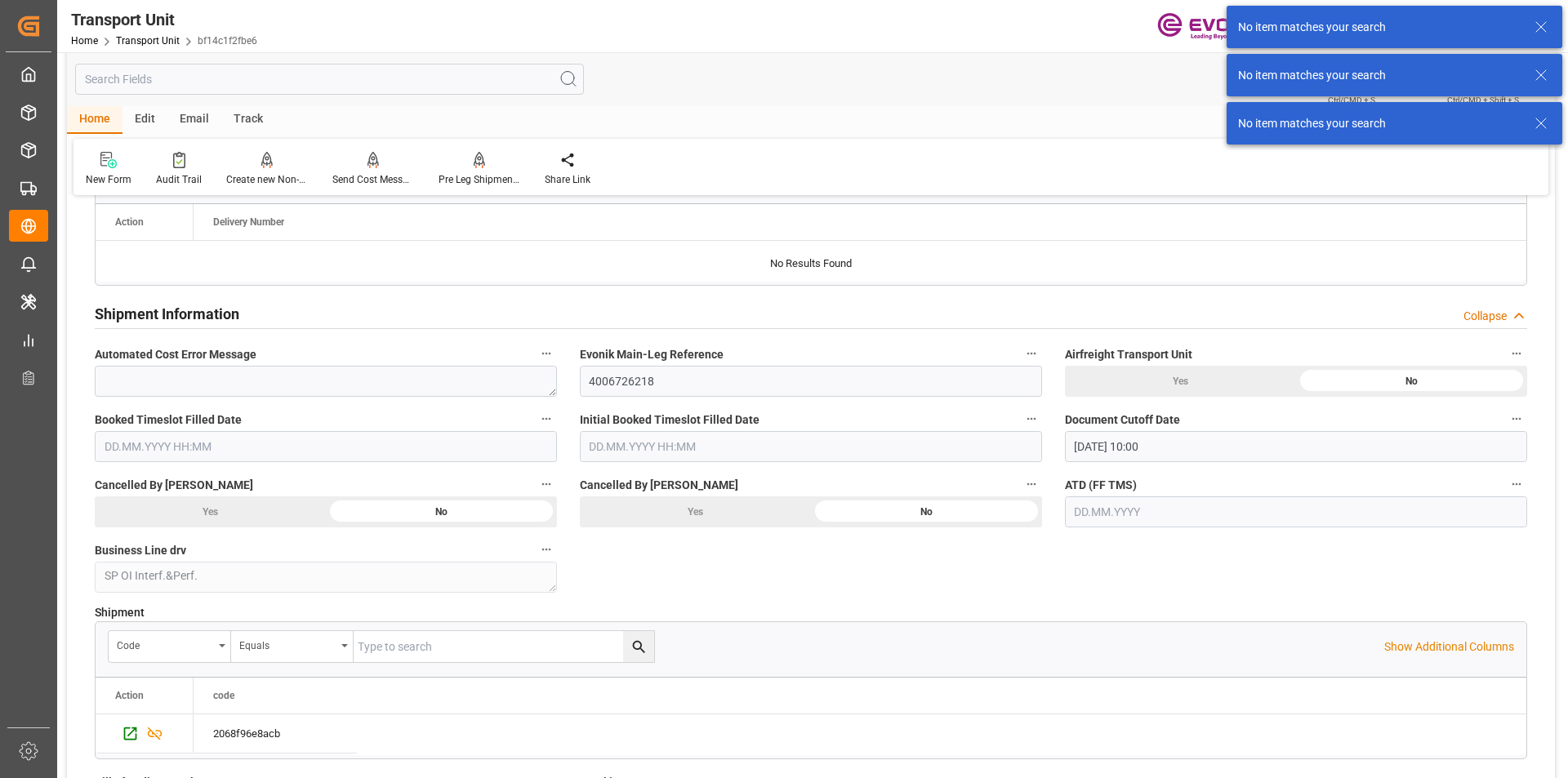
scroll to position [2857, 0]
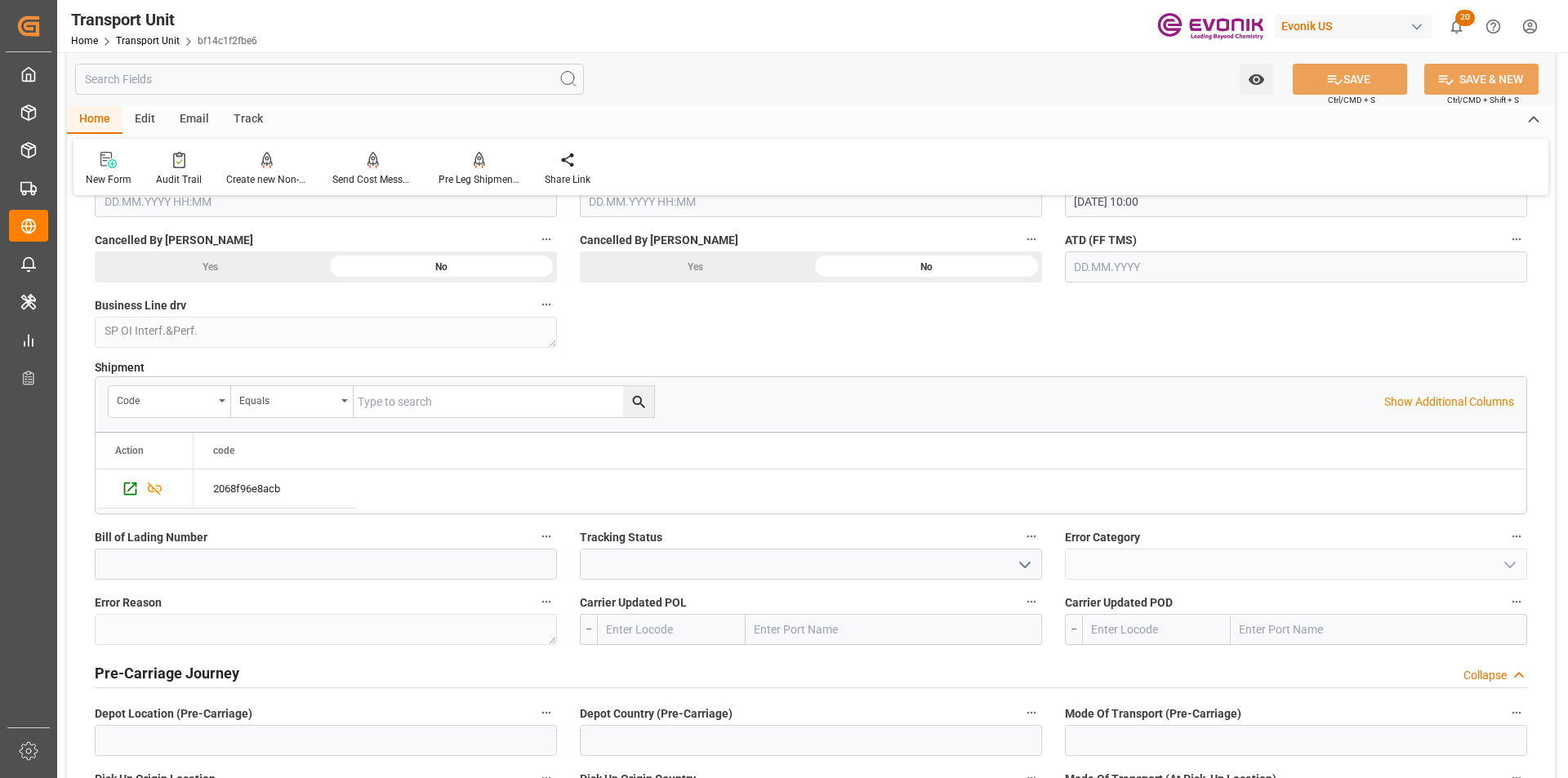
click at [310, 80] on input "text" at bounding box center [329, 79] width 509 height 31
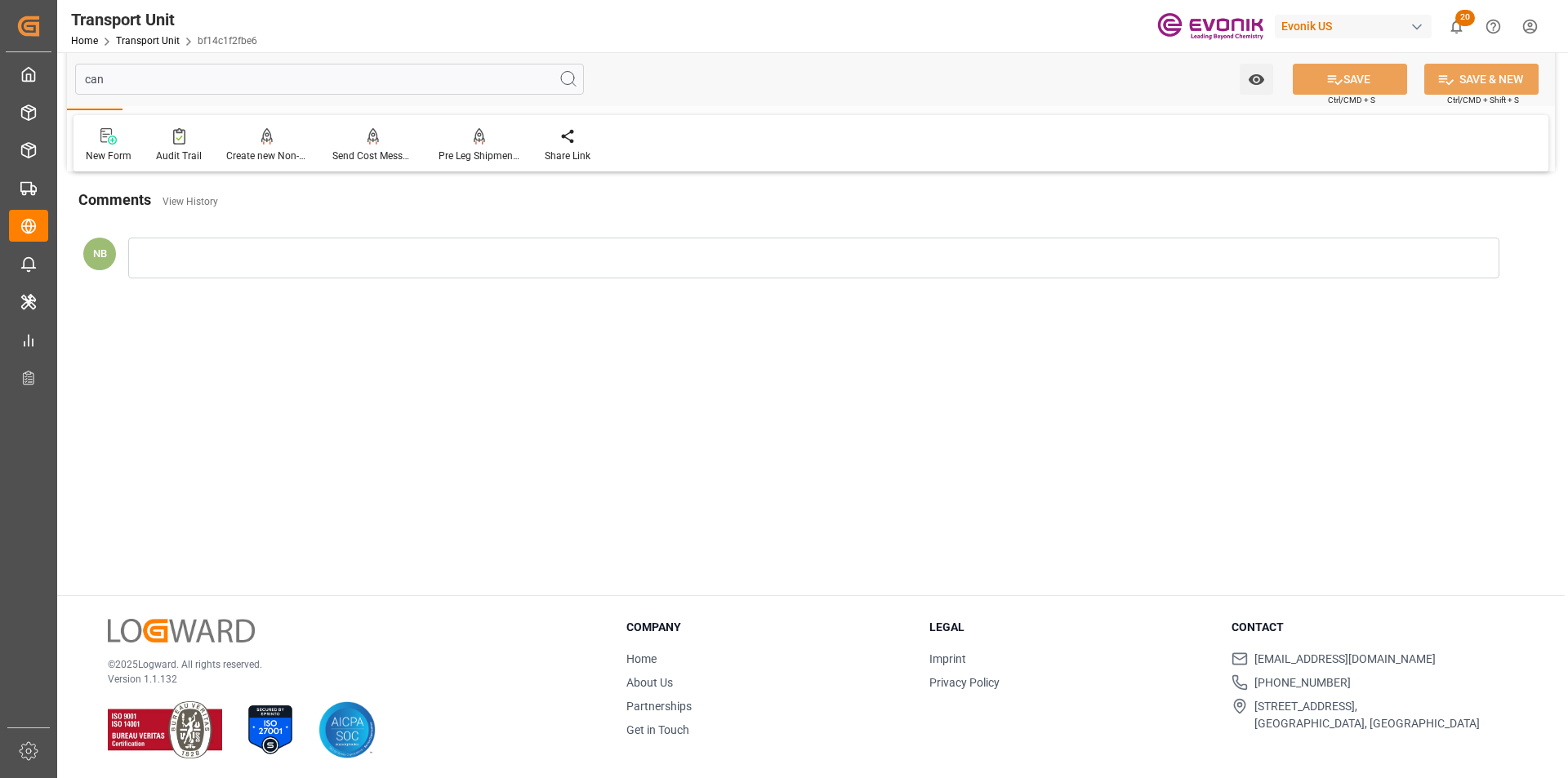
scroll to position [0, 0]
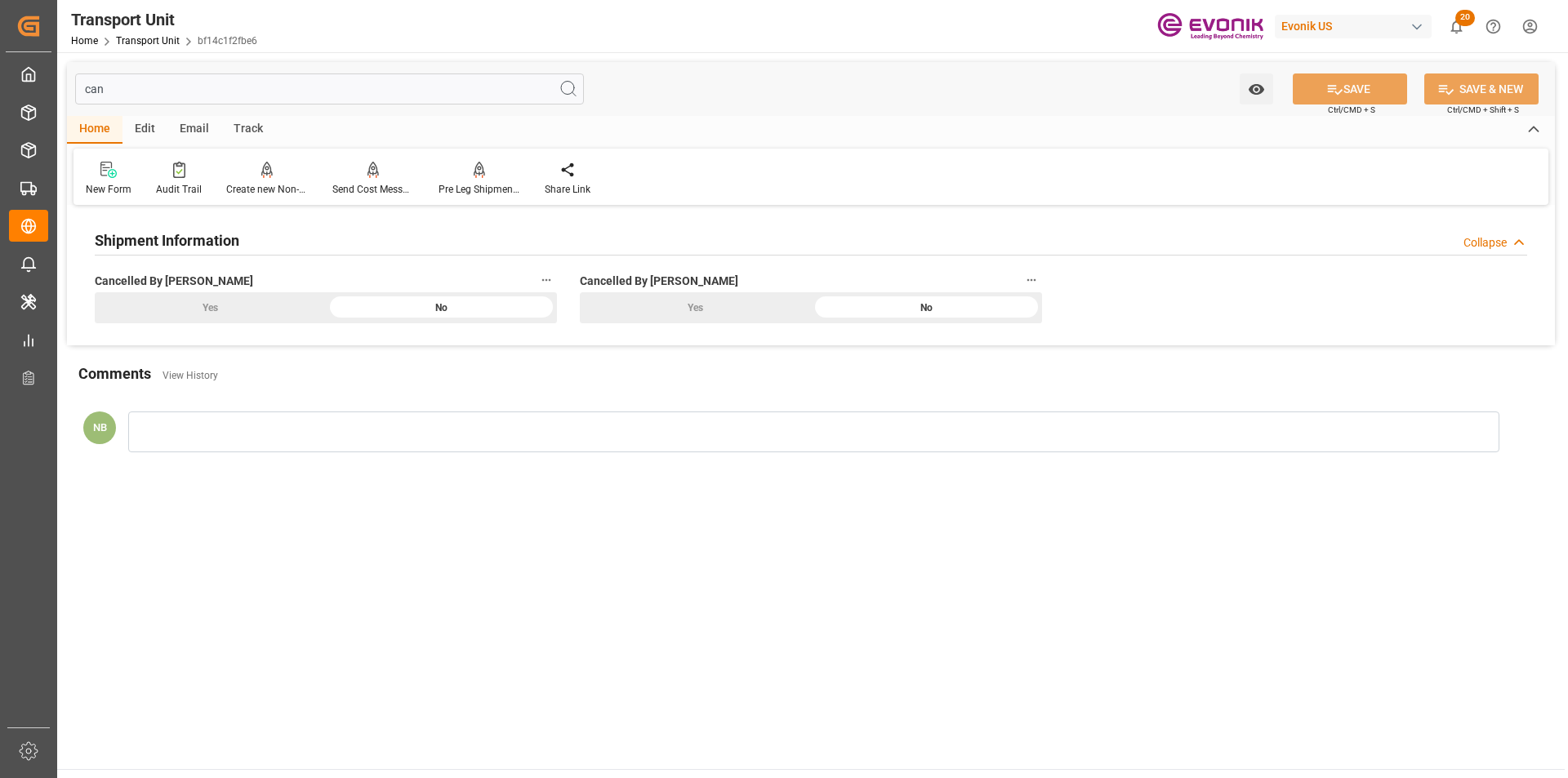
click at [204, 98] on input "can" at bounding box center [329, 89] width 509 height 31
type input "c"
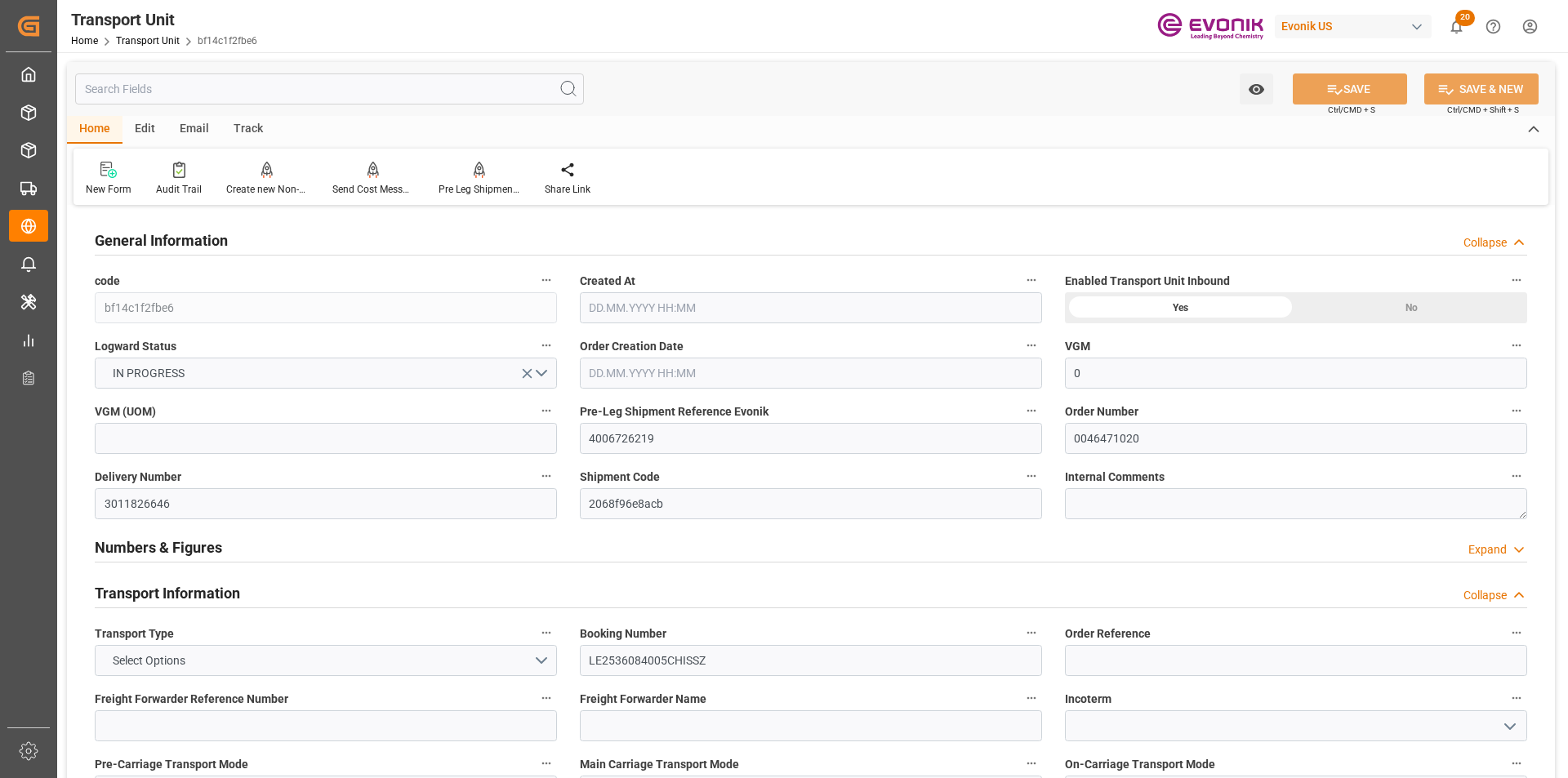
type input "0"
type input "United States"
type input "Brazil"
type input "USJAX"
type input "BRSSZ"
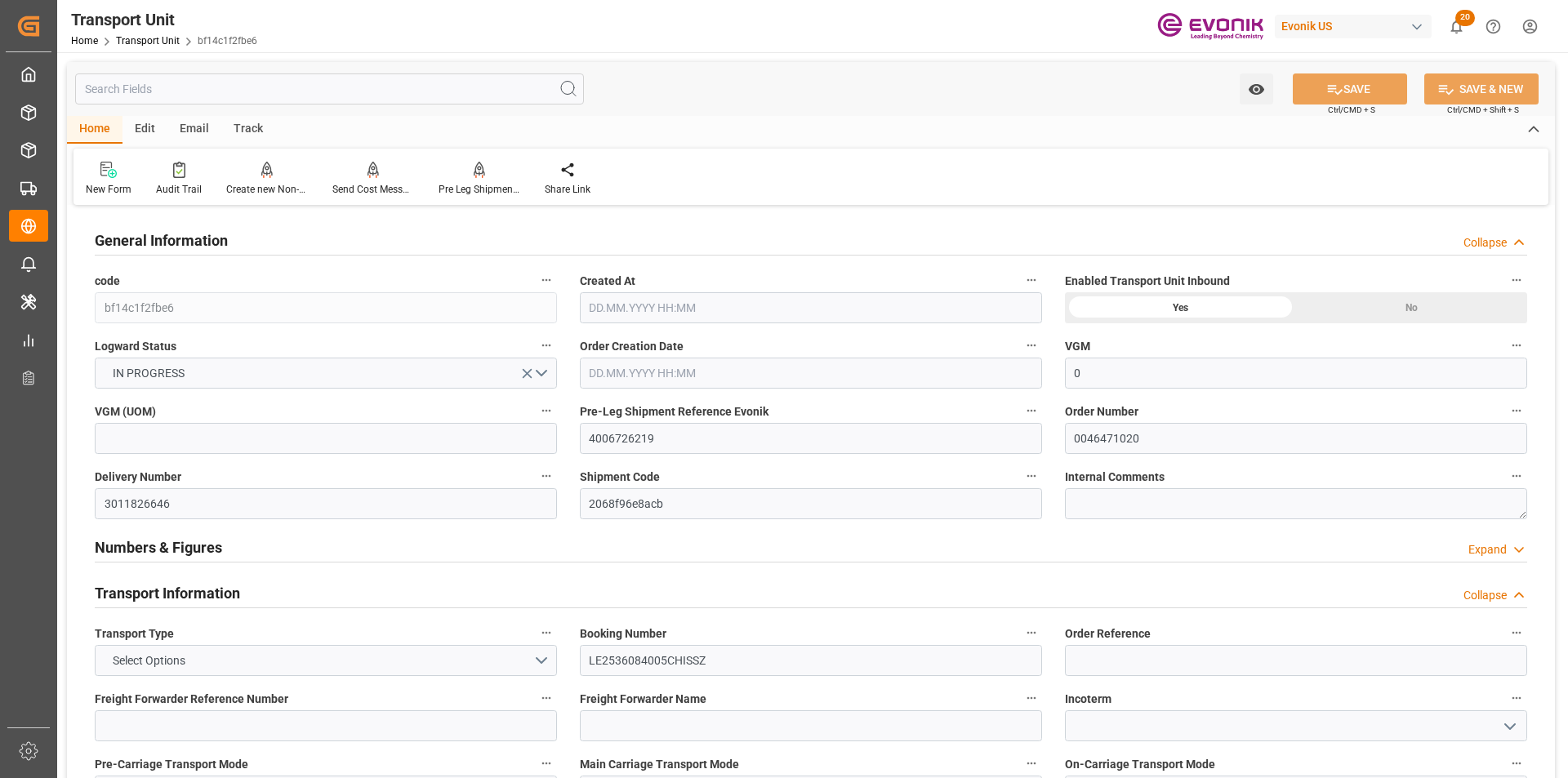
type input "22.10.2025 00:00"
type input "01.10.2025 00:00"
type input "05.11.2025 00:00"
type input "15.10.2025 00:00"
type input "1274.464"
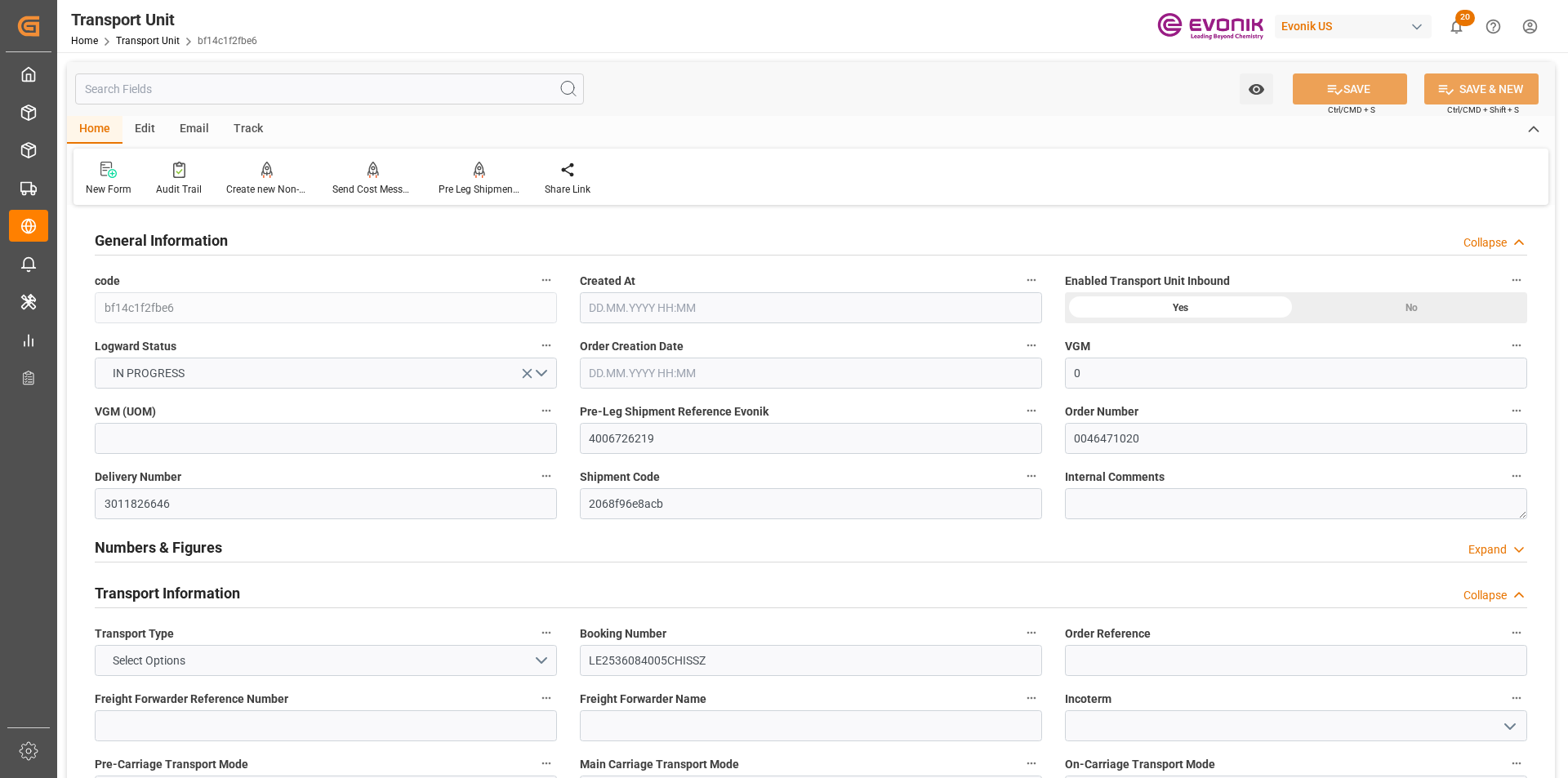
type input "05.09.2025 10:04"
type input "01.11.2025"
type input "08.10.2025 10:00"
click at [569, 481] on div "Shipment Code 2068f96e8acb" at bounding box center [810, 492] width 485 height 65
click at [543, 473] on icon "button" at bounding box center [546, 476] width 13 height 13
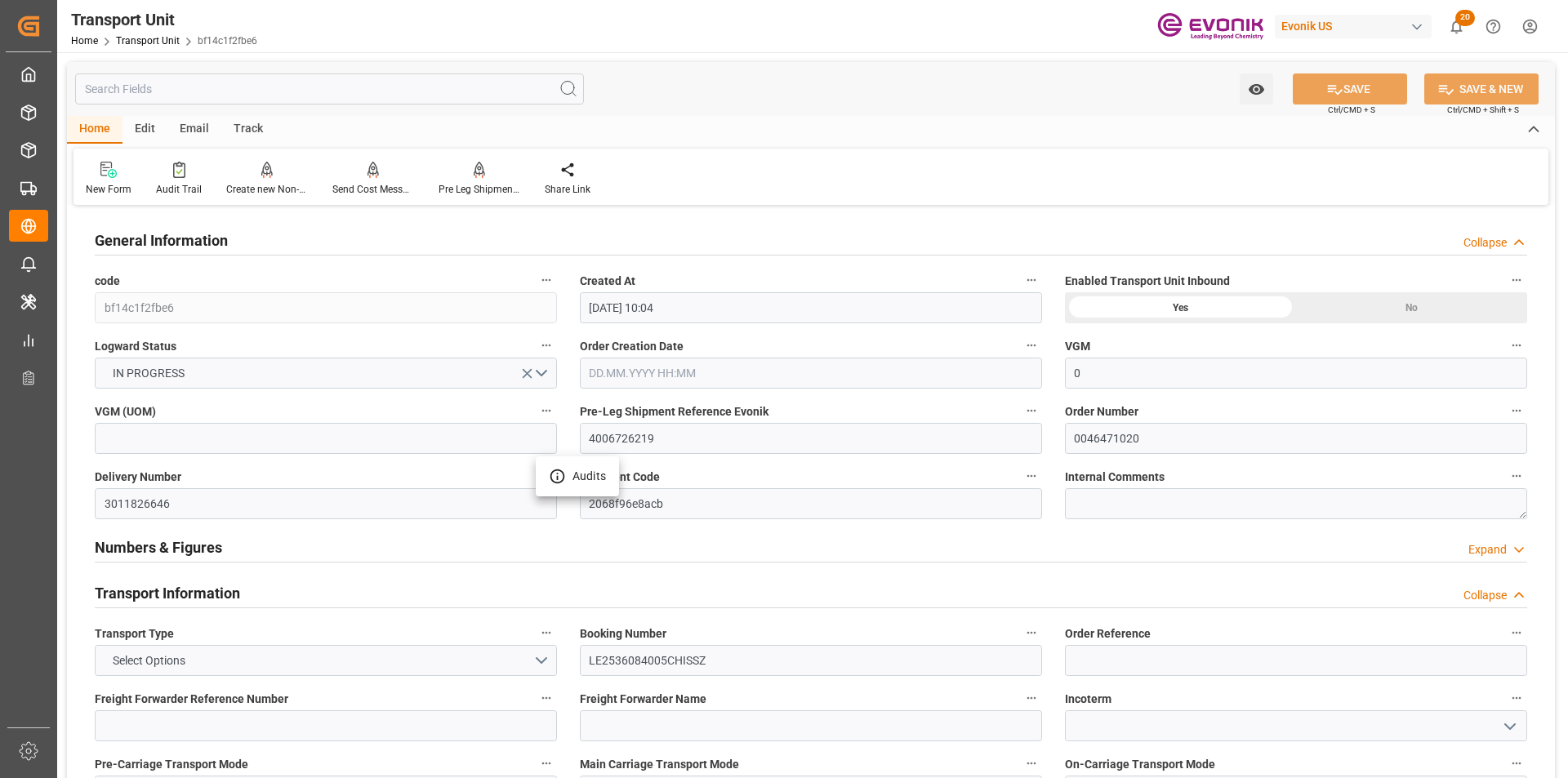
click at [736, 543] on div at bounding box center [784, 389] width 1568 height 778
drag, startPoint x: 1173, startPoint y: 440, endPoint x: 858, endPoint y: 418, distance: 315.8
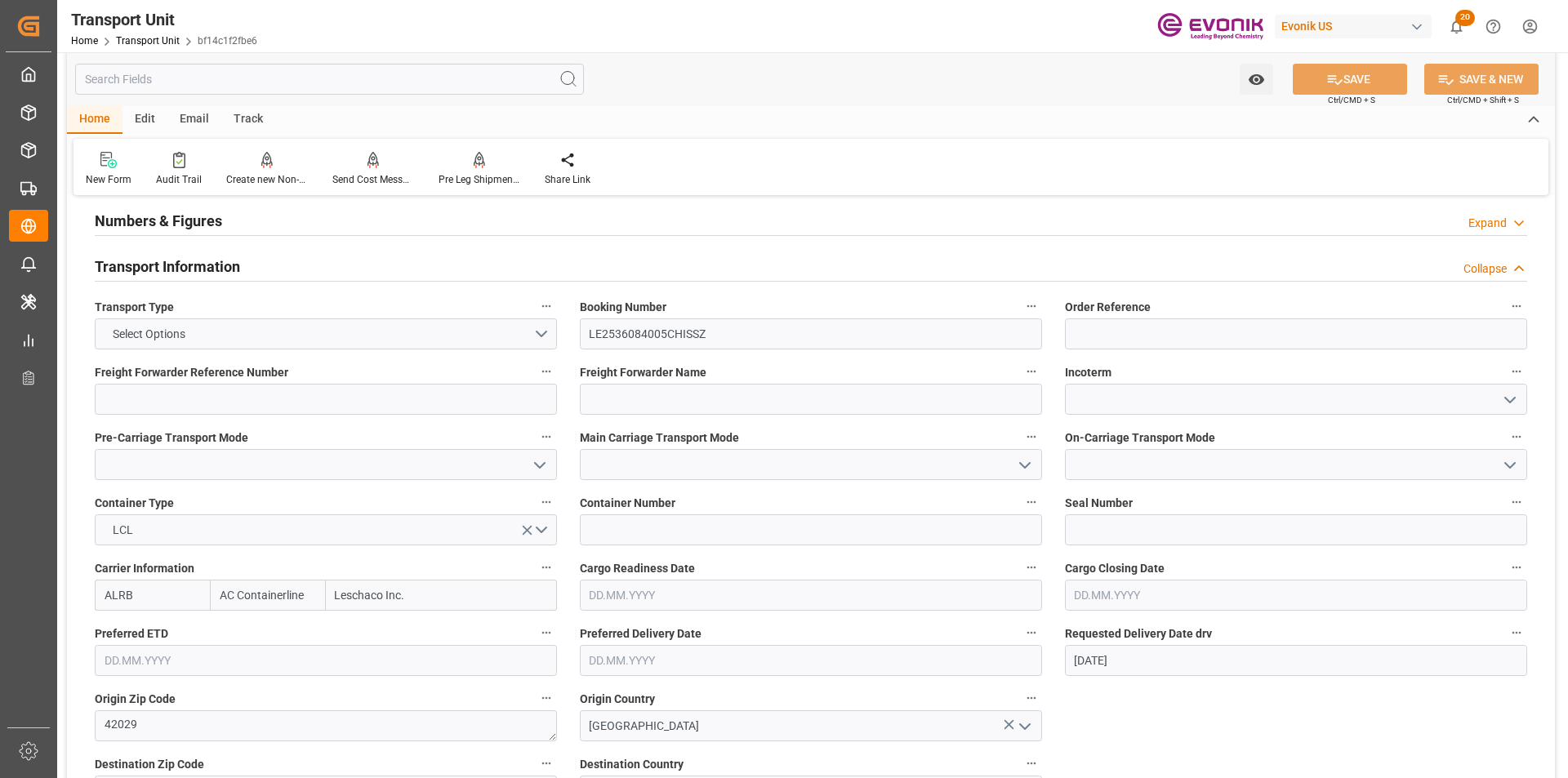
scroll to position [735, 0]
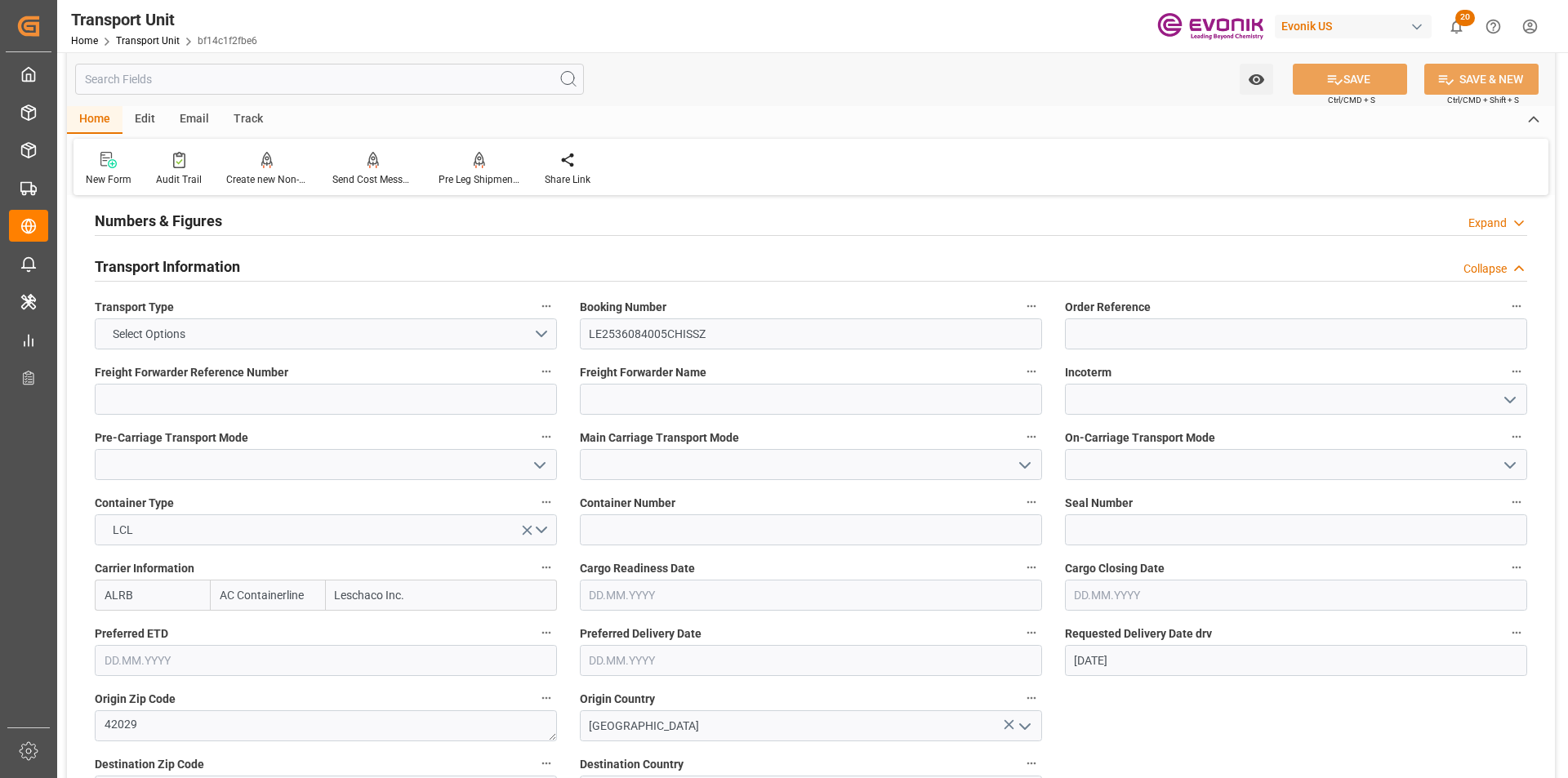
scroll to position [0, 0]
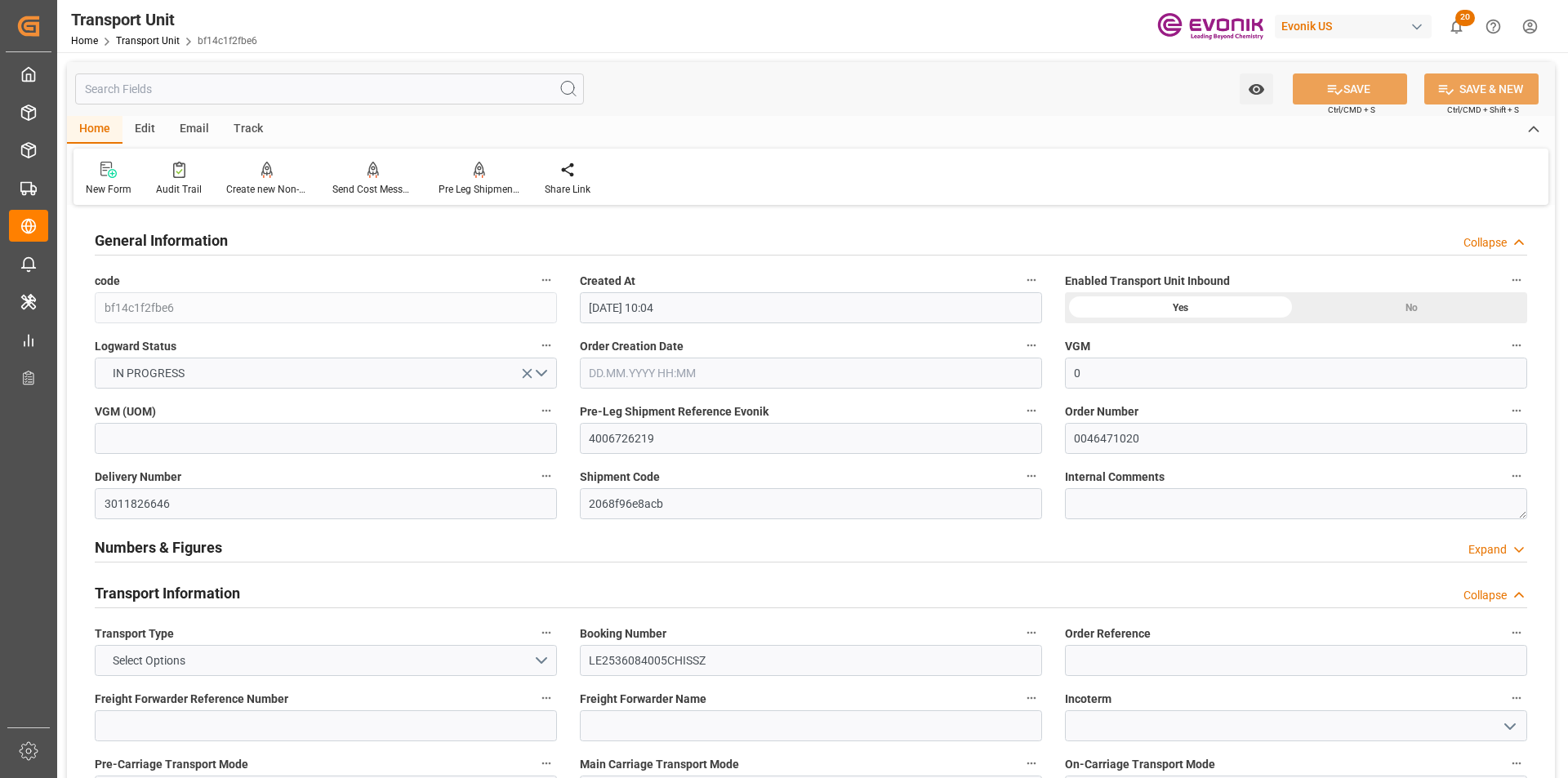
drag, startPoint x: 1006, startPoint y: 230, endPoint x: 823, endPoint y: 425, distance: 267.4
click at [1006, 230] on div "General Information Collapse" at bounding box center [810, 239] width 1432 height 31
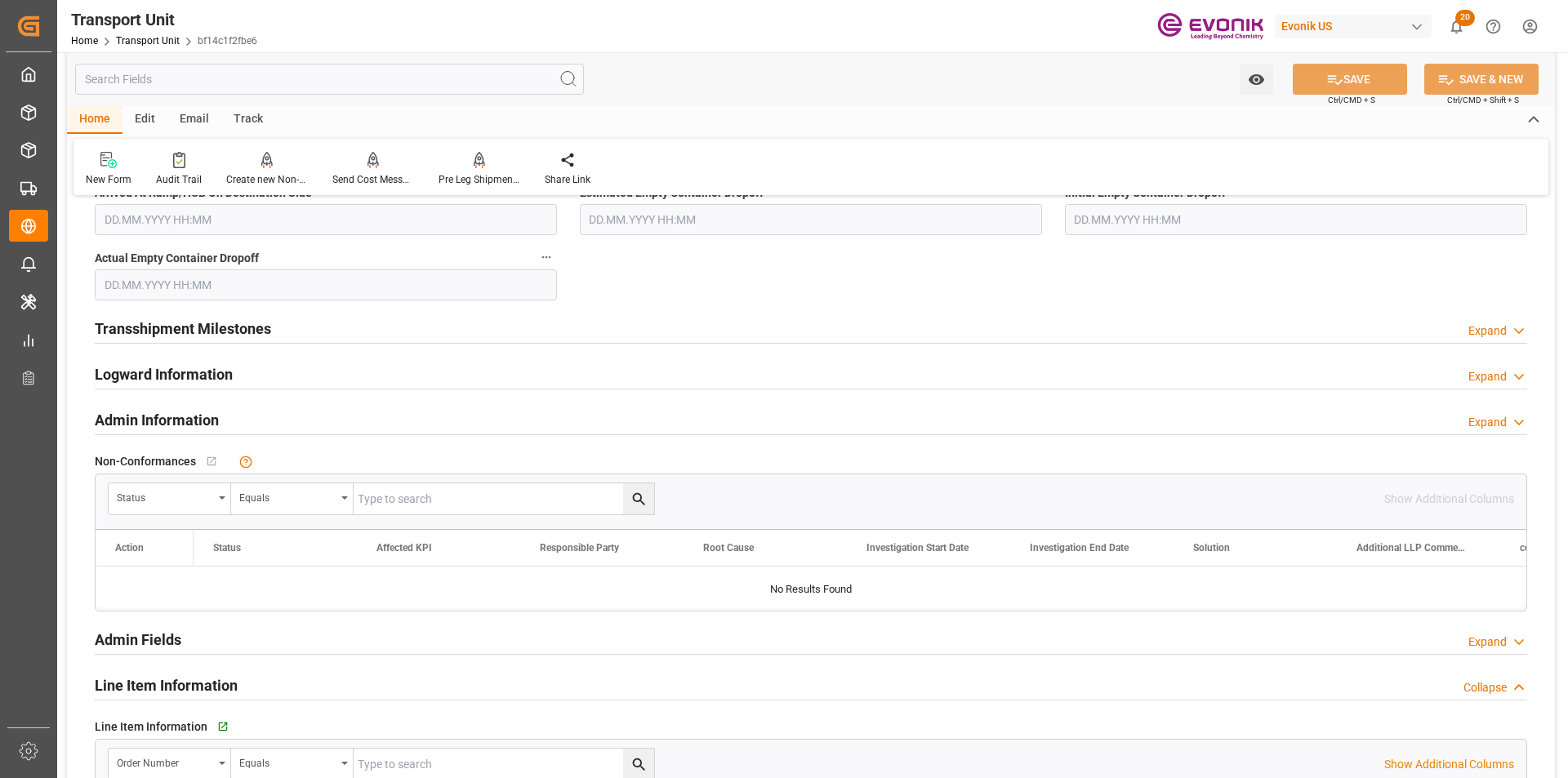
scroll to position [2286, 0]
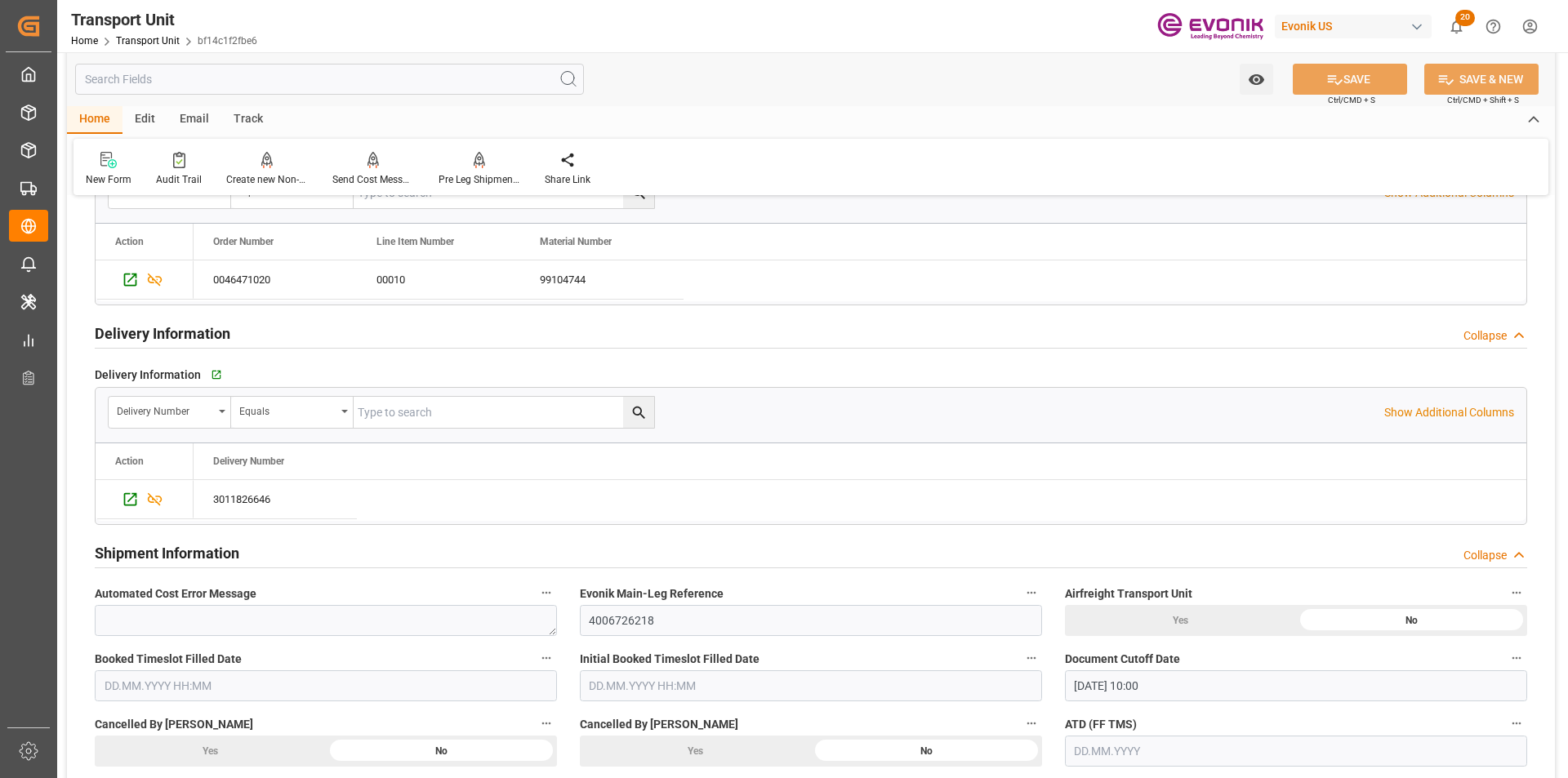
click at [419, 415] on input "text" at bounding box center [503, 412] width 301 height 31
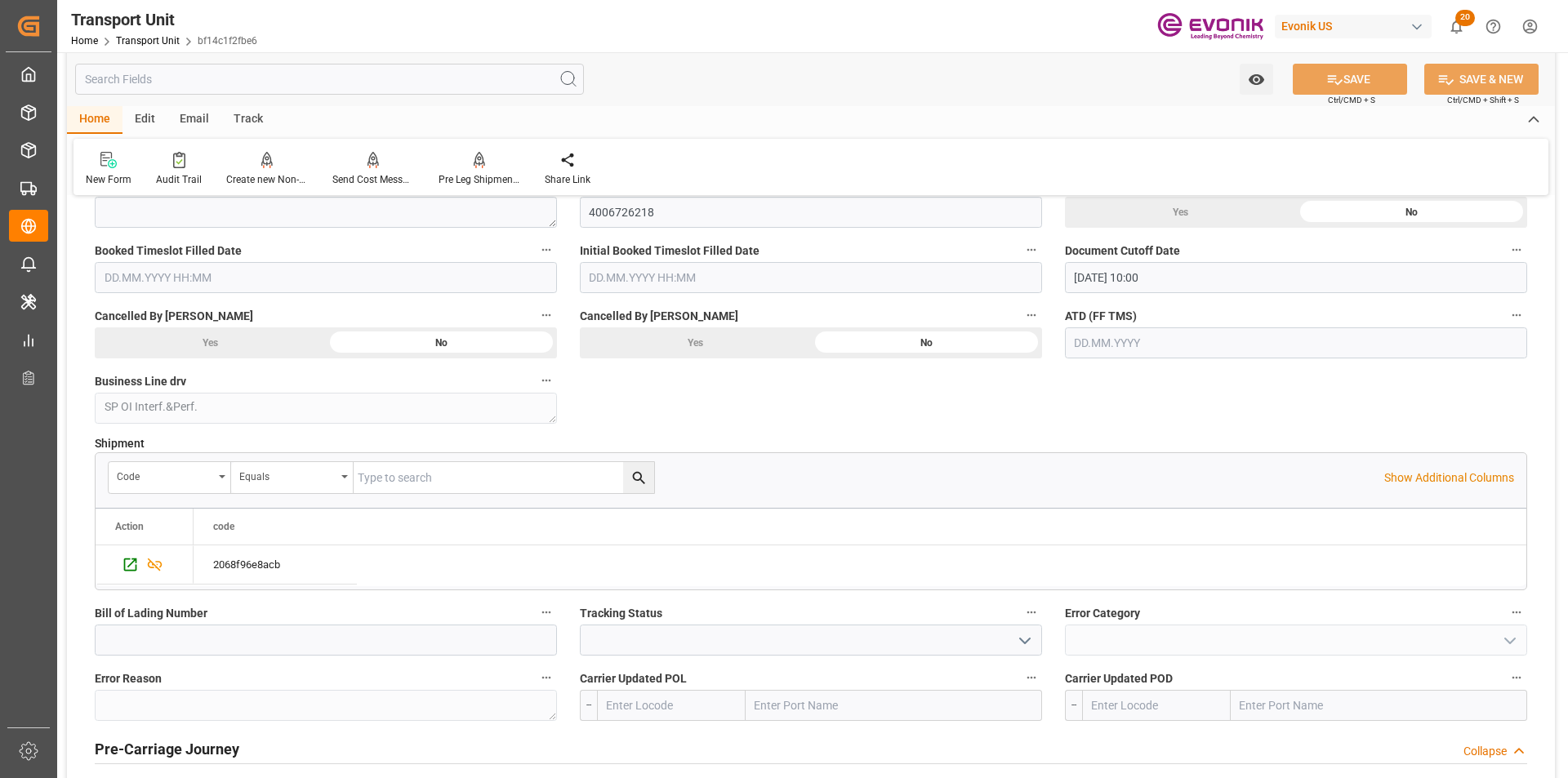
scroll to position [3185, 0]
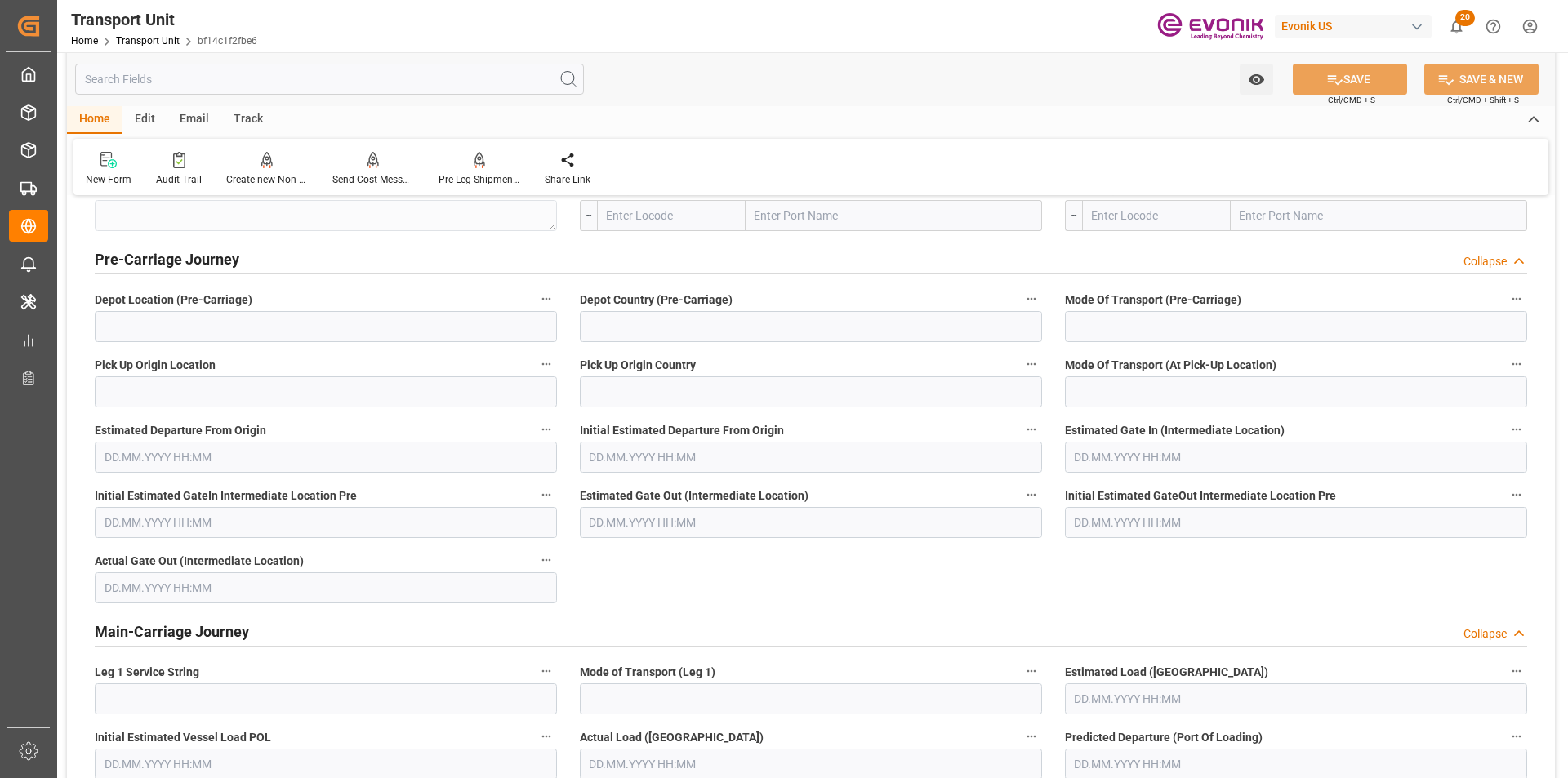
click at [246, 91] on input "text" at bounding box center [329, 79] width 509 height 31
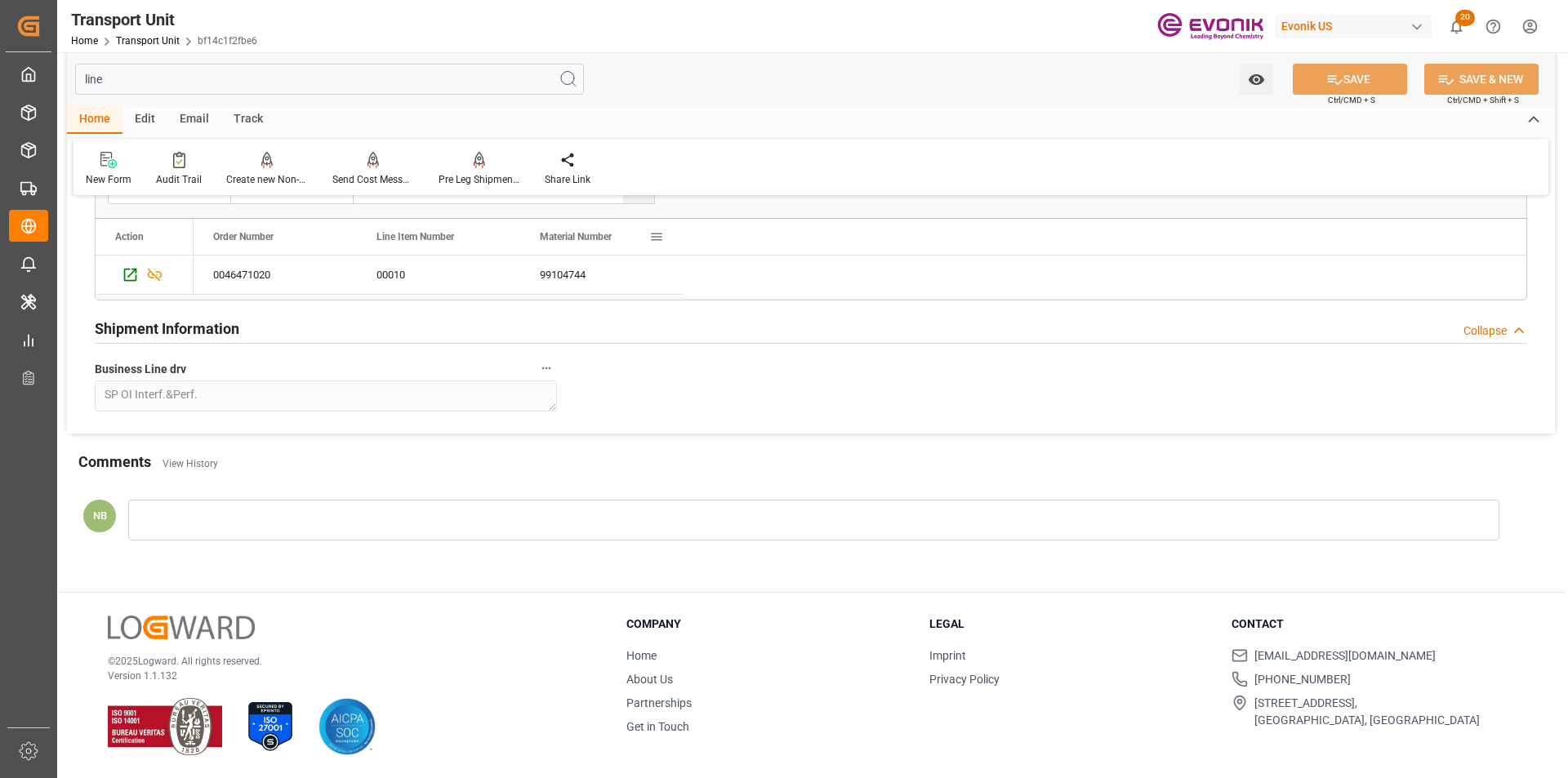
scroll to position [0, 0]
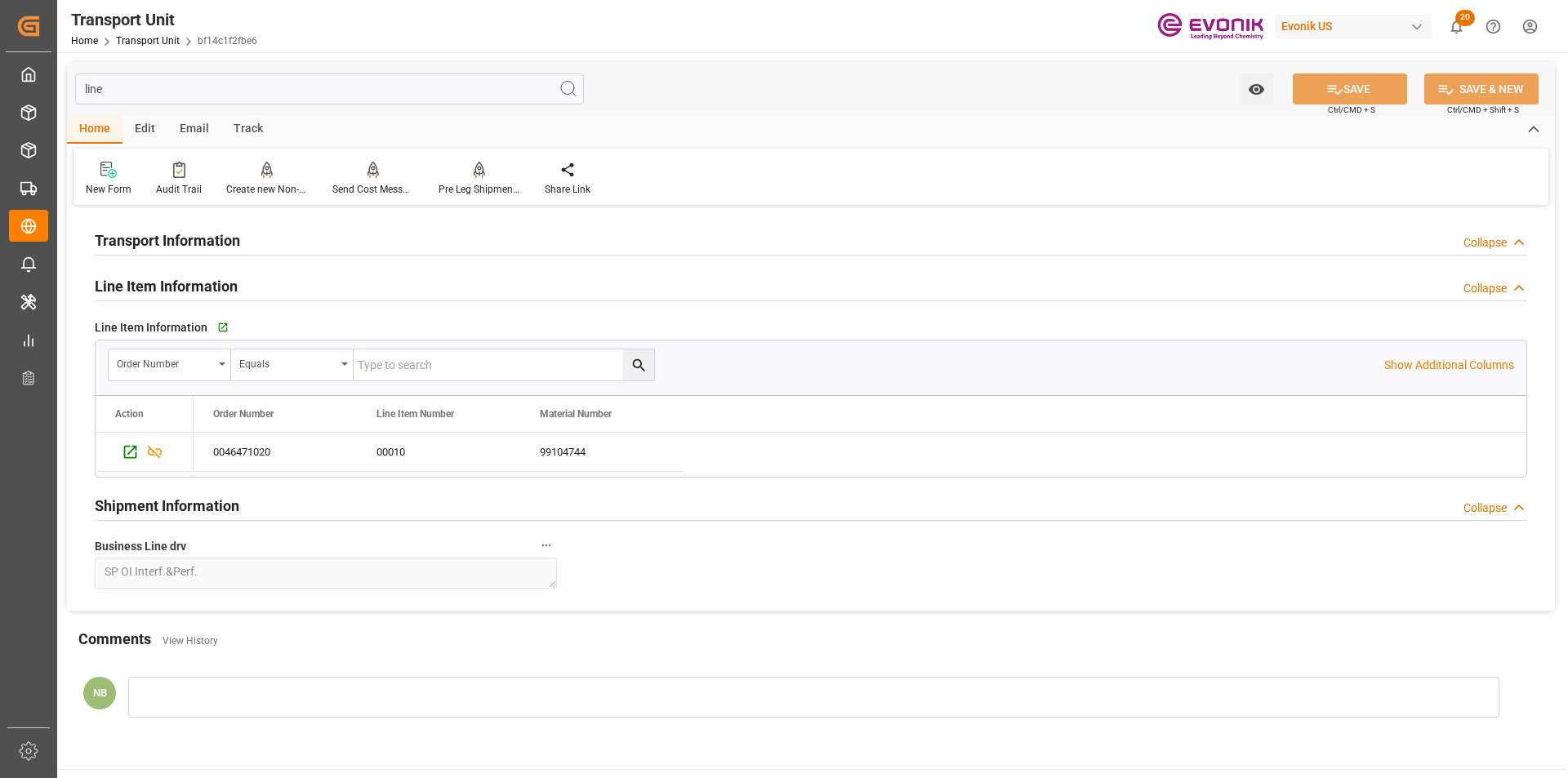
type input "line"
click at [425, 356] on input "text" at bounding box center [503, 365] width 301 height 31
paste input "0046476328"
type input "0046476328"
click at [629, 362] on button "search button" at bounding box center [638, 365] width 31 height 31
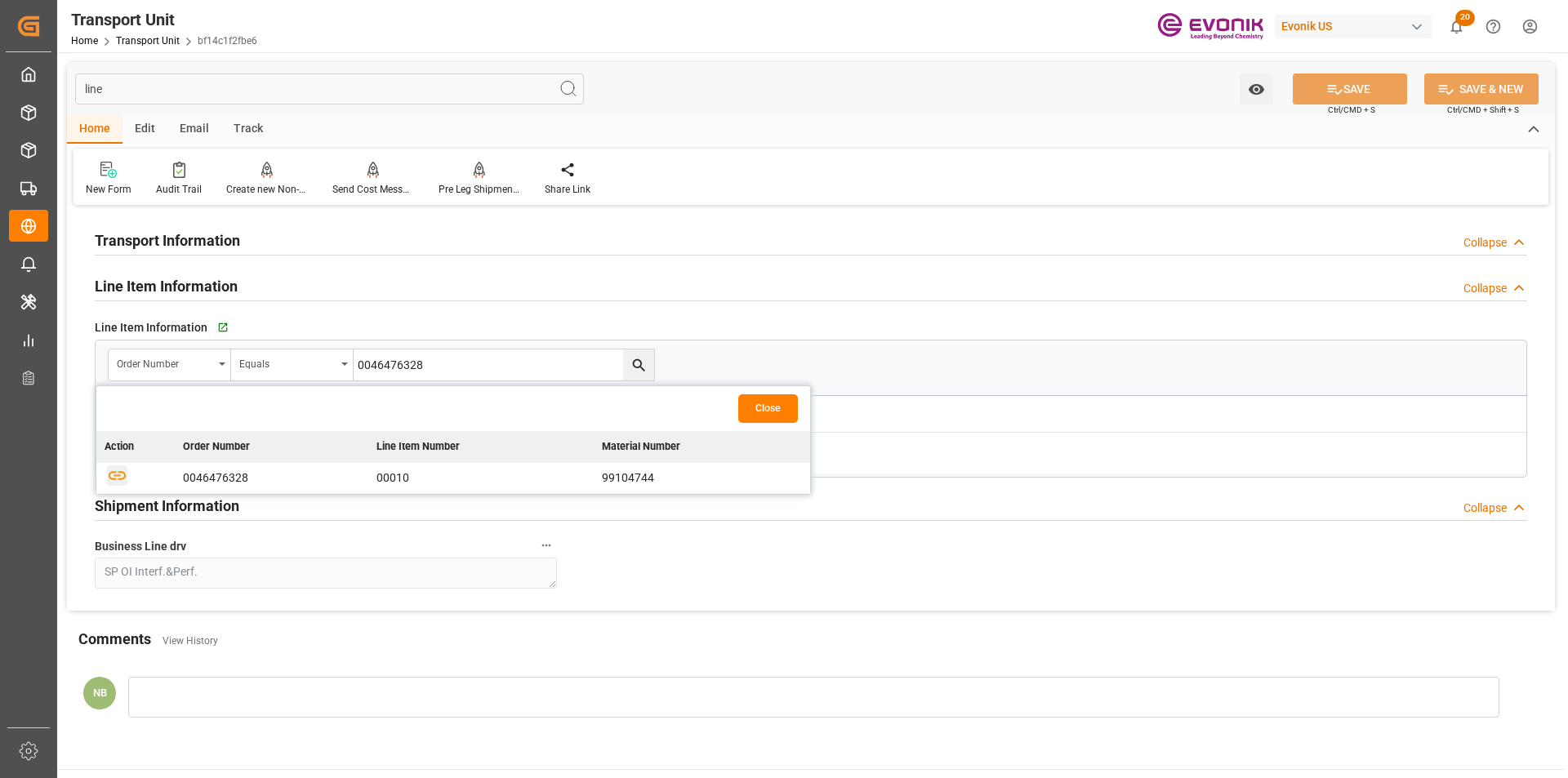
click at [118, 470] on icon "button" at bounding box center [117, 475] width 20 height 20
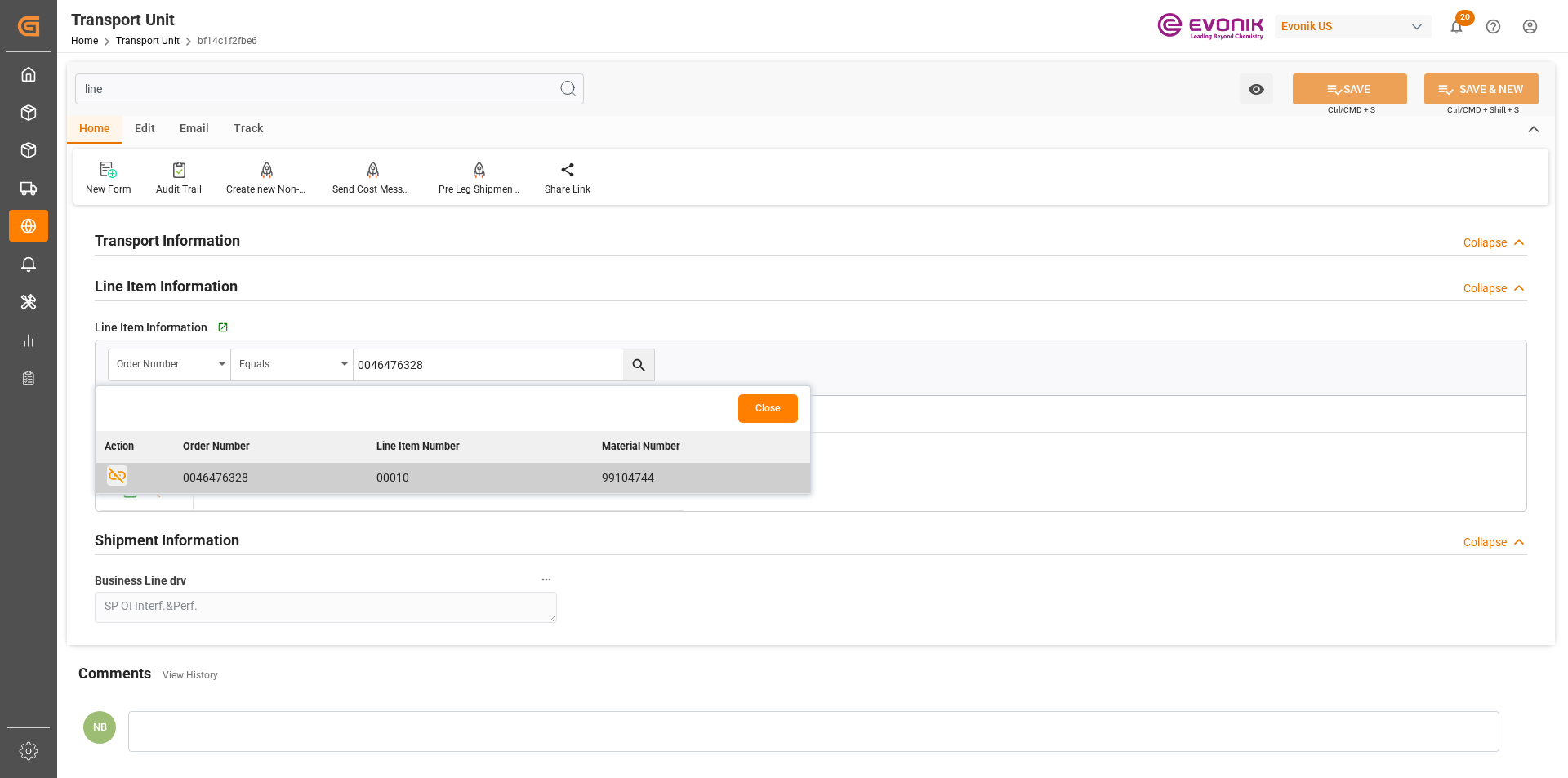
click at [953, 346] on div "Order Number Equals 0046476328" at bounding box center [810, 364] width 1430 height 49
click at [777, 404] on button "Close" at bounding box center [768, 408] width 60 height 29
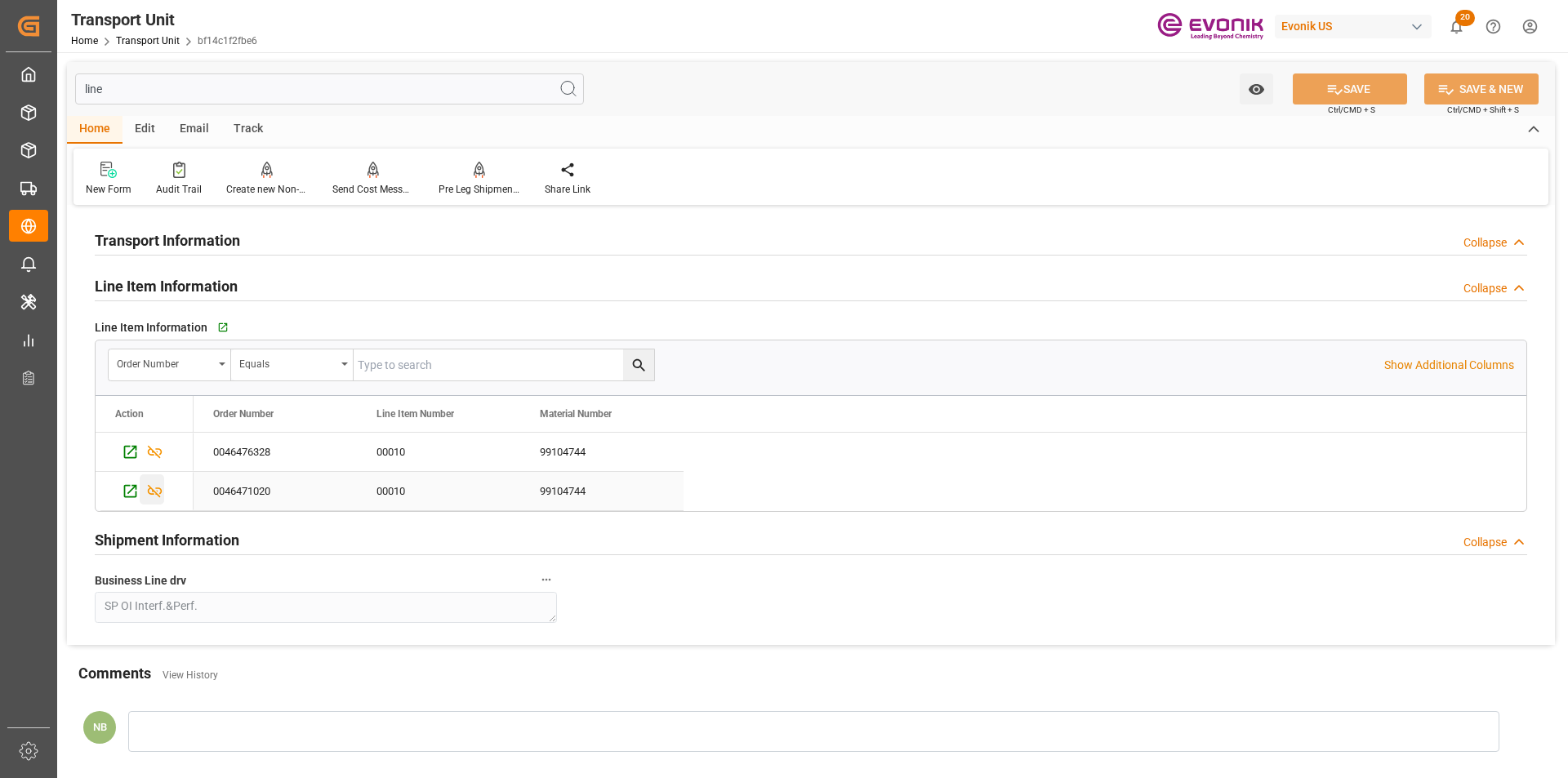
click at [158, 490] on icon "Press SPACE to select this row." at bounding box center [155, 491] width 17 height 17
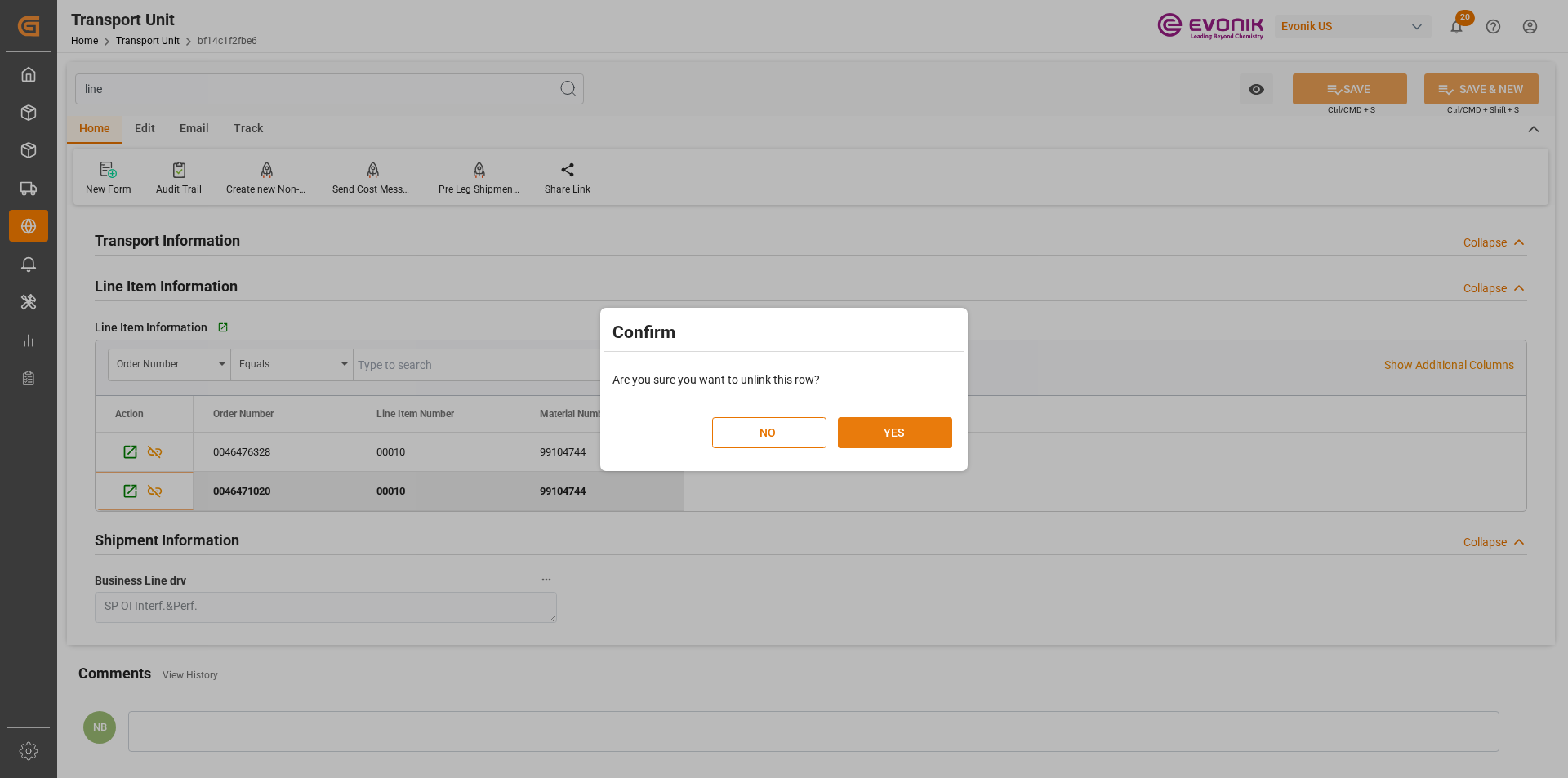
click at [898, 428] on button "YES" at bounding box center [895, 433] width 114 height 31
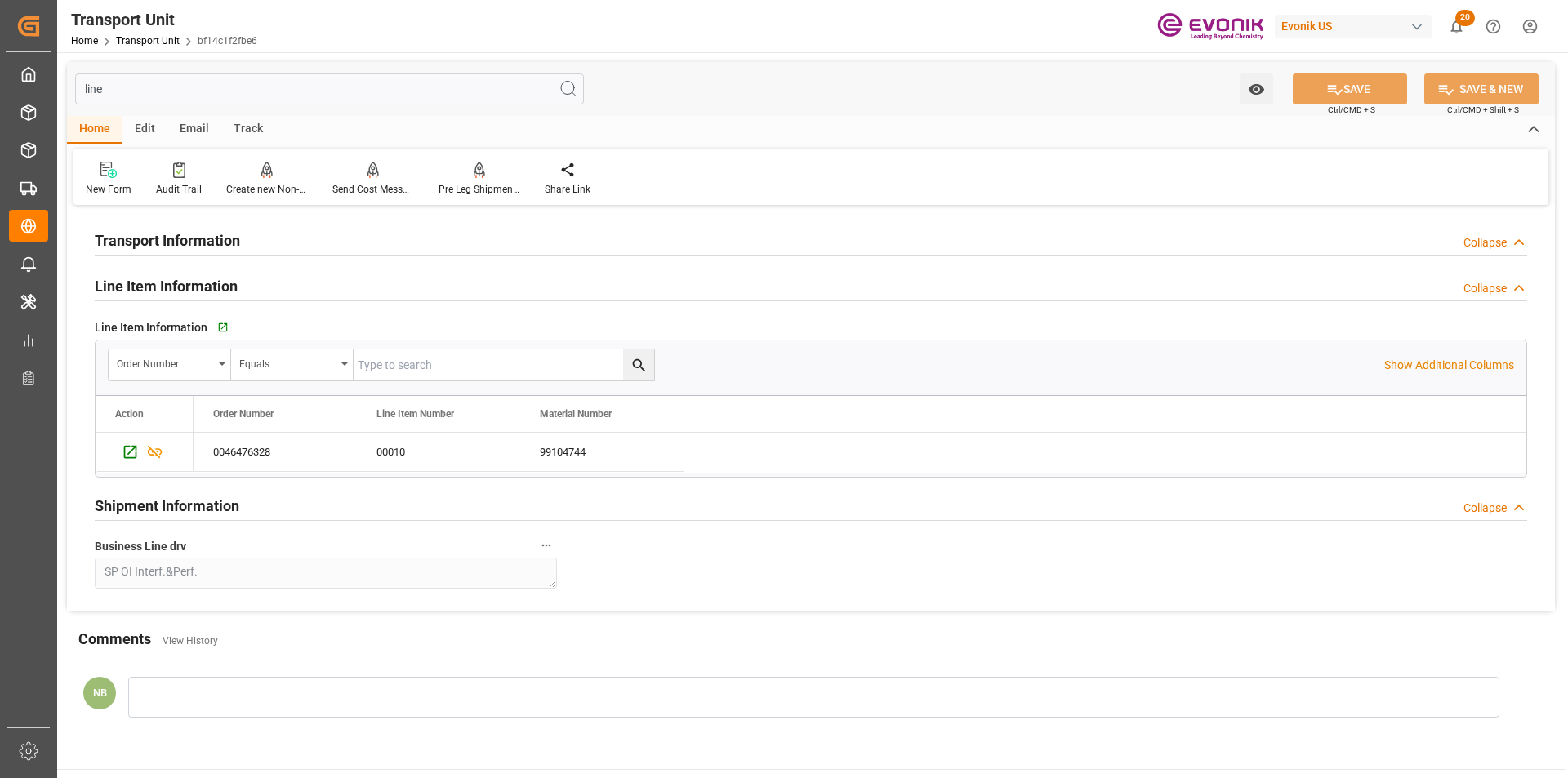
click at [200, 103] on input "line" at bounding box center [329, 89] width 509 height 31
type input "li"
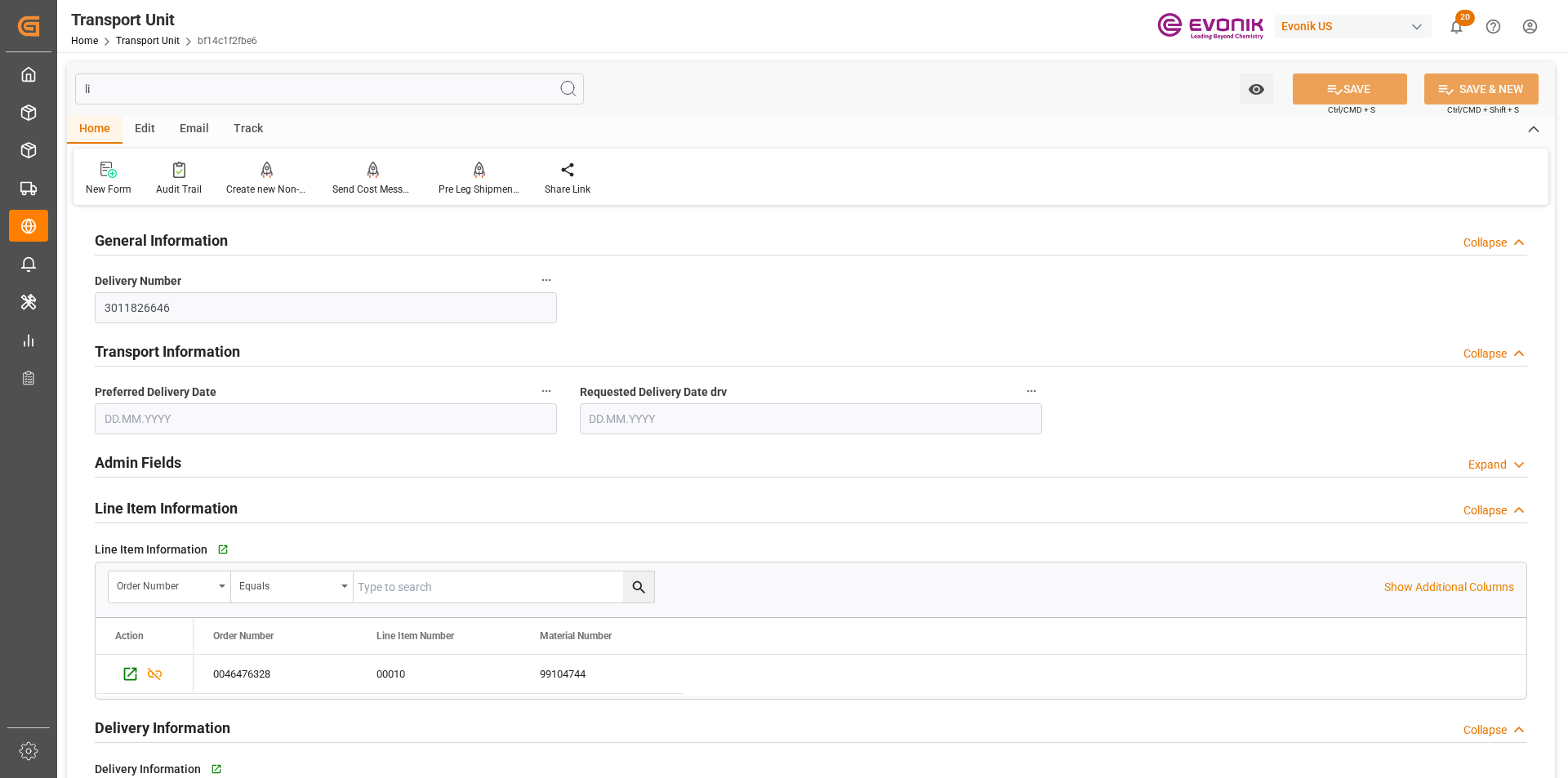
type input "01.11.2025"
type input "l"
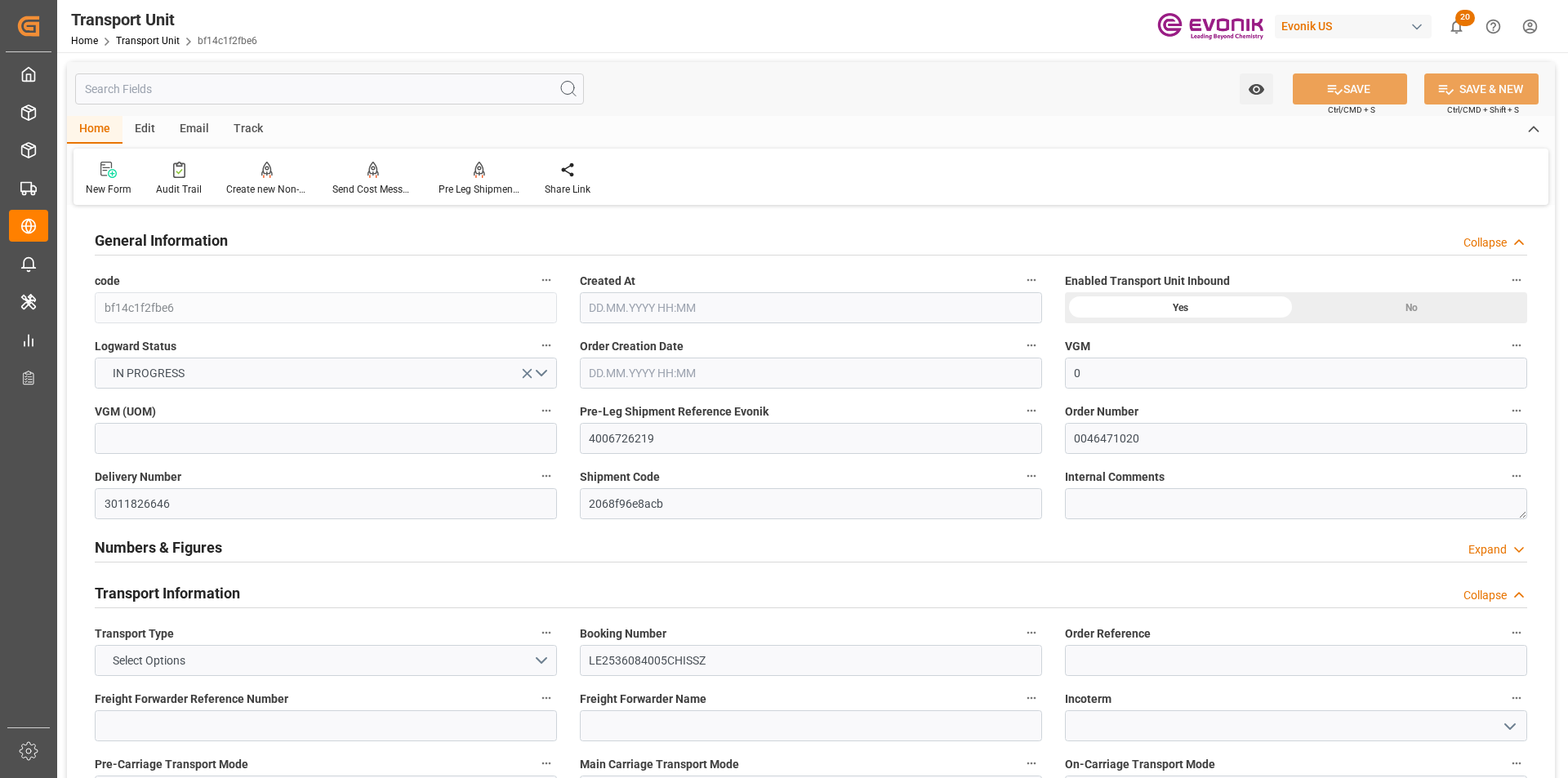
type input "0"
type input "AC Containerline"
type input "Leschaco Inc."
type input "USJAX"
type input "BRSSZ"
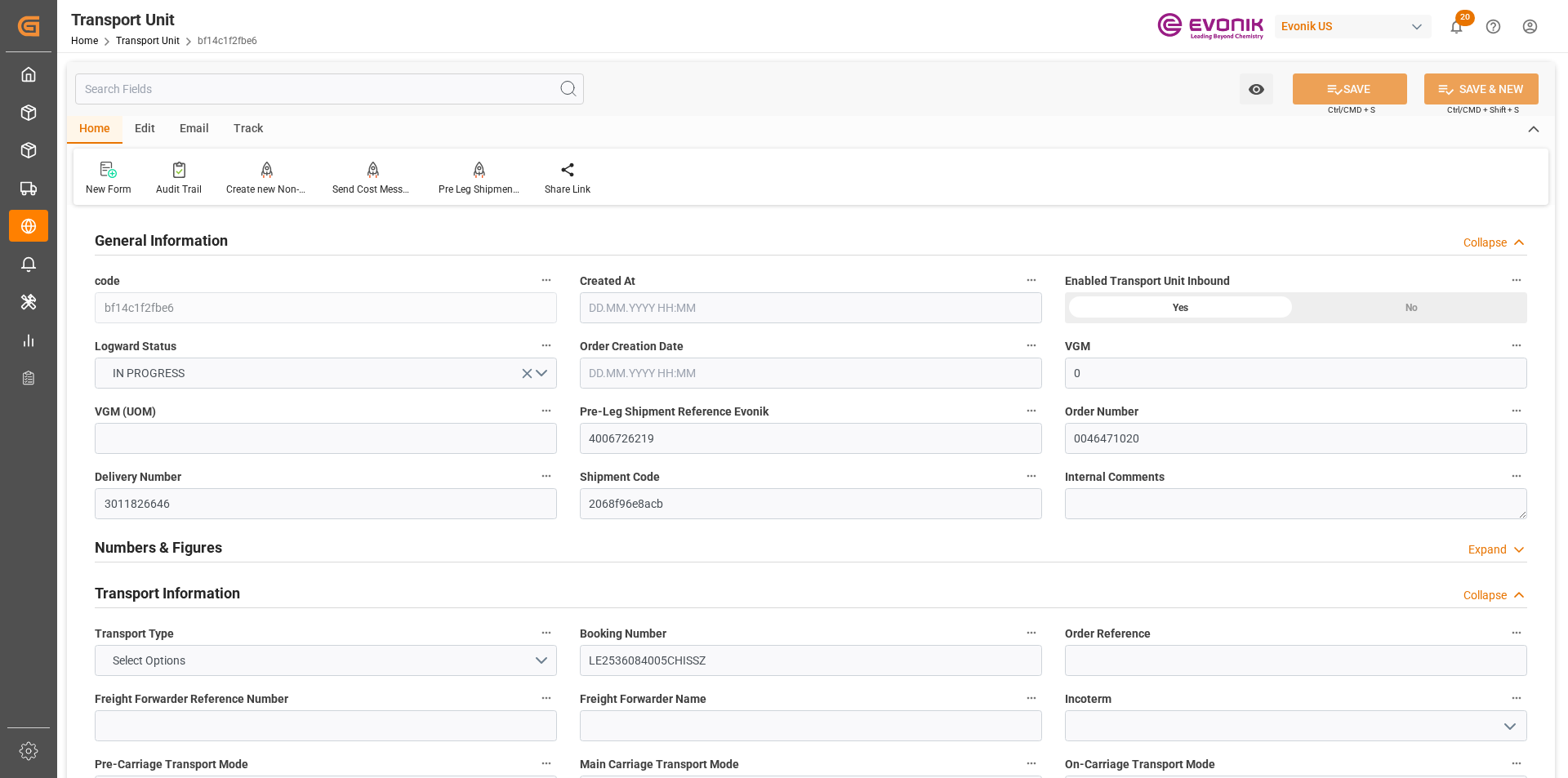
type input "1274.464"
type input "05.09.2025 10:04"
type input "22.10.2025 00:00"
type input "01.10.2025 00:00"
type input "05.11.2025 00:00"
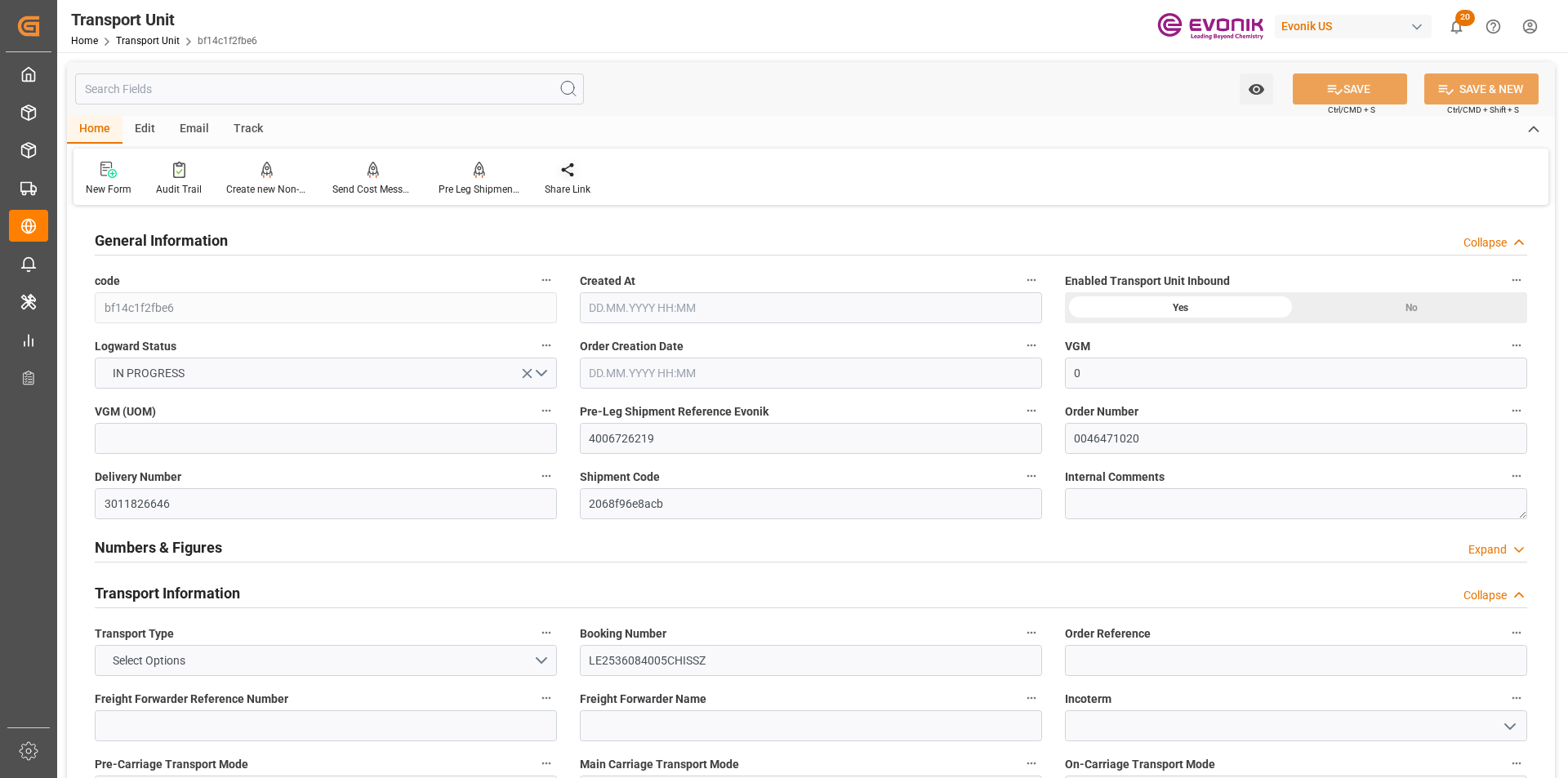
type input "15.10.2025 00:00"
type input "08.10.2025 10:00"
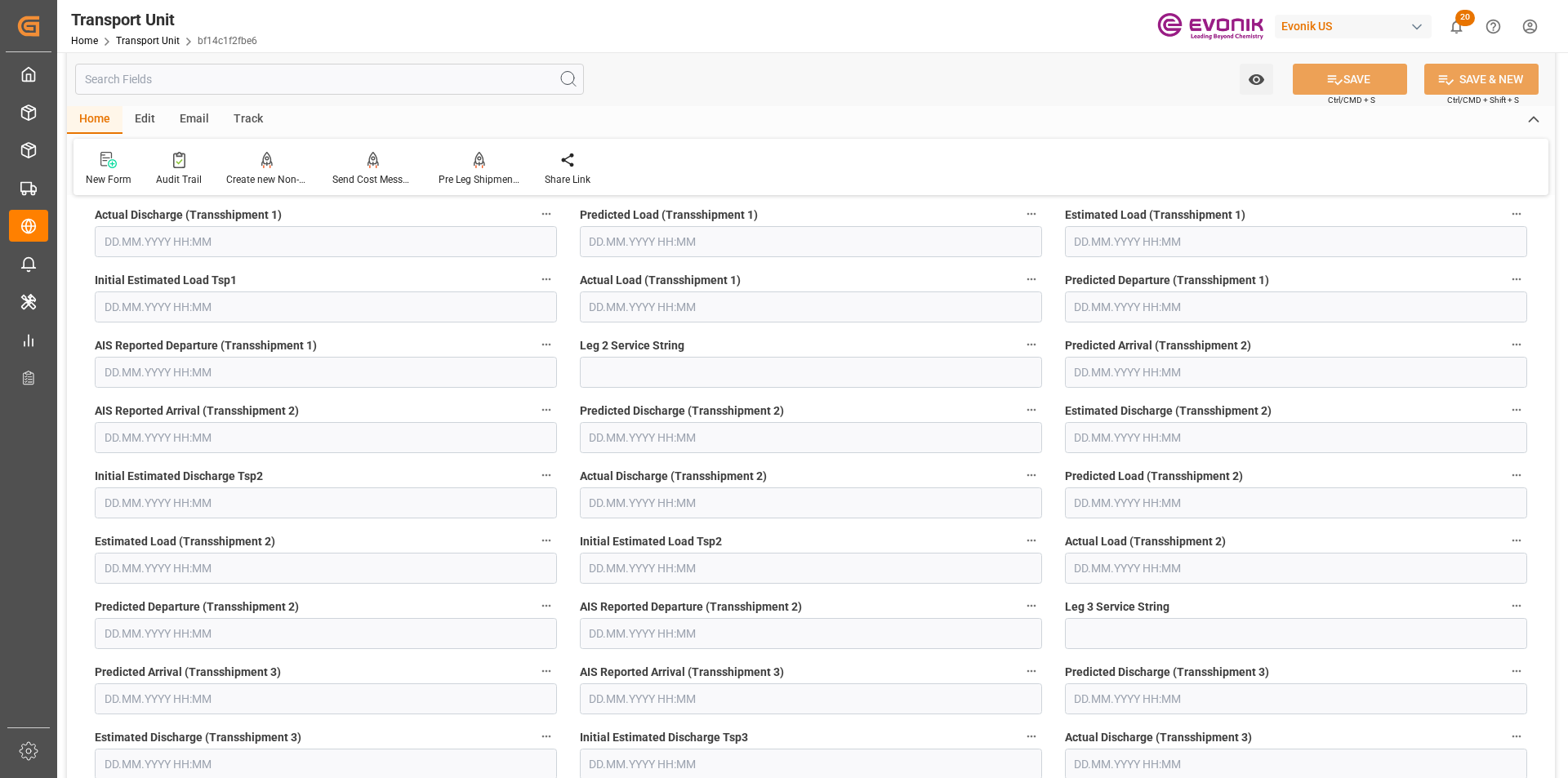
scroll to position [3756, 0]
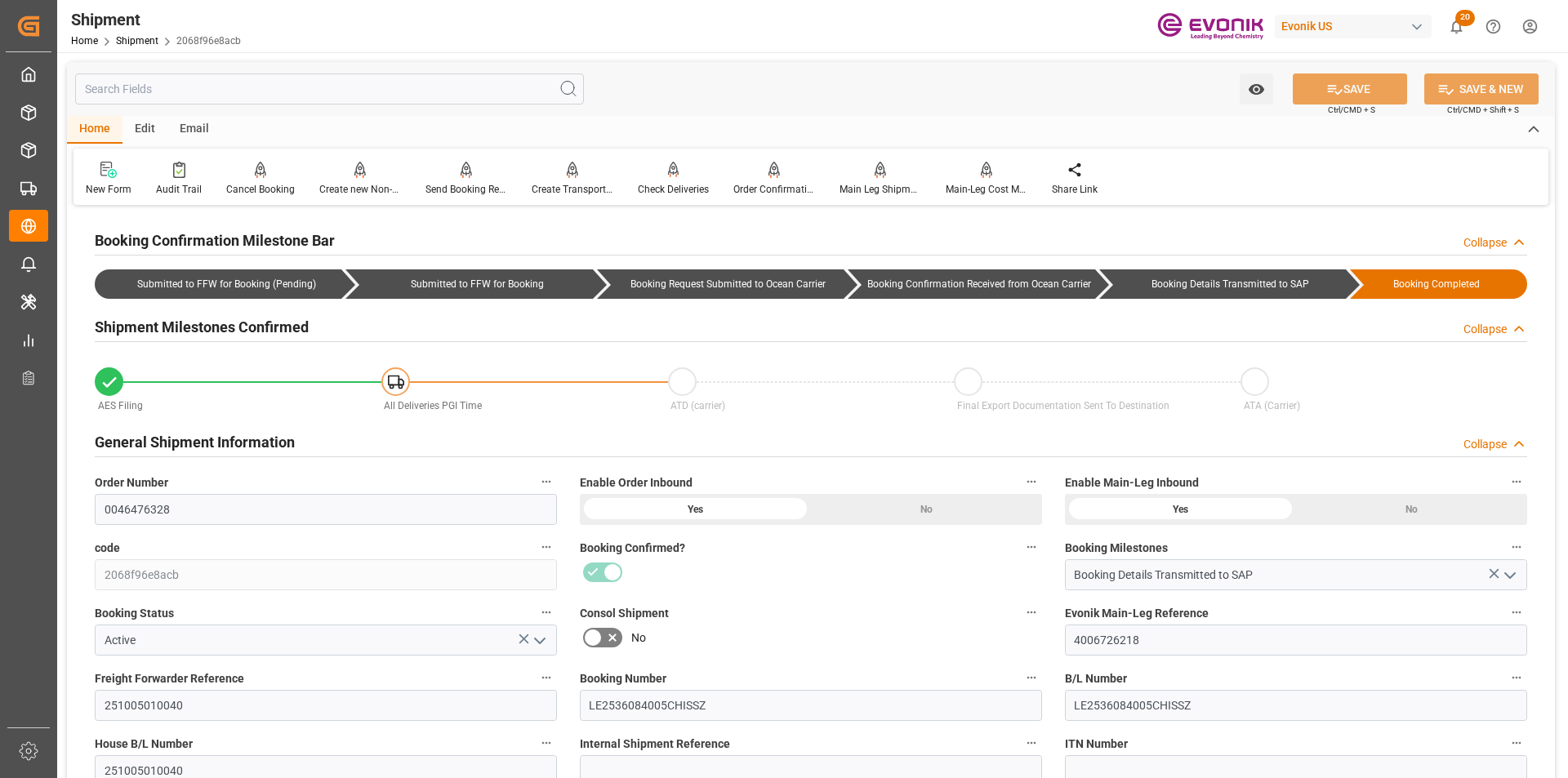
scroll to position [245, 0]
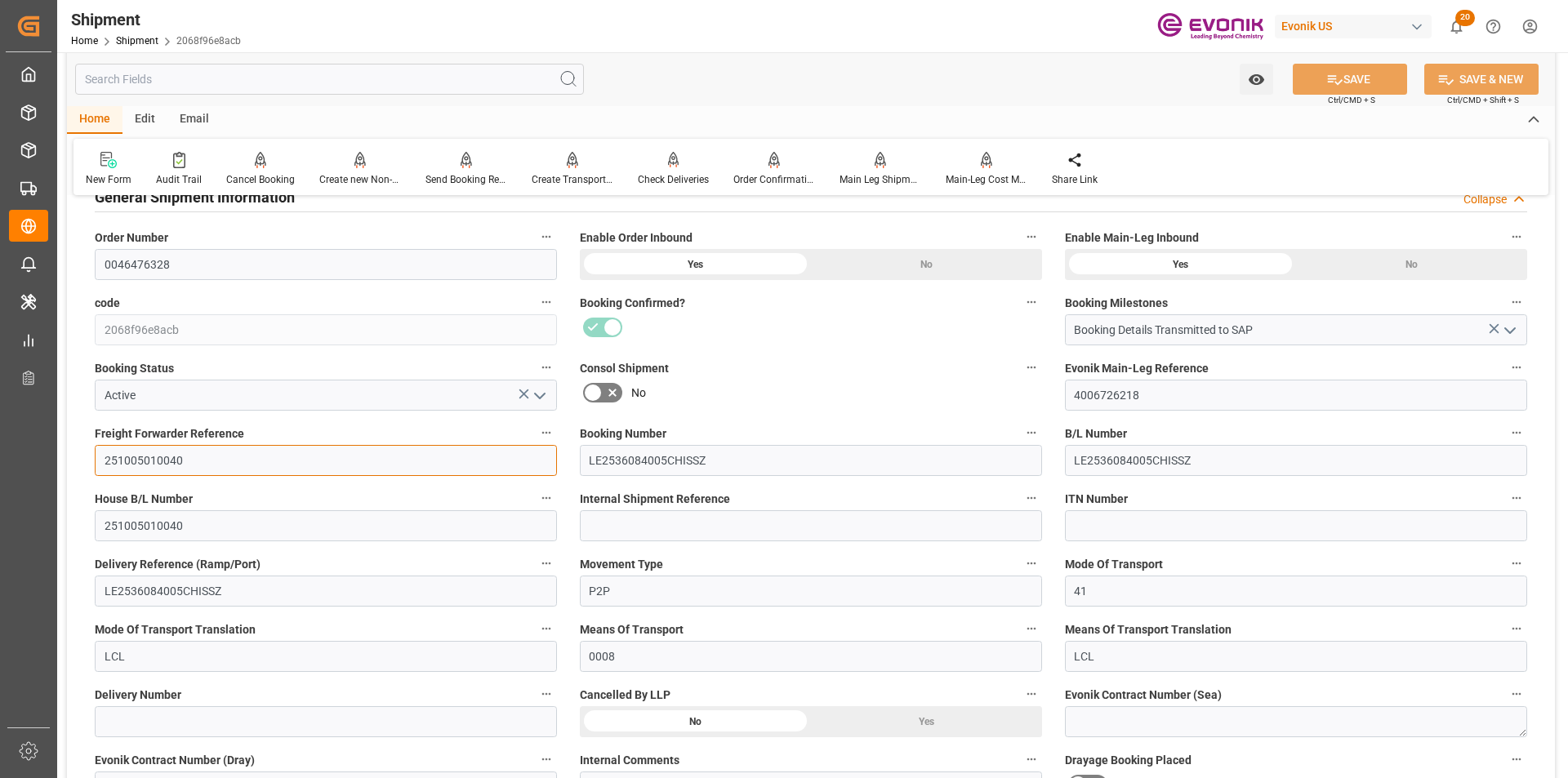
drag, startPoint x: 216, startPoint y: 469, endPoint x: -163, endPoint y: 435, distance: 380.5
click at [0, 435] on html "Created by potrace 1.15, written by [PERSON_NAME] [DATE]-[DATE] Created by potr…" at bounding box center [784, 389] width 1568 height 778
drag, startPoint x: 92, startPoint y: 258, endPoint x: 74, endPoint y: 258, distance: 18.0
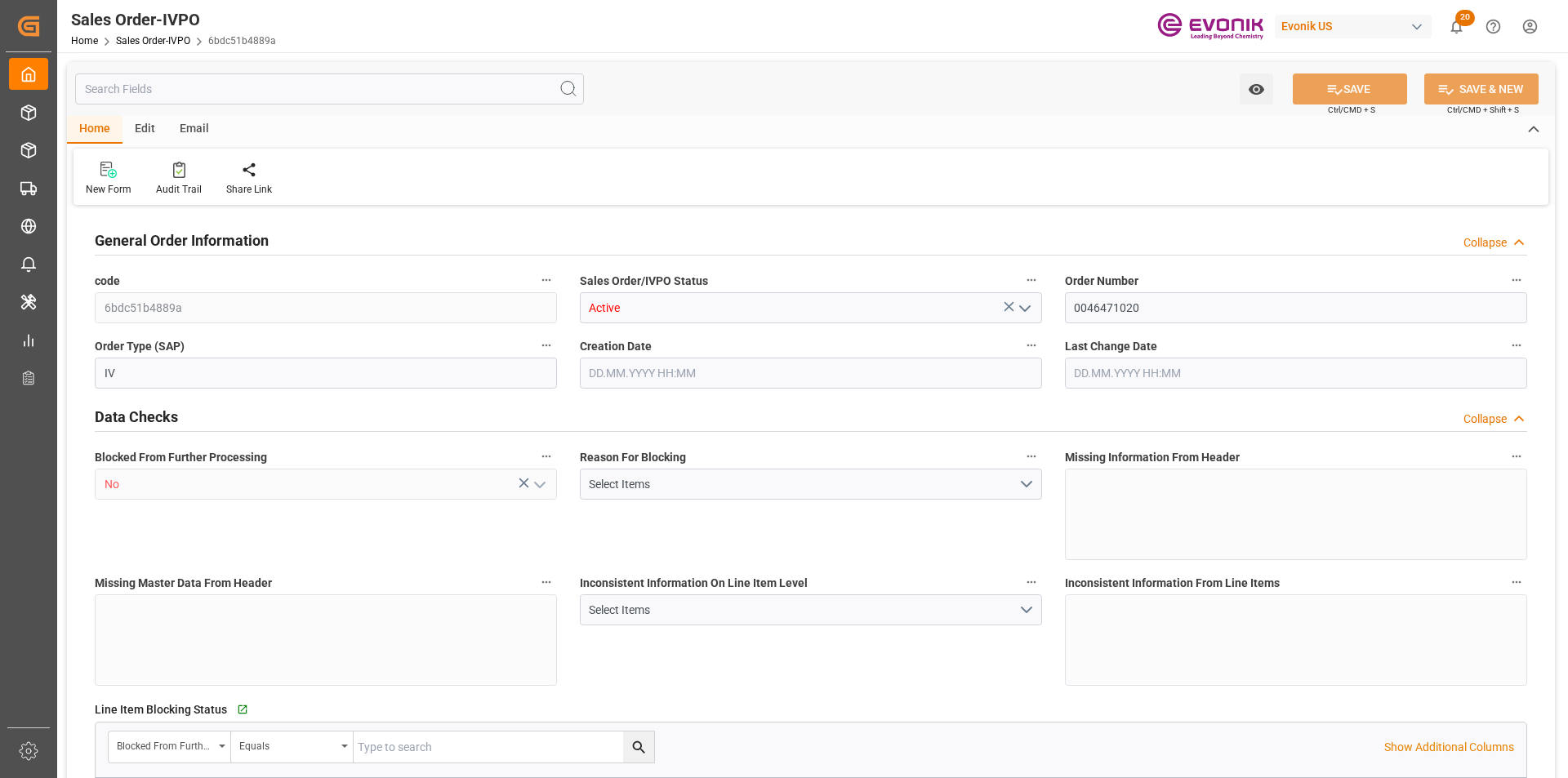
type input "BRSSZ"
type input "0"
type input "1"
type input "1283.744"
type input "04.09.2025 14:41"
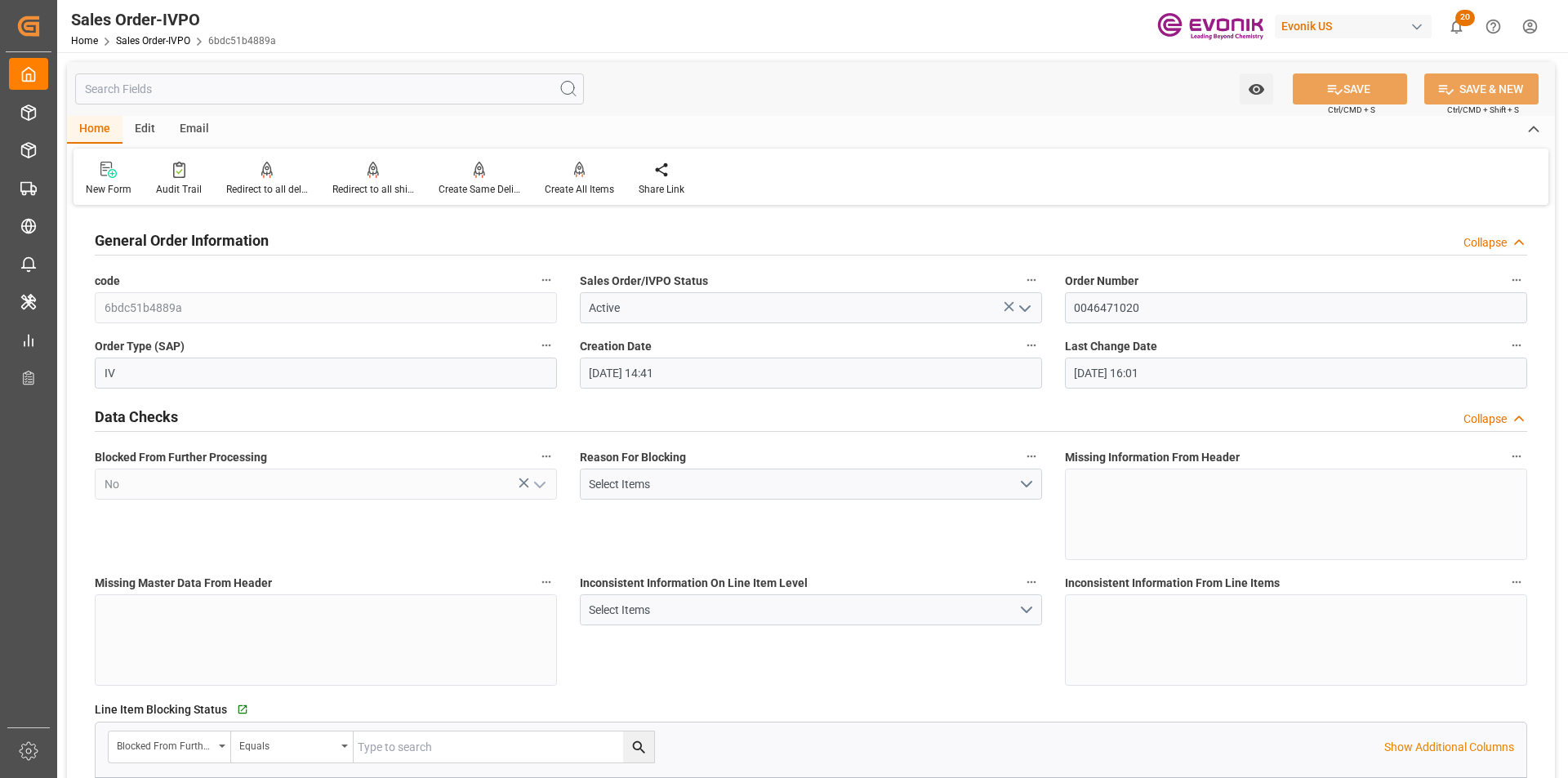
type input "07.10.2025 16:01"
click at [366, 185] on div "Redirect to all shipments" at bounding box center [372, 189] width 82 height 15
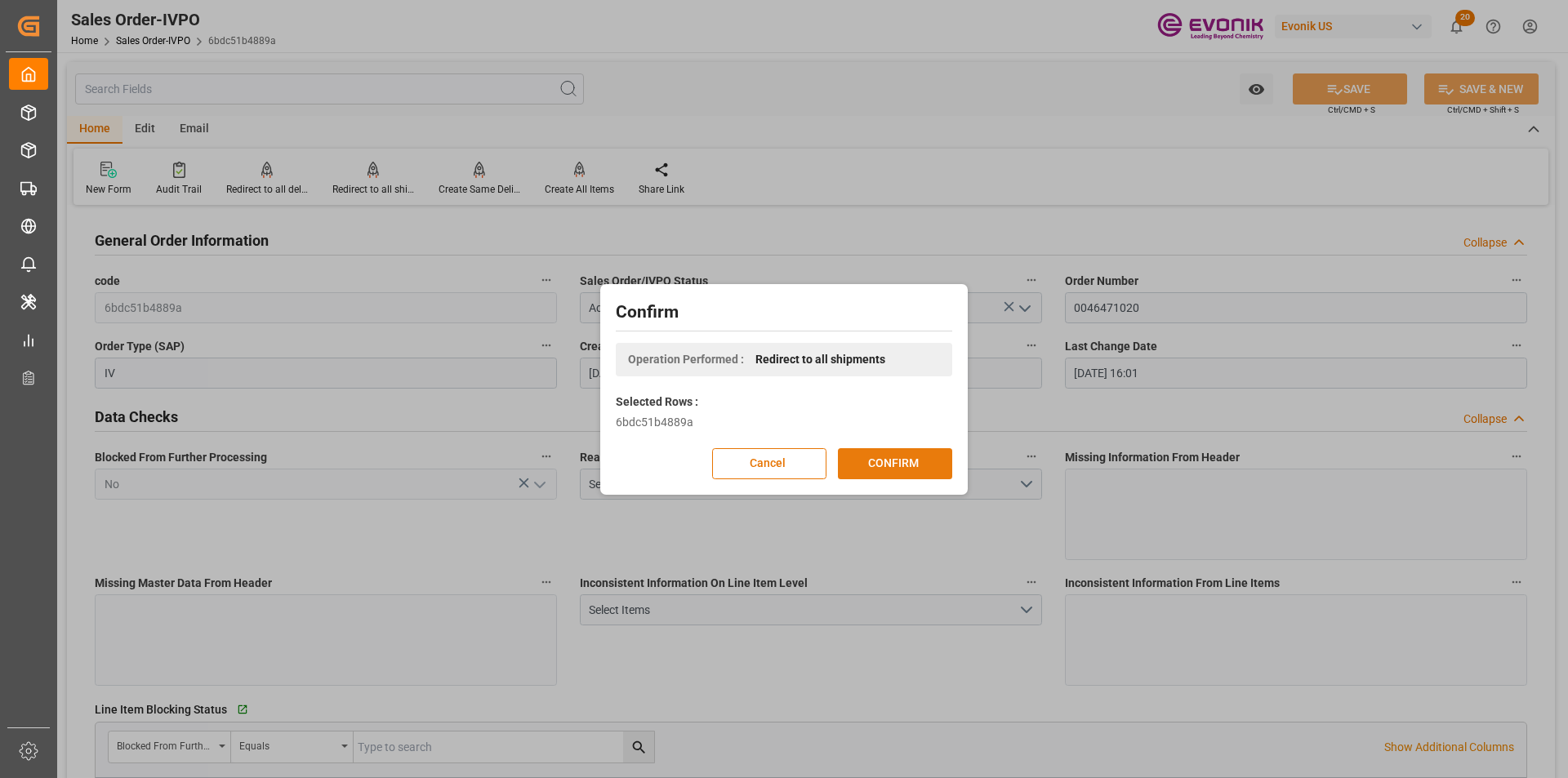
click at [885, 457] on button "CONFIRM" at bounding box center [895, 463] width 114 height 31
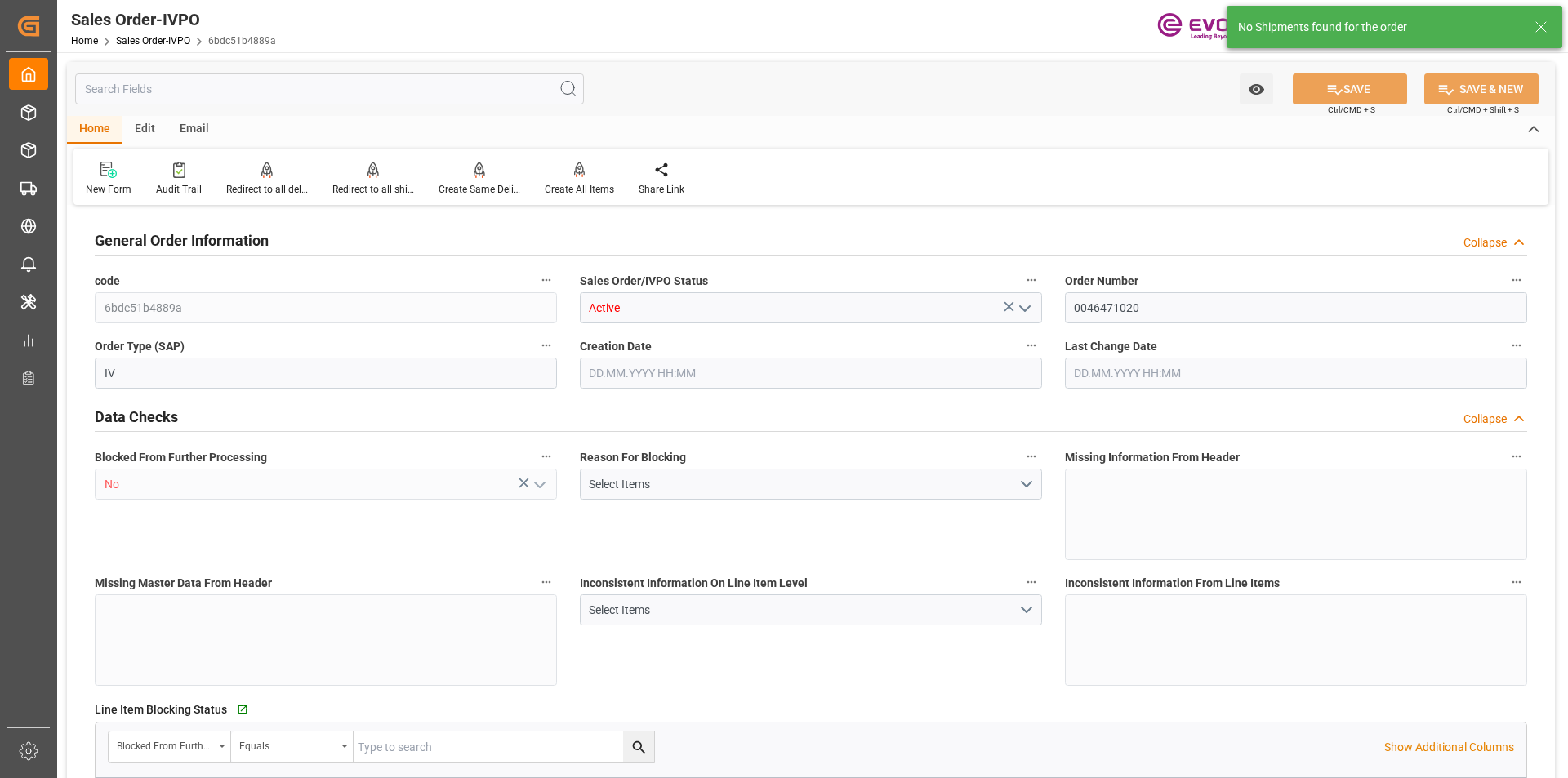
type input "BRSSZ"
type input "0"
type input "1"
type input "1283.744"
type input "04.09.2025 14:41"
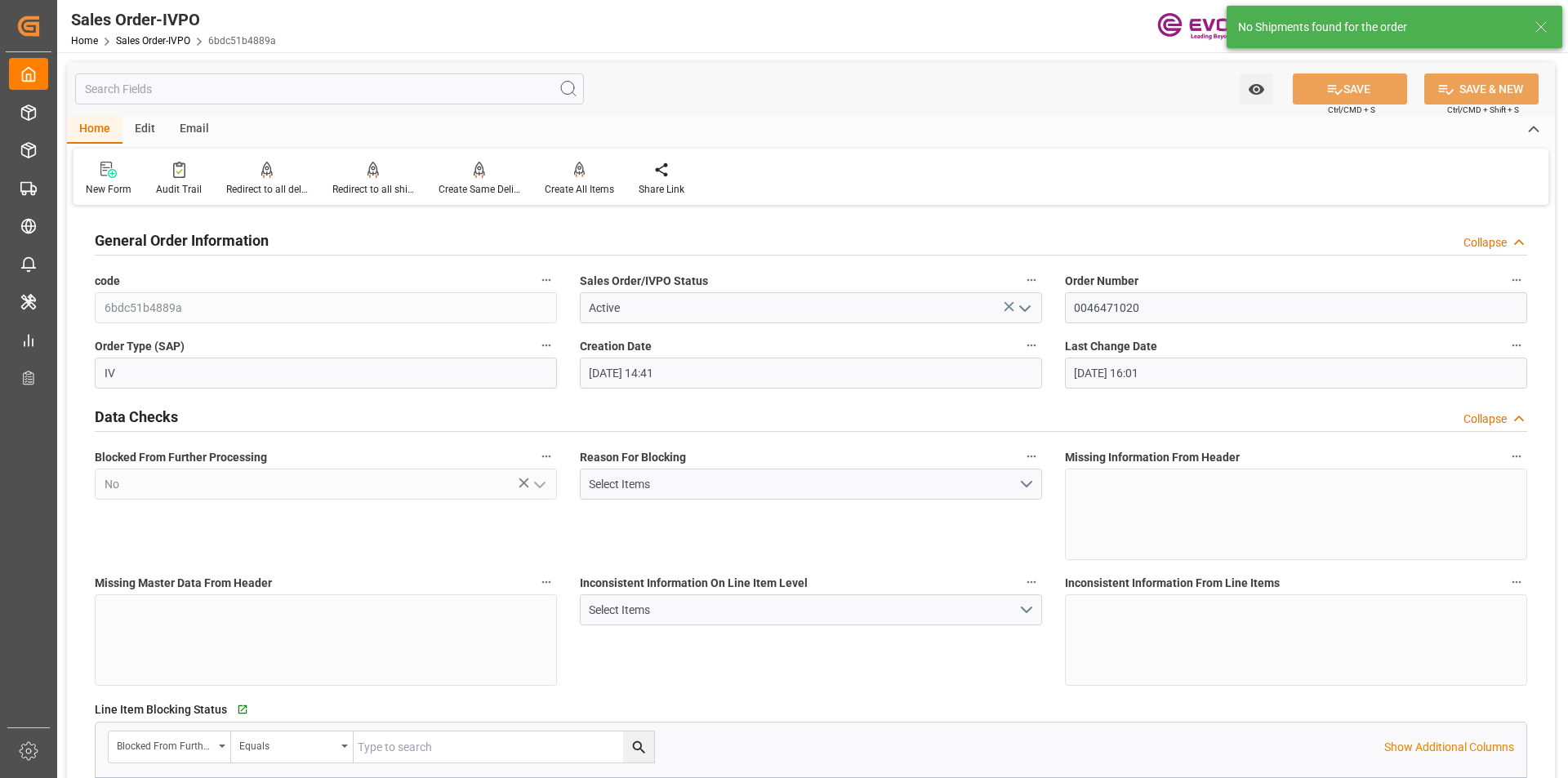
type input "07.10.2025 16:01"
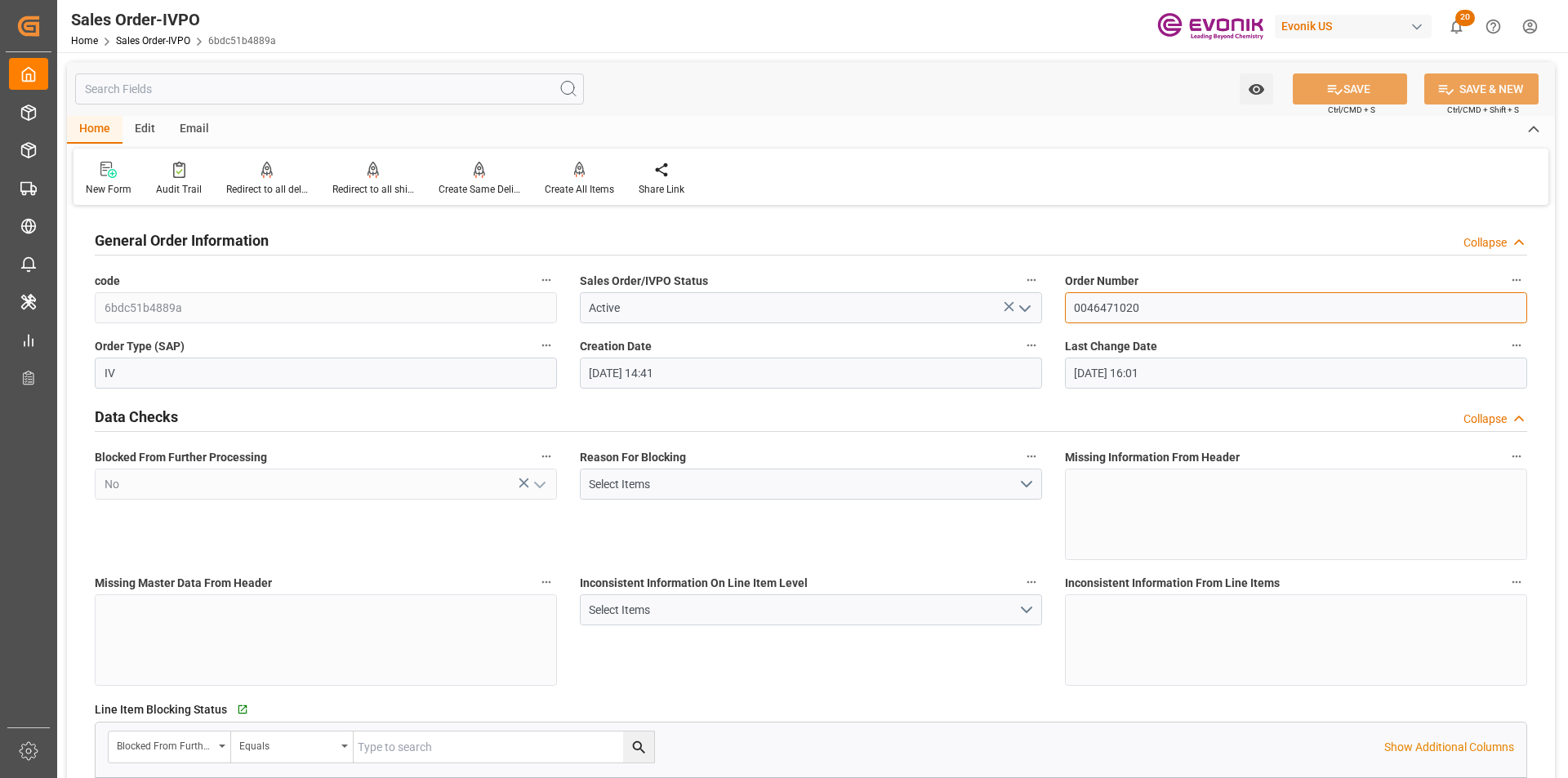
drag, startPoint x: 1162, startPoint y: 311, endPoint x: 1069, endPoint y: 309, distance: 93.0
click at [1069, 309] on input "0046471020" at bounding box center [1296, 308] width 463 height 31
click at [1320, 303] on input "0046471020" at bounding box center [1296, 308] width 463 height 31
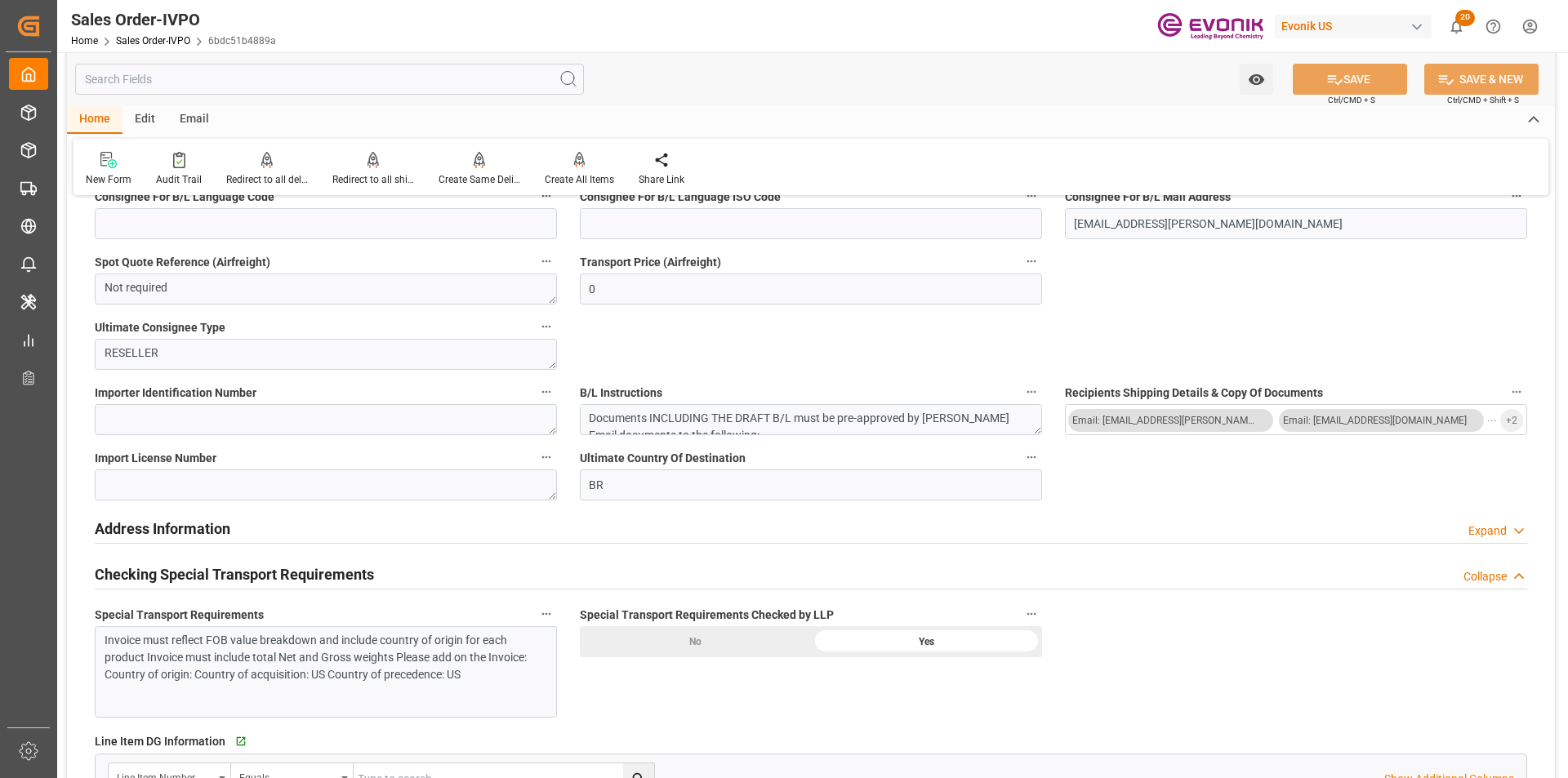
scroll to position [1878, 0]
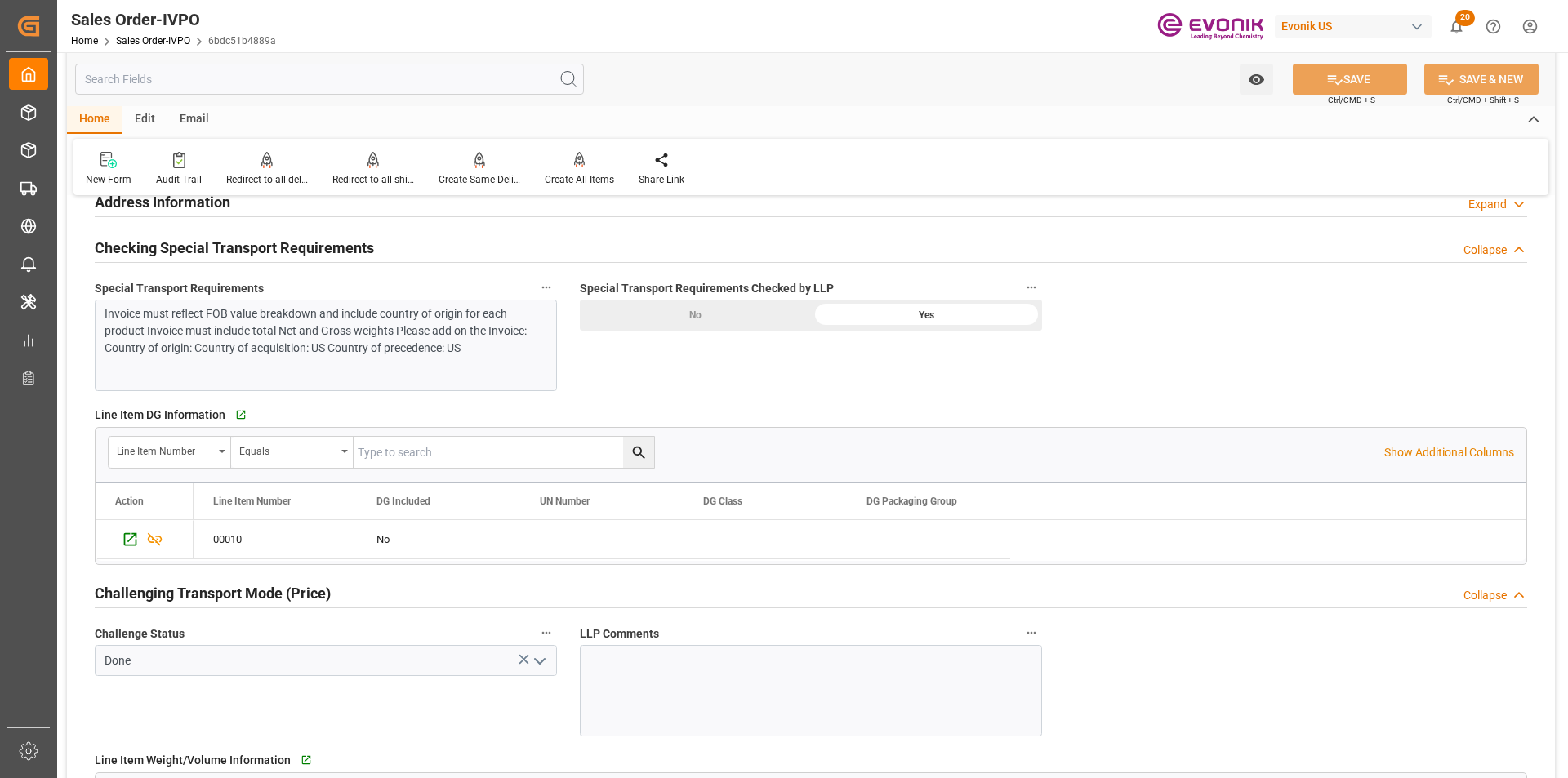
click at [678, 653] on div at bounding box center [810, 690] width 463 height 91
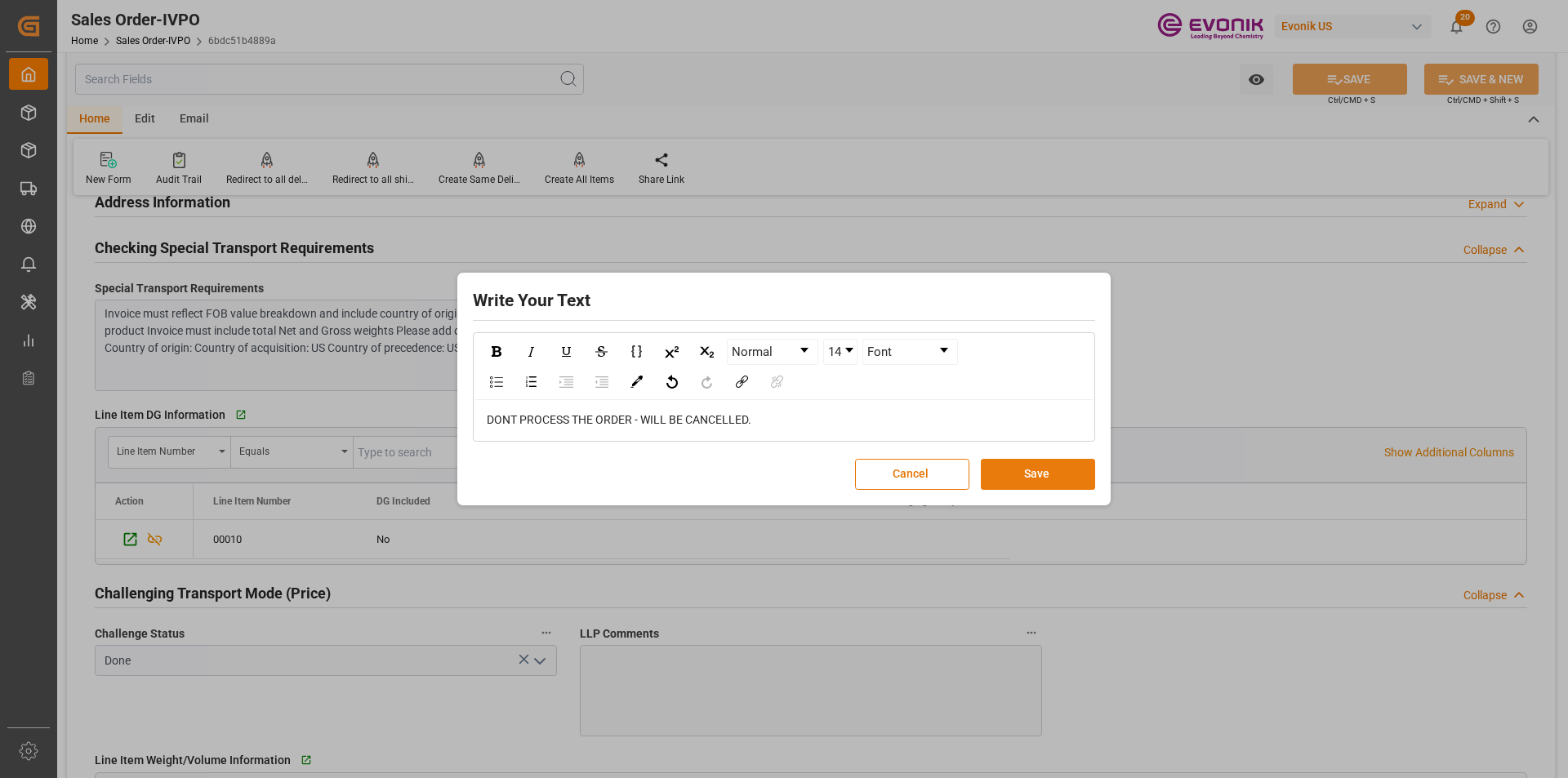
click at [1074, 482] on button "Save" at bounding box center [1037, 475] width 114 height 31
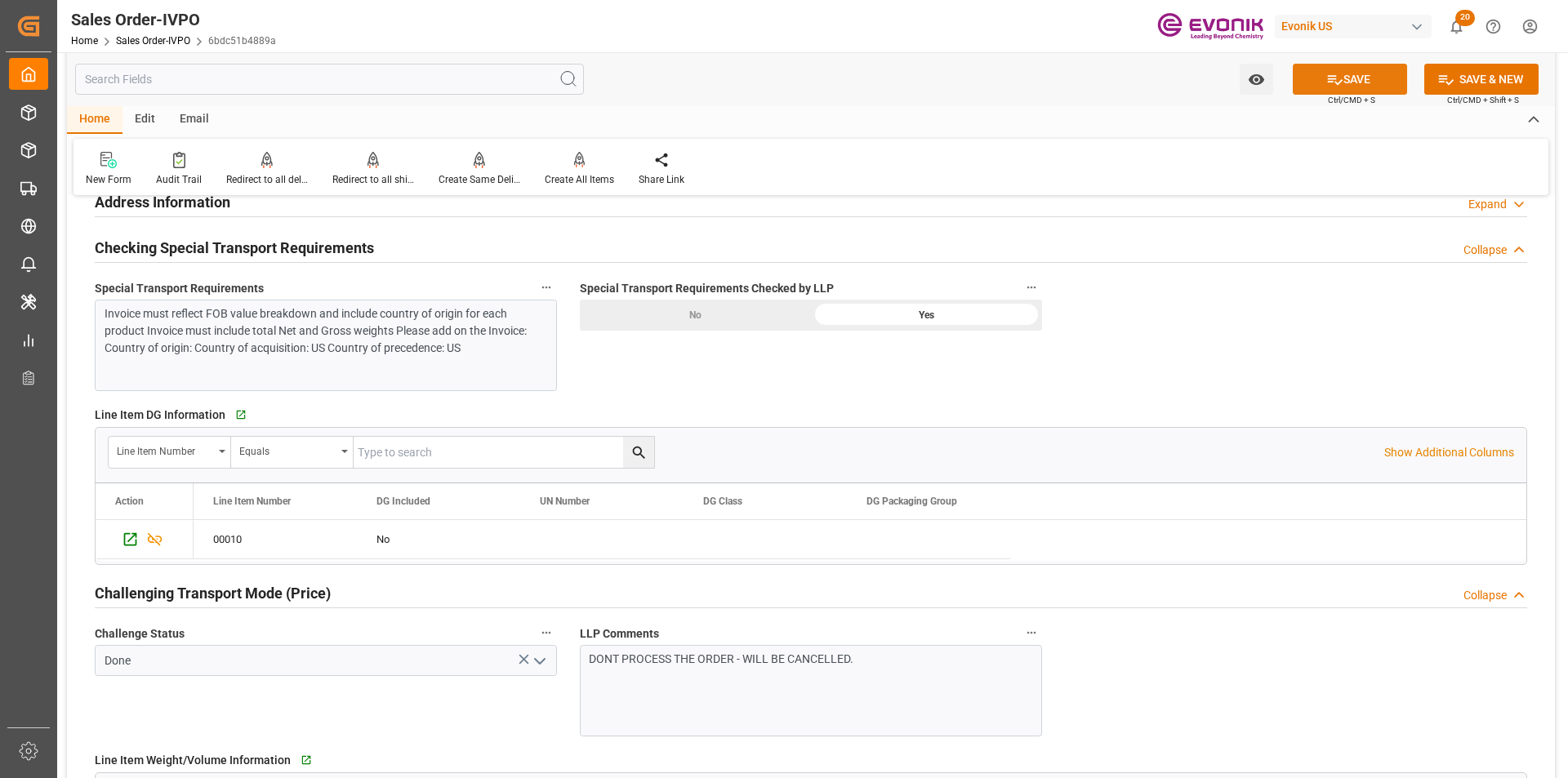
click at [1336, 71] on icon at bounding box center [1334, 79] width 17 height 17
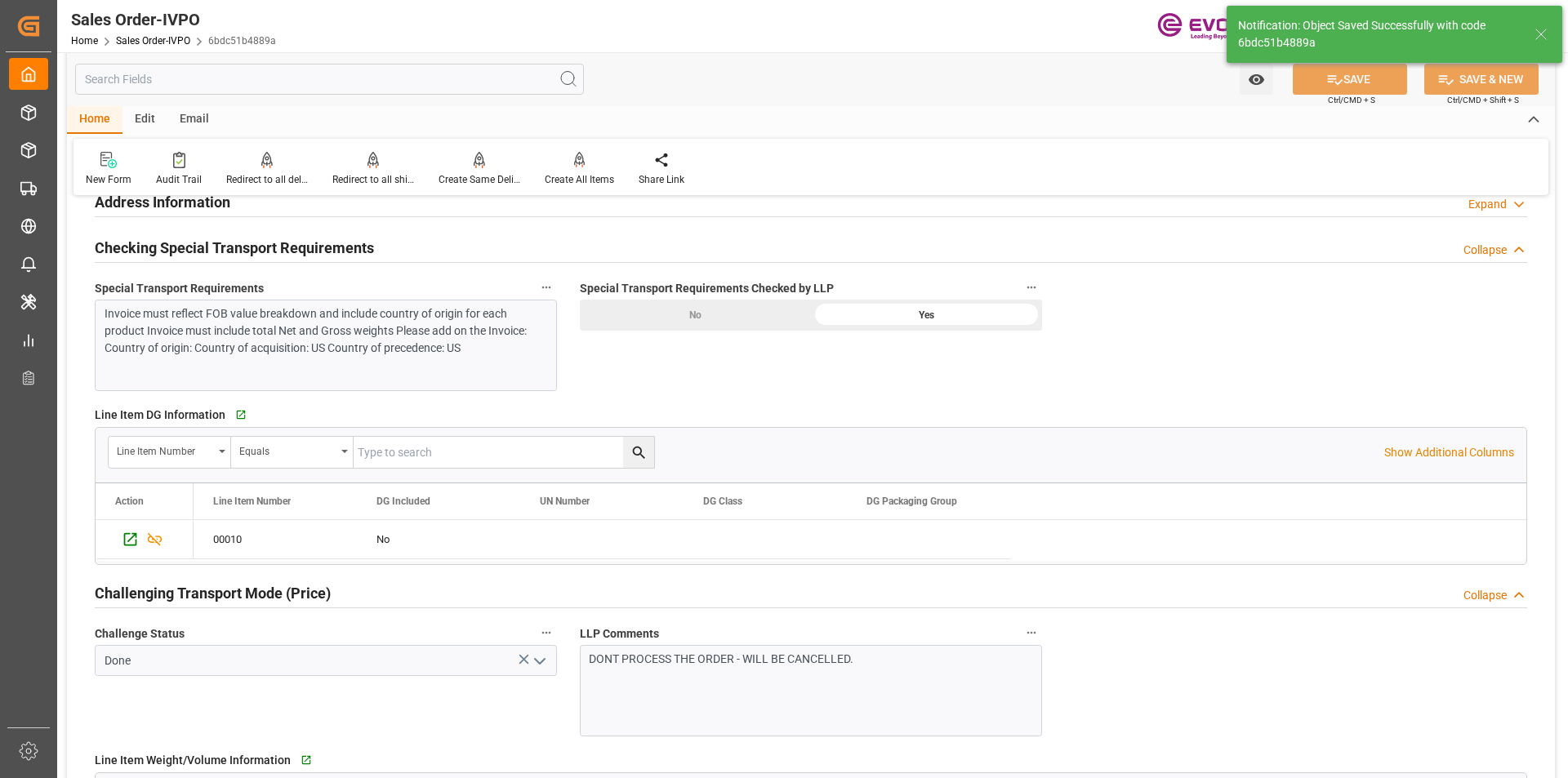
type input "07.10.2025 16:14"
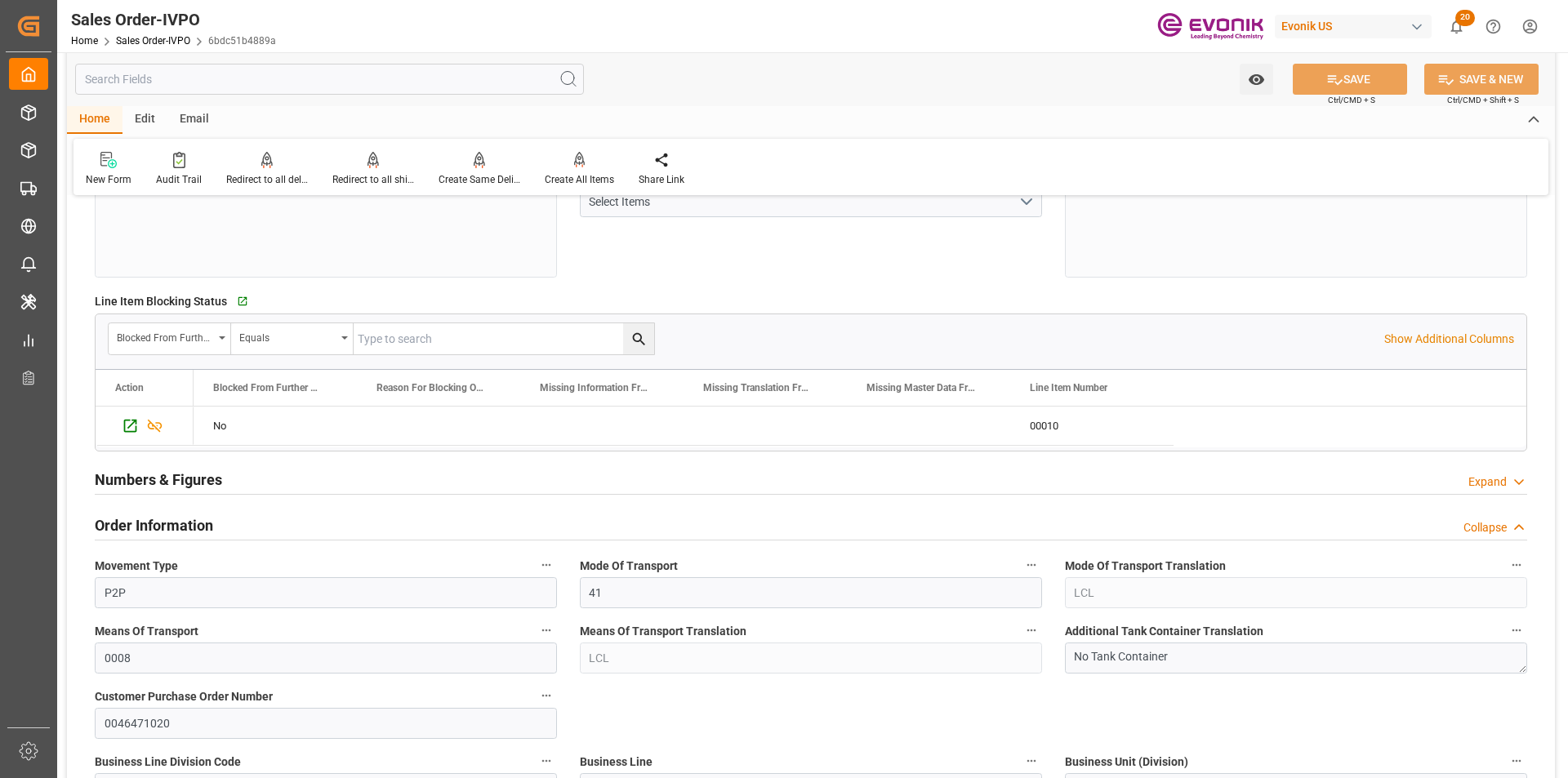
scroll to position [0, 0]
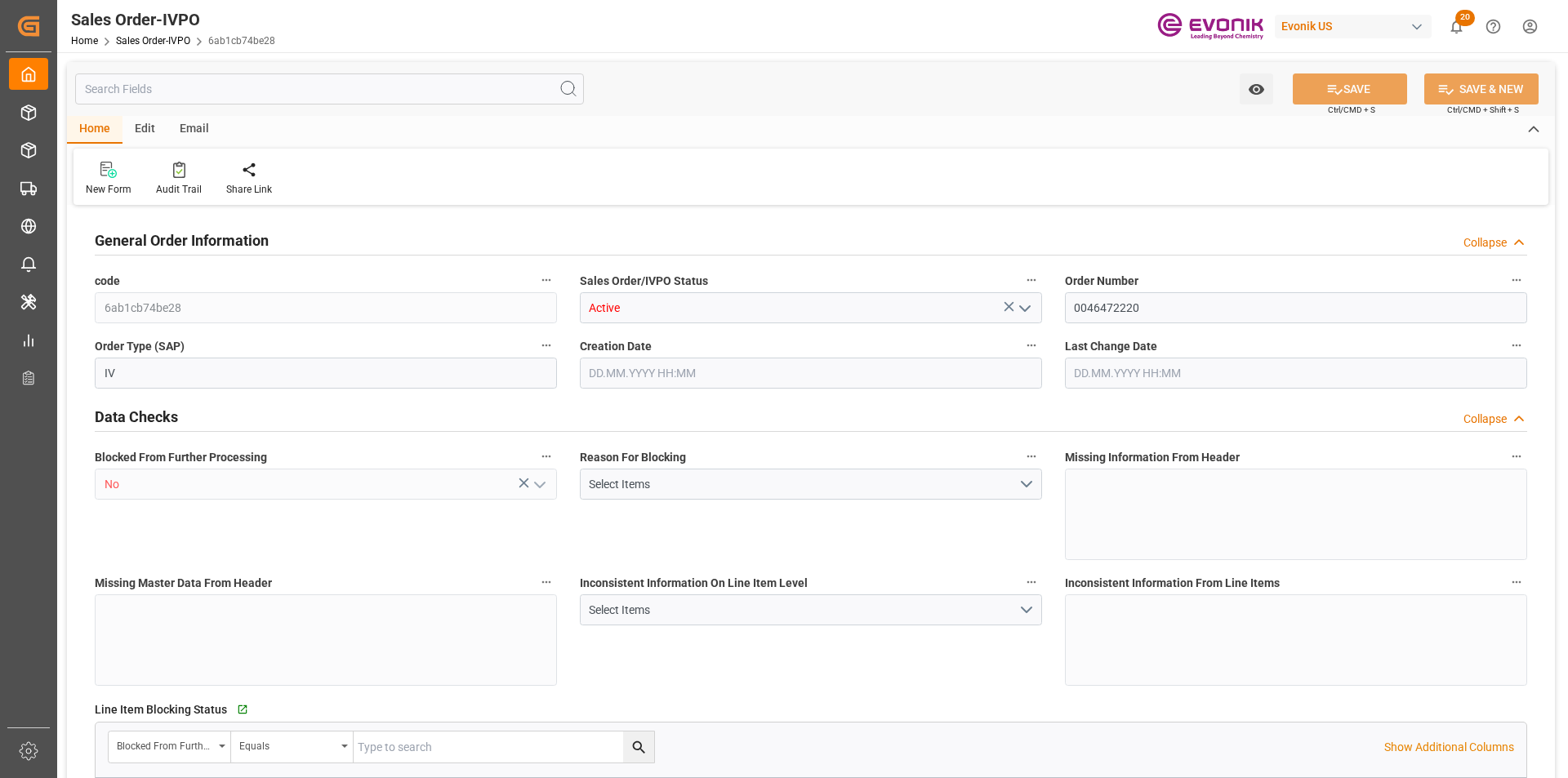
type input "BEANR"
type input "0"
type input "1"
type input "2"
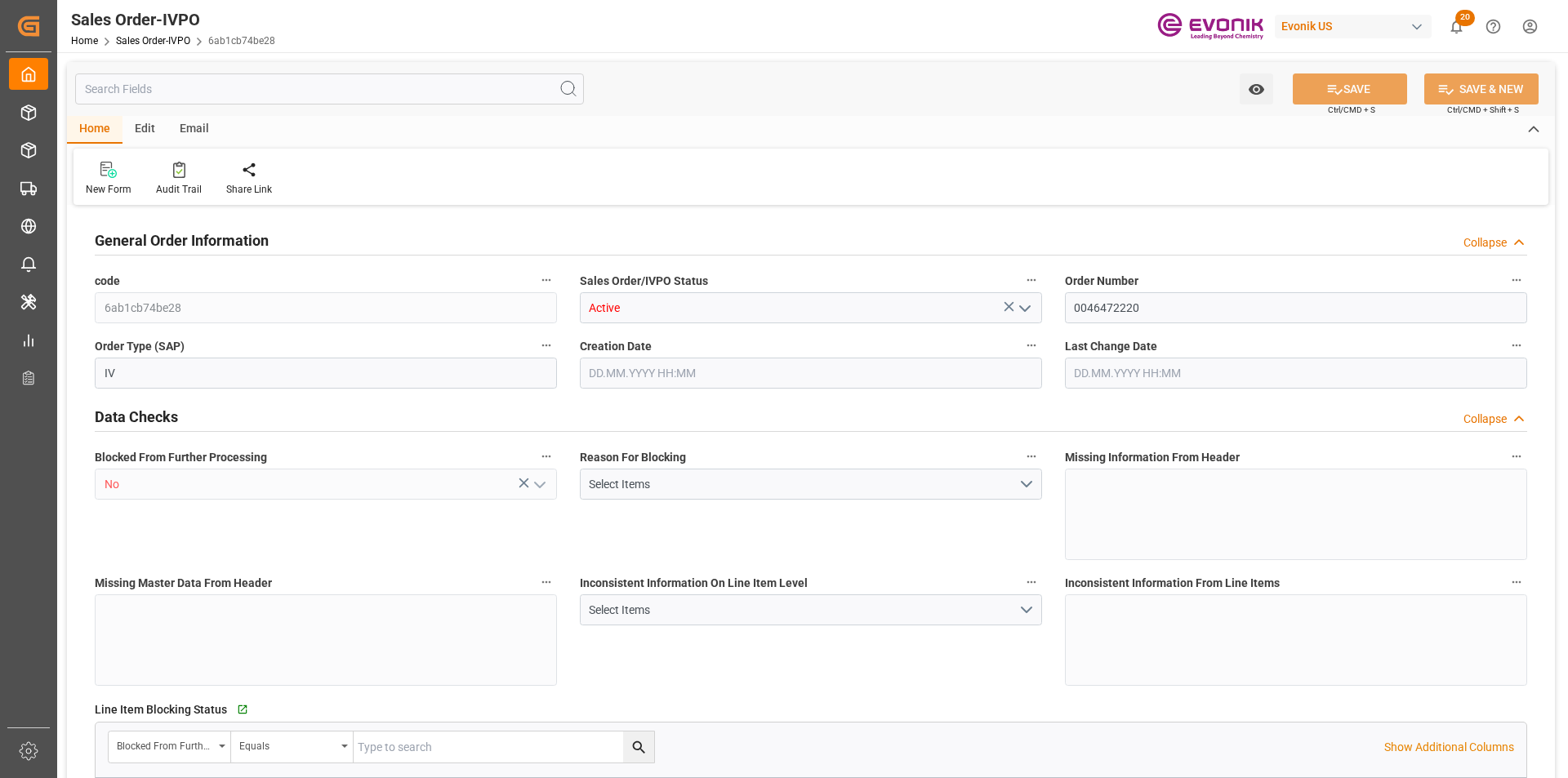
type input "16470"
type input "50.112"
type input "17000"
type input "30"
type input "[DATE] 14:39"
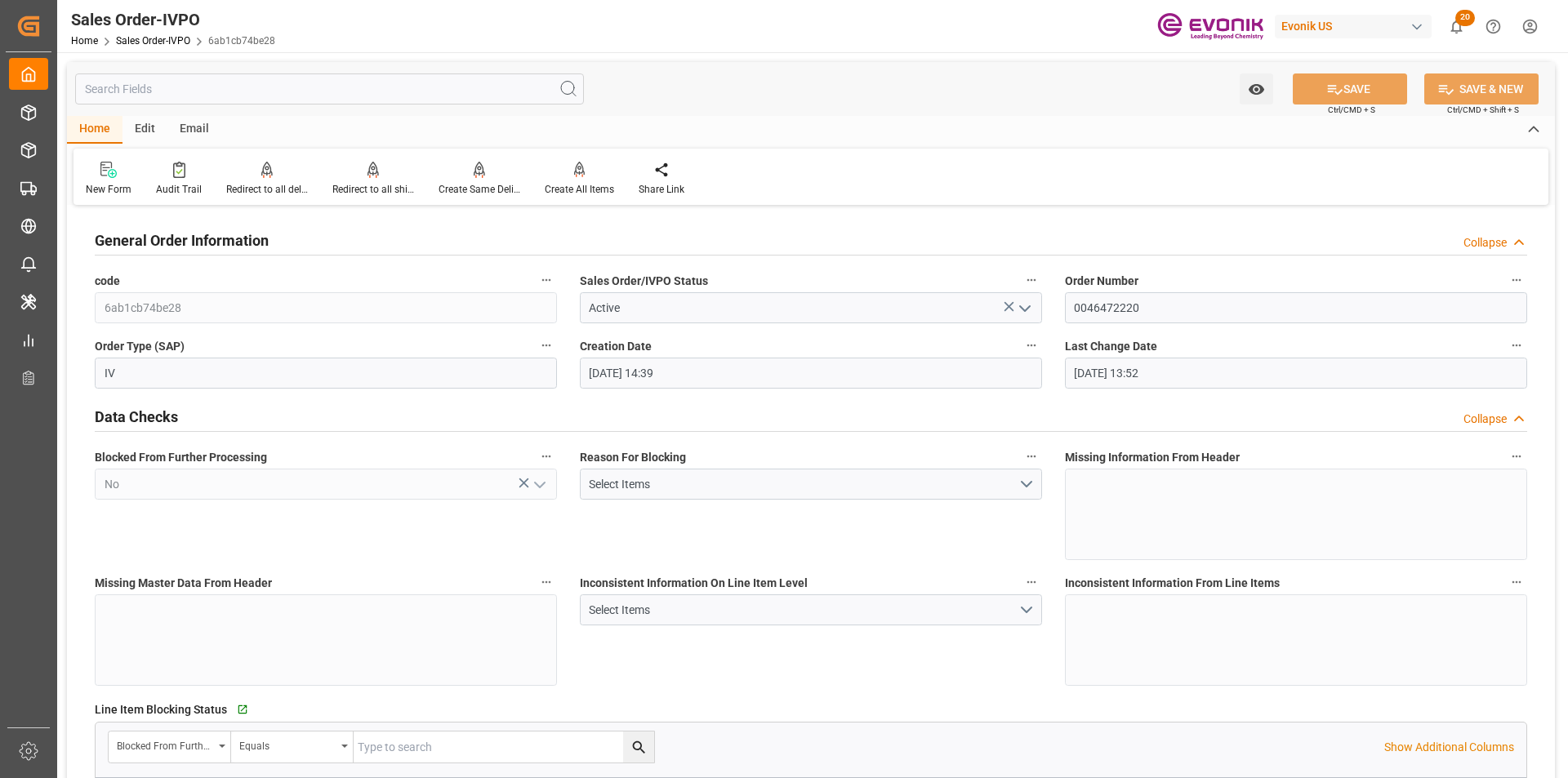
type input "[DATE] 13:52"
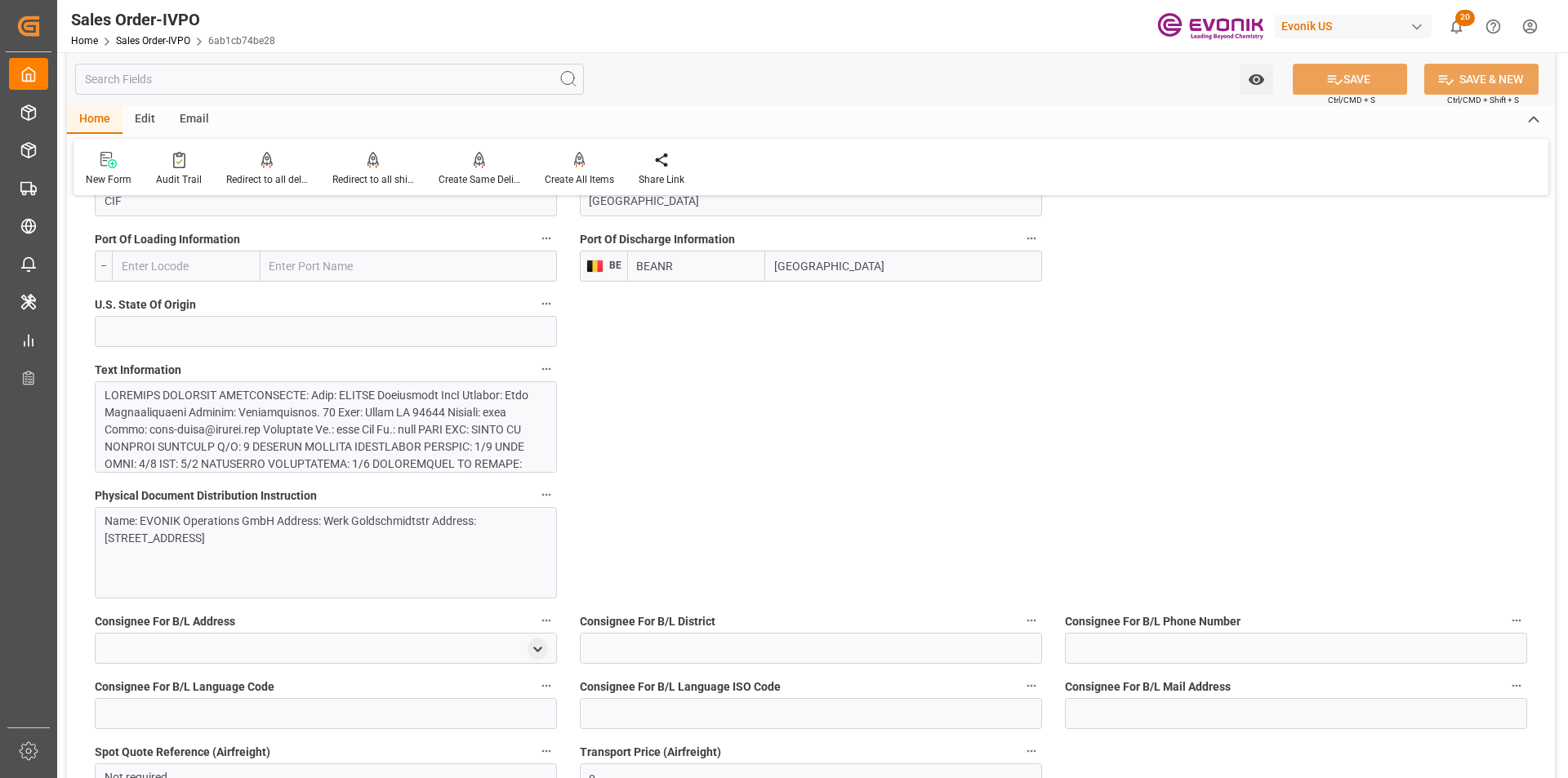
scroll to position [1388, 0]
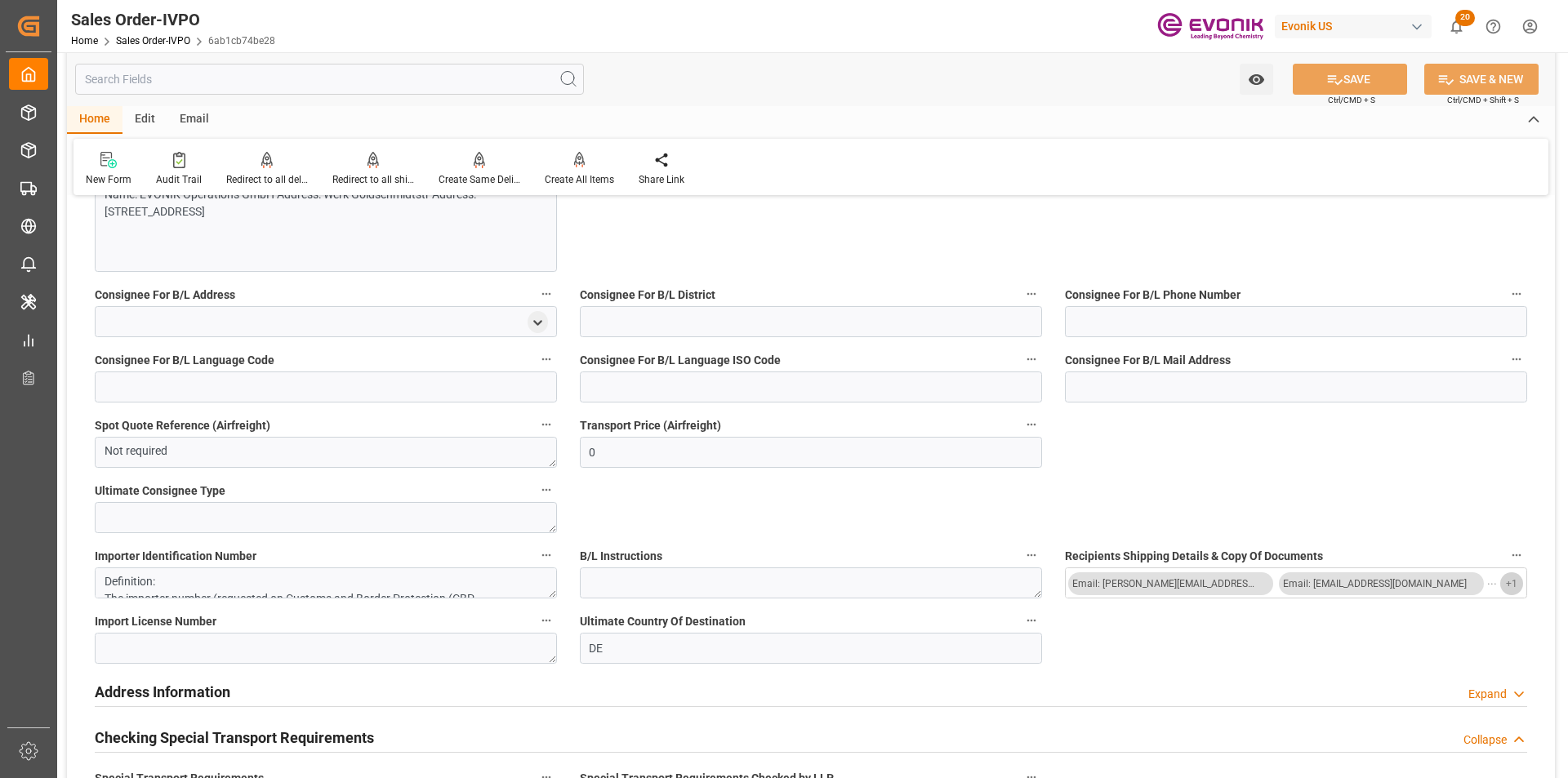
click at [1516, 584] on span "+ 1" at bounding box center [1511, 584] width 11 height 26
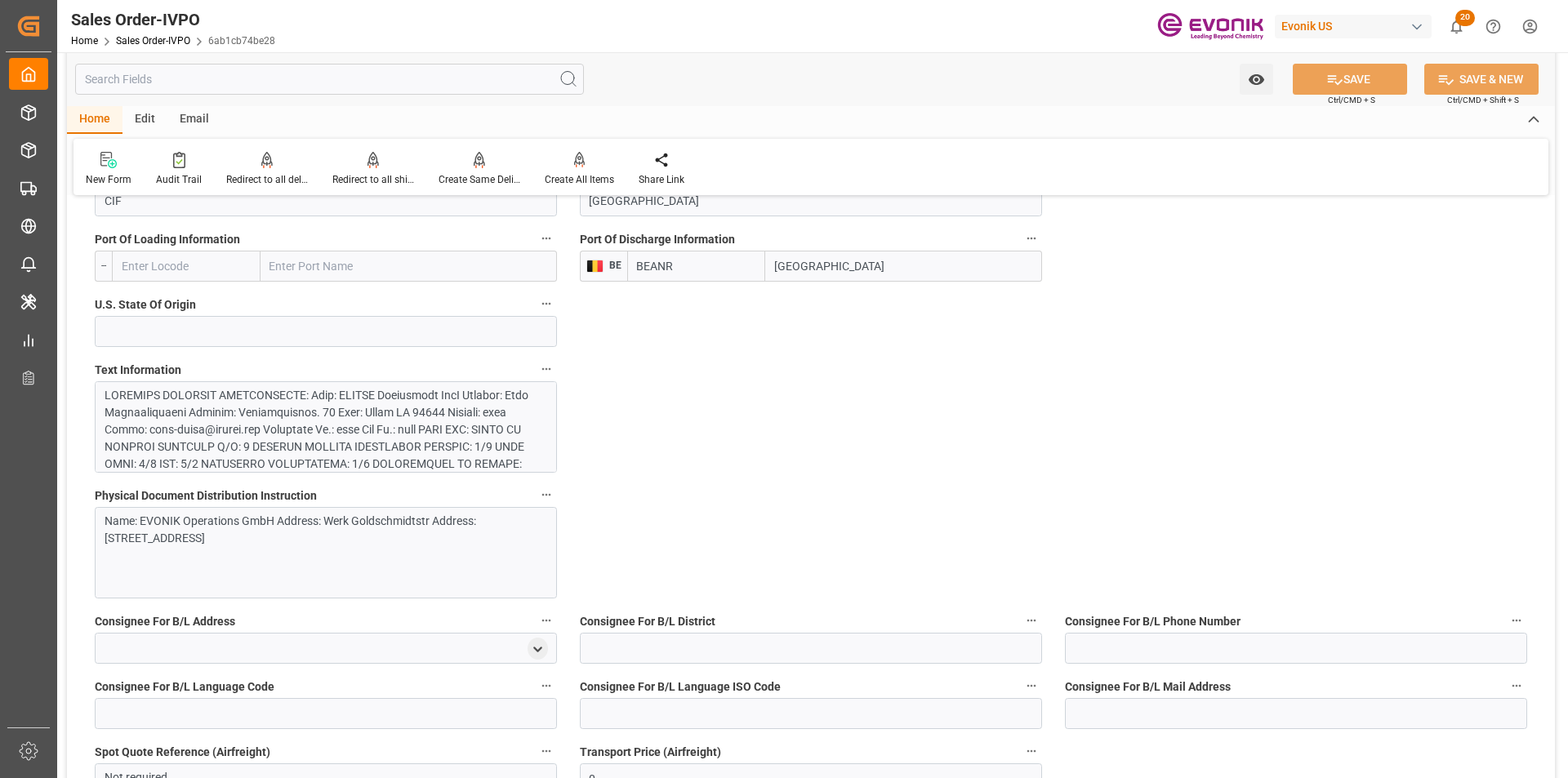
scroll to position [979, 0]
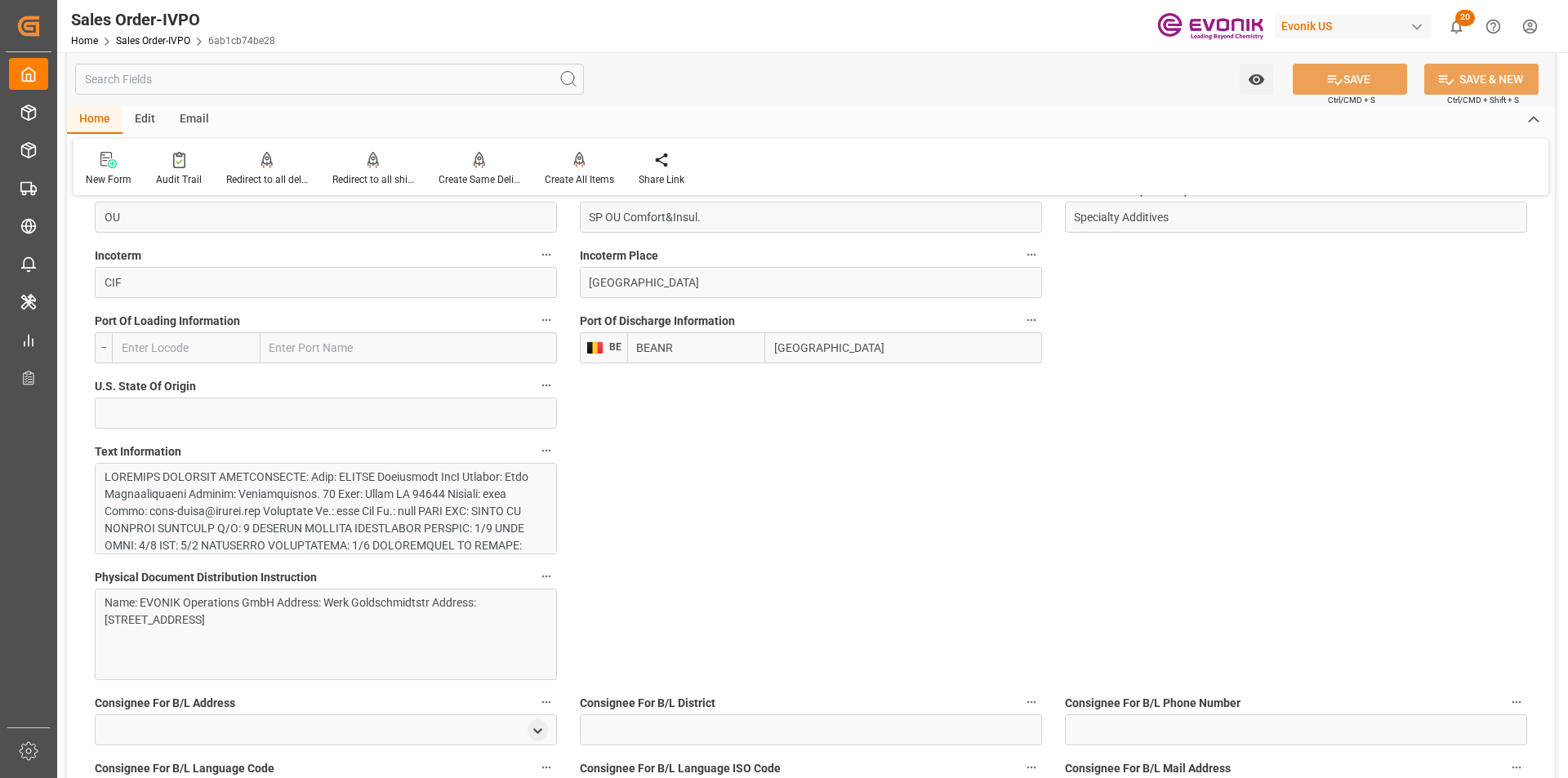
click at [312, 520] on div at bounding box center [320, 683] width 430 height 429
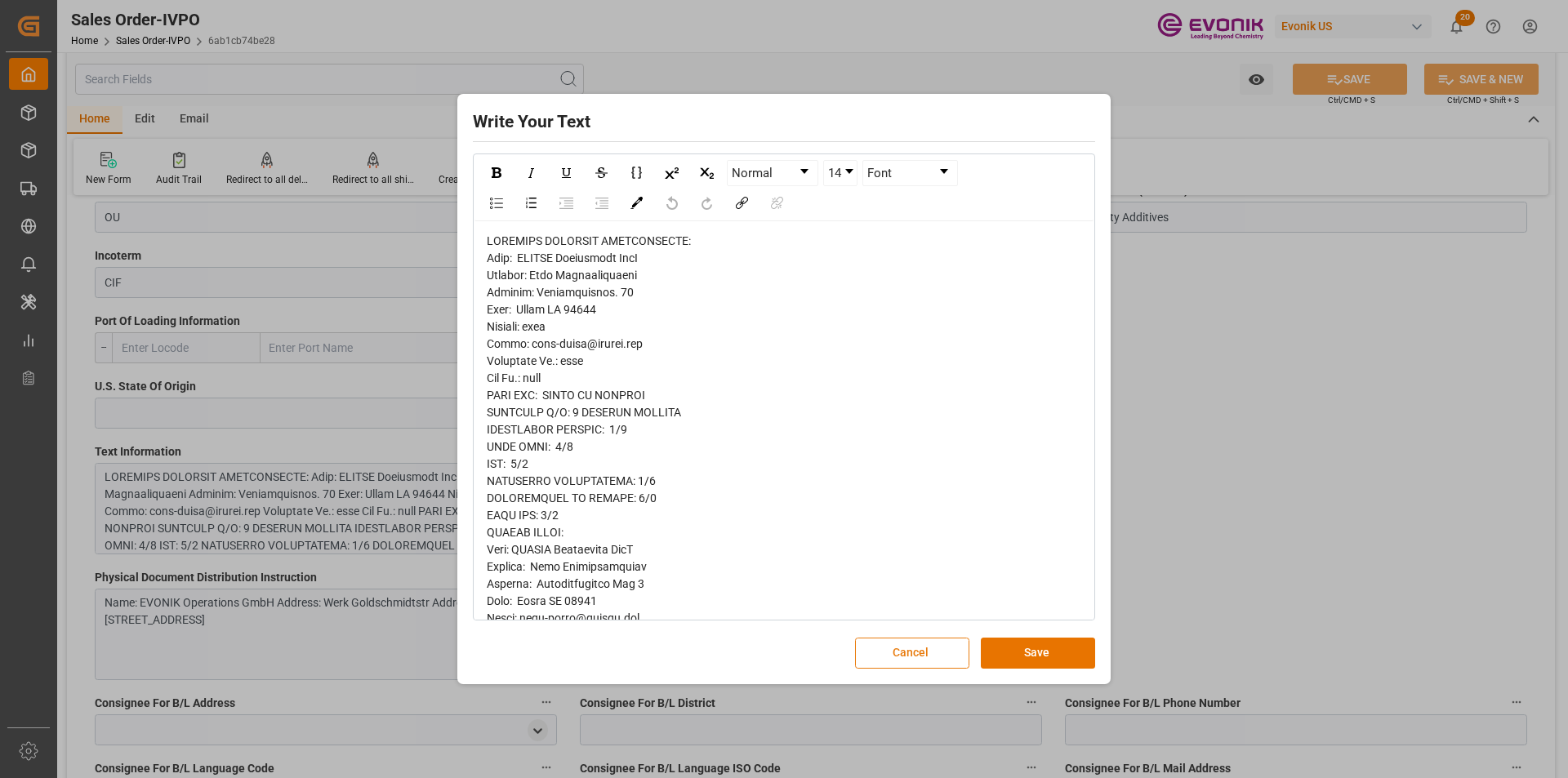
click at [896, 646] on button "Cancel" at bounding box center [912, 653] width 114 height 31
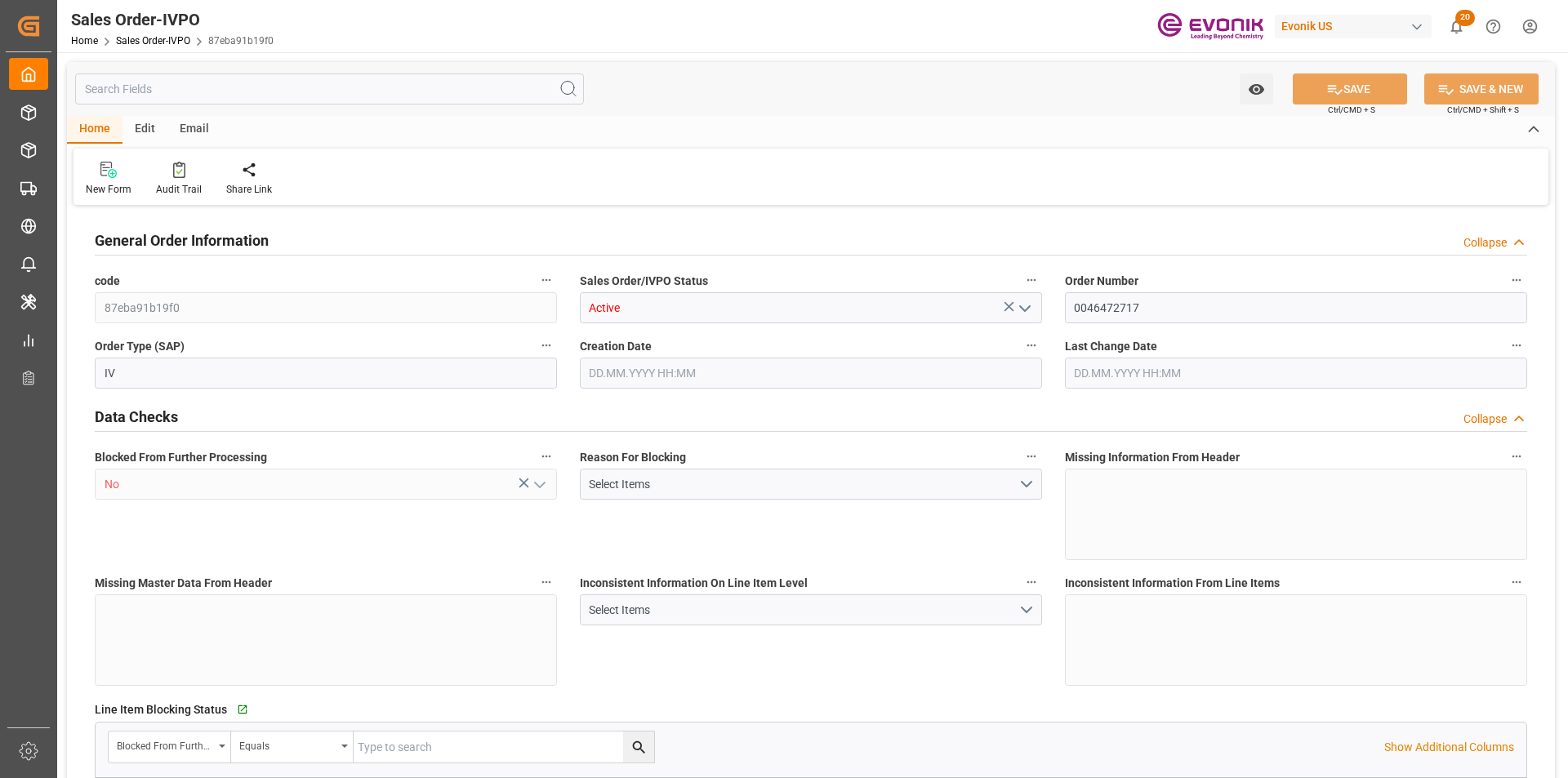
type input "BEANR"
type input "0"
type input "1"
type input "2"
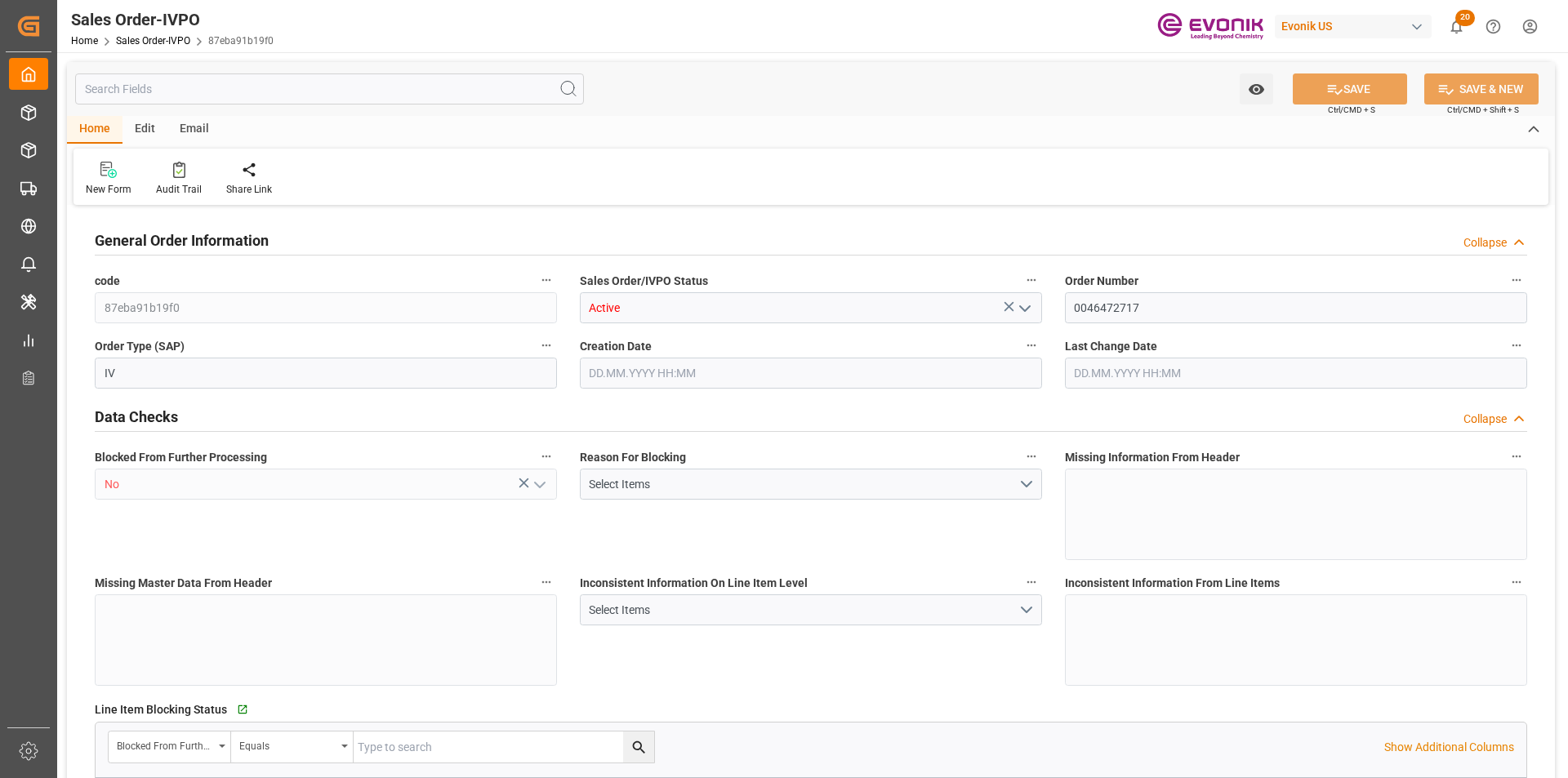
type input "15504"
type input "46.006"
type input "17000"
type input "30"
type input "[DATE] 19:16"
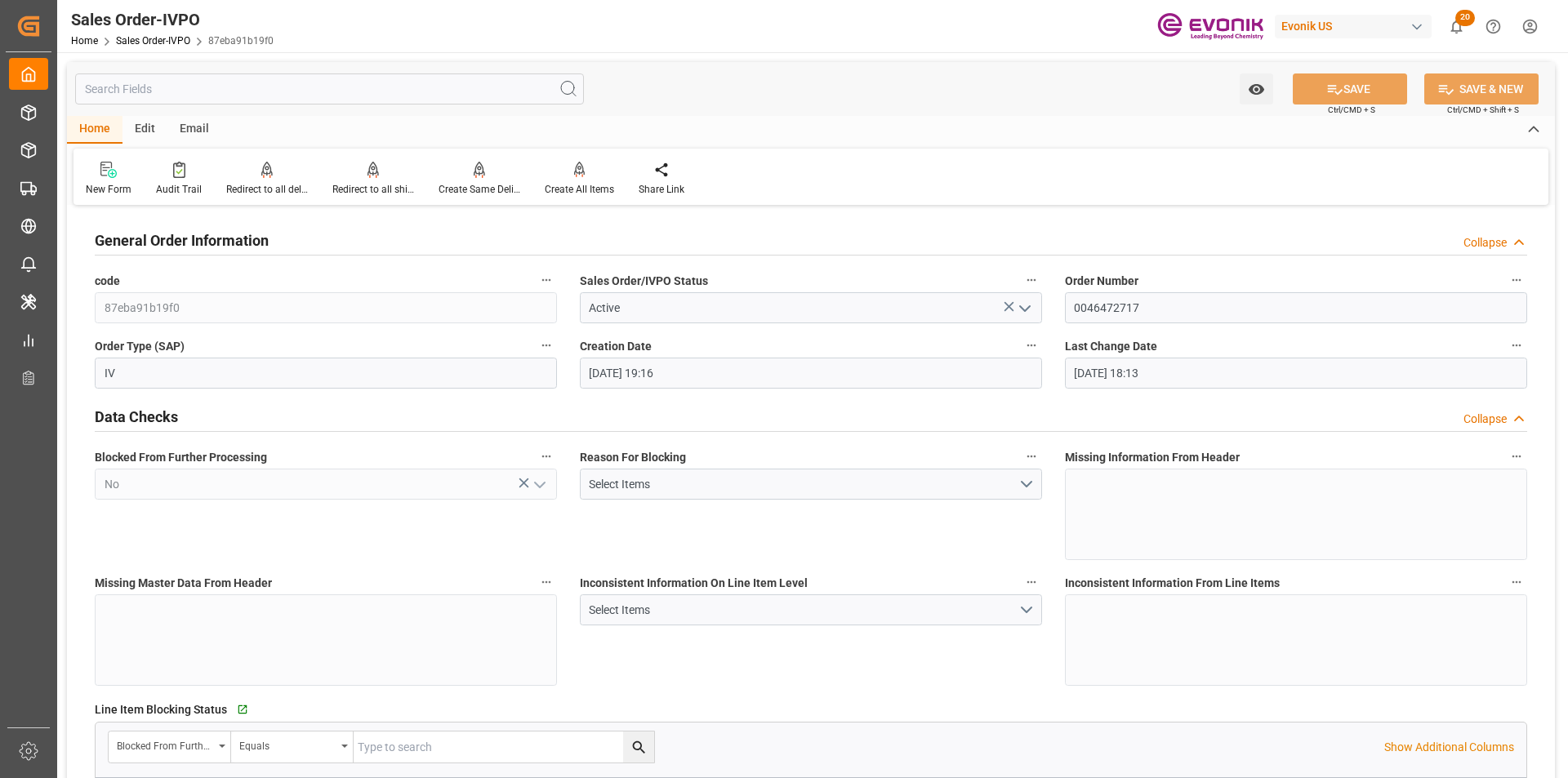
type input "[DATE] 18:13"
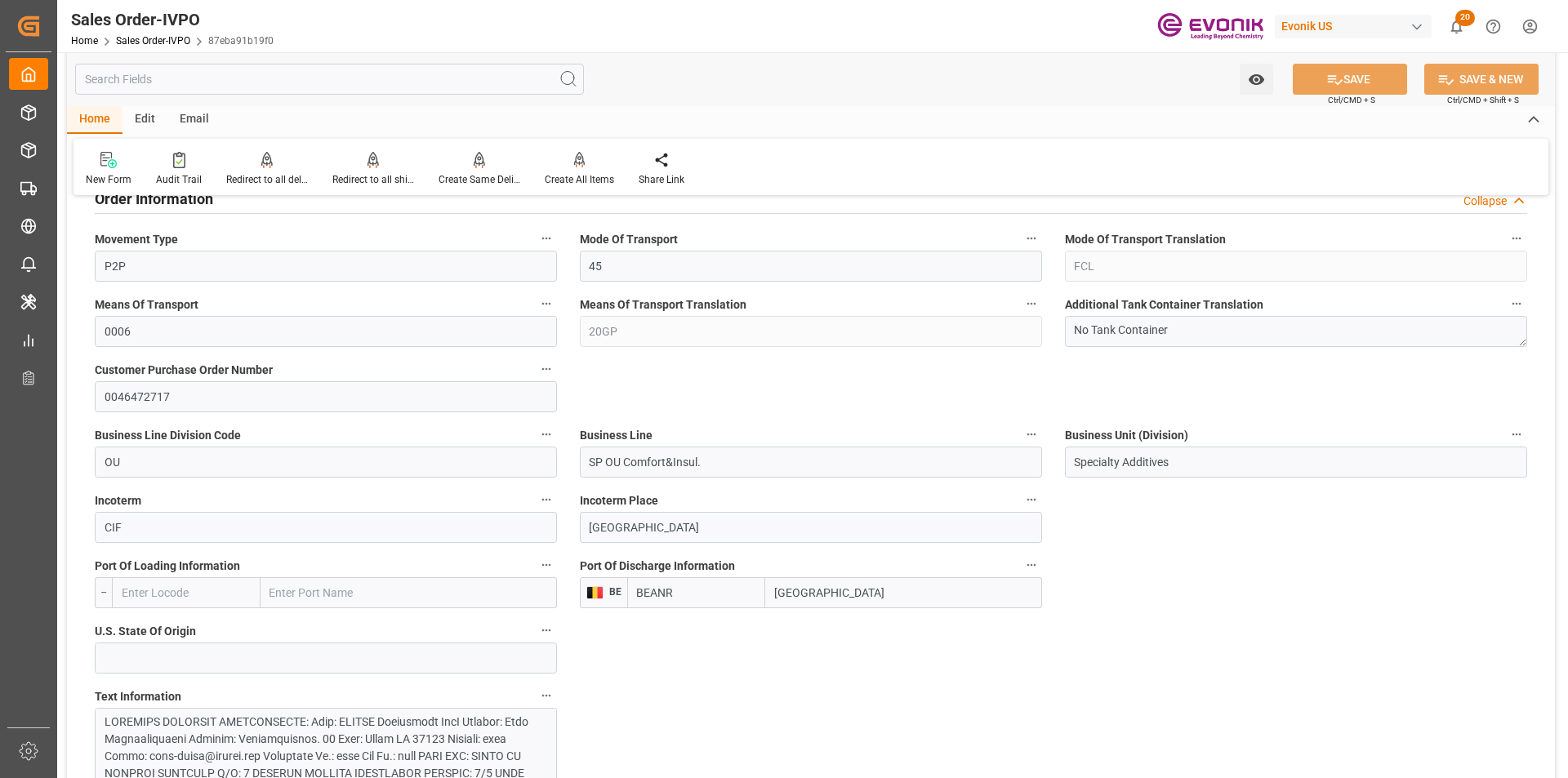
scroll to position [979, 0]
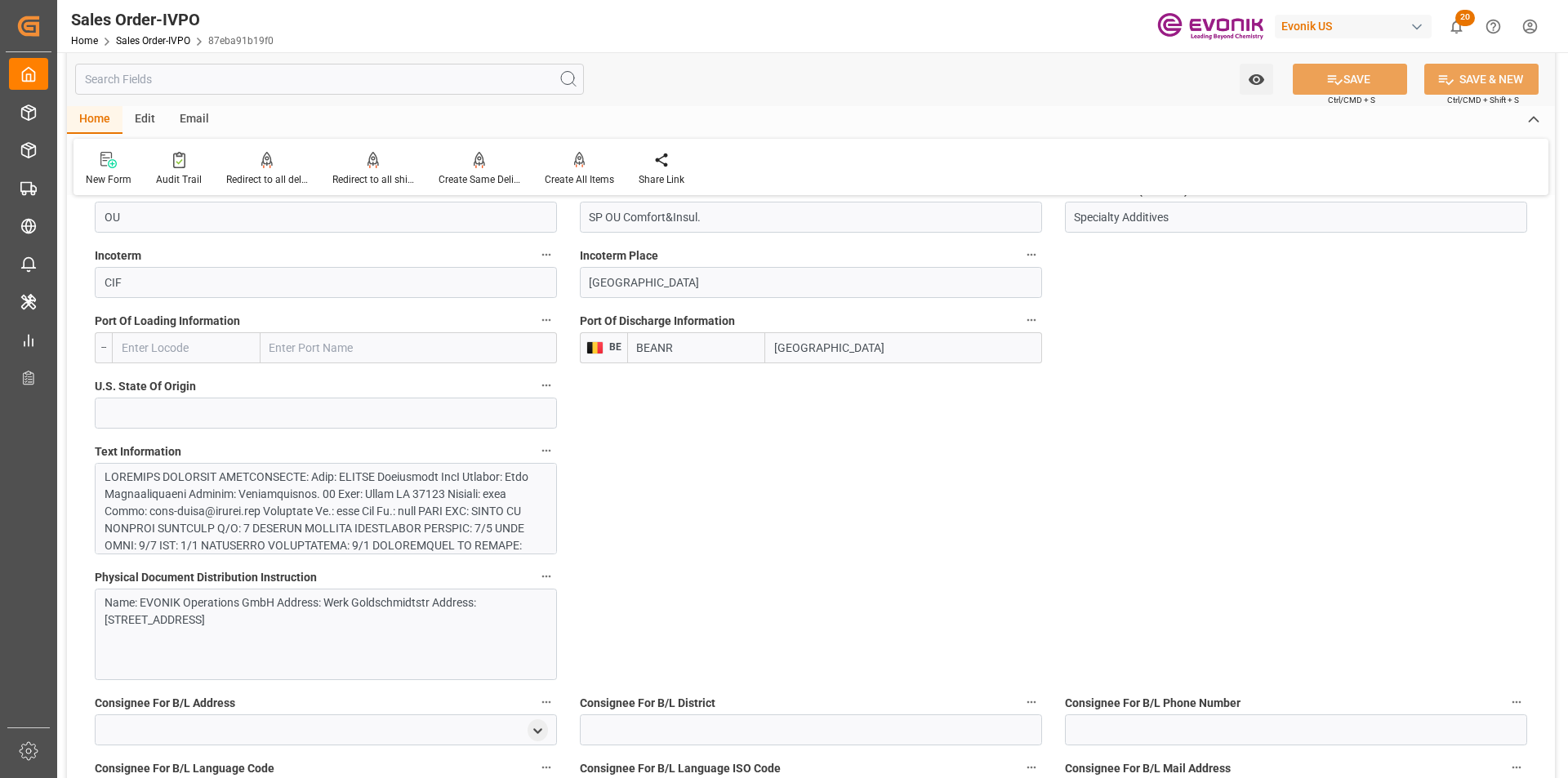
click at [358, 516] on div at bounding box center [320, 683] width 430 height 429
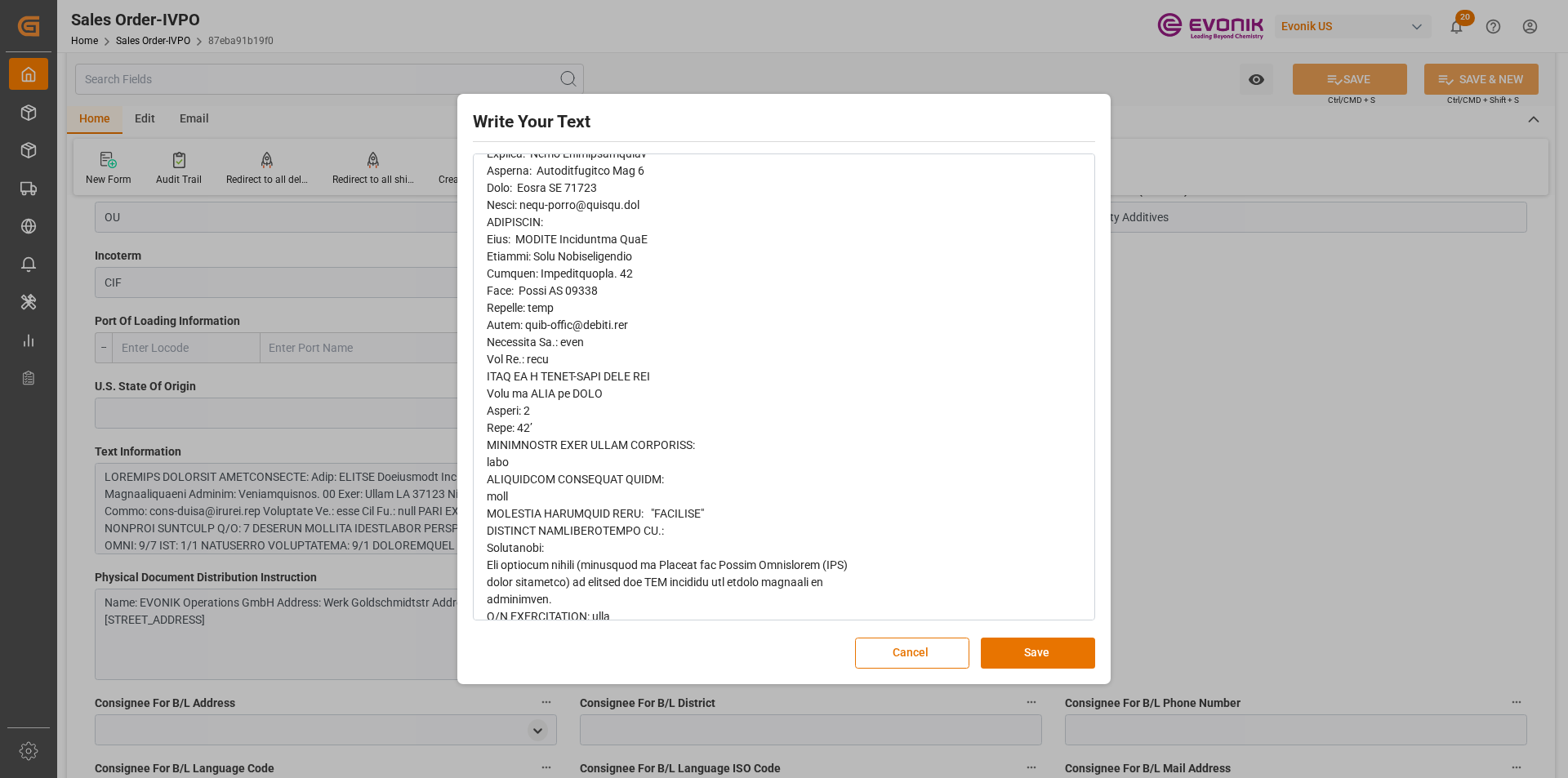
scroll to position [250, 0]
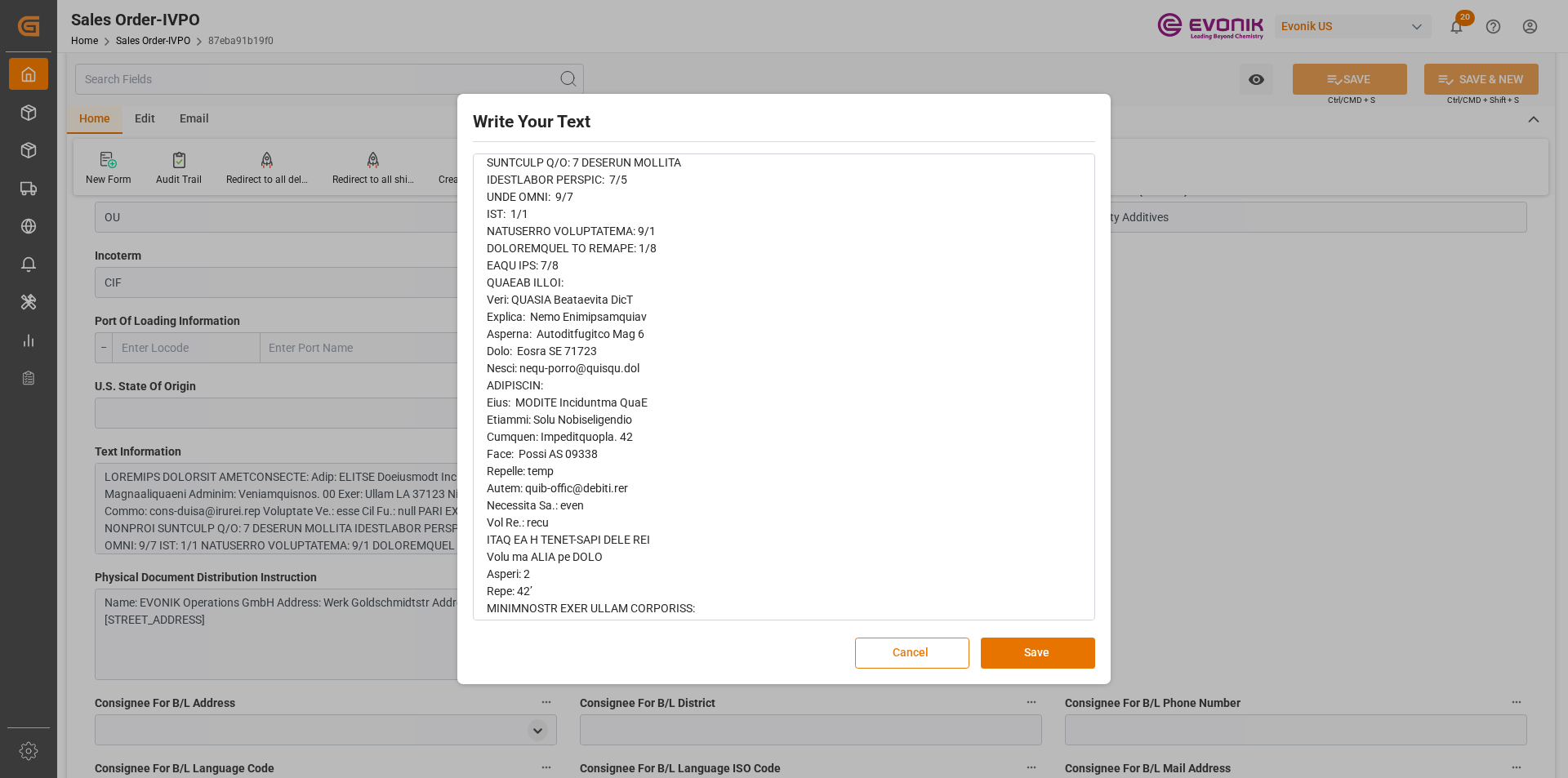
click at [924, 658] on button "Cancel" at bounding box center [912, 653] width 114 height 31
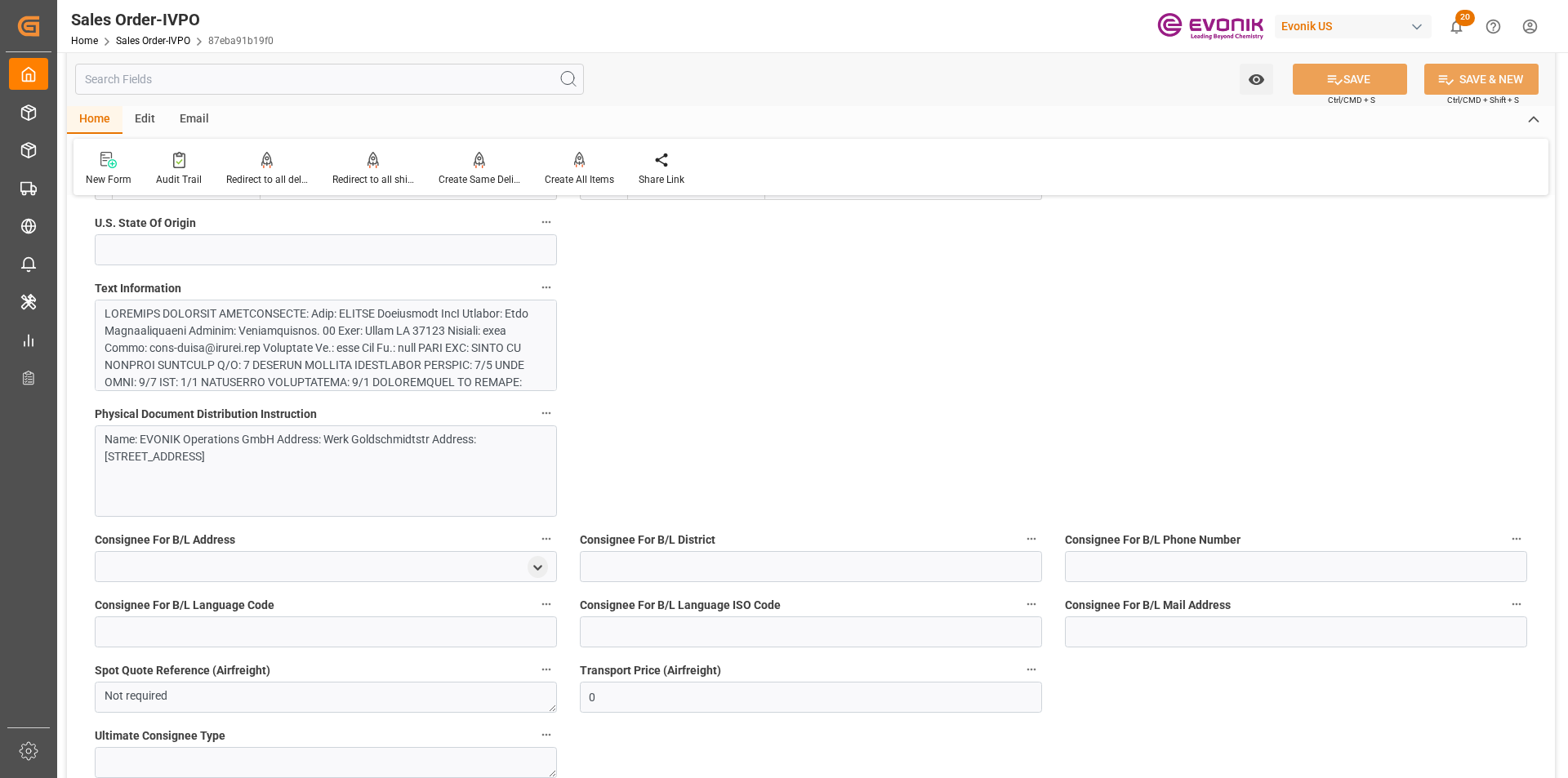
scroll to position [1388, 0]
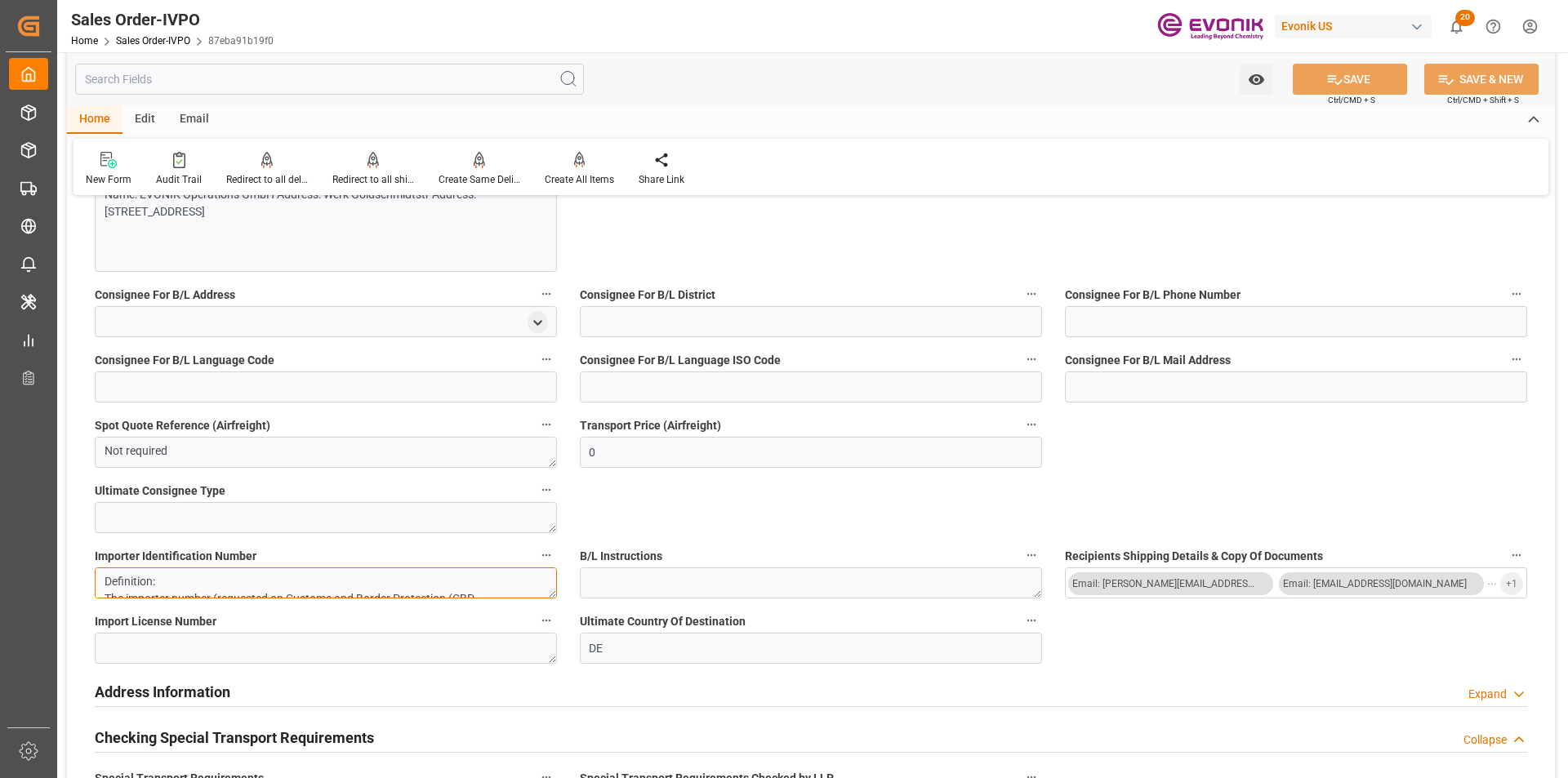
click at [371, 582] on textarea "Definition: The importer number (requested on Customs and Border Protection (CB…" at bounding box center [326, 583] width 463 height 31
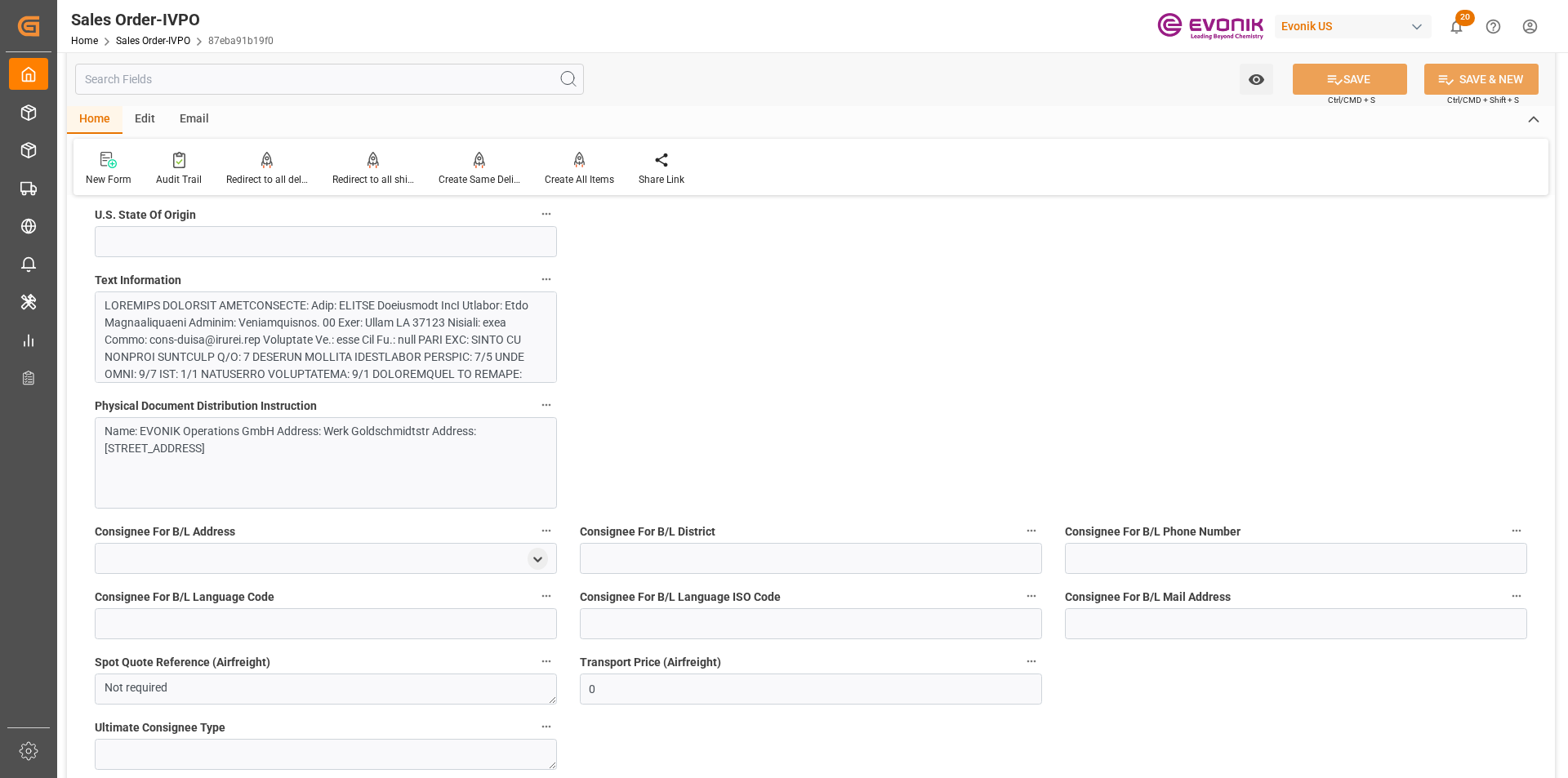
scroll to position [988, 0]
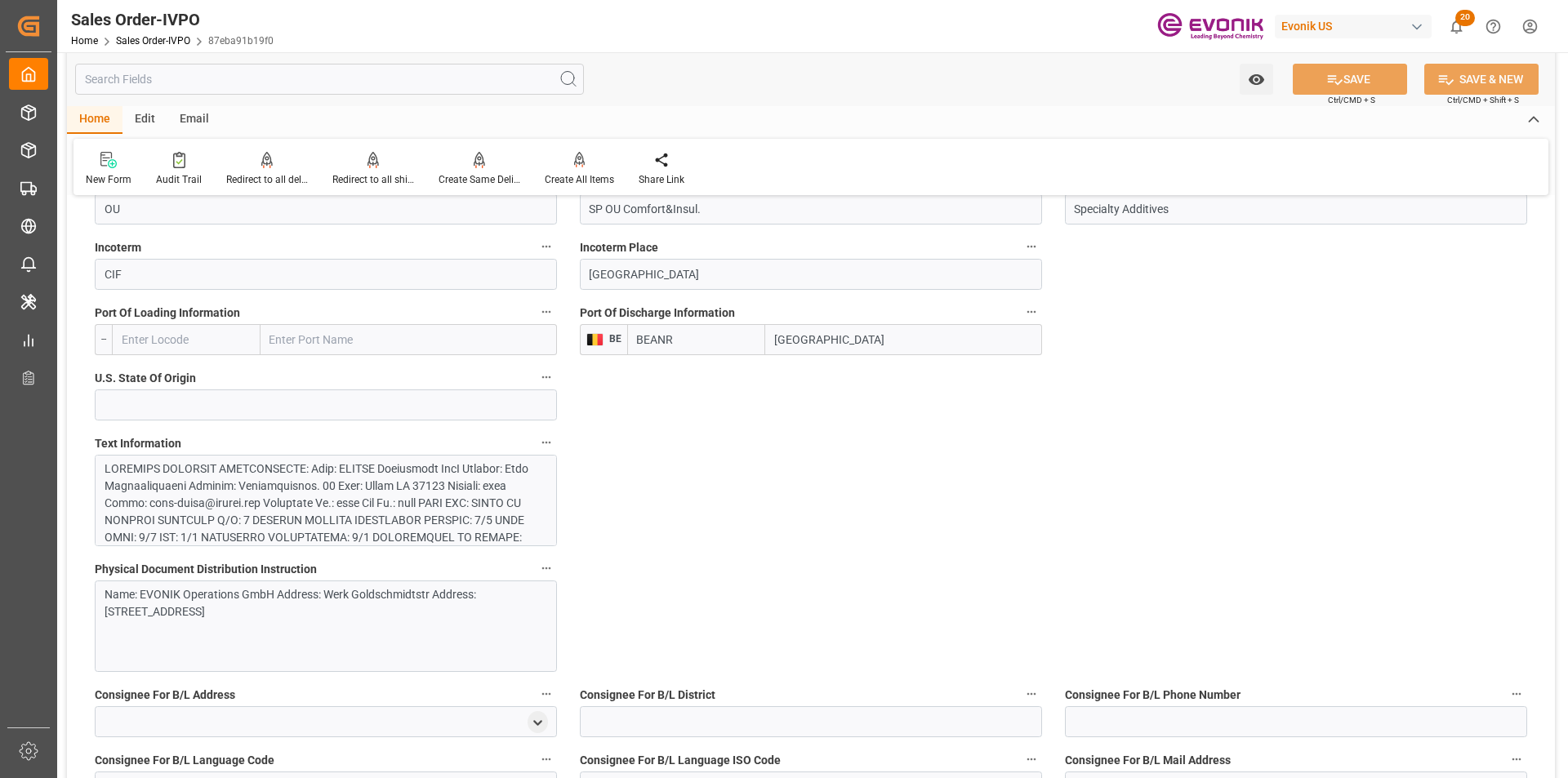
click at [229, 528] on div at bounding box center [320, 675] width 430 height 429
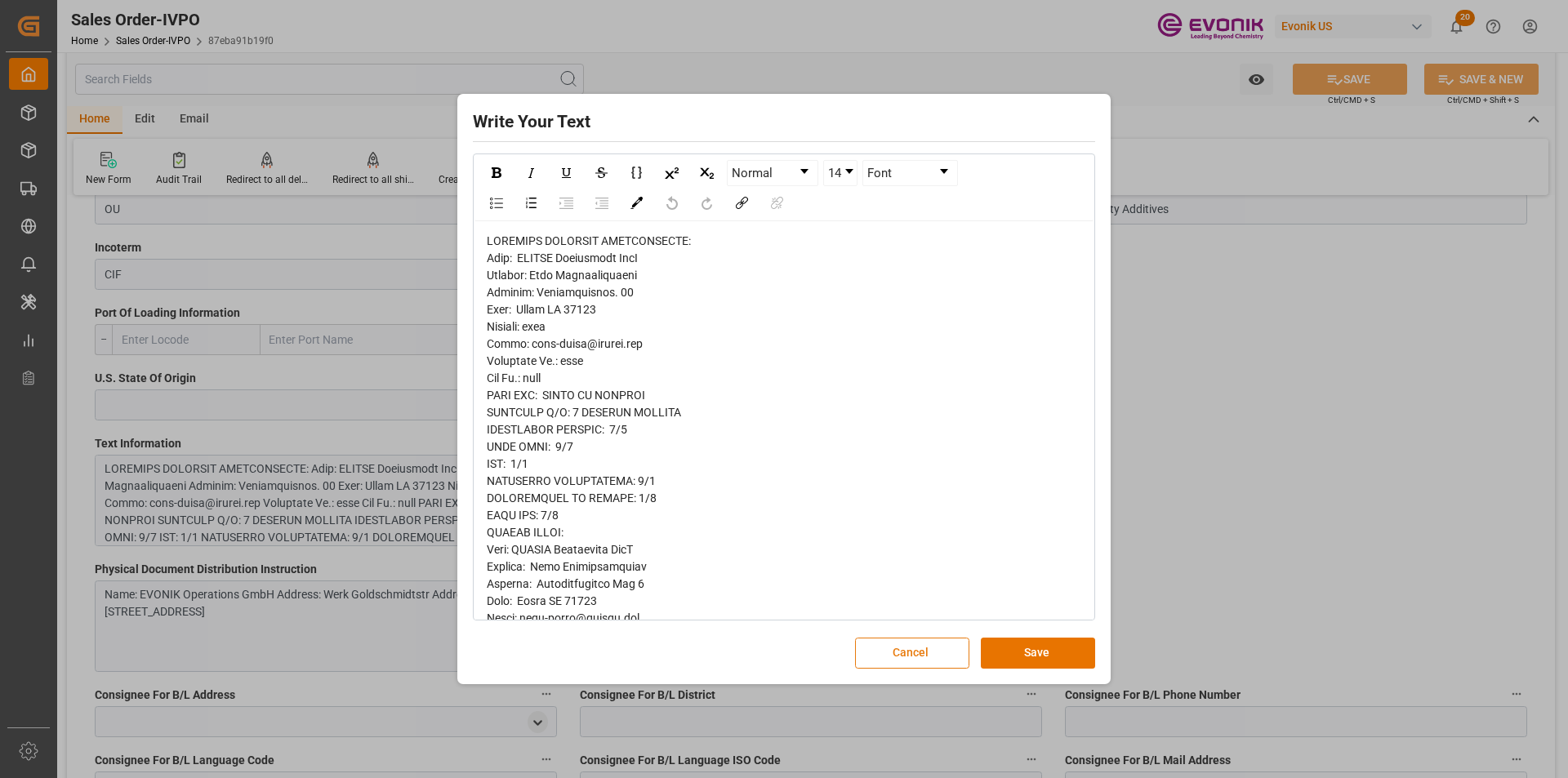
click at [895, 651] on button "Cancel" at bounding box center [912, 653] width 114 height 31
